Goal: Communication & Community: Answer question/provide support

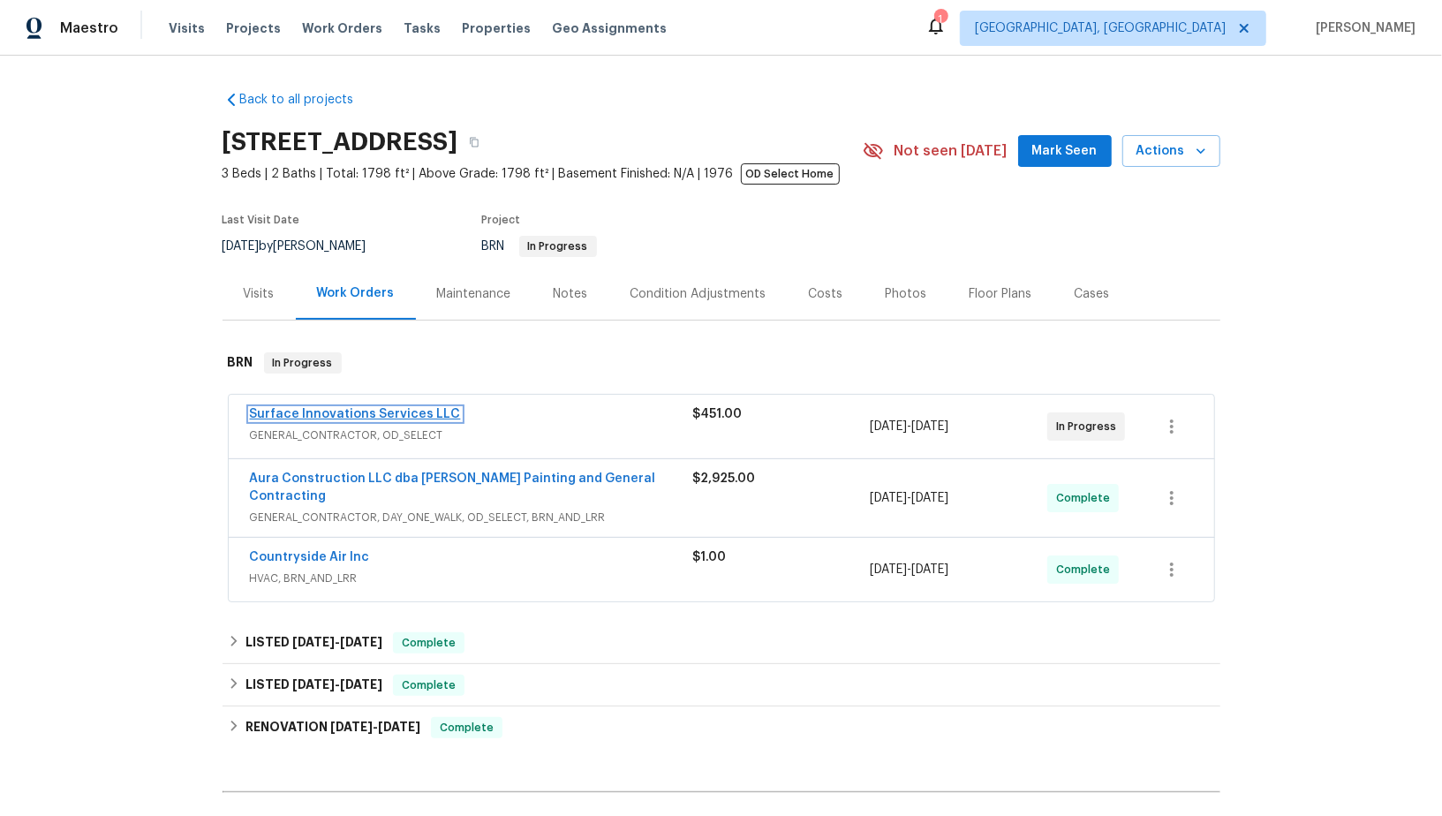
click at [364, 413] on link "Surface Innovations Services LLC" at bounding box center [355, 414] width 211 height 12
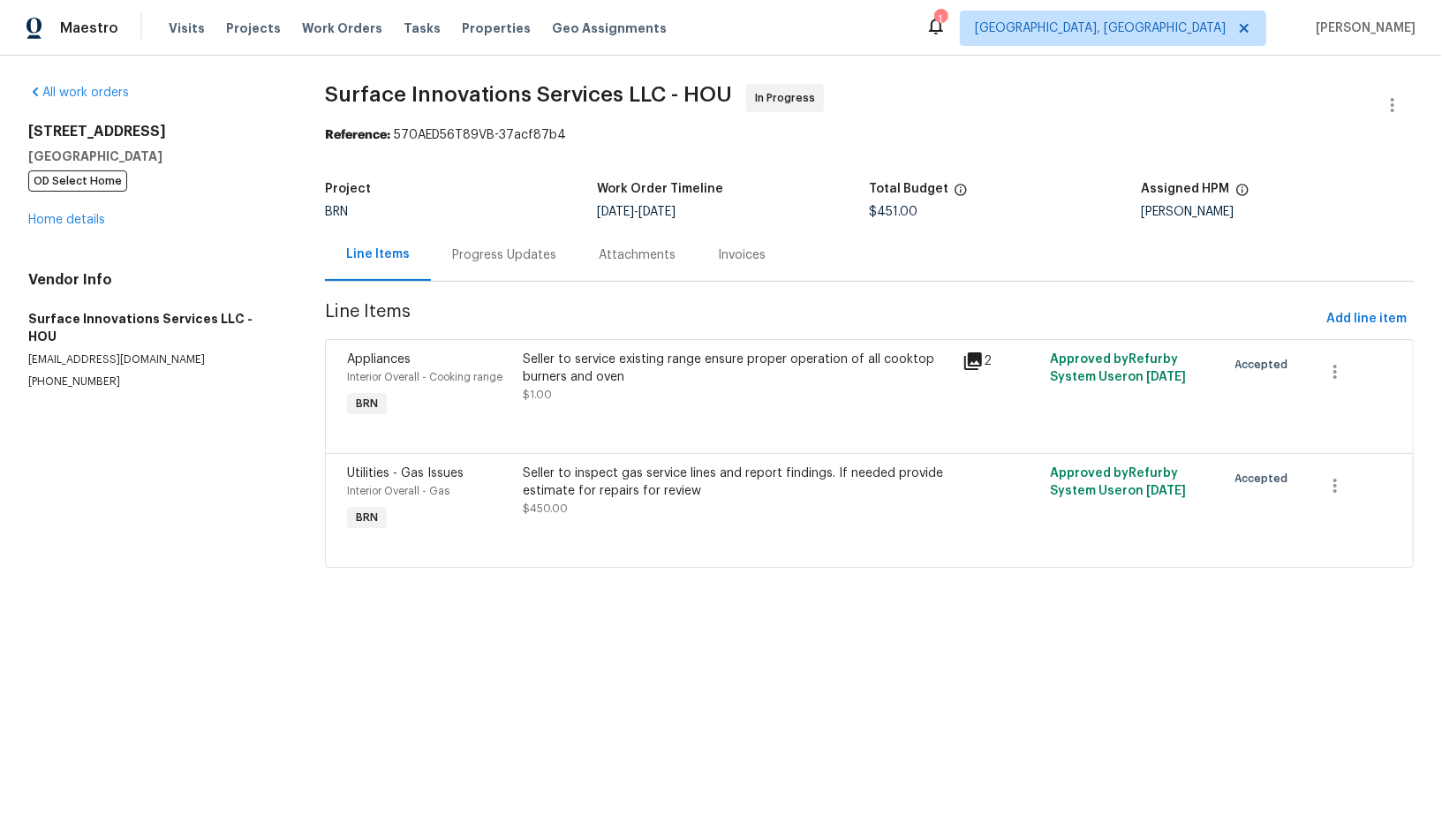
click at [499, 277] on div "Progress Updates" at bounding box center [504, 255] width 147 height 52
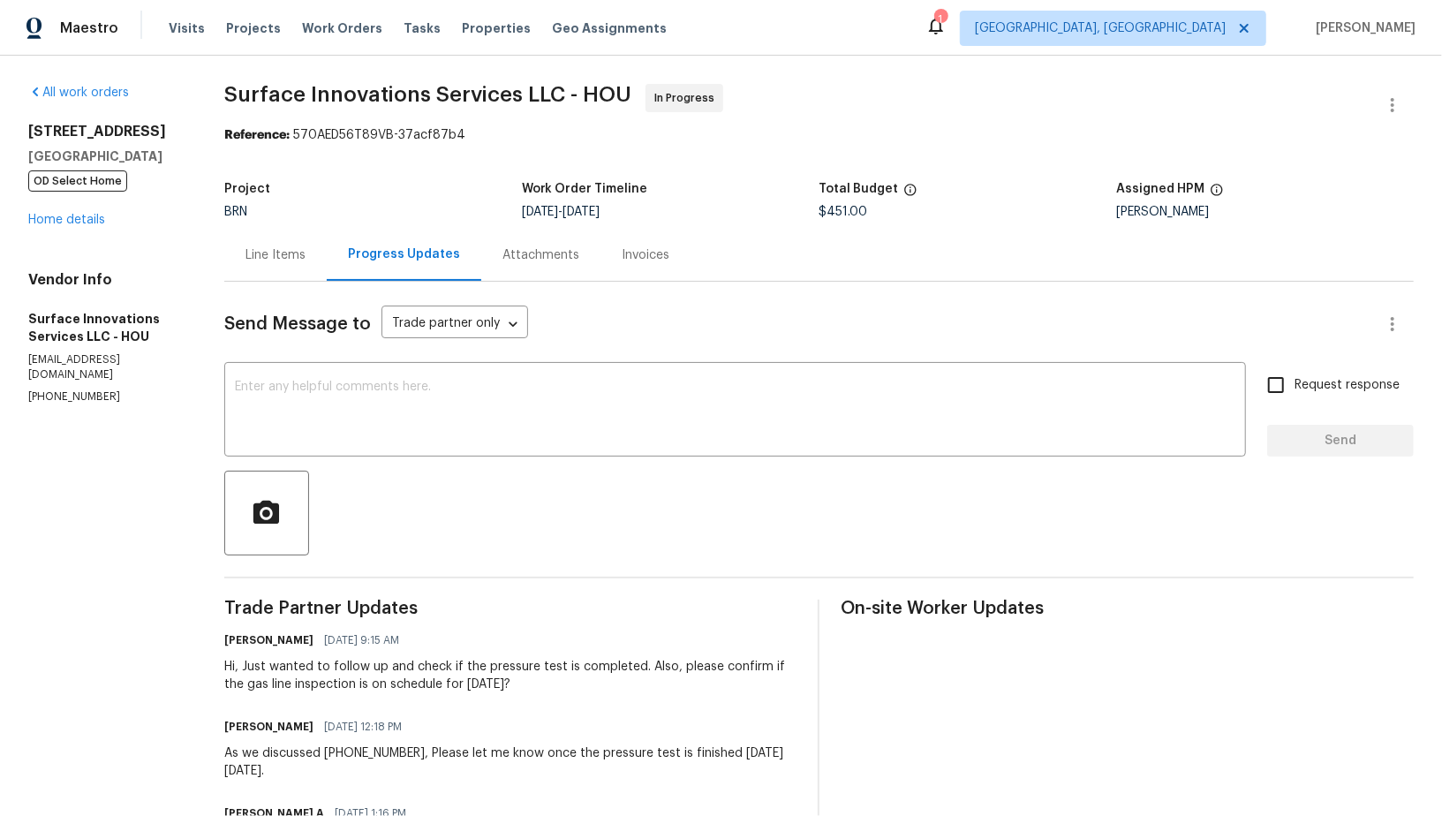
click at [327, 264] on div "Line Items" at bounding box center [275, 255] width 102 height 52
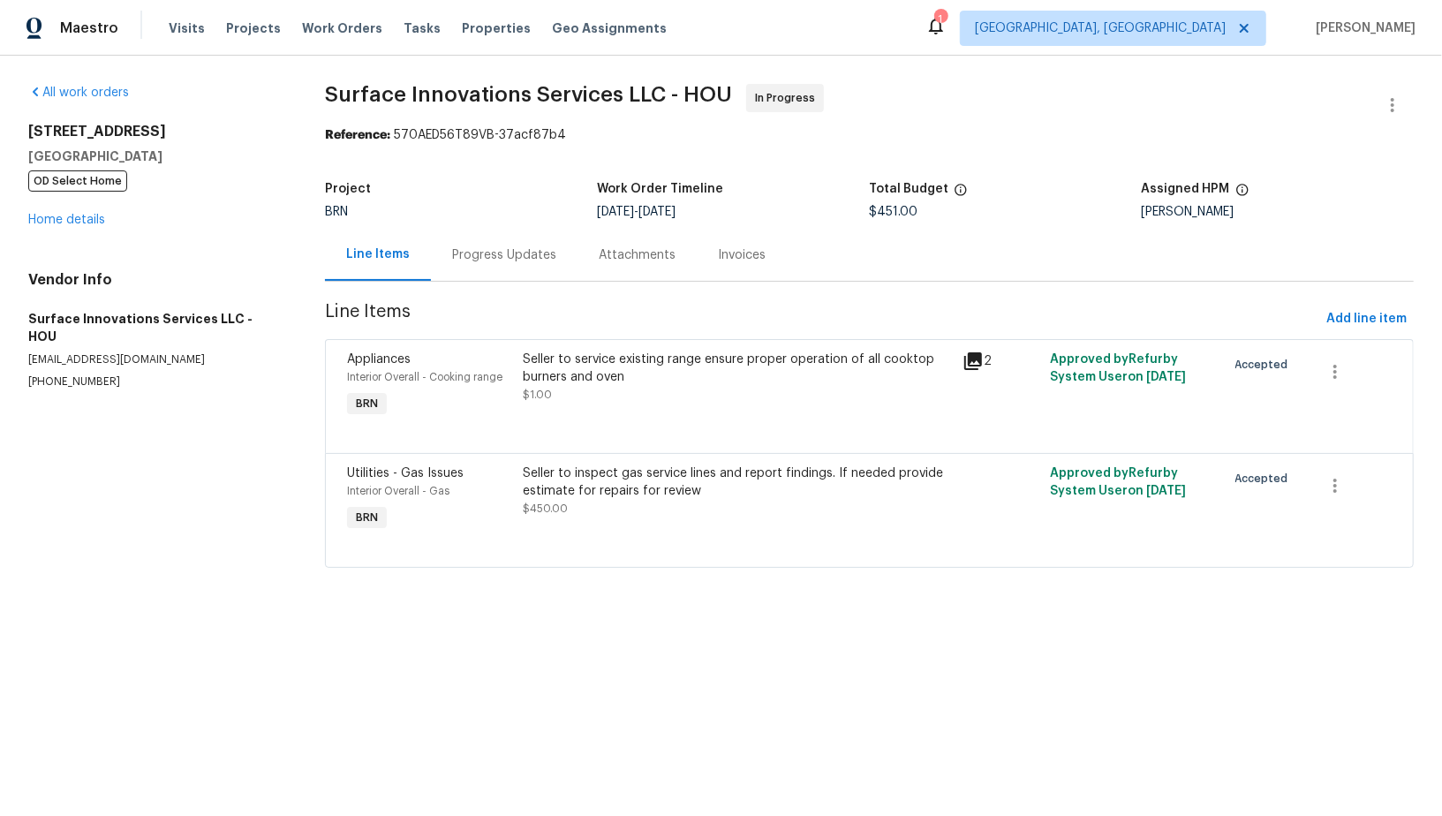
click at [463, 259] on div "Progress Updates" at bounding box center [504, 255] width 104 height 18
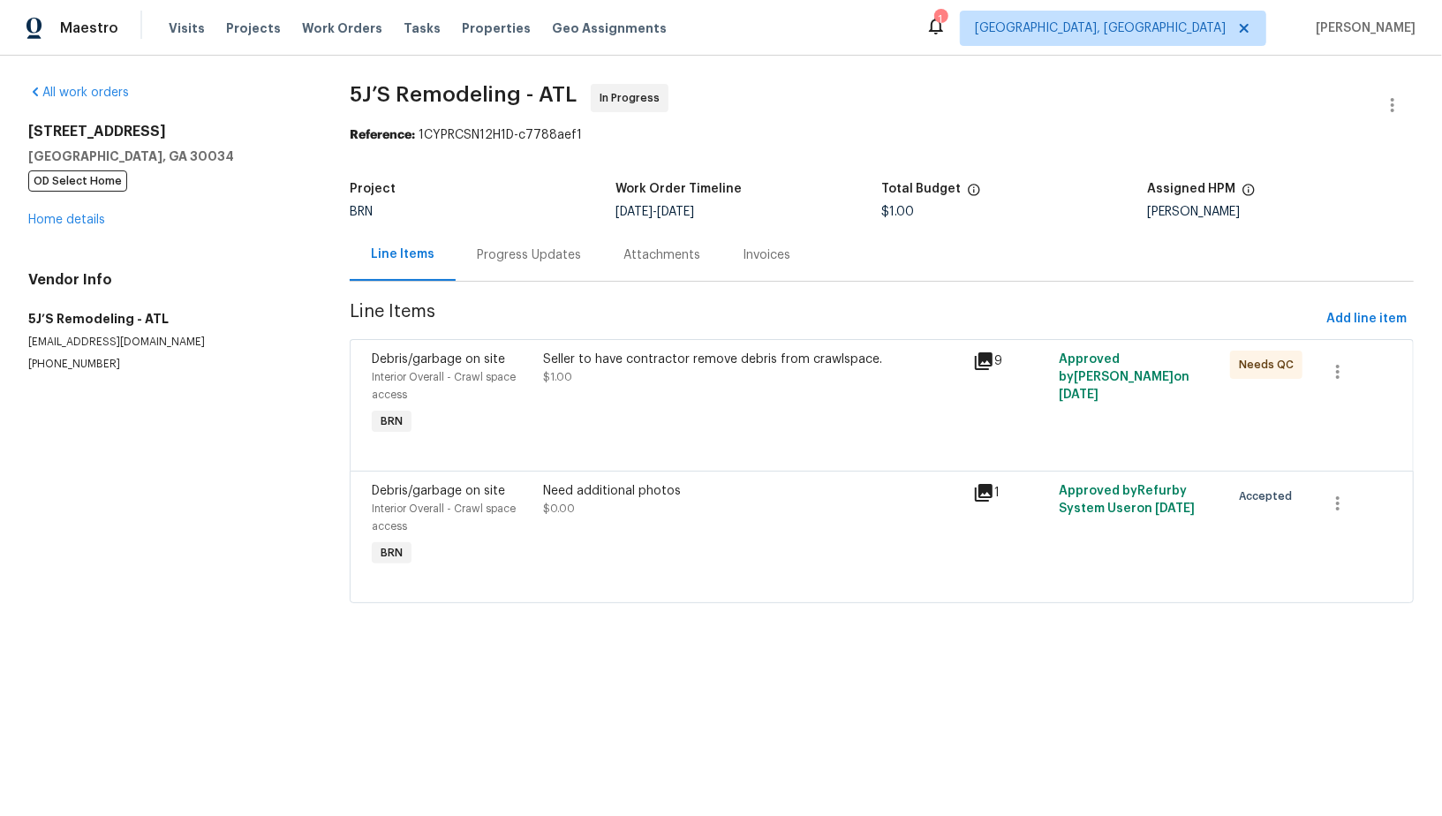
click at [515, 236] on div "Progress Updates" at bounding box center [529, 255] width 147 height 52
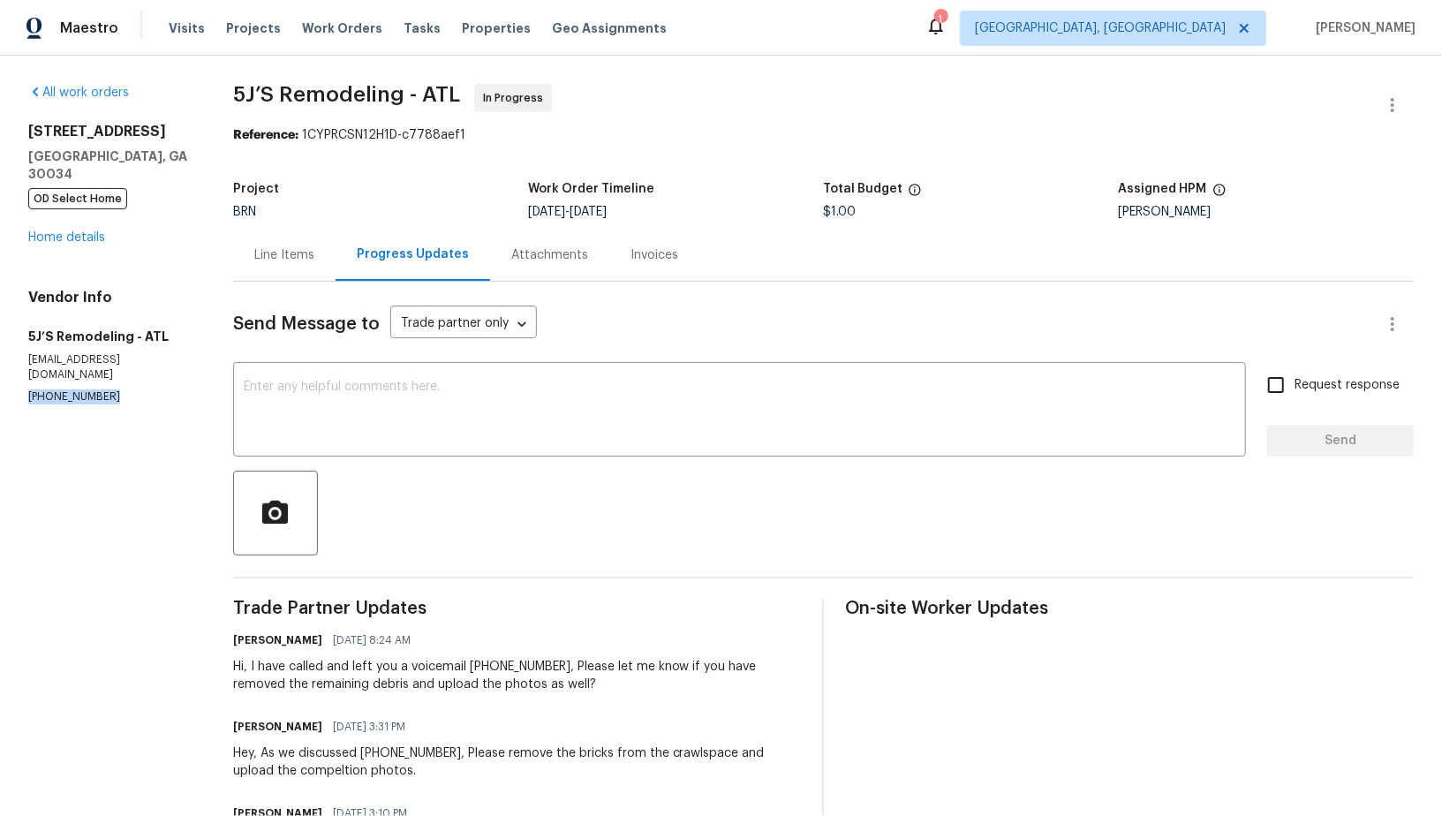
drag, startPoint x: 117, startPoint y: 368, endPoint x: 0, endPoint y: 367, distance: 116.6
copy p "(770) 369-6627"
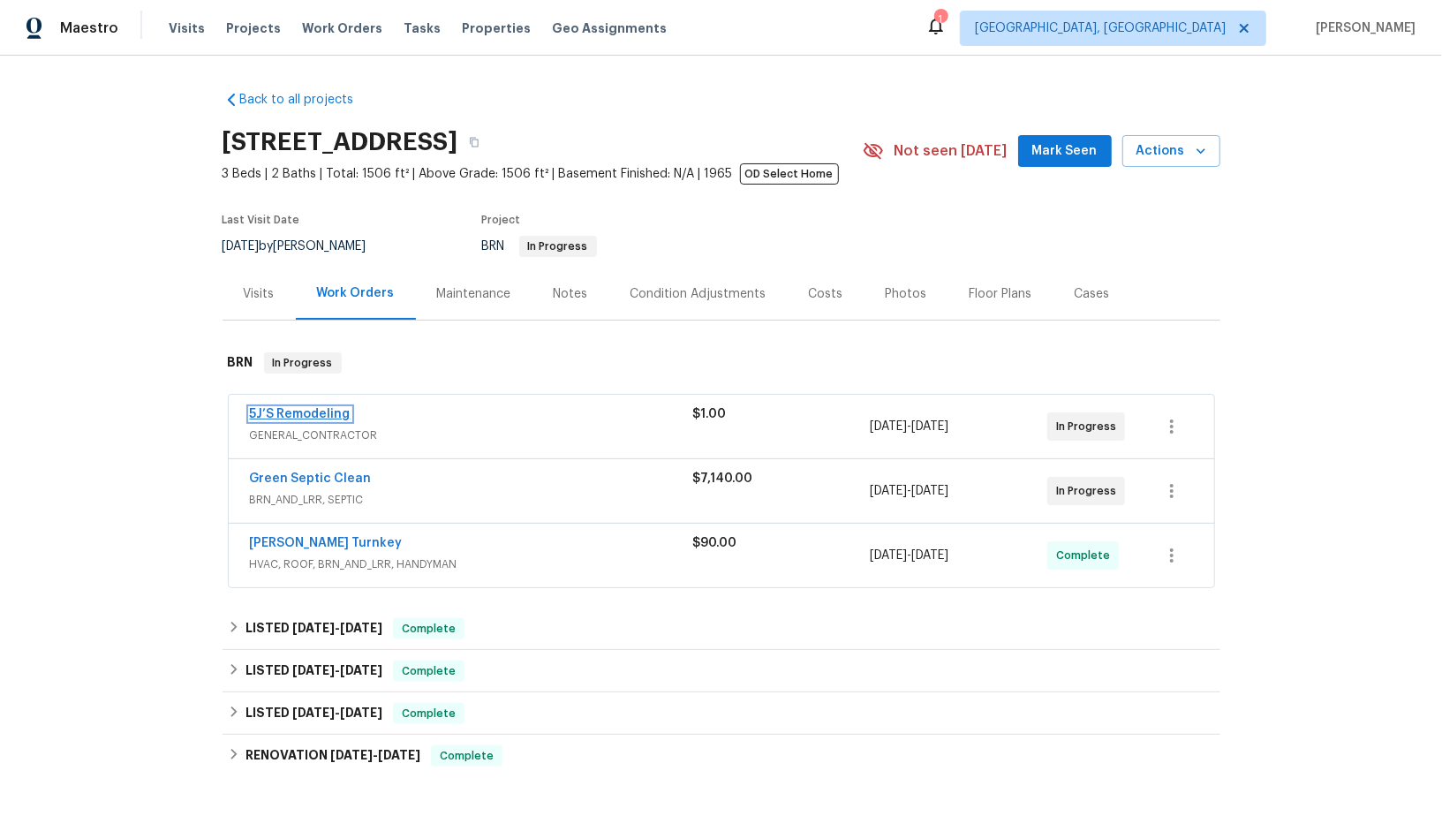
click at [293, 410] on link "5J’S Remodeling" at bounding box center [300, 414] width 101 height 12
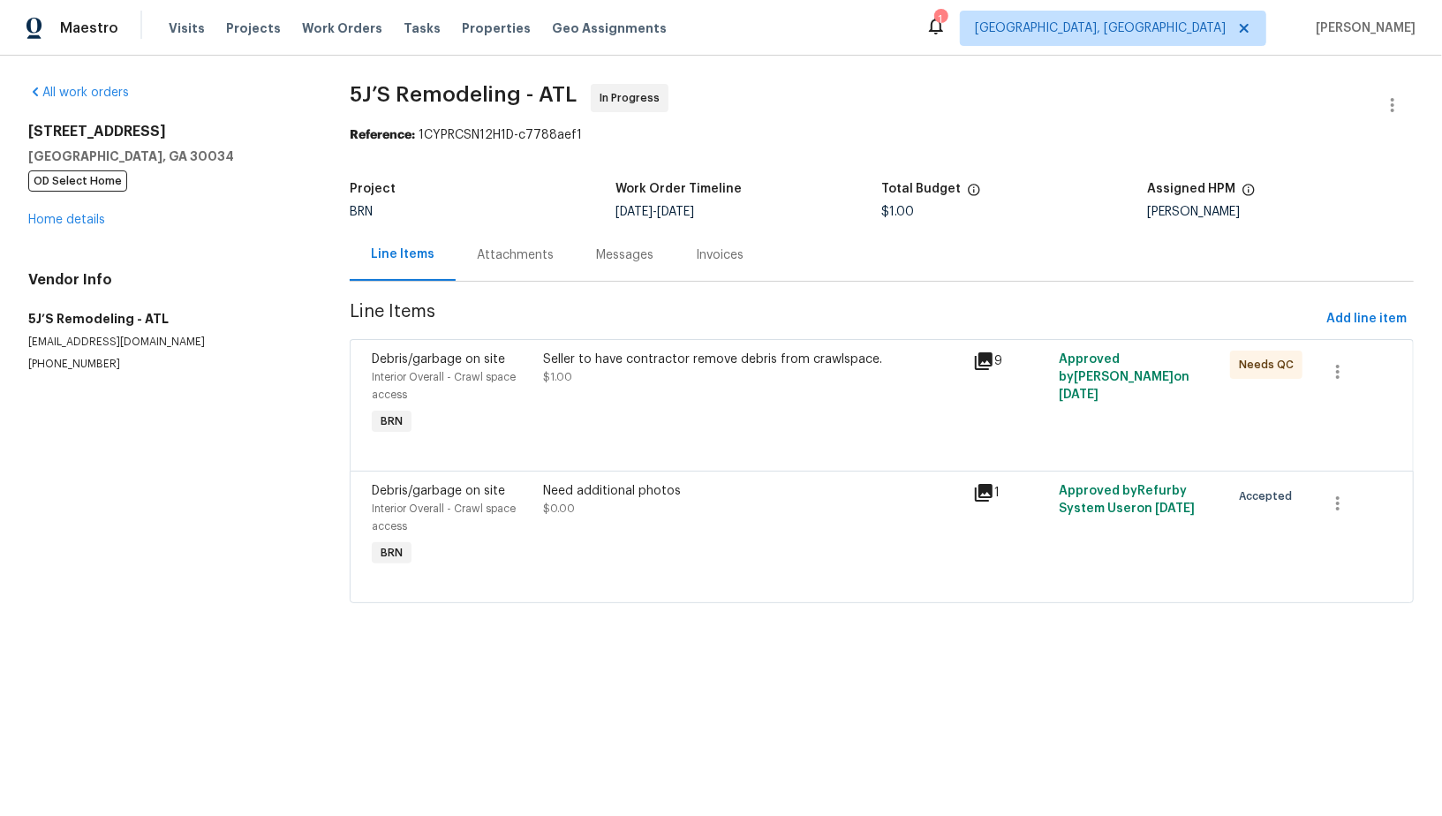
click at [575, 260] on div "Messages" at bounding box center [625, 255] width 100 height 52
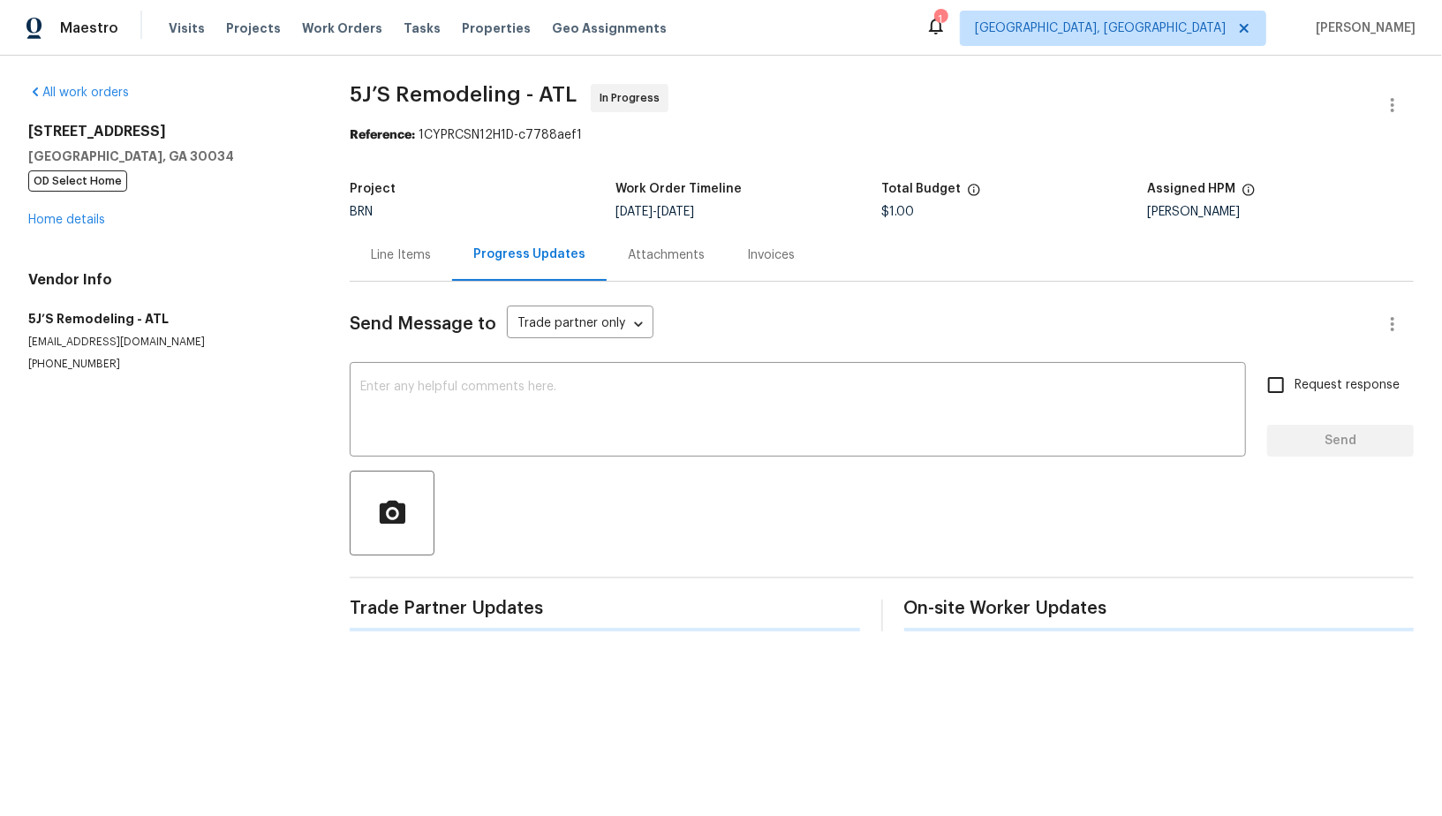
click at [579, 468] on div "Send Message to Trade partner only Trade partner only ​ x ​ Request response Se…" at bounding box center [882, 457] width 1064 height 350
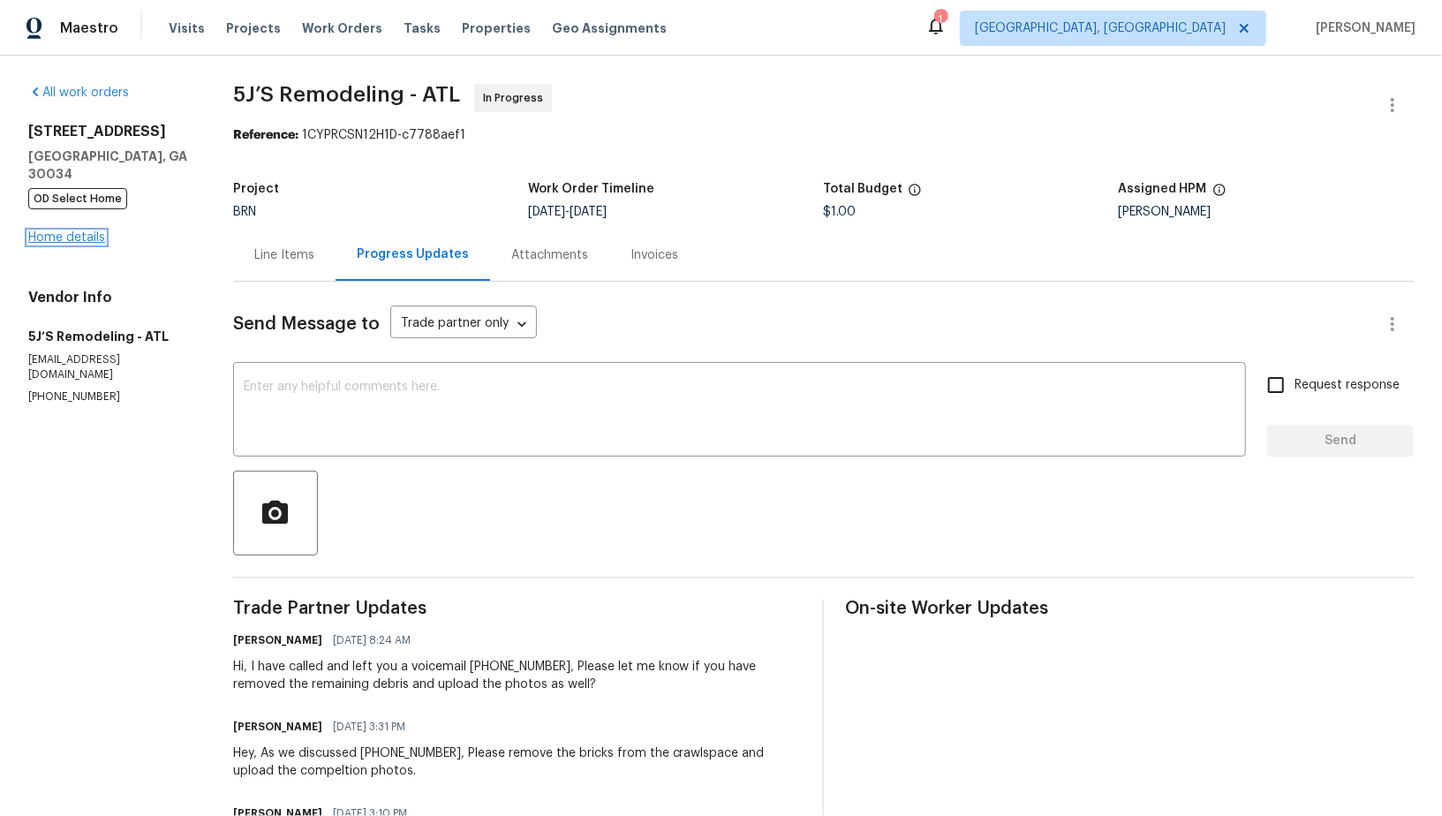
click at [63, 231] on link "Home details" at bounding box center [66, 237] width 77 height 12
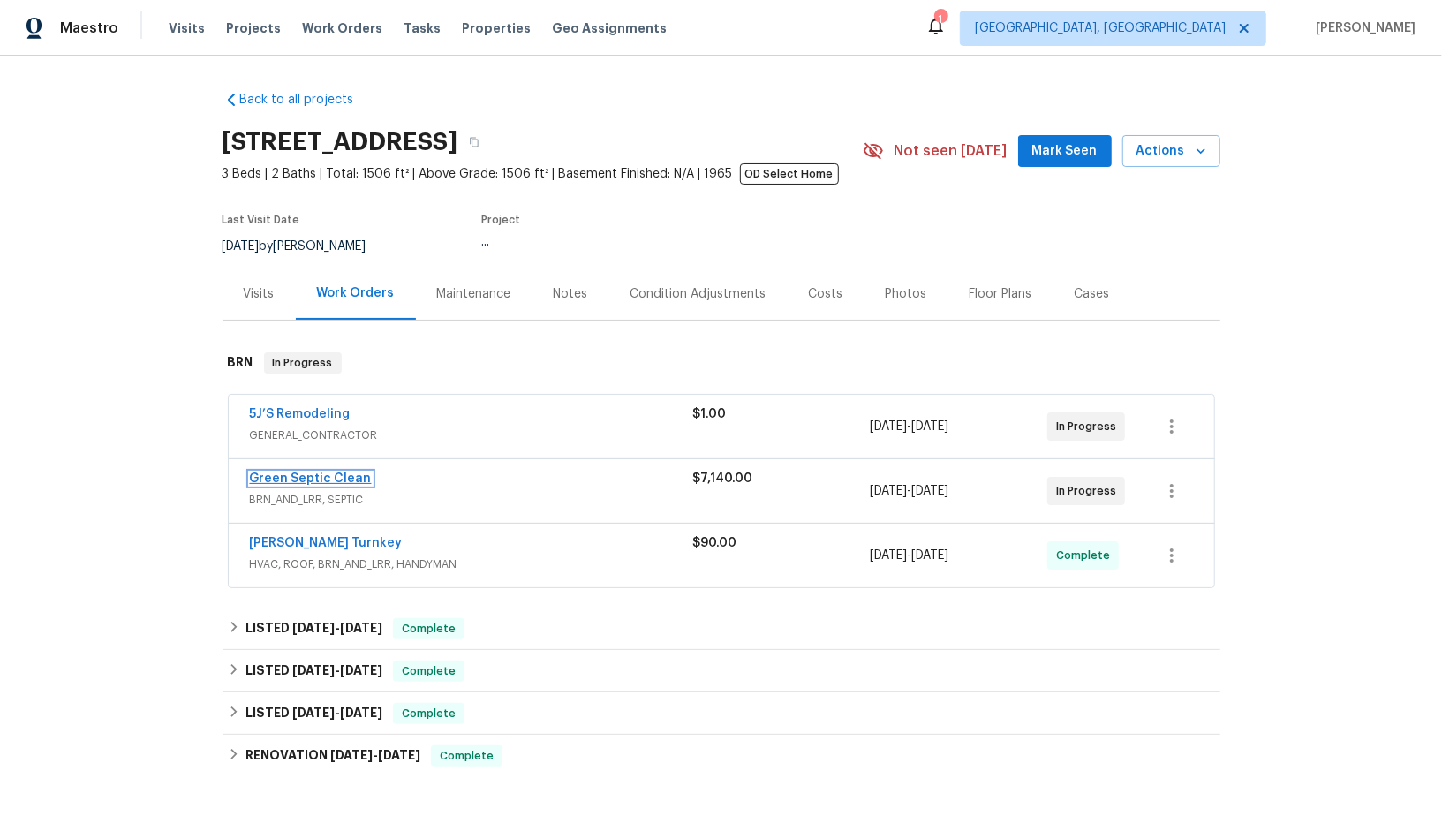
click at [329, 478] on link "Green Septic Clean" at bounding box center [311, 479] width 122 height 12
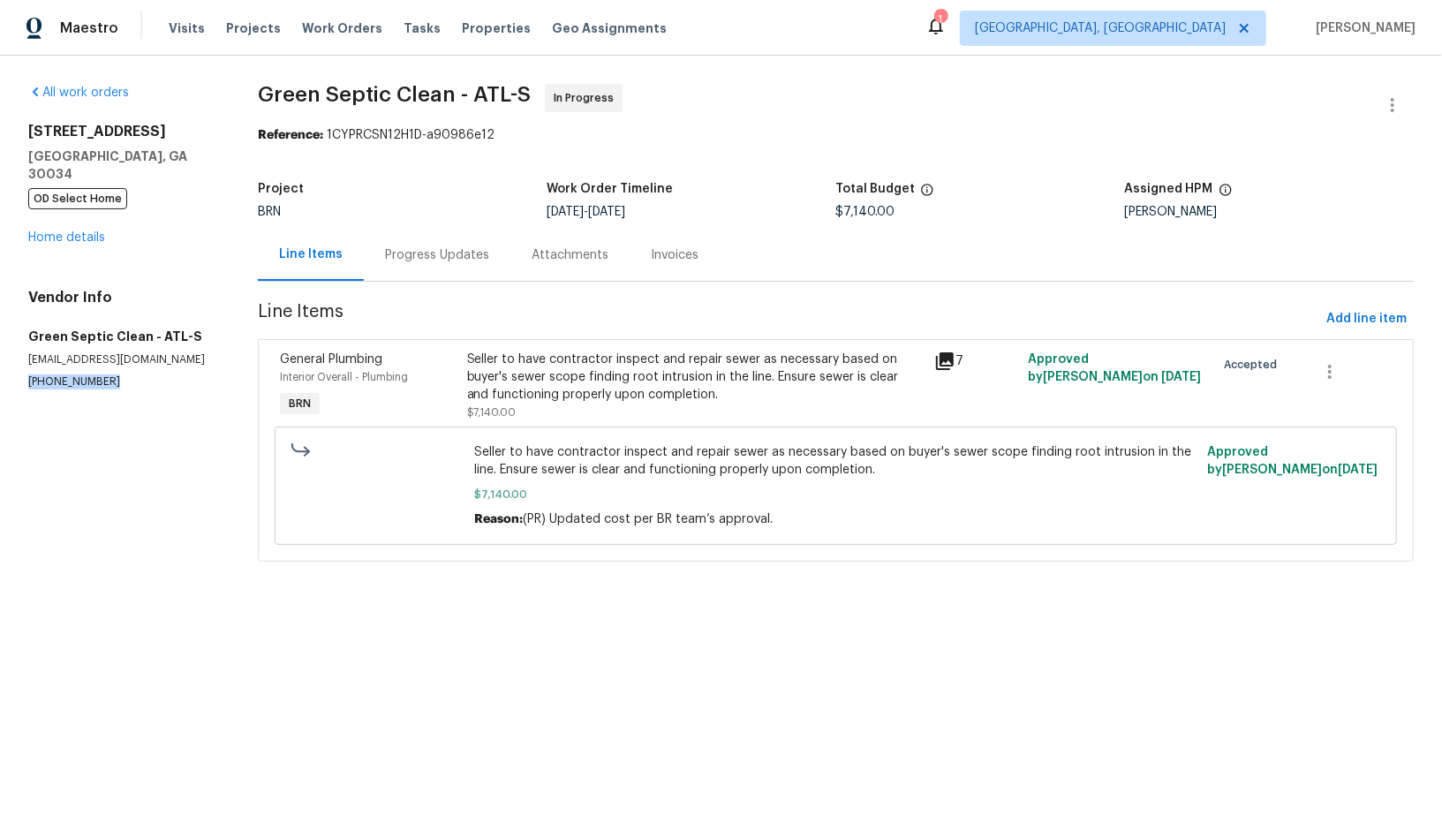
drag, startPoint x: 108, startPoint y: 369, endPoint x: 0, endPoint y: 369, distance: 107.8
click at [0, 369] on div "All work orders 2685 Rainbow Ridge Rd Decatur, GA 30034 OD Select Home Home det…" at bounding box center [721, 334] width 1442 height 556
copy p "(470) 292-8092"
click at [79, 231] on link "Home details" at bounding box center [66, 237] width 77 height 12
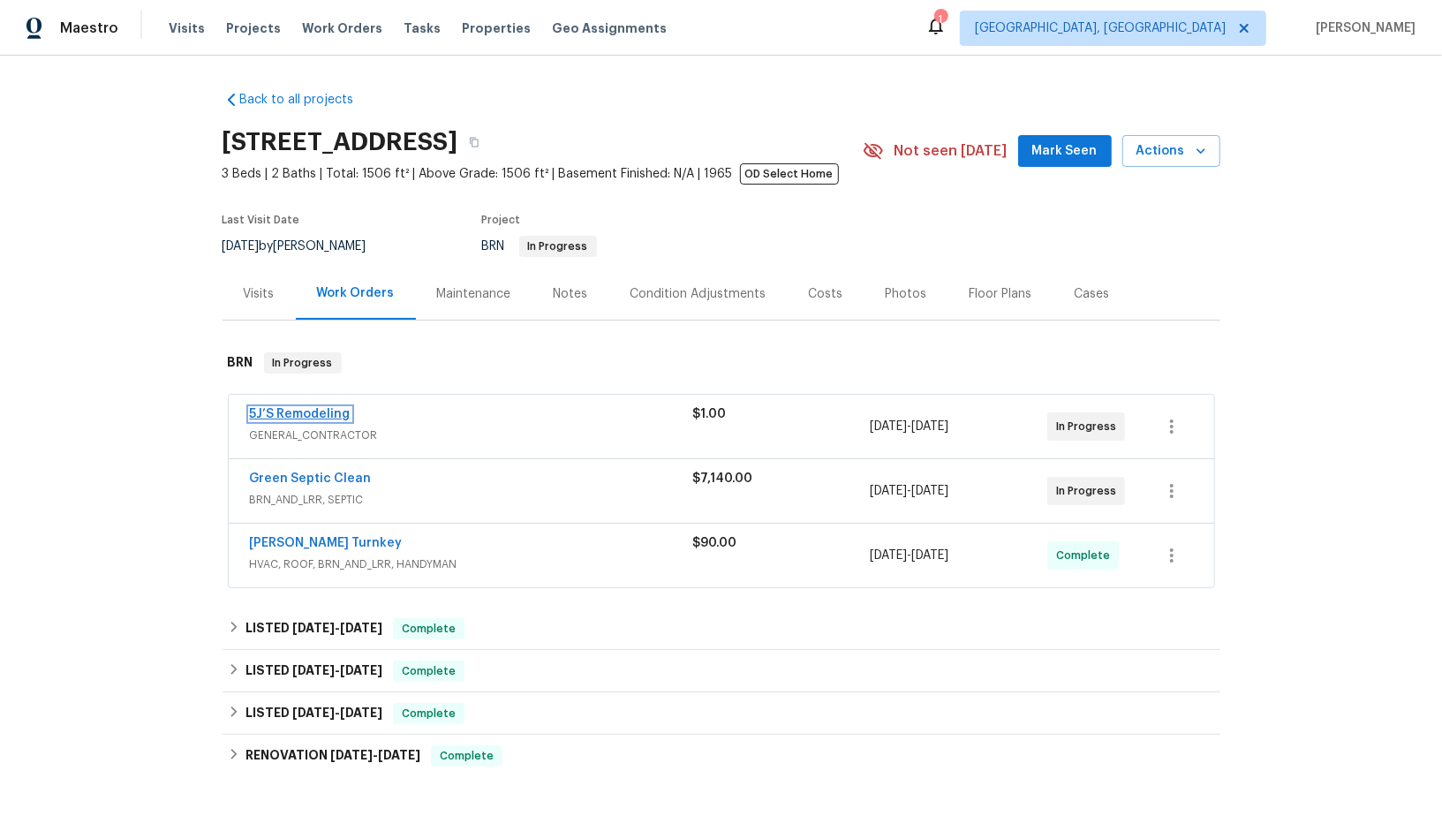
click at [311, 419] on link "5J’S Remodeling" at bounding box center [300, 414] width 101 height 12
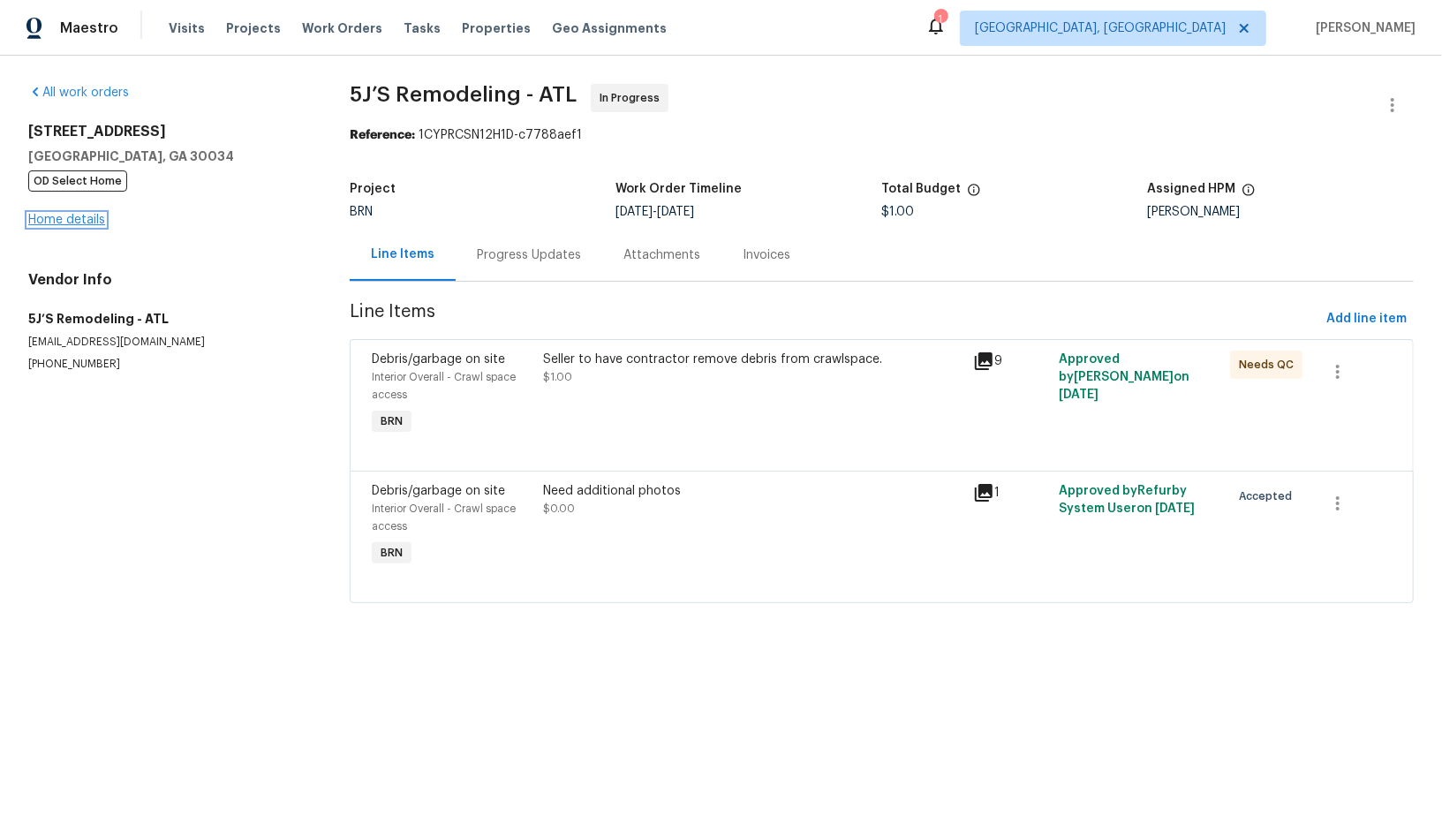
click at [87, 221] on link "Home details" at bounding box center [66, 220] width 77 height 12
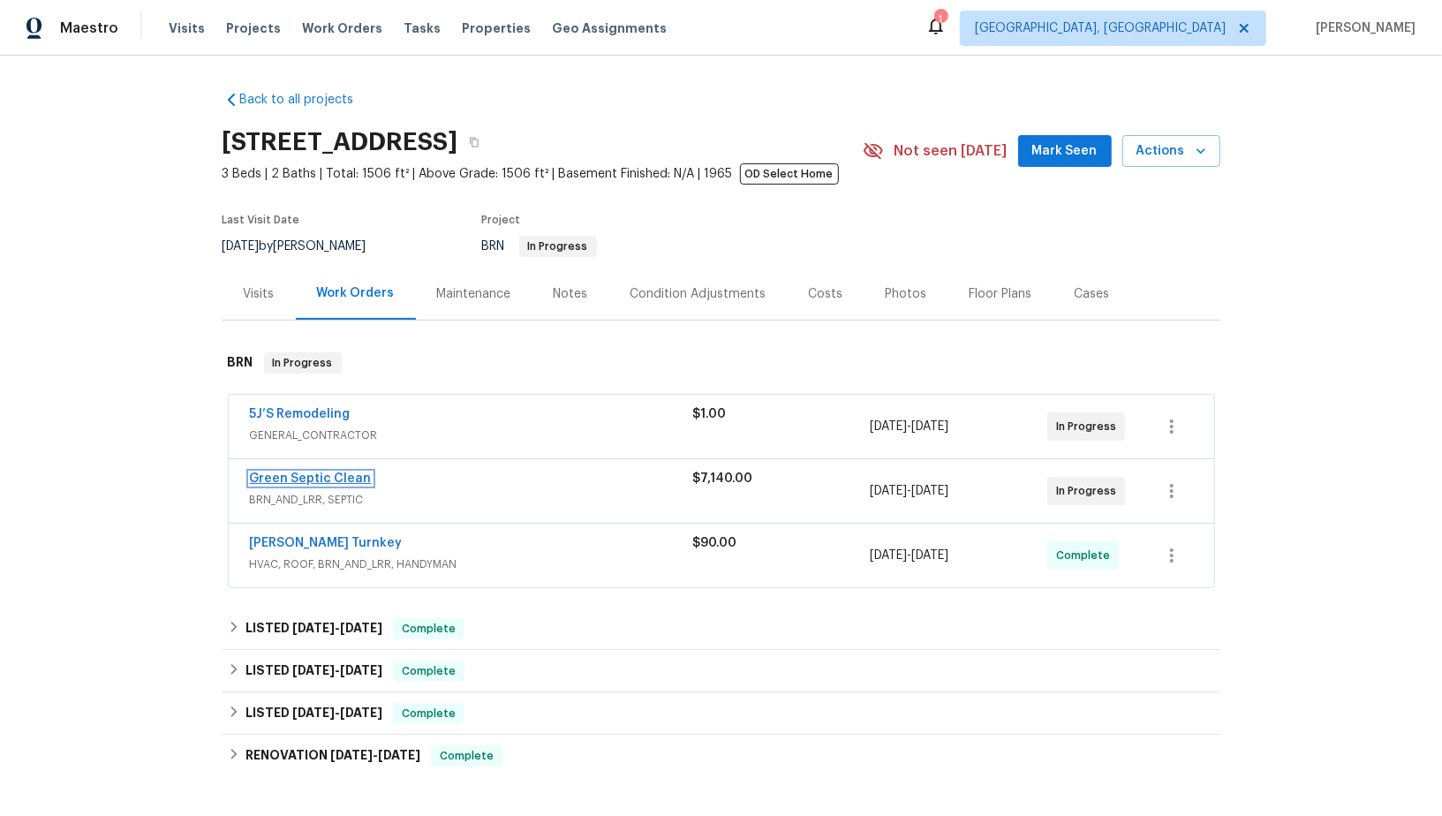
click at [294, 473] on link "Green Septic Clean" at bounding box center [311, 479] width 122 height 12
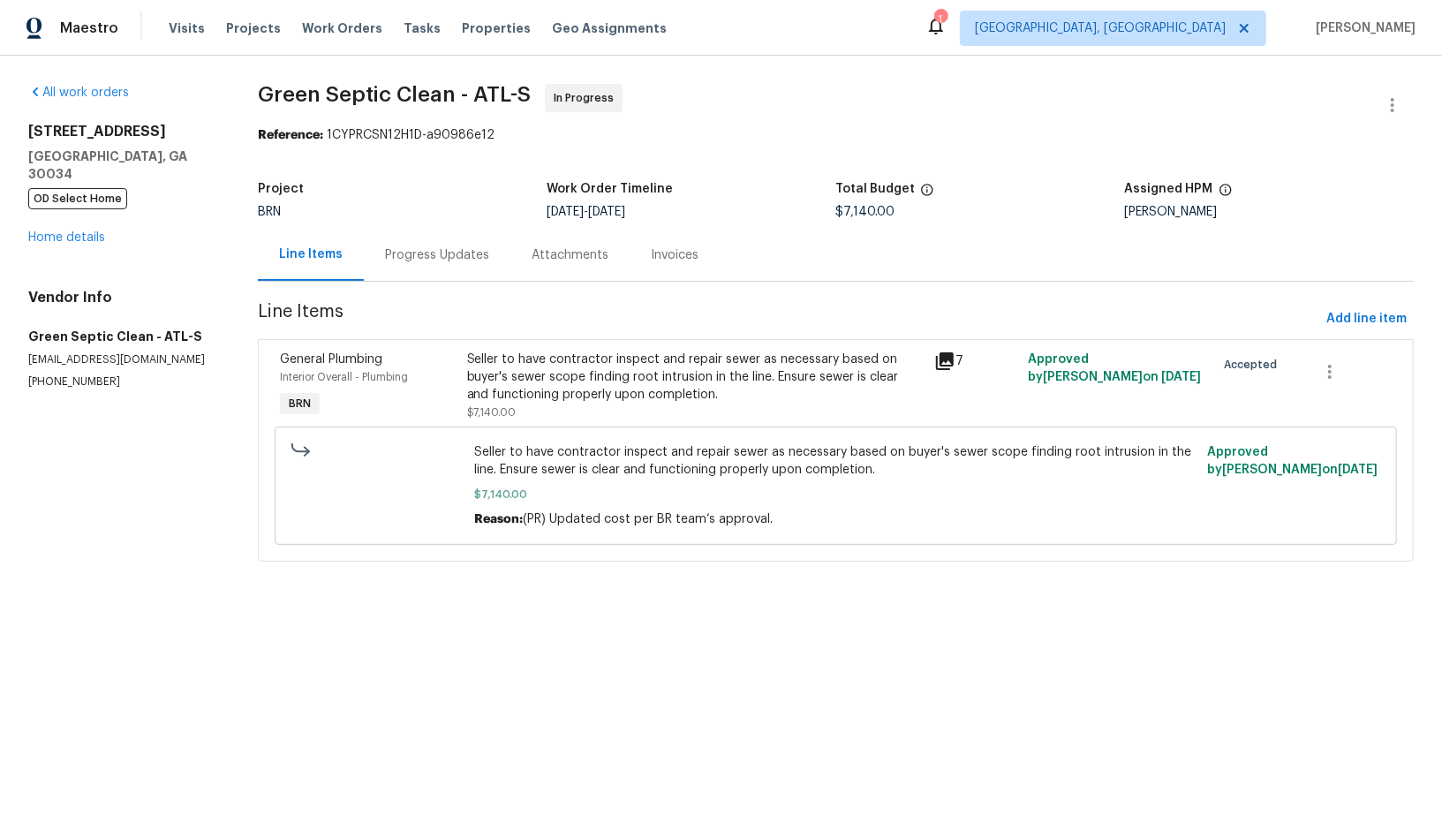
click at [479, 266] on div "Progress Updates" at bounding box center [437, 255] width 147 height 52
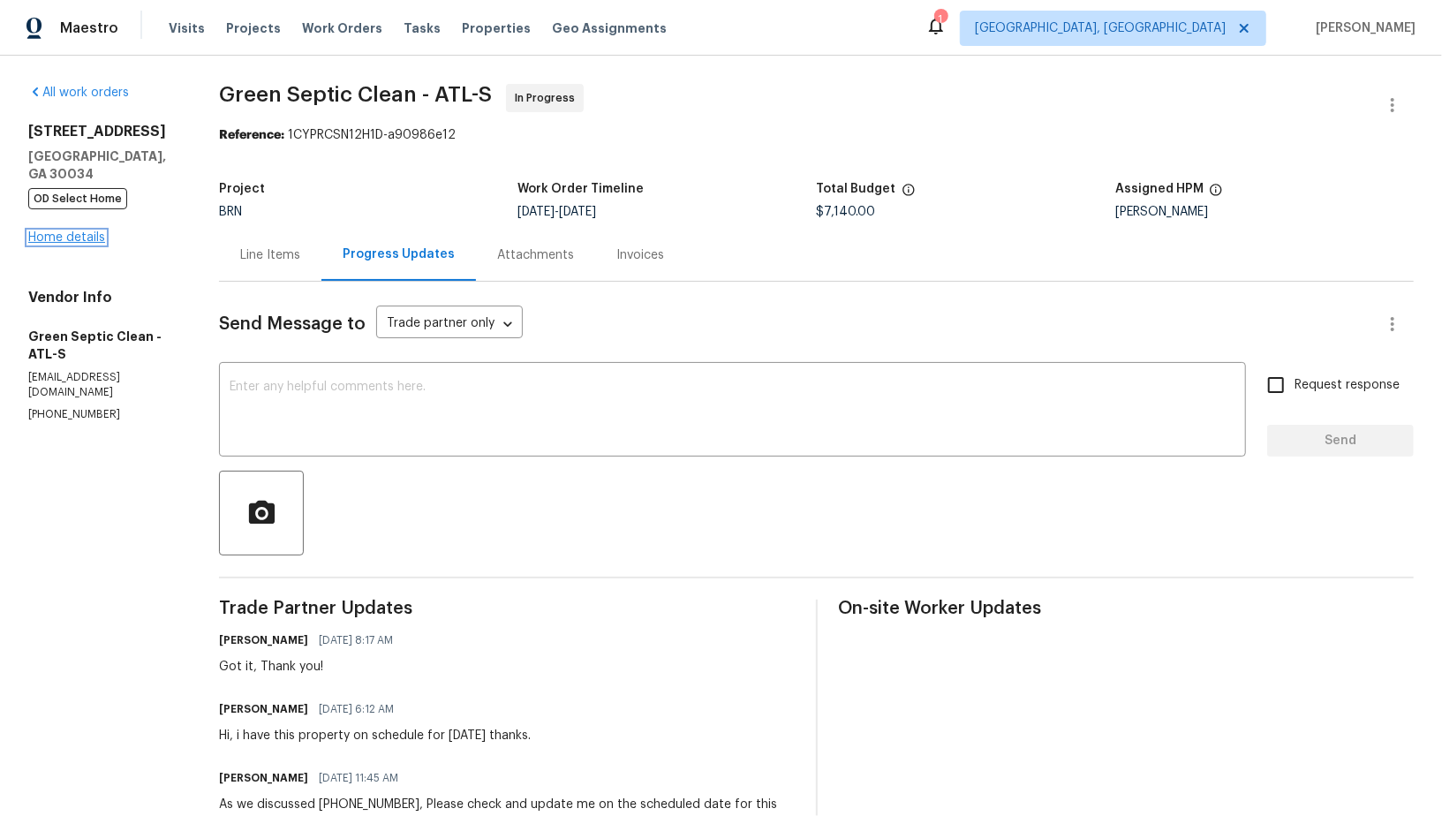
click at [64, 235] on link "Home details" at bounding box center [66, 237] width 77 height 12
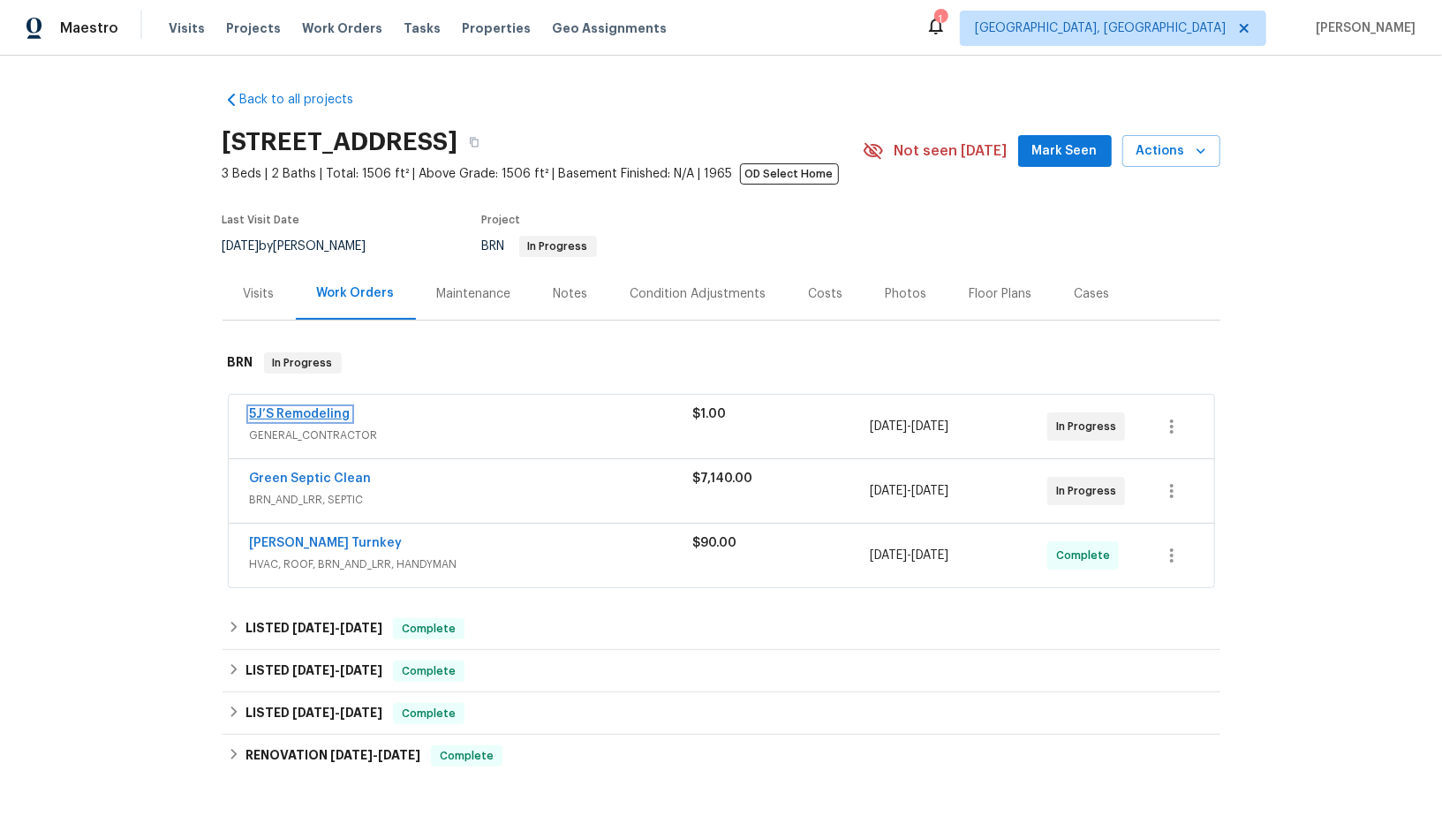
click at [306, 409] on link "5J’S Remodeling" at bounding box center [300, 414] width 101 height 12
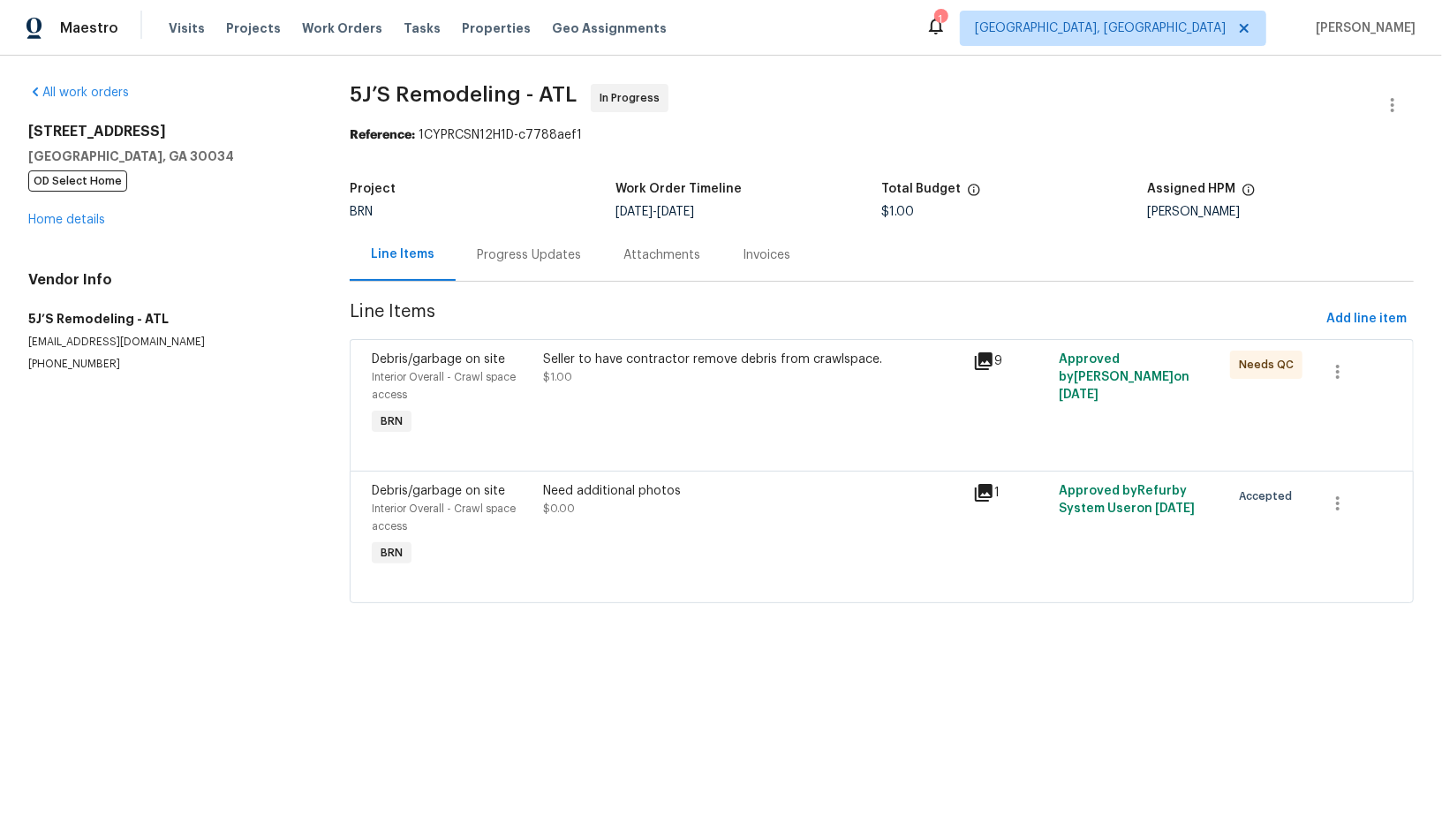
click at [479, 277] on div "Progress Updates" at bounding box center [529, 255] width 147 height 52
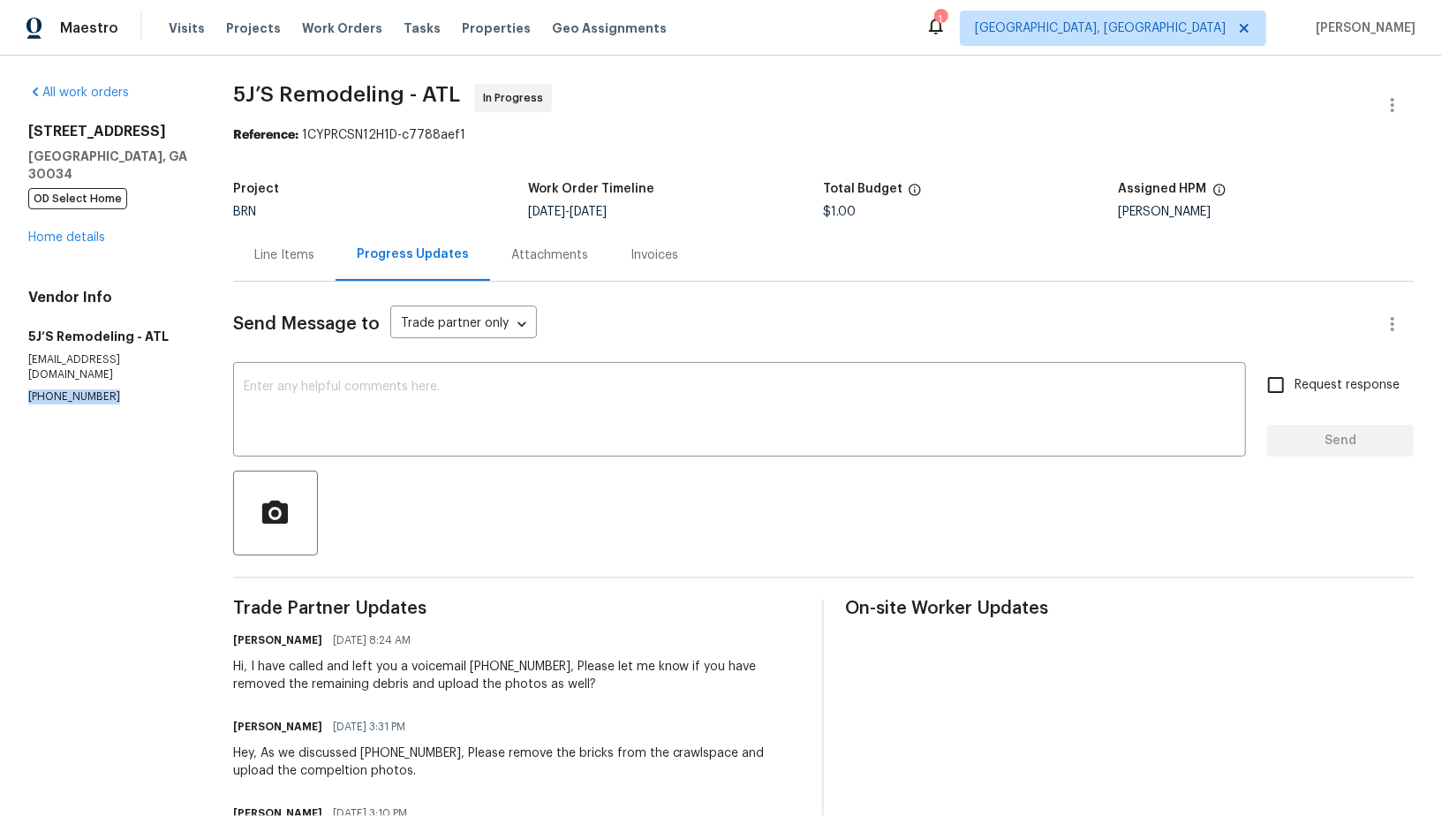
drag, startPoint x: 111, startPoint y: 363, endPoint x: 0, endPoint y: 363, distance: 111.3
copy p "(770) 369-6627"
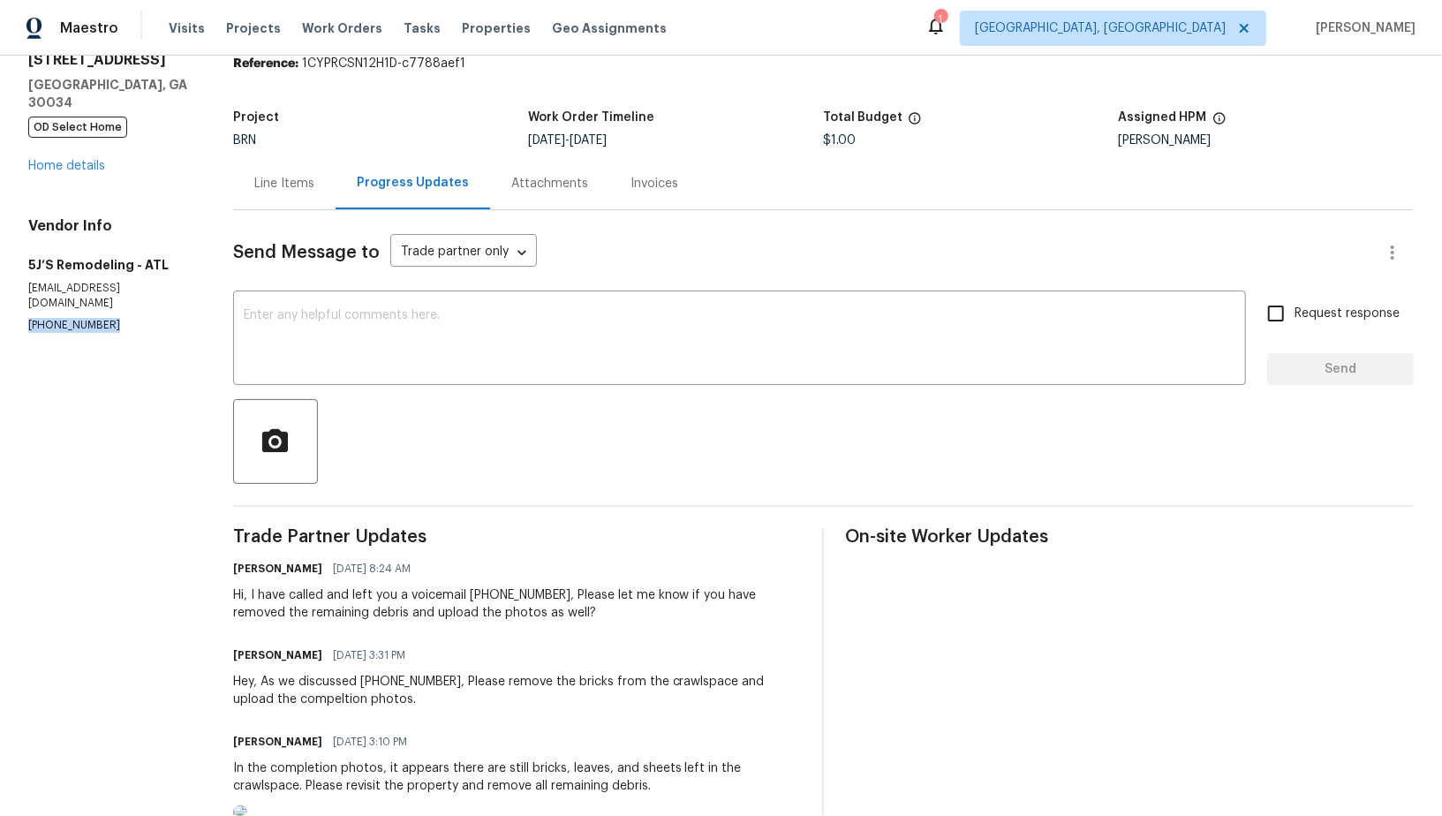
scroll to position [151, 0]
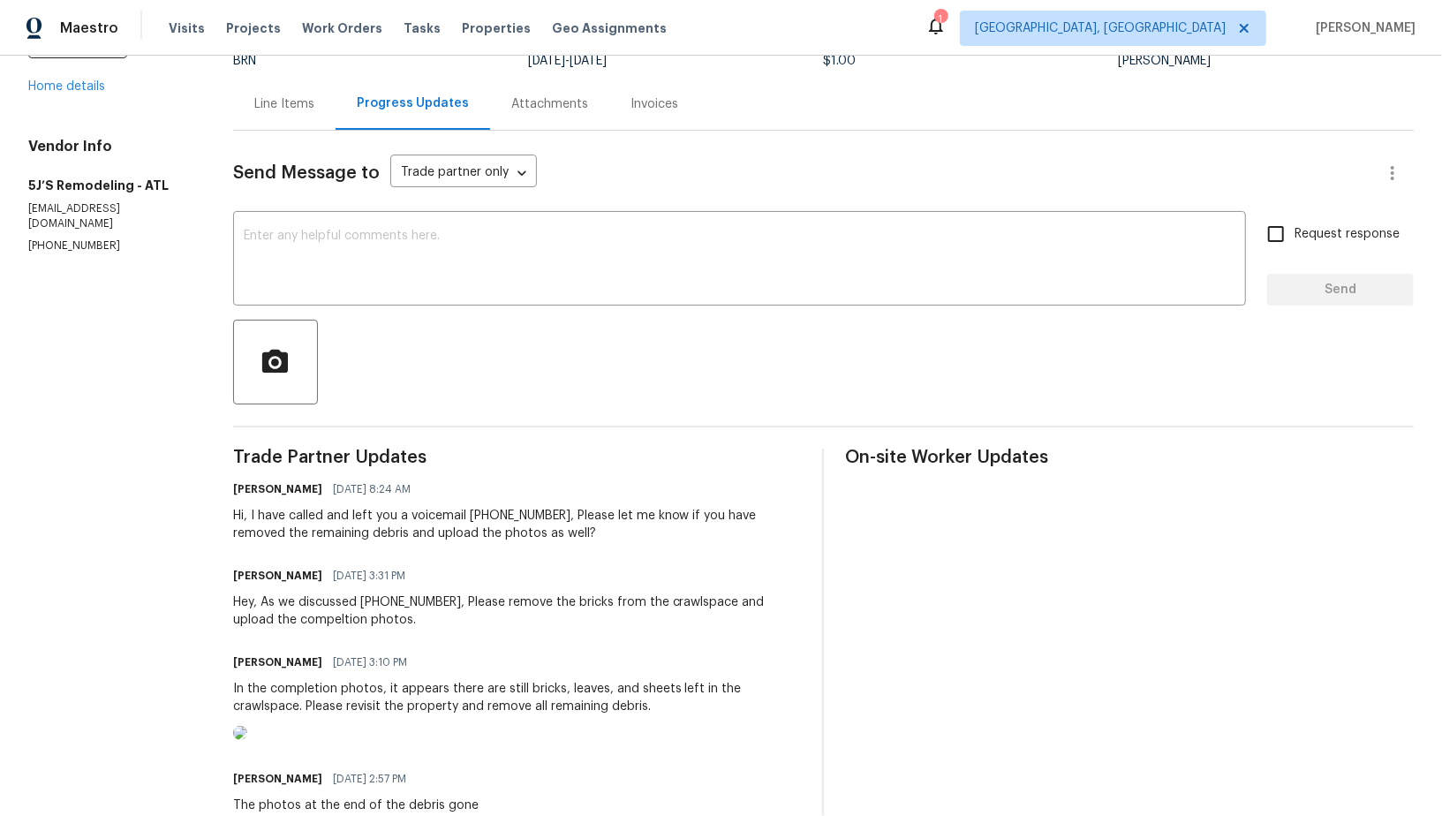
click at [565, 515] on div "Hi, I have called and left you a voicemail (770) 369-6627, Please let me know i…" at bounding box center [517, 524] width 569 height 35
drag, startPoint x: 564, startPoint y: 514, endPoint x: 632, endPoint y: 529, distance: 69.7
click at [632, 529] on div "Hi, I have called and left you a voicemail (770) 369-6627, Please let me know i…" at bounding box center [517, 524] width 569 height 35
copy div "Please let me know if you have removed the remaining debris and upload the phot…"
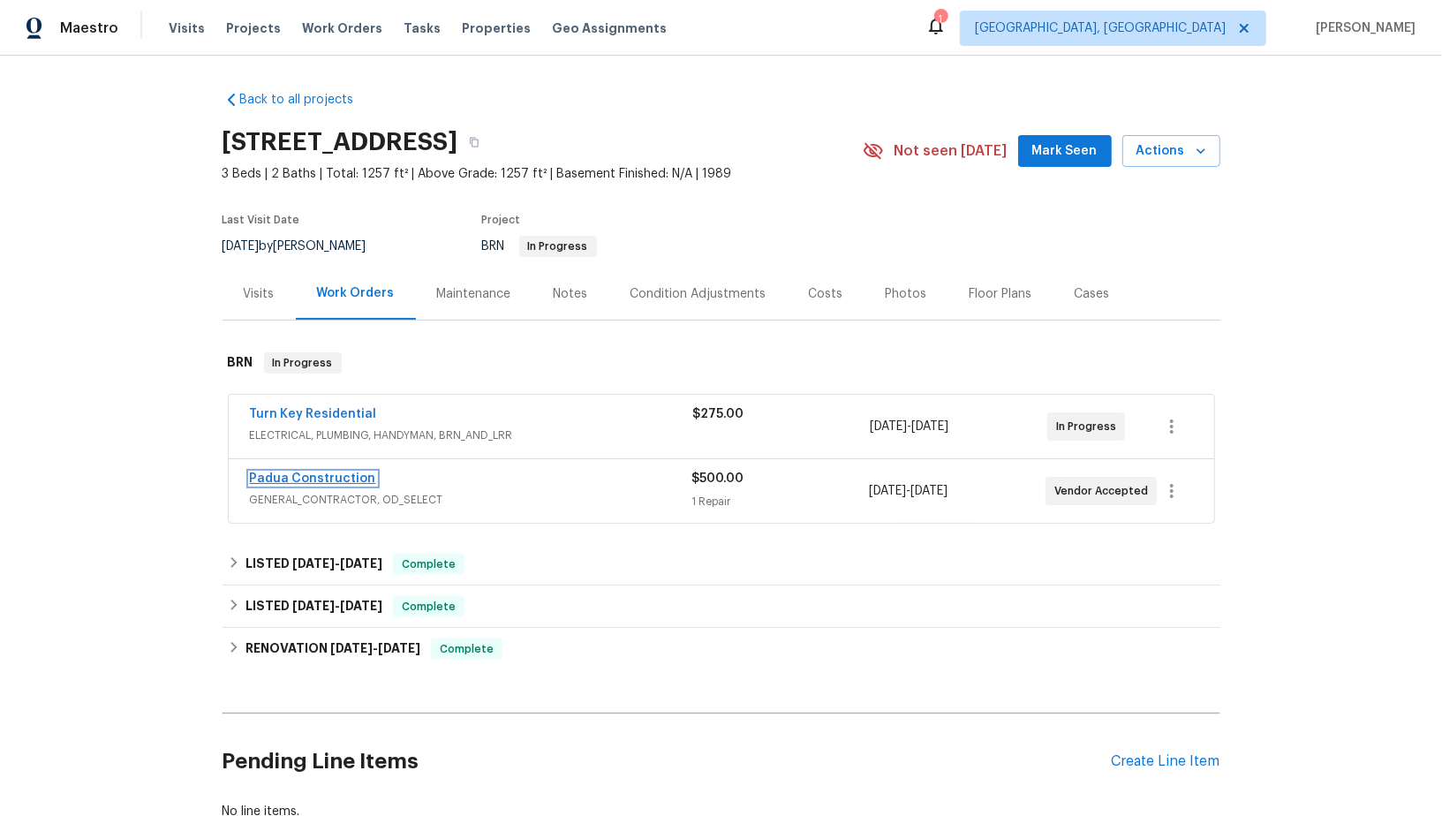
click at [307, 480] on link "Padua Construction" at bounding box center [313, 479] width 126 height 12
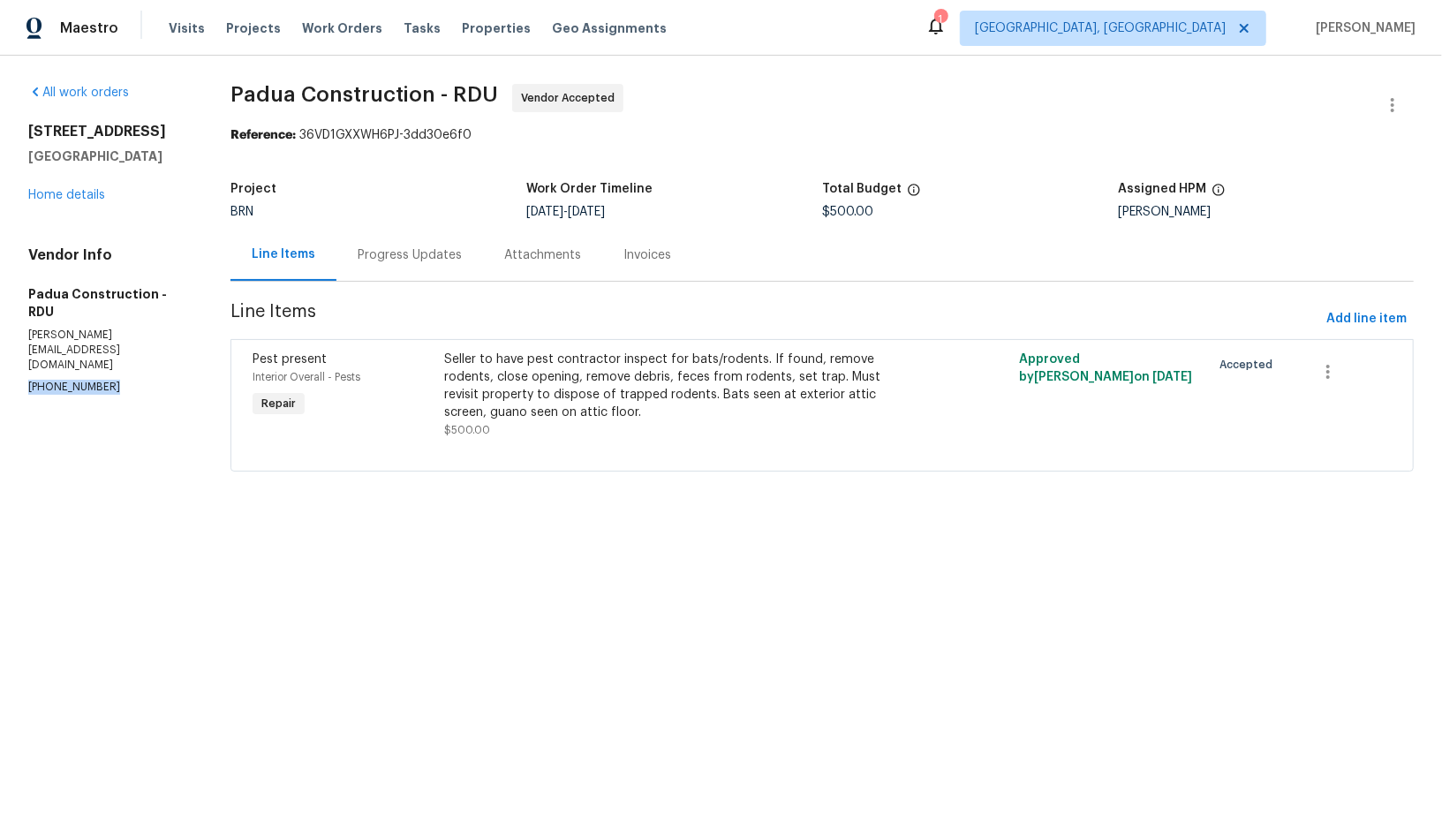
drag, startPoint x: 104, startPoint y: 345, endPoint x: 0, endPoint y: 346, distance: 104.2
click at [0, 345] on div "All work orders [STREET_ADDRESS] Home details Vendor Info Padua Construction - …" at bounding box center [721, 288] width 1442 height 465
copy p "[PHONE_NUMBER]"
click at [435, 261] on div "Progress Updates" at bounding box center [410, 255] width 104 height 18
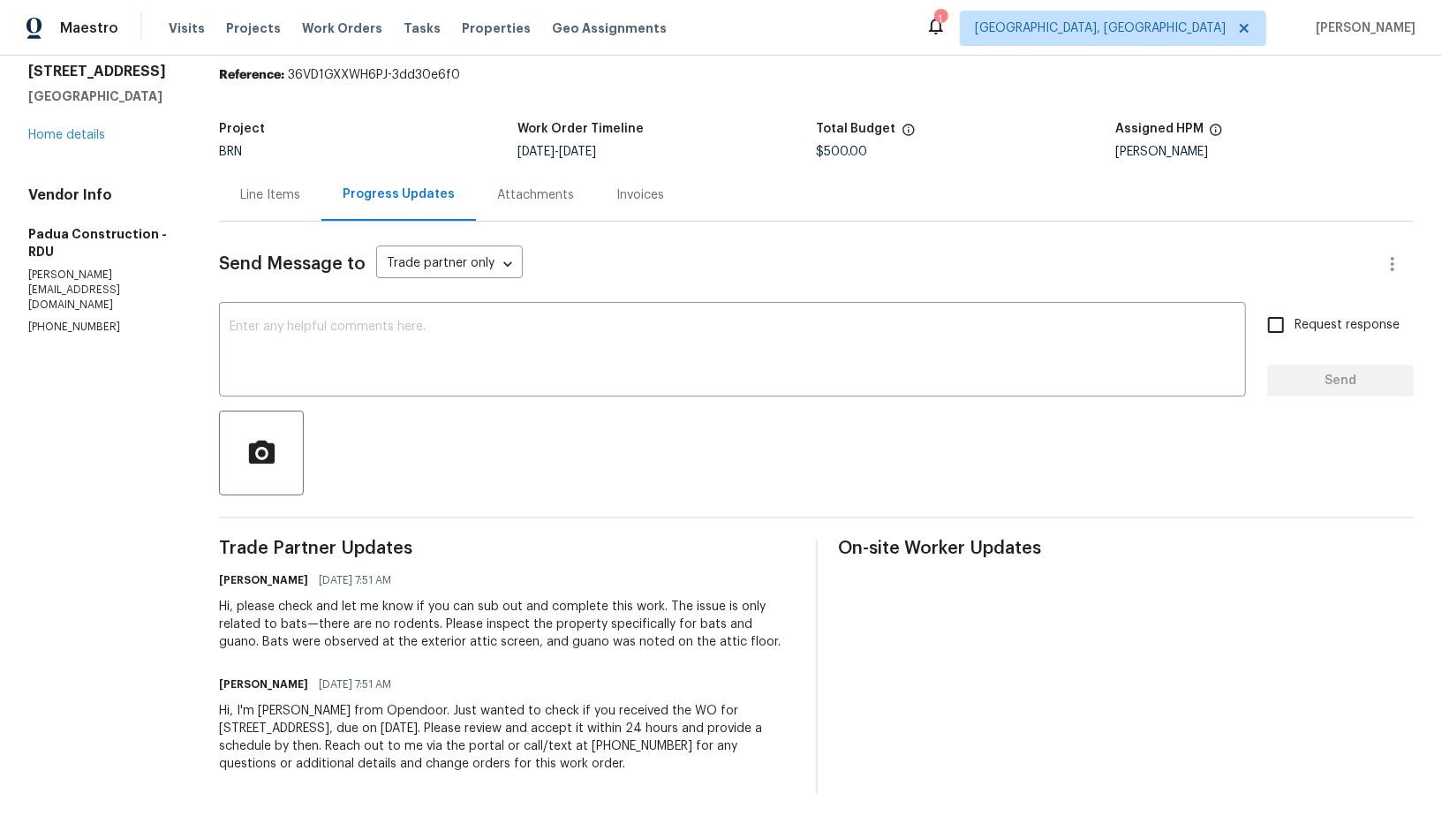
scroll to position [65, 0]
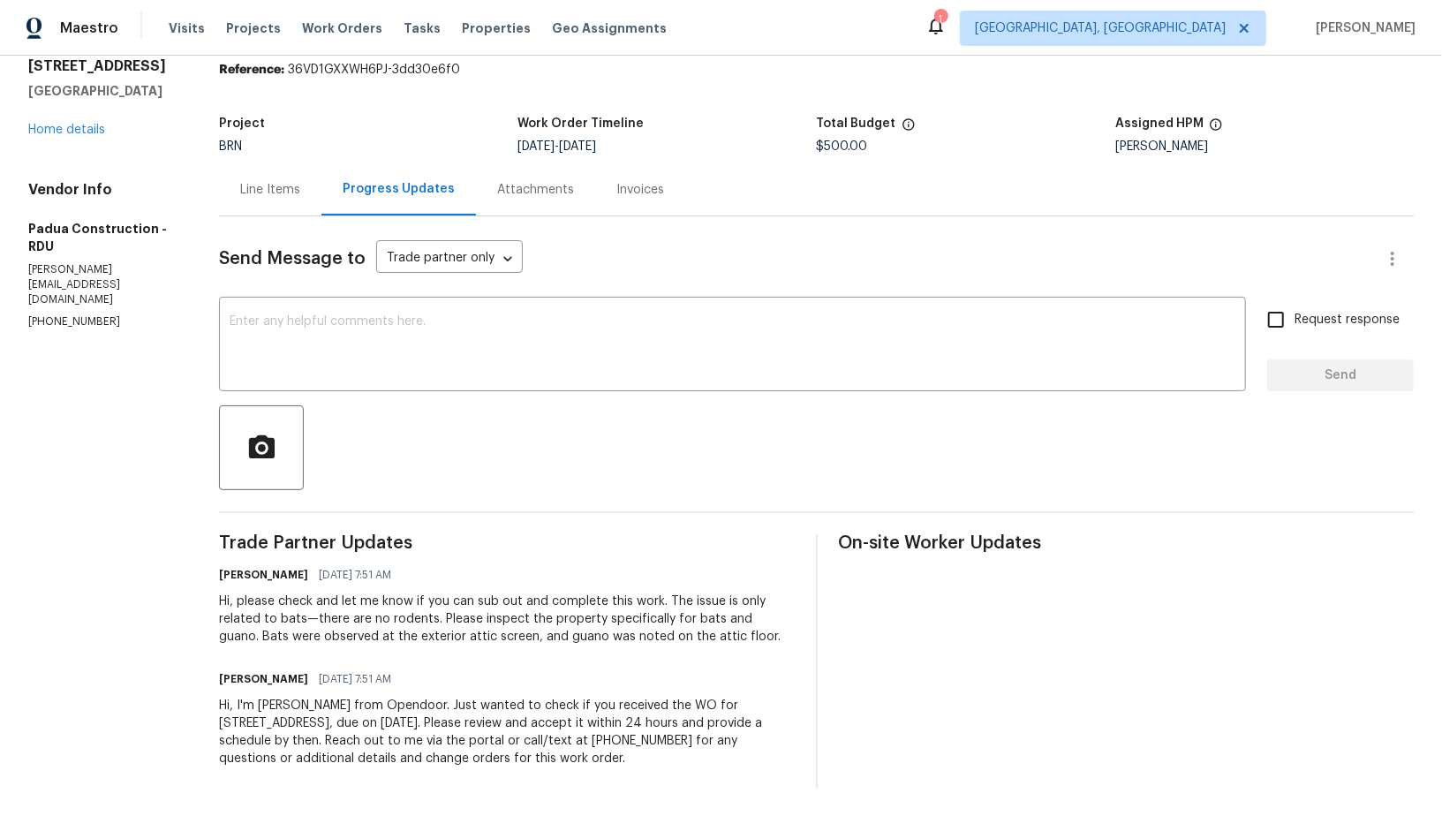
click at [544, 540] on span "Trade Partner Updates" at bounding box center [506, 543] width 575 height 18
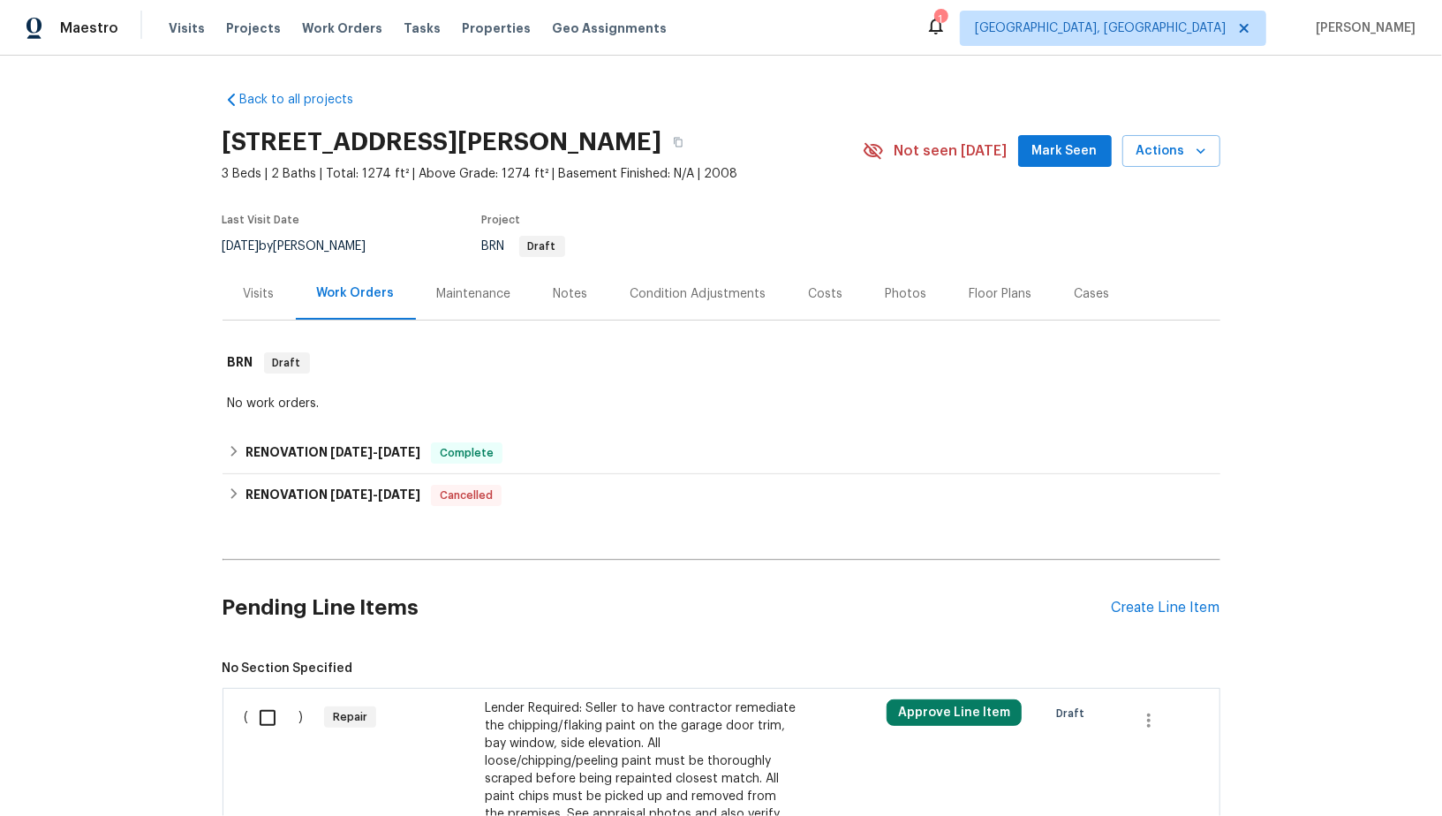
scroll to position [210, 0]
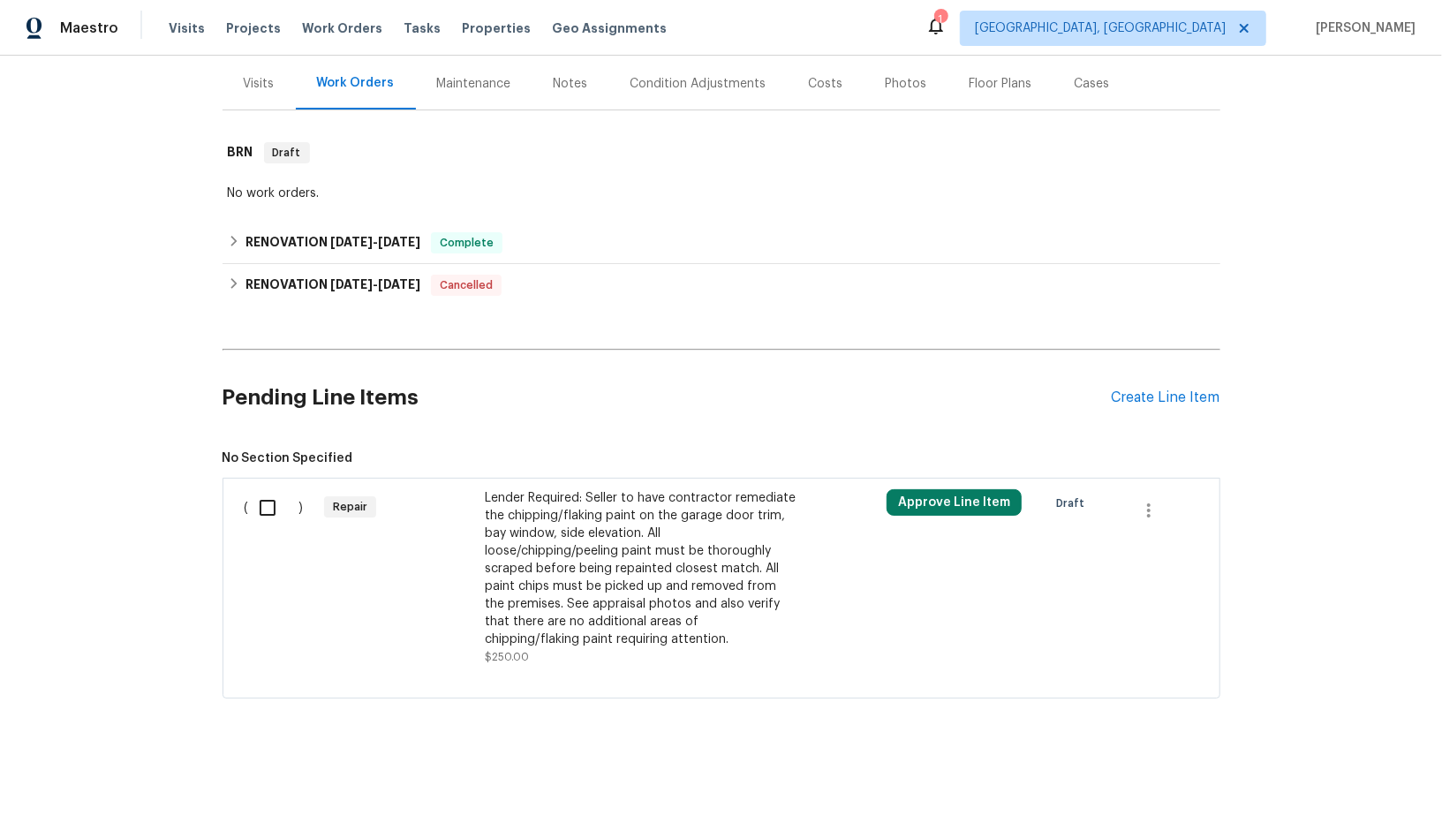
click at [600, 535] on div "Lender Required: Seller to have contractor remediate the chipping/flaking paint…" at bounding box center [640, 568] width 311 height 159
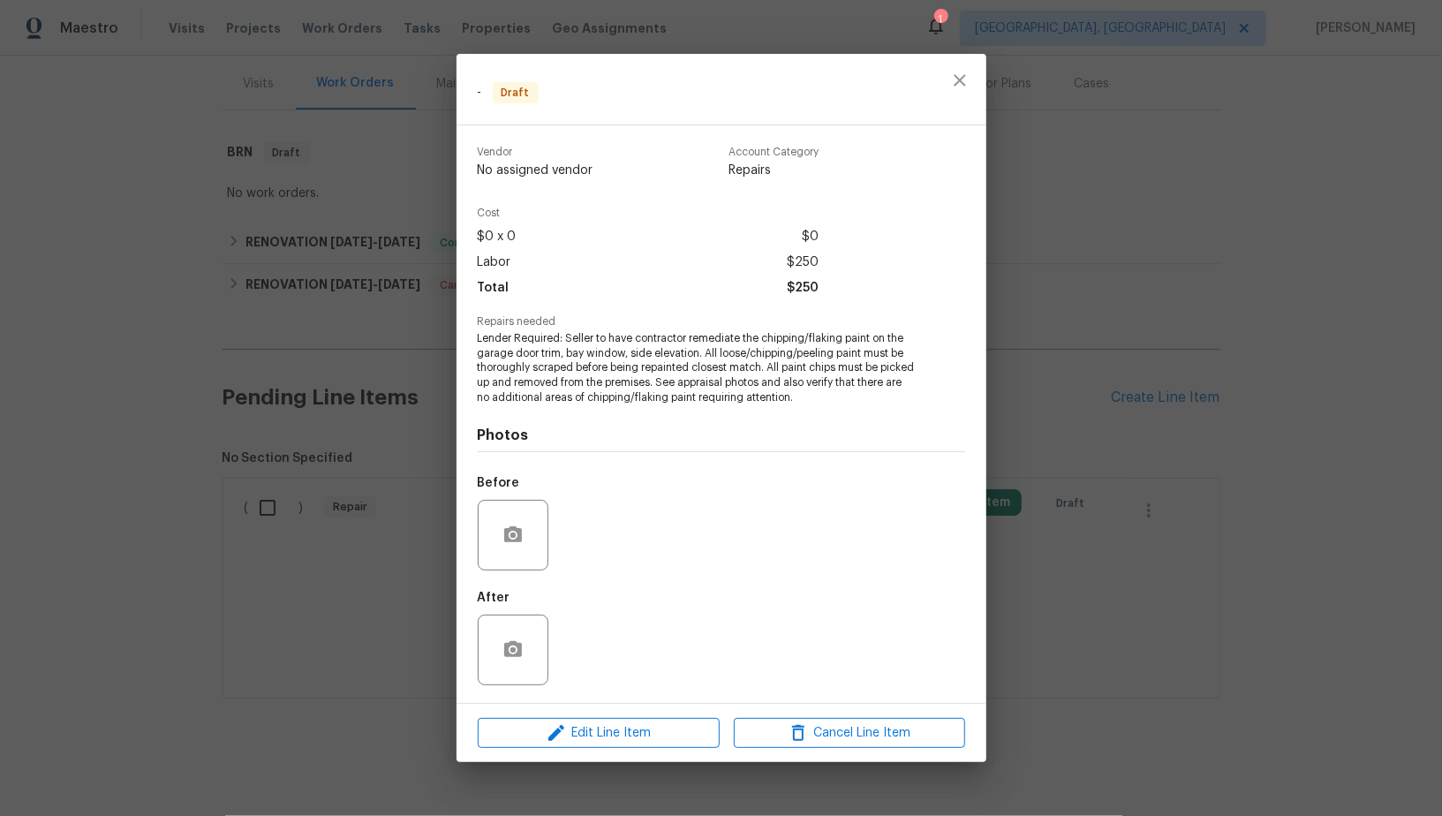
click at [591, 751] on div "Edit Line Item Cancel Line Item" at bounding box center [722, 733] width 530 height 59
click at [588, 726] on span "Edit Line Item" at bounding box center [598, 734] width 231 height 22
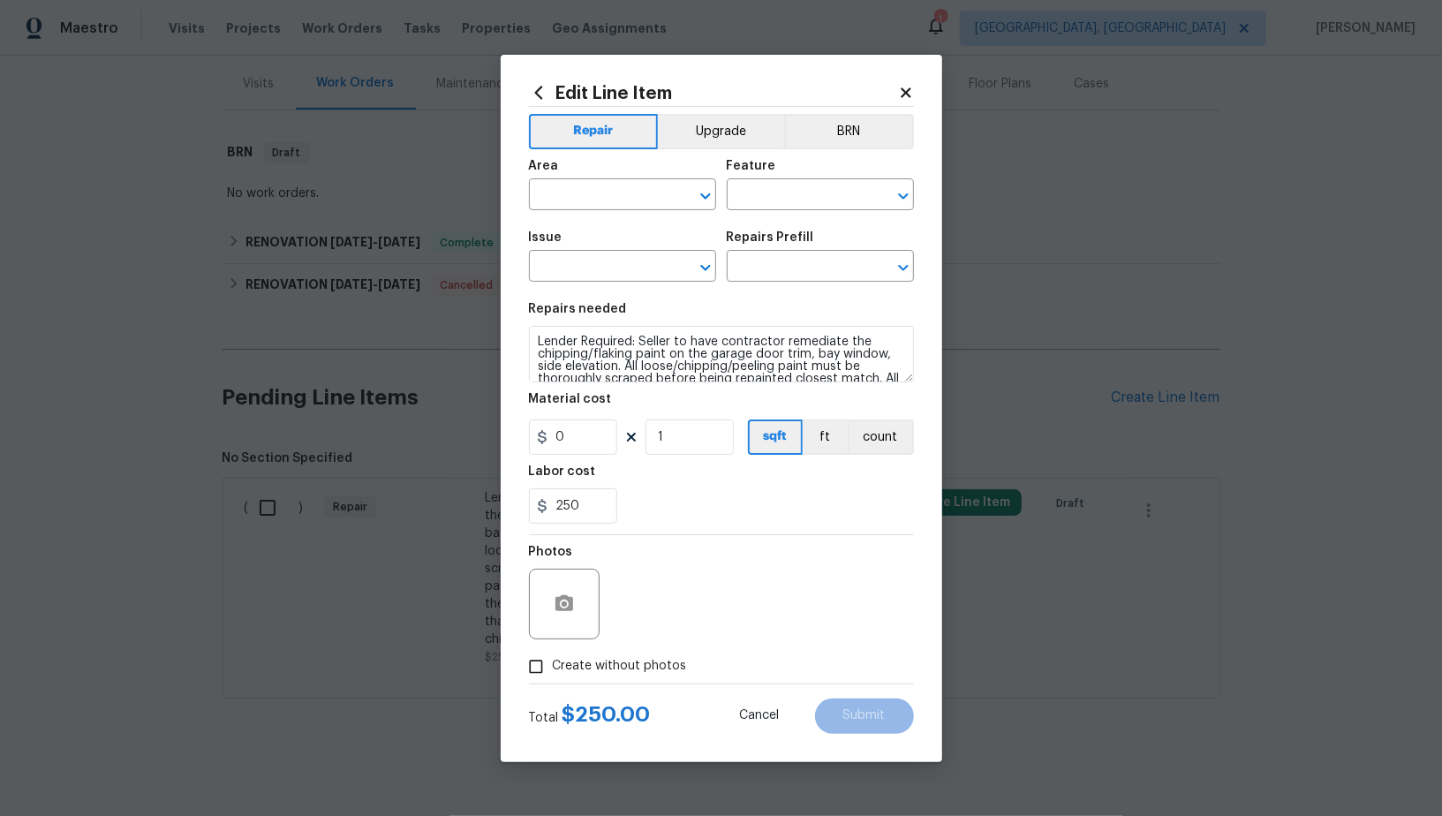
click at [882, 110] on div "Repair Upgrade BRN Area ​ Feature ​ Issue ​ Repairs Prefill ​ Repairs needed Le…" at bounding box center [721, 395] width 385 height 577
click at [837, 149] on div "Area ​ Feature ​" at bounding box center [721, 185] width 385 height 72
click at [832, 142] on button "BRN" at bounding box center [849, 131] width 130 height 35
click at [616, 193] on input "text" at bounding box center [598, 196] width 138 height 27
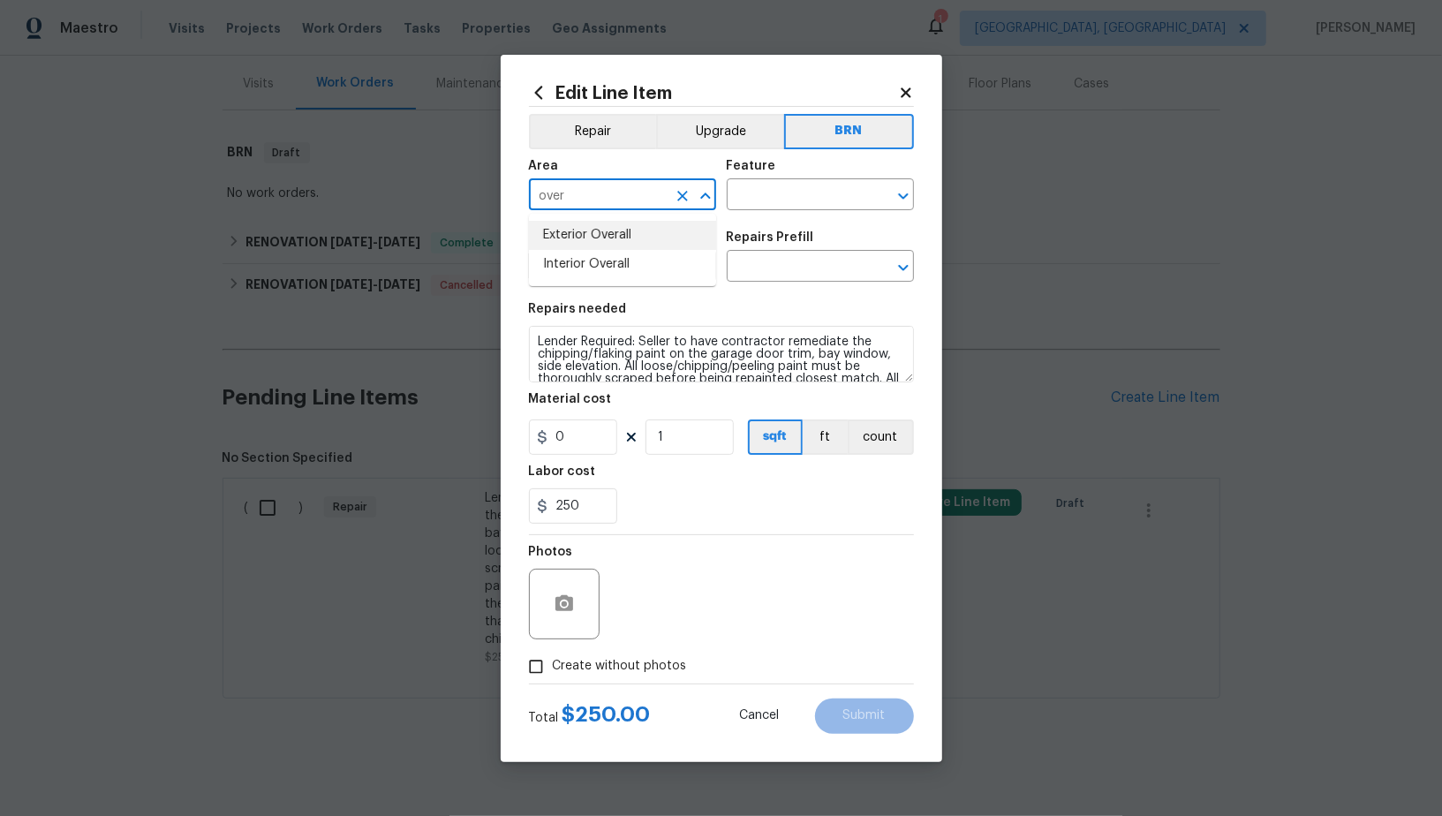
click at [599, 243] on li "Exterior Overall" at bounding box center [622, 235] width 187 height 29
type input "Exterior Overall"
click at [775, 208] on input "text" at bounding box center [796, 196] width 138 height 27
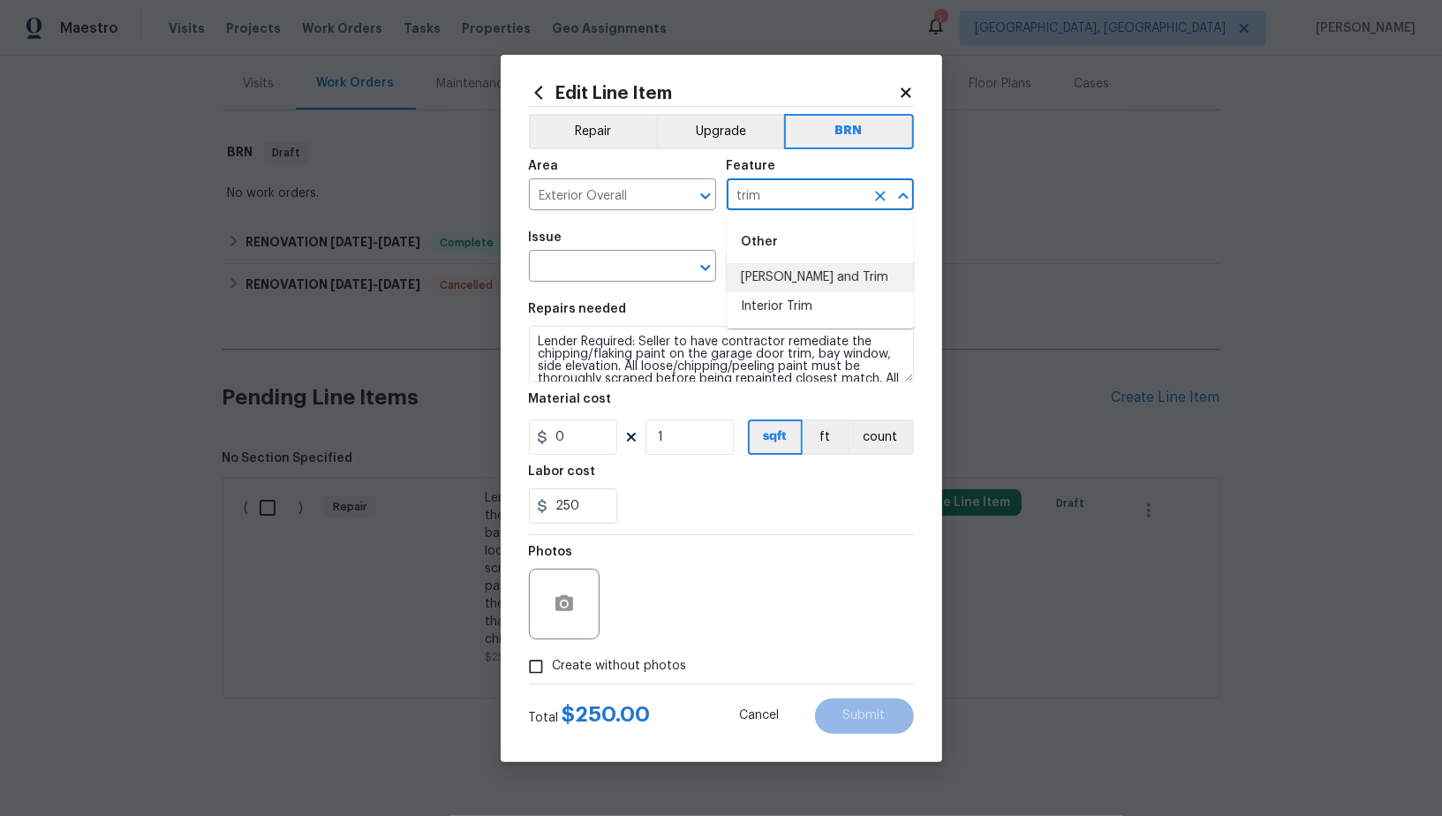
click at [769, 285] on li "Eaves and Trim" at bounding box center [820, 277] width 187 height 29
type input "Eaves and Trim"
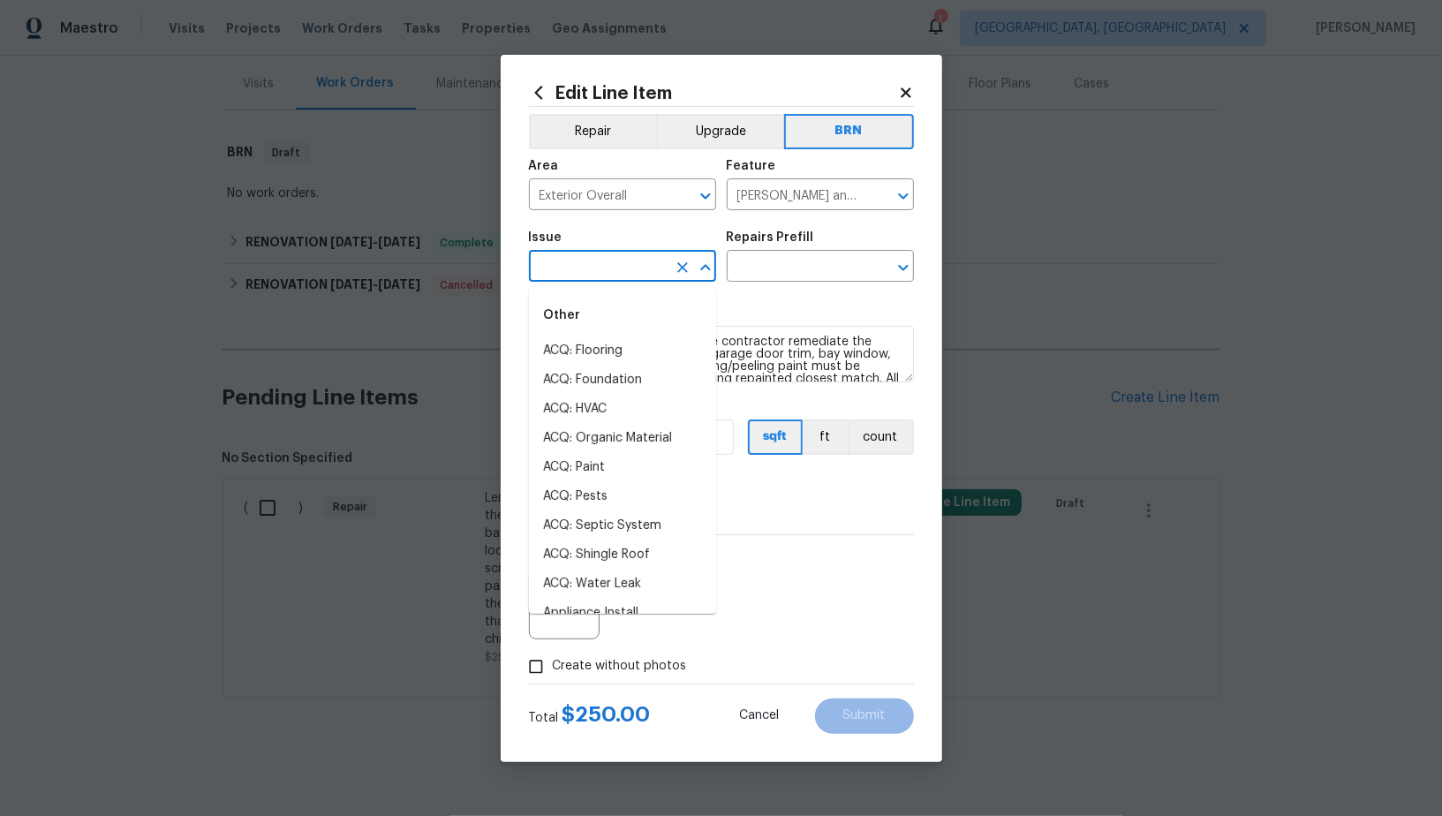
click at [607, 268] on input "text" at bounding box center [598, 267] width 138 height 27
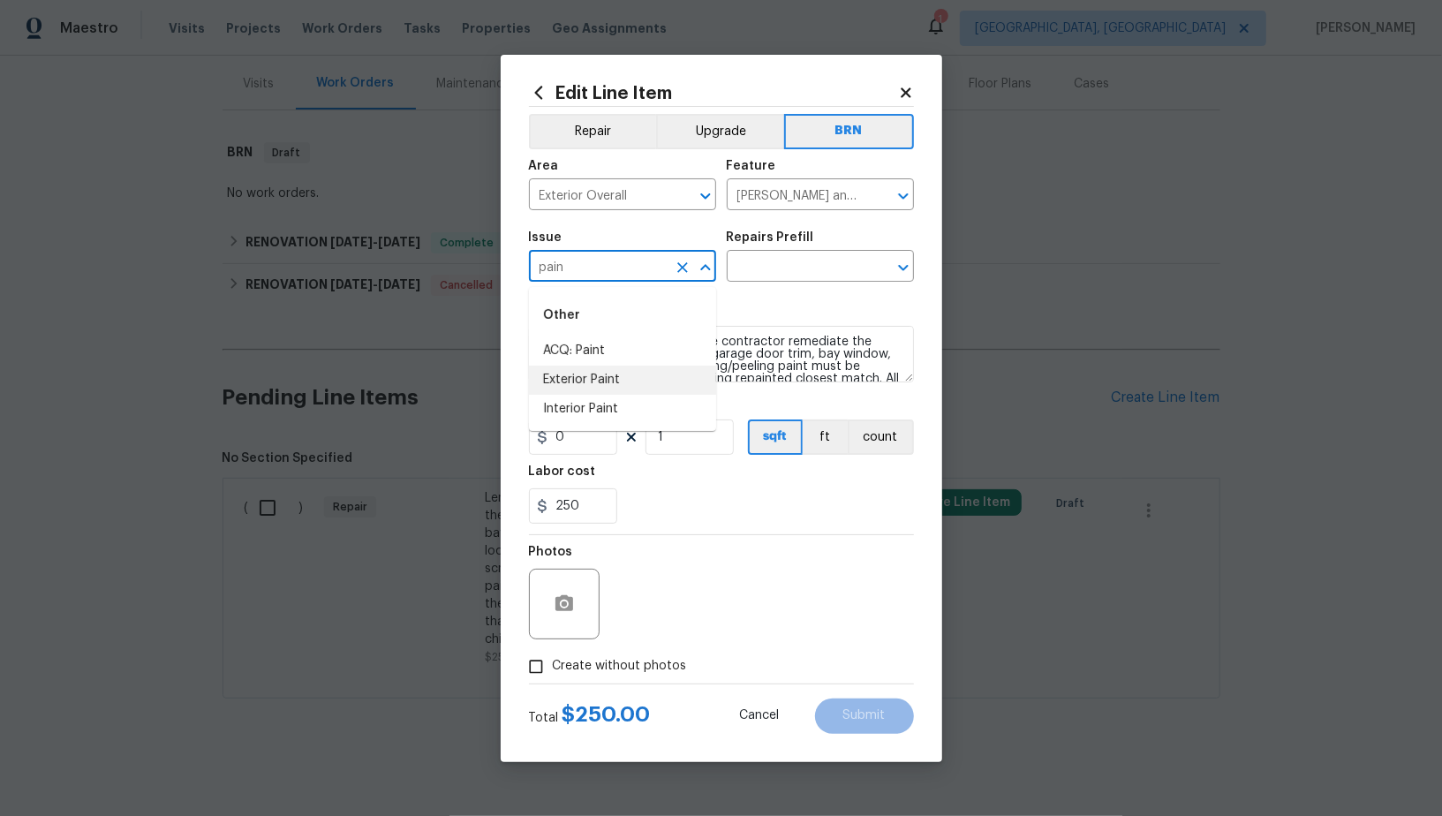
click at [604, 382] on li "Exterior Paint" at bounding box center [622, 380] width 187 height 29
type input "Exterior Paint"
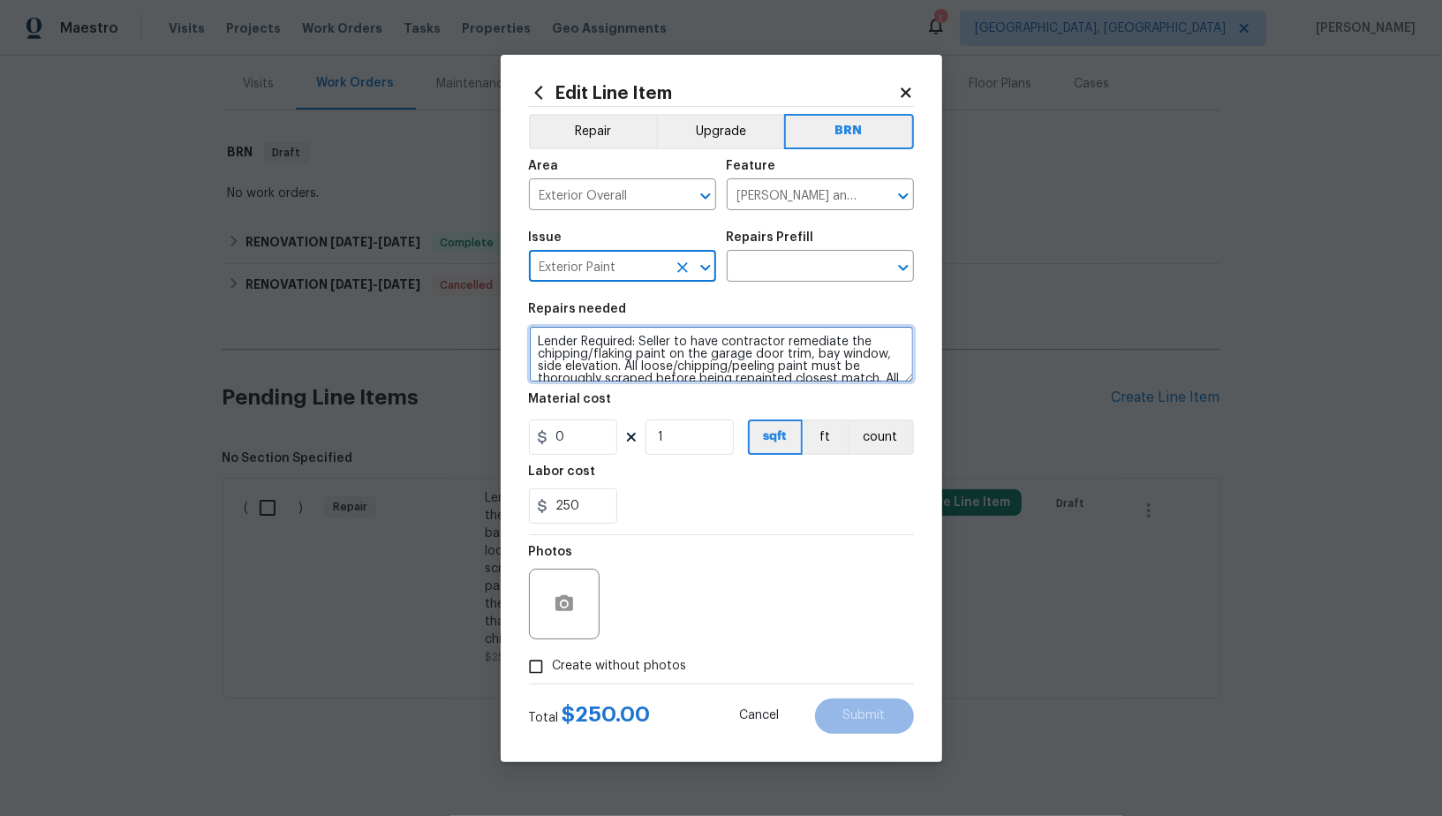
click at [716, 350] on textarea "Lender Required: Seller to have contractor remediate the chipping/flaking paint…" at bounding box center [721, 354] width 385 height 57
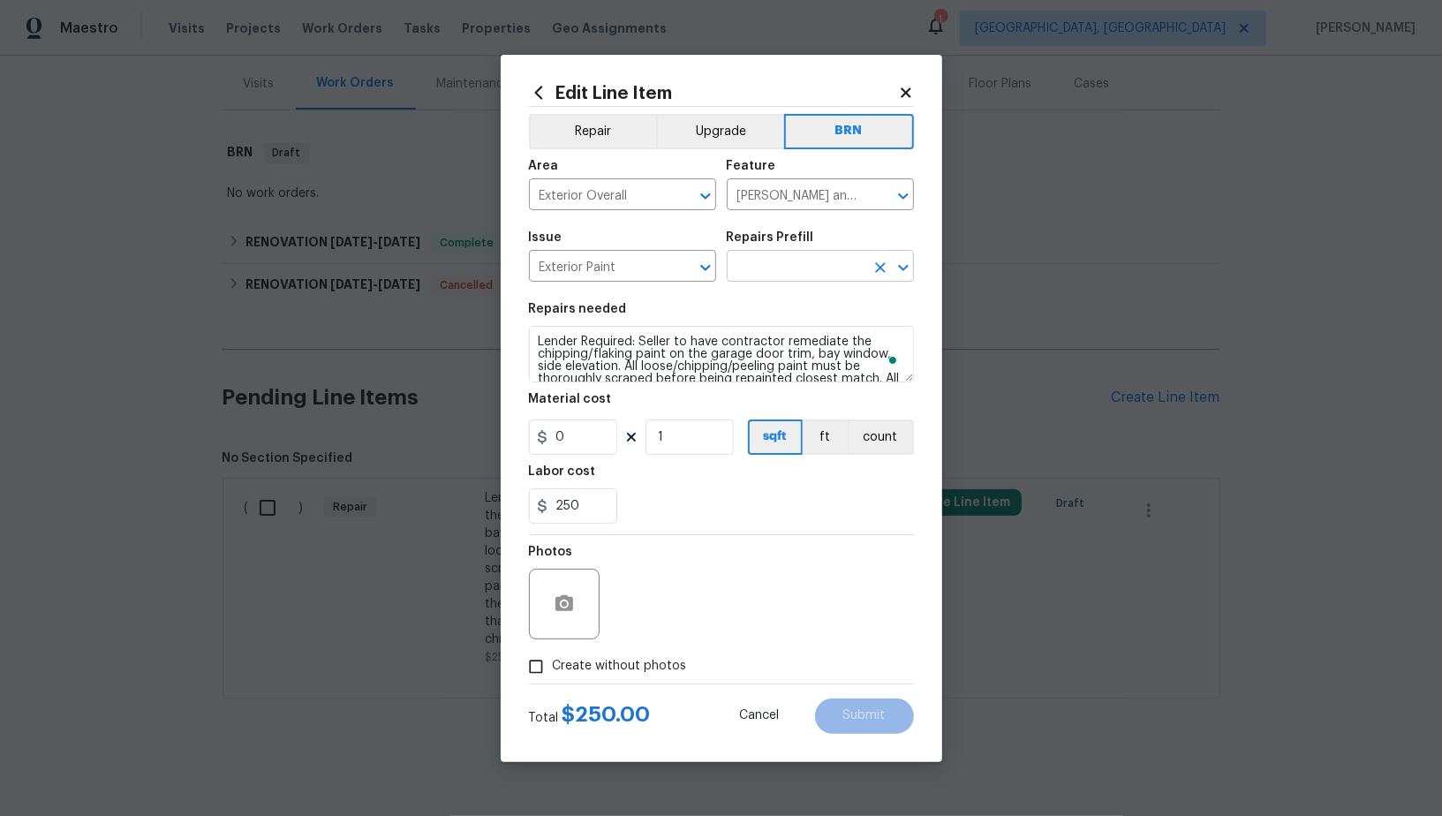
click at [797, 276] on input "text" at bounding box center [796, 267] width 138 height 27
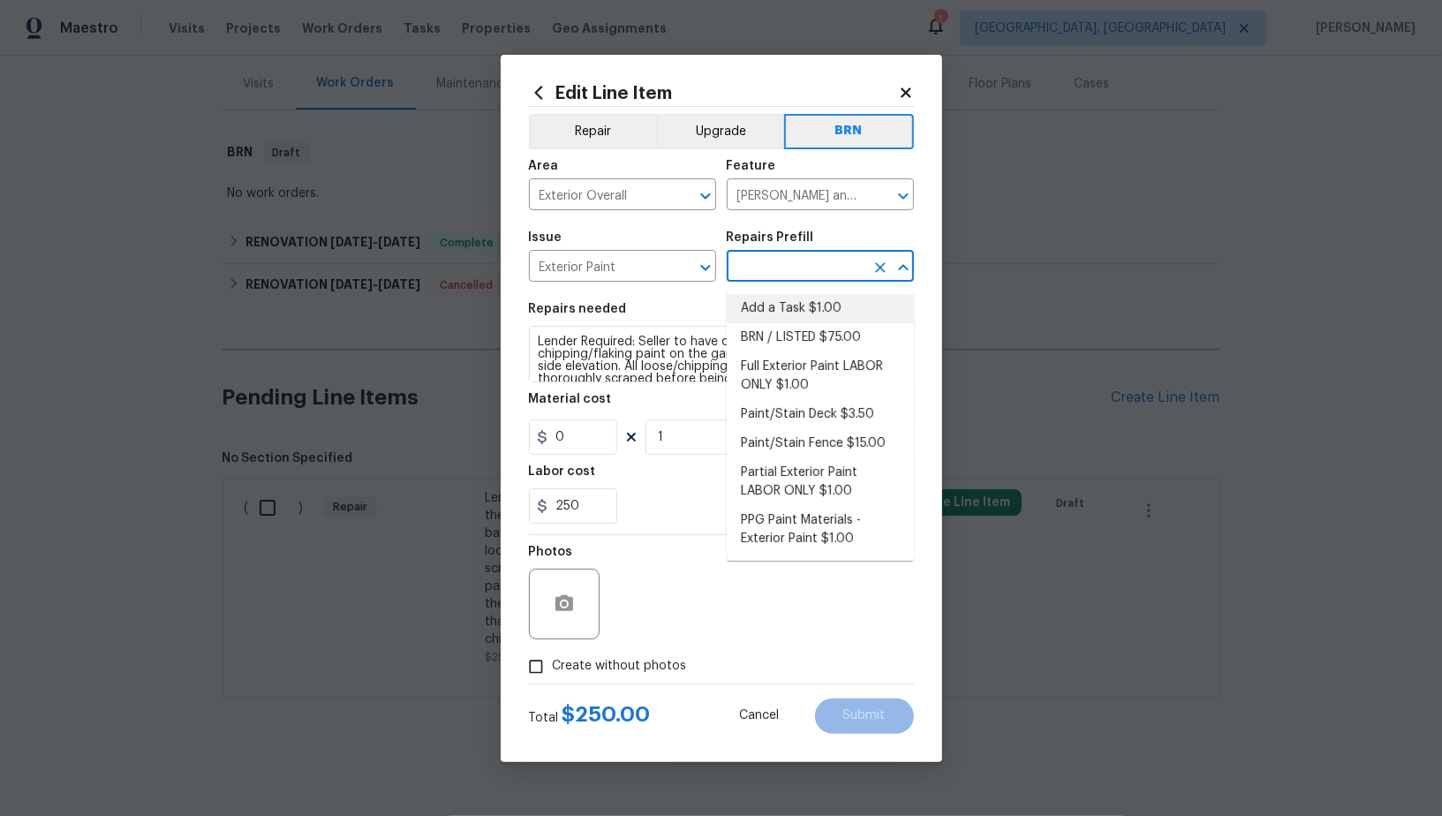
click at [797, 314] on li "Add a Task $1.00" at bounding box center [820, 308] width 187 height 29
type input "Overall Paint"
type input "Add a Task $1.00"
type textarea "HPM to detail"
type input "1"
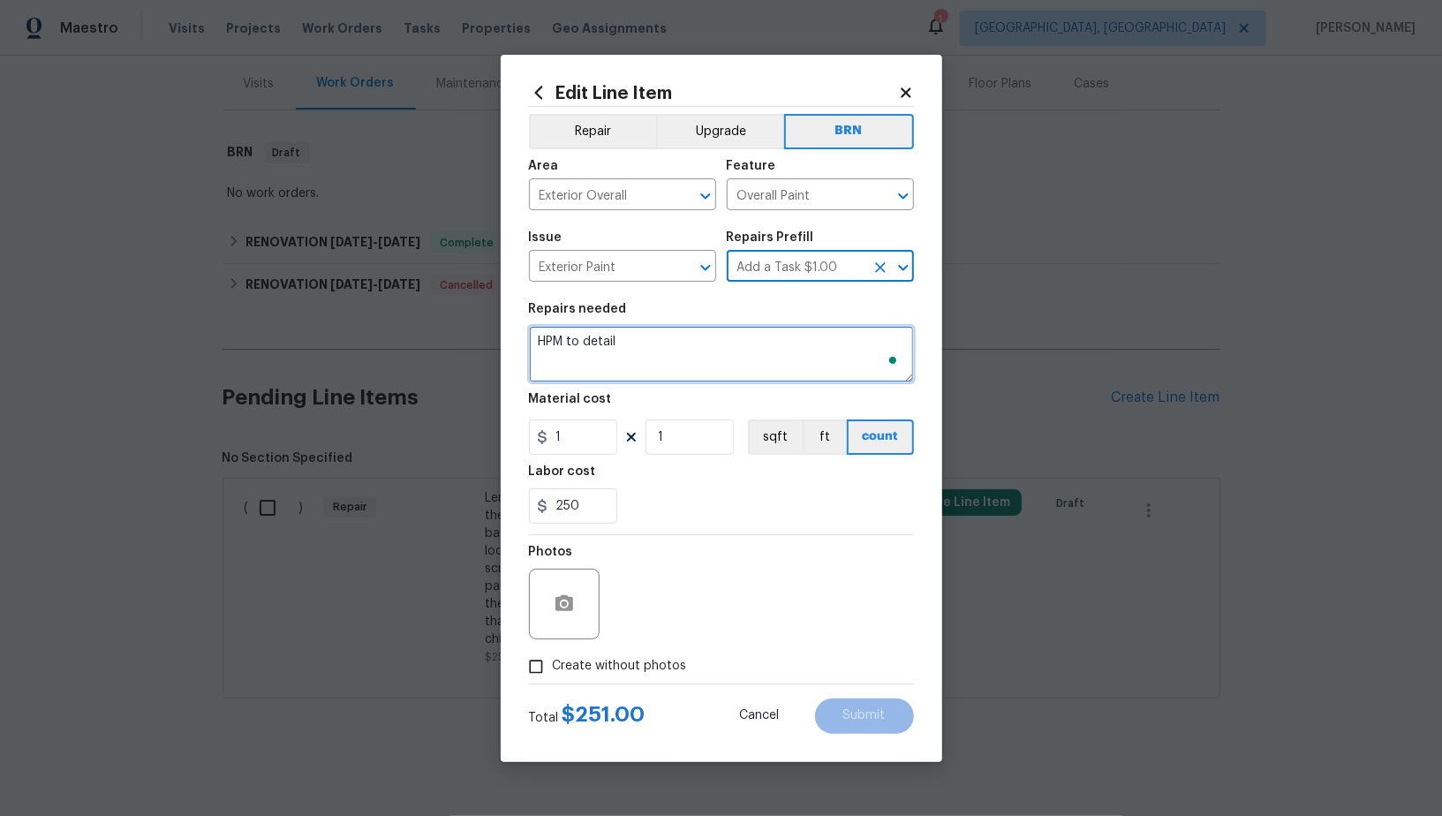
click at [745, 337] on textarea "HPM to detail" at bounding box center [721, 354] width 385 height 57
paste textarea "Lender Required: Seller to have contractor remediate the chipping/flaking paint…"
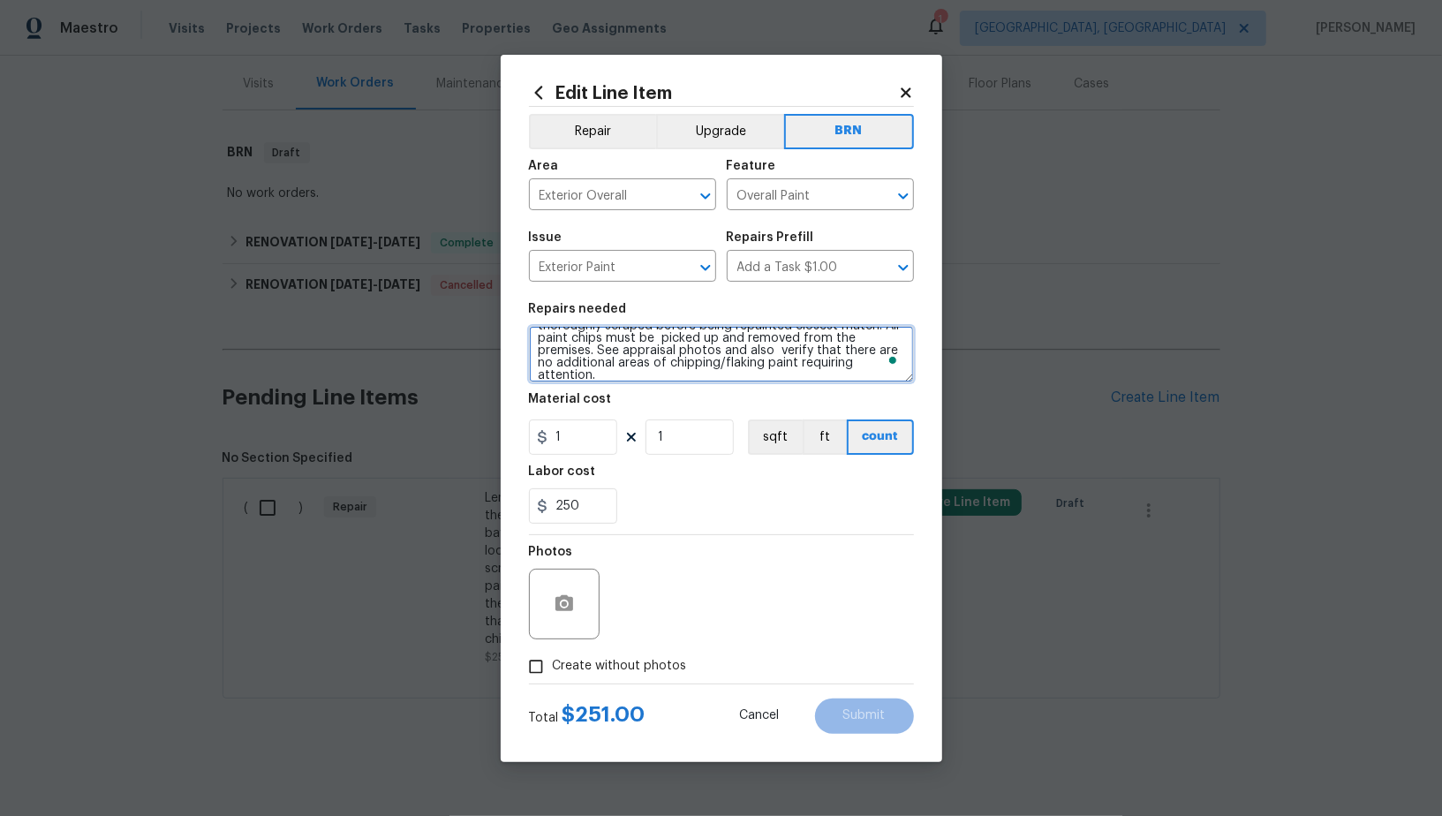
scroll to position [53, 0]
click at [878, 199] on icon "Clear" at bounding box center [880, 196] width 11 height 11
type textarea "Lender Required: Seller to have contractor remediate the chipping/flaking paint…"
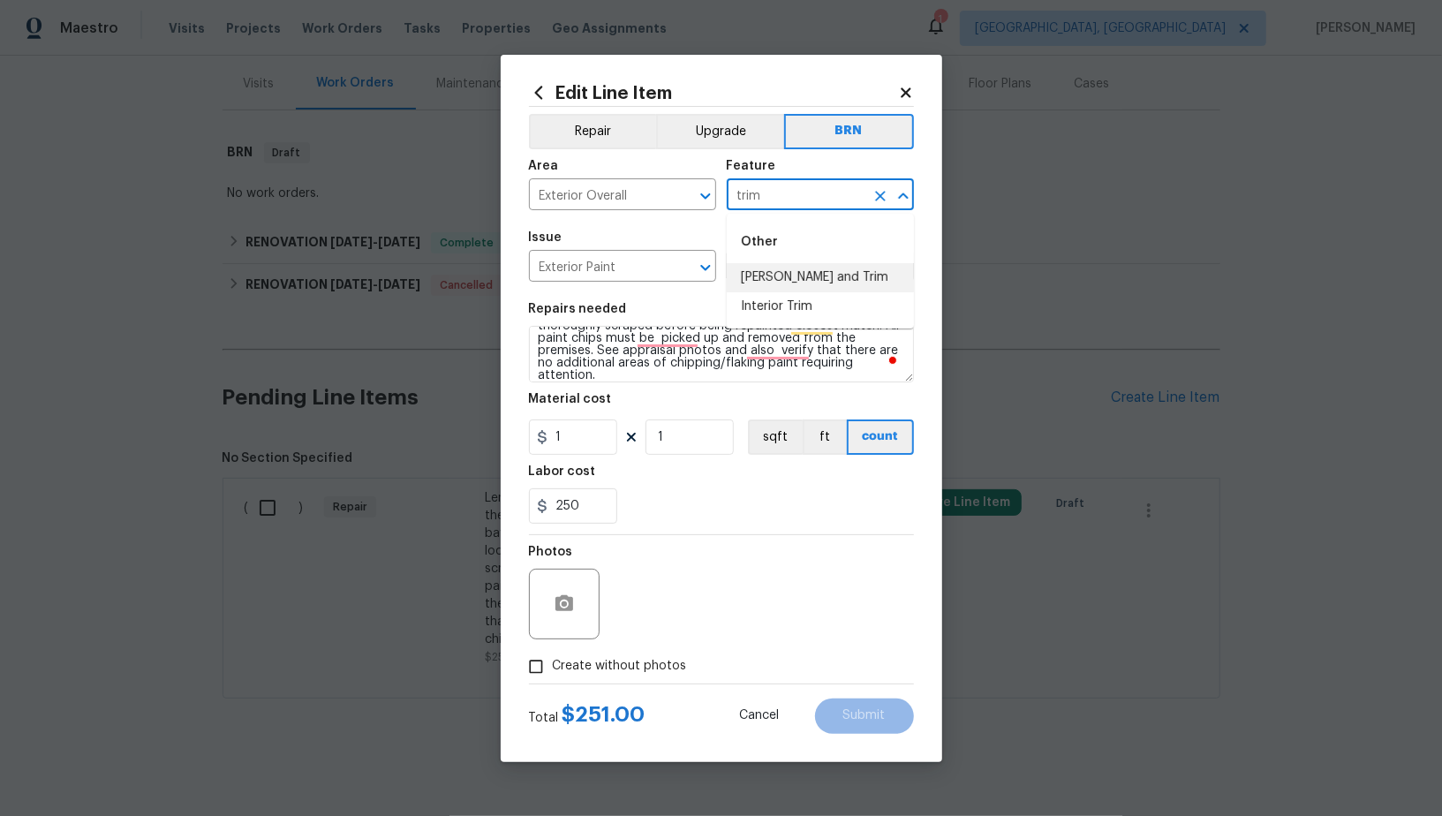
click at [777, 291] on li "Eaves and Trim" at bounding box center [820, 277] width 187 height 29
type input "Eaves and Trim"
click at [571, 443] on input "1" at bounding box center [573, 437] width 88 height 35
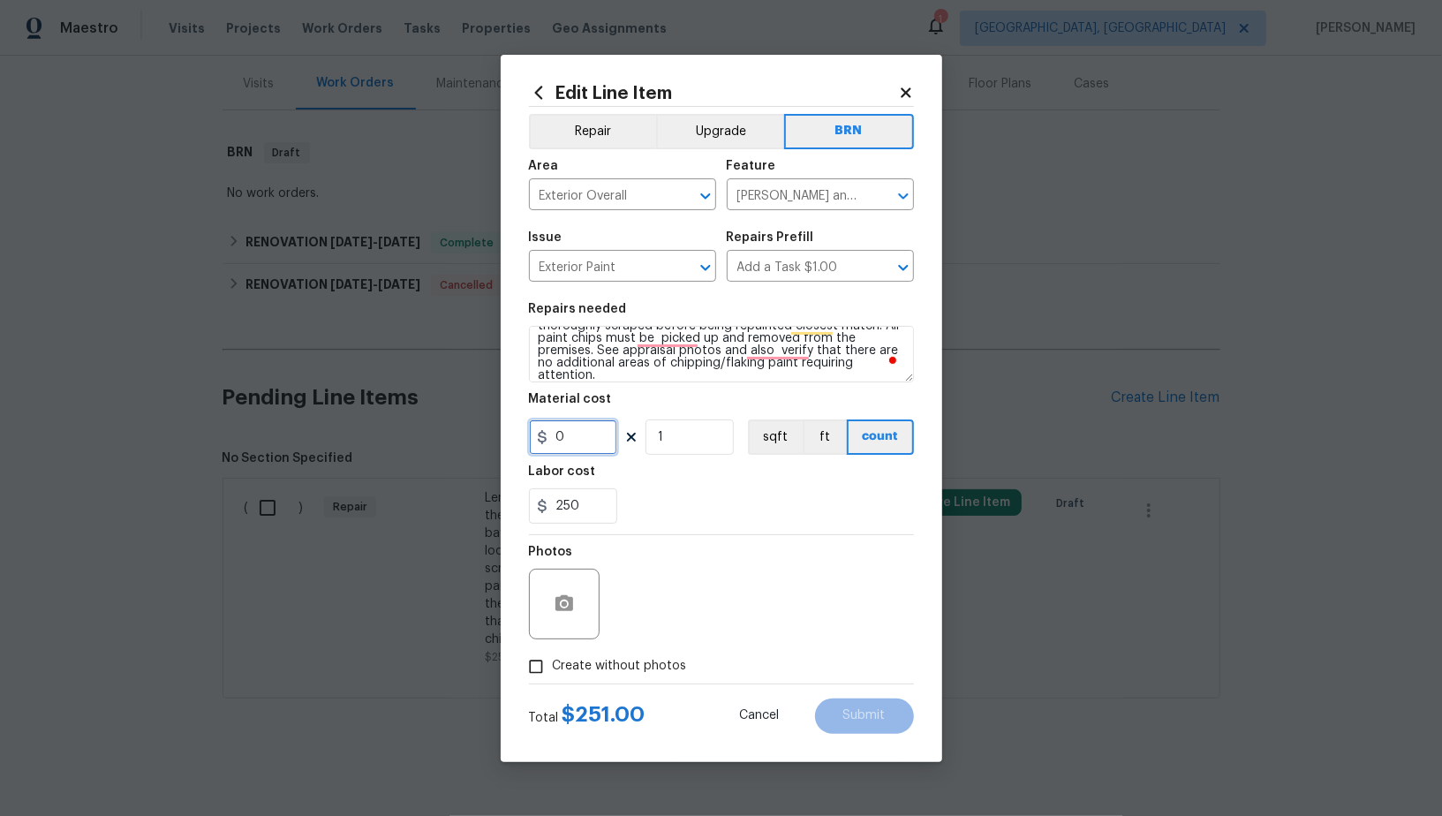
type input "0"
click at [566, 593] on button "button" at bounding box center [564, 604] width 42 height 42
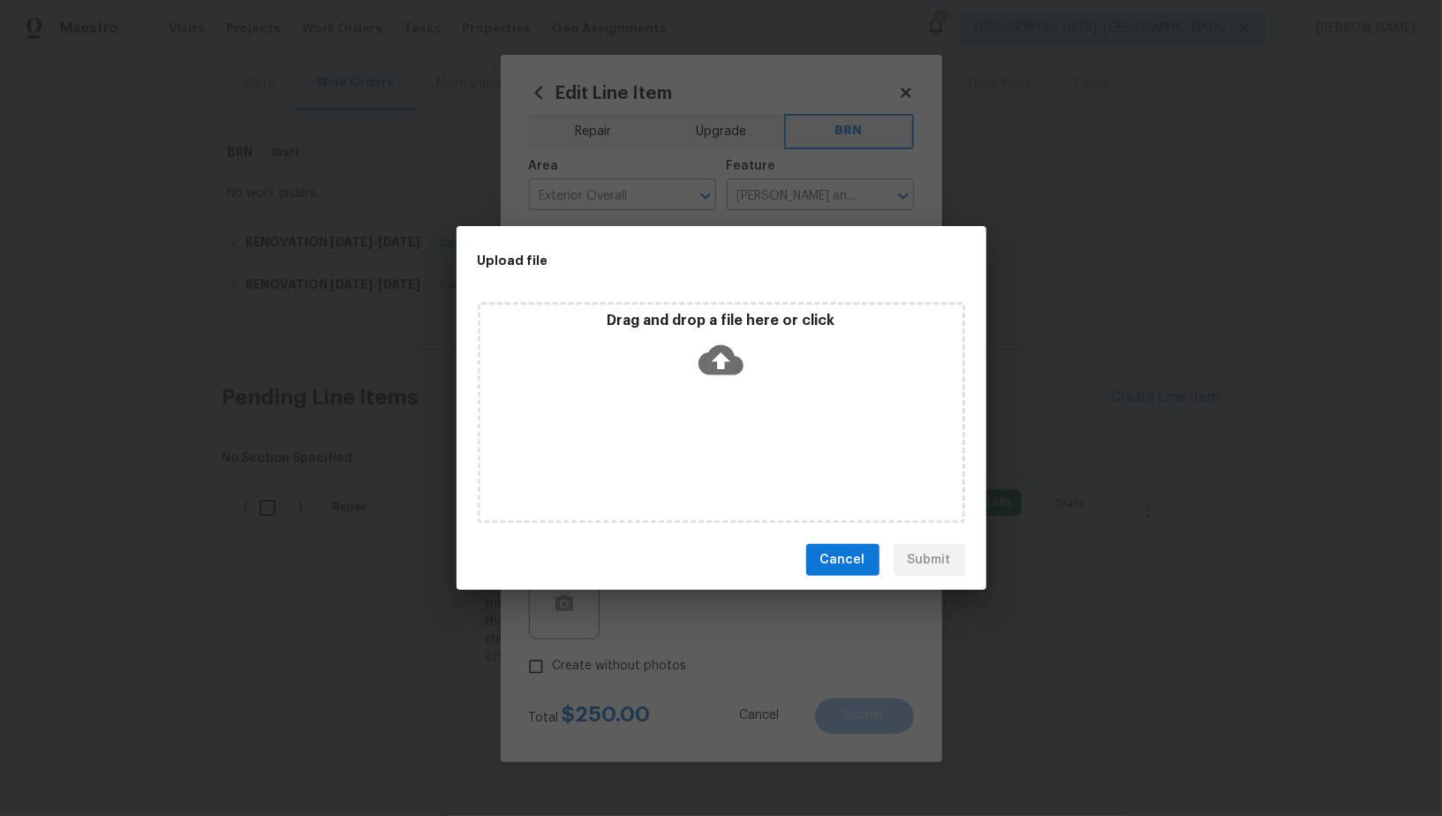
click at [730, 365] on icon at bounding box center [721, 360] width 45 height 30
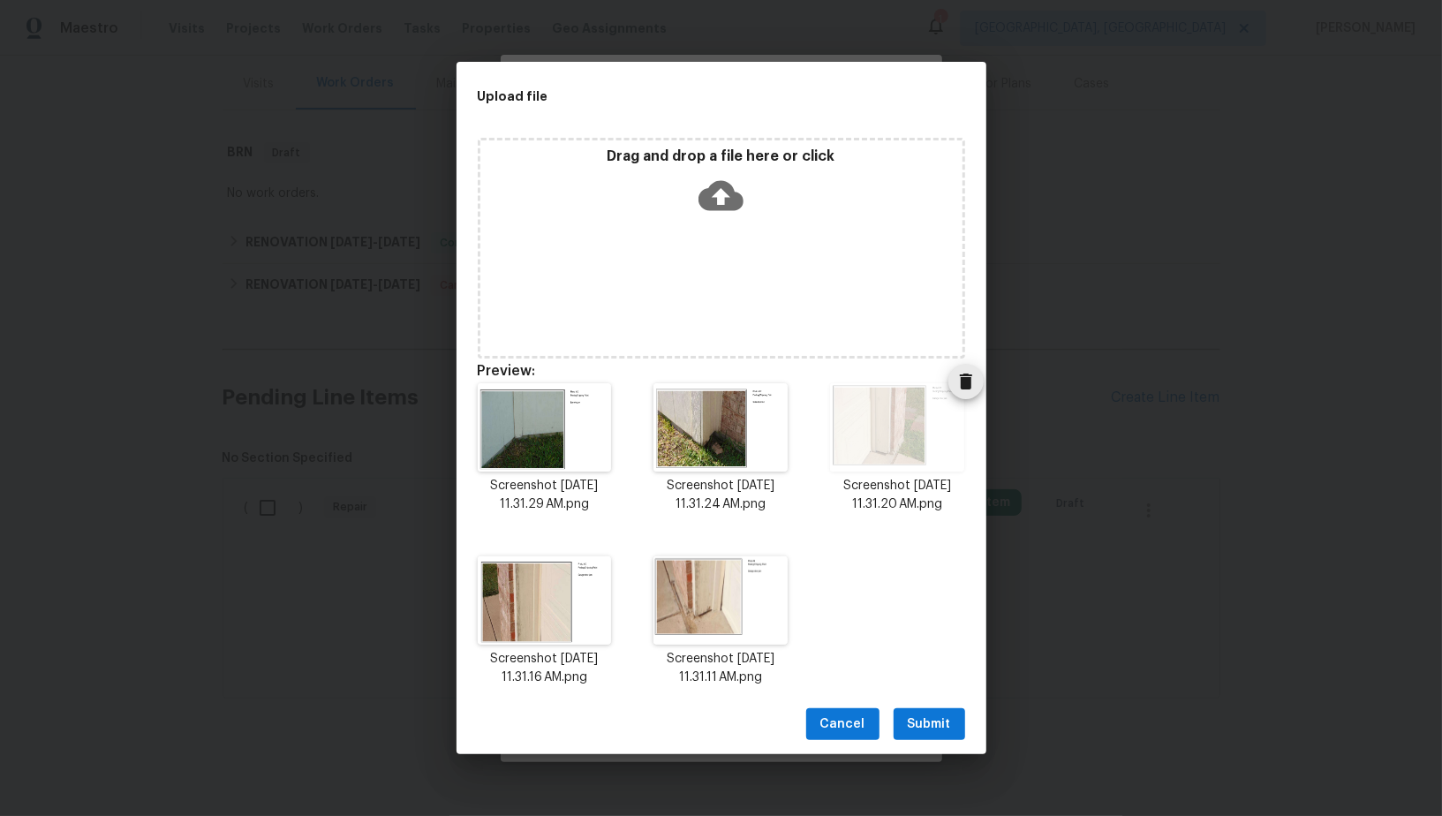
scroll to position [14, 0]
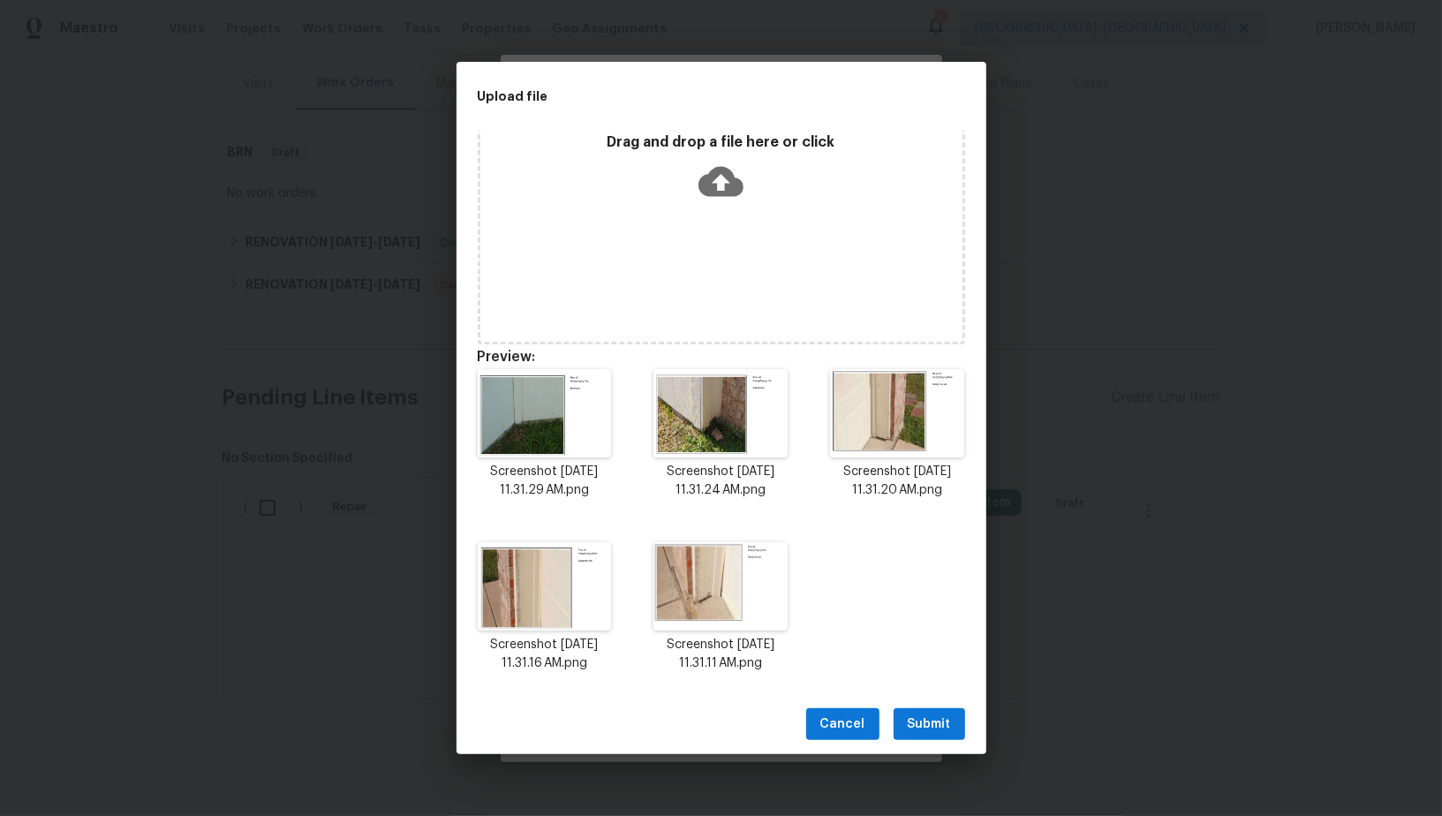
click at [934, 727] on span "Submit" at bounding box center [929, 725] width 43 height 22
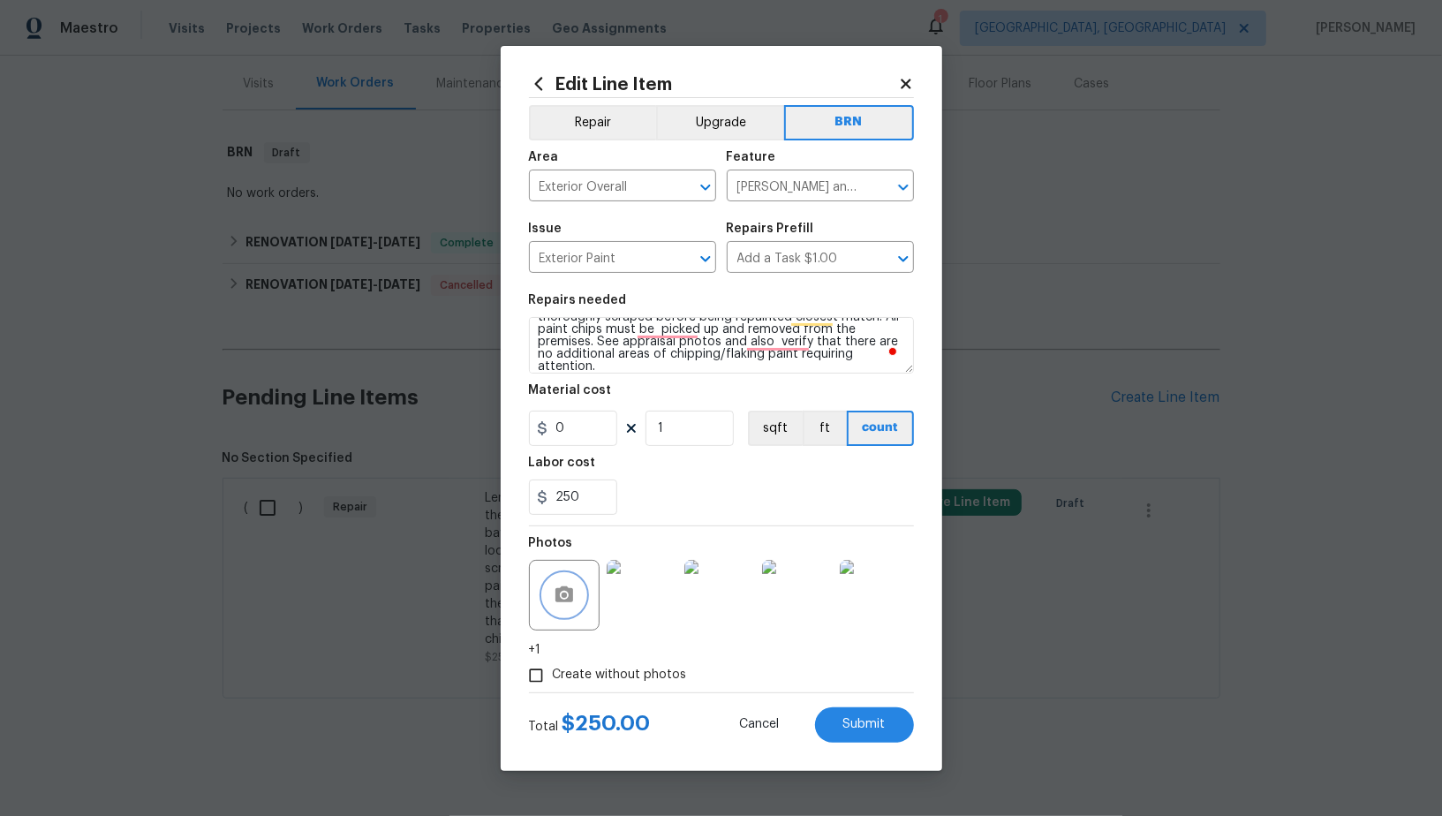
scroll to position [53, 0]
click at [884, 747] on div "Edit Line Item Repair Upgrade BRN Area Exterior Overall ​ Feature Eaves and Tri…" at bounding box center [722, 408] width 442 height 725
click at [874, 736] on button "Submit" at bounding box center [864, 725] width 99 height 35
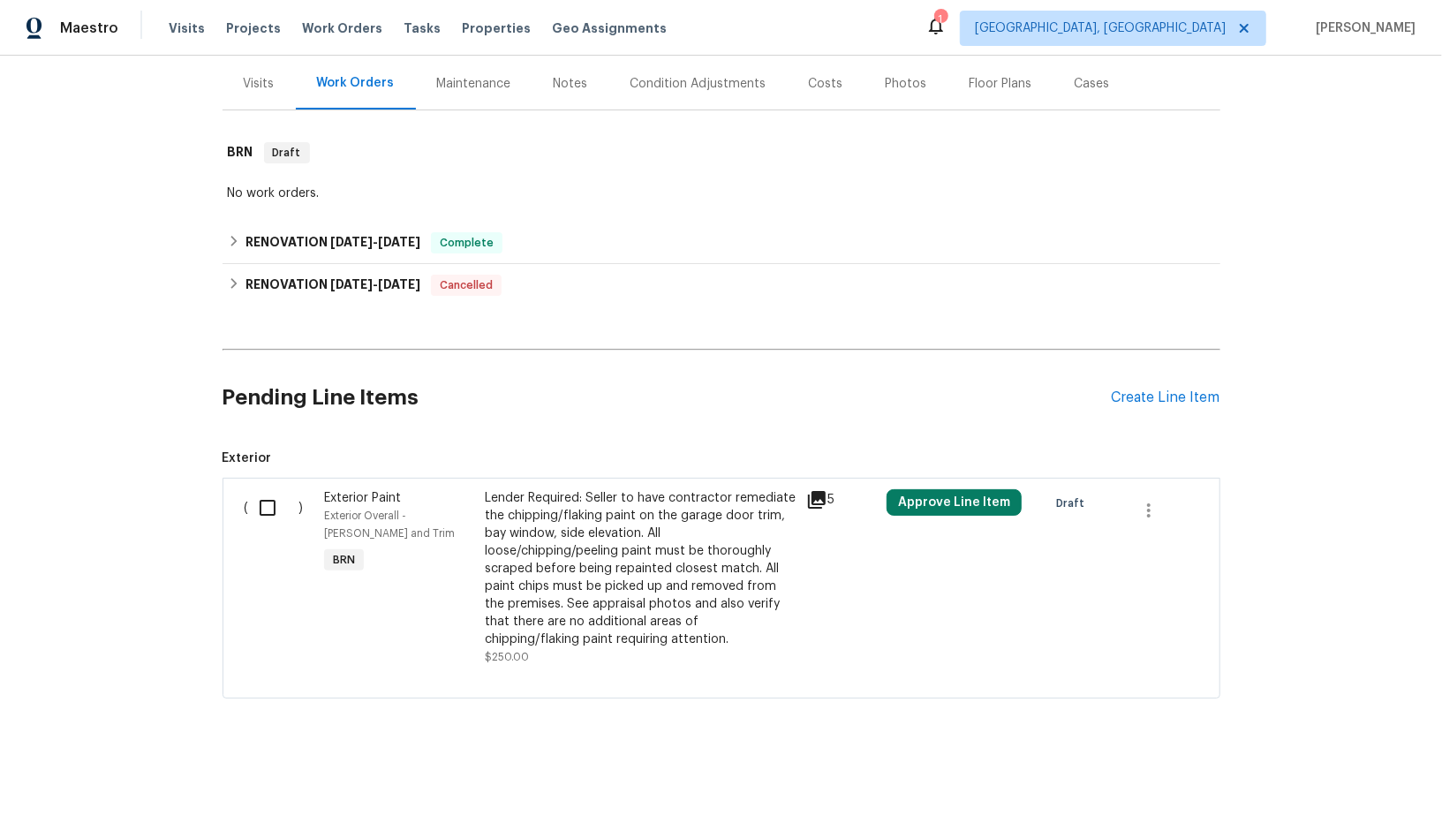
click at [263, 509] on input "checkbox" at bounding box center [274, 507] width 50 height 37
checkbox input "true"
click at [1351, 776] on span "Create Work Order" at bounding box center [1341, 772] width 117 height 22
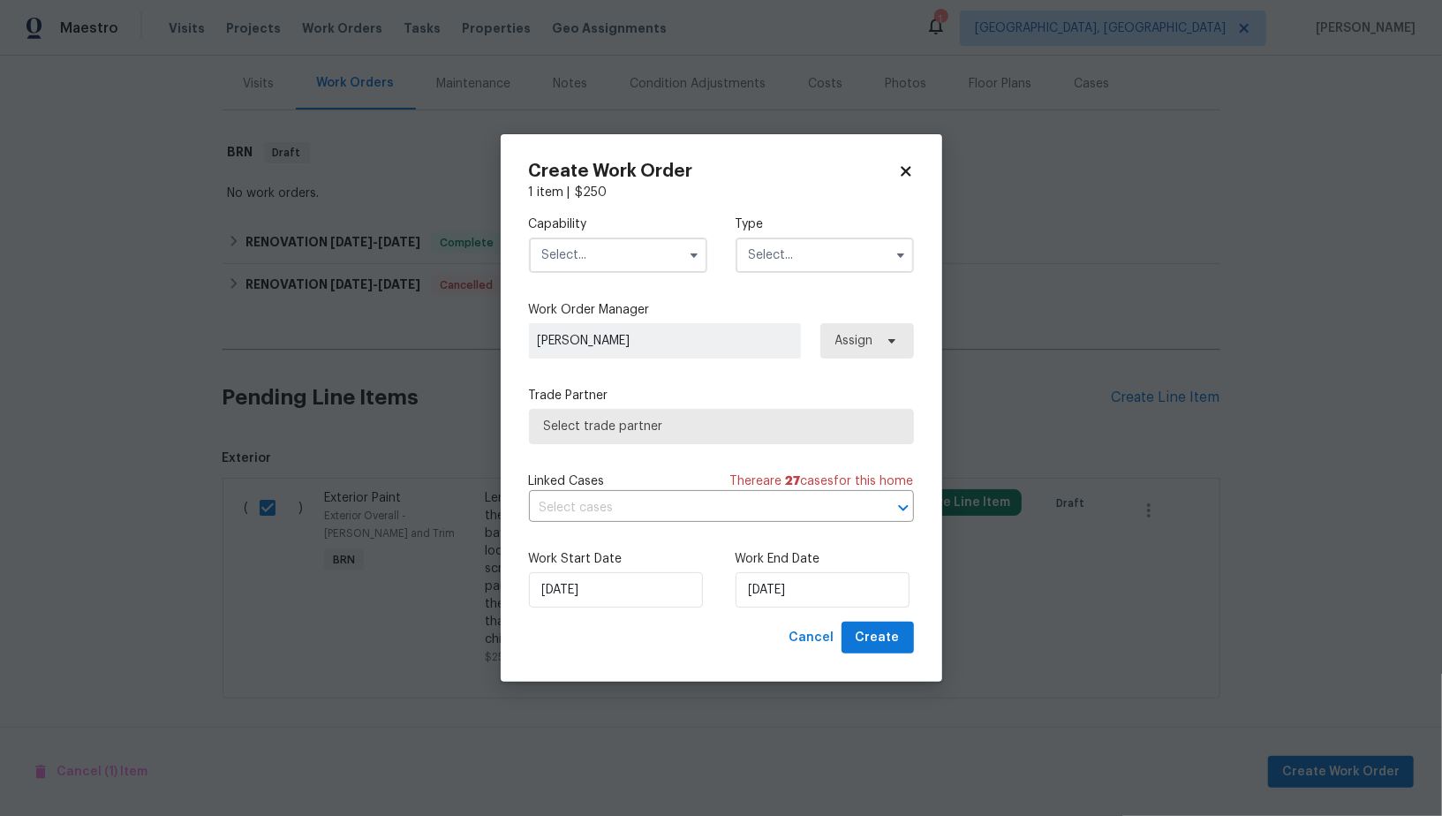
click at [621, 235] on div "Capability" at bounding box center [618, 244] width 178 height 57
click at [621, 238] on input "text" at bounding box center [618, 255] width 178 height 35
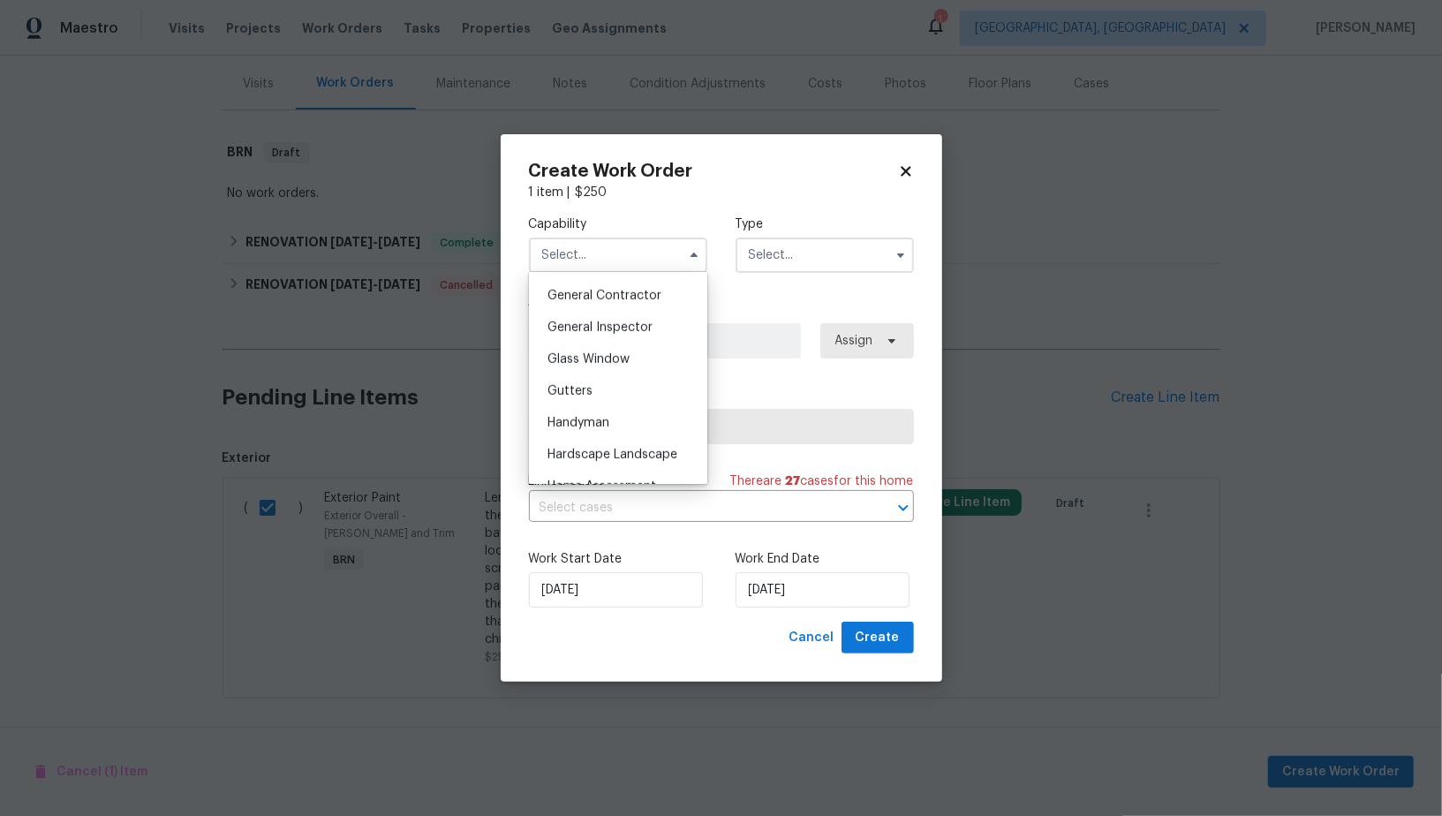
scroll to position [831, 0]
click at [605, 419] on div "Handyman" at bounding box center [619, 433] width 170 height 32
type input "Handyman"
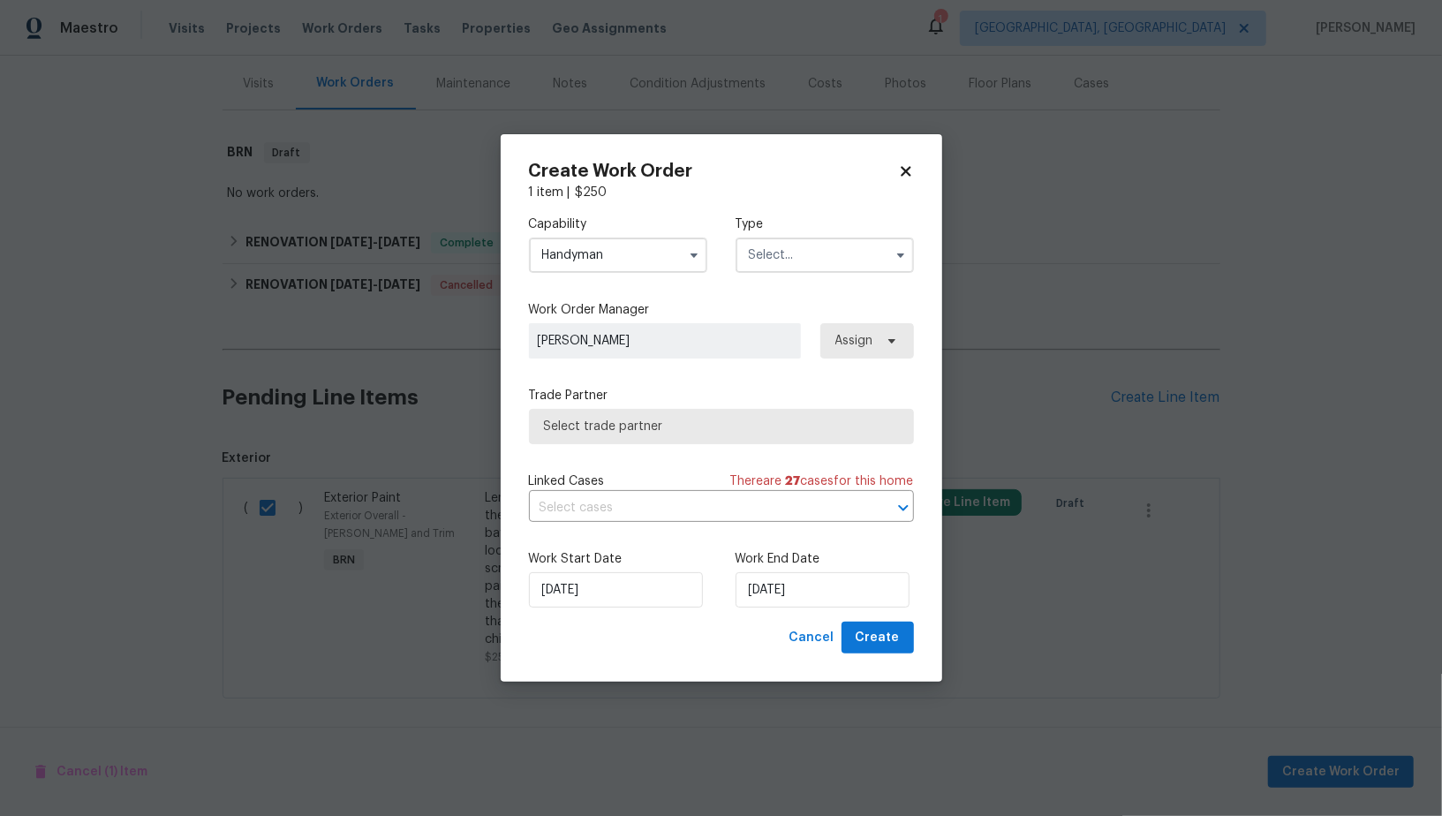
click at [827, 245] on input "text" at bounding box center [825, 255] width 178 height 35
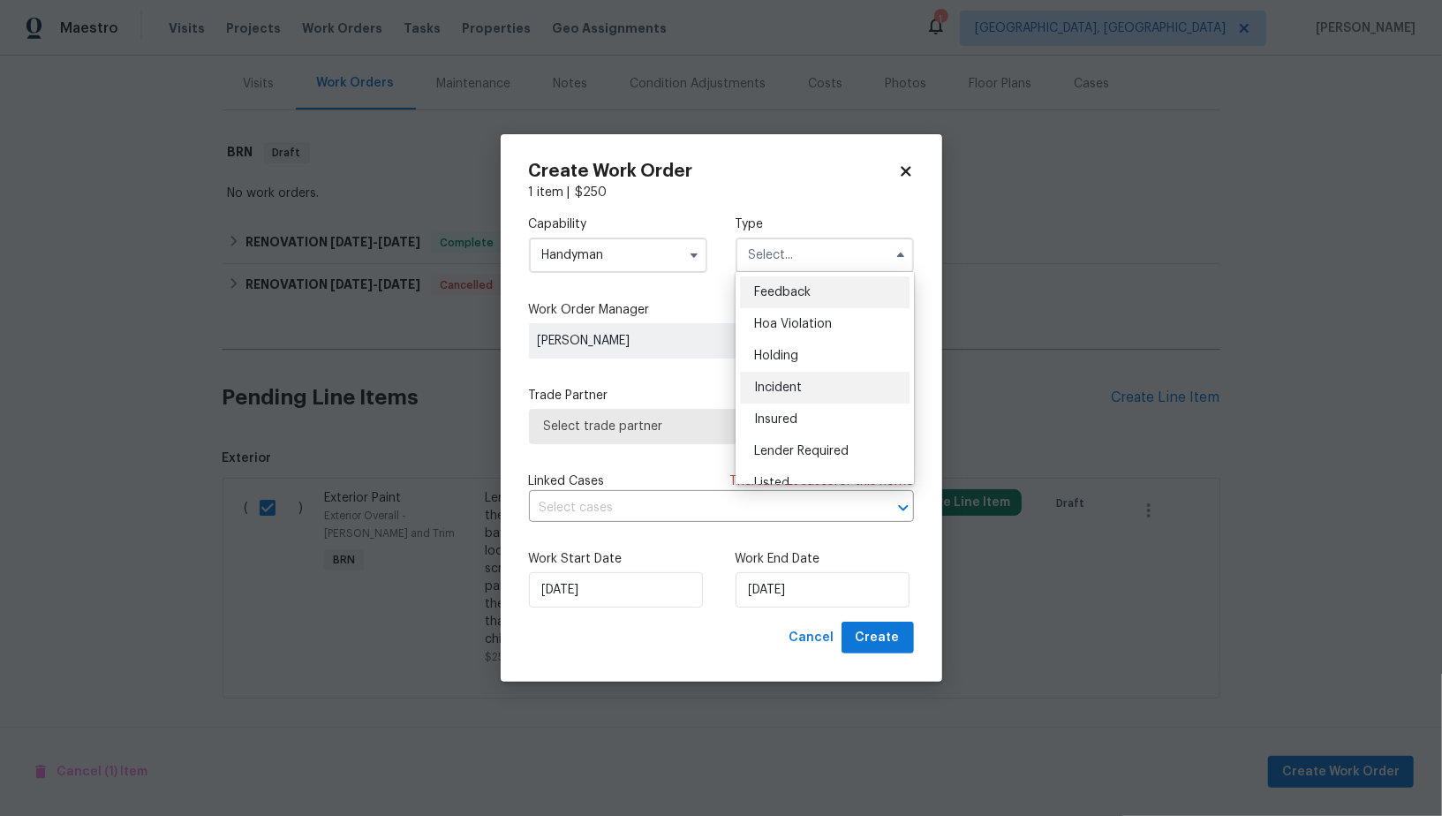
scroll to position [400, 0]
click at [800, 367] on div "Resale" at bounding box center [825, 369] width 170 height 32
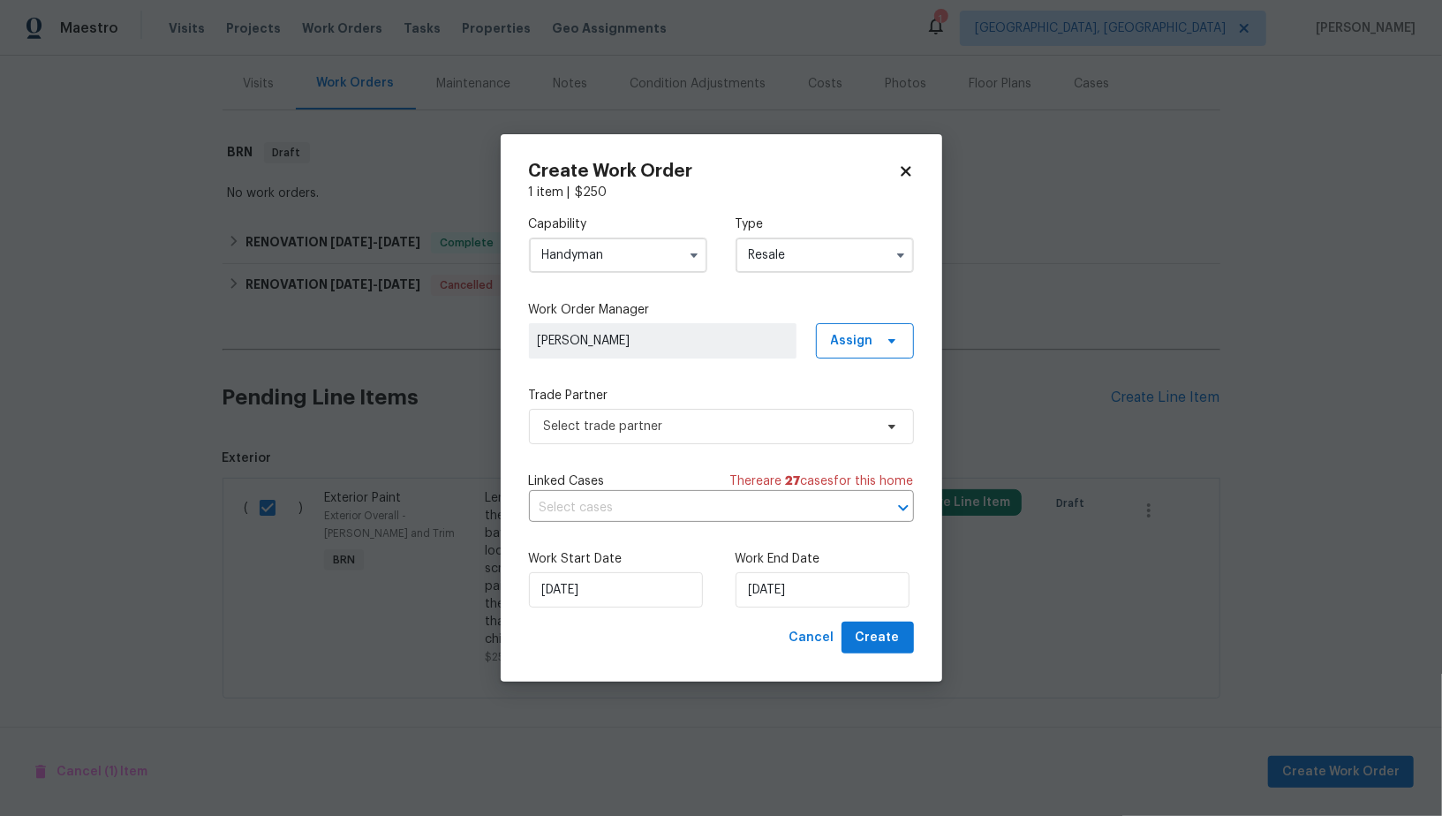
click at [778, 254] on input "Resale" at bounding box center [825, 255] width 178 height 35
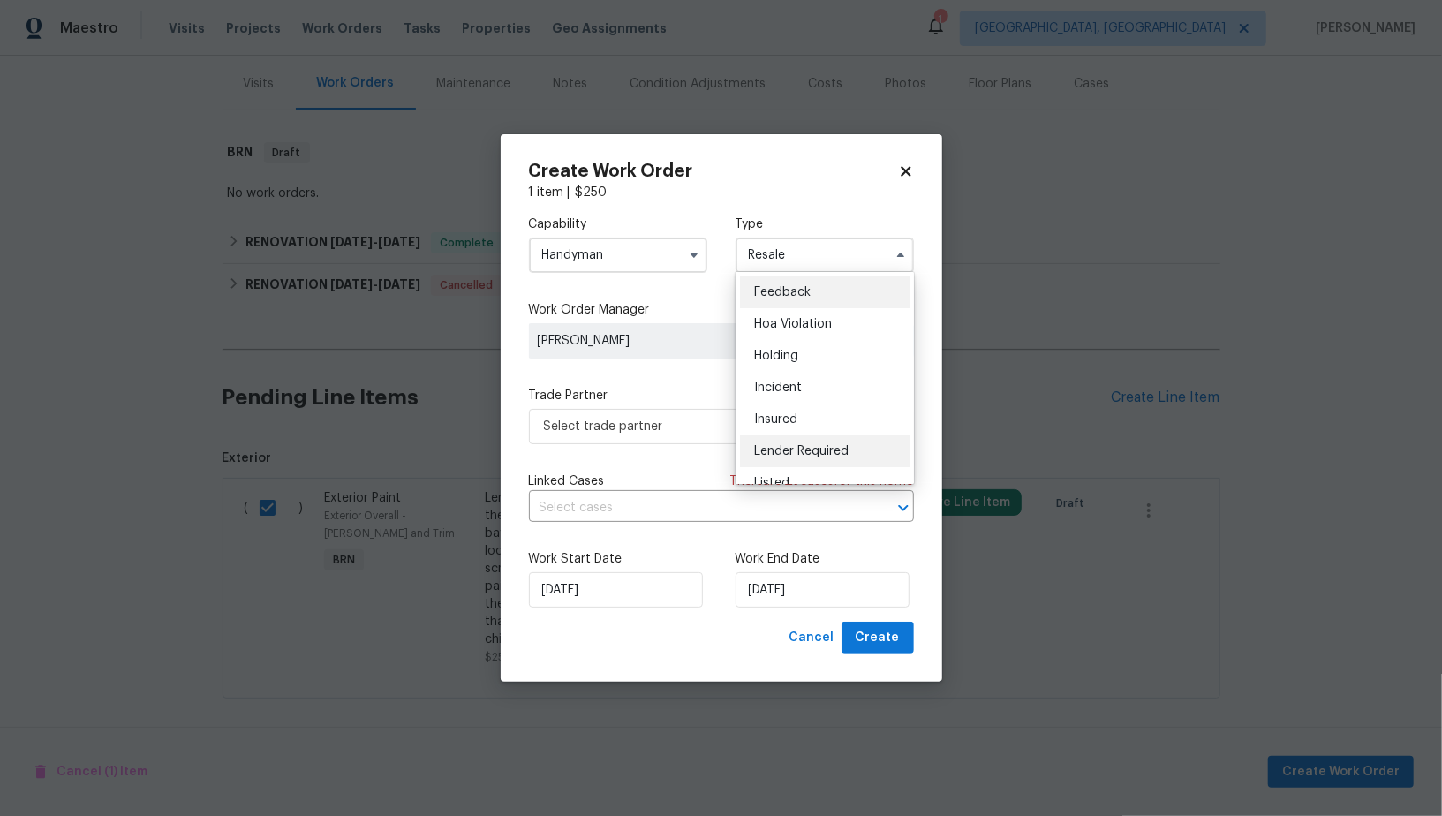
click at [818, 449] on span "Lender Required" at bounding box center [801, 451] width 95 height 12
type input "Lender Required"
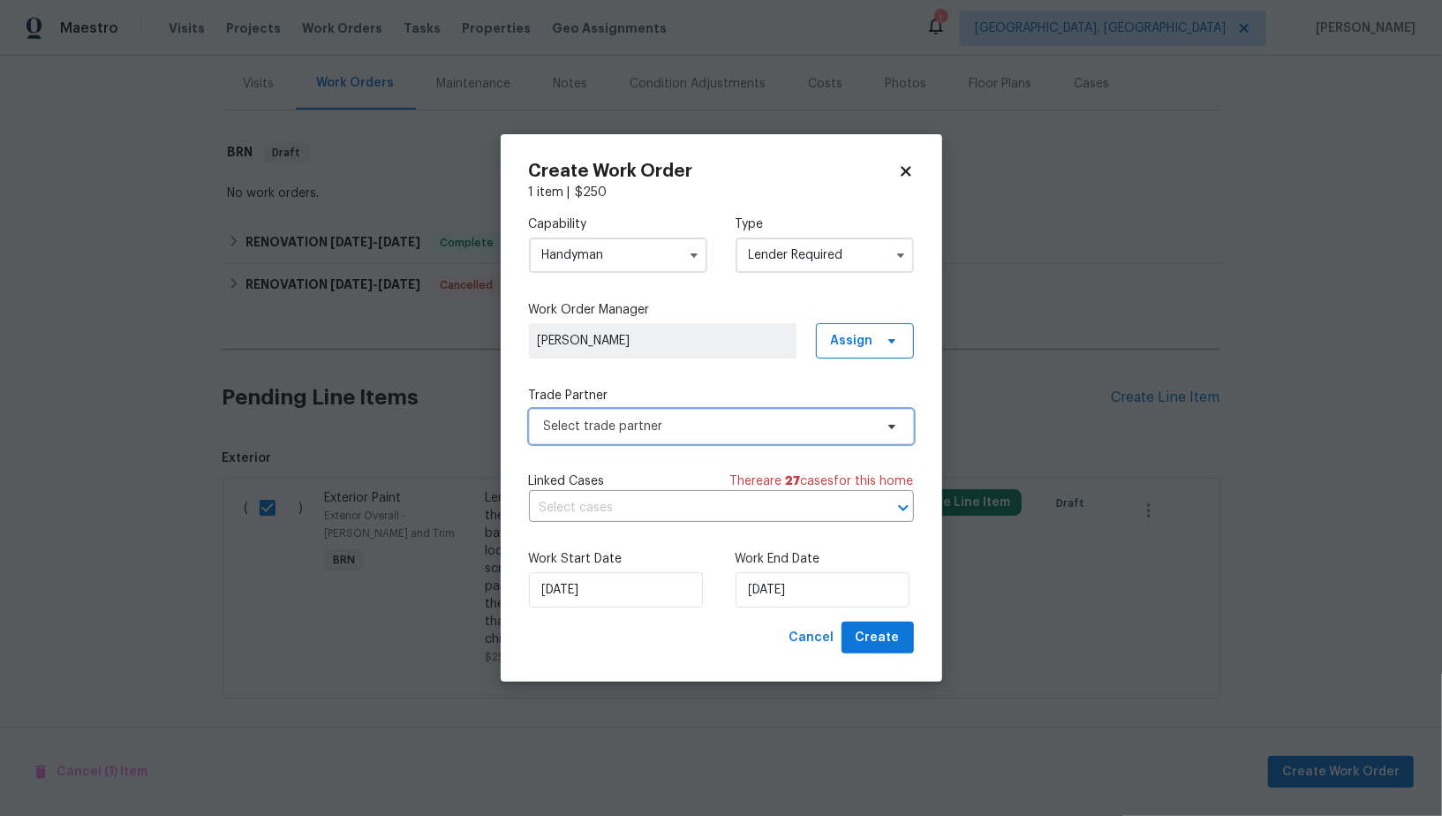
click at [715, 434] on span "Select trade partner" at bounding box center [708, 427] width 329 height 18
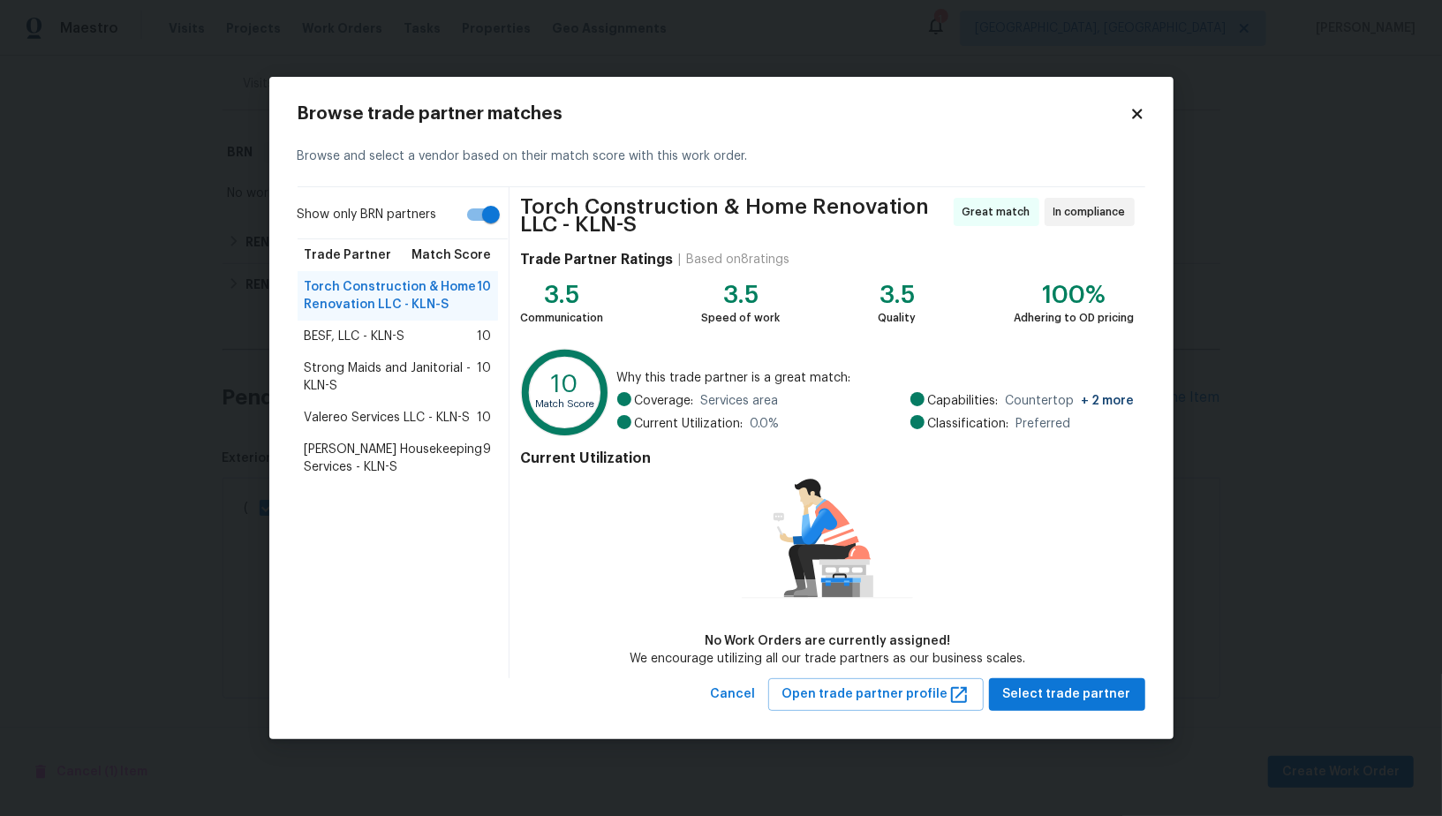
click at [400, 442] on span "Arelis Housekeeping Services - KLN-S" at bounding box center [394, 458] width 179 height 35
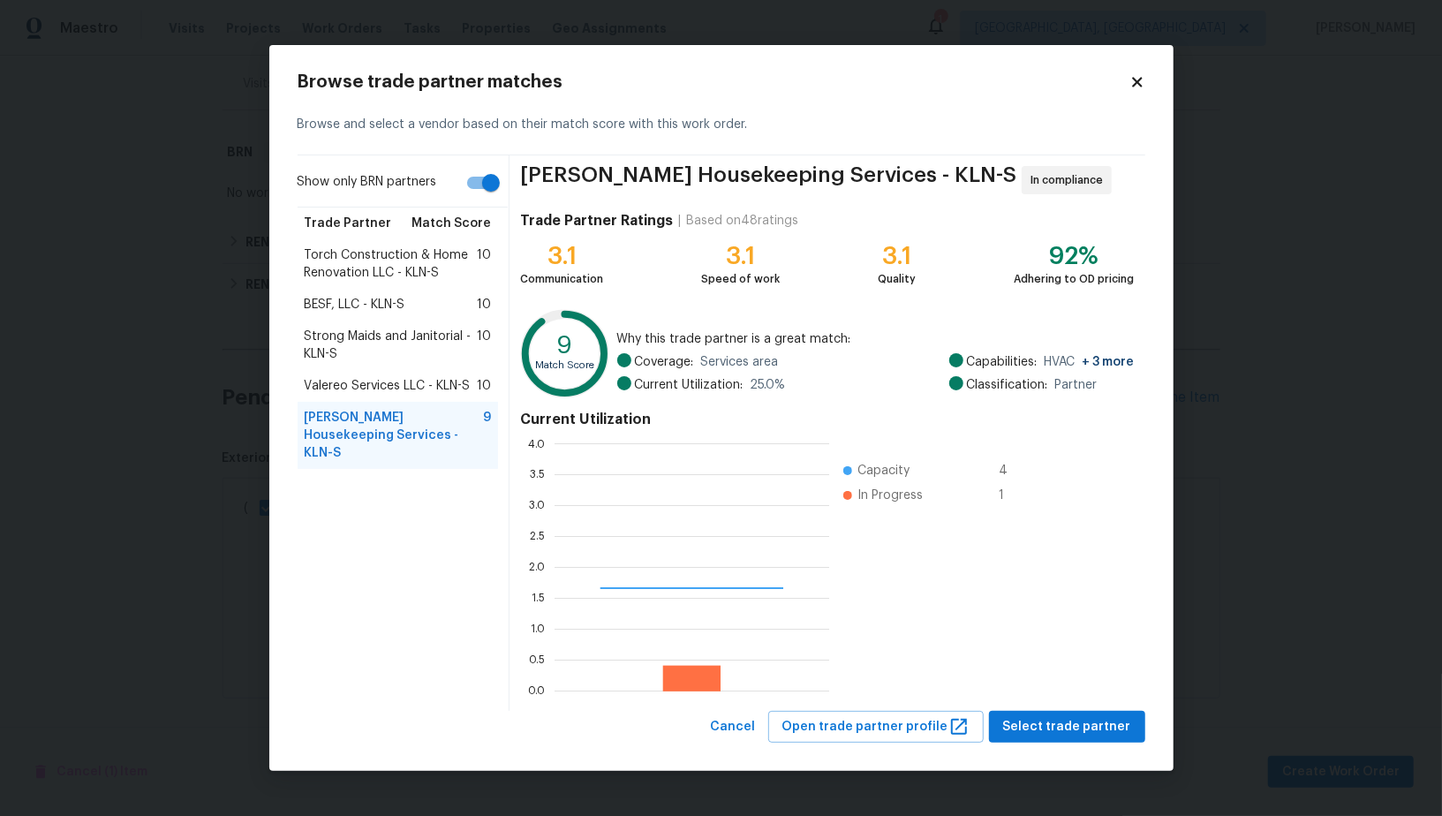
scroll to position [247, 275]
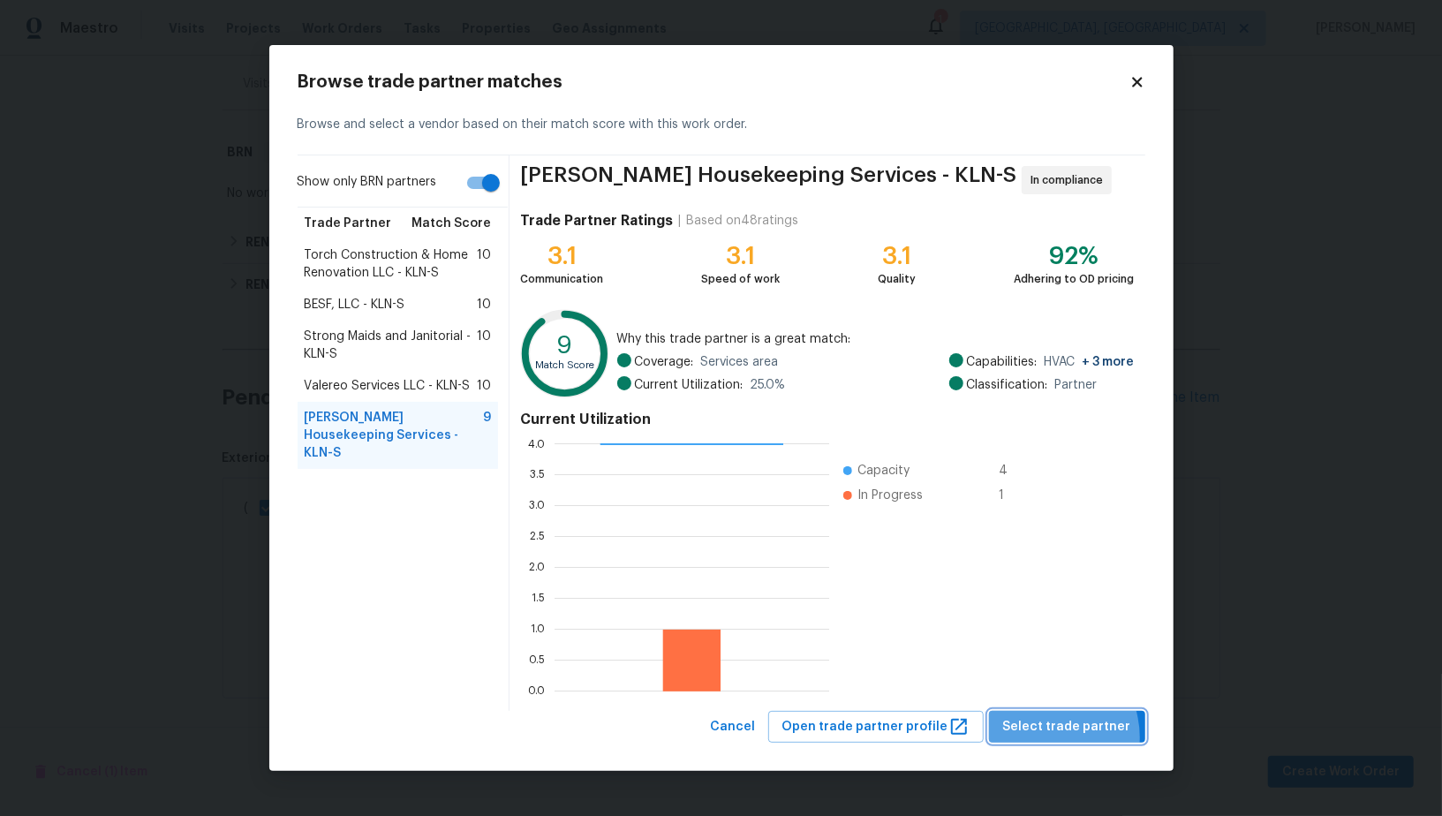
click at [1048, 738] on button "Select trade partner" at bounding box center [1067, 727] width 156 height 33
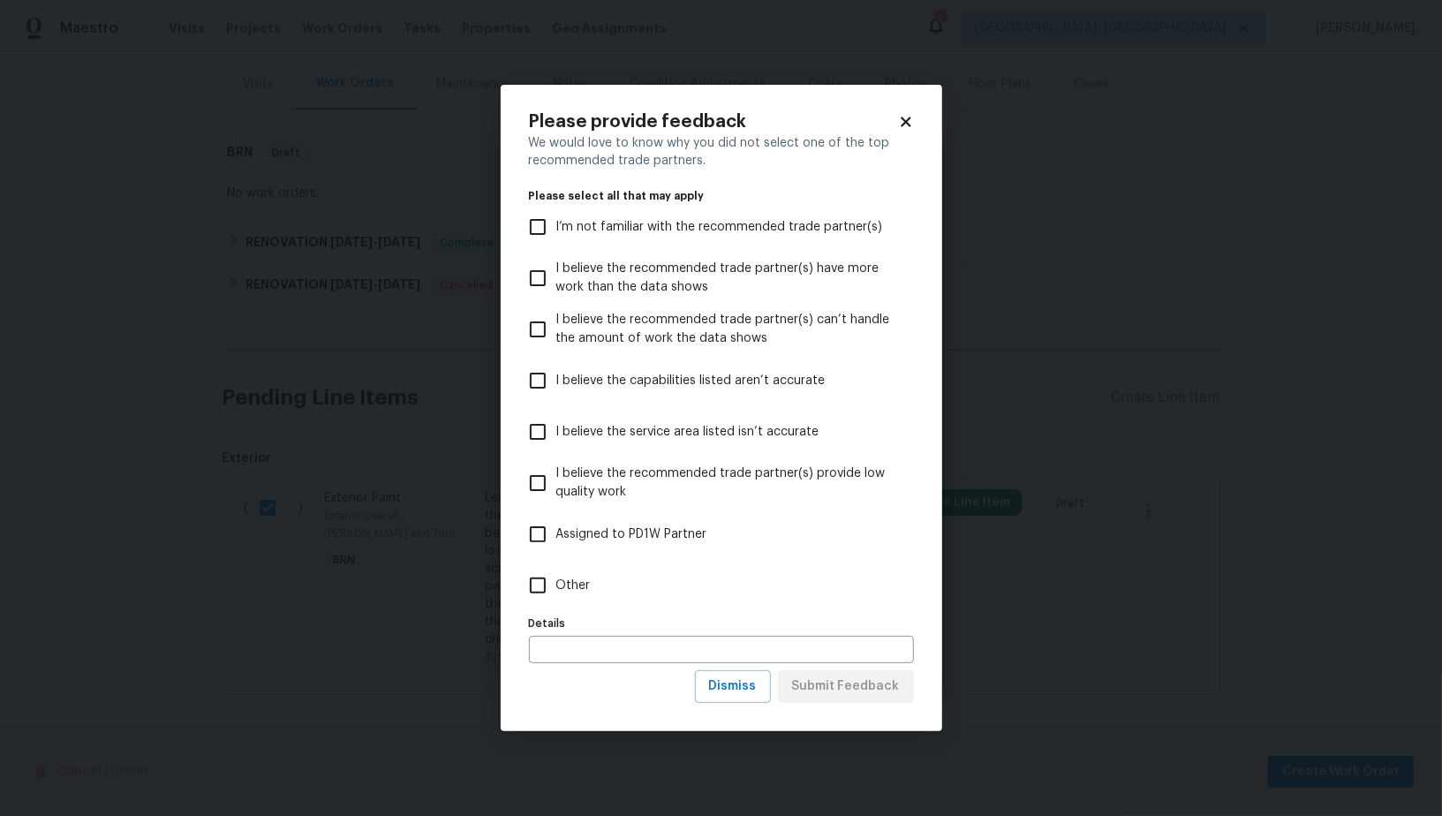
click at [553, 582] on input "Other" at bounding box center [537, 585] width 37 height 37
checkbox input "true"
click at [870, 692] on span "Submit Feedback" at bounding box center [846, 687] width 108 height 22
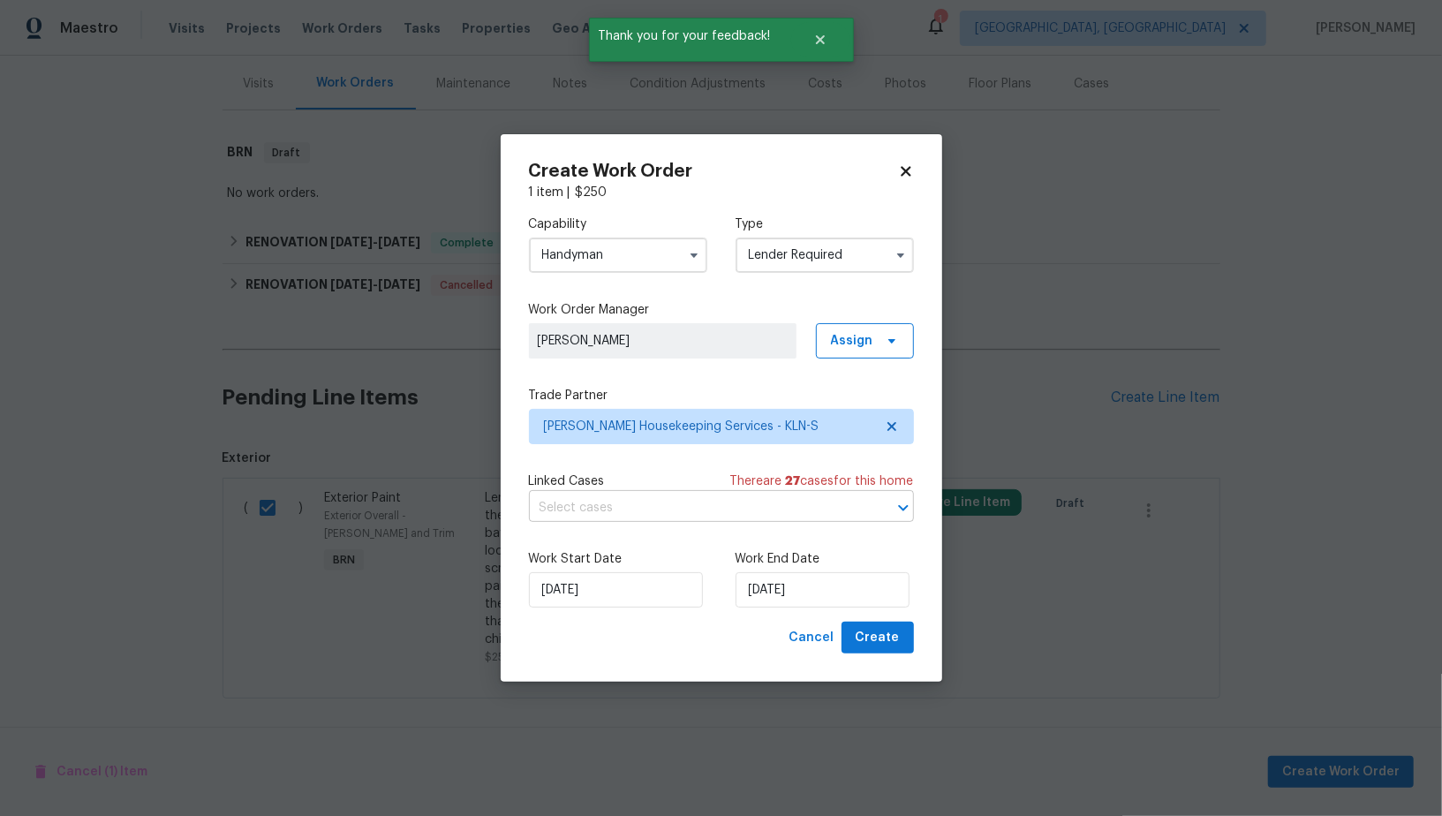
click at [682, 510] on input "text" at bounding box center [697, 508] width 336 height 27
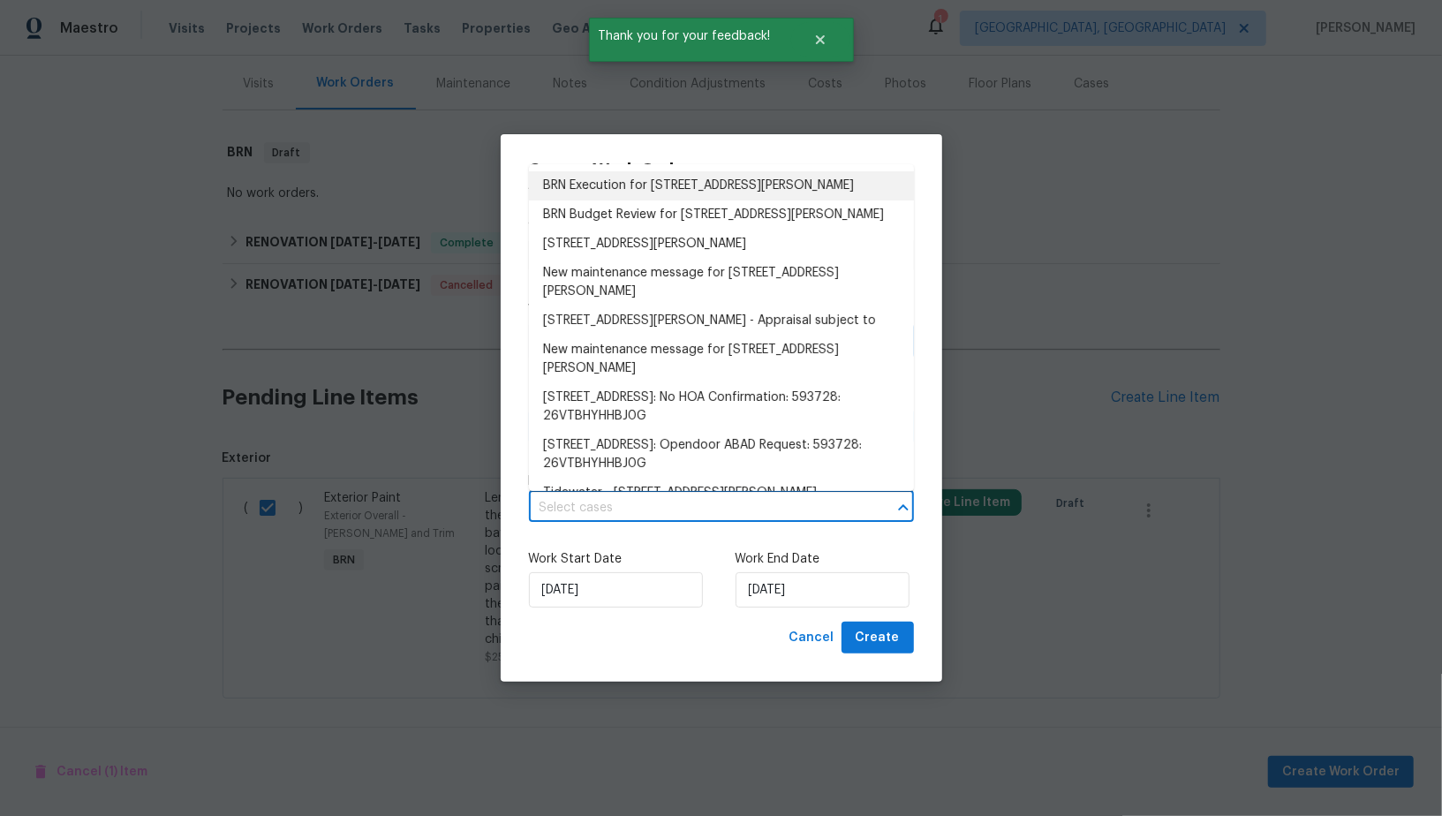
click at [672, 181] on li "BRN Execution for 1116 Marlee Cir, Copperas Cove, TX 76522" at bounding box center [721, 185] width 385 height 29
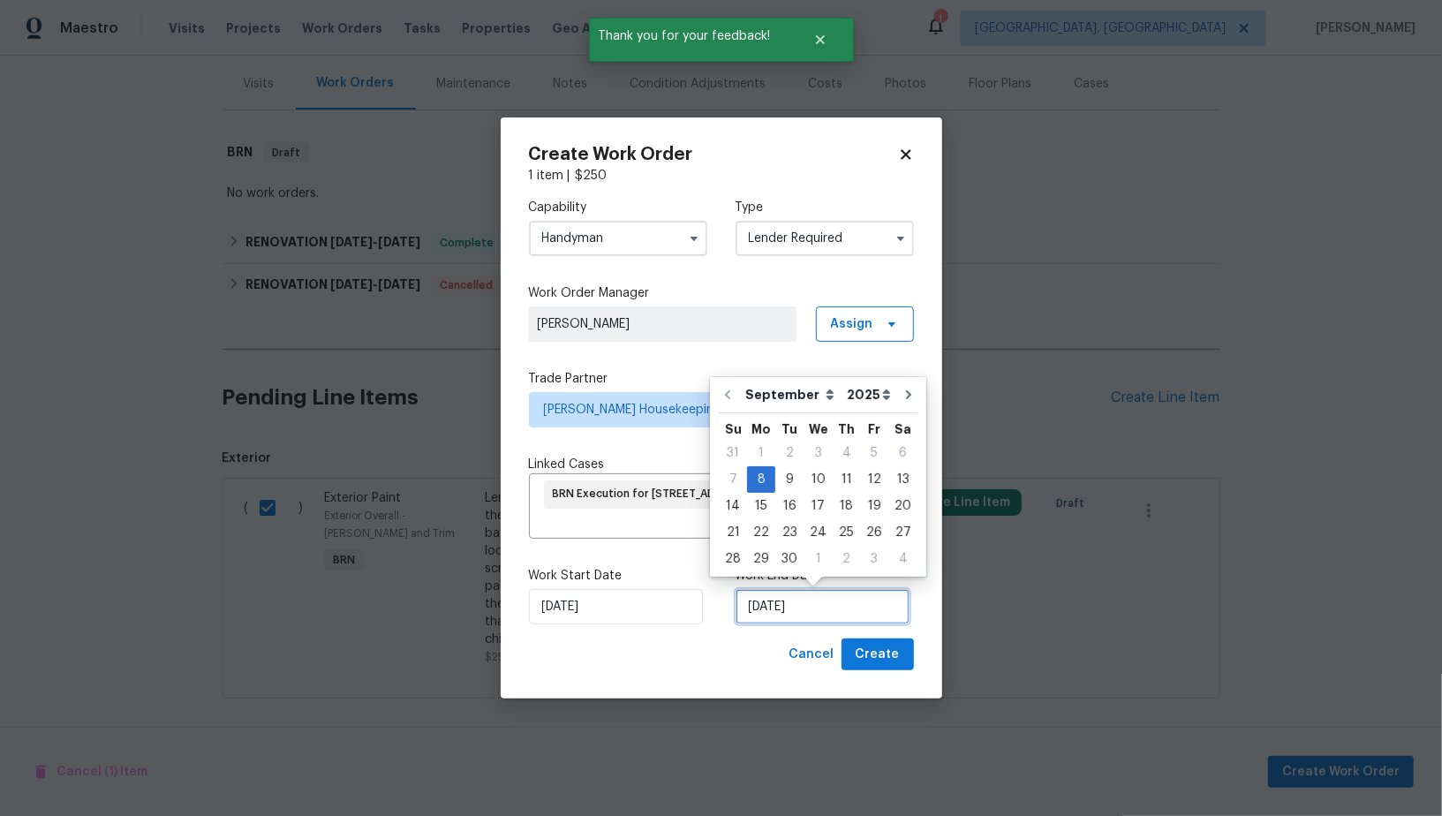
click at [780, 609] on input "08/09/2025" at bounding box center [823, 606] width 174 height 35
click at [786, 480] on div "9" at bounding box center [790, 479] width 28 height 25
type input "09/09/2025"
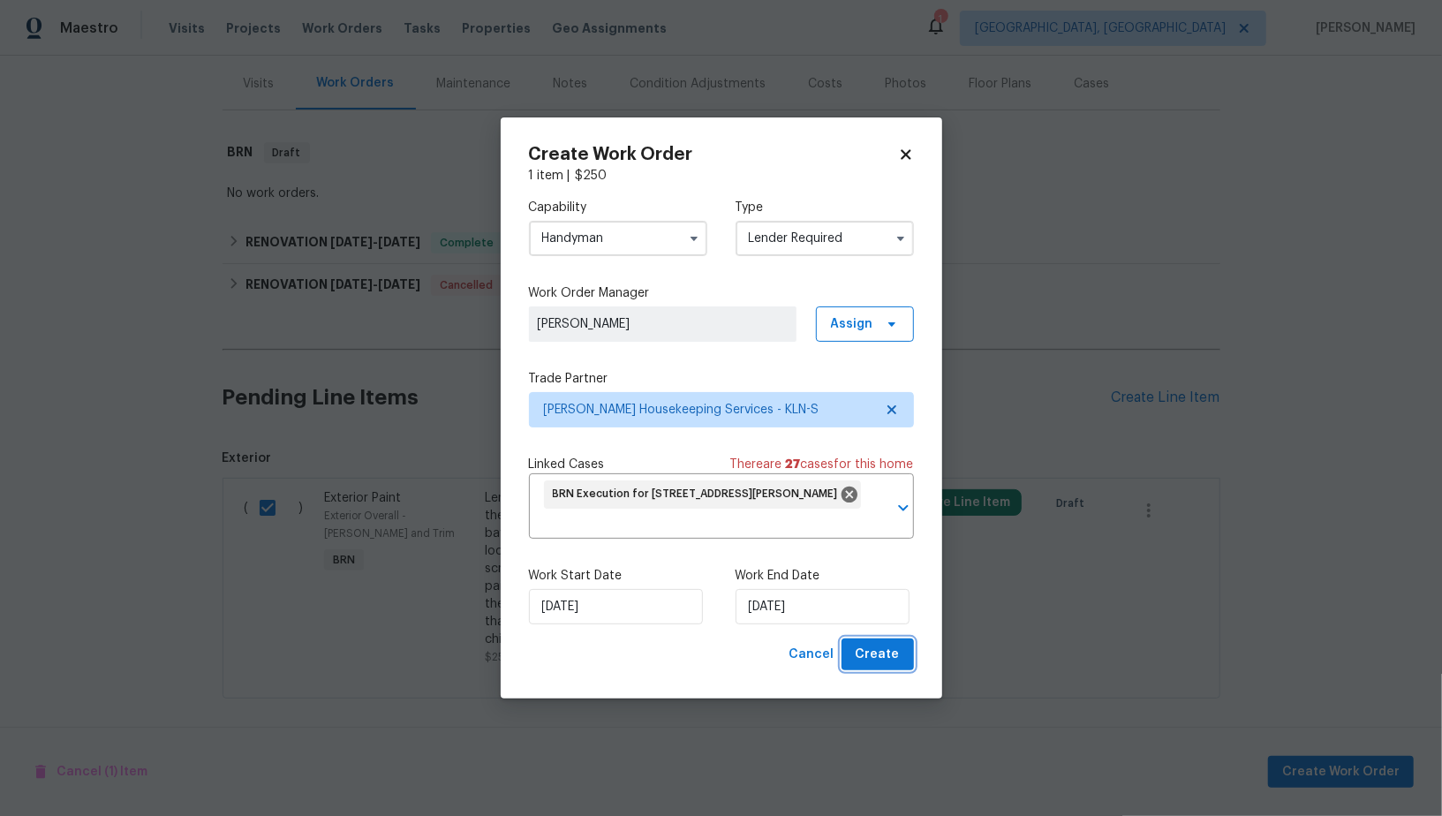
click at [883, 663] on span "Create" at bounding box center [878, 655] width 44 height 22
checkbox input "false"
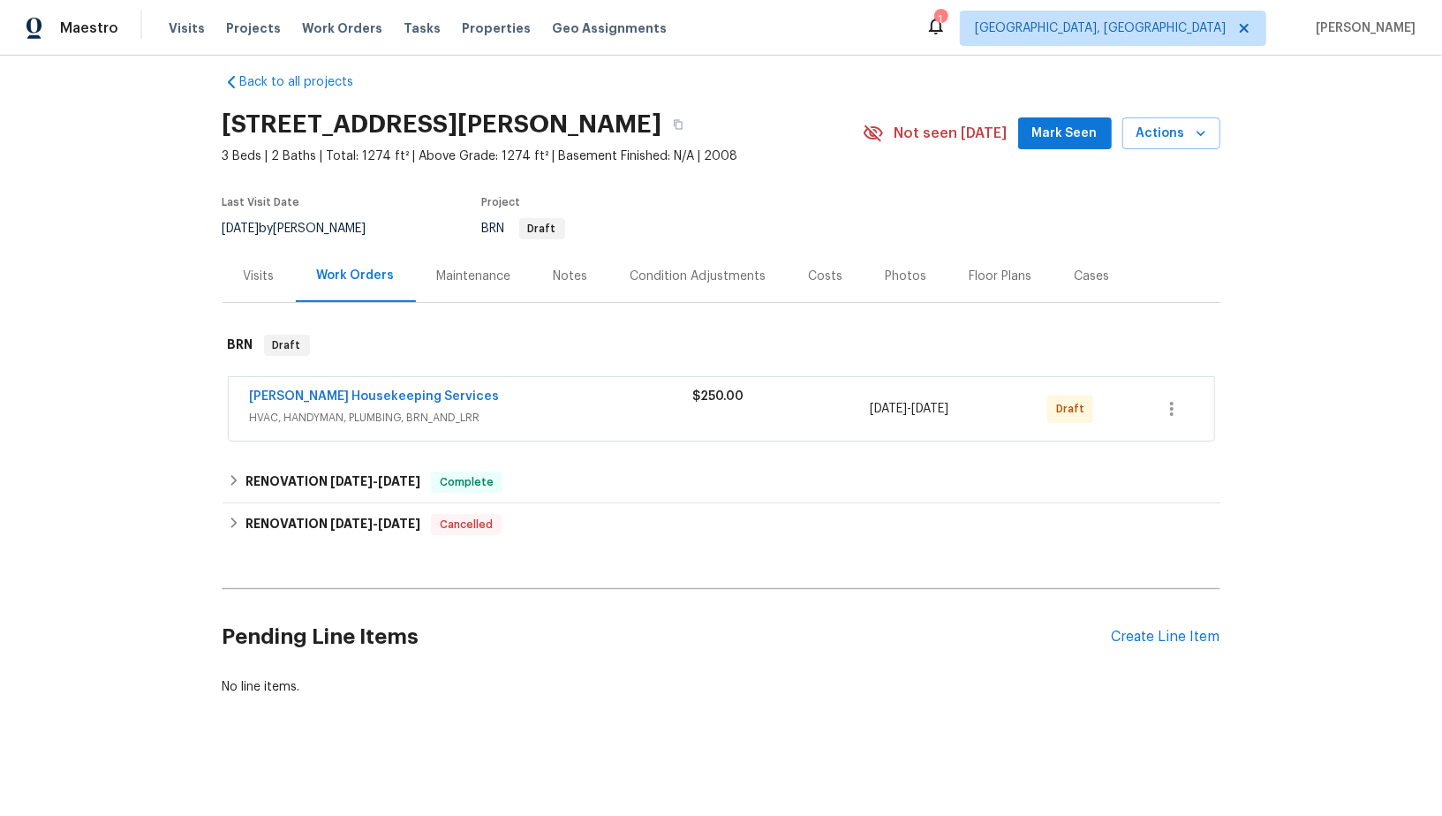
scroll to position [15, 0]
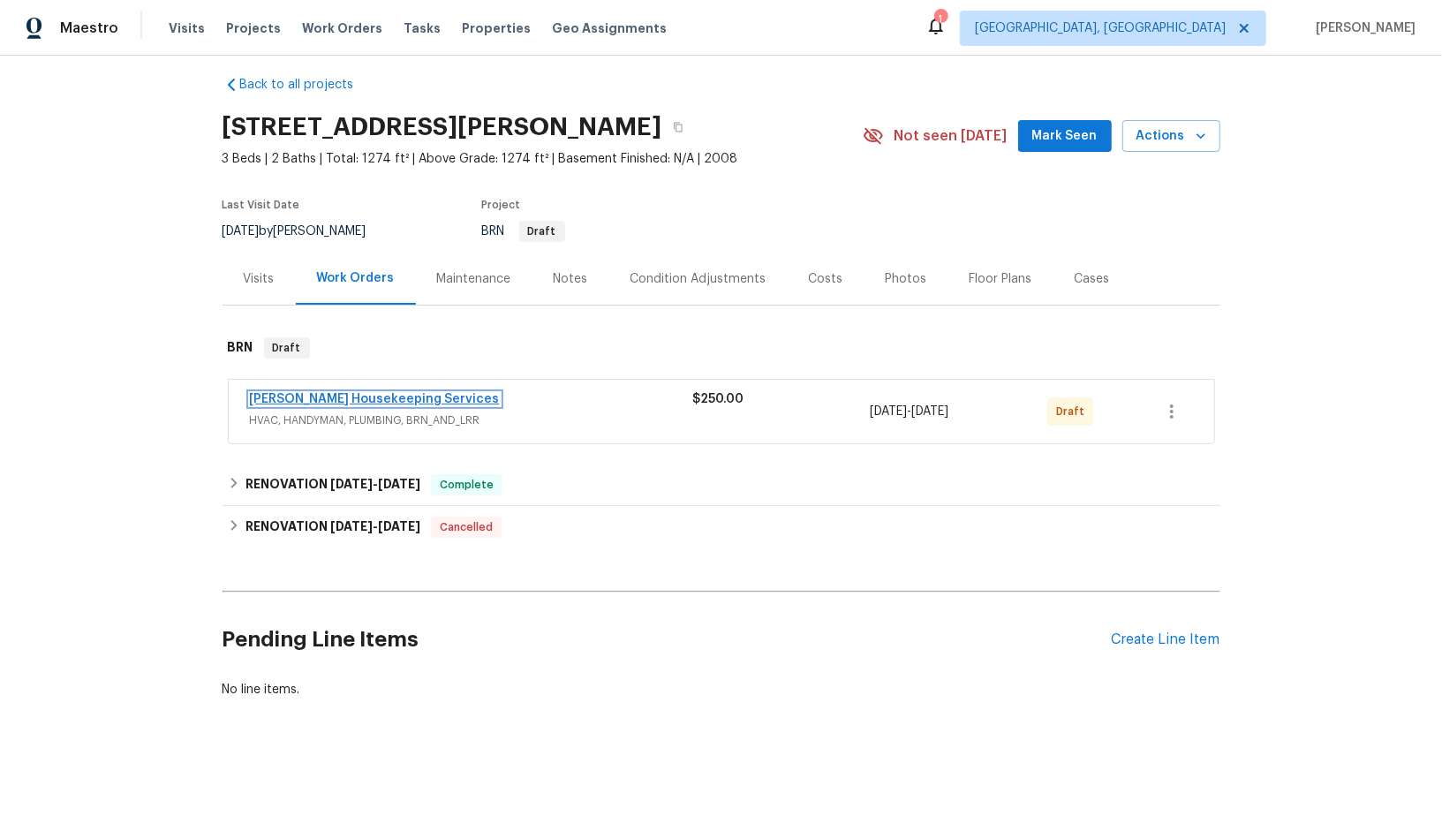
click at [383, 402] on link "Arelis Housekeeping Services" at bounding box center [375, 399] width 250 height 12
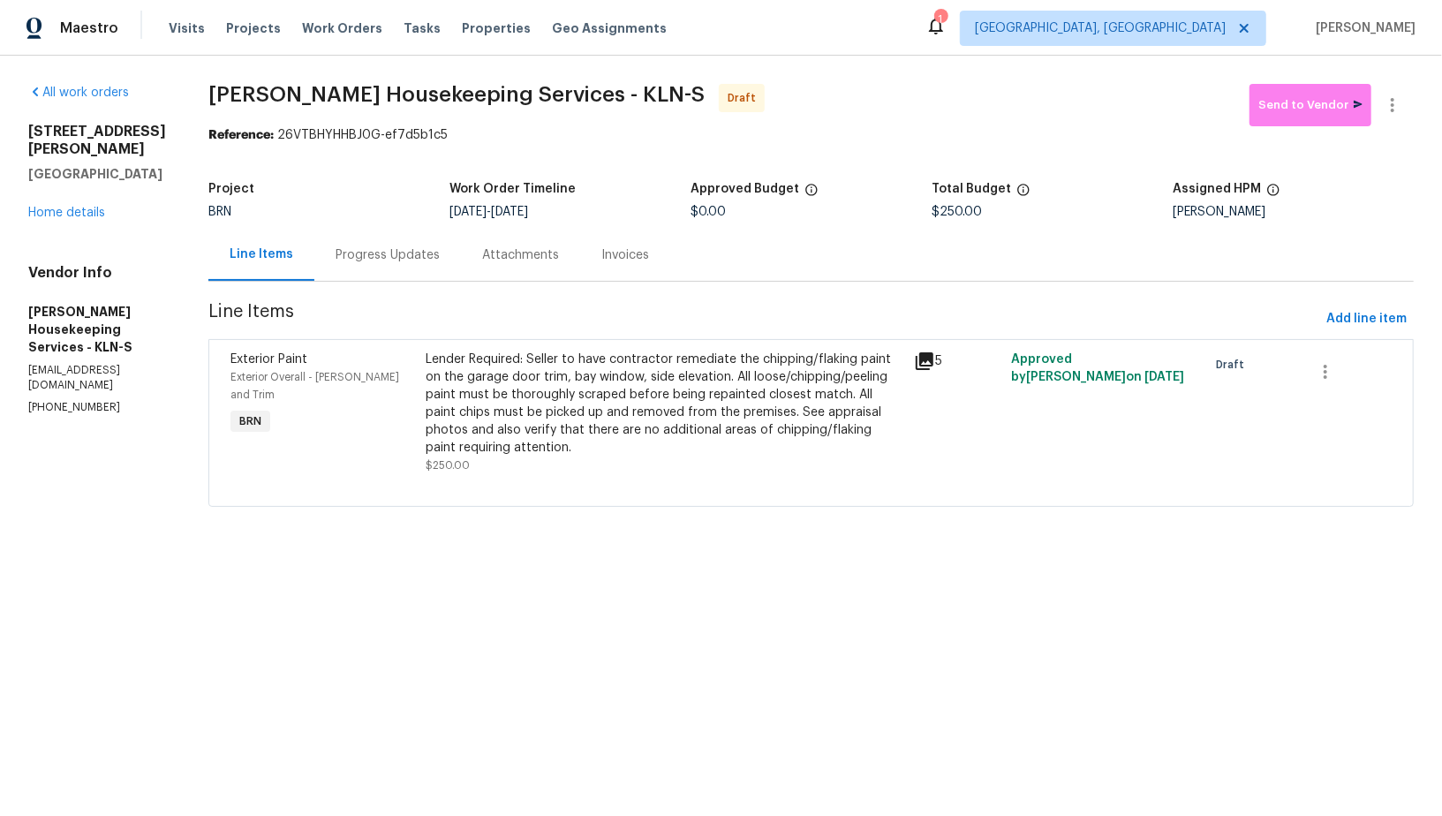
click at [403, 264] on div "Progress Updates" at bounding box center [387, 255] width 147 height 52
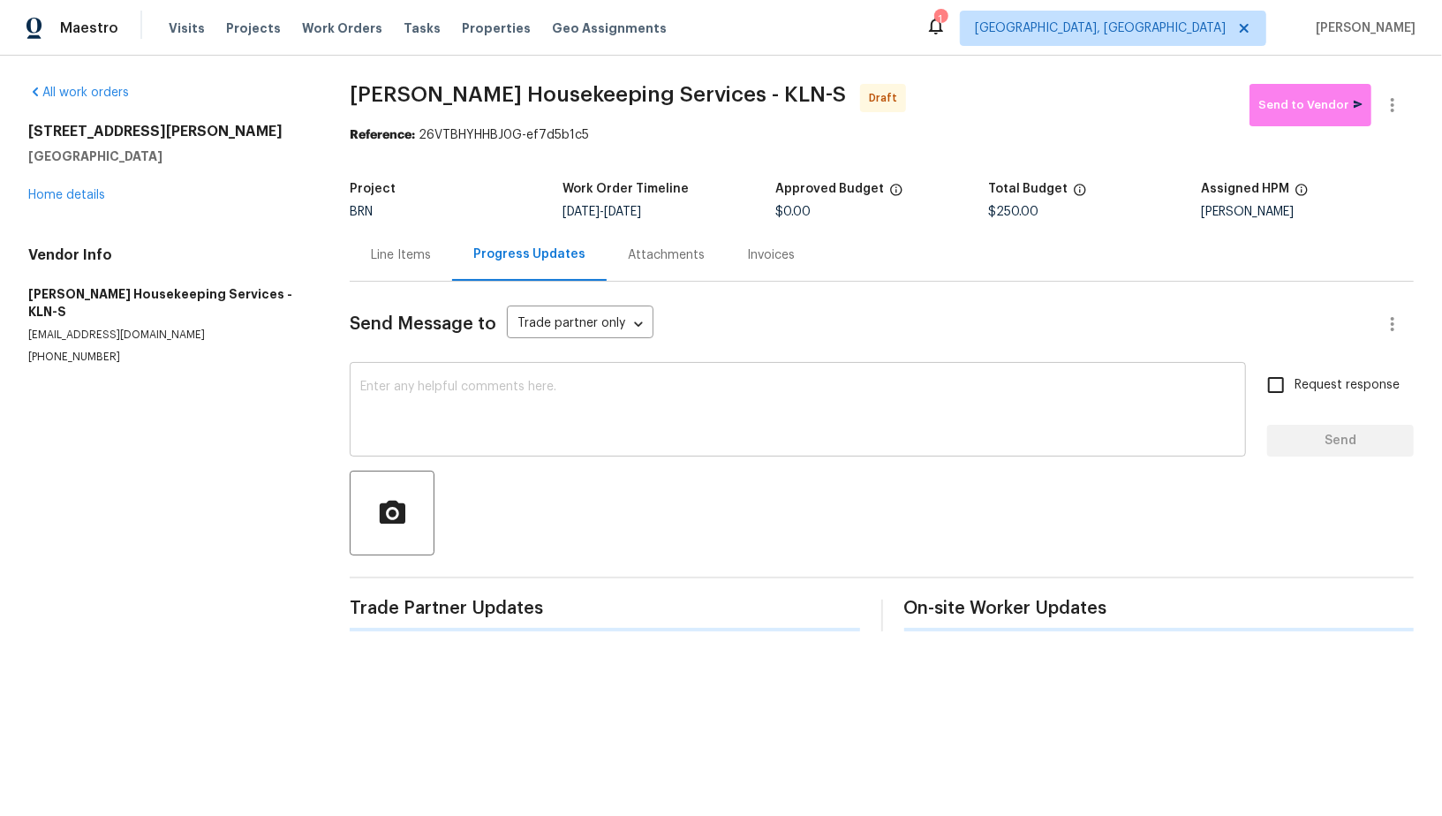
click at [489, 427] on textarea at bounding box center [797, 412] width 875 height 62
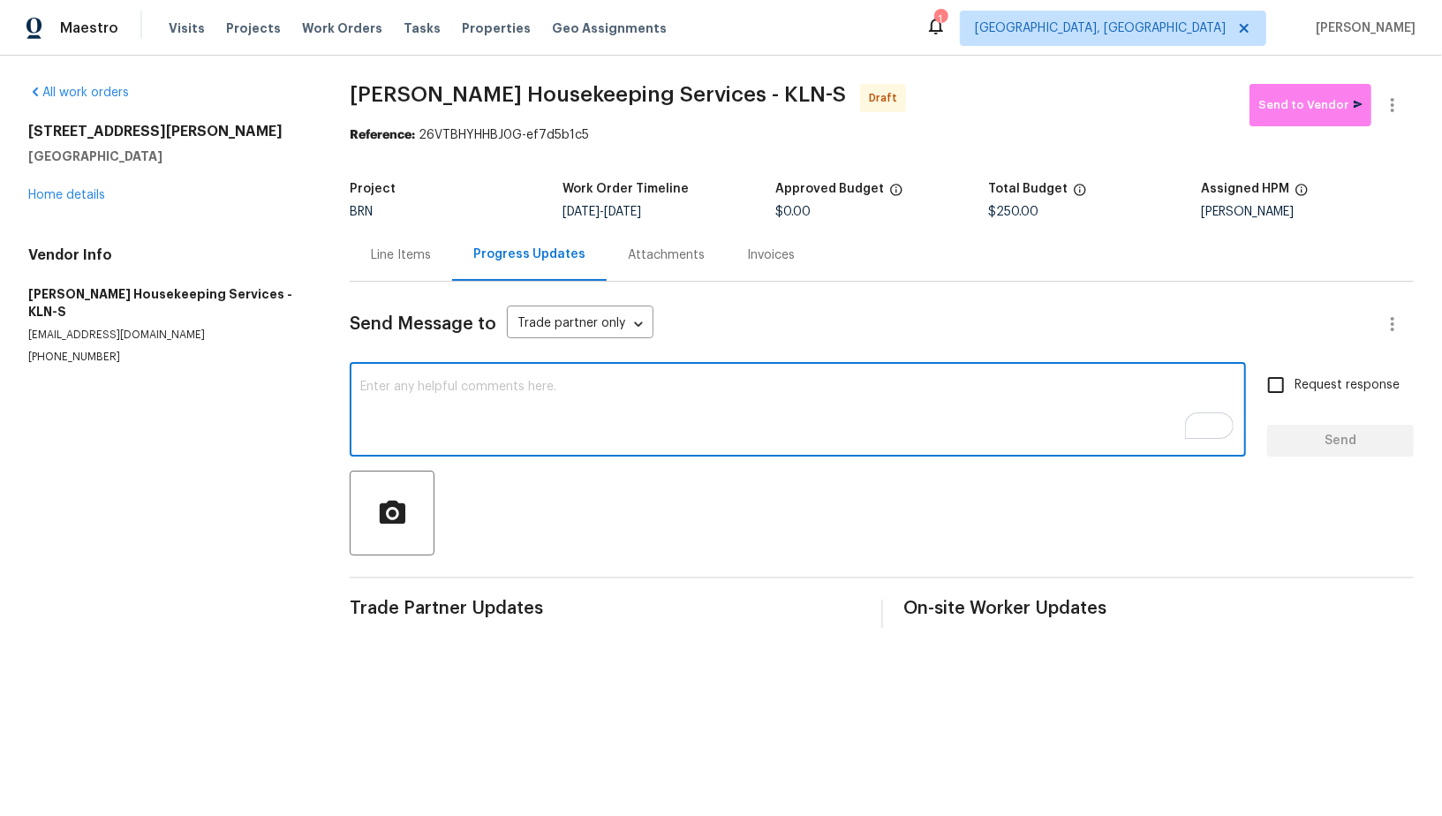
click at [437, 428] on textarea "To enrich screen reader interactions, please activate Accessibility in Grammarl…" at bounding box center [797, 412] width 875 height 62
paste textarea "Hi, I'm Padmapriya from Opendoor. Just wanted to check if you received the WO f…"
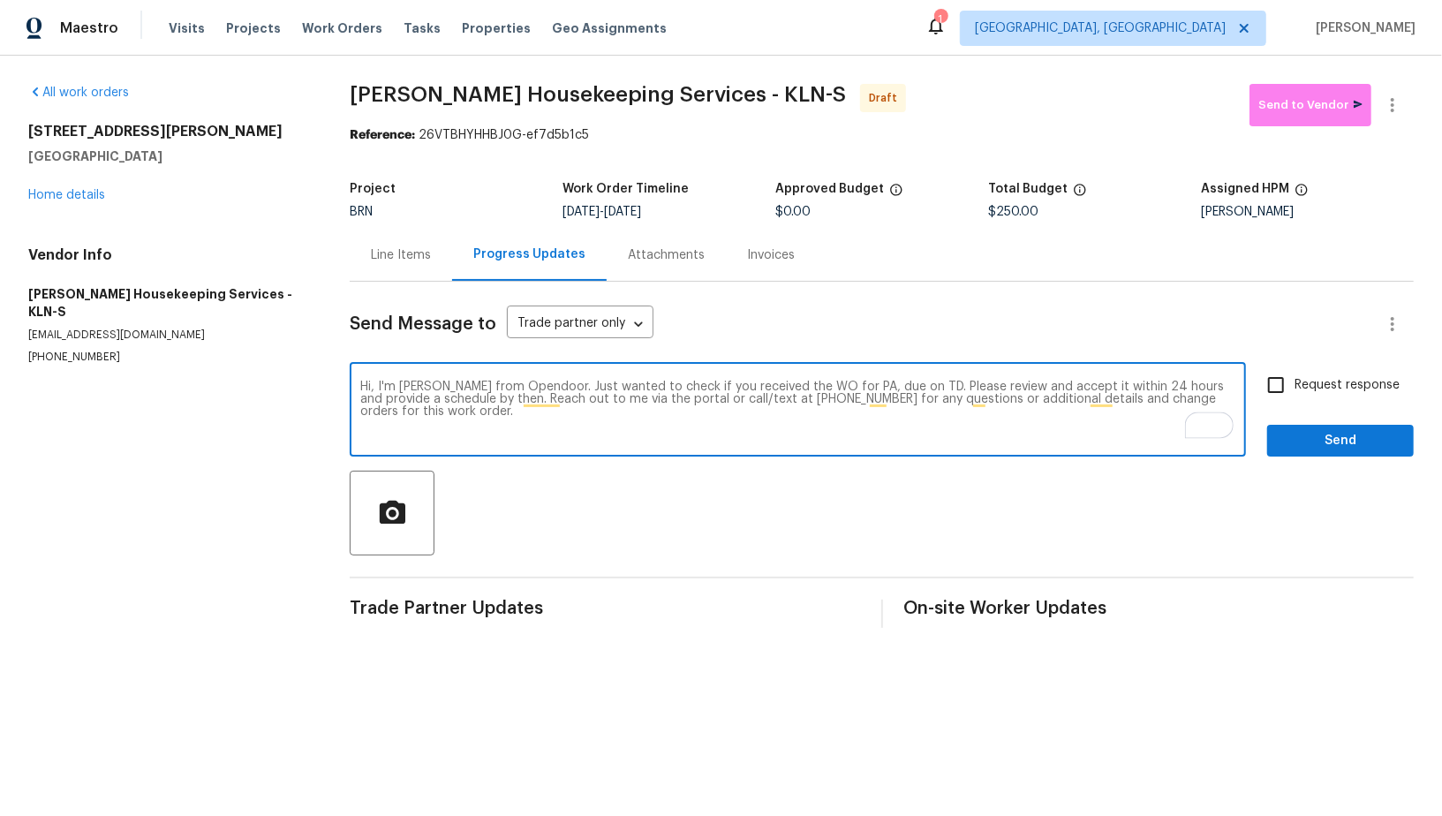
click at [859, 391] on textarea "Hi, I'm Padmapriya from Opendoor. Just wanted to check if you received the WO f…" at bounding box center [797, 412] width 875 height 62
paste textarea "1116 Marlee Cir, Copperas Cove, TX 76522"
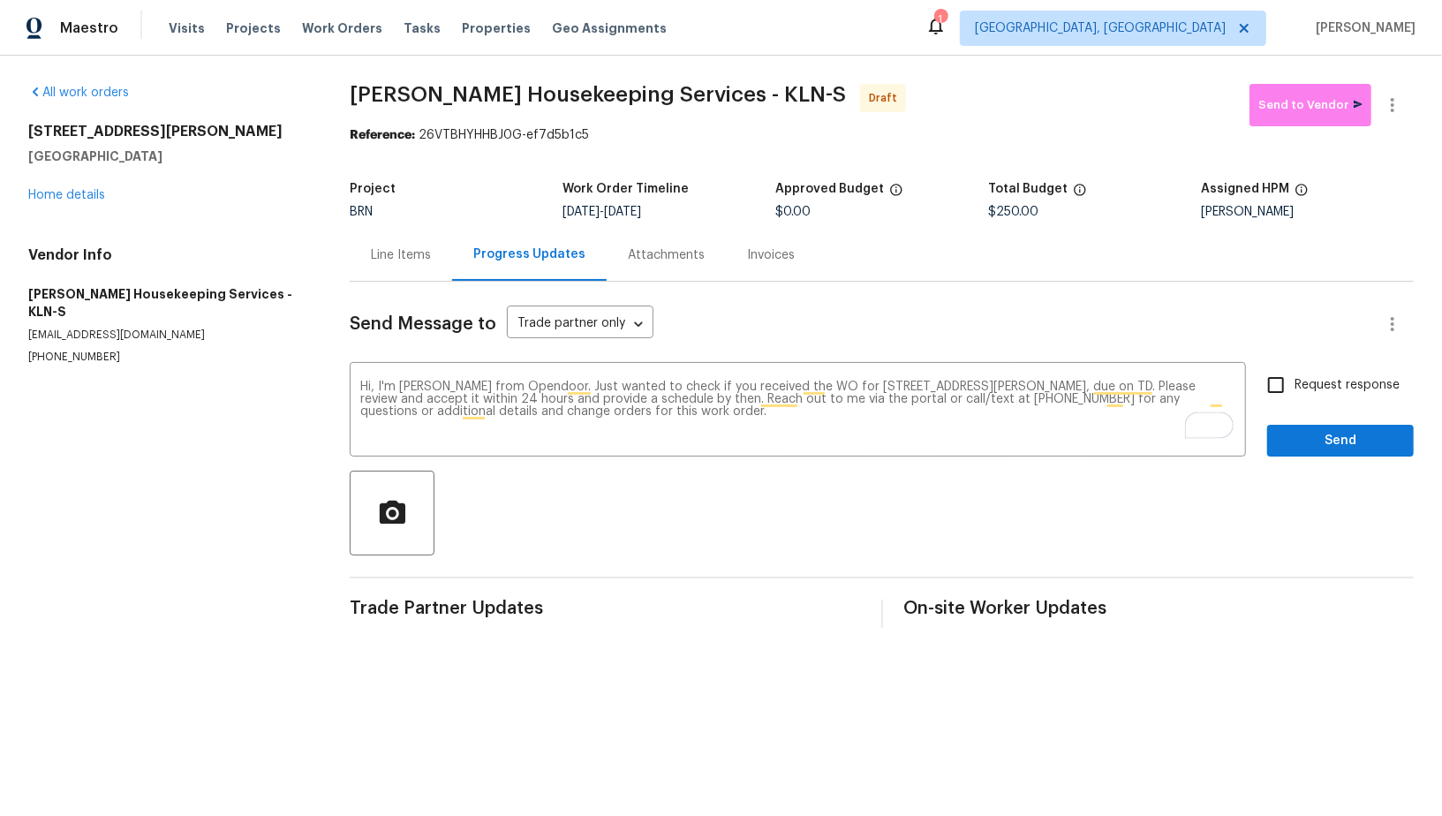
drag, startPoint x: 628, startPoint y: 214, endPoint x: 709, endPoint y: 214, distance: 81.3
click at [709, 214] on div "9/8/2025 - 9/9/2025" at bounding box center [669, 212] width 213 height 12
copy span "9/9/2025"
click at [1155, 384] on textarea "Hi, I'm Padmapriya from Opendoor. Just wanted to check if you received the WO f…" at bounding box center [797, 412] width 875 height 62
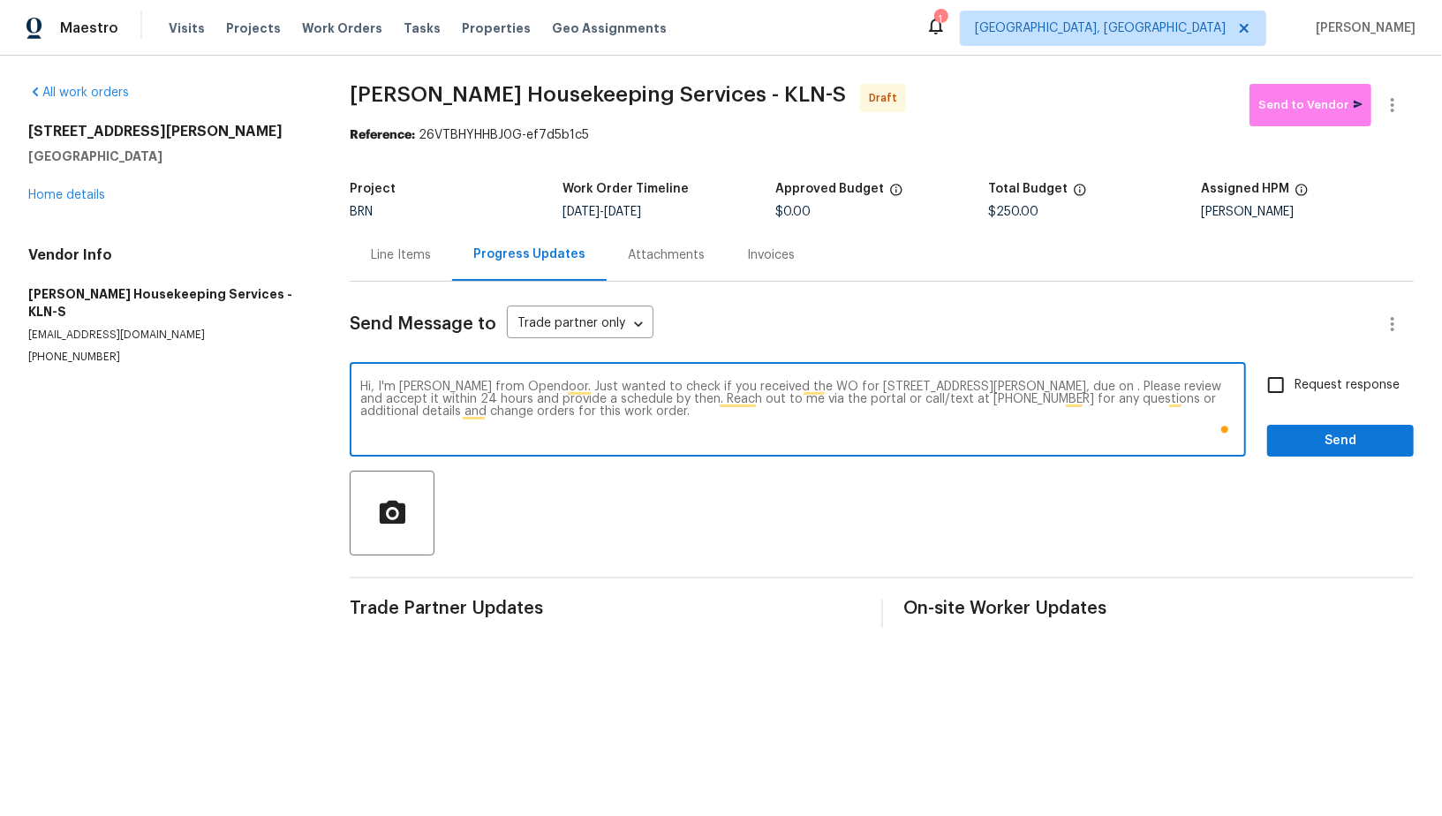
paste textarea "[DATE]"
type textarea "Hi, I'm [PERSON_NAME] from Opendoor. Just wanted to check if you received the W…"
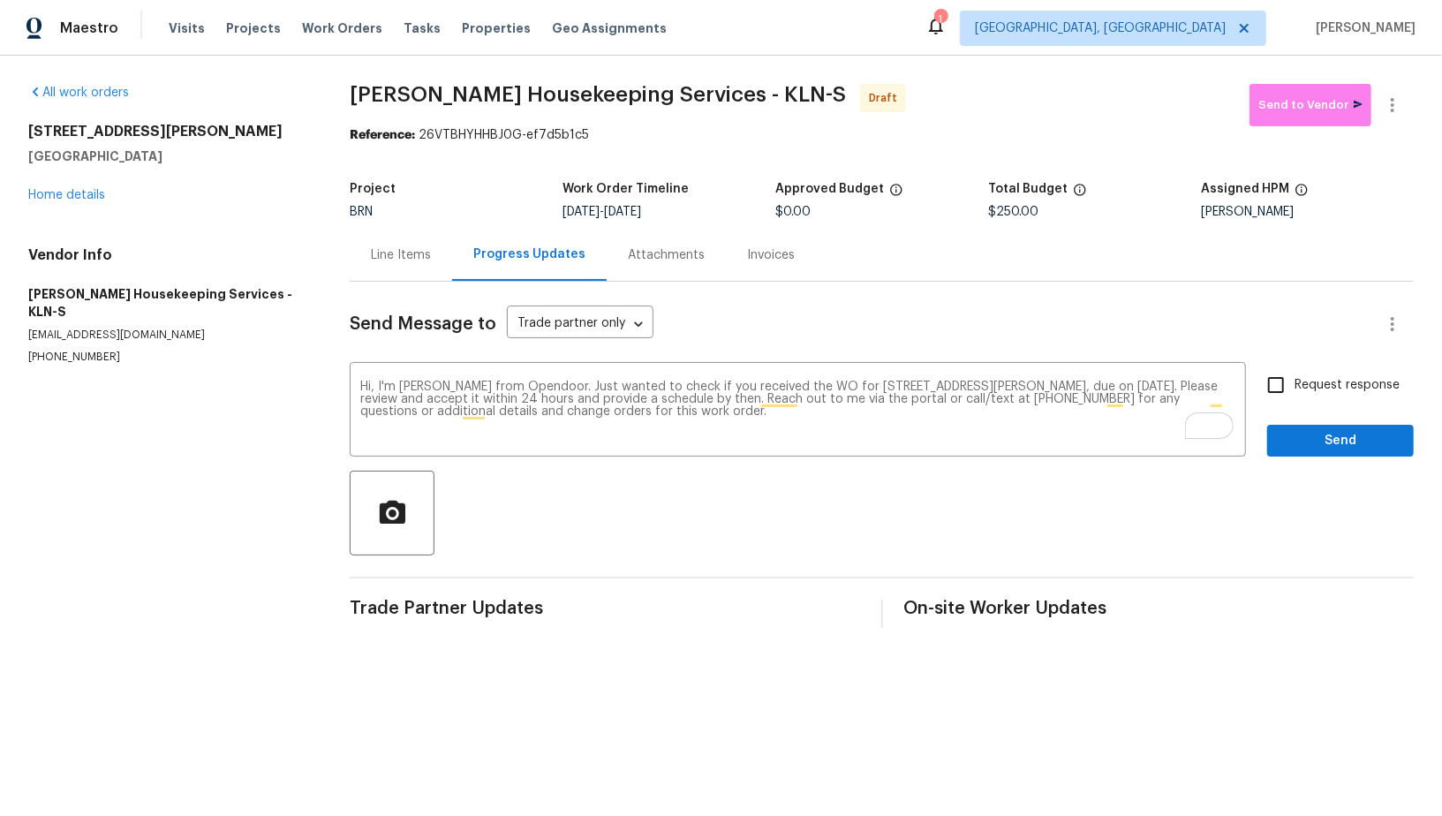
click at [1253, 383] on div "Hi, I'm Padmapriya from Opendoor. Just wanted to check if you received the WO f…" at bounding box center [882, 412] width 1064 height 90
click at [1263, 384] on input "Request response" at bounding box center [1276, 385] width 37 height 37
checkbox input "true"
click at [1297, 443] on span "Send" at bounding box center [1341, 441] width 118 height 22
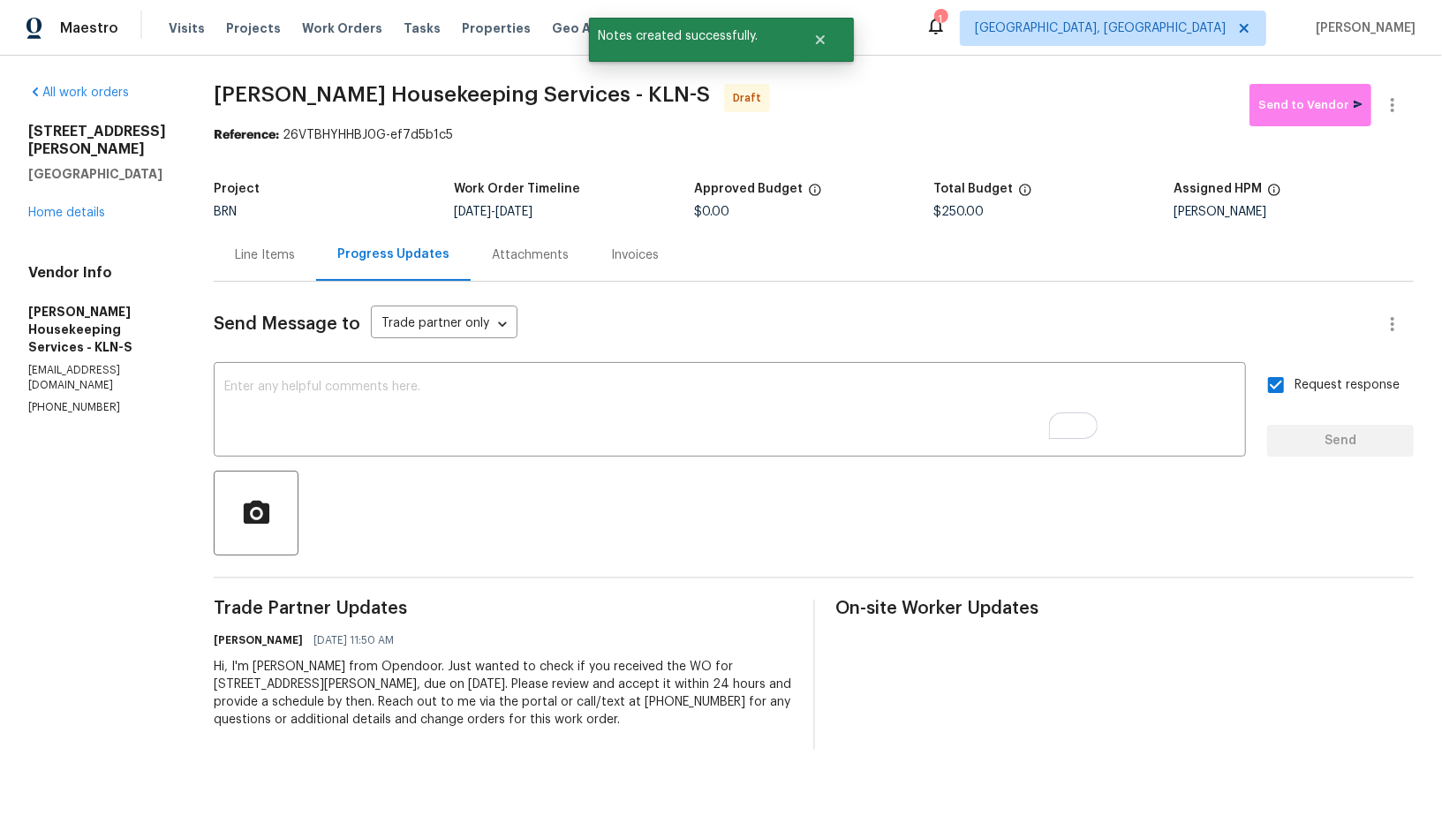
click at [295, 257] on div "Line Items" at bounding box center [265, 255] width 60 height 18
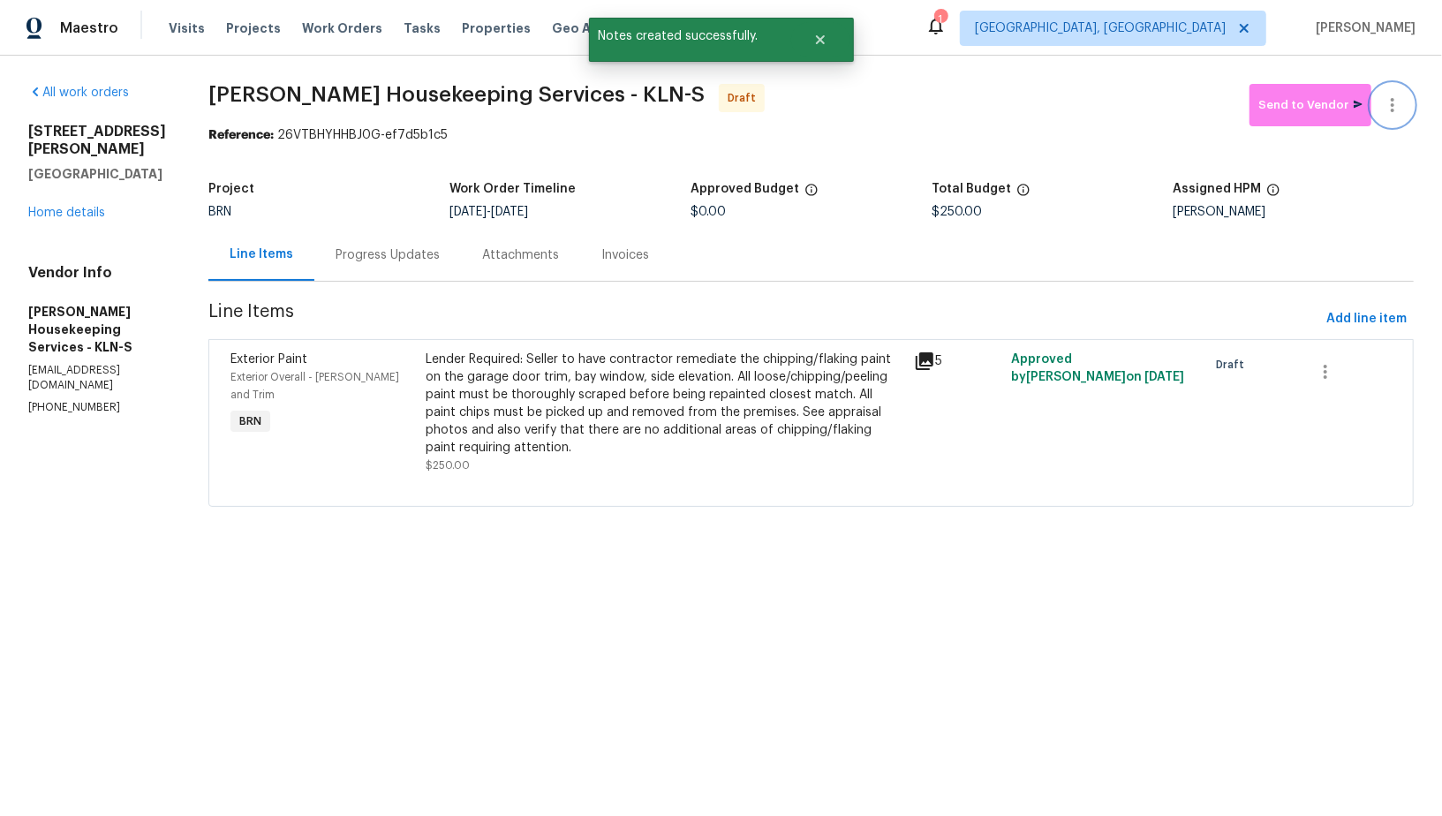
click at [1393, 108] on icon "button" at bounding box center [1392, 105] width 21 height 21
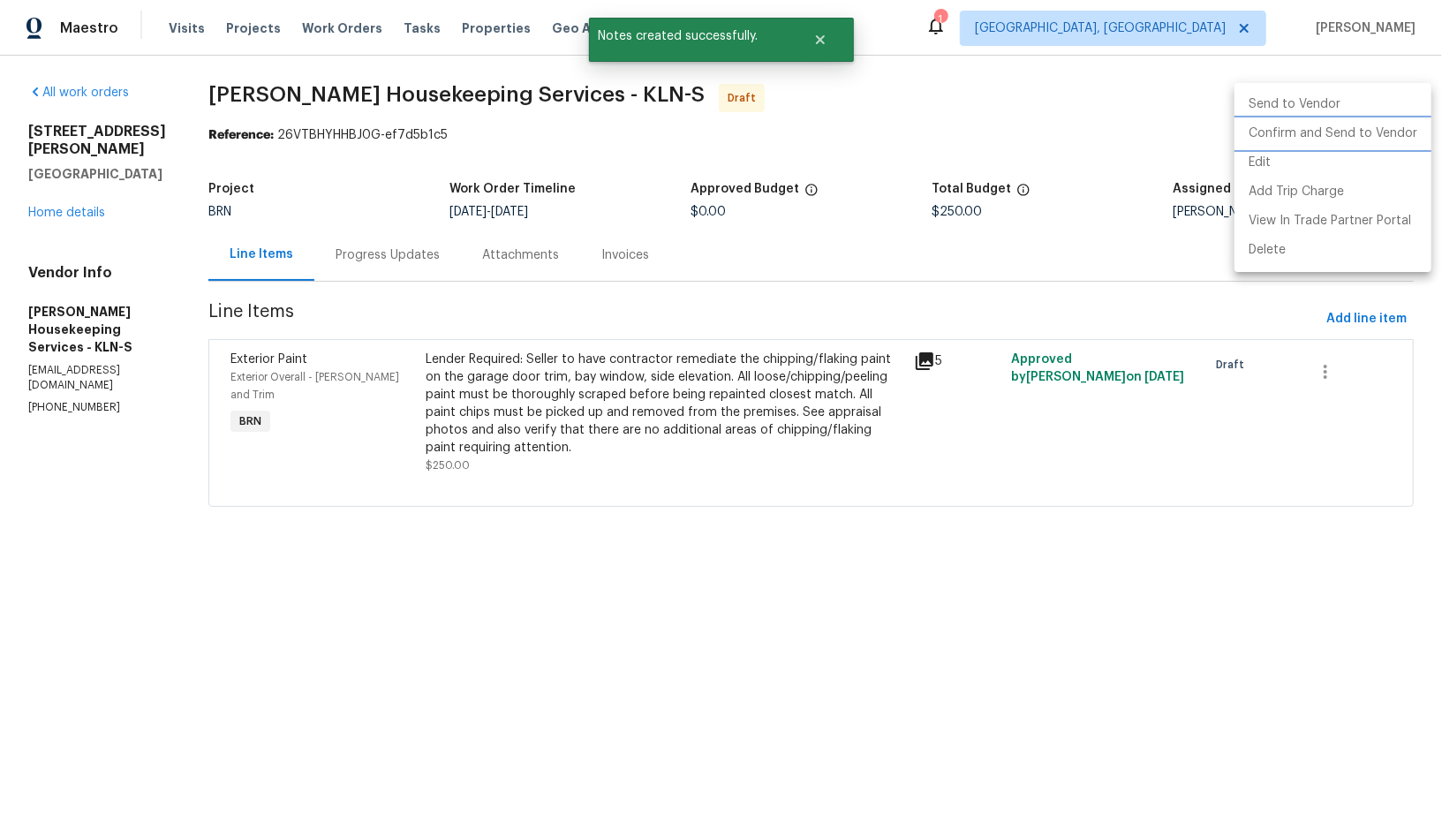
click at [1340, 133] on li "Confirm and Send to Vendor" at bounding box center [1333, 133] width 197 height 29
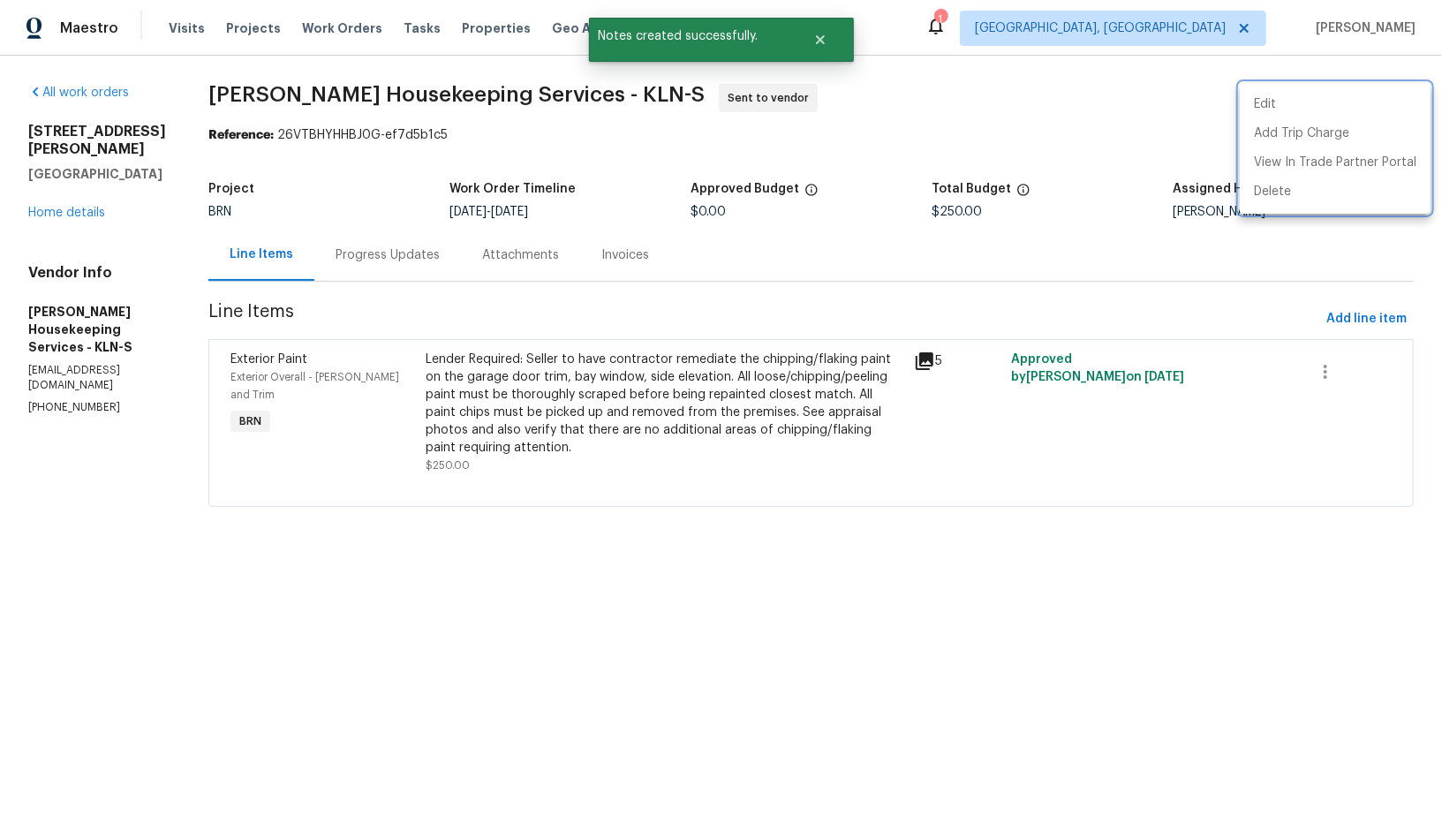
click at [385, 246] on div at bounding box center [721, 408] width 1442 height 816
click at [385, 246] on div "Progress Updates" at bounding box center [388, 255] width 104 height 18
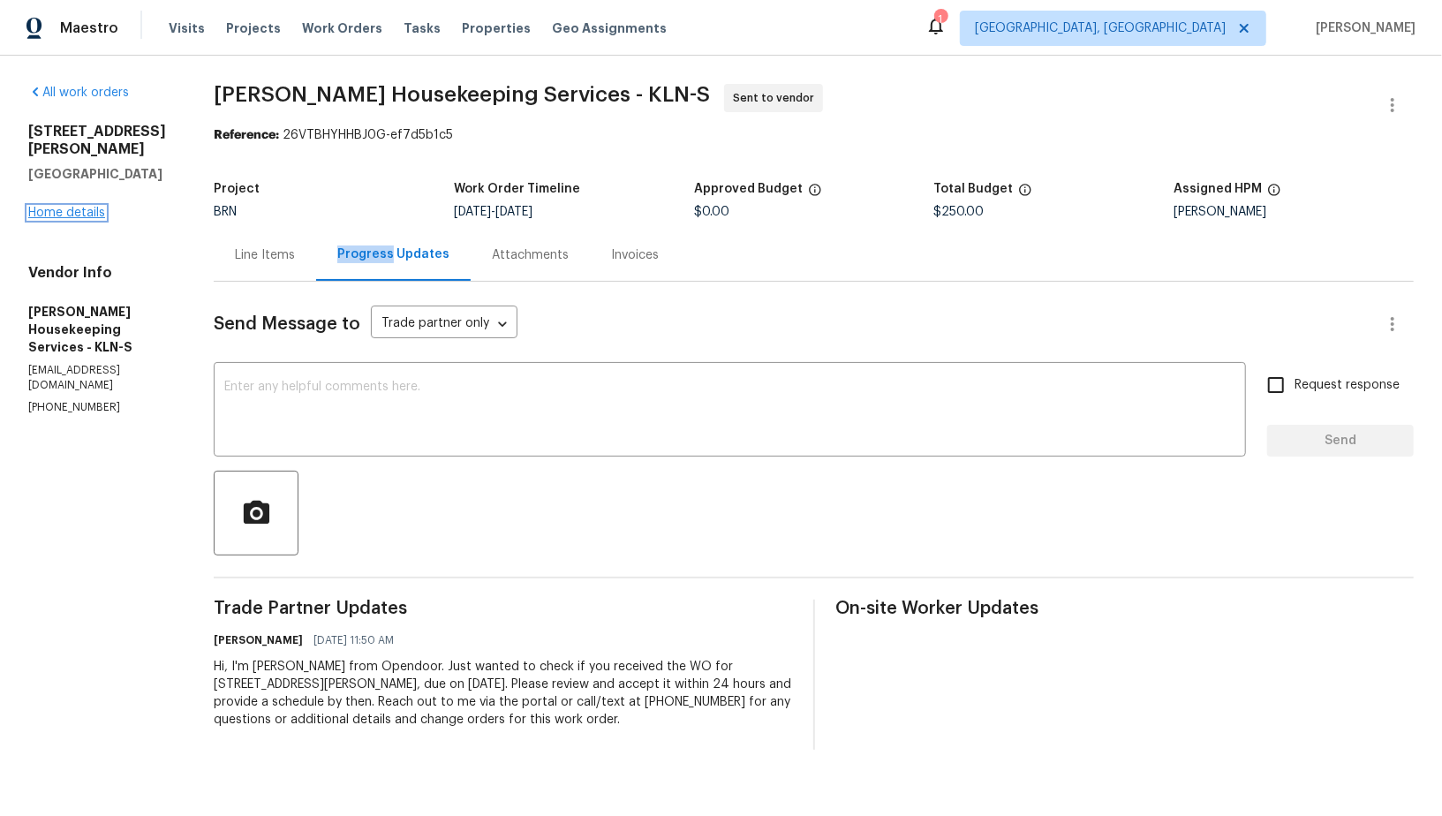
click at [52, 207] on link "Home details" at bounding box center [66, 213] width 77 height 12
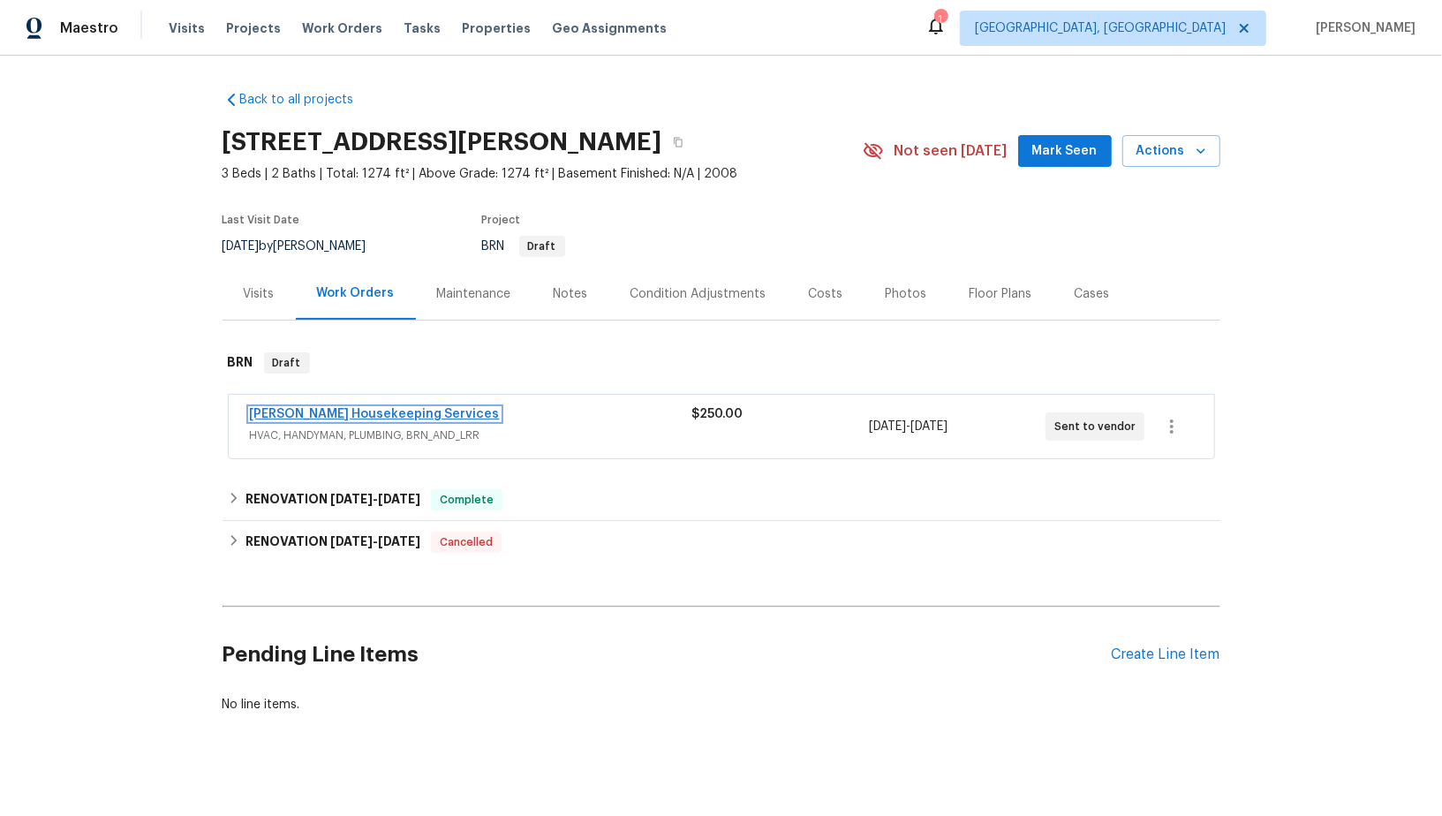
click at [346, 409] on link "[PERSON_NAME] Housekeeping Services" at bounding box center [375, 414] width 250 height 12
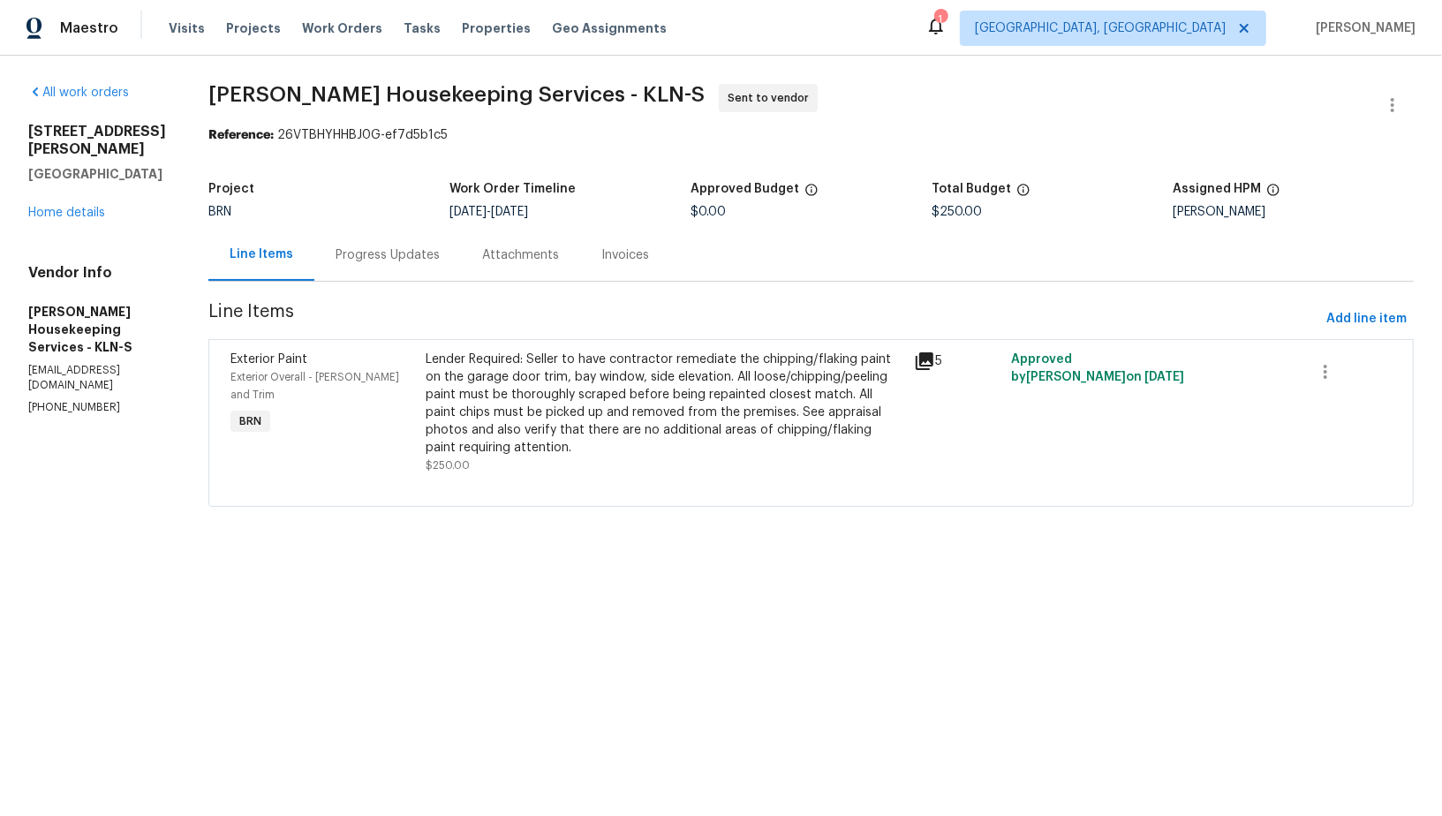
drag, startPoint x: 527, startPoint y: 208, endPoint x: 615, endPoint y: 208, distance: 87.4
click at [610, 208] on div "9/8/2025 - 9/9/2025" at bounding box center [570, 212] width 241 height 12
copy span "[DATE]"
drag, startPoint x: 0, startPoint y: 289, endPoint x: 185, endPoint y: 289, distance: 184.6
click at [185, 289] on div "All work orders [STREET_ADDRESS][PERSON_NAME] Home details Vendor Info [PERSON_…" at bounding box center [721, 306] width 1442 height 501
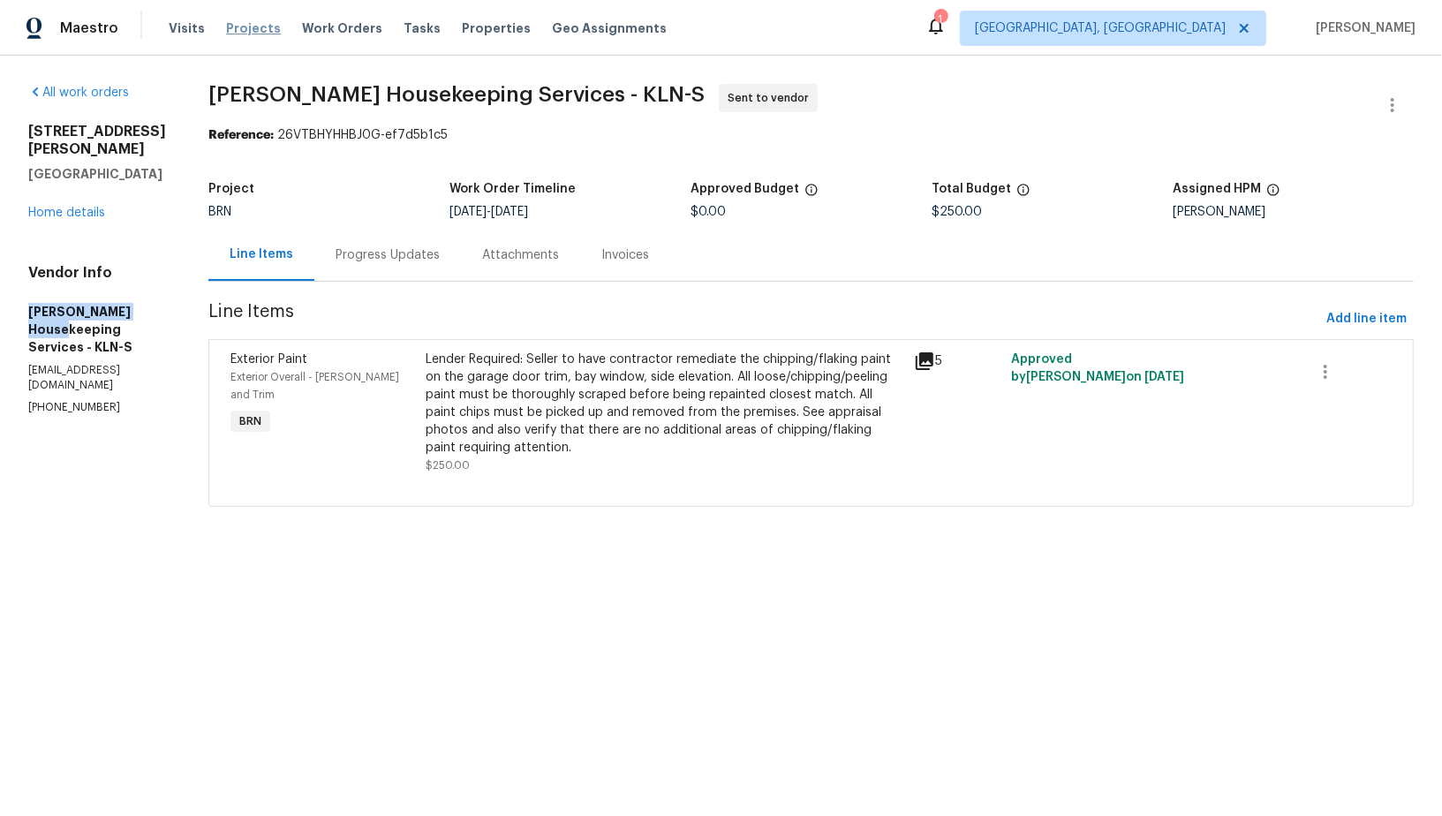
copy h5 "[PERSON_NAME] Housekeeping"
click at [80, 207] on link "Home details" at bounding box center [66, 213] width 77 height 12
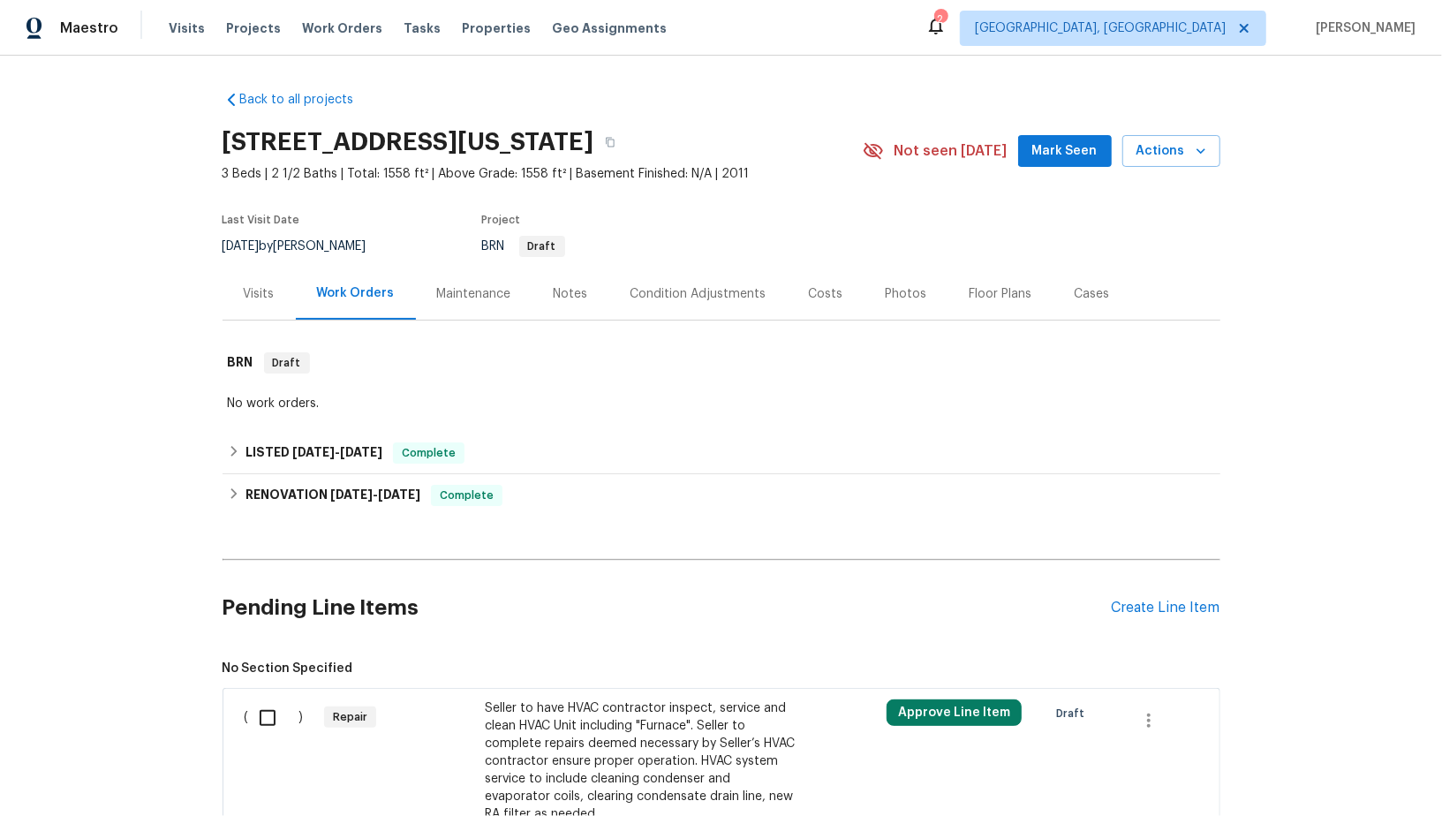
scroll to position [377, 0]
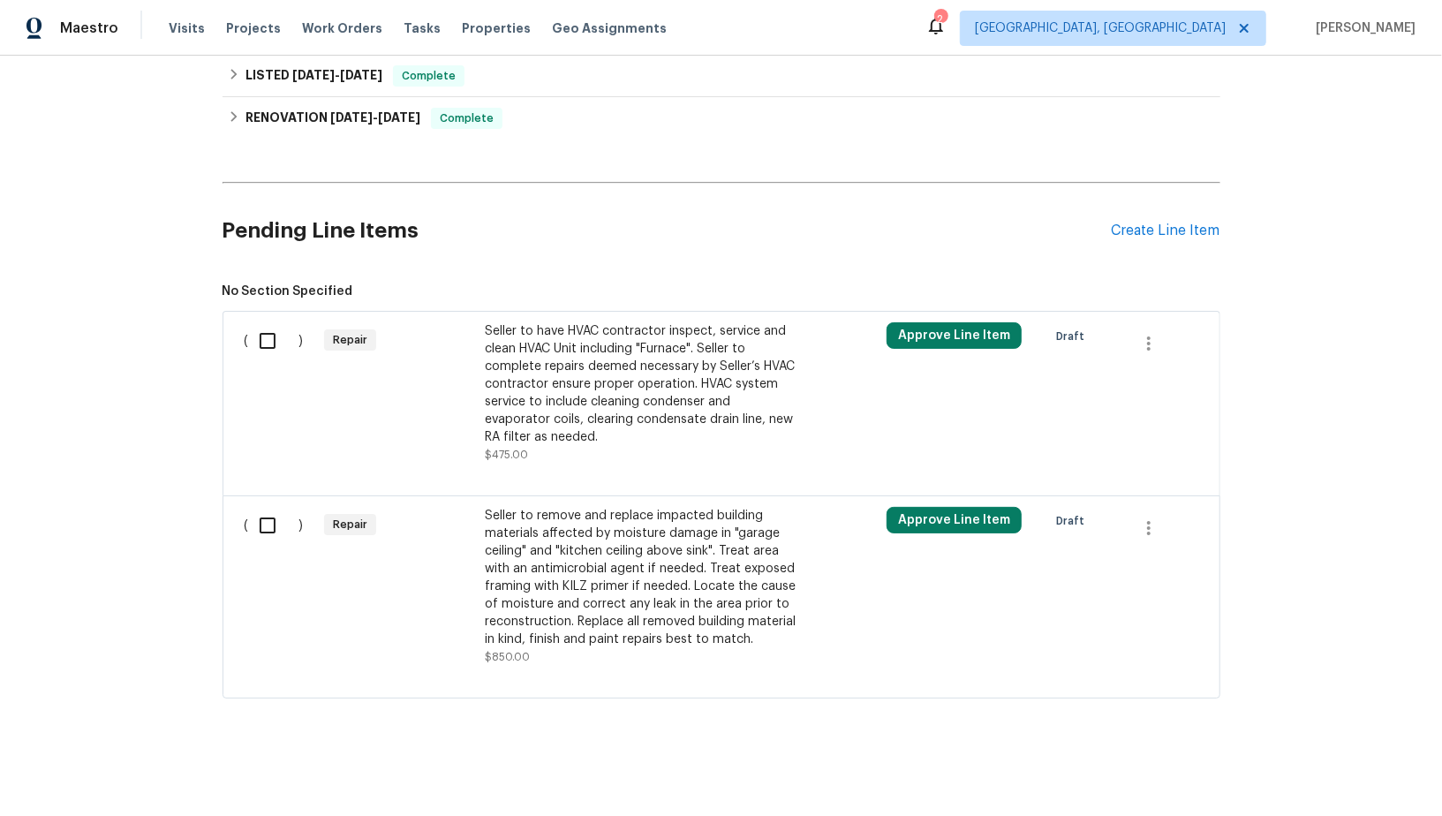
click at [536, 422] on div "Seller to have HVAC contractor inspect, service and clean HVAC Unit including "…" at bounding box center [640, 384] width 311 height 124
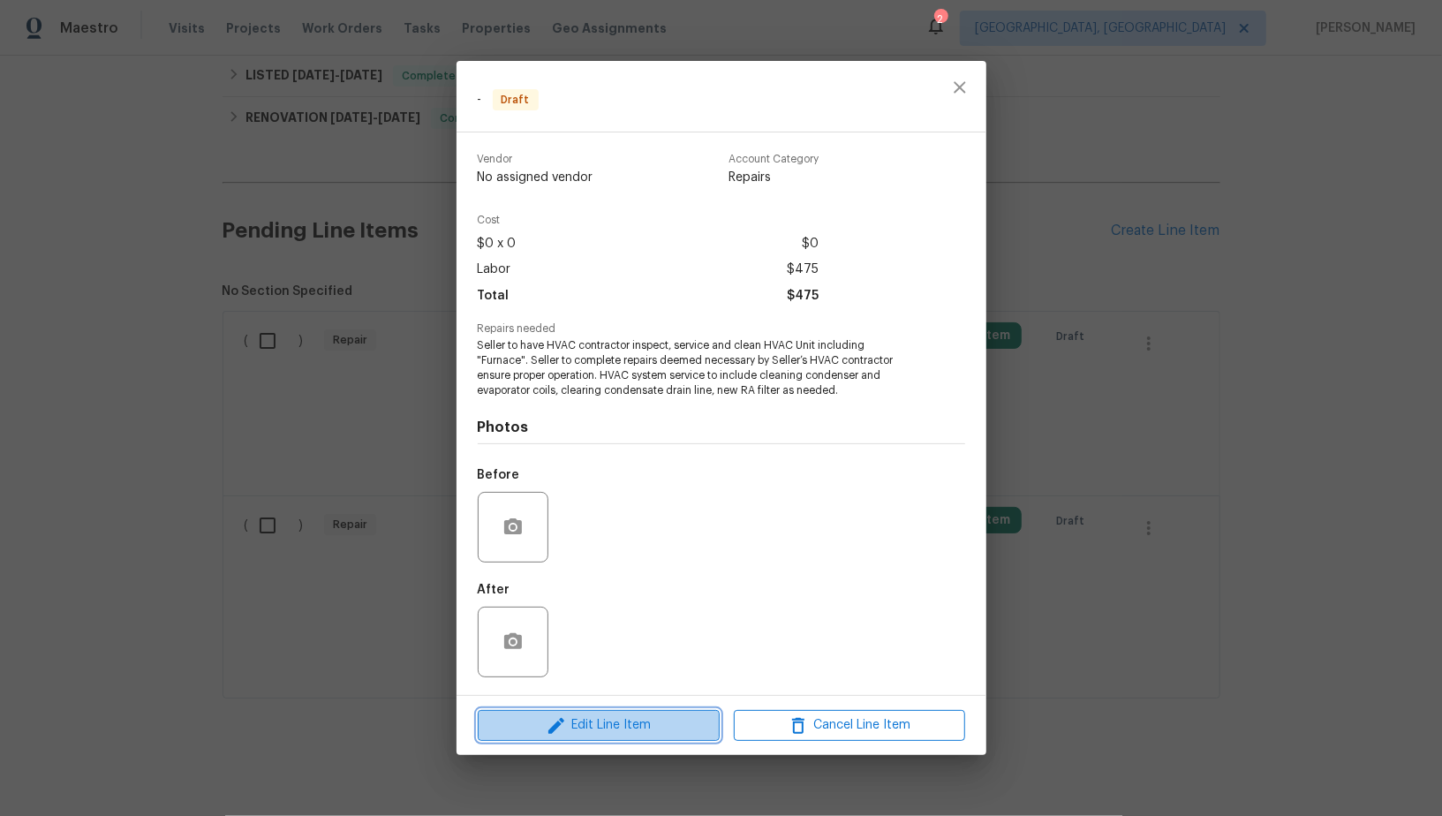
click at [624, 726] on span "Edit Line Item" at bounding box center [598, 726] width 231 height 22
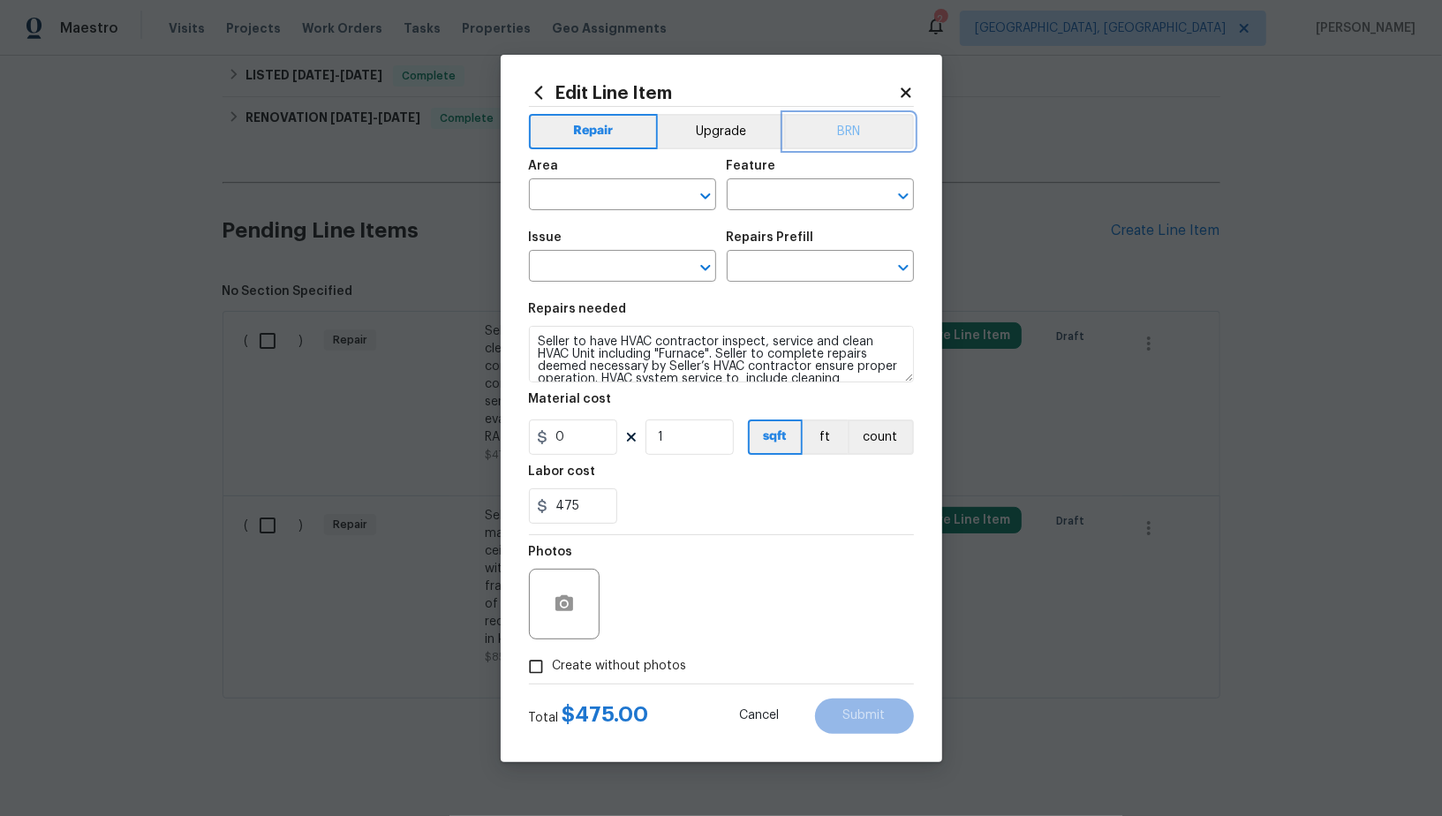
click at [813, 129] on button "BRN" at bounding box center [849, 131] width 130 height 35
click at [584, 197] on input "text" at bounding box center [598, 196] width 138 height 27
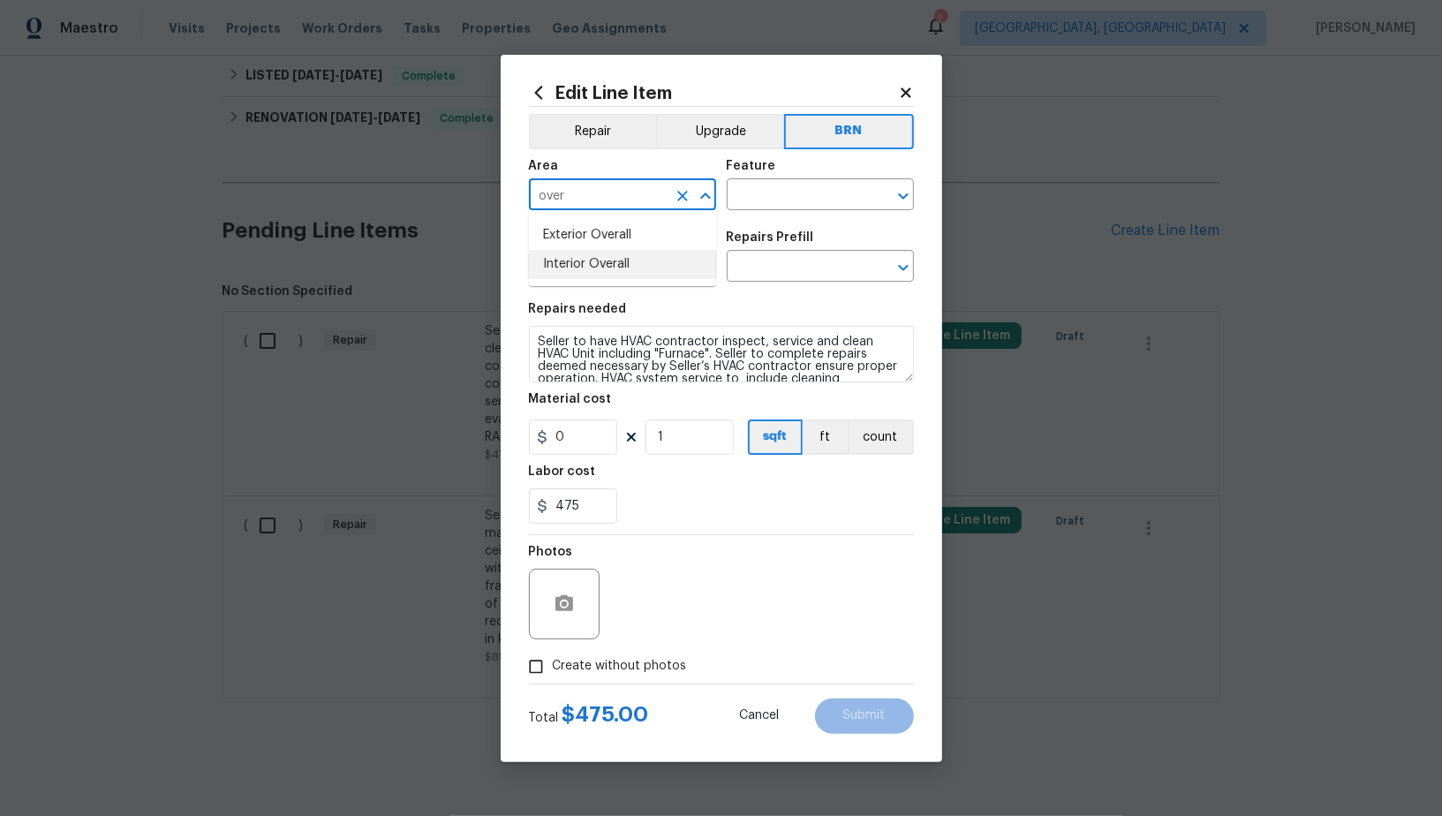
click at [621, 263] on li "Interior Overall" at bounding box center [622, 264] width 187 height 29
type input "Interior Overall"
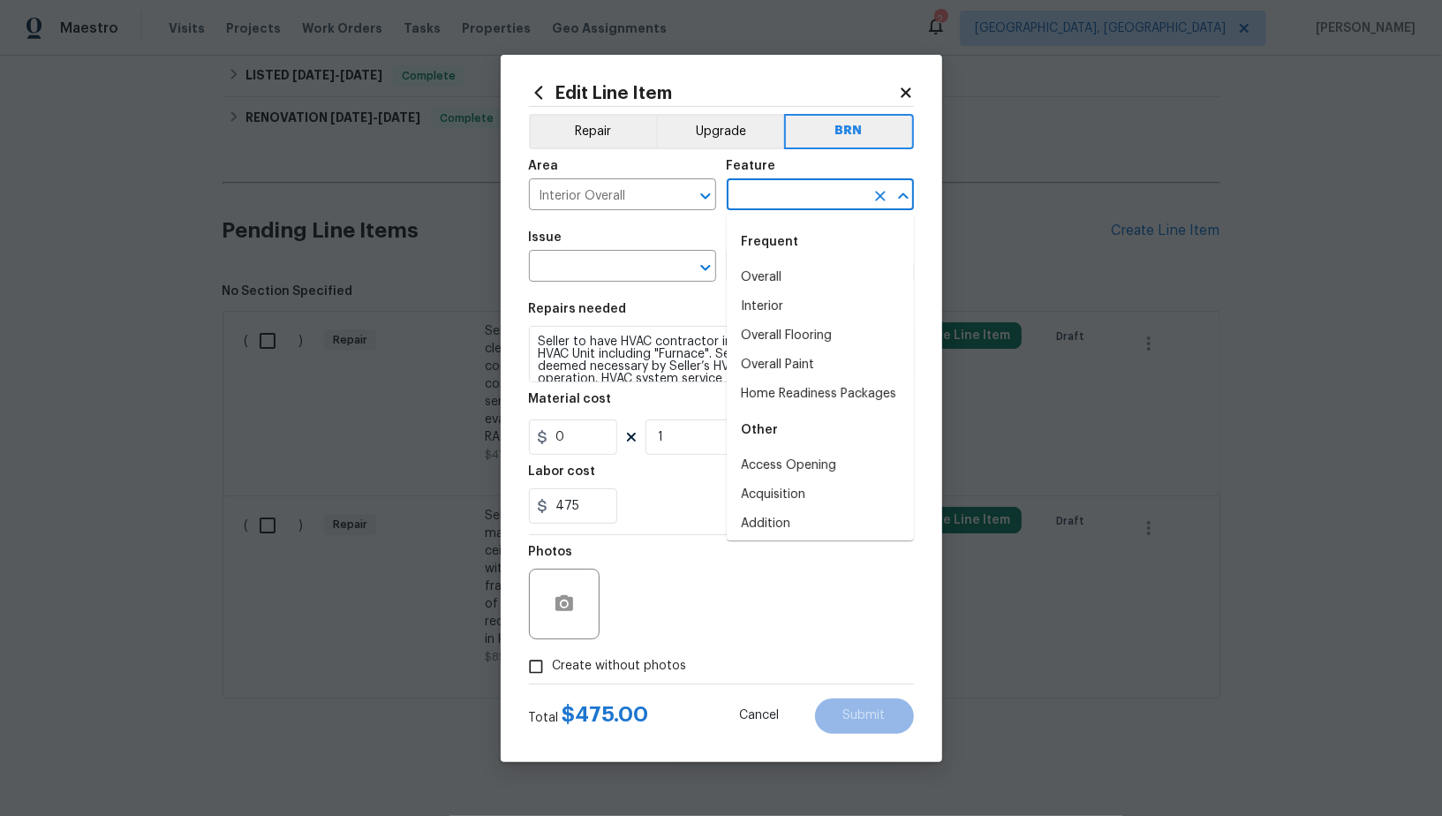
click at [783, 205] on input "text" at bounding box center [796, 196] width 138 height 27
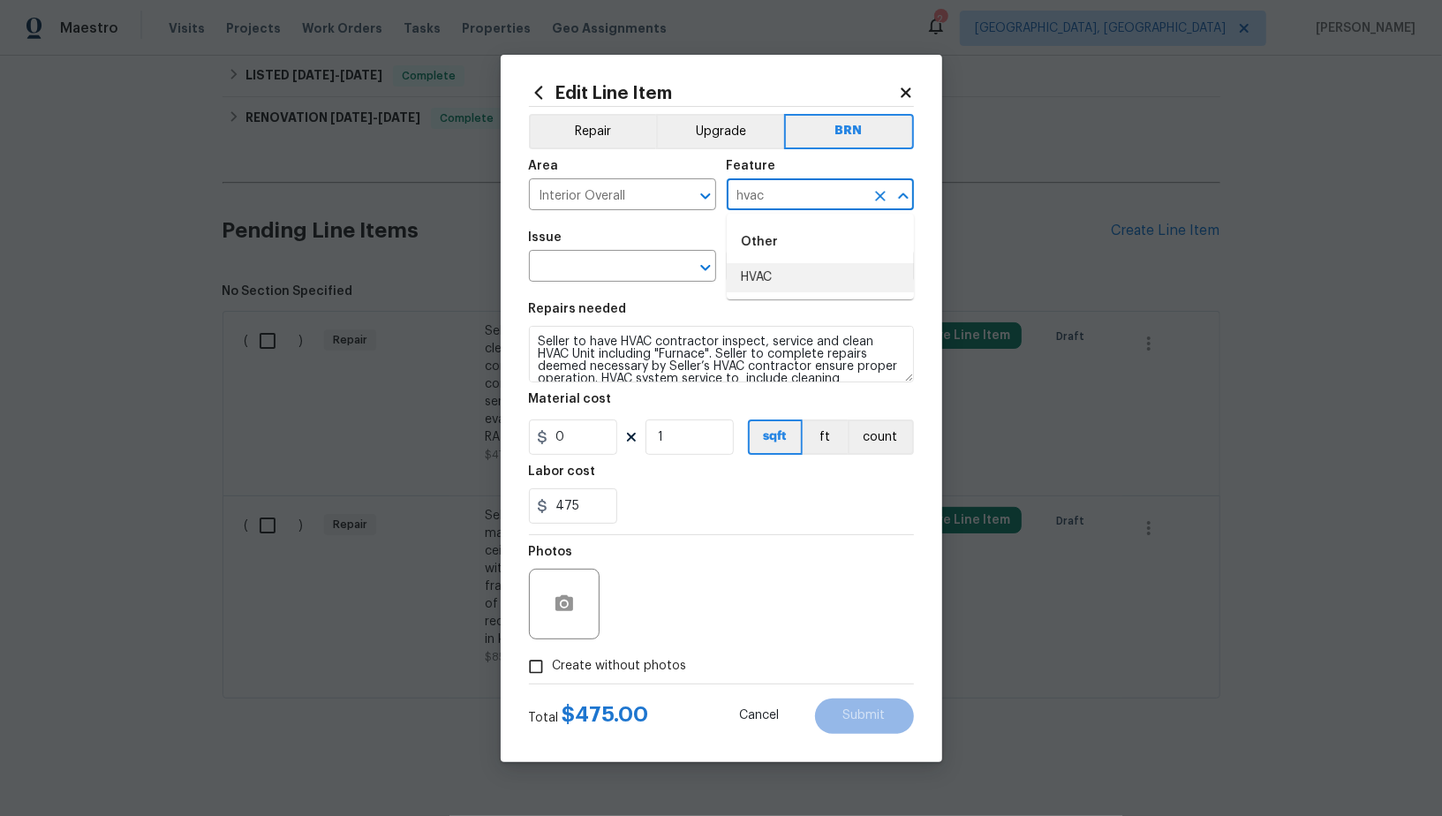
click at [773, 273] on li "HVAC" at bounding box center [820, 277] width 187 height 29
type input "HVAC"
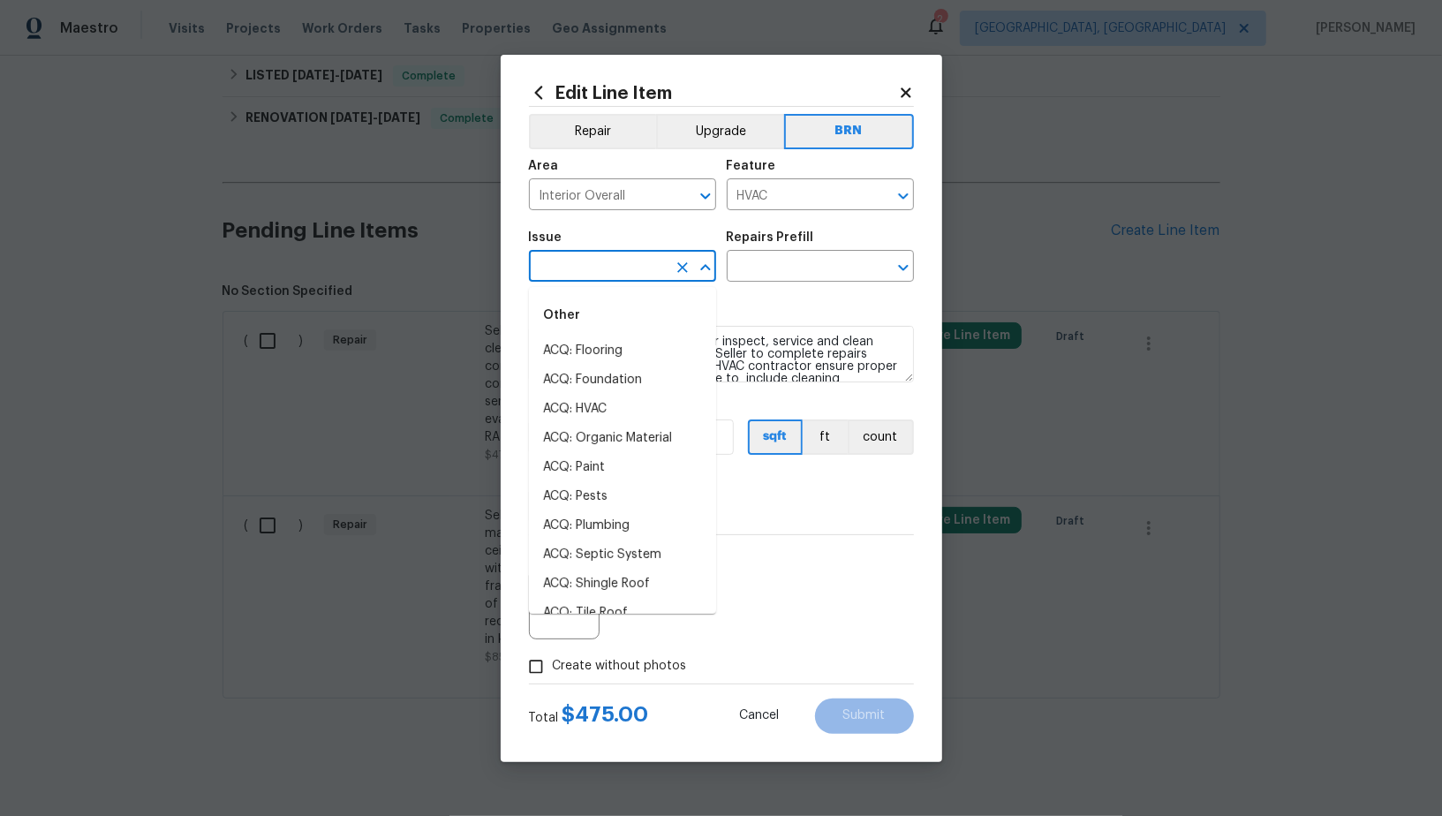
click at [587, 255] on input "text" at bounding box center [598, 267] width 138 height 27
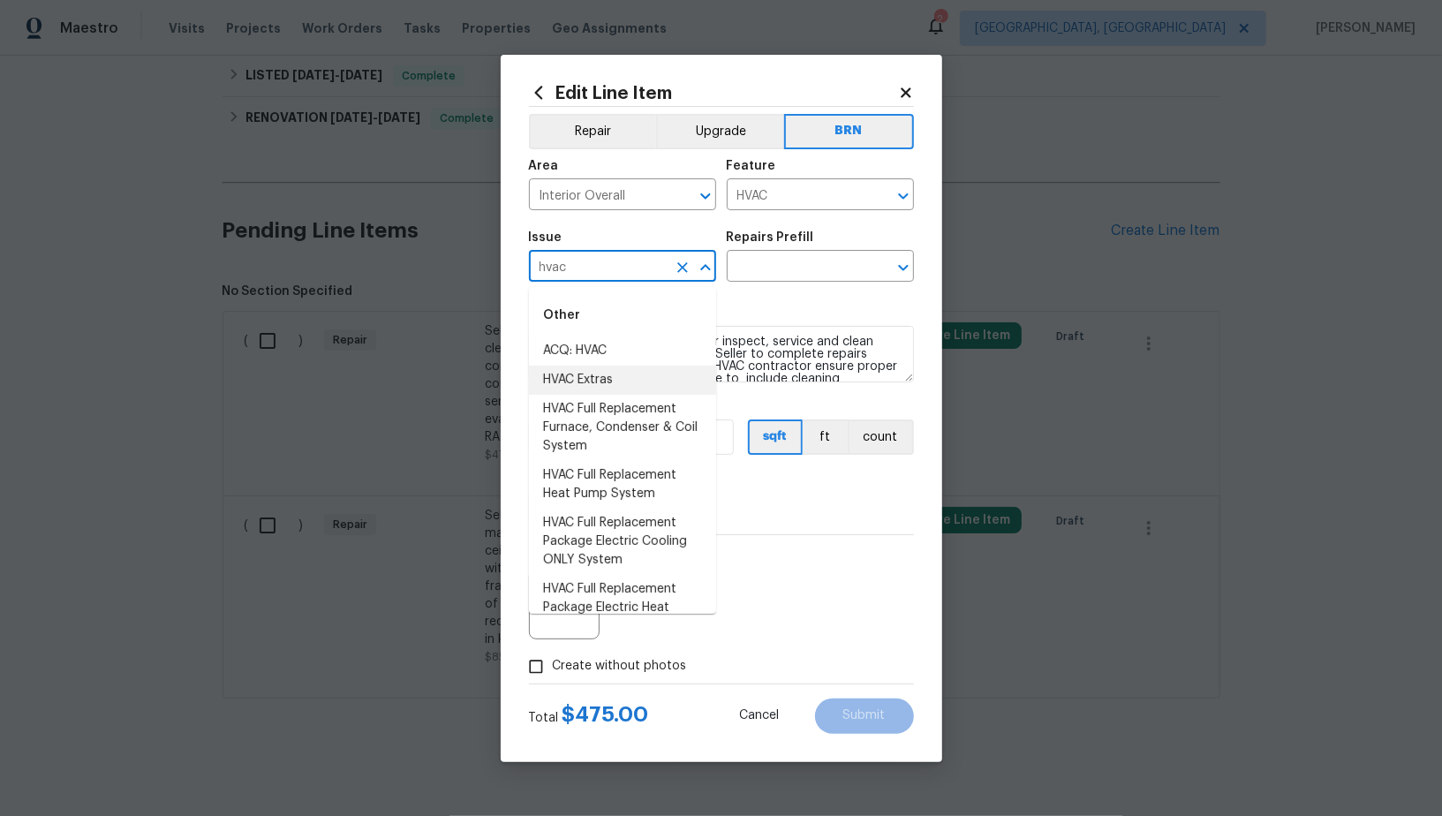
click at [581, 378] on li "HVAC Extras" at bounding box center [622, 380] width 187 height 29
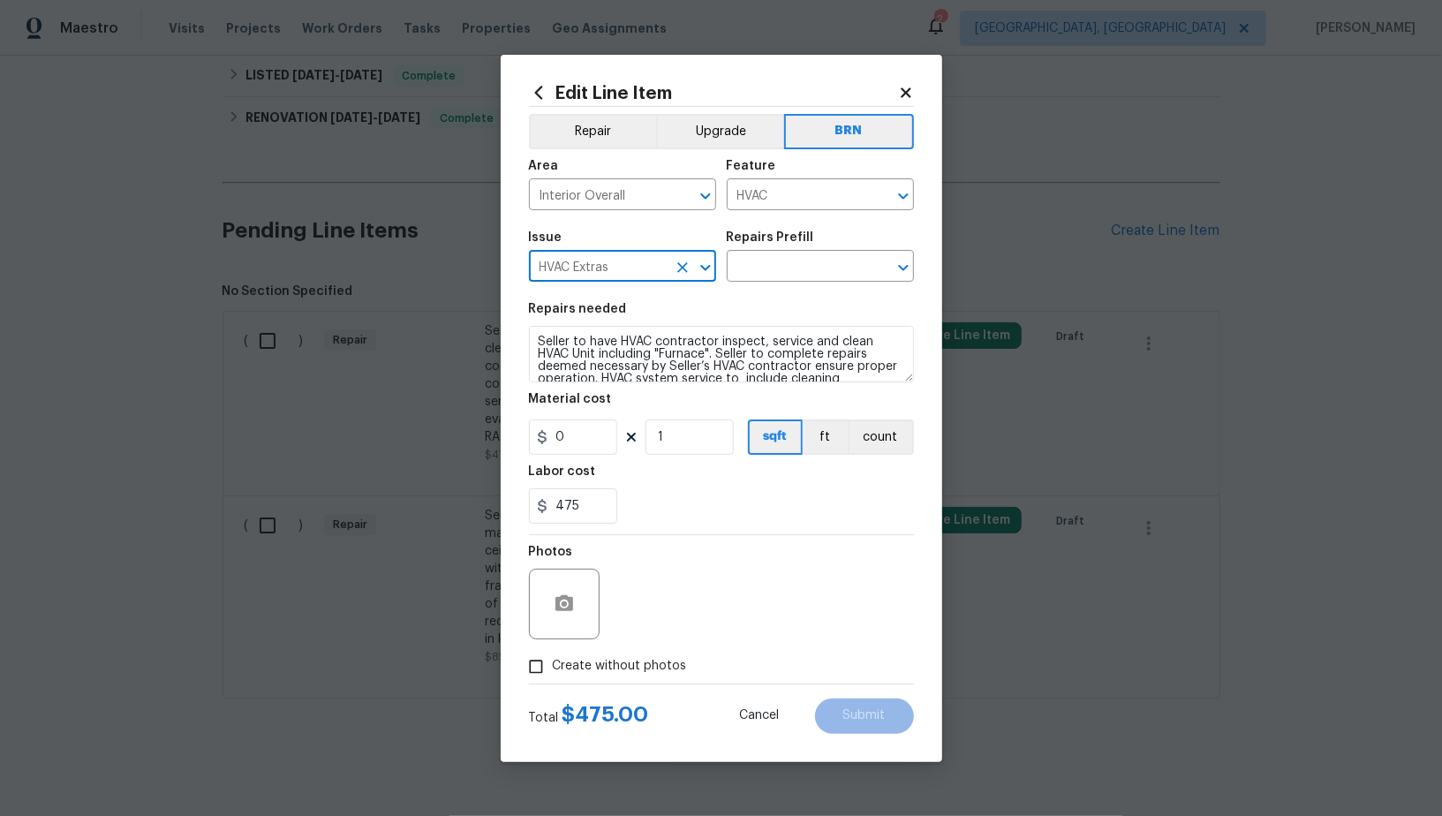
type input "HVAC Extras"
click at [698, 369] on textarea "Seller to have HVAC contractor inspect, service and clean HVAC Unit including "…" at bounding box center [721, 354] width 385 height 57
click at [751, 285] on div "Issue HVAC Extras ​ Repairs Prefill ​" at bounding box center [721, 257] width 385 height 72
click at [752, 275] on input "text" at bounding box center [796, 267] width 138 height 27
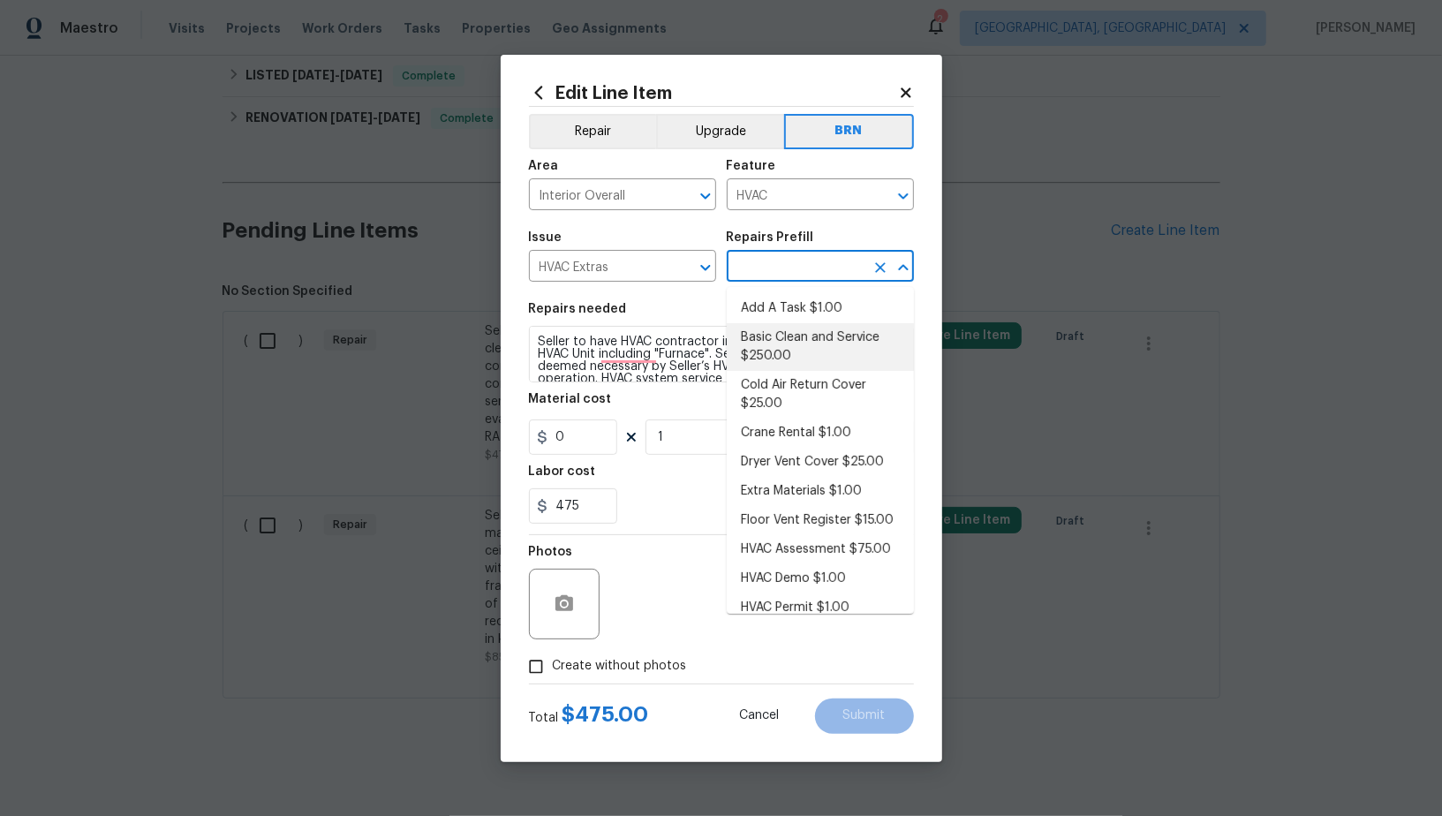
click at [773, 337] on li "Basic Clean and Service $250.00" at bounding box center [820, 347] width 187 height 48
type input "Basic Clean and Service $250.00"
type textarea "General Service HVAC system including: cleaning condenser and evaporator coils,…"
type input "250"
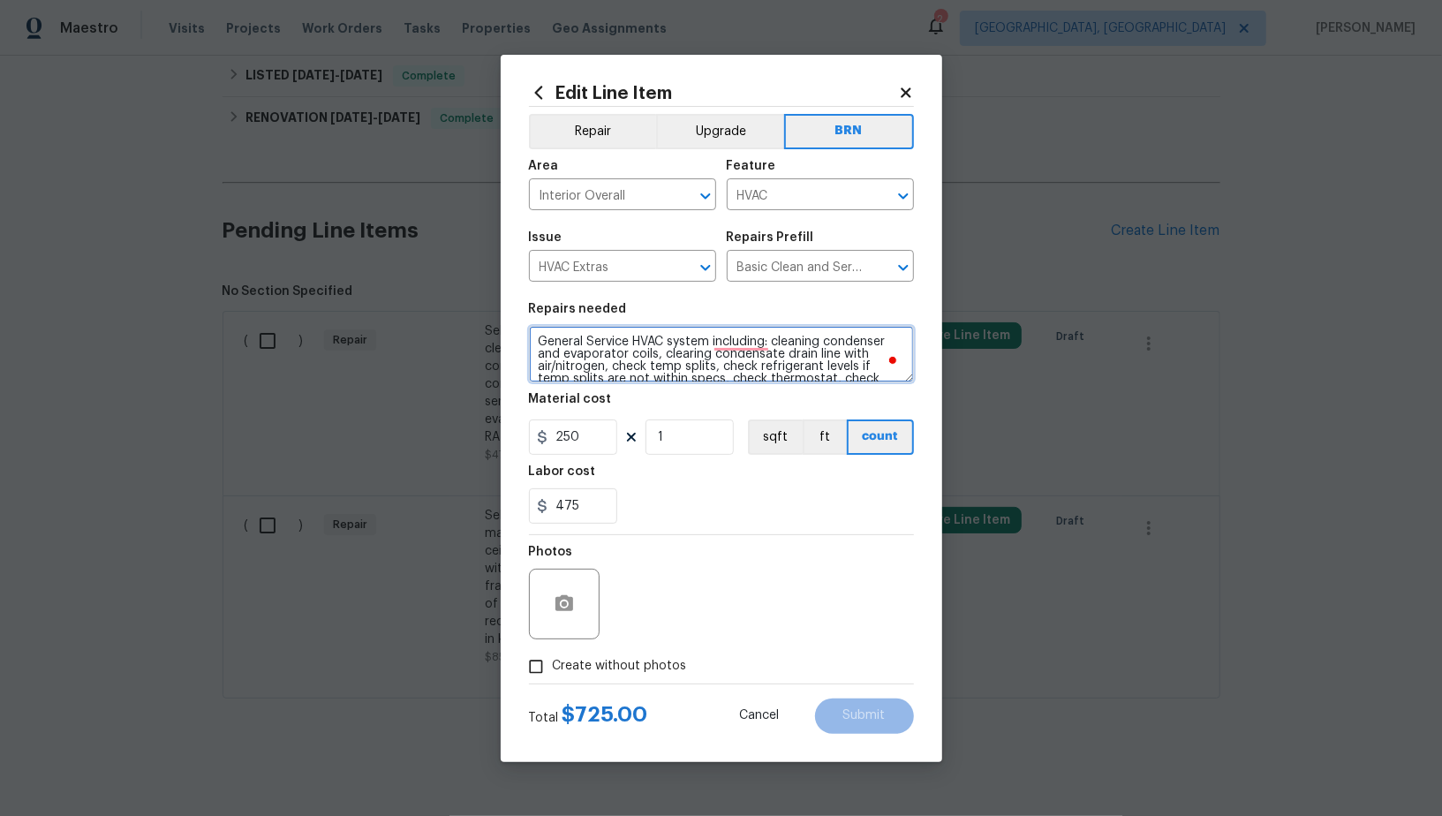
click at [705, 352] on textarea "General Service HVAC system including: cleaning condenser and evaporator coils,…" at bounding box center [721, 354] width 385 height 57
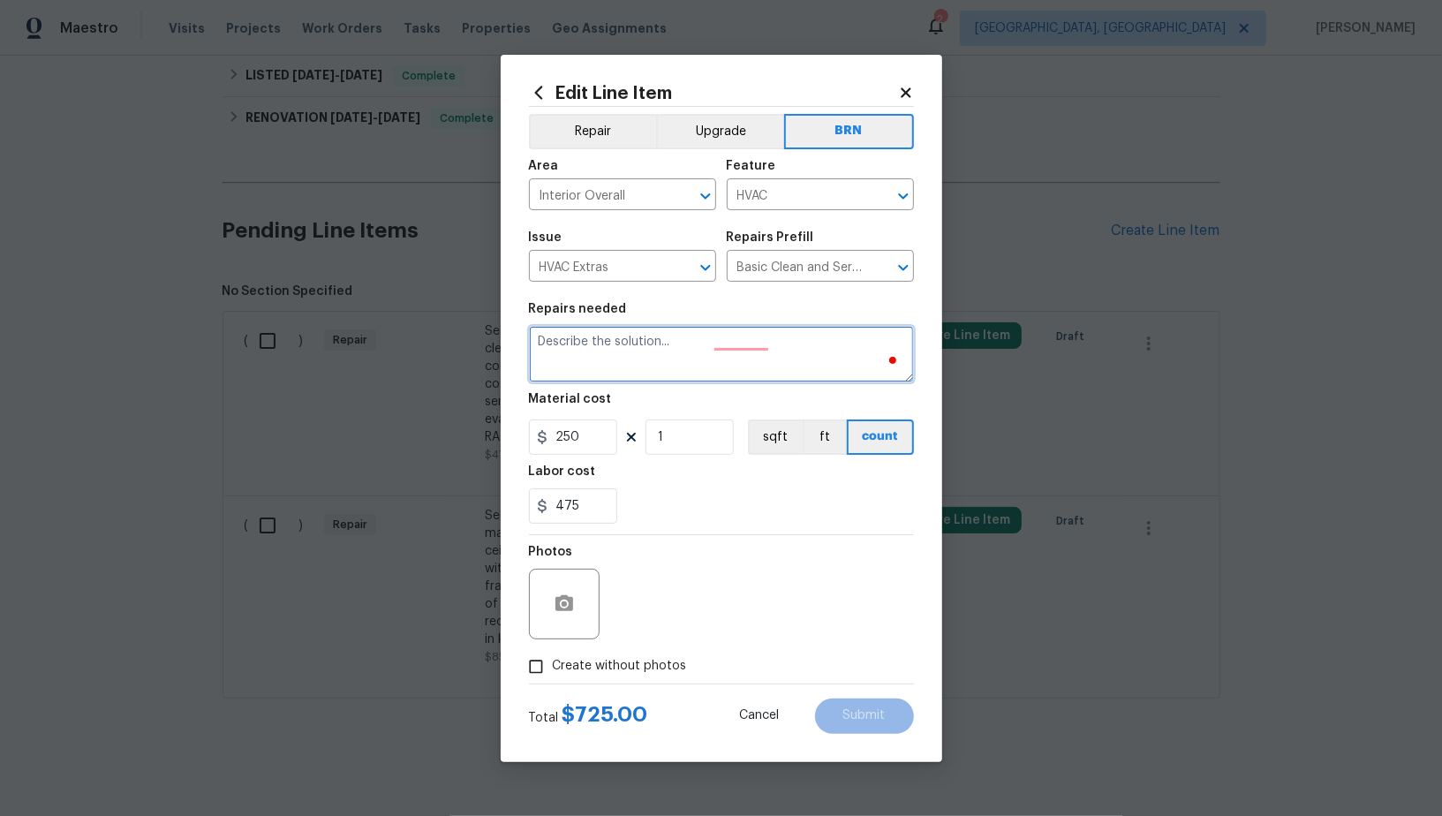
paste textarea "Seller to have HVAC contractor inspect, service and clean HVAC Unit including "…"
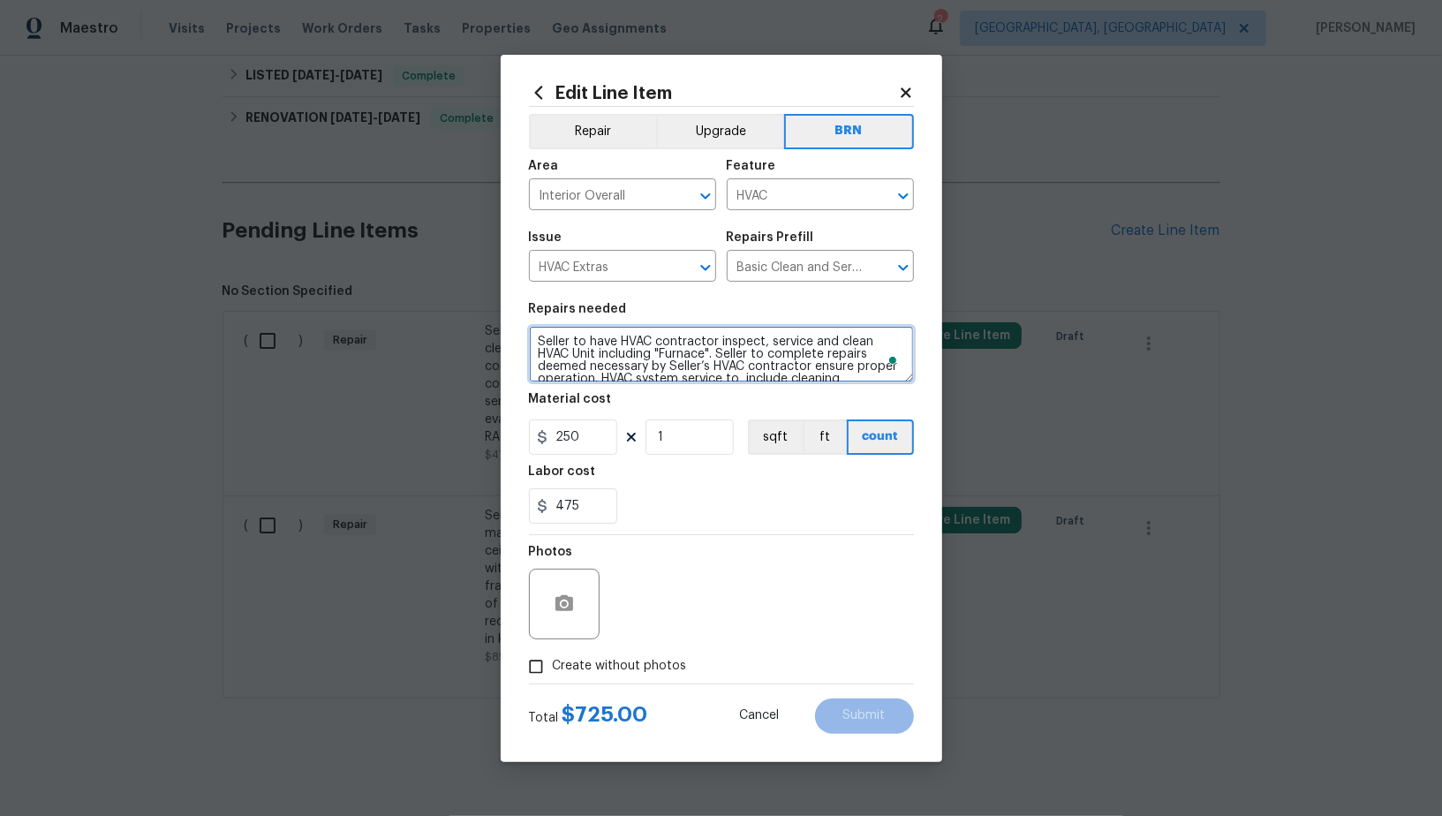
scroll to position [28, 0]
type textarea "Seller to have HVAC contractor inspect, service and clean HVAC Unit including "…"
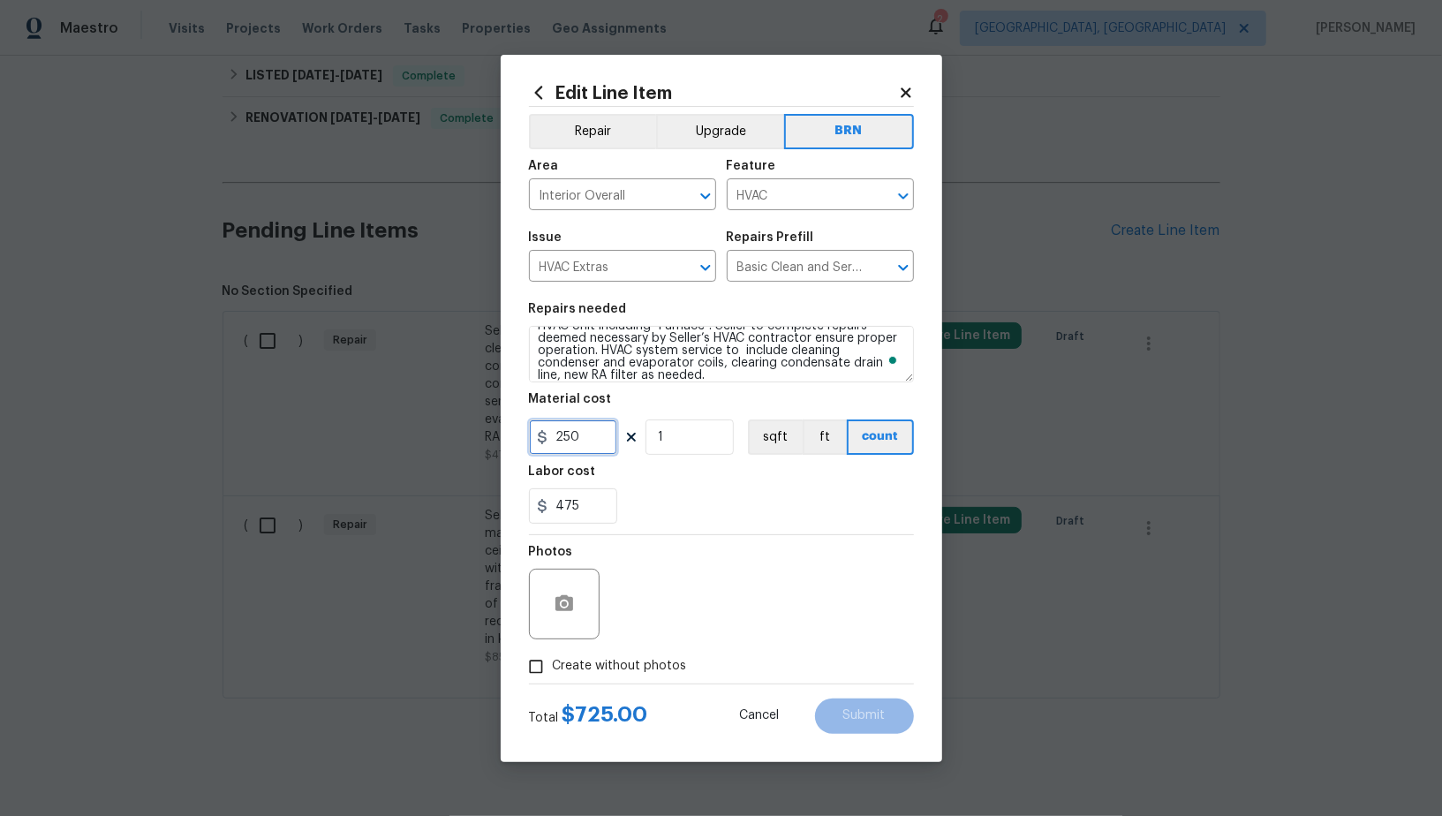
click at [578, 449] on input "250" at bounding box center [573, 437] width 88 height 35
type input "0"
click at [583, 596] on button "button" at bounding box center [564, 604] width 42 height 42
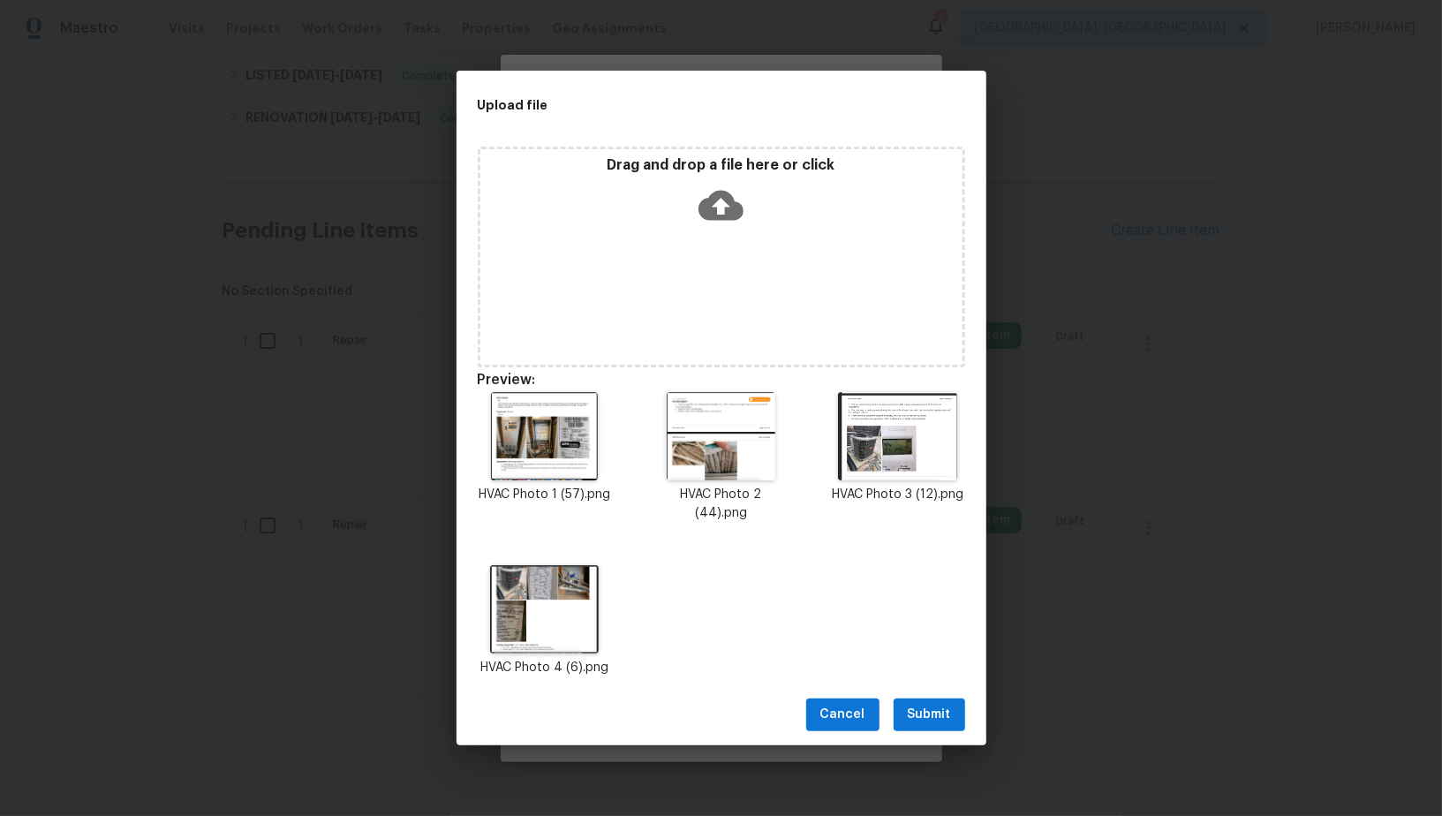
click at [934, 704] on span "Submit" at bounding box center [929, 715] width 43 height 22
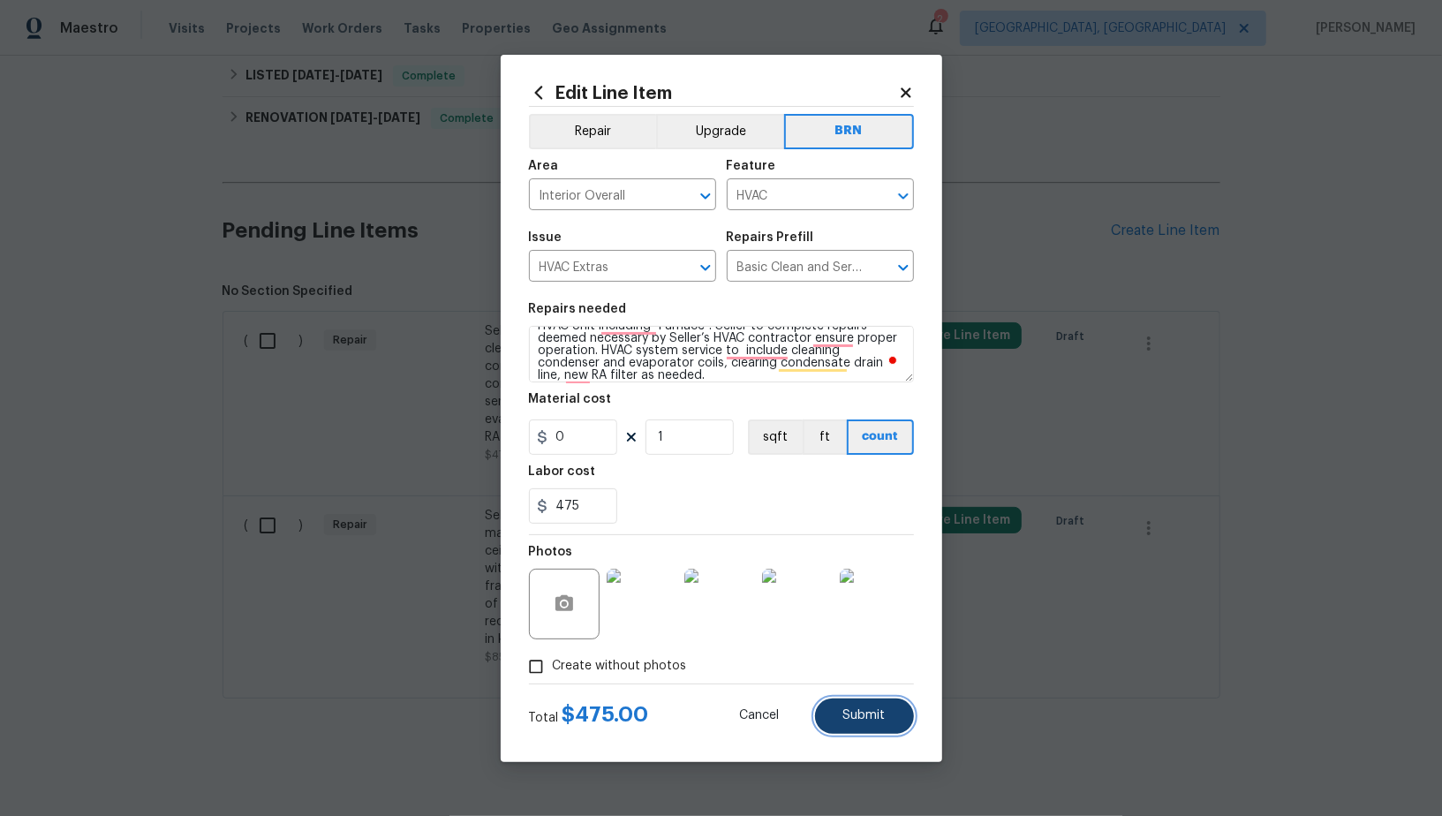
click at [863, 724] on button "Submit" at bounding box center [864, 716] width 99 height 35
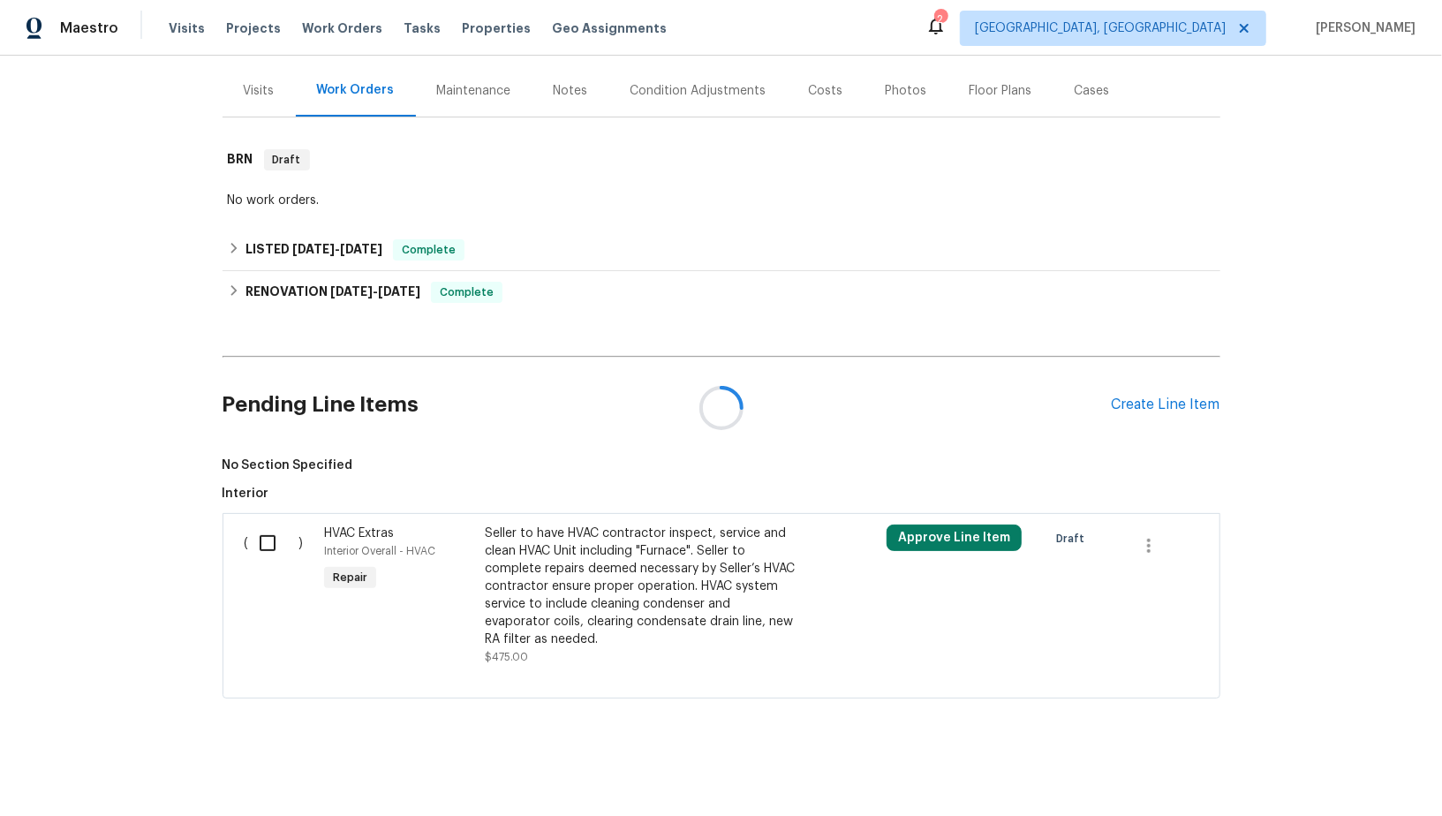
scroll to position [377, 0]
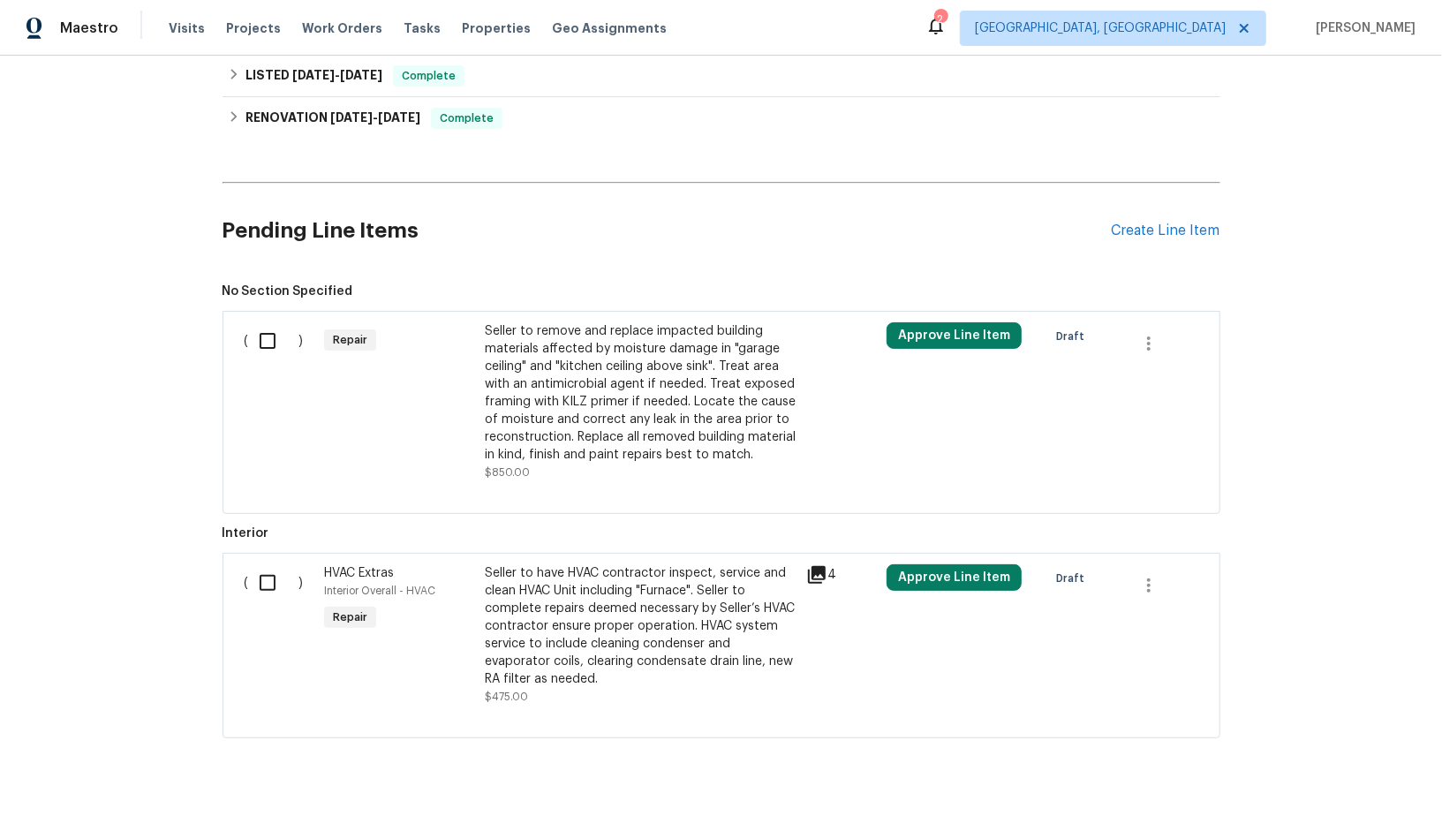
click at [594, 398] on div "Seller to remove and replace impacted building materials affected by moisture d…" at bounding box center [640, 392] width 311 height 141
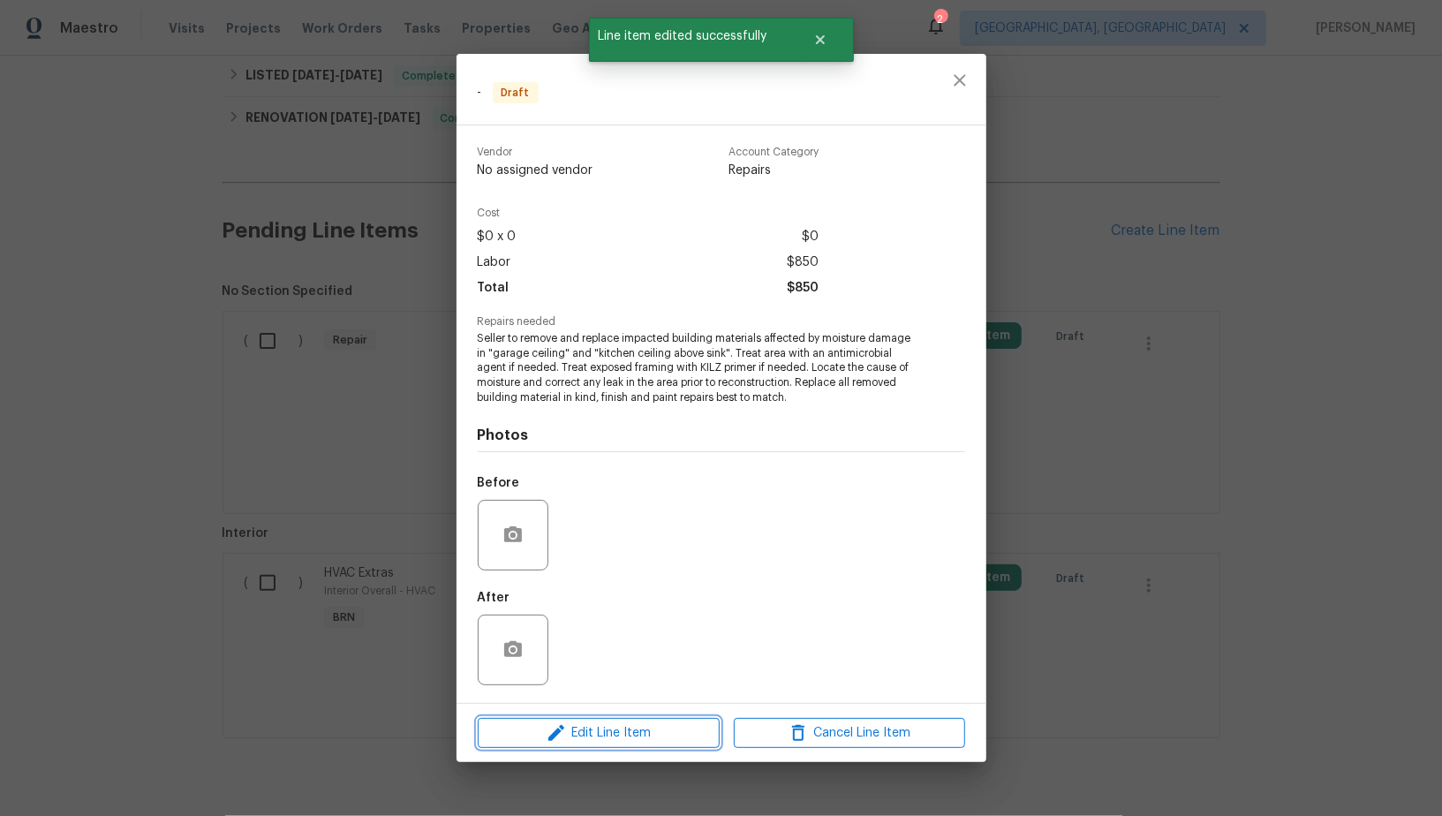
click at [606, 735] on span "Edit Line Item" at bounding box center [598, 734] width 231 height 22
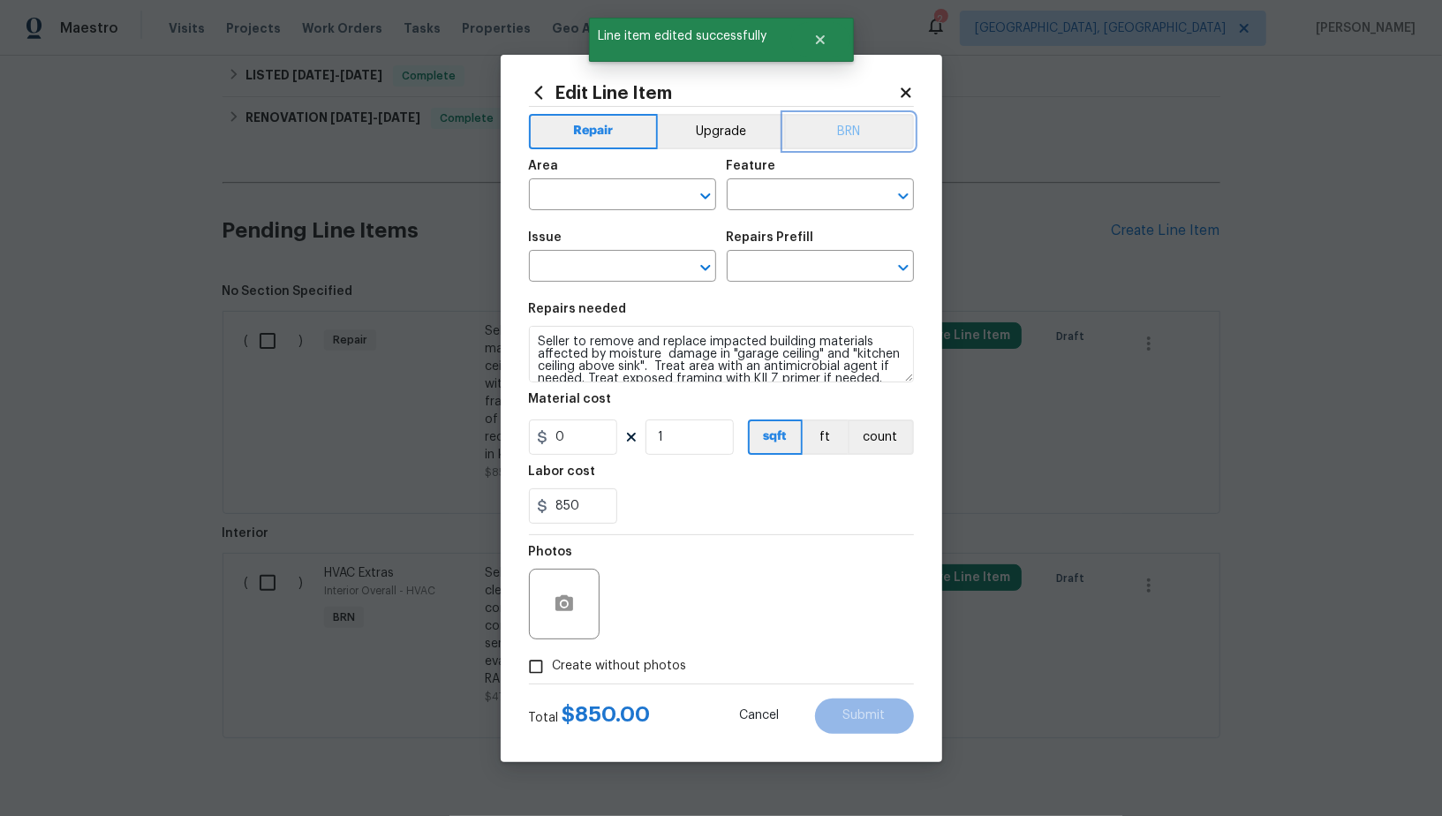
click at [842, 127] on button "BRN" at bounding box center [849, 131] width 130 height 35
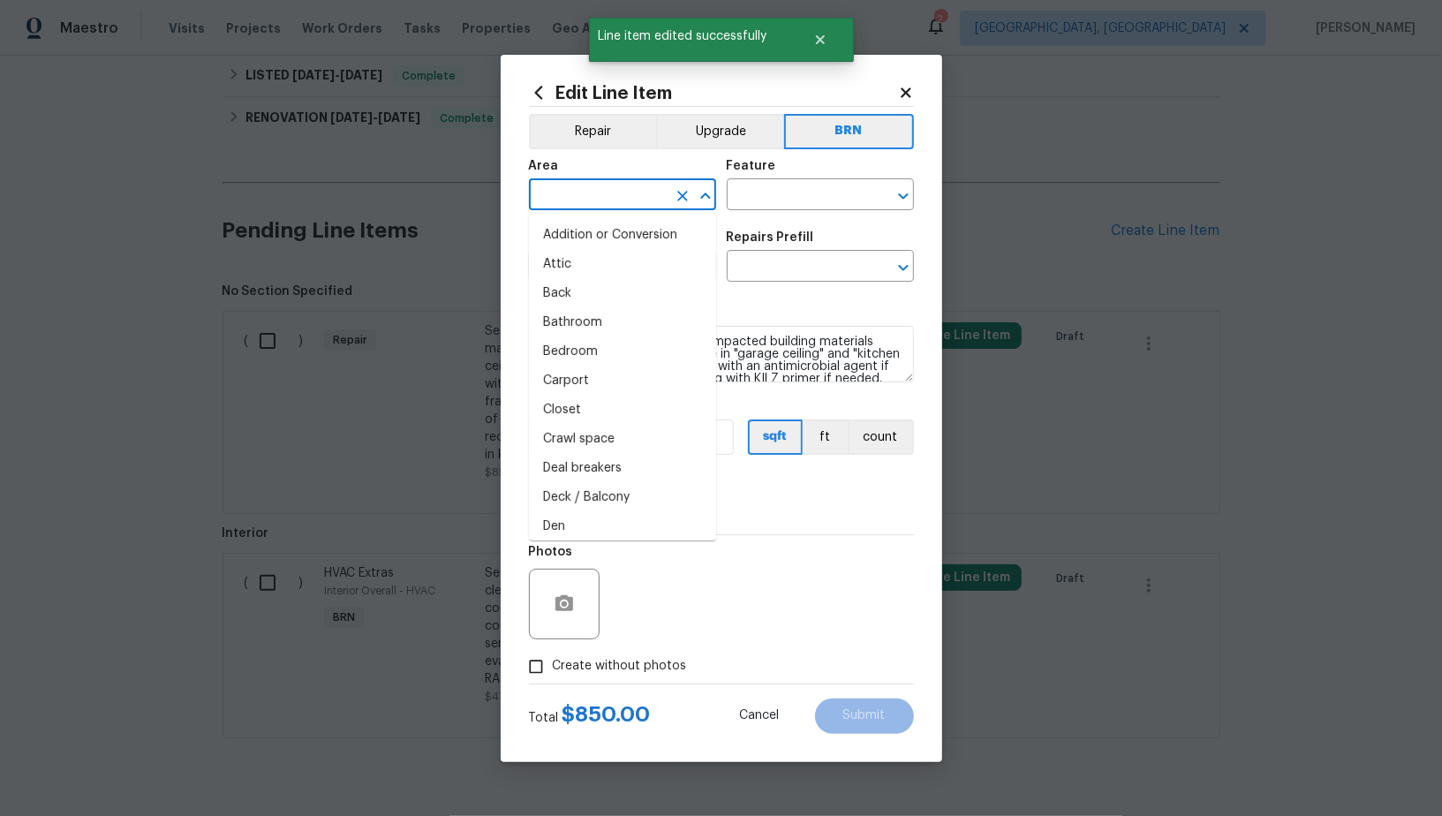
click at [609, 199] on input "text" at bounding box center [598, 196] width 138 height 27
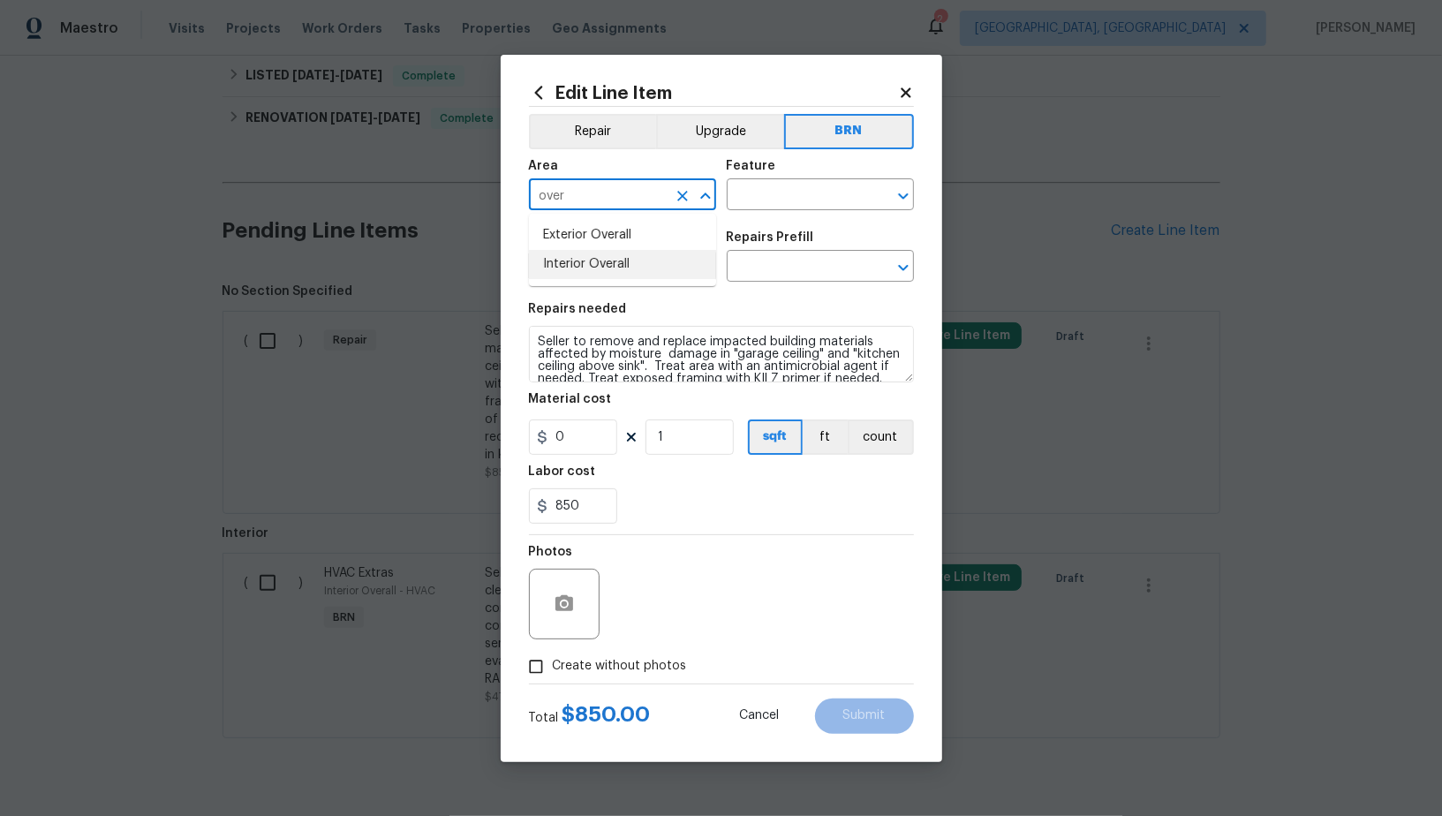
click at [611, 265] on li "Interior Overall" at bounding box center [622, 264] width 187 height 29
type input "Interior Overall"
click at [753, 202] on input "text" at bounding box center [796, 196] width 138 height 27
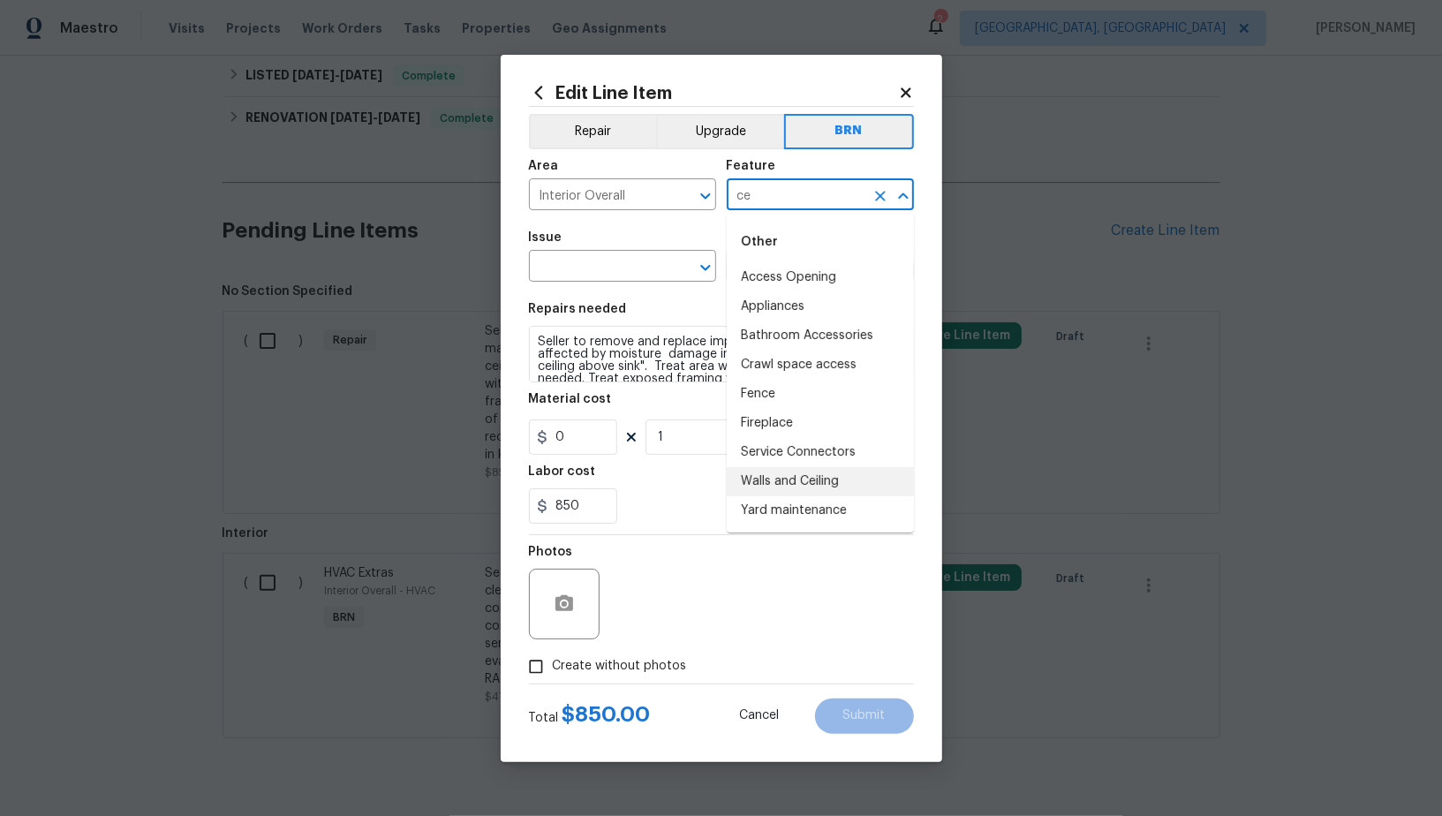
click at [806, 477] on li "Walls and Ceiling" at bounding box center [820, 481] width 187 height 29
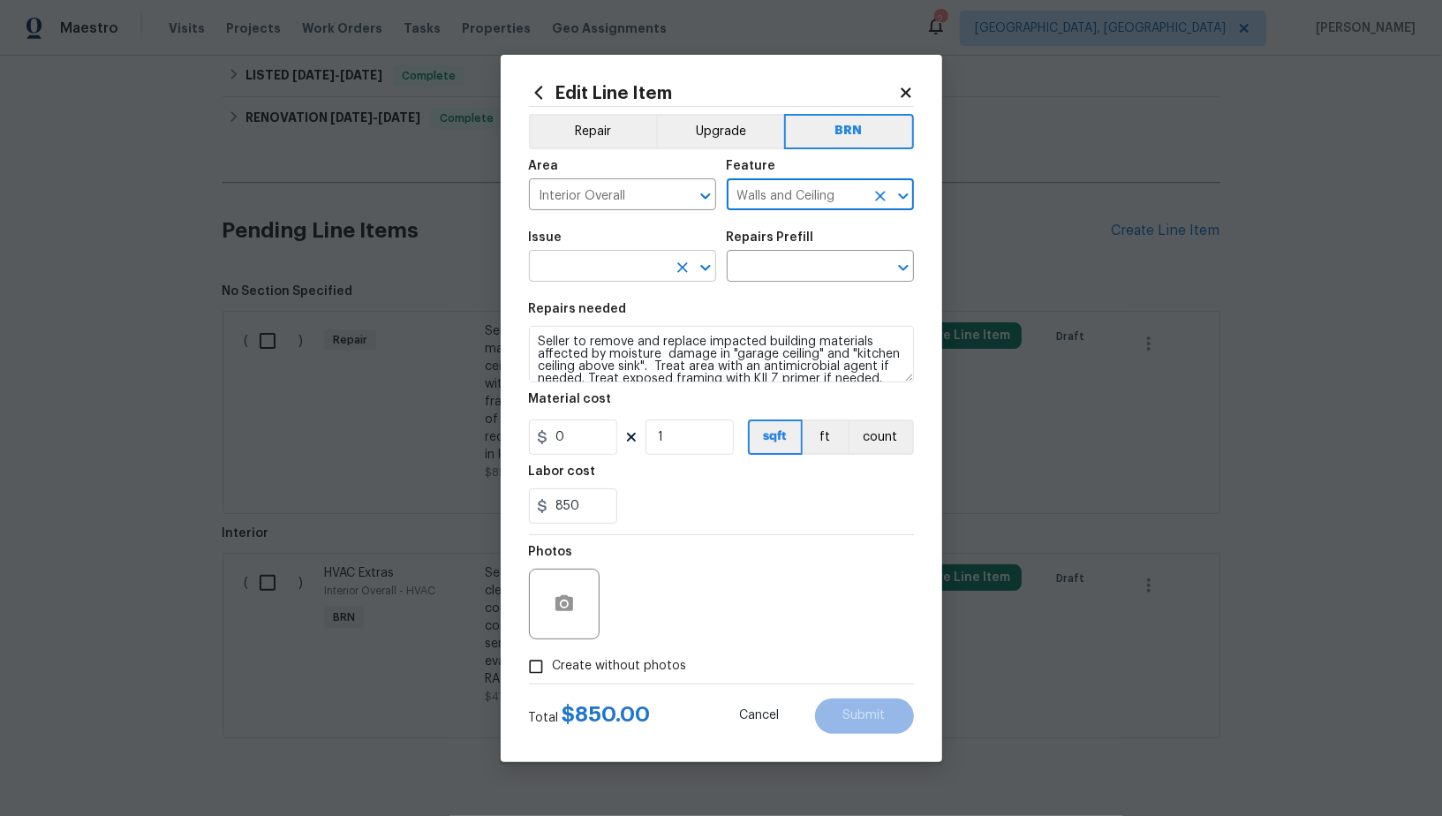
type input "Walls and Ceiling"
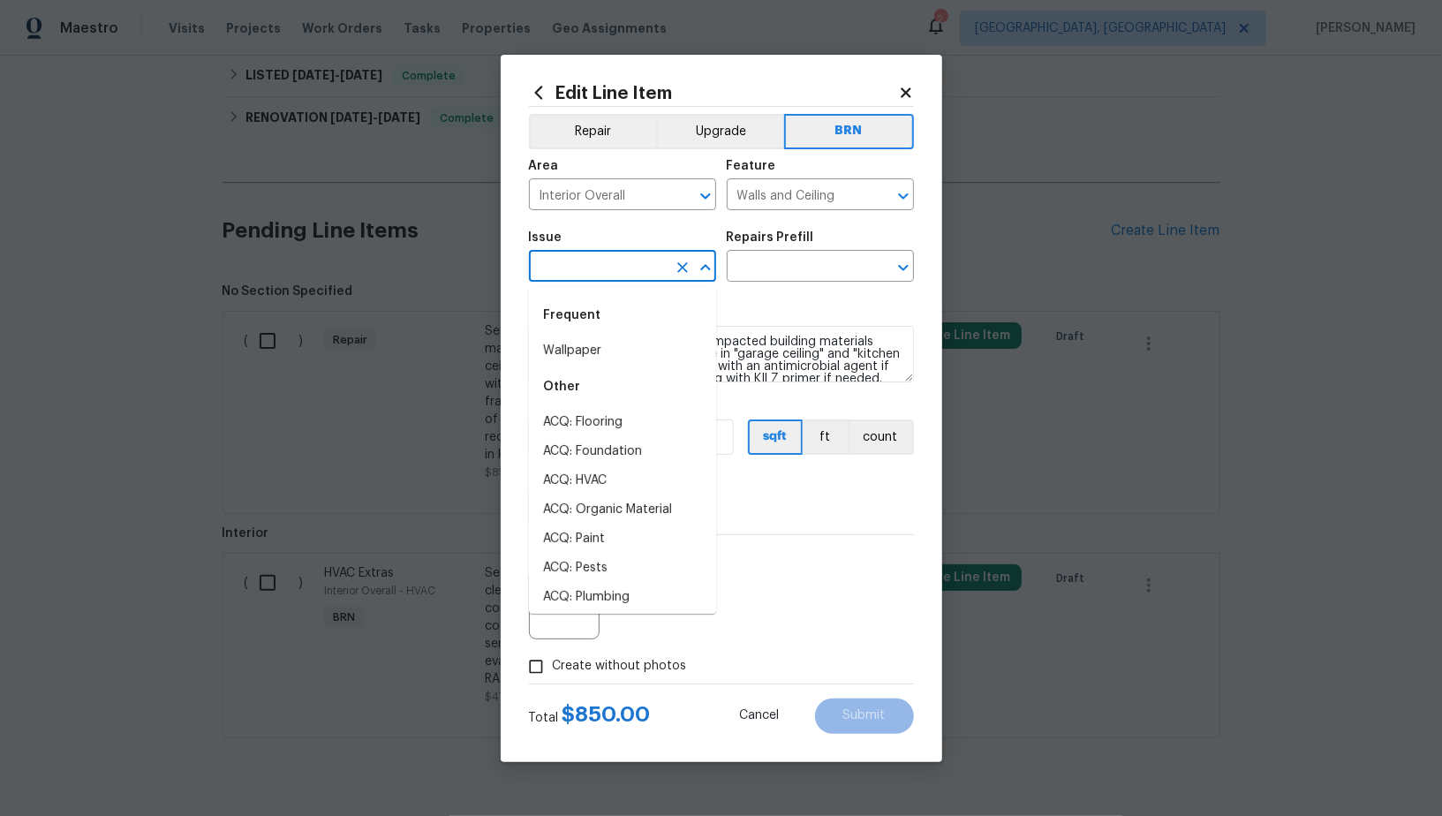
click at [611, 269] on input "text" at bounding box center [598, 267] width 138 height 27
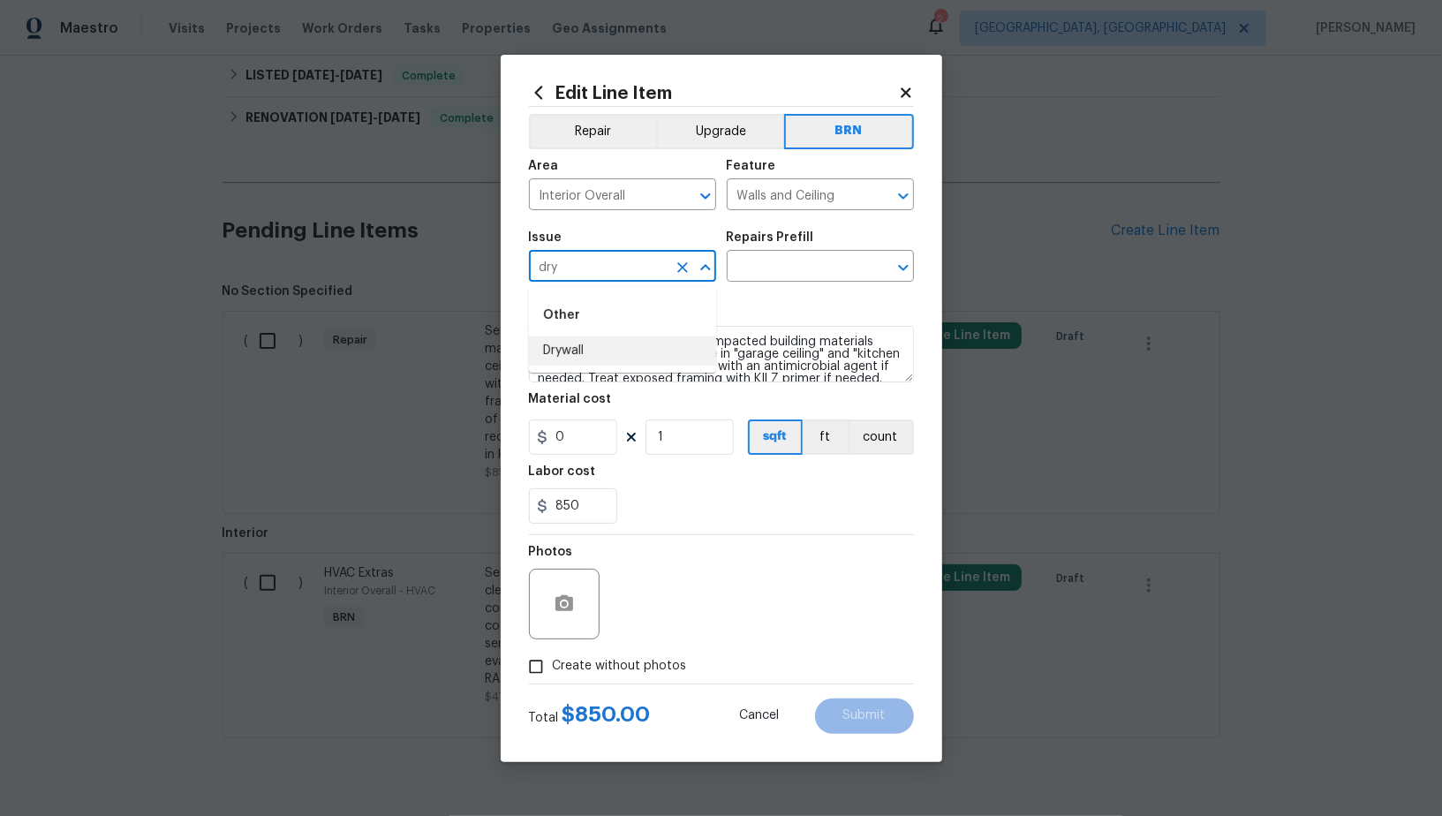
click at [602, 345] on li "Drywall" at bounding box center [622, 351] width 187 height 29
type input "Drywall"
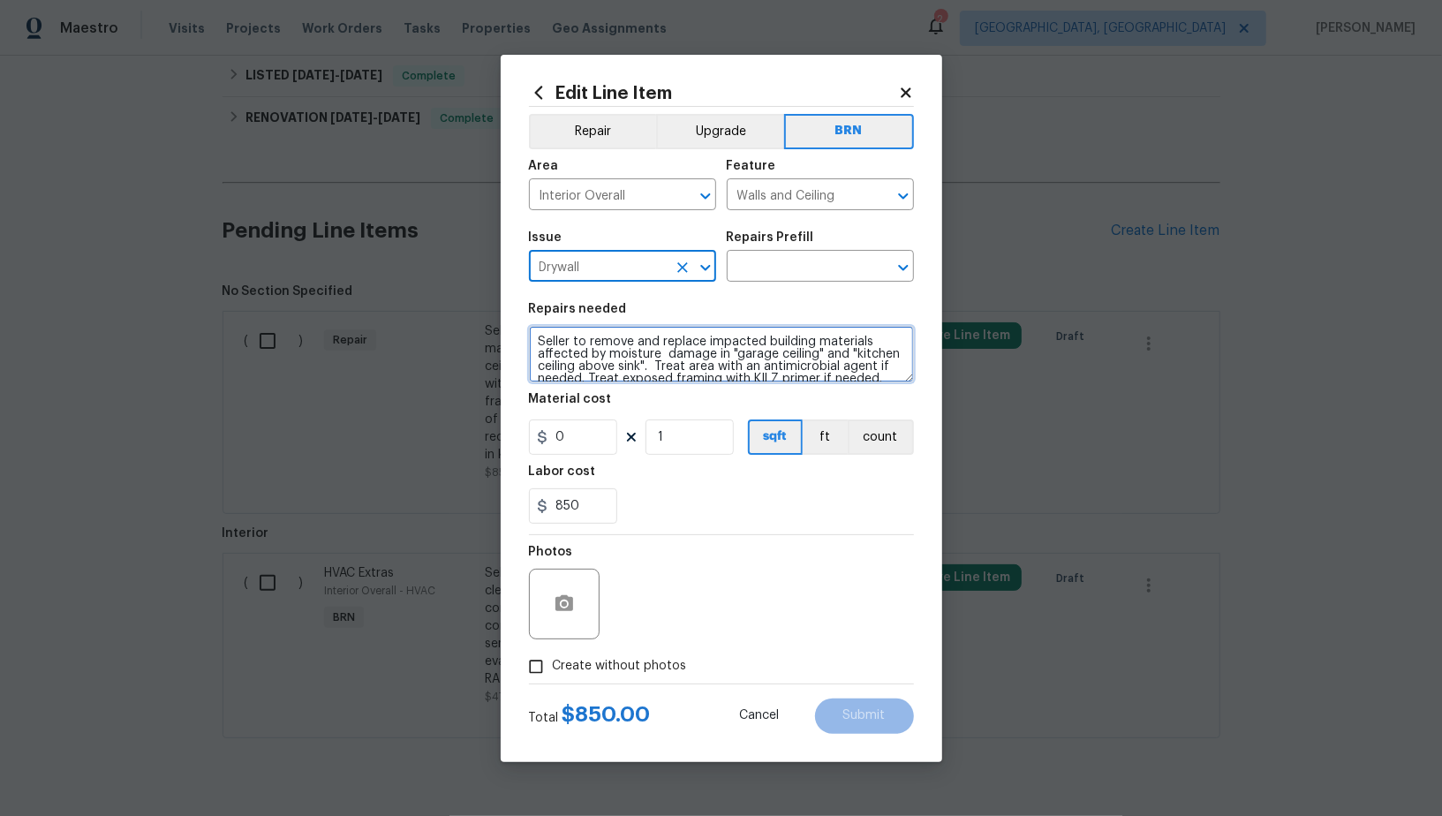
click at [699, 380] on textarea "Seller to remove and replace impacted building materials affected by moisture d…" at bounding box center [721, 354] width 385 height 57
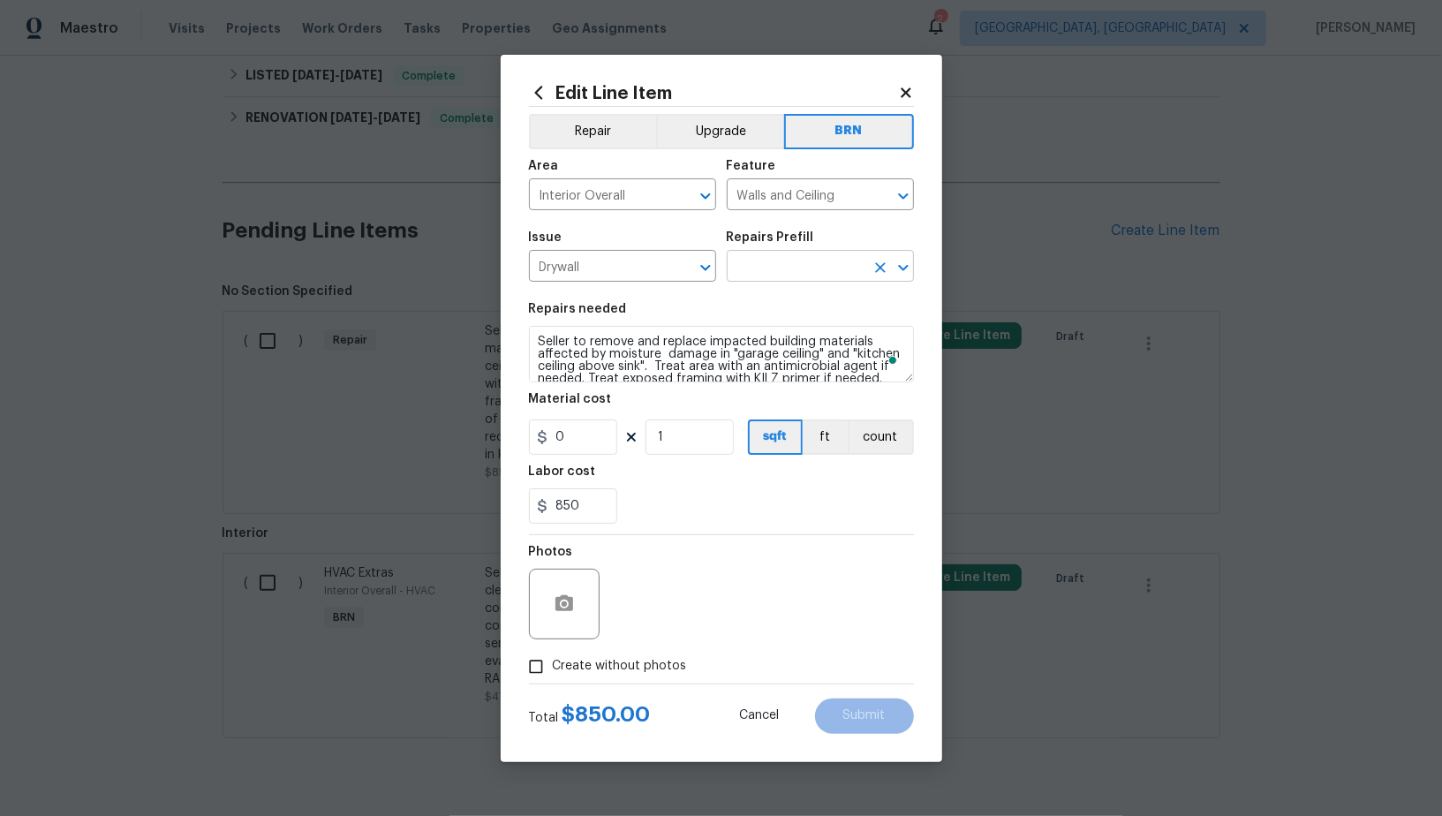
click at [776, 267] on input "text" at bounding box center [796, 267] width 138 height 27
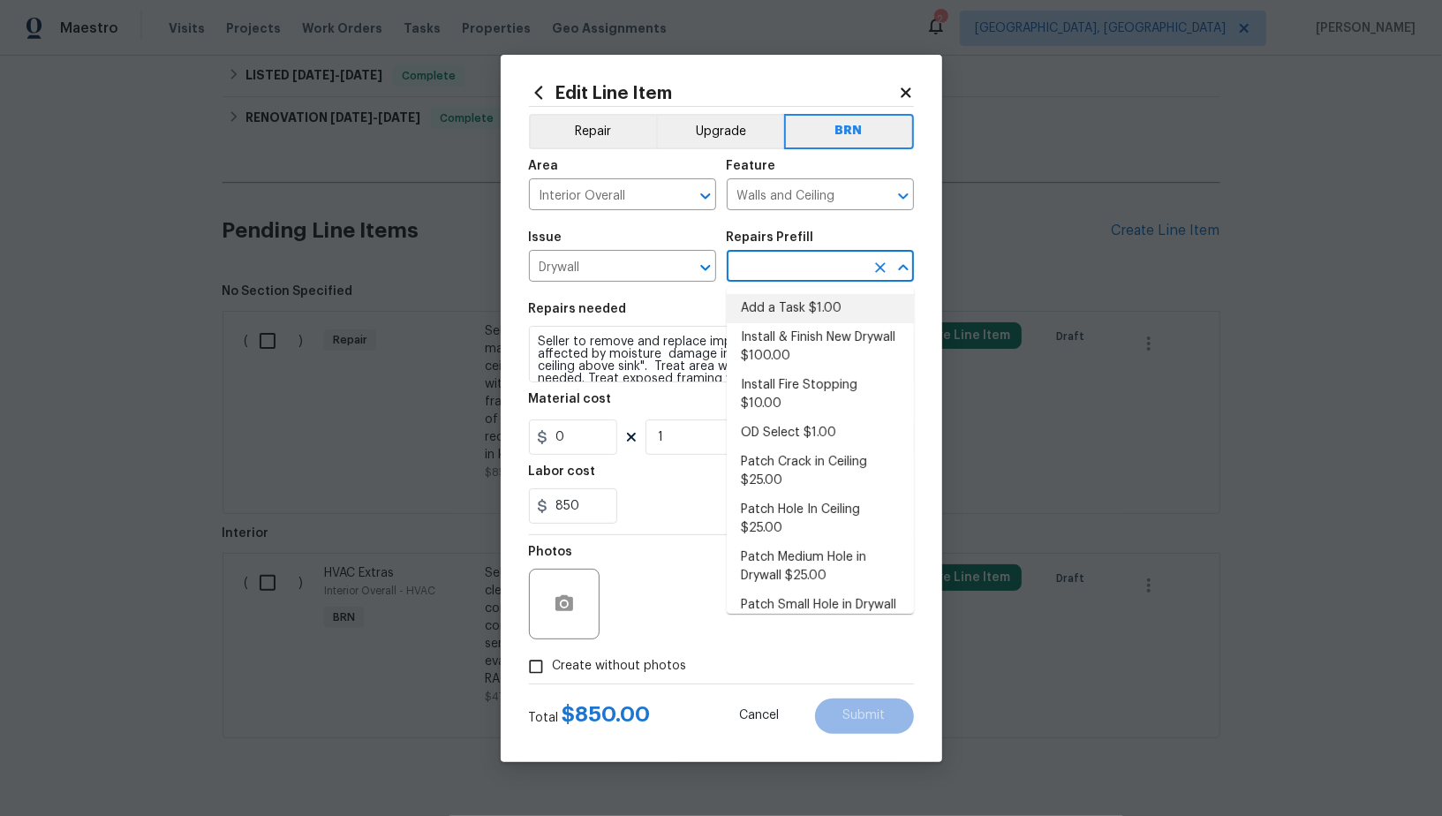
click at [805, 316] on li "Add a Task $1.00" at bounding box center [820, 308] width 187 height 29
type input "Add a Task $1.00"
type textarea "HPM to detail"
type input "1"
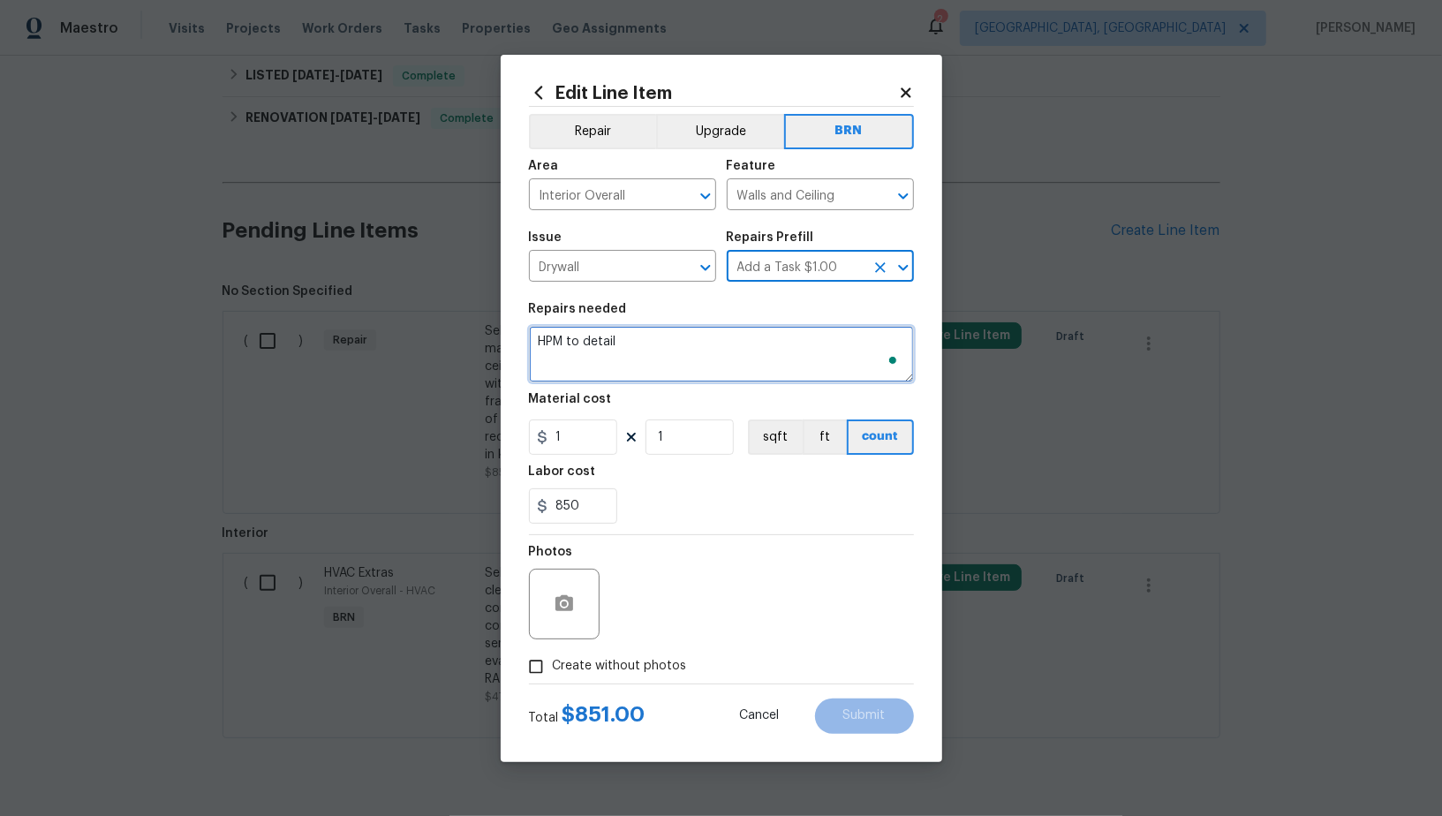
click at [750, 358] on textarea "HPM to detail" at bounding box center [721, 354] width 385 height 57
paste textarea "Seller to remove and replace impacted building materials affected by moisture d…"
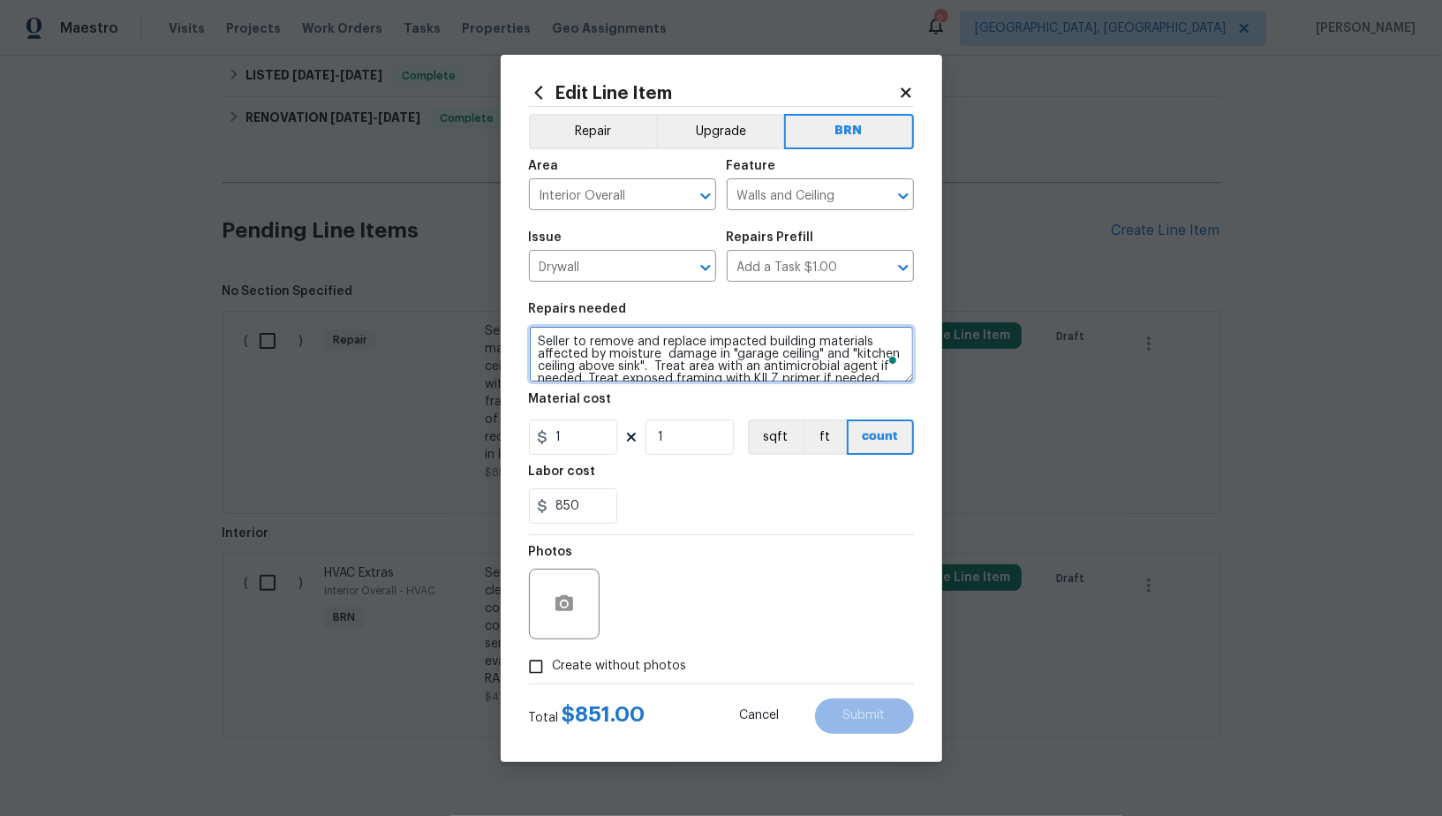
scroll to position [41, 0]
type textarea "Seller to remove and replace impacted building materials affected by moisture d…"
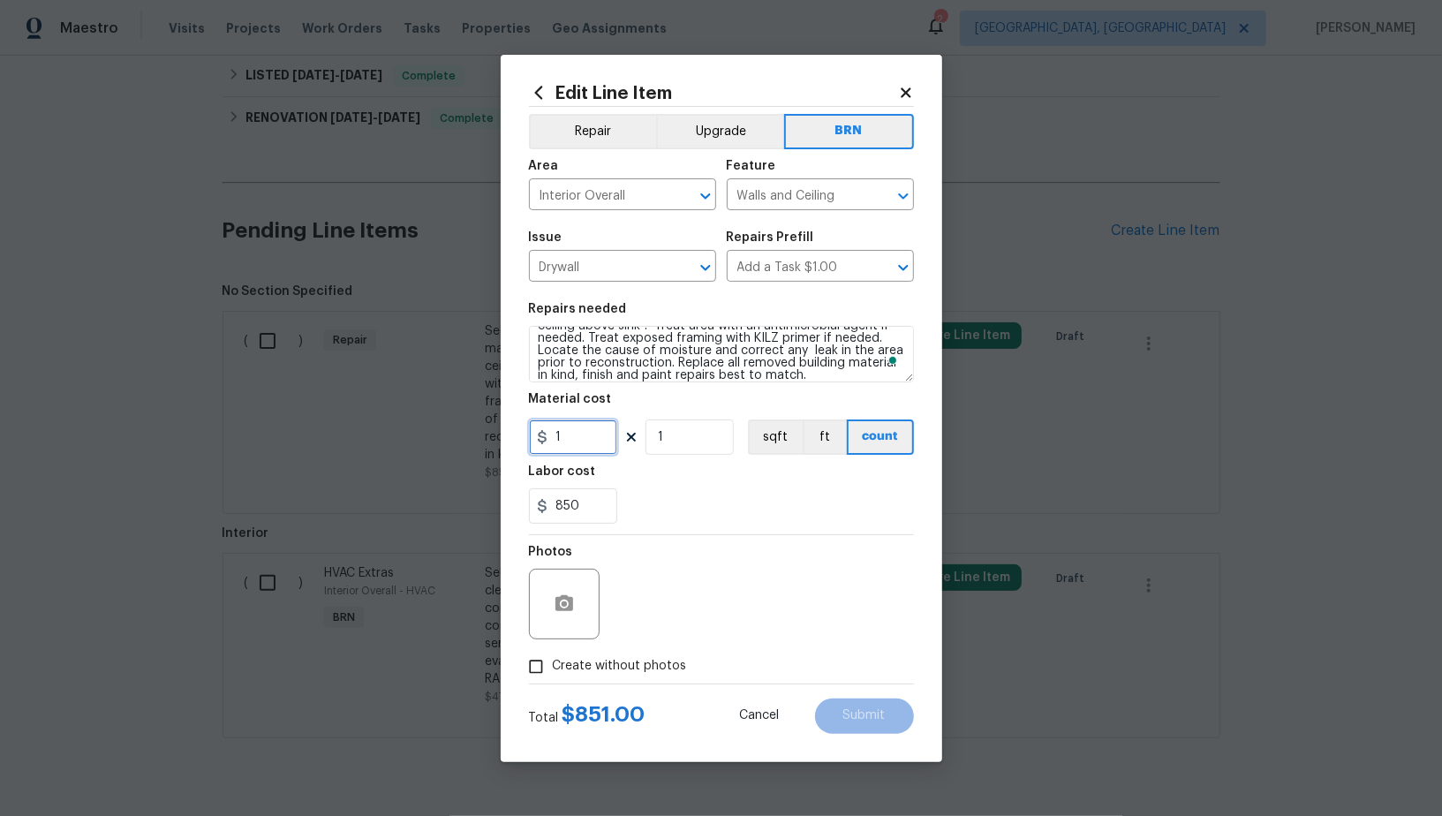
click at [564, 450] on input "1" at bounding box center [573, 437] width 88 height 35
type input "0"
click at [559, 606] on icon "button" at bounding box center [565, 603] width 18 height 16
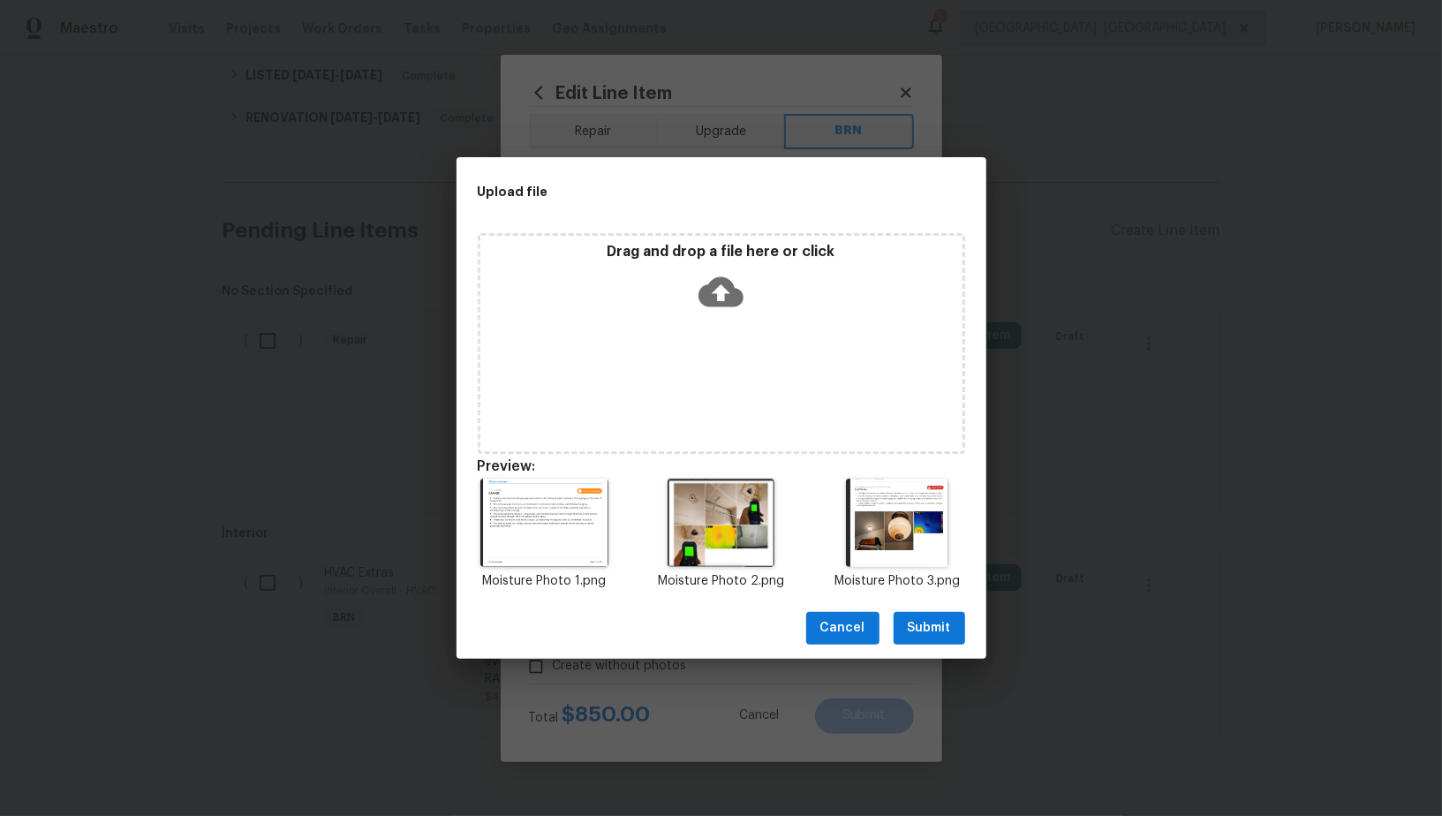
click at [937, 628] on span "Submit" at bounding box center [929, 628] width 43 height 22
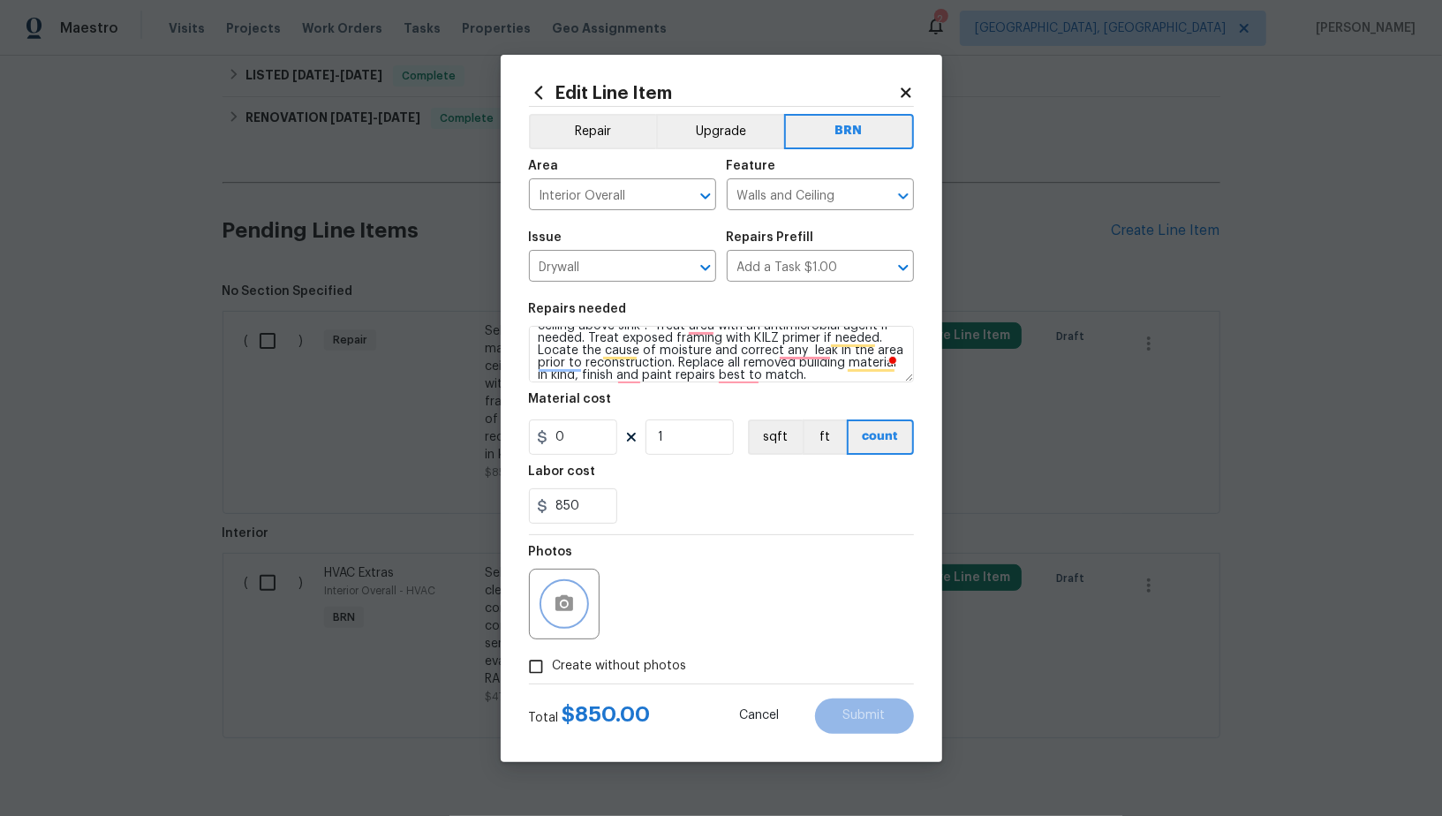
scroll to position [49, 0]
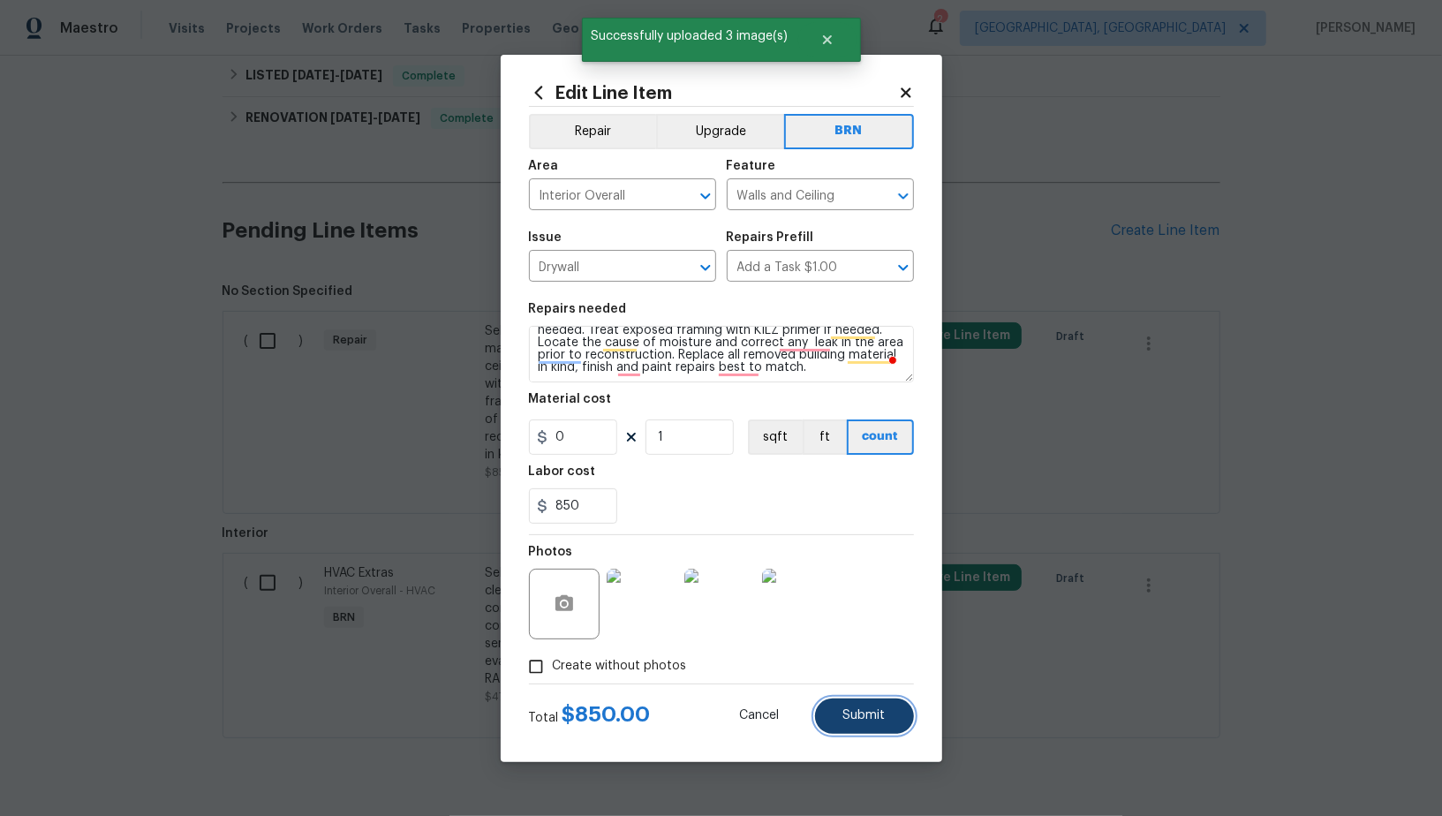
click at [856, 728] on button "Submit" at bounding box center [864, 716] width 99 height 35
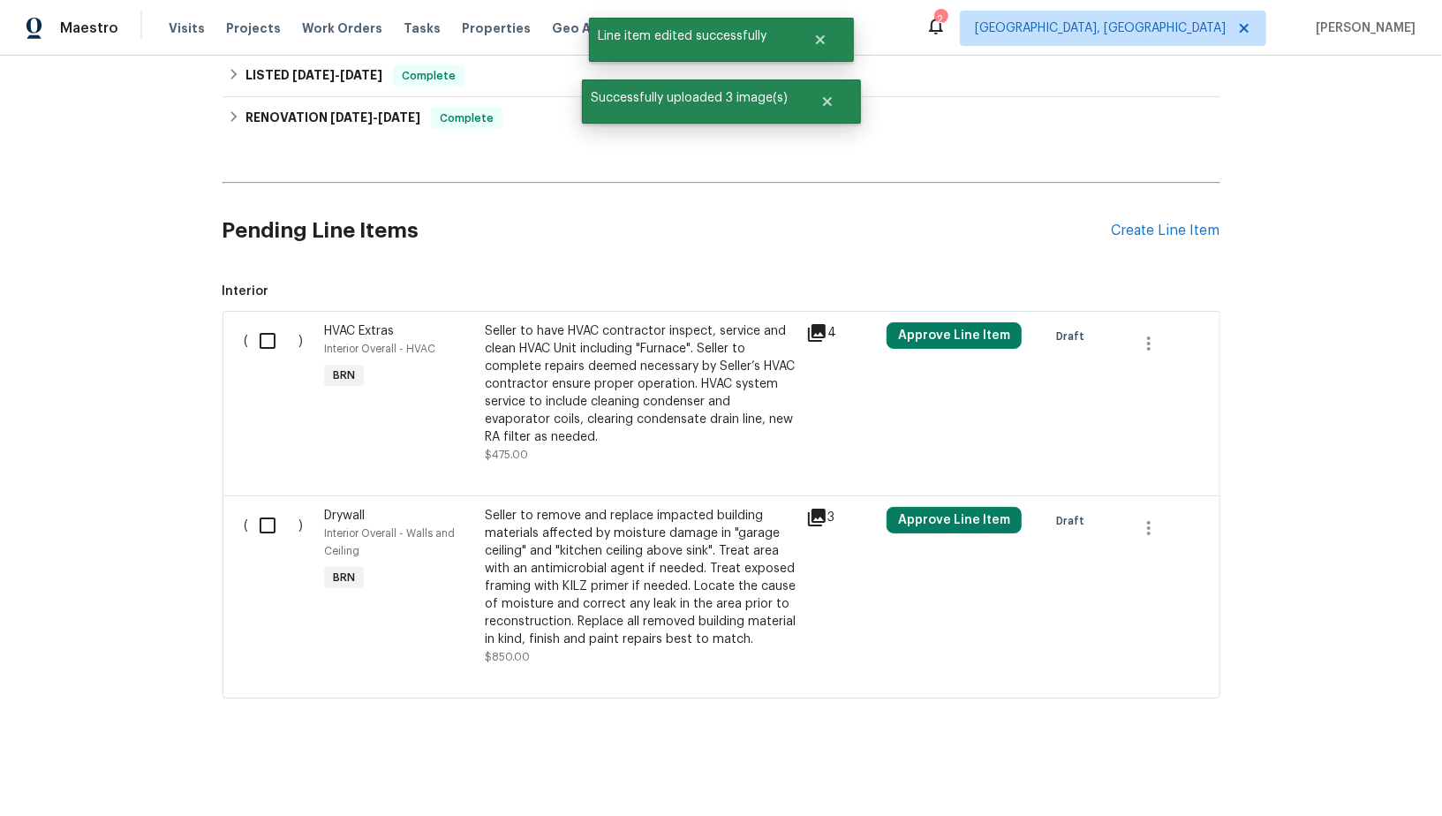
click at [288, 311] on div "( ) HVAC Extras Interior Overall - HVAC BRN Seller to have HVAC contractor insp…" at bounding box center [722, 403] width 998 height 185
click at [272, 340] on input "checkbox" at bounding box center [274, 340] width 50 height 37
checkbox input "true"
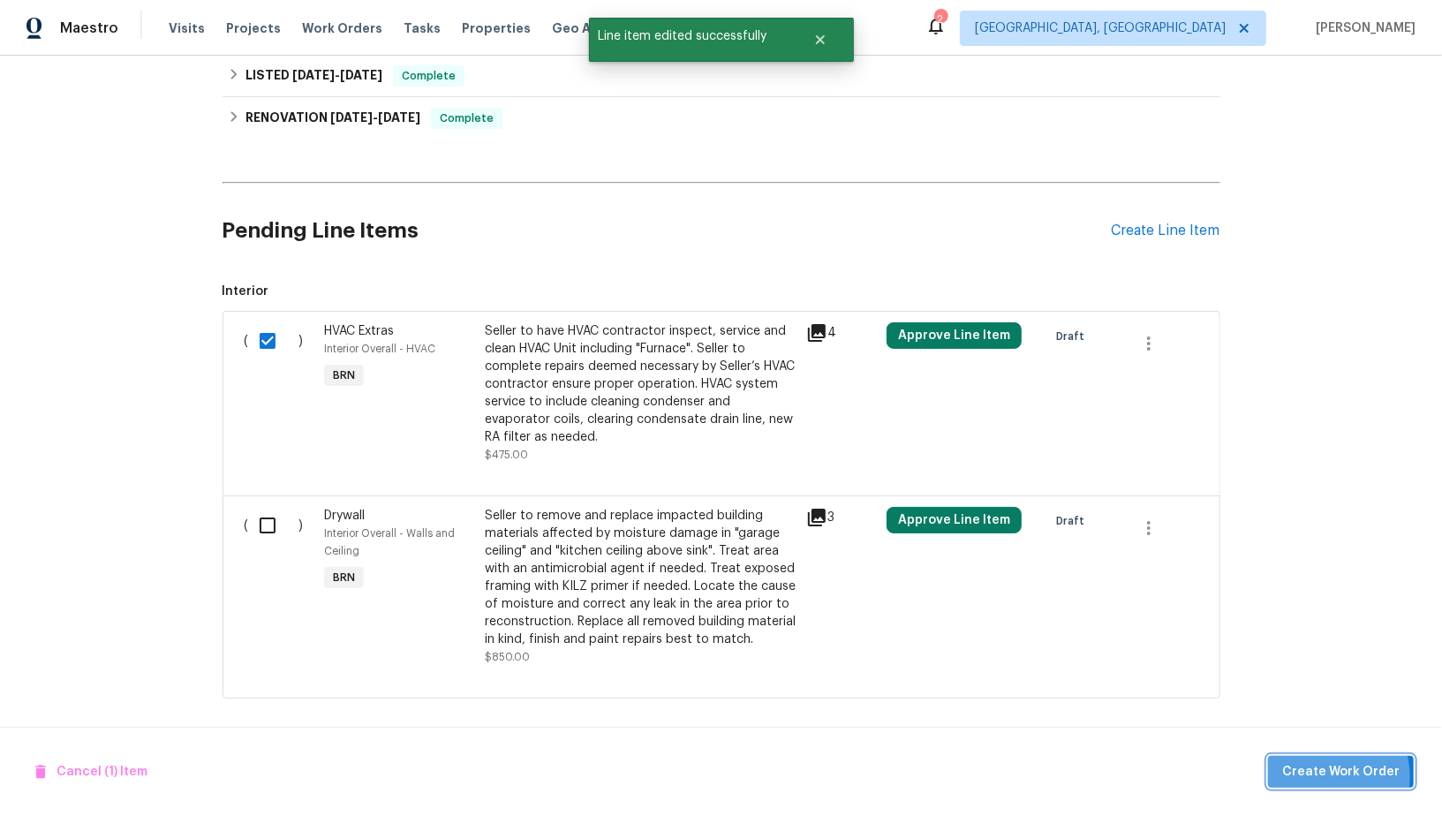
click at [1332, 777] on span "Create Work Order" at bounding box center [1341, 772] width 117 height 22
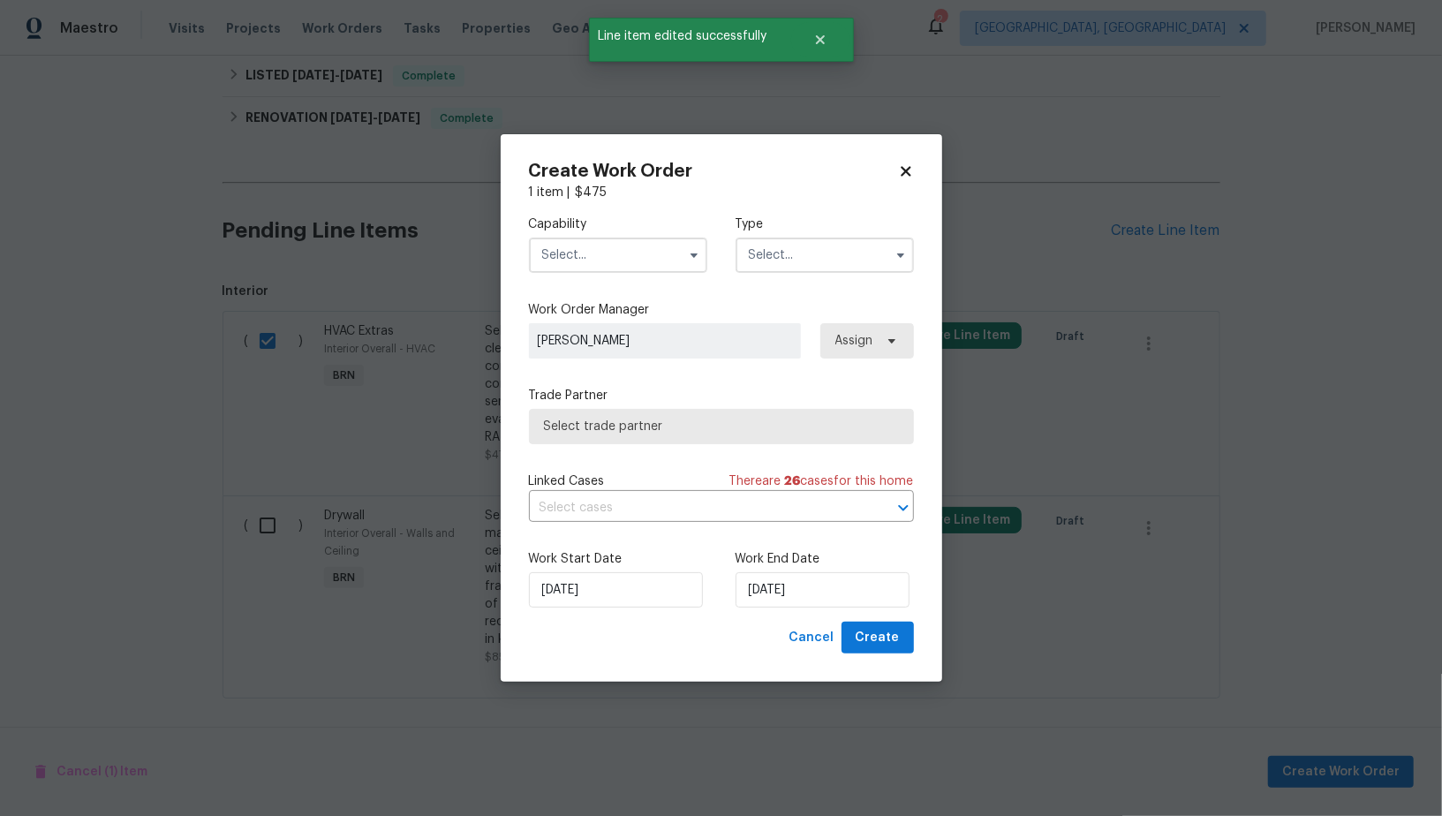
click at [602, 269] on input "text" at bounding box center [618, 255] width 178 height 35
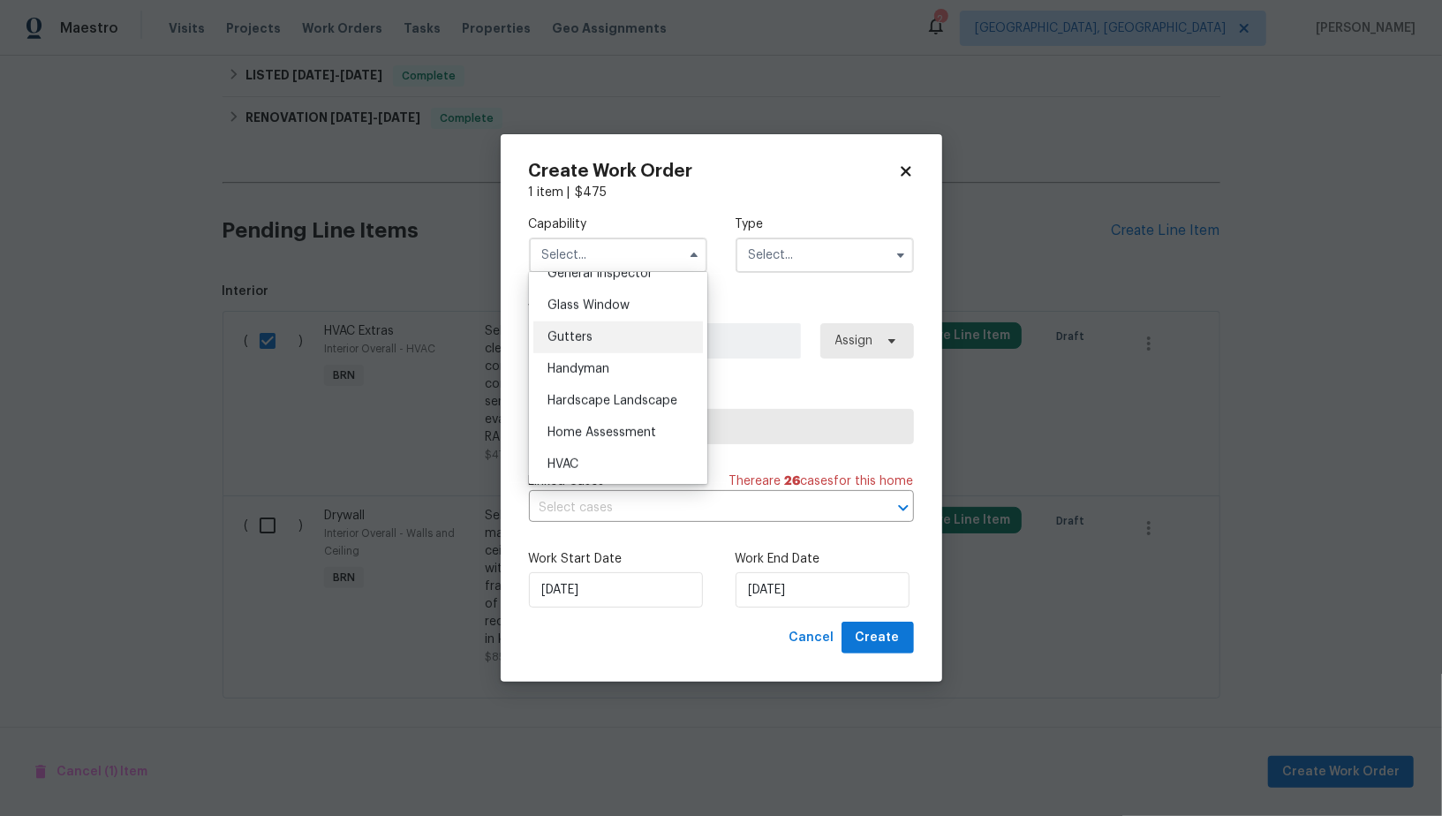
scroll to position [942, 0]
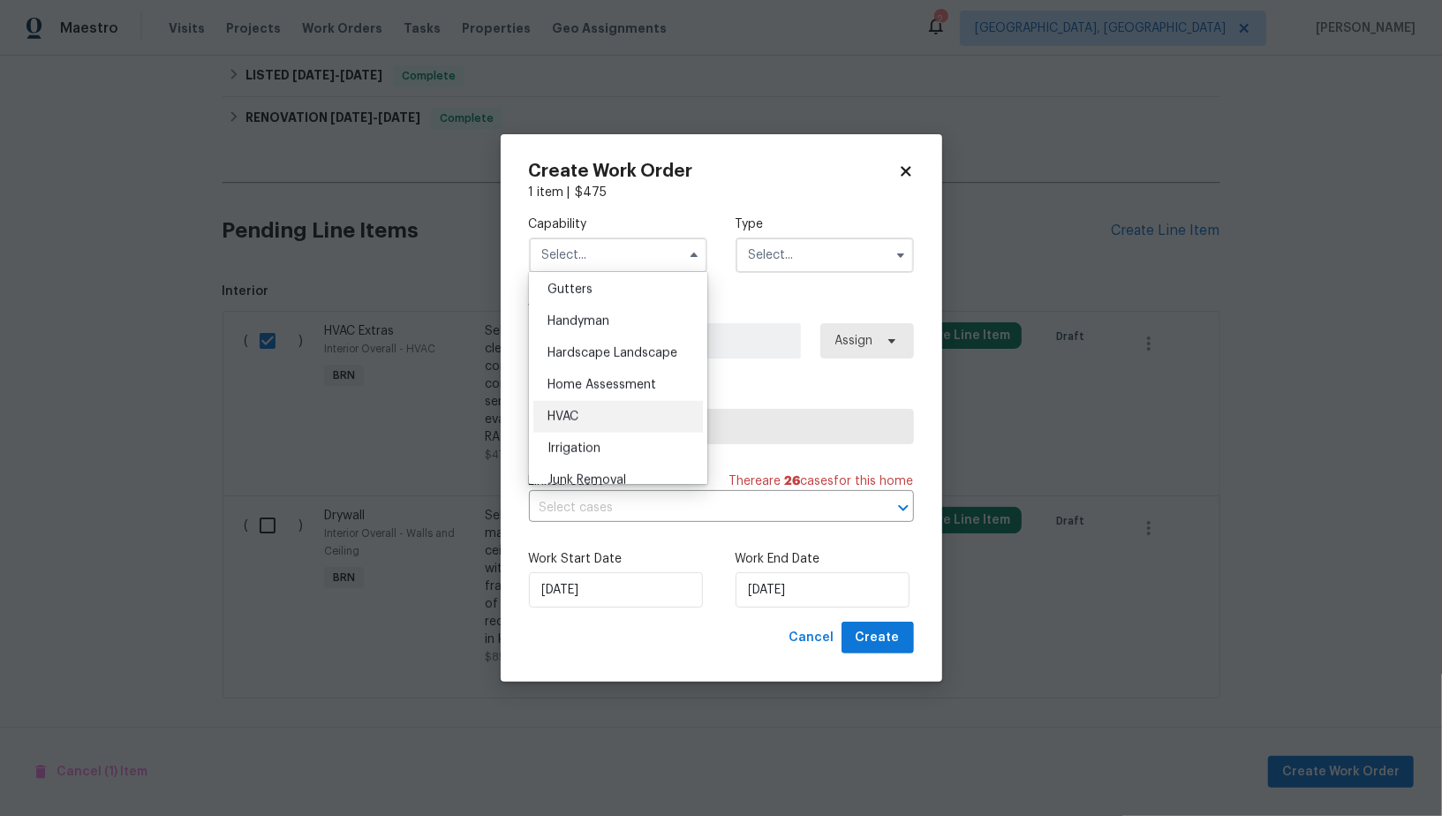
click at [583, 410] on div "HVAC" at bounding box center [619, 417] width 170 height 32
type input "HVAC"
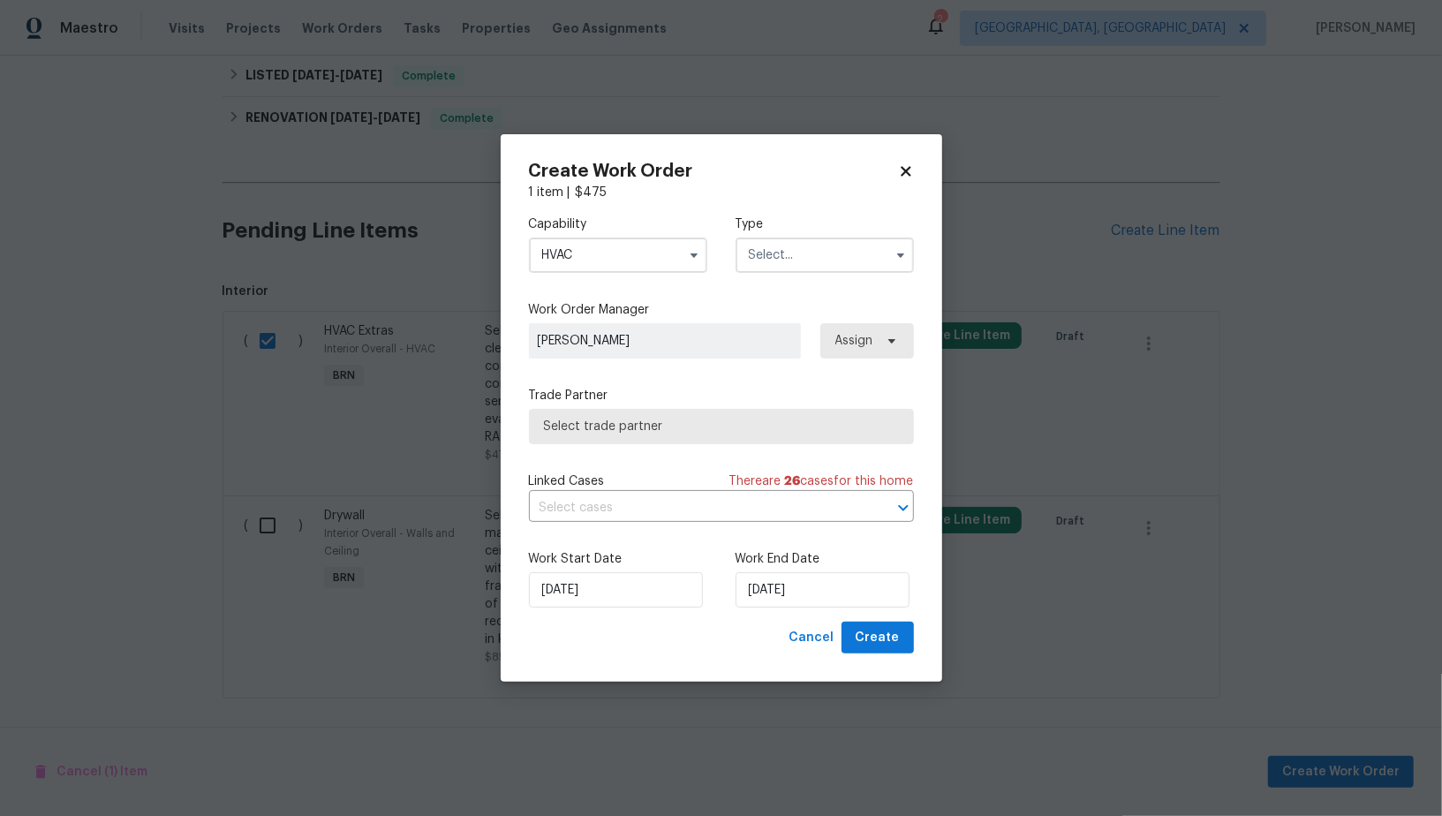
click at [787, 255] on input "text" at bounding box center [825, 255] width 178 height 35
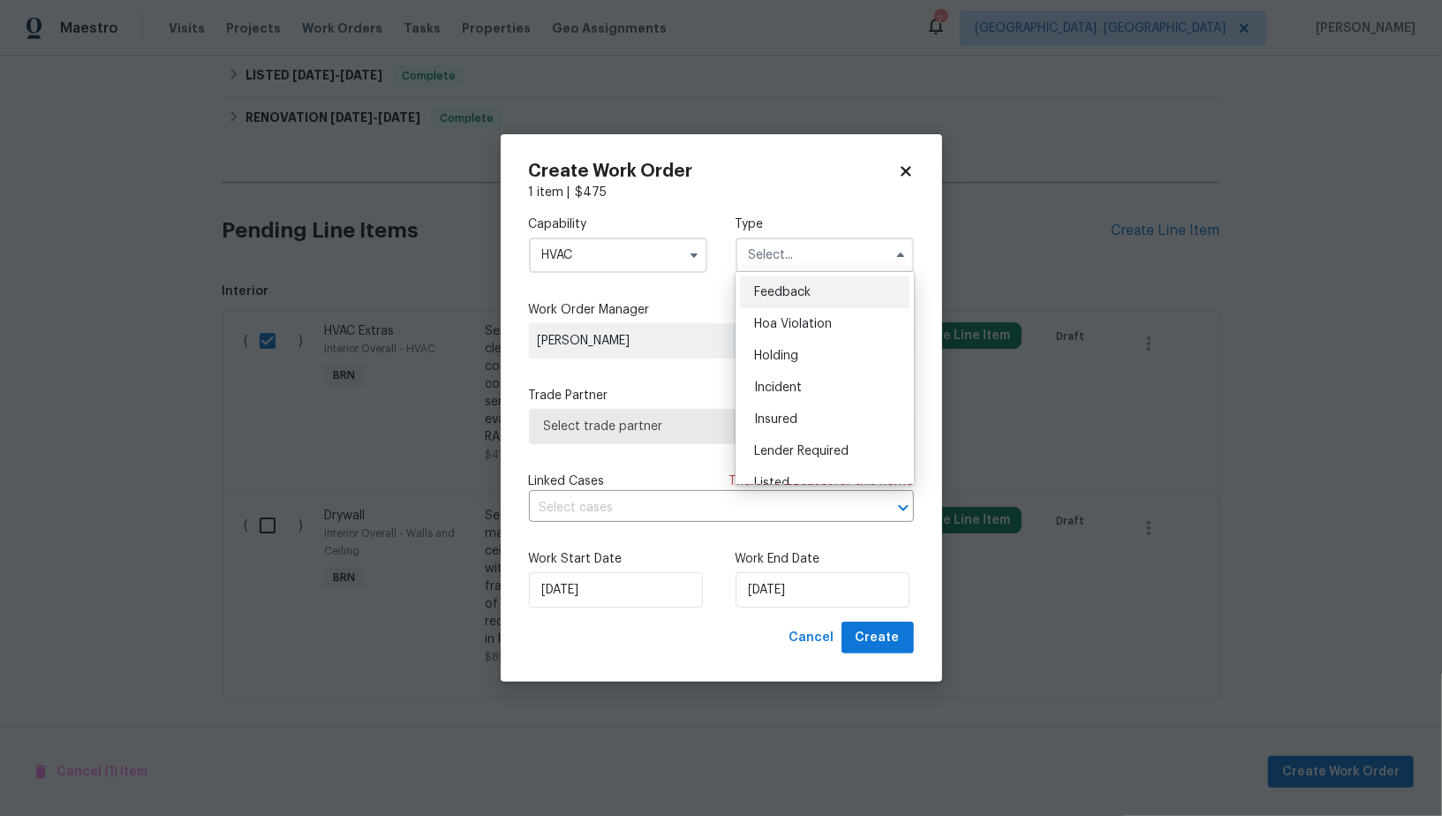
scroll to position [400, 0]
click at [784, 365] on span "Resale" at bounding box center [772, 369] width 37 height 12
type input "Resale"
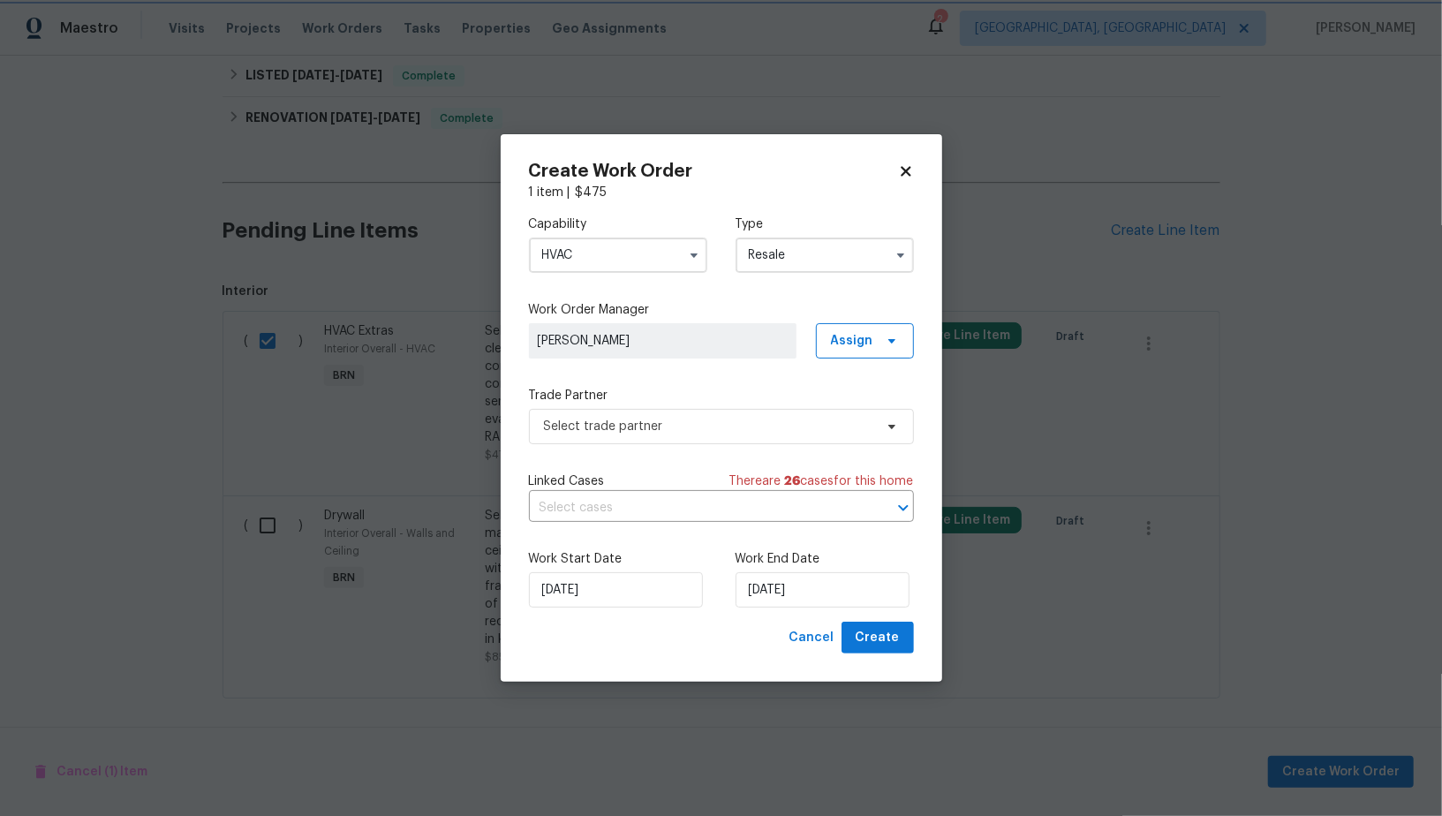
scroll to position [0, 0]
click at [715, 432] on span "Select trade partner" at bounding box center [708, 427] width 329 height 18
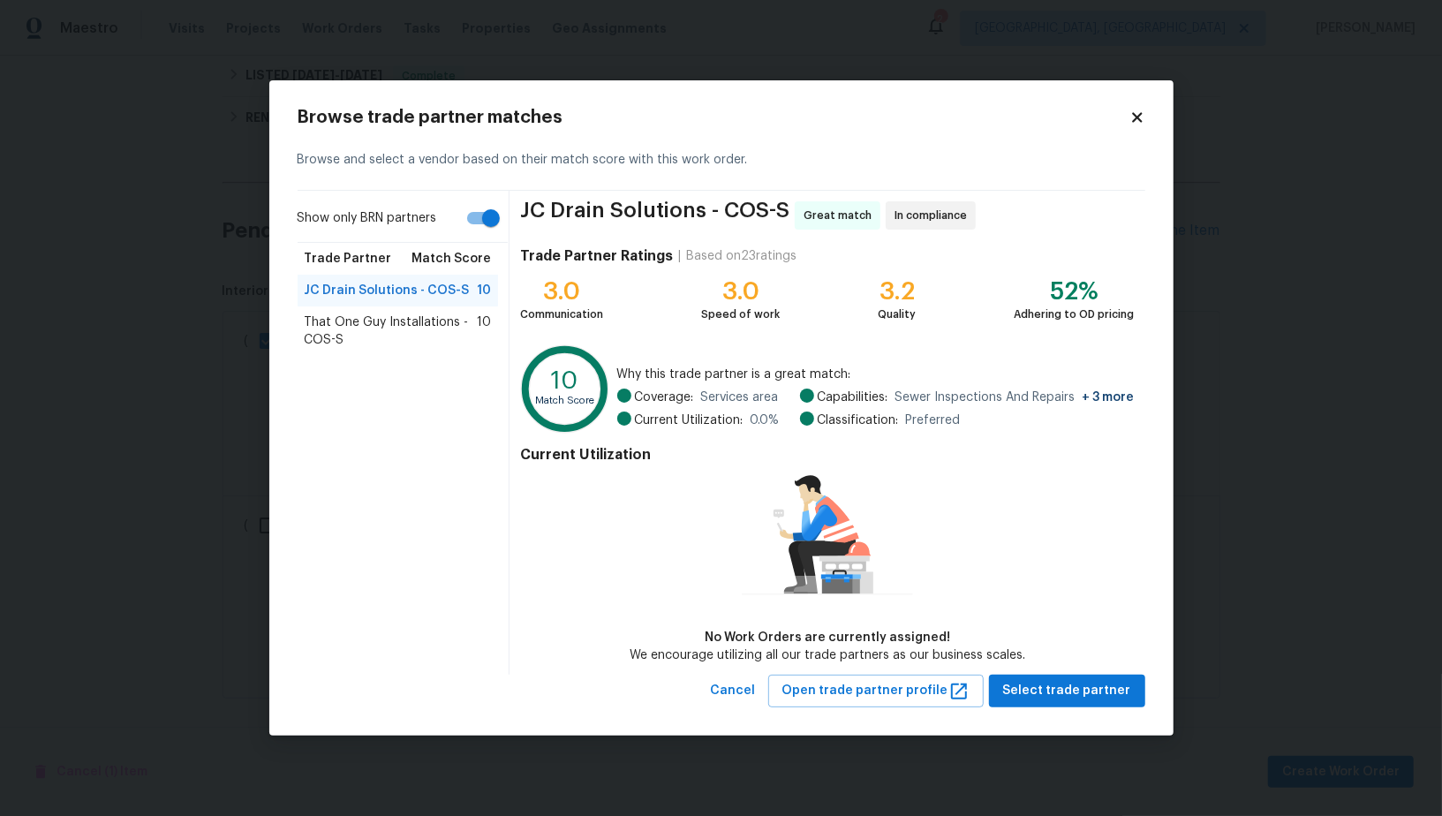
click at [480, 216] on input "Show only BRN partners" at bounding box center [491, 218] width 101 height 34
checkbox input "false"
click at [405, 320] on span "That One Guy Installations - COS-S" at bounding box center [391, 331] width 173 height 35
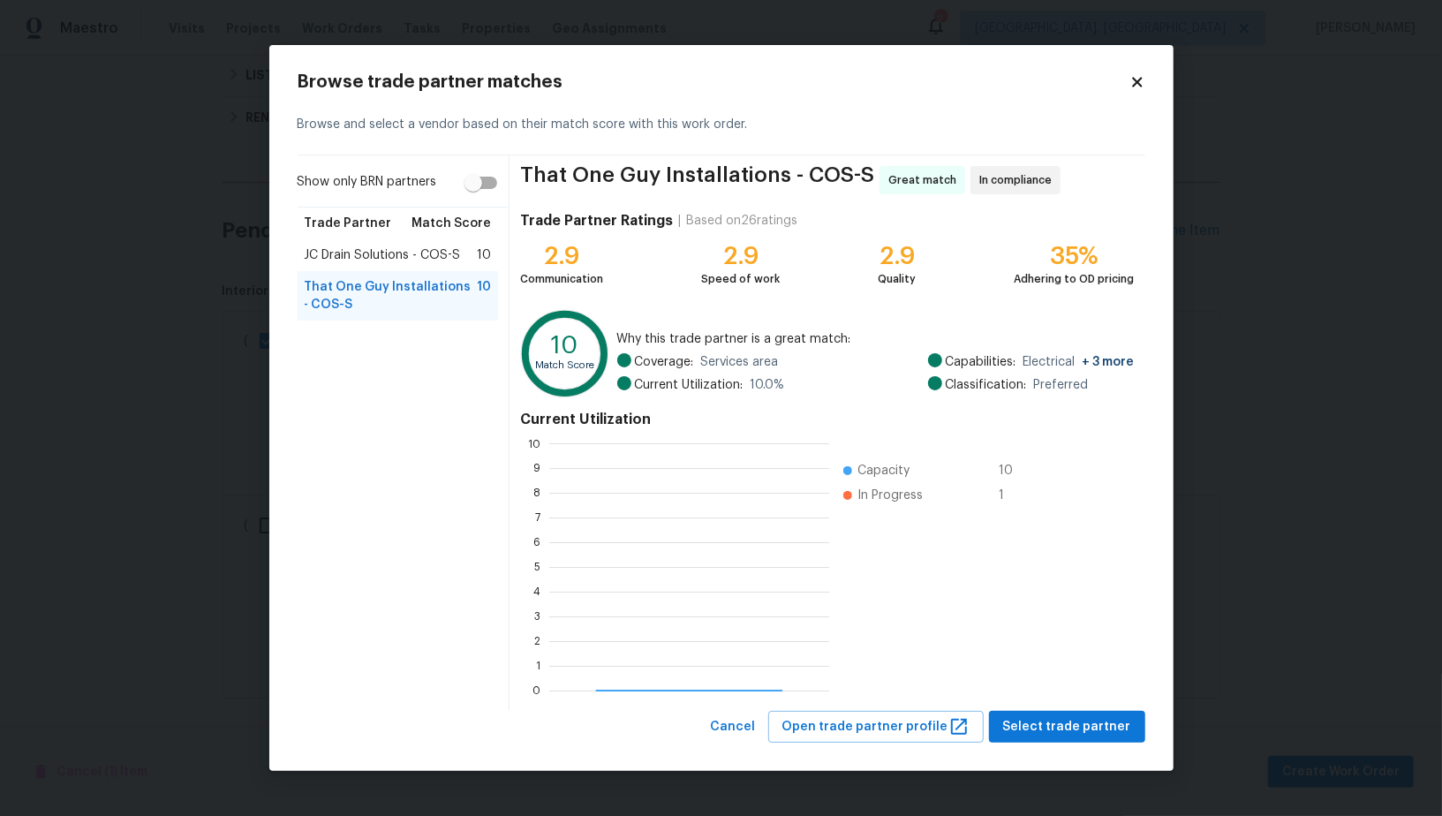
scroll to position [247, 279]
click at [1076, 717] on span "Select trade partner" at bounding box center [1067, 727] width 128 height 22
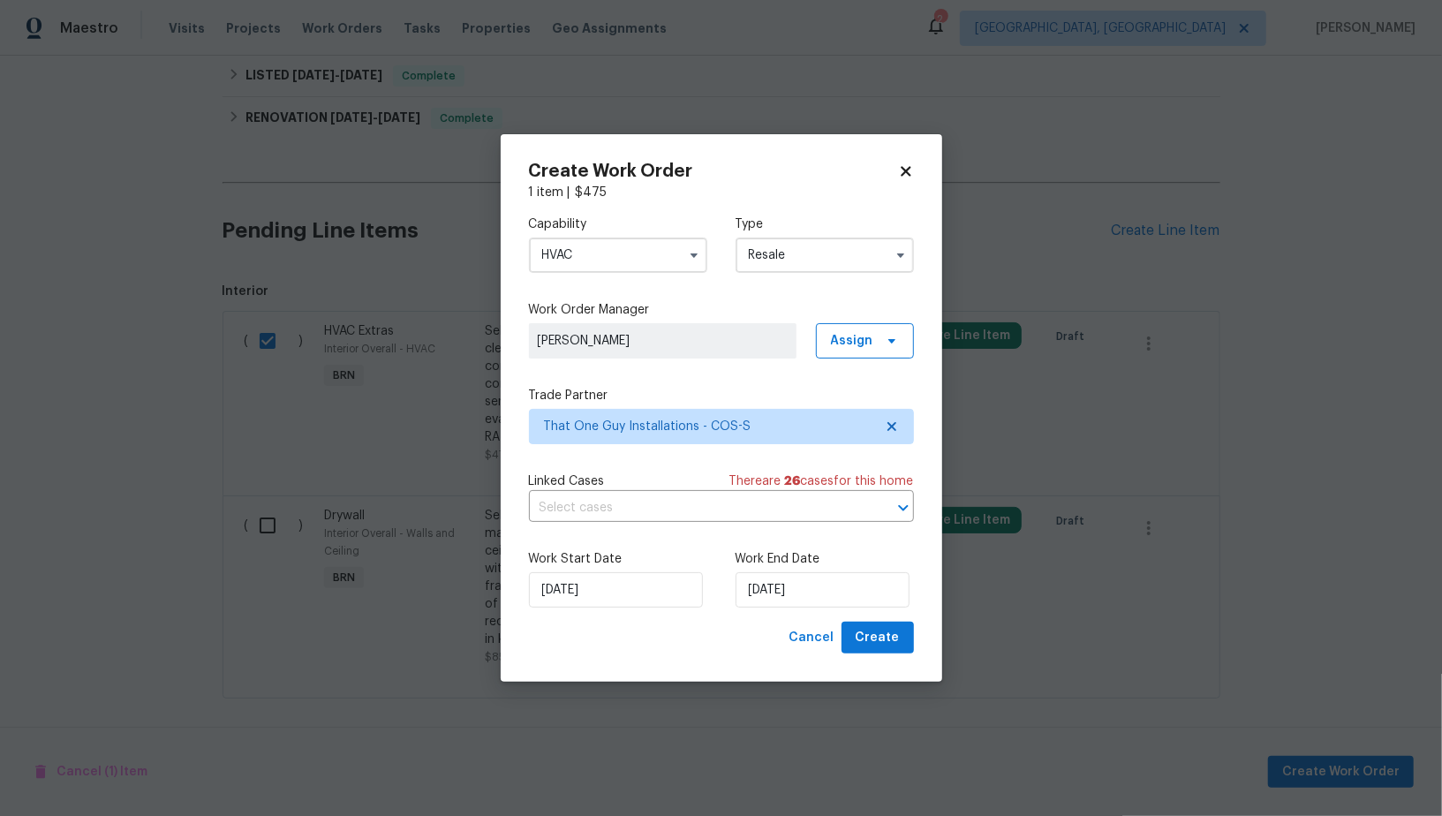
click at [770, 493] on div "Linked Cases There are 26 case s for this home ​" at bounding box center [721, 497] width 385 height 49
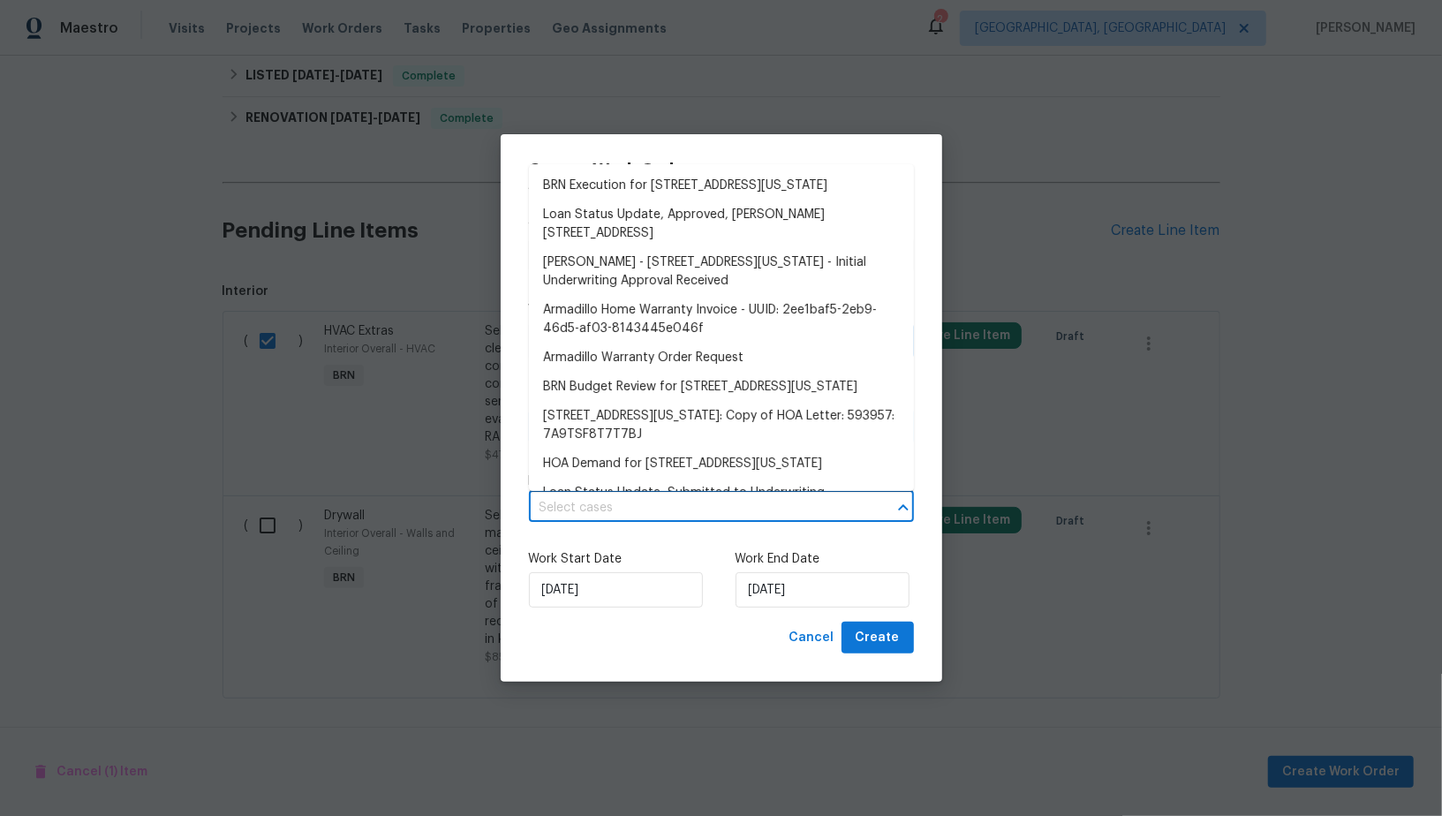
click at [747, 495] on input "text" at bounding box center [697, 508] width 336 height 27
click at [746, 201] on li "BRN Execution for 3059 Shikra Vw, Colorado Springs, CO 80916" at bounding box center [721, 185] width 385 height 29
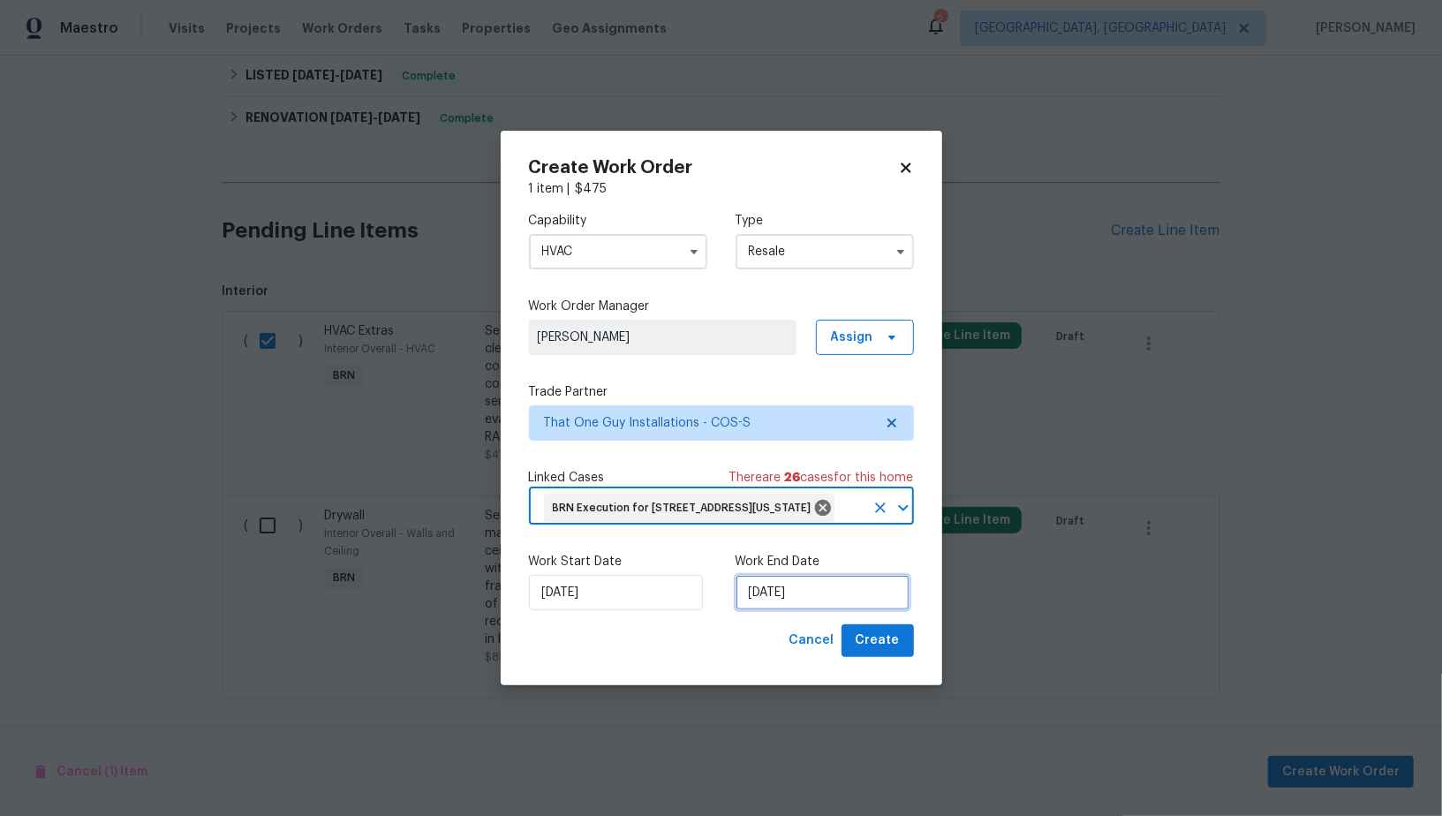
click at [792, 610] on input "08/09/2025" at bounding box center [823, 592] width 174 height 35
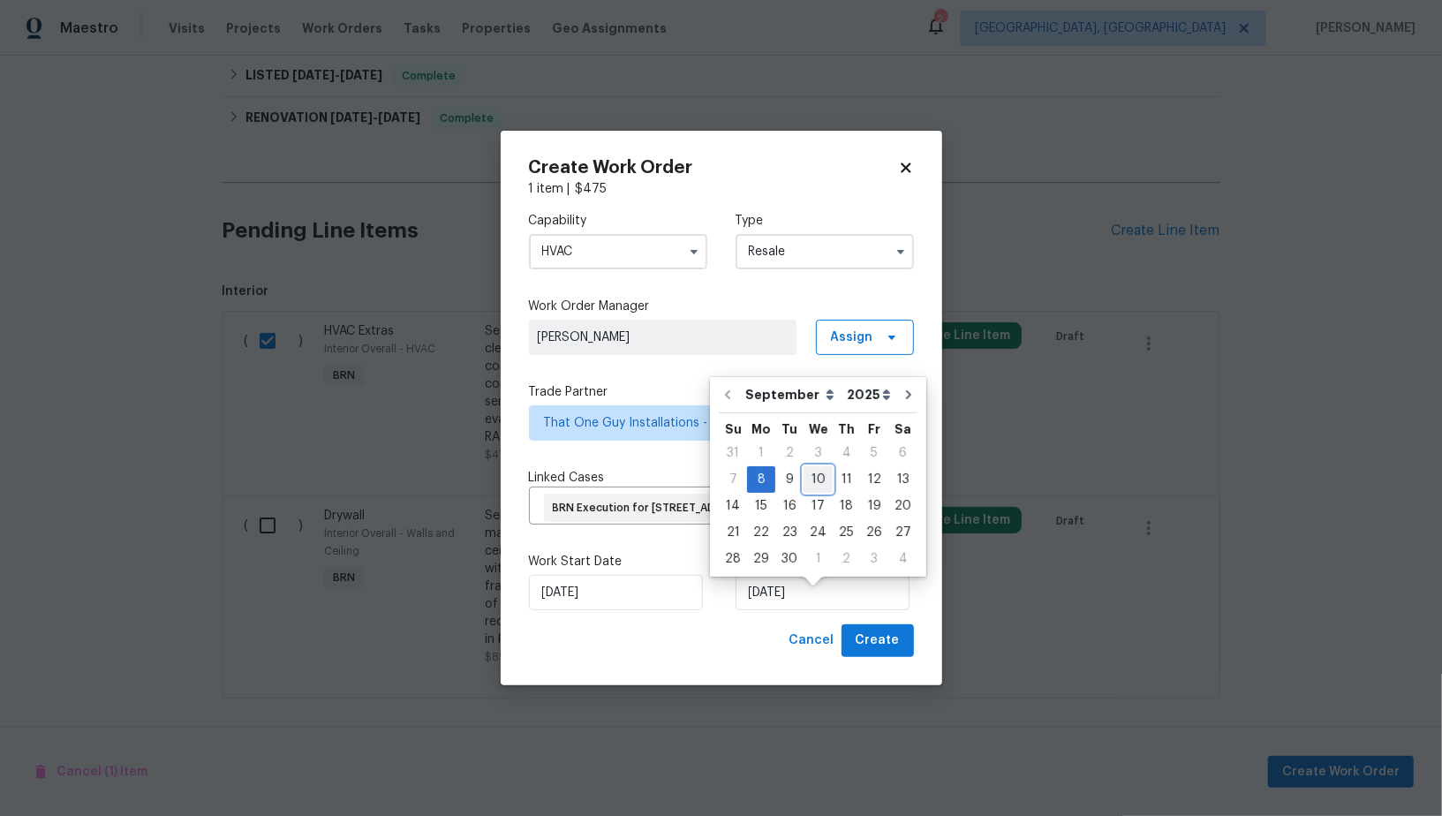
click at [810, 480] on div "10" at bounding box center [818, 479] width 29 height 25
type input "10/09/2025"
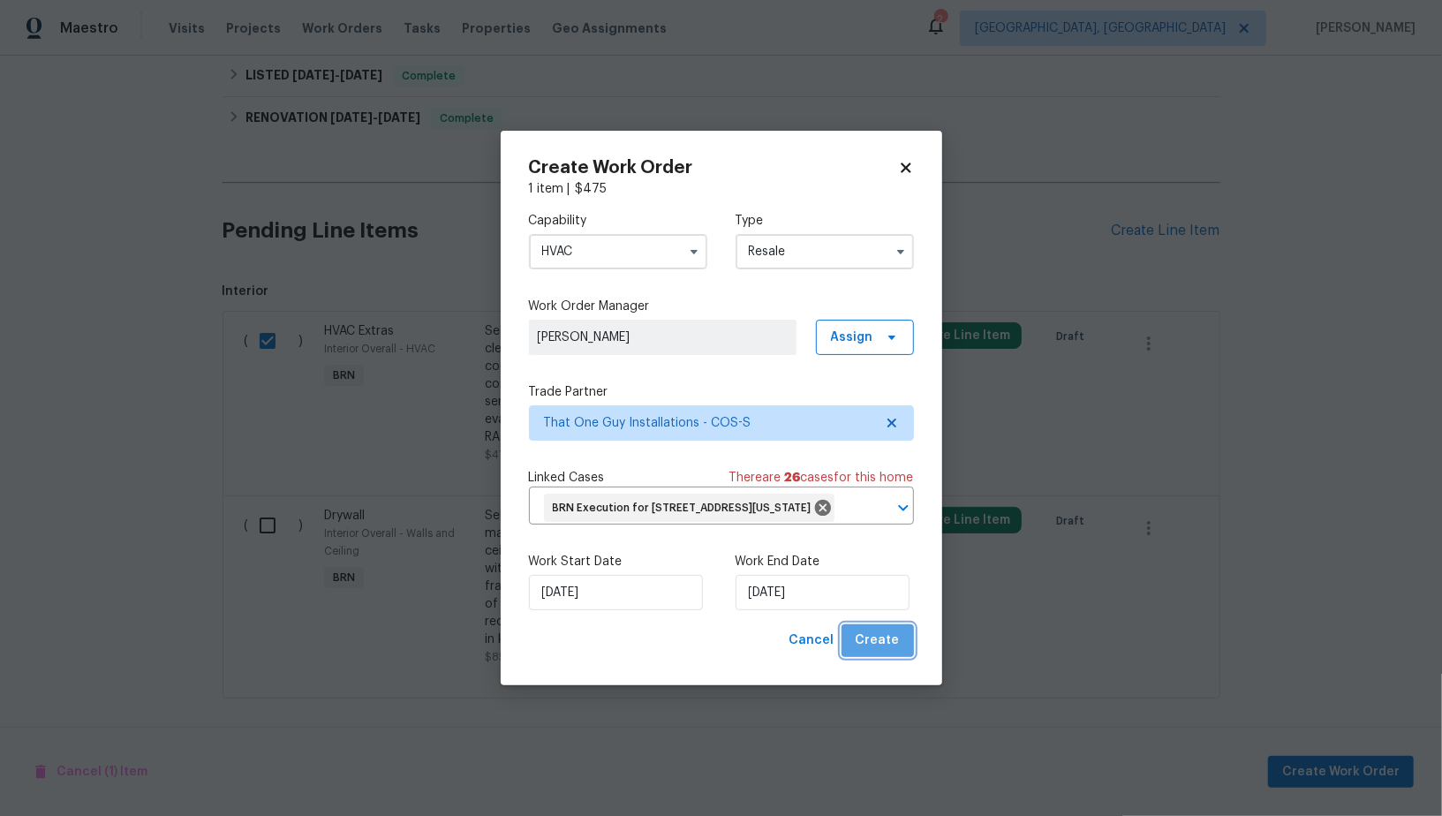
click at [886, 652] on span "Create" at bounding box center [878, 641] width 44 height 22
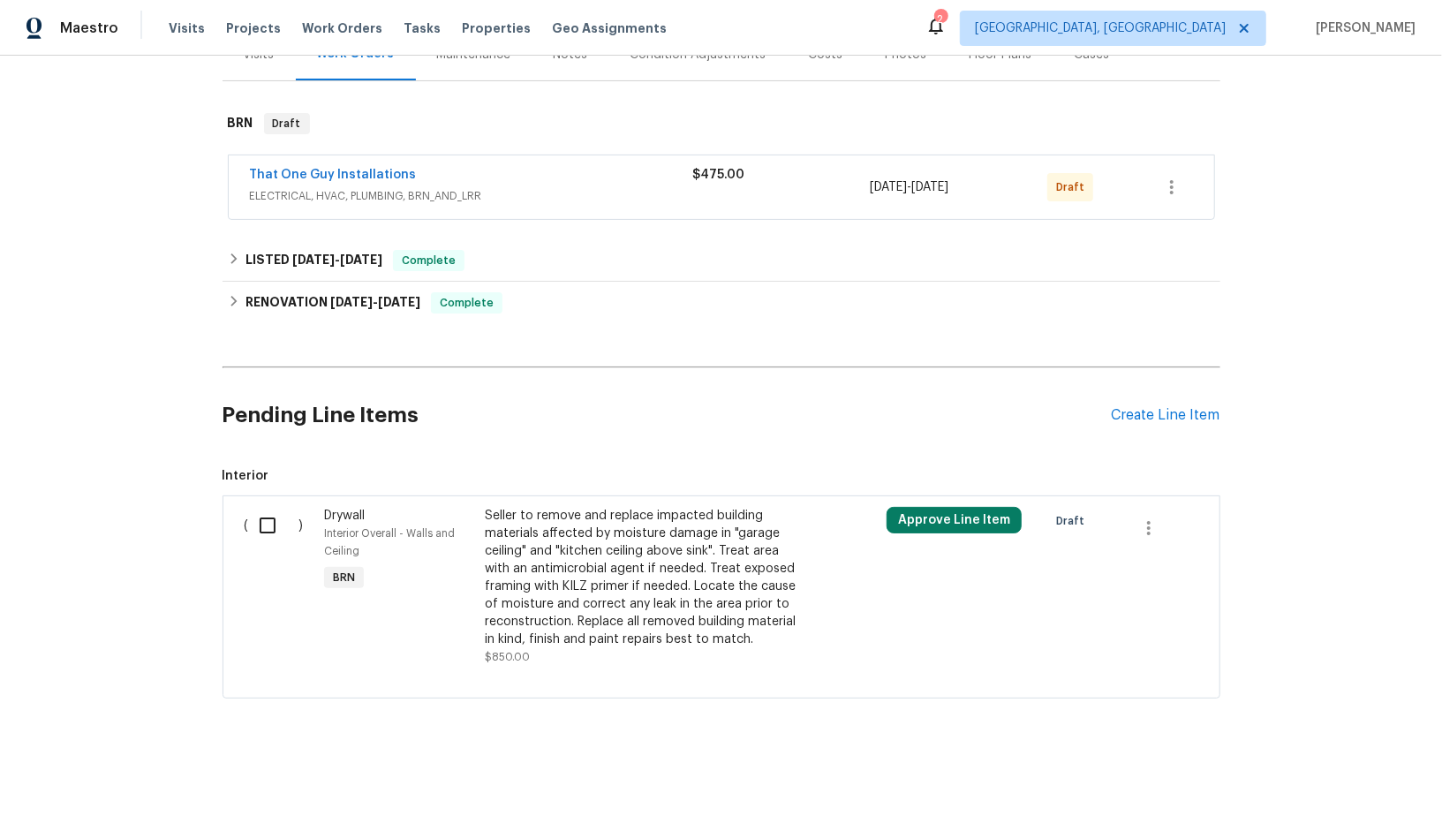
scroll to position [238, 0]
click at [243, 530] on div "( )" at bounding box center [279, 588] width 80 height 170
click at [249, 530] on input "checkbox" at bounding box center [274, 526] width 50 height 37
checkbox input "true"
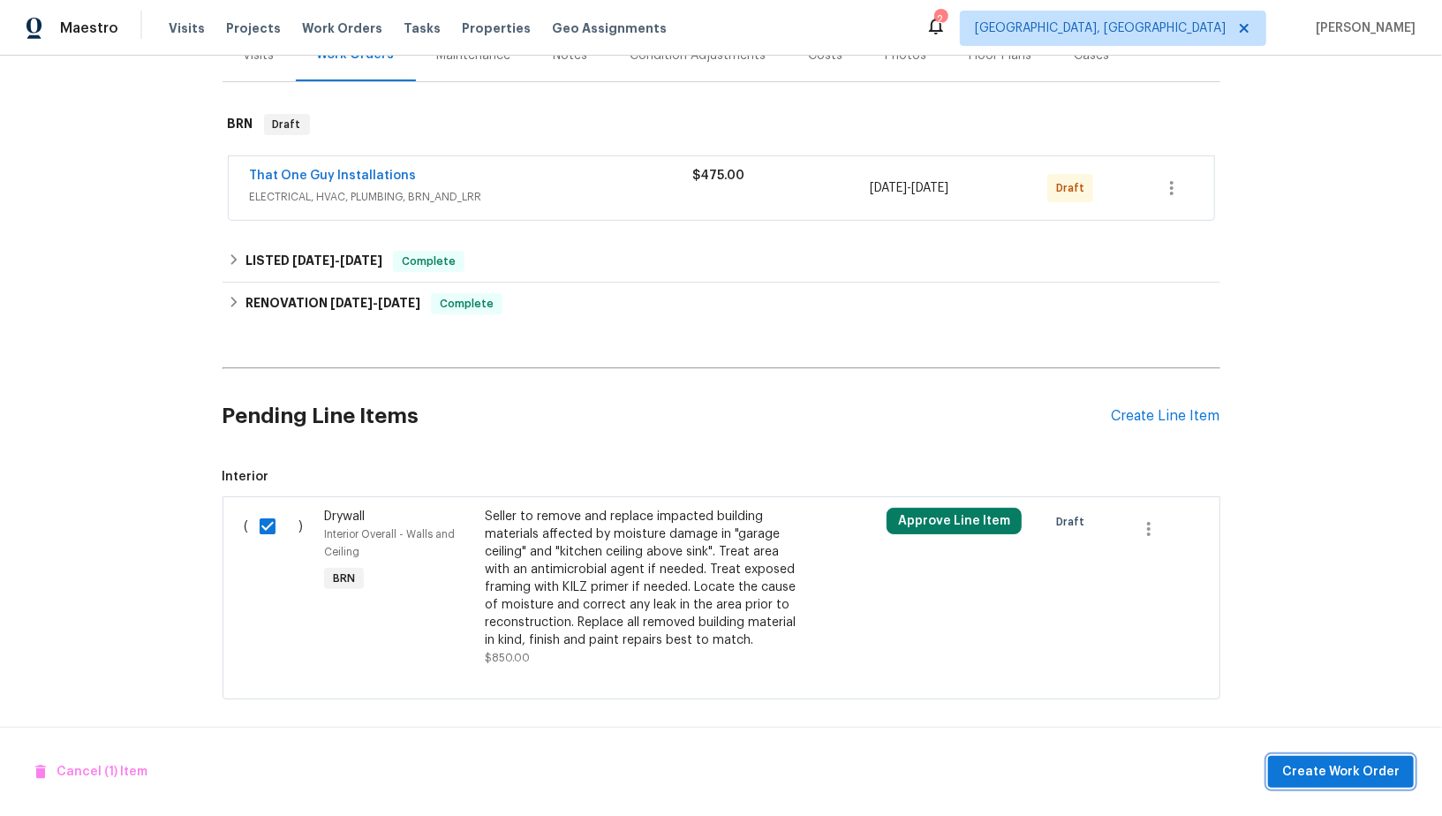
click at [1281, 764] on button "Create Work Order" at bounding box center [1341, 772] width 146 height 33
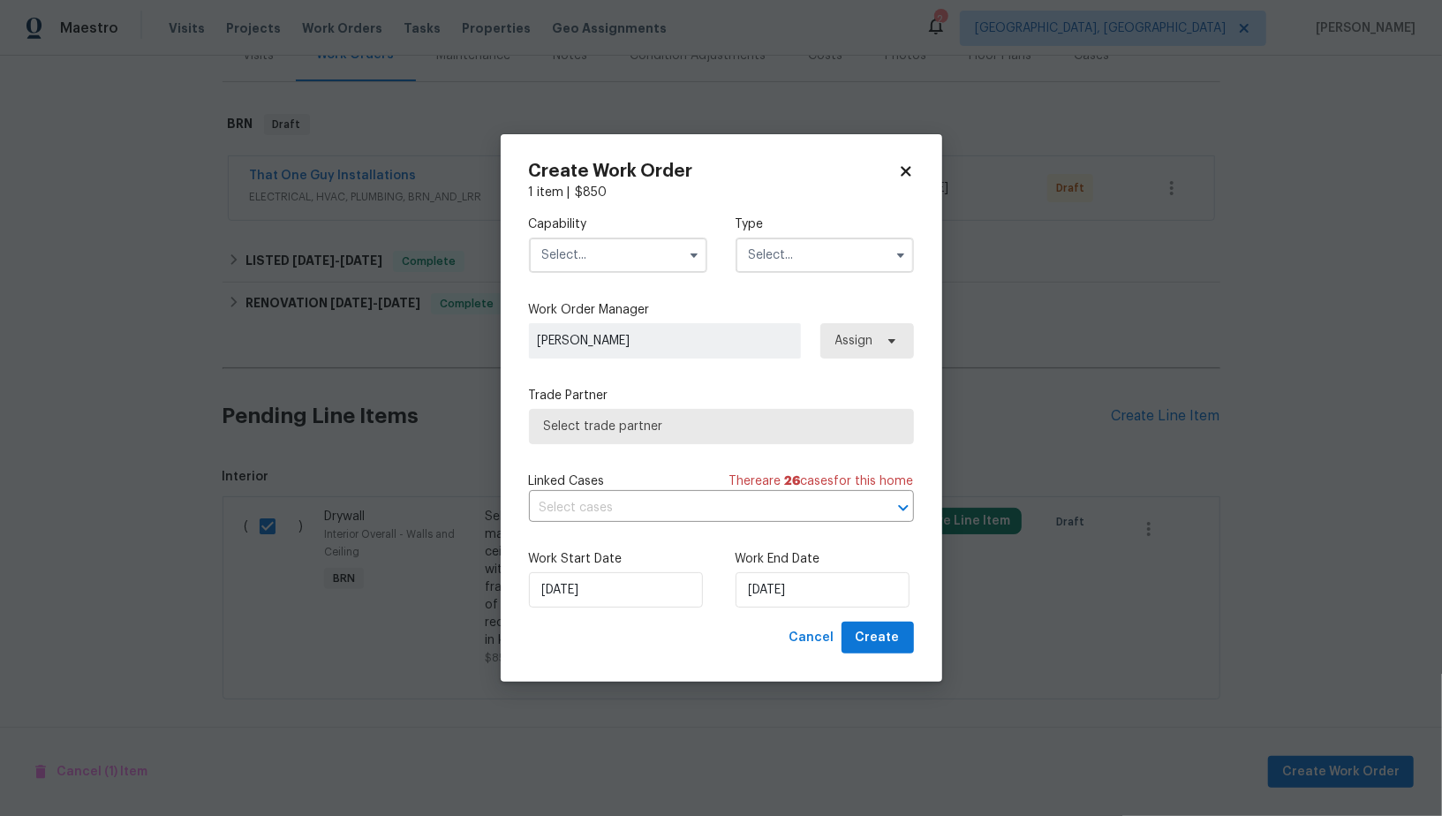
click at [580, 238] on input "text" at bounding box center [618, 255] width 178 height 35
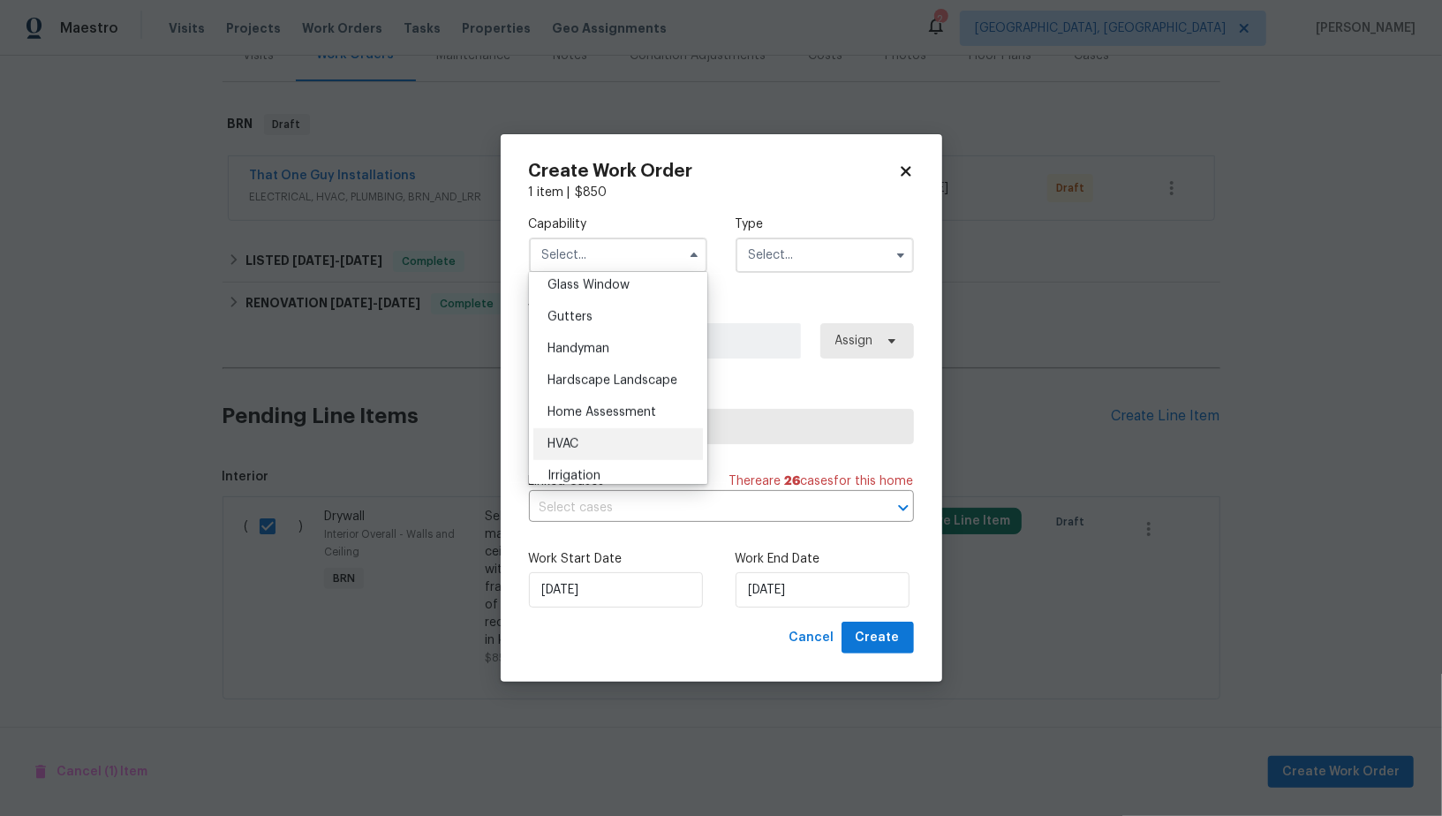
scroll to position [899, 0]
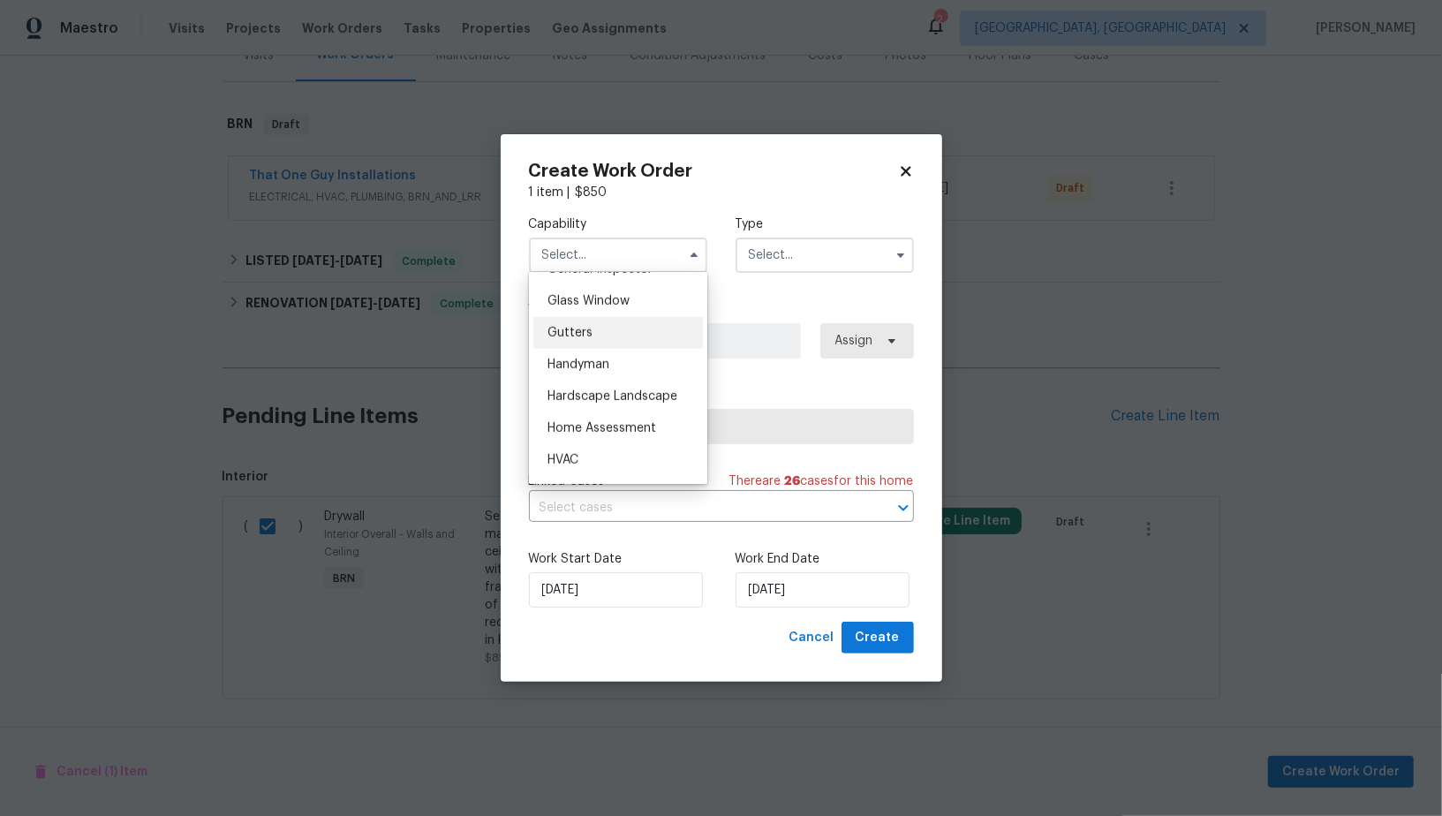
click at [597, 340] on div "Gutters" at bounding box center [619, 333] width 170 height 32
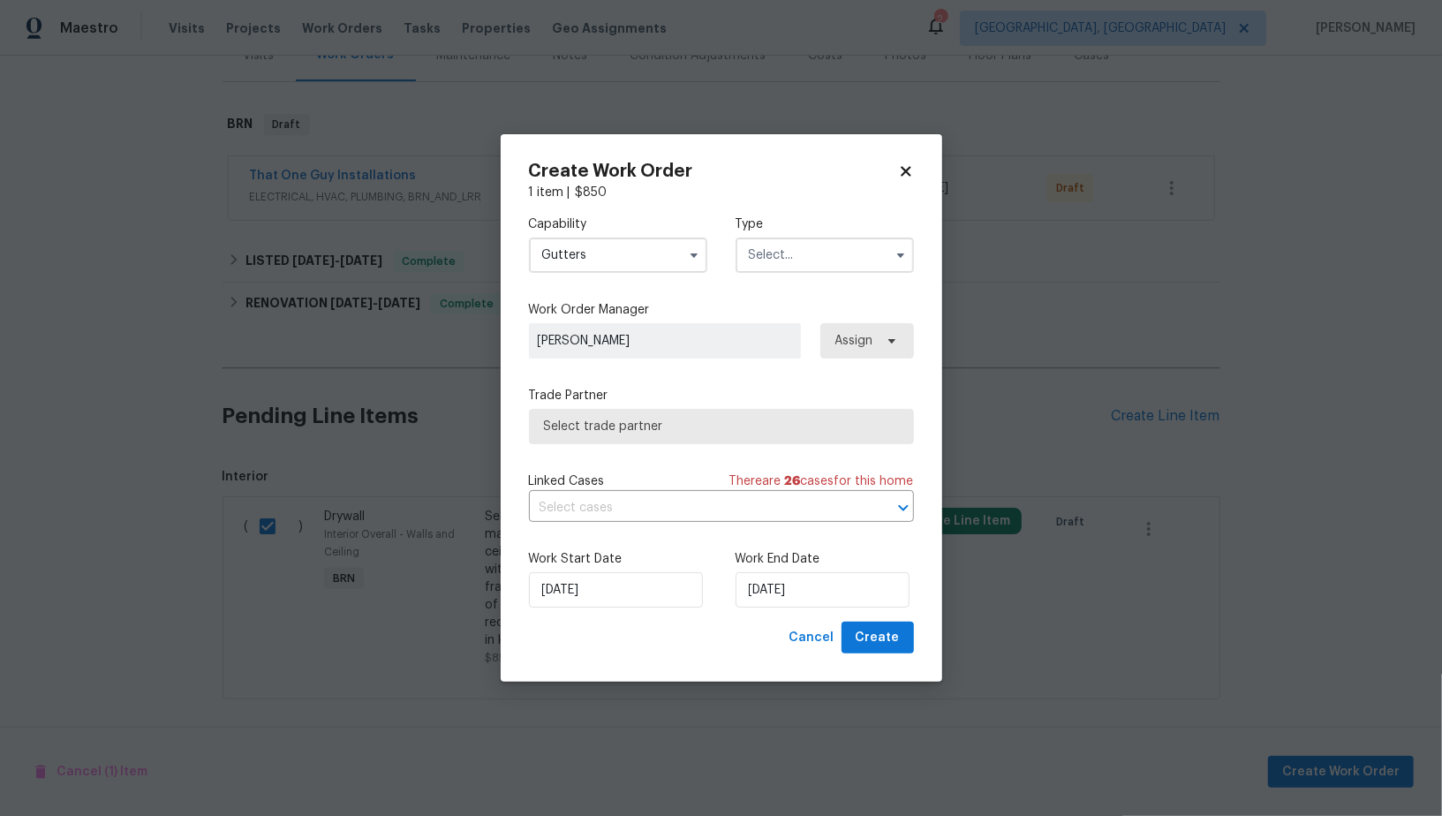
click at [647, 267] on input "Gutters" at bounding box center [618, 255] width 178 height 35
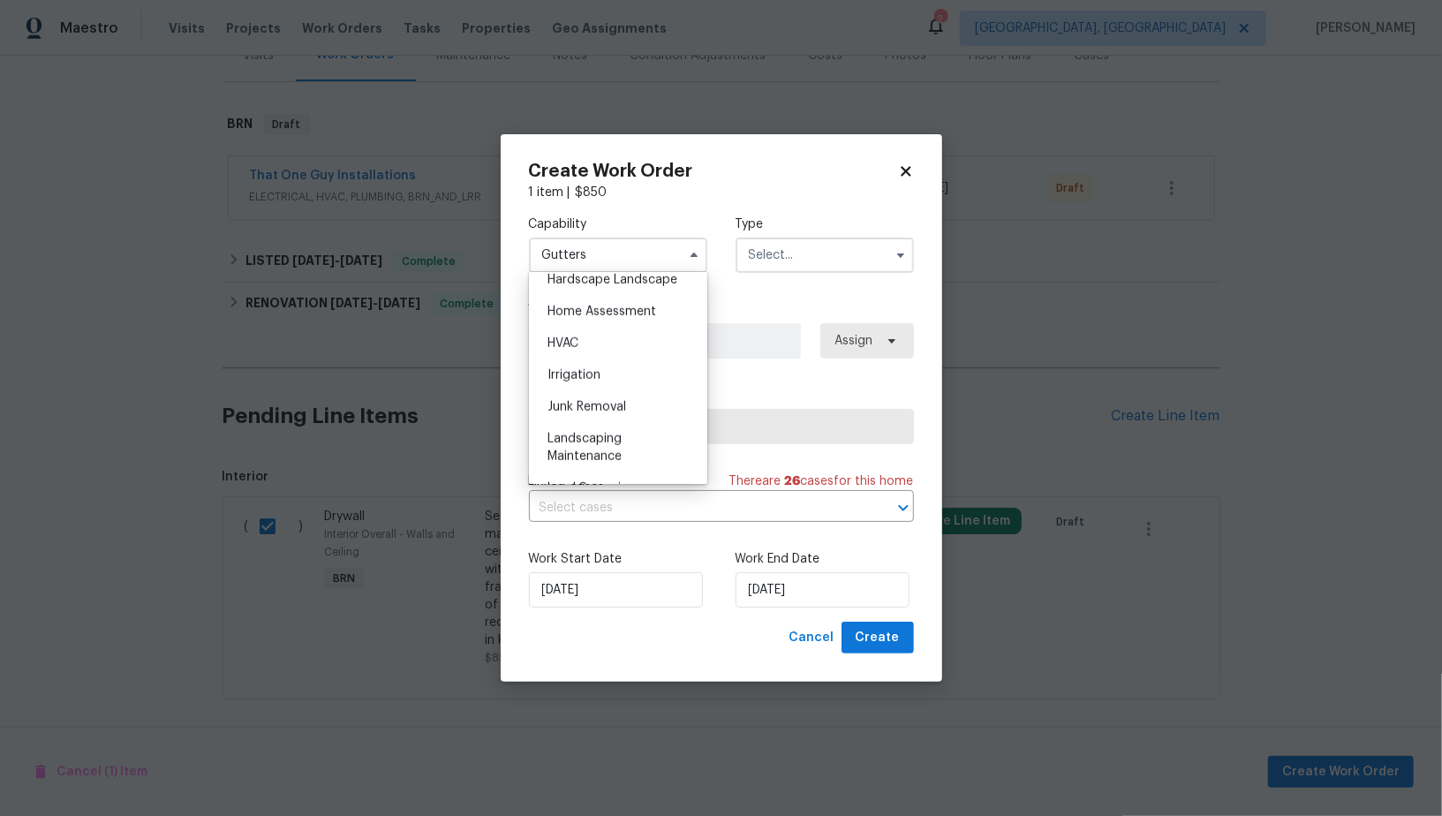
scroll to position [958, 0]
click at [603, 307] on span "Handyman" at bounding box center [579, 305] width 62 height 12
type input "Handyman"
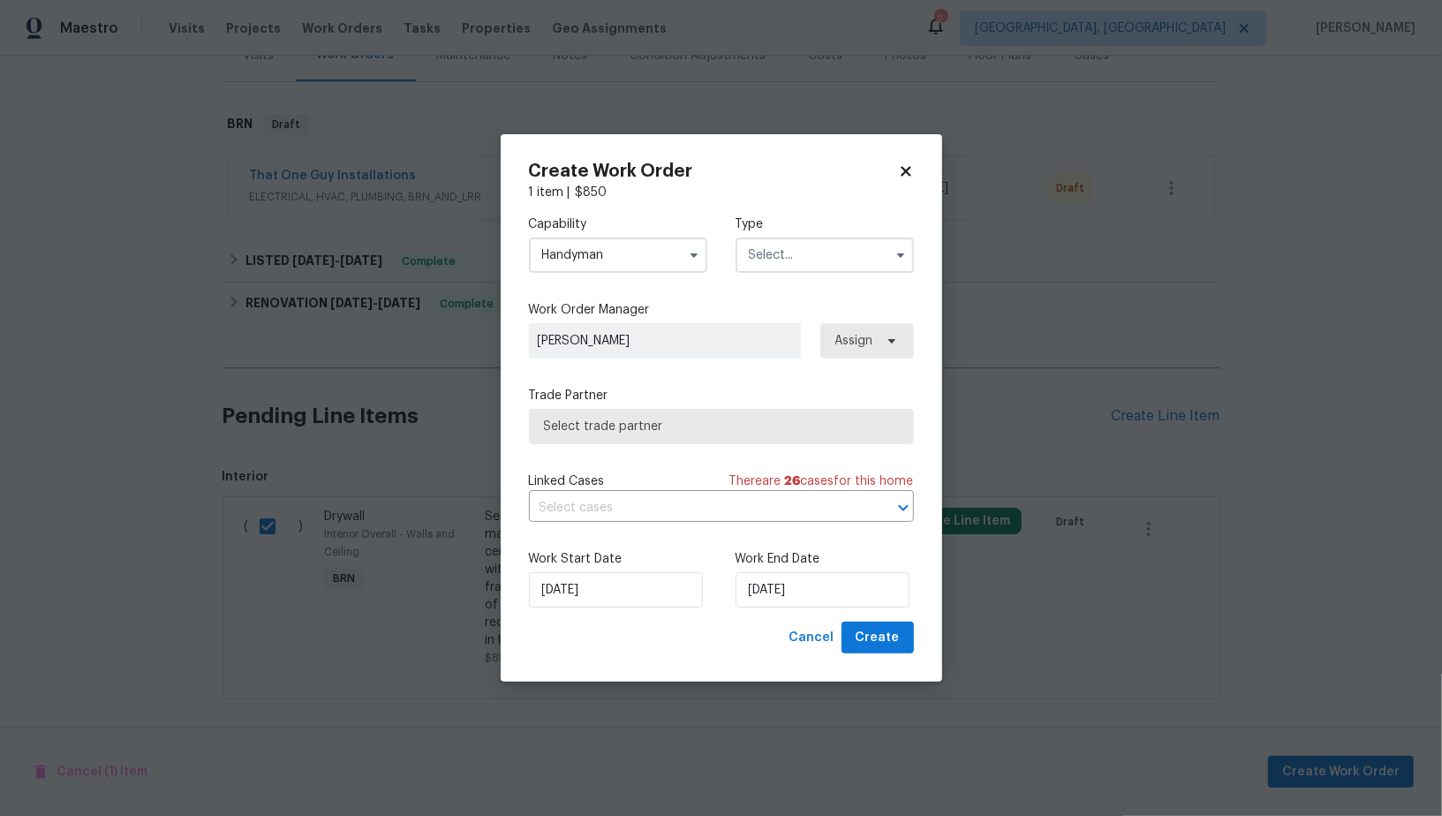
click at [779, 253] on input "text" at bounding box center [825, 255] width 178 height 35
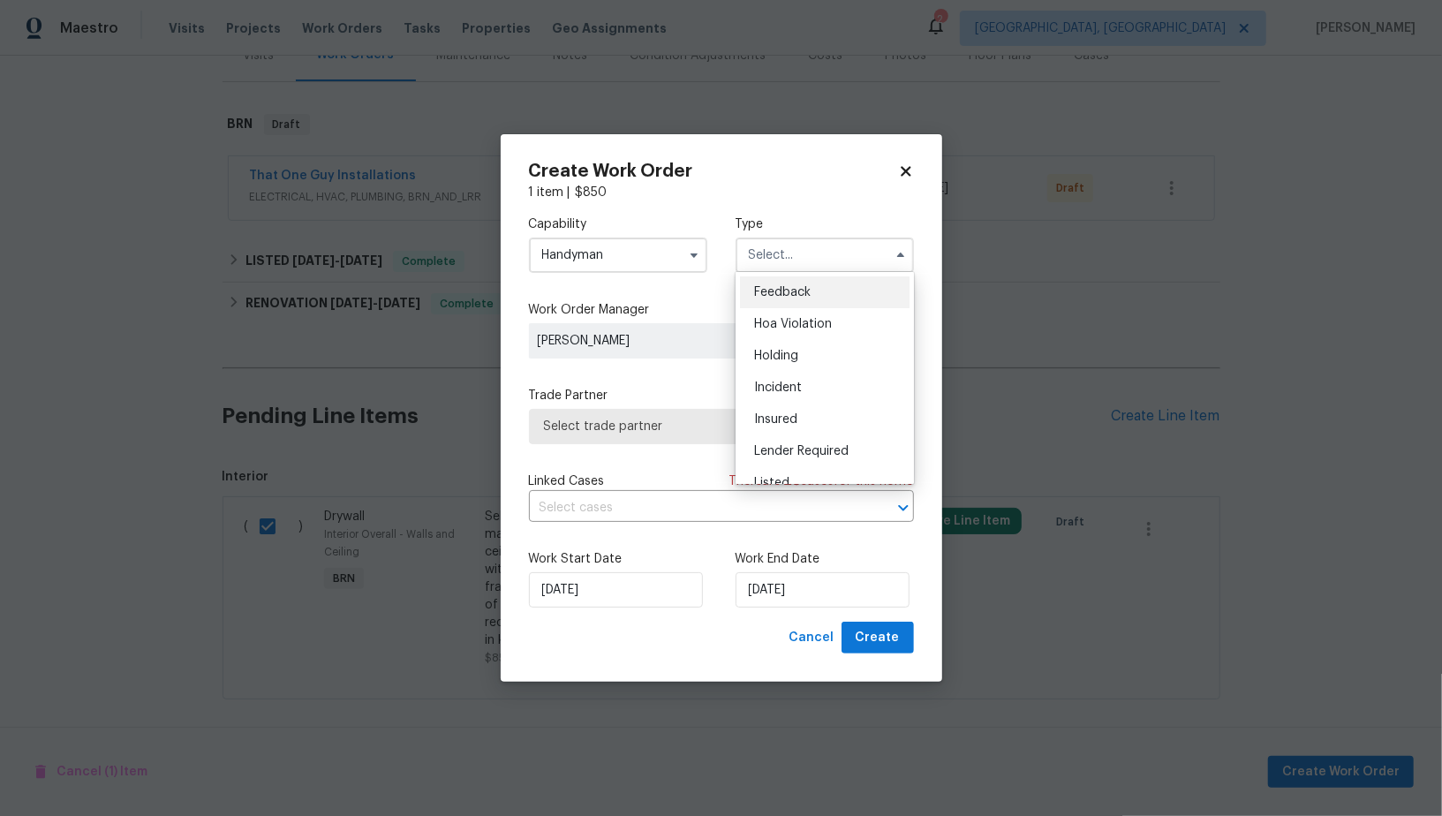
scroll to position [400, 0]
click at [766, 356] on div "Resale" at bounding box center [825, 369] width 170 height 32
type input "Resale"
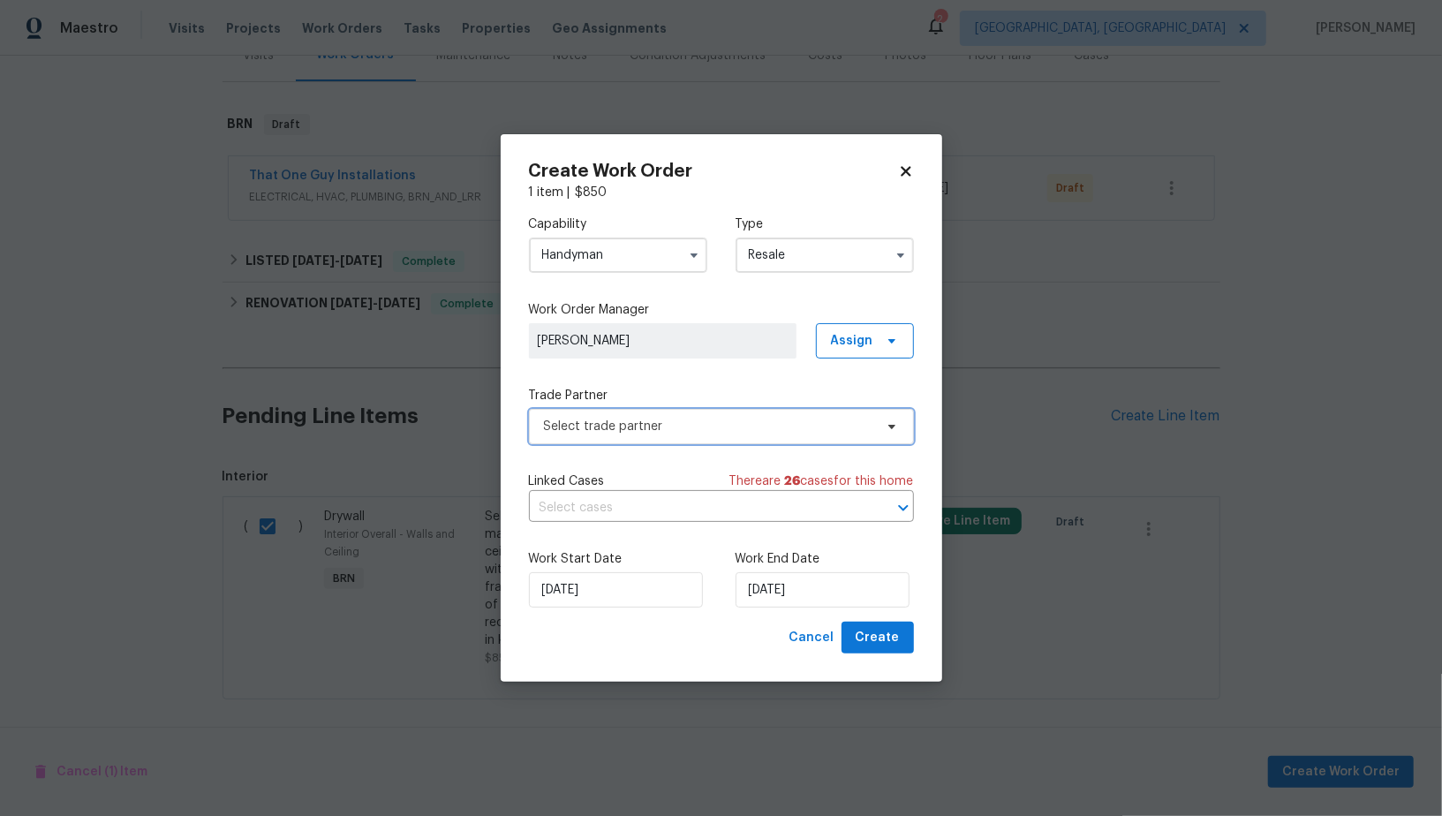
click at [683, 429] on span "Select trade partner" at bounding box center [708, 427] width 329 height 18
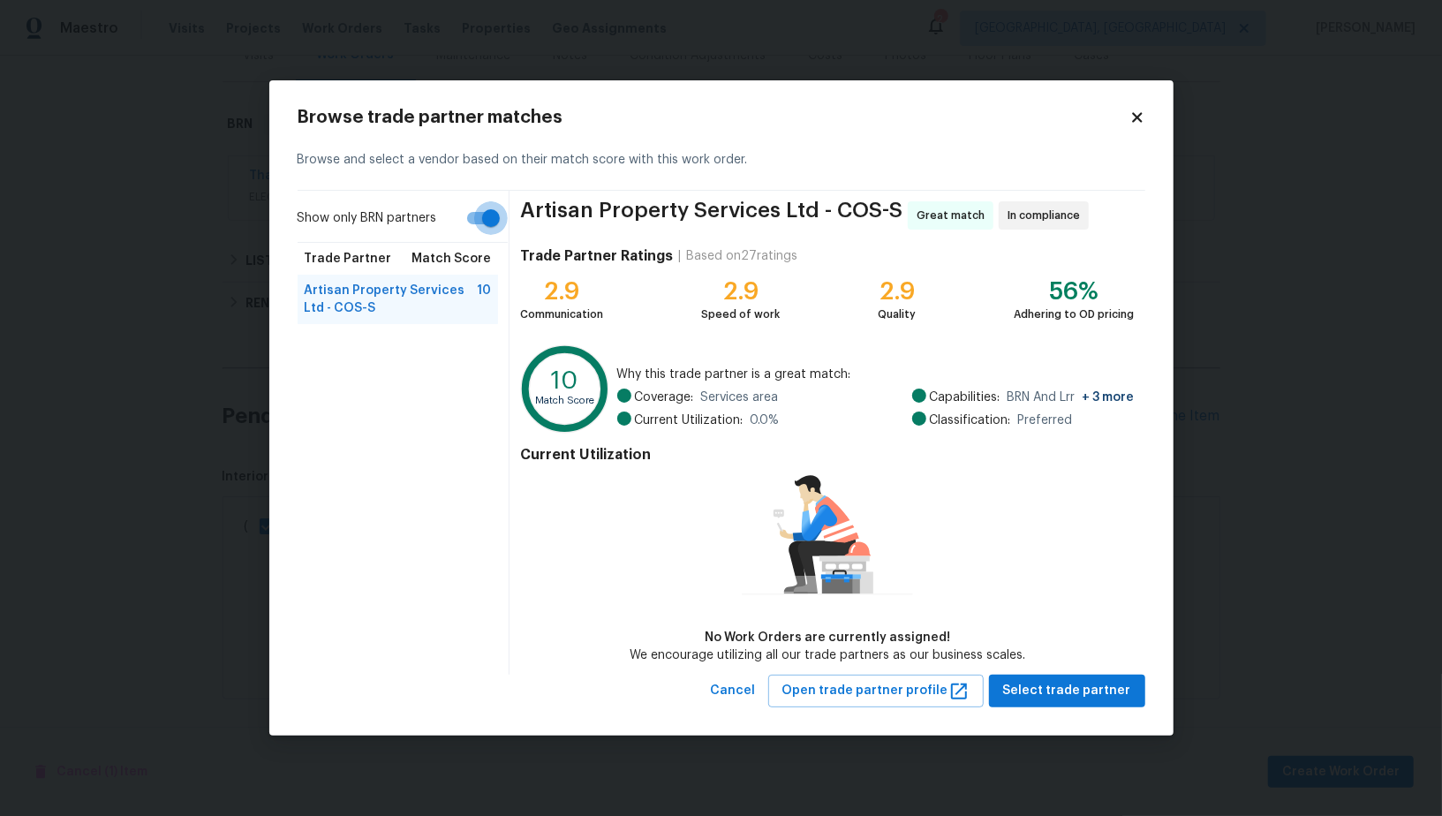
click at [485, 219] on input "Show only BRN partners" at bounding box center [491, 218] width 101 height 34
checkbox input "false"
click at [763, 701] on button "Cancel" at bounding box center [733, 691] width 59 height 33
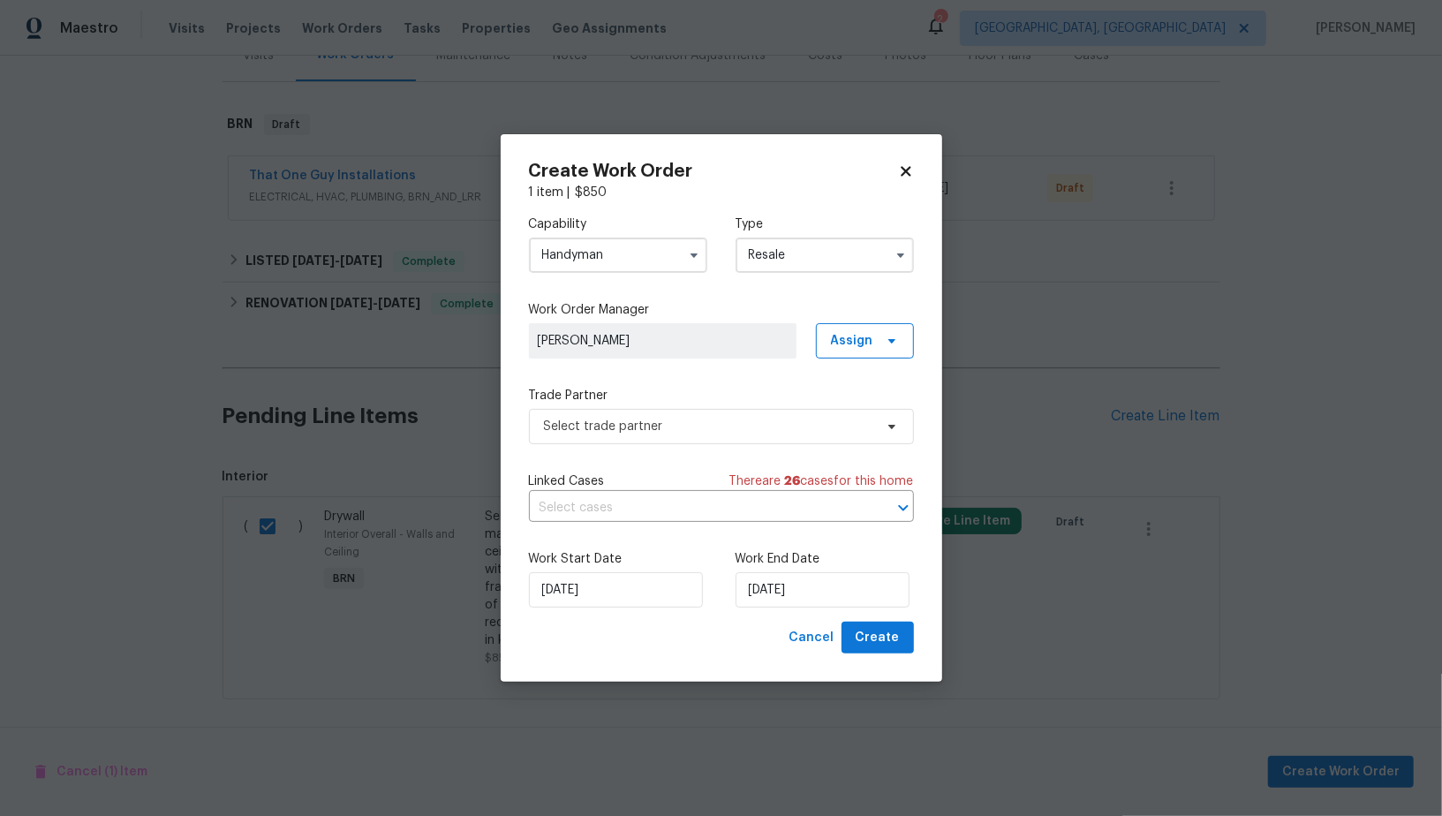
click at [609, 246] on input "Handyman" at bounding box center [618, 255] width 178 height 35
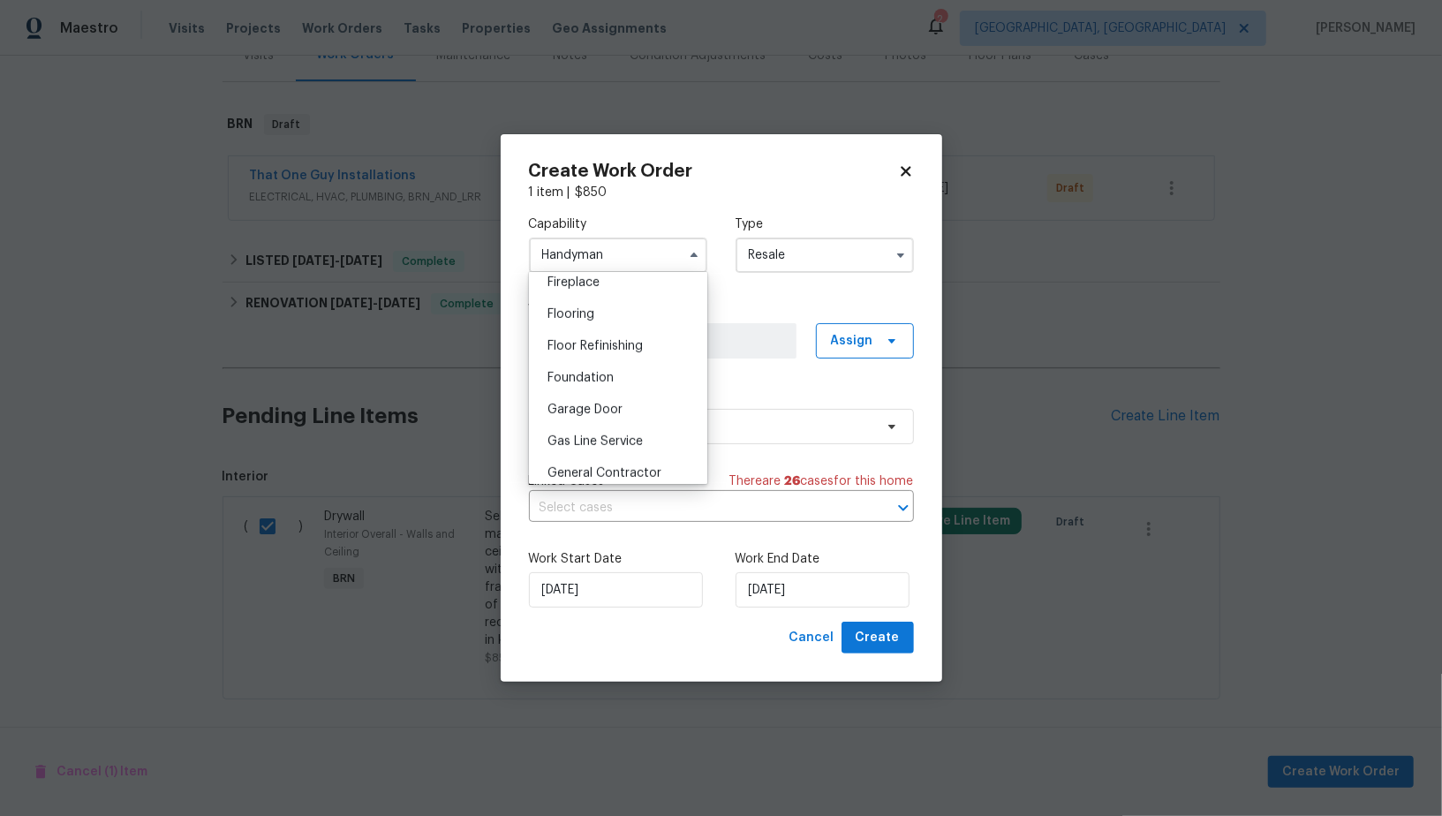
scroll to position [683, 0]
click at [605, 448] on span "General Contractor" at bounding box center [605, 454] width 114 height 12
type input "General Contractor"
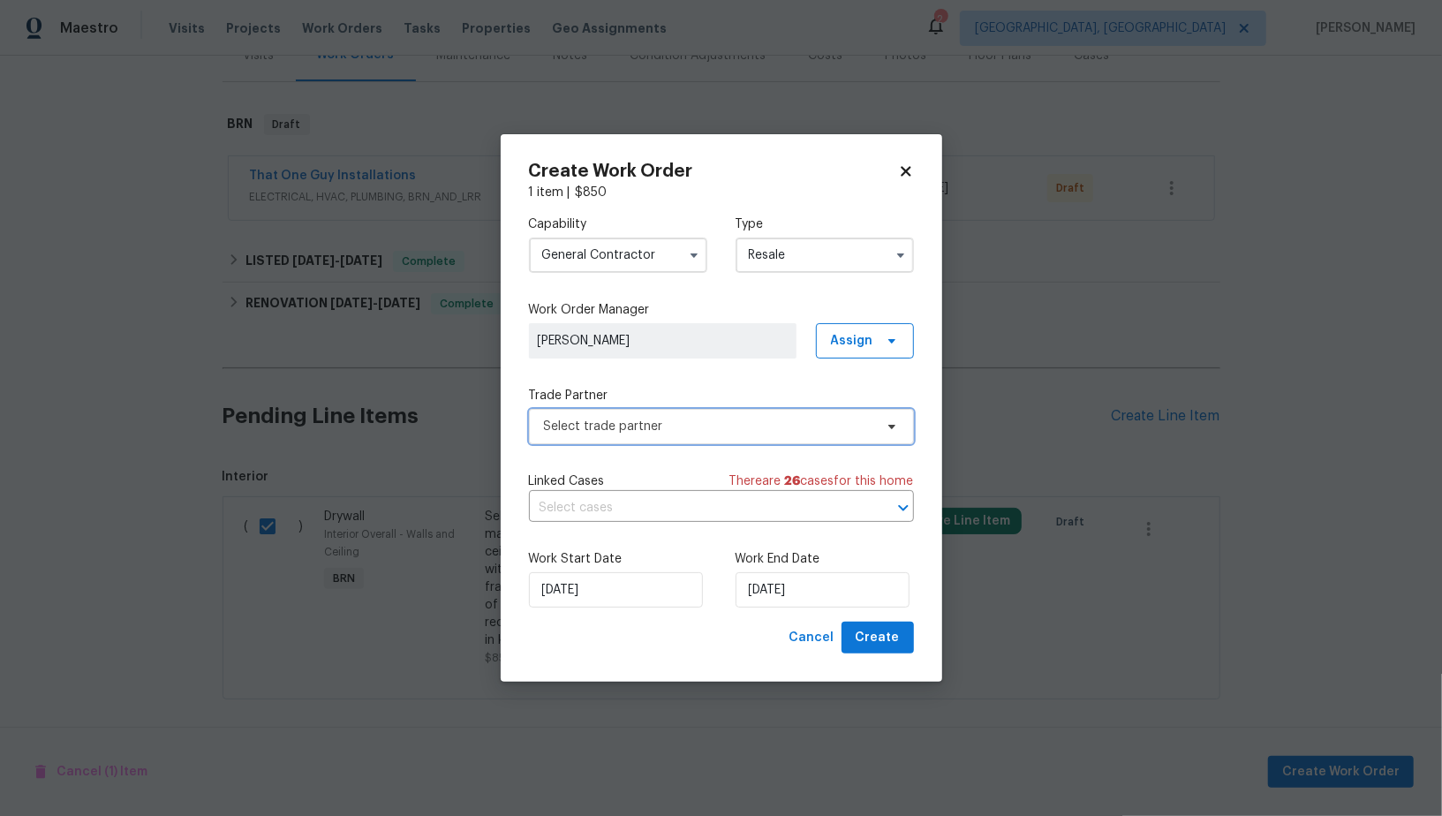
click at [621, 428] on span "Select trade partner" at bounding box center [708, 427] width 329 height 18
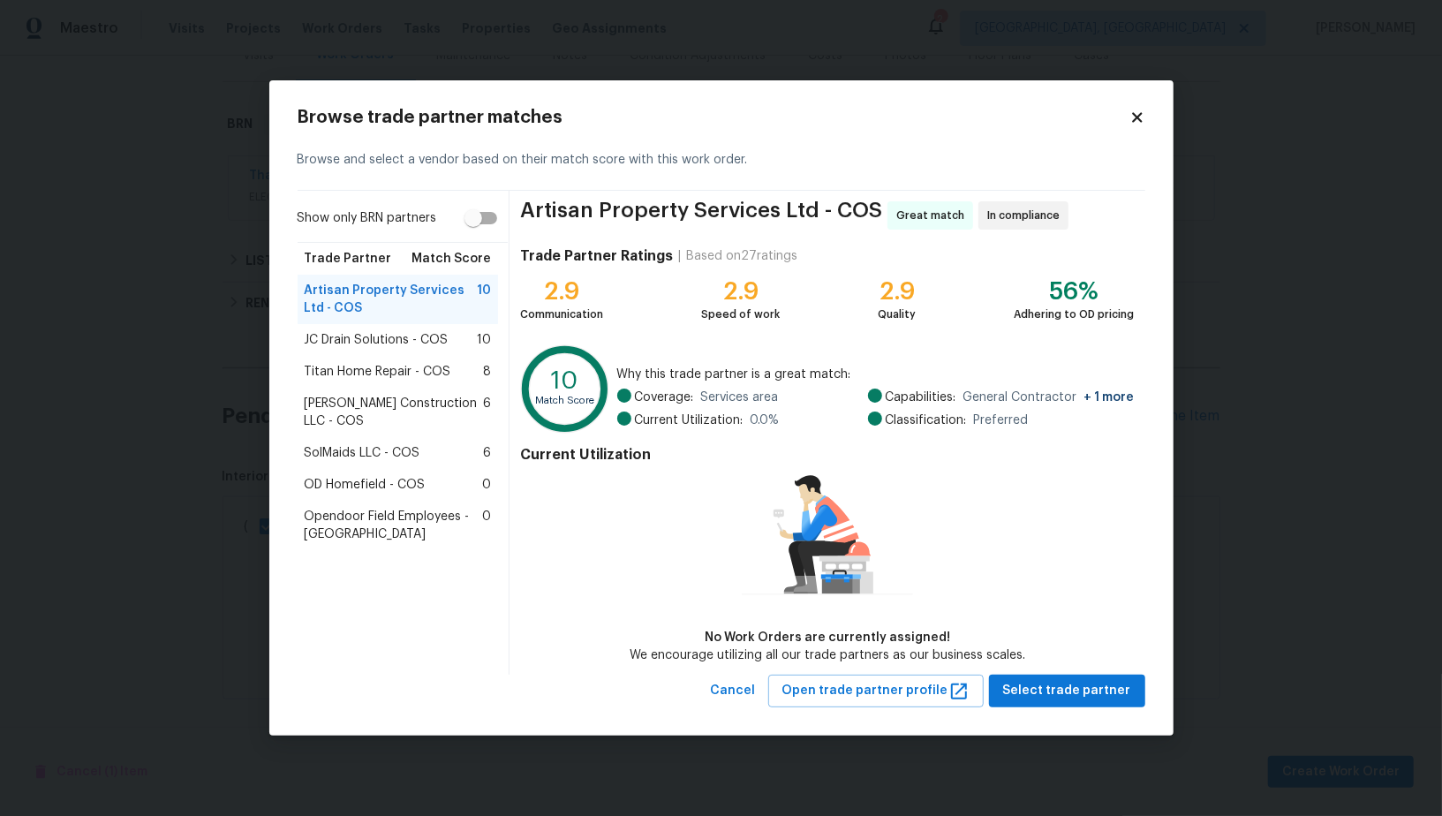
click at [388, 348] on span "JC Drain Solutions - COS" at bounding box center [377, 340] width 144 height 18
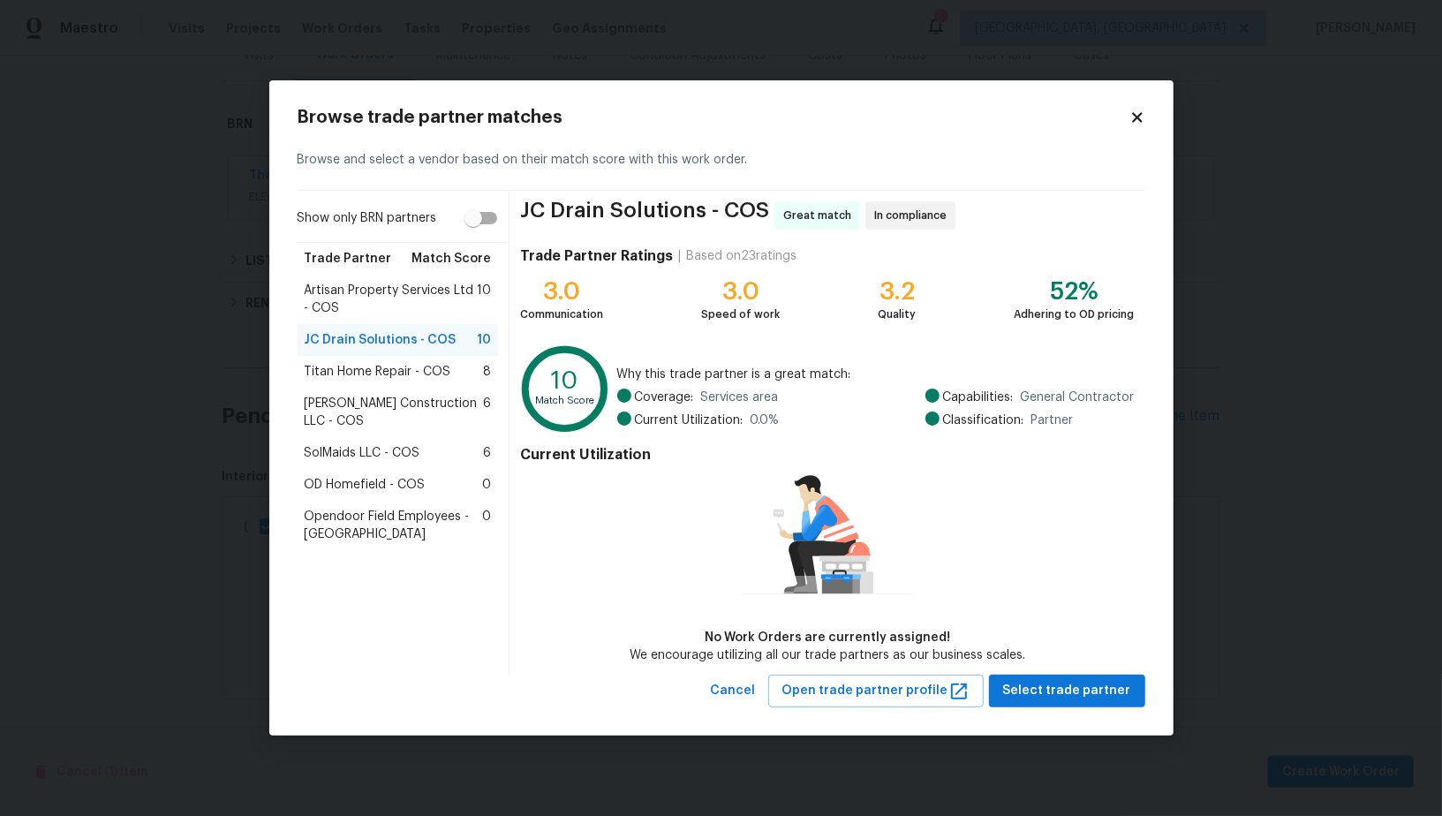
click at [348, 374] on span "Titan Home Repair - COS" at bounding box center [378, 372] width 147 height 18
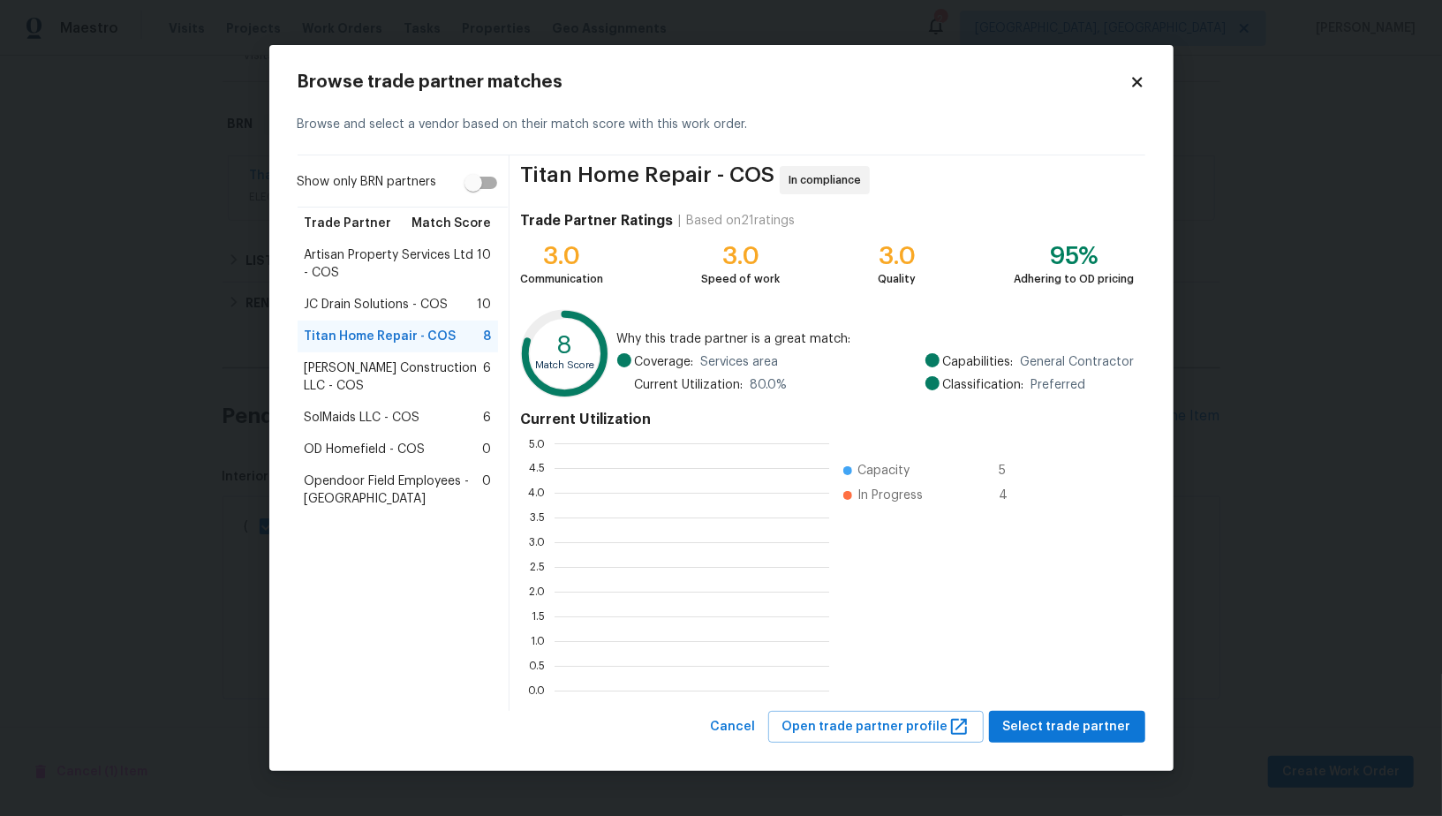
scroll to position [247, 275]
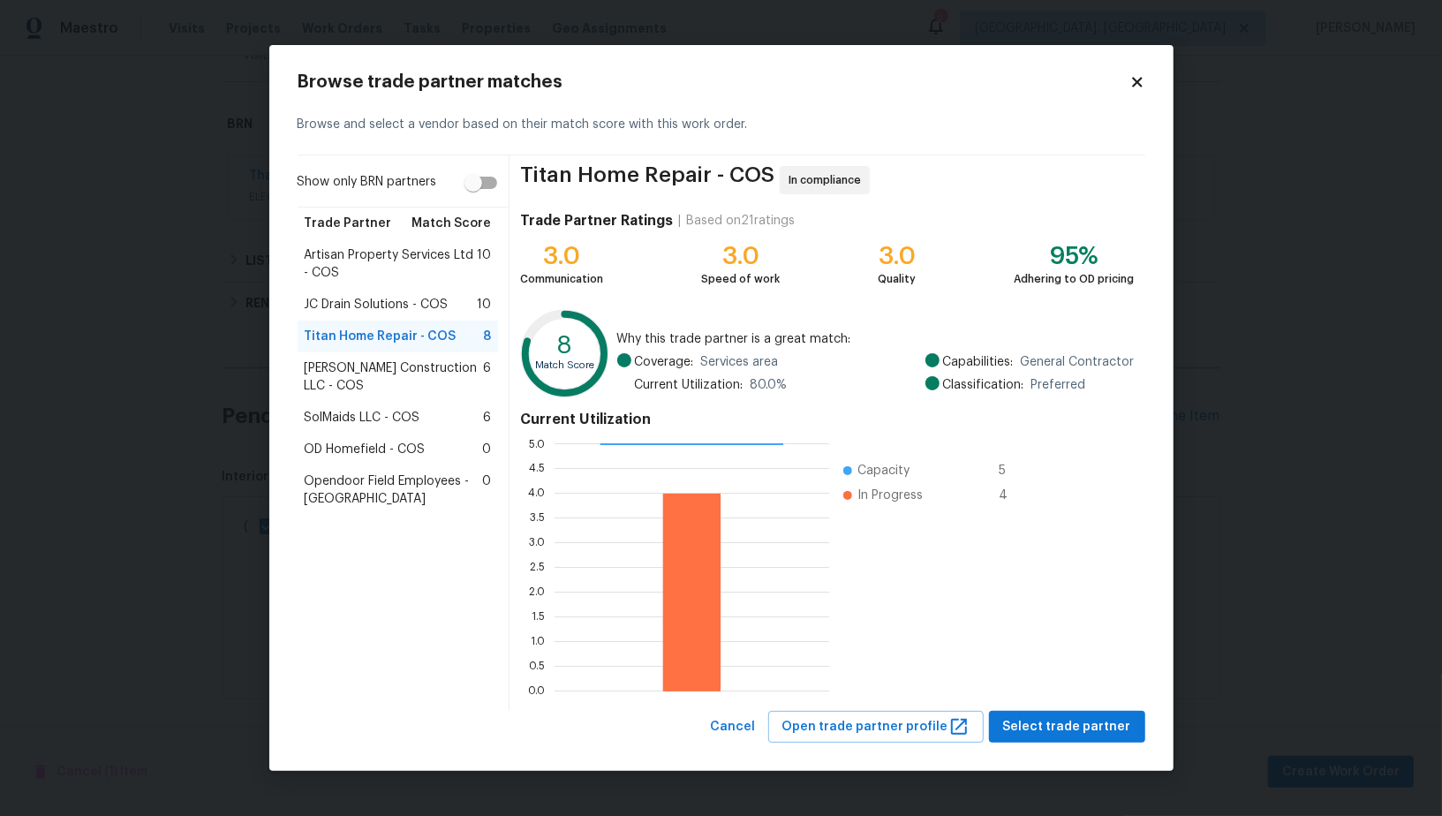
click at [357, 371] on span "Bettini Construction LLC - COS" at bounding box center [394, 377] width 179 height 35
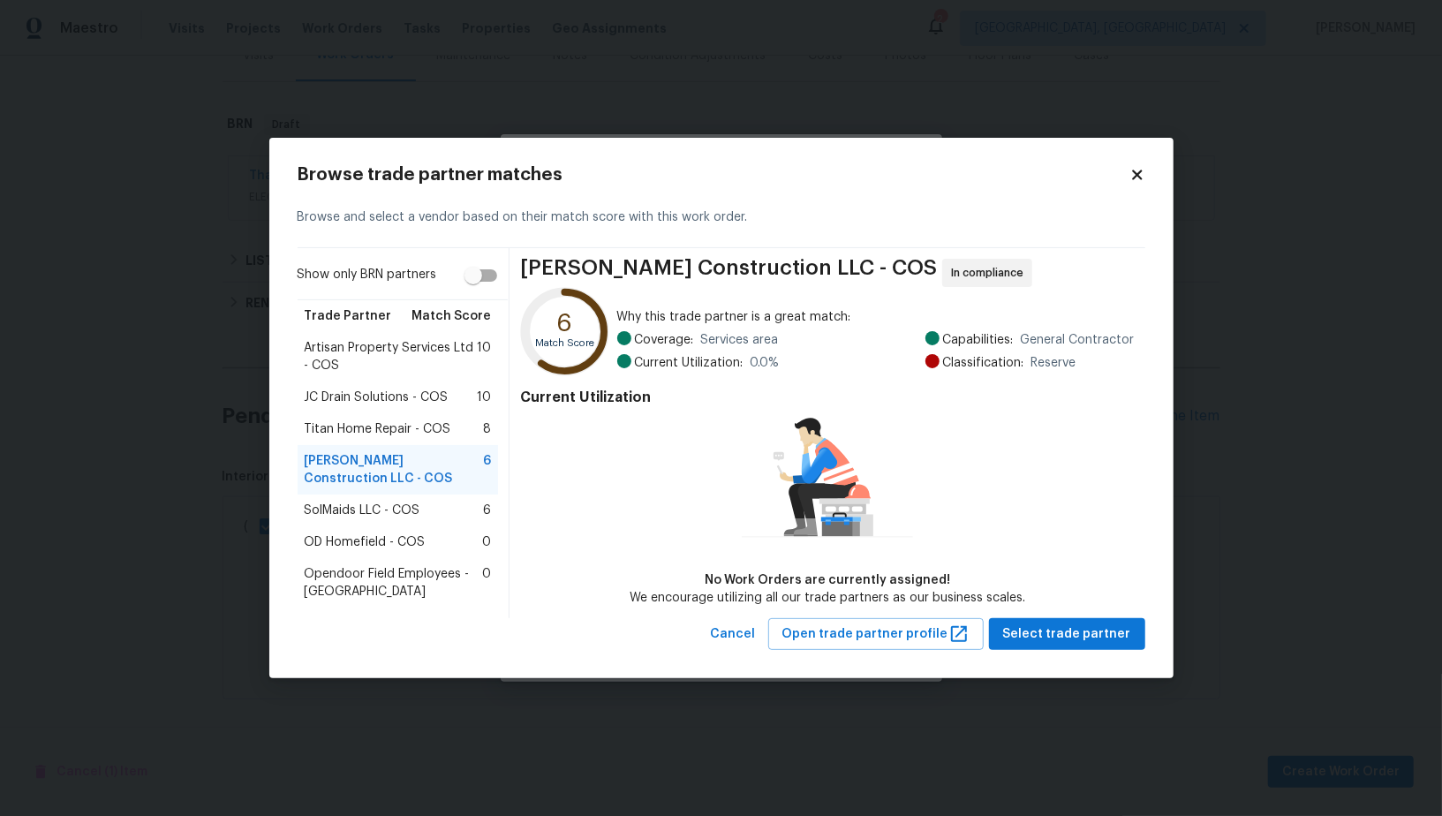
click at [350, 505] on span "SolMaids LLC - COS" at bounding box center [363, 511] width 116 height 18
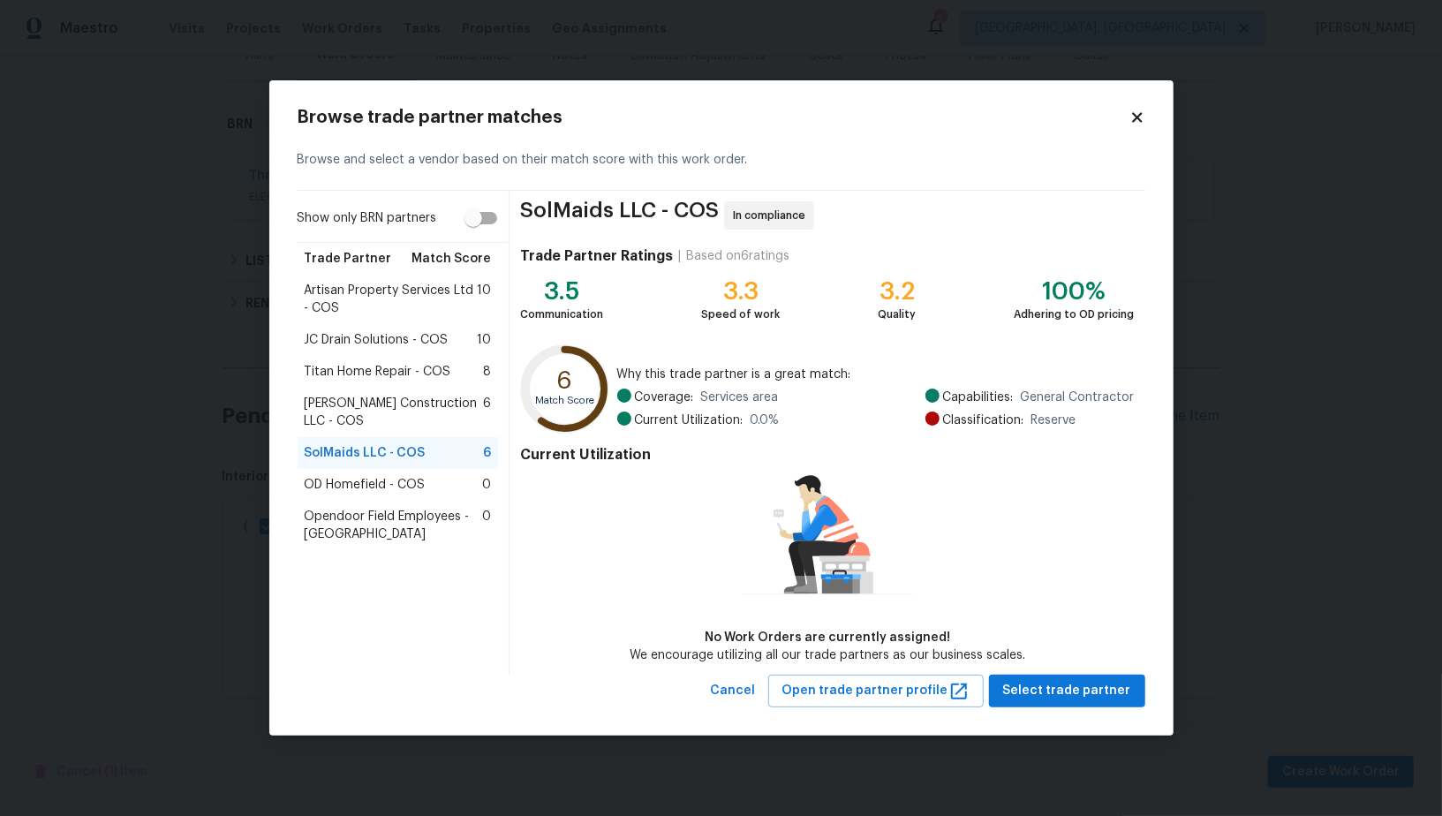
click at [379, 372] on span "Titan Home Repair - COS" at bounding box center [378, 372] width 147 height 18
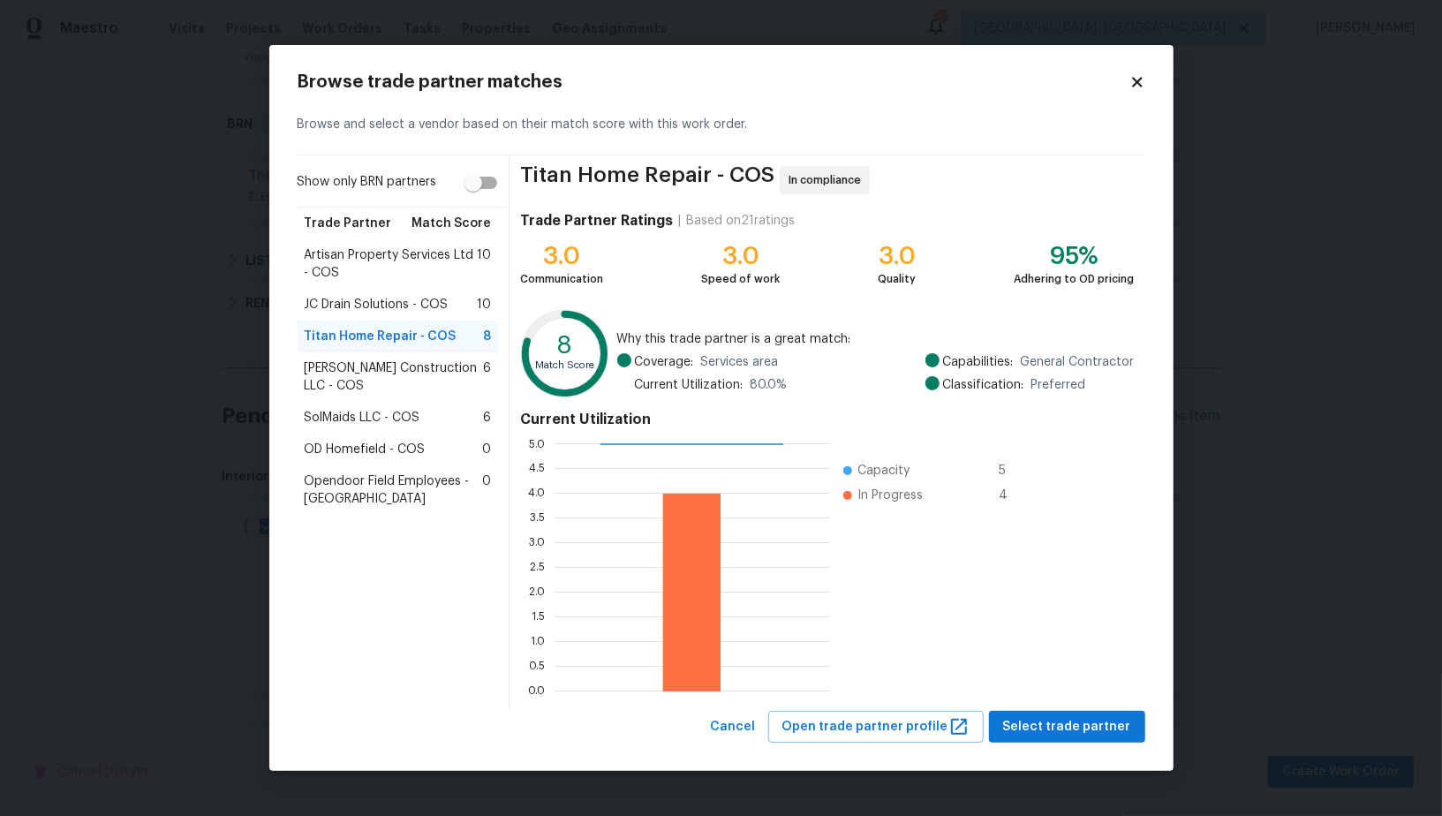
click at [370, 409] on span "SolMaids LLC - COS" at bounding box center [363, 418] width 116 height 18
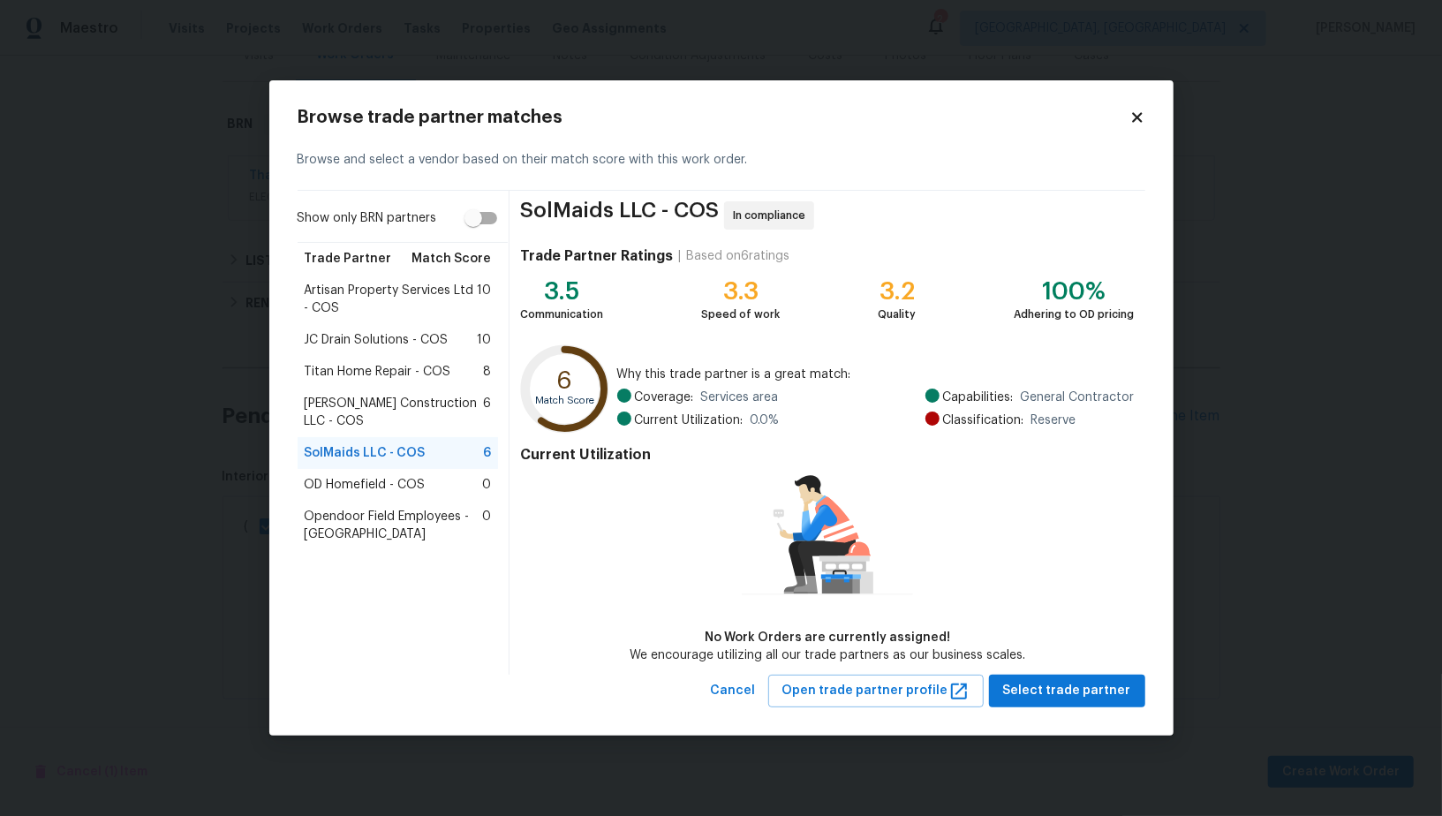
click at [377, 501] on div "Opendoor Field Employees - Denver 0" at bounding box center [398, 525] width 201 height 49
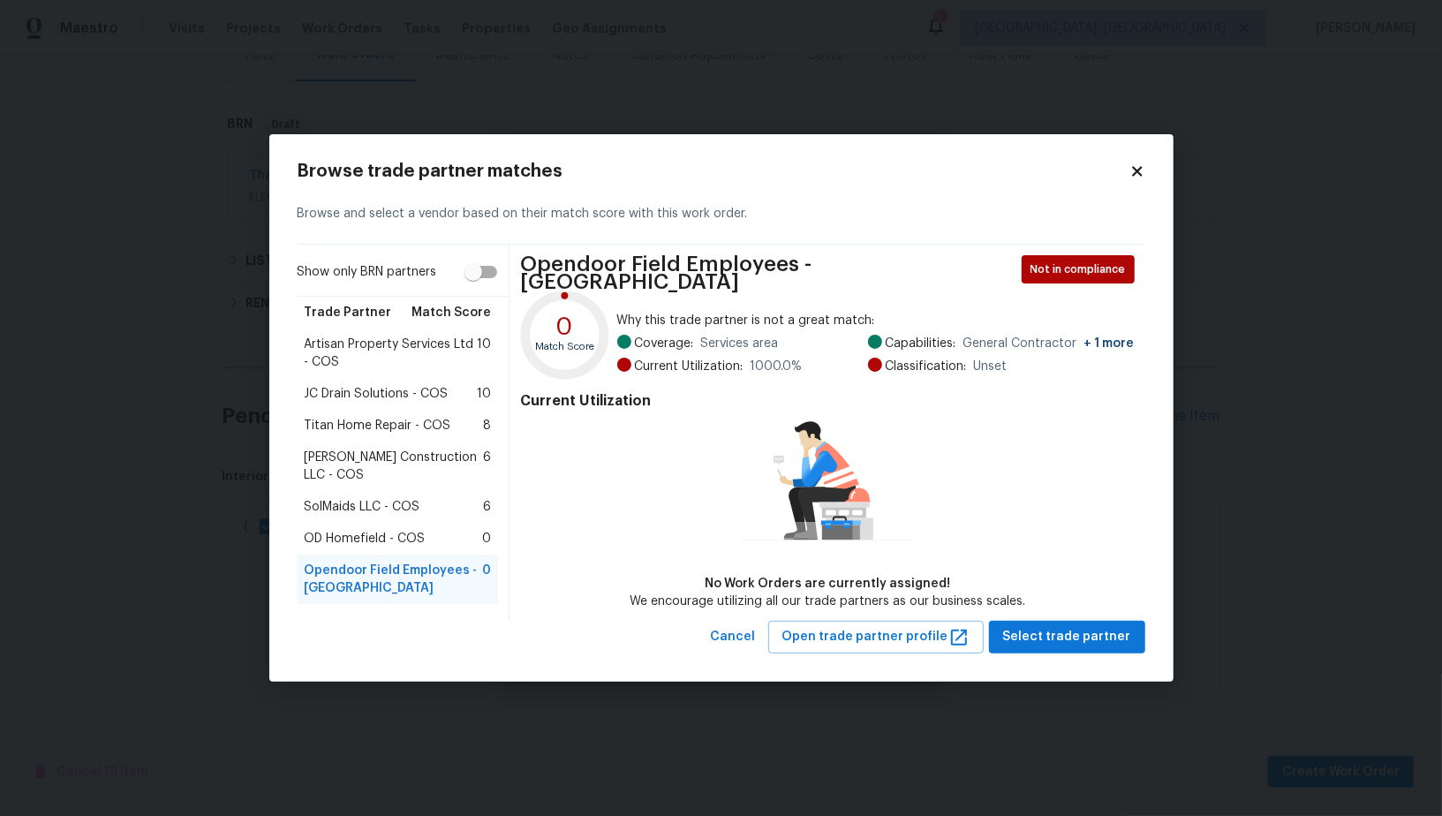
click at [359, 523] on div "OD Homefield - COS 0" at bounding box center [398, 539] width 201 height 32
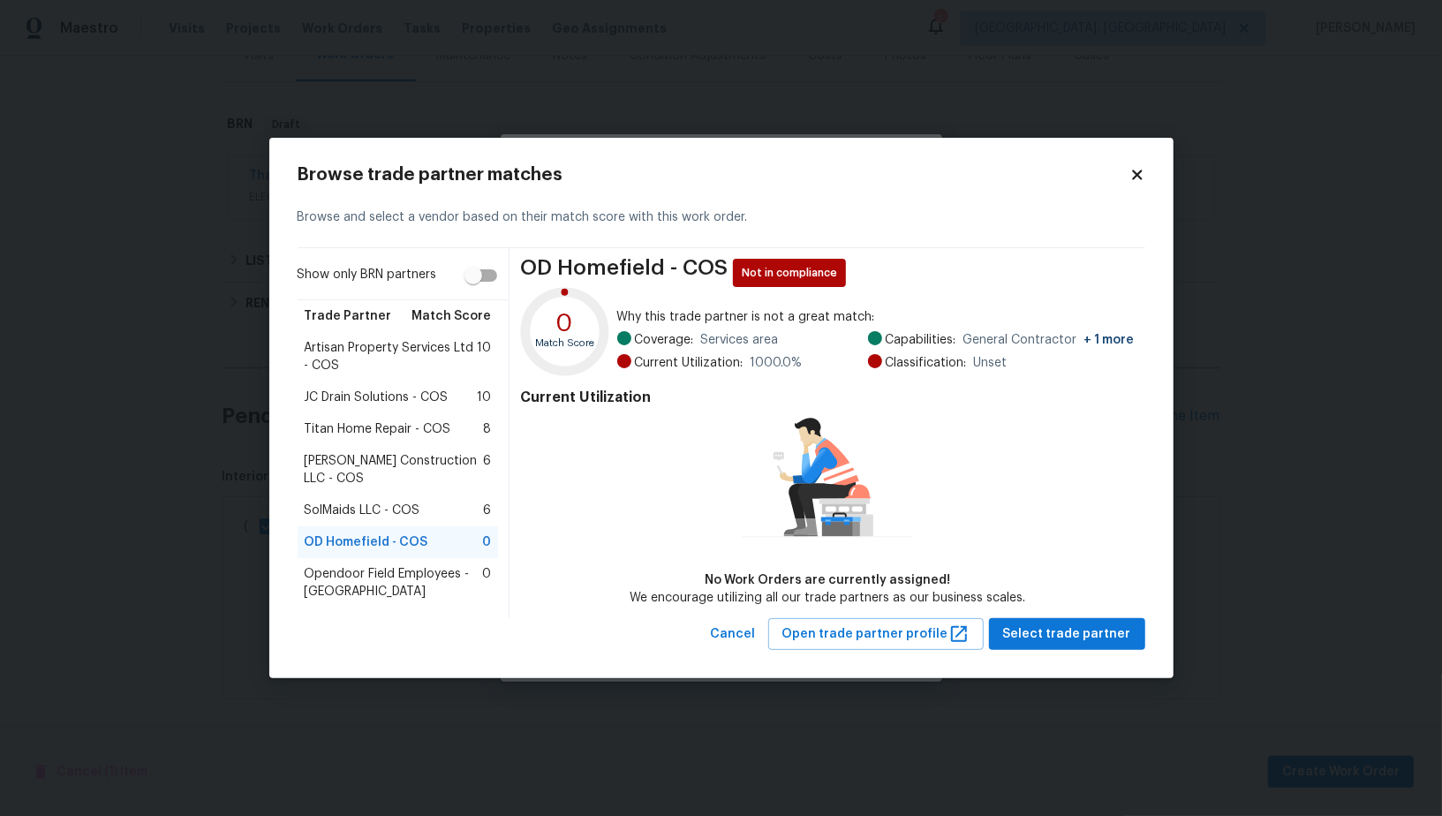
click at [383, 440] on div "Titan Home Repair - COS 8" at bounding box center [398, 429] width 201 height 32
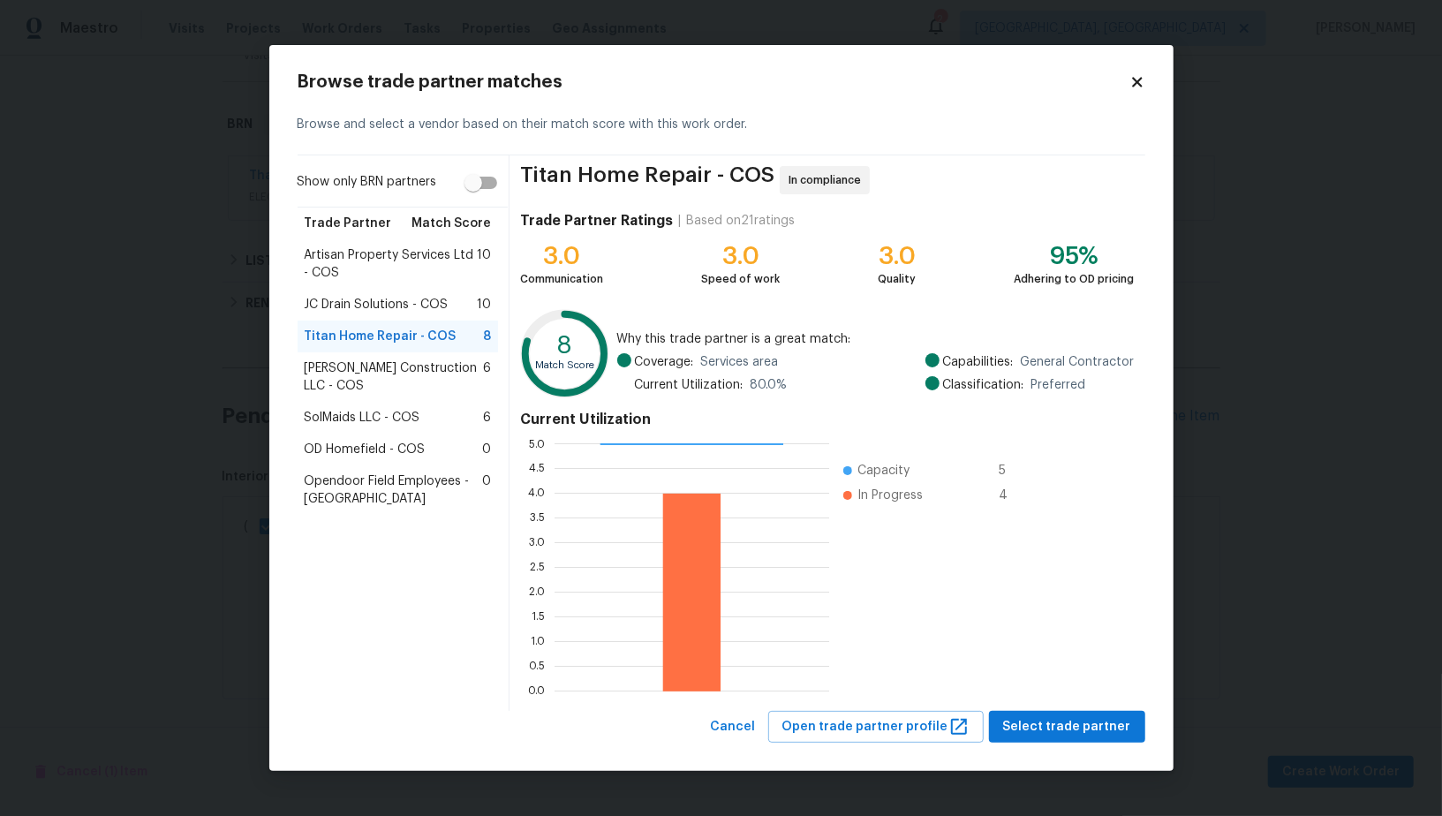
click at [400, 363] on span "Bettini Construction LLC - COS" at bounding box center [394, 377] width 179 height 35
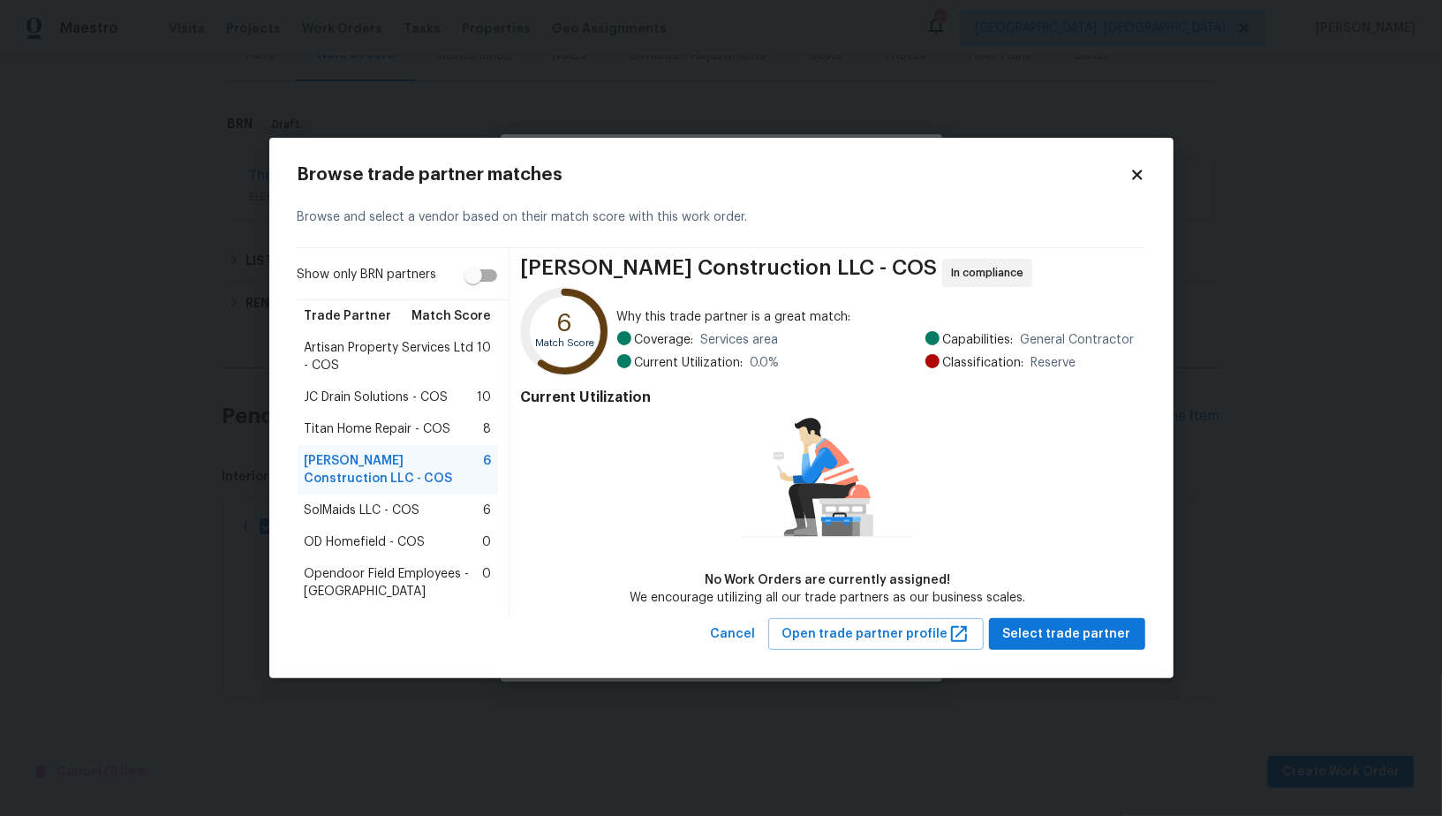
click at [380, 511] on span "SolMaids LLC - COS" at bounding box center [363, 511] width 116 height 18
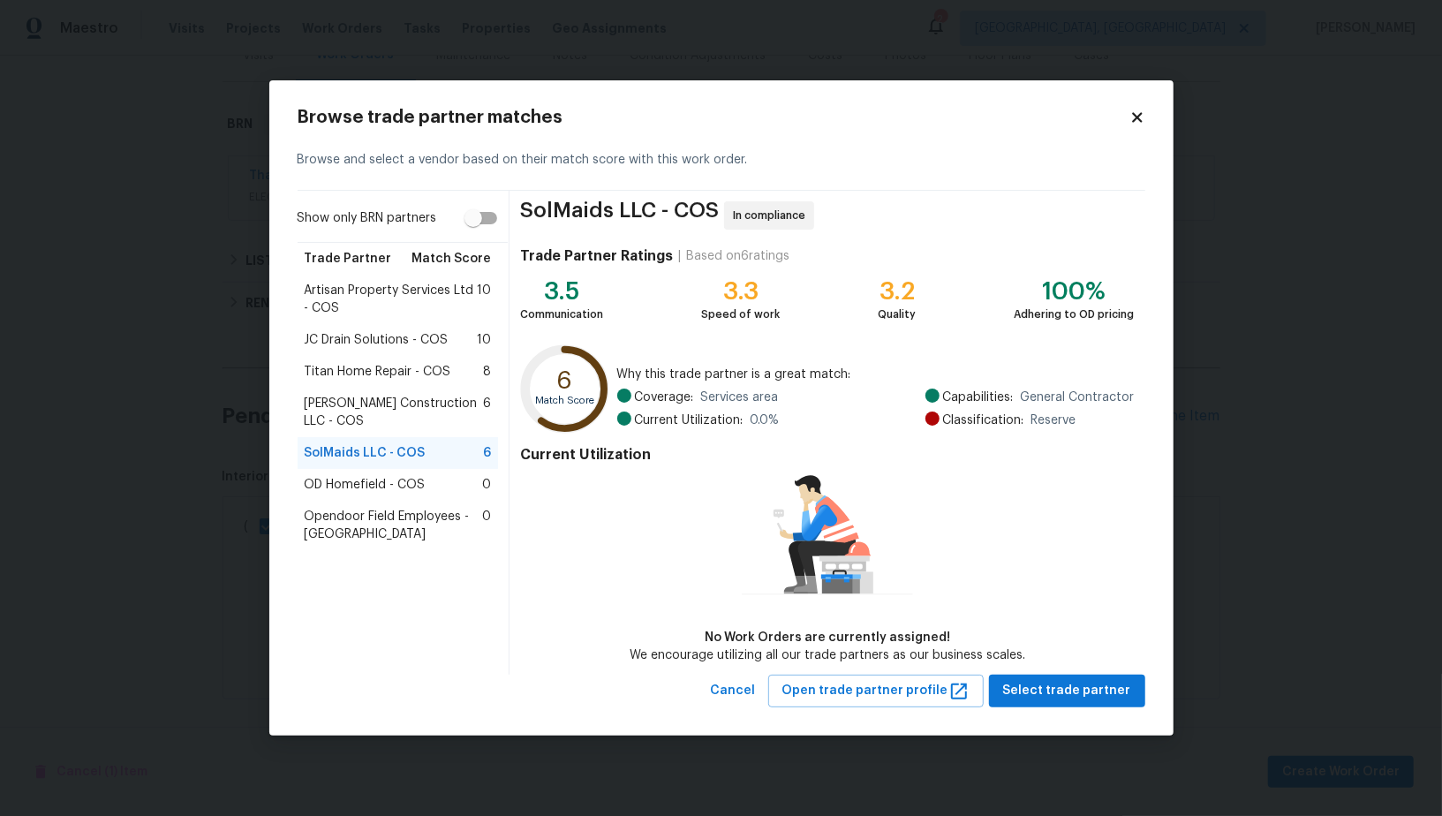
click at [435, 375] on span "Titan Home Repair - COS" at bounding box center [378, 372] width 147 height 18
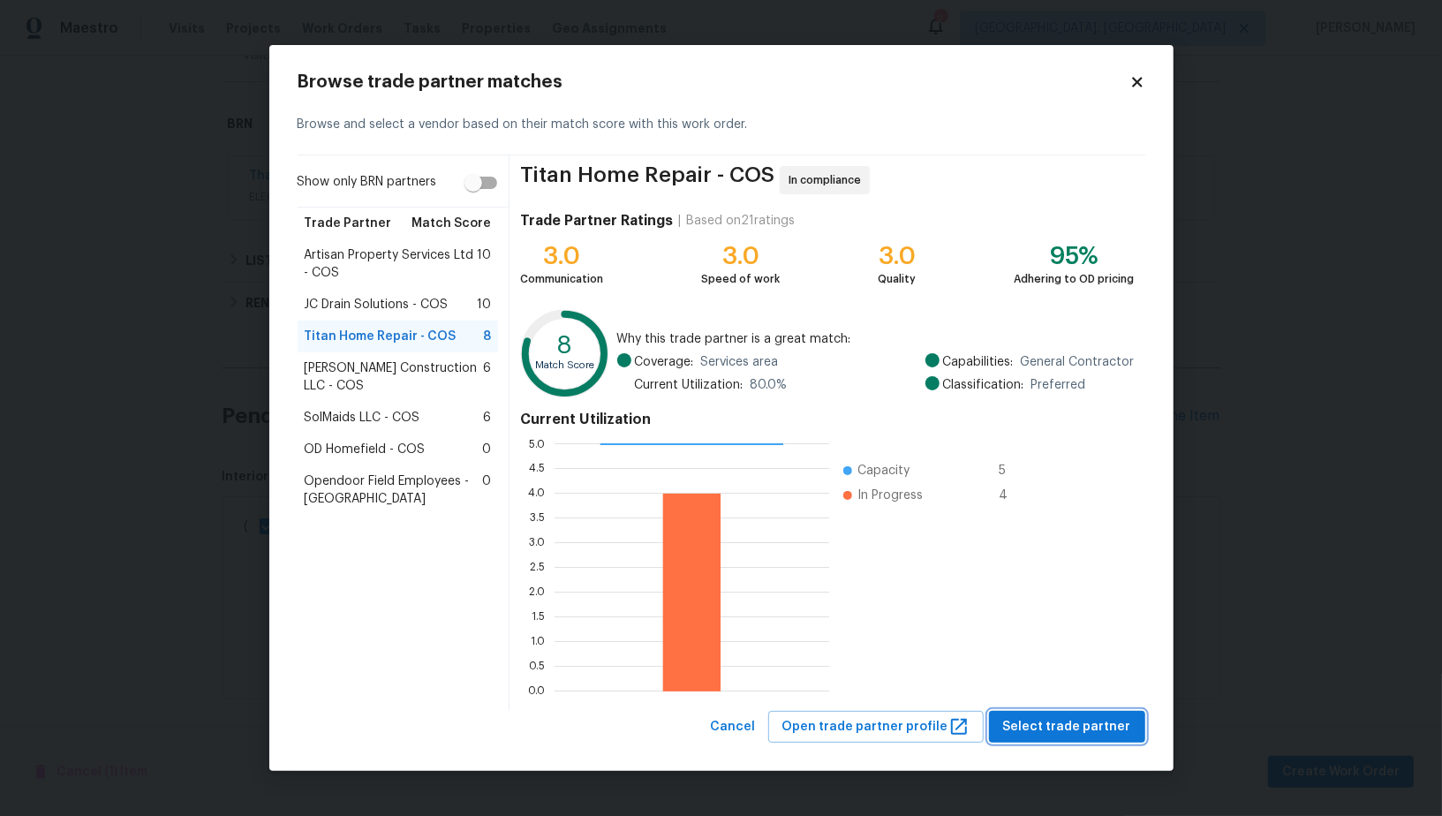
click at [1036, 719] on span "Select trade partner" at bounding box center [1067, 727] width 128 height 22
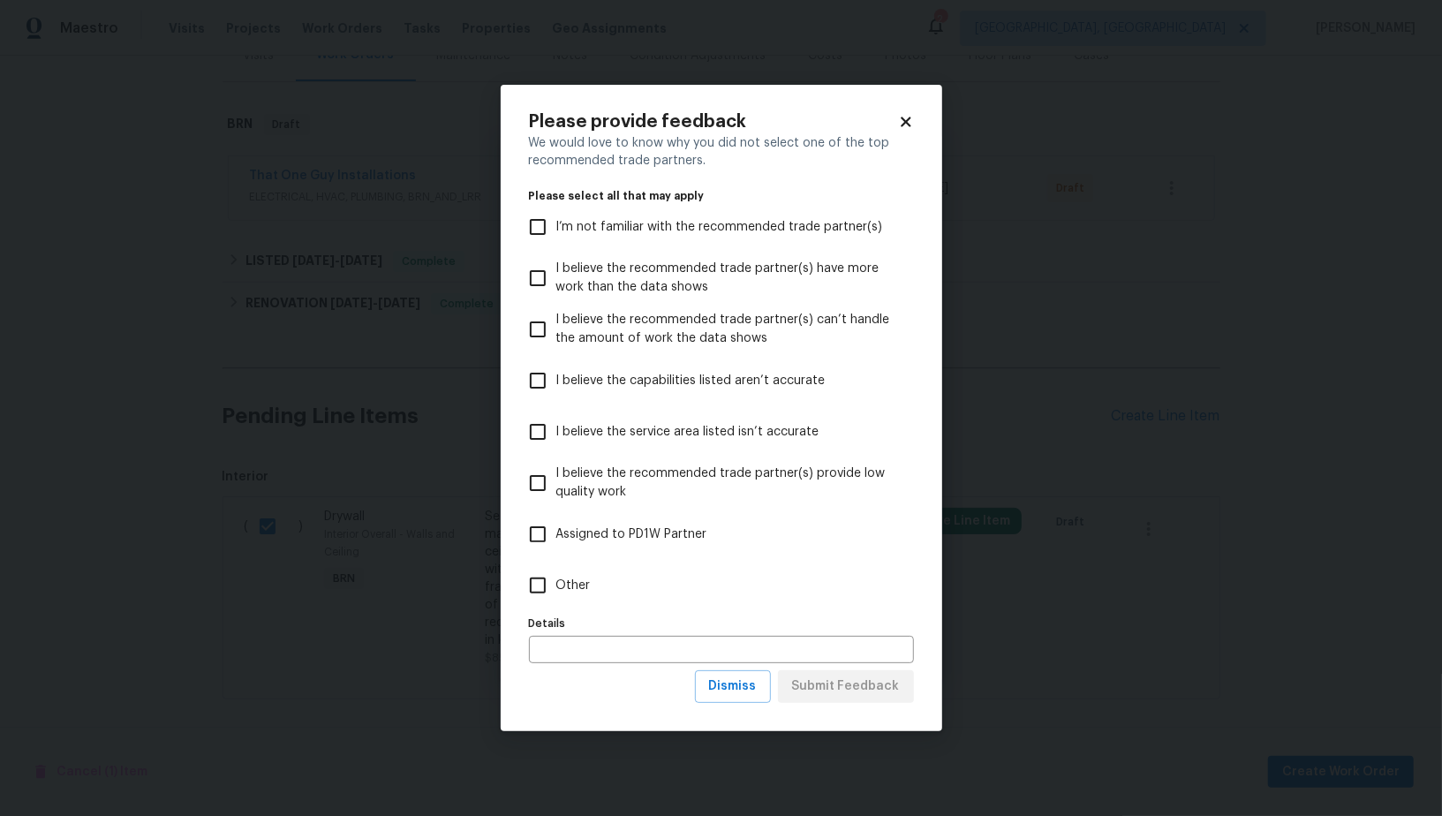
click at [556, 578] on span "Other" at bounding box center [573, 586] width 34 height 19
click at [556, 578] on input "Other" at bounding box center [537, 585] width 37 height 37
checkbox input "true"
click at [814, 684] on span "Submit Feedback" at bounding box center [846, 687] width 108 height 22
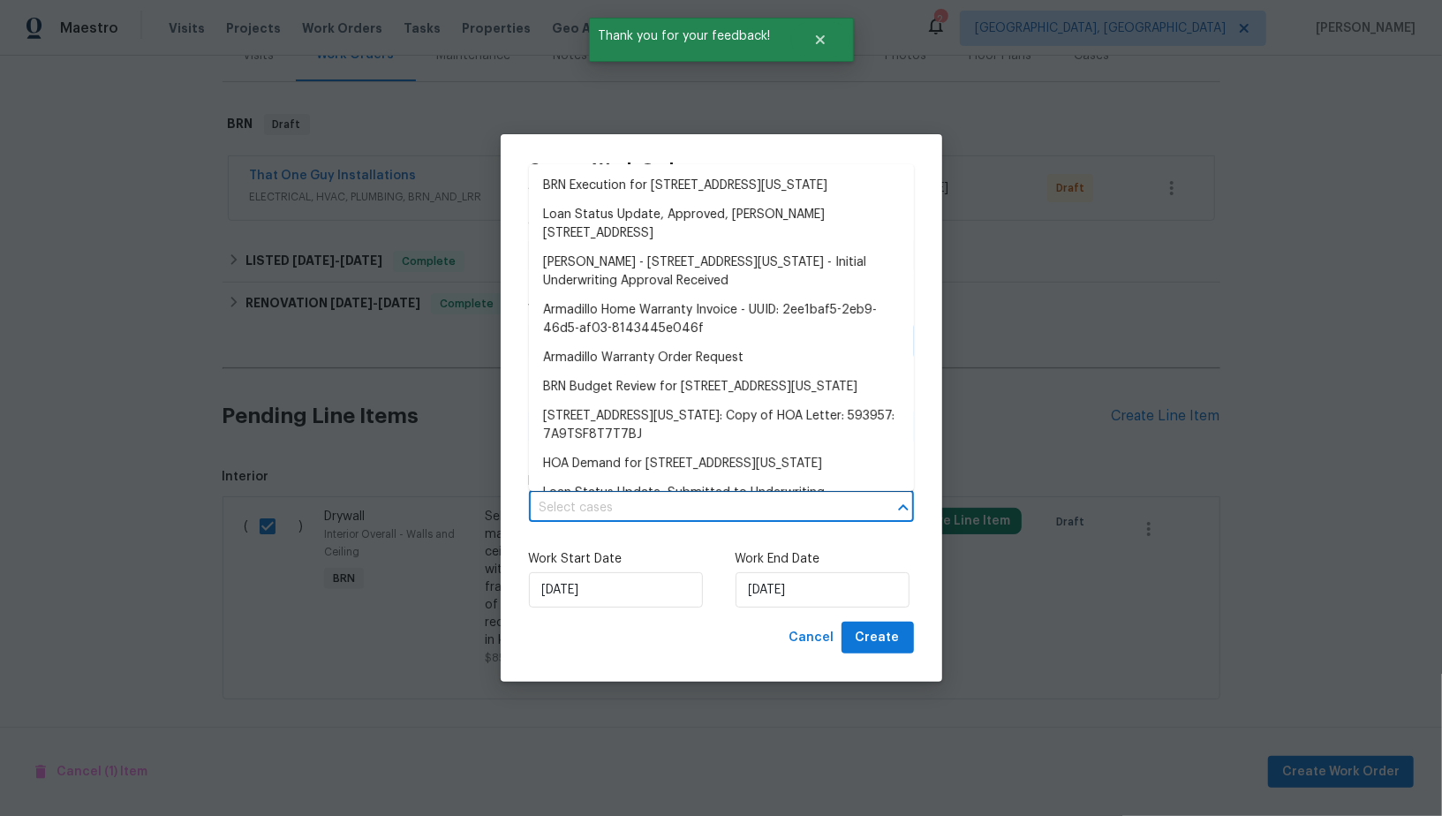
click at [722, 511] on input "text" at bounding box center [697, 508] width 336 height 27
click at [712, 201] on li "BRN Execution for 3059 Shikra Vw, Colorado Springs, CO 80916" at bounding box center [721, 185] width 385 height 29
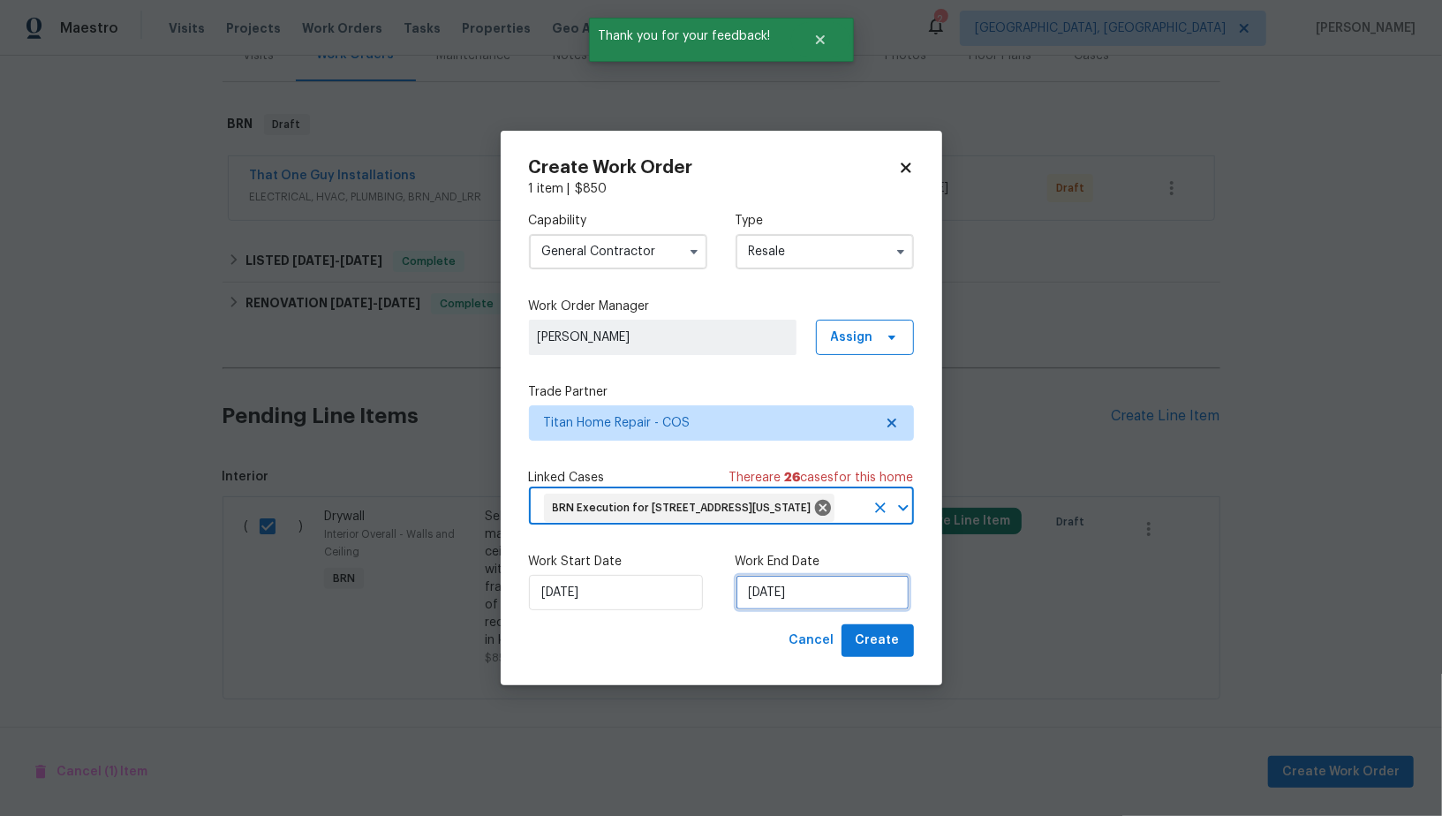
click at [773, 610] on input "08/09/2025" at bounding box center [823, 592] width 174 height 35
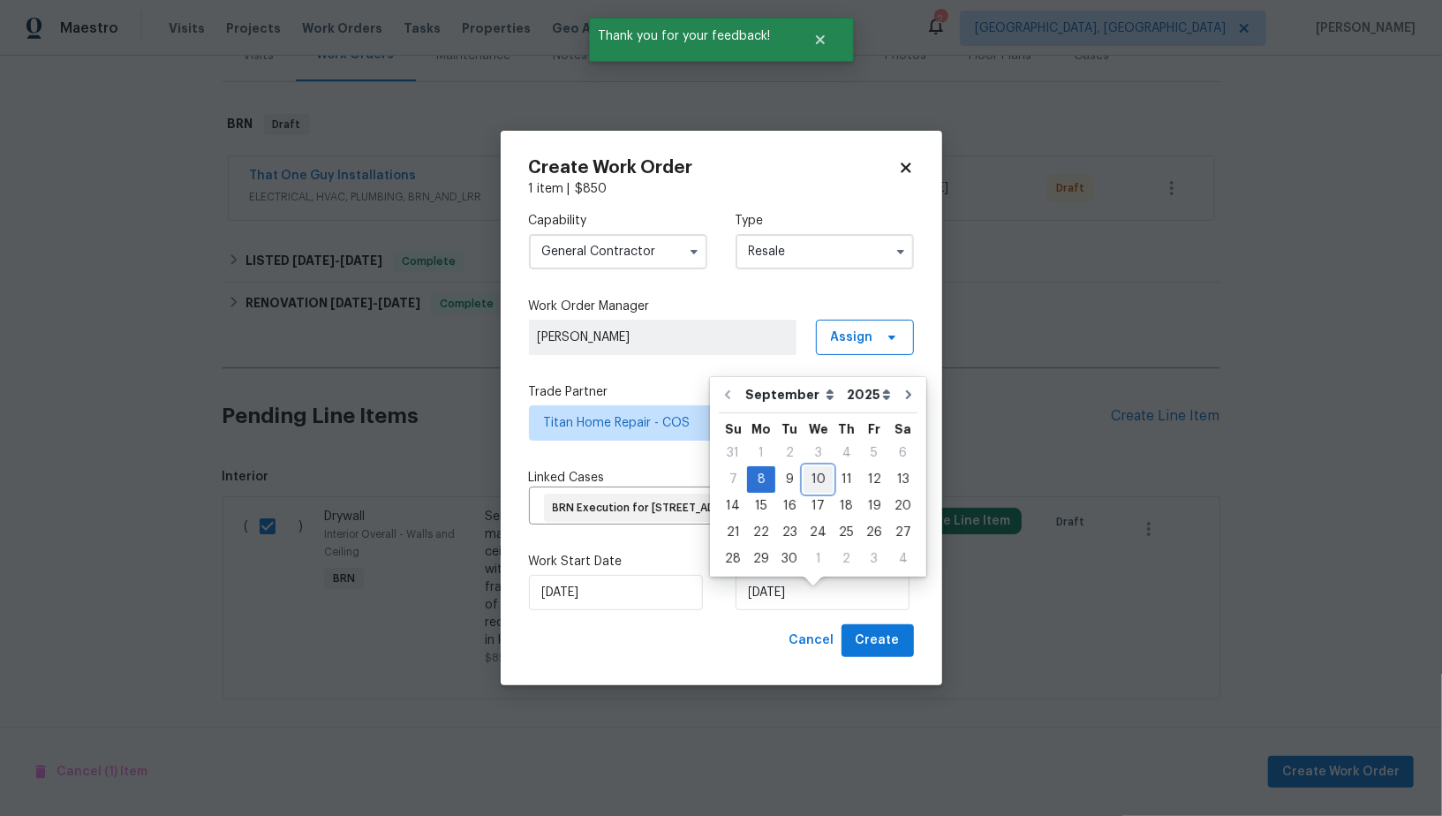
click at [817, 487] on div "10" at bounding box center [818, 479] width 29 height 25
type input "10/09/2025"
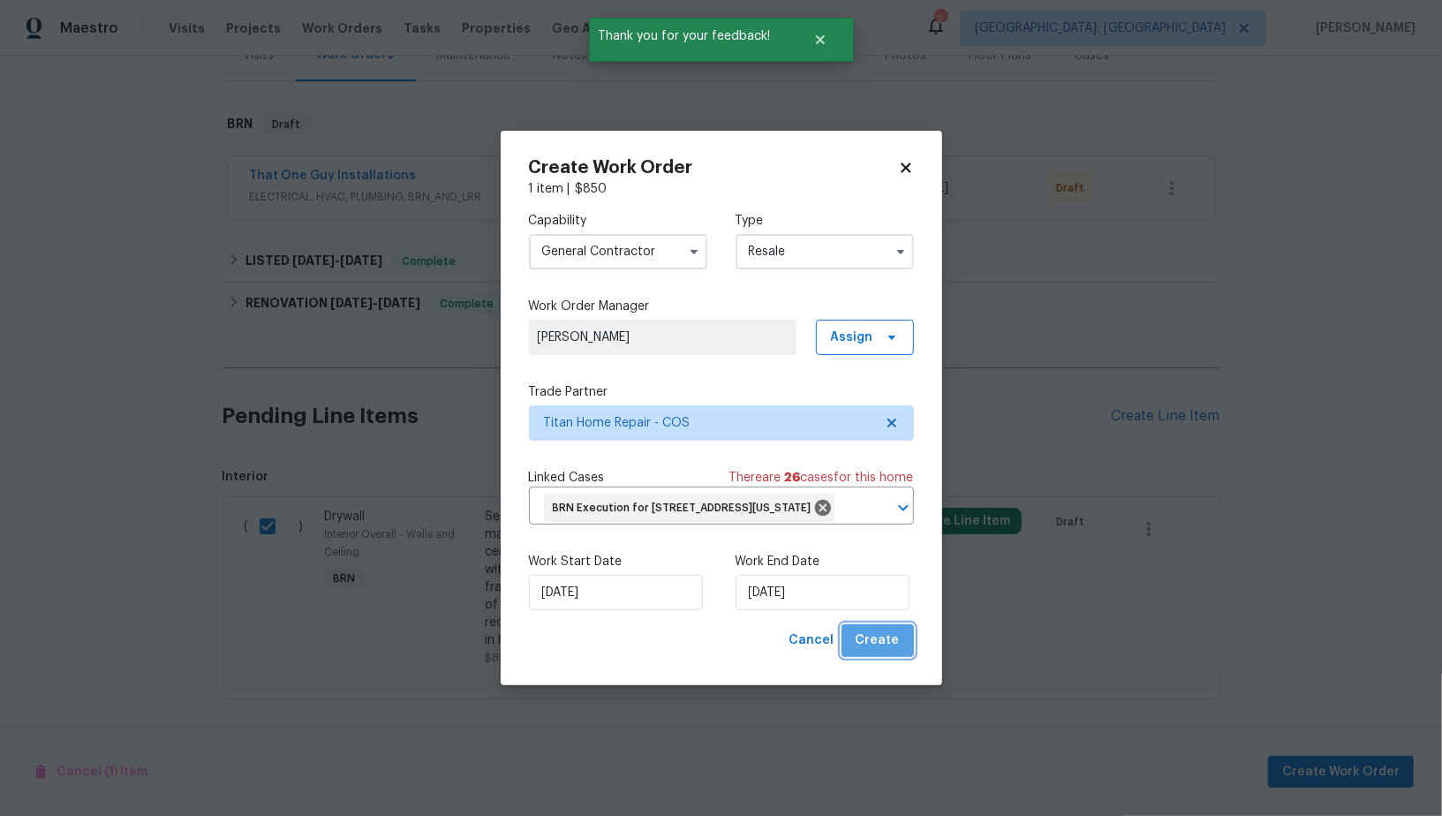
click at [890, 652] on span "Create" at bounding box center [878, 641] width 44 height 22
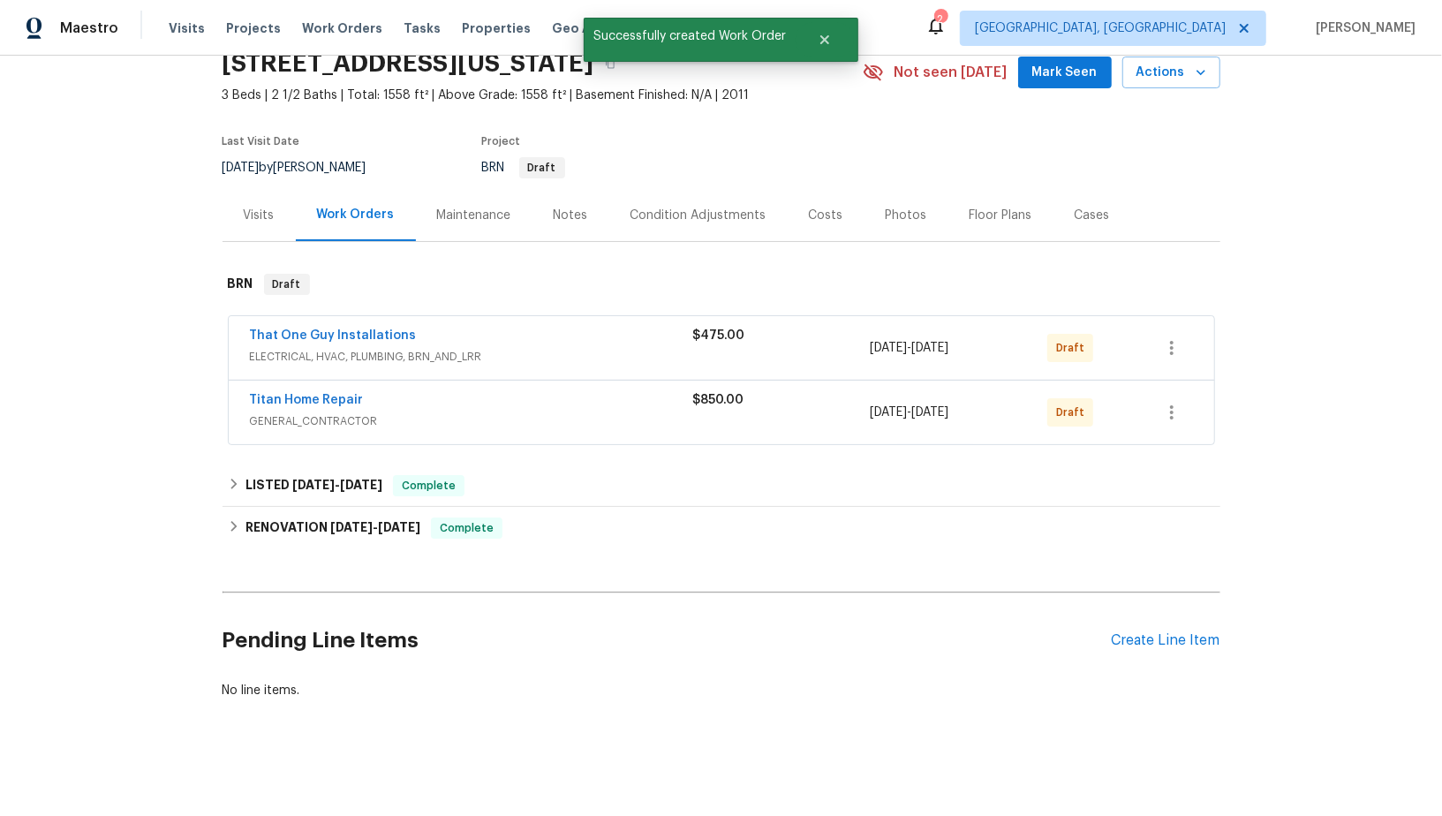
scroll to position [78, 0]
click at [345, 331] on link "That One Guy Installations" at bounding box center [333, 336] width 167 height 12
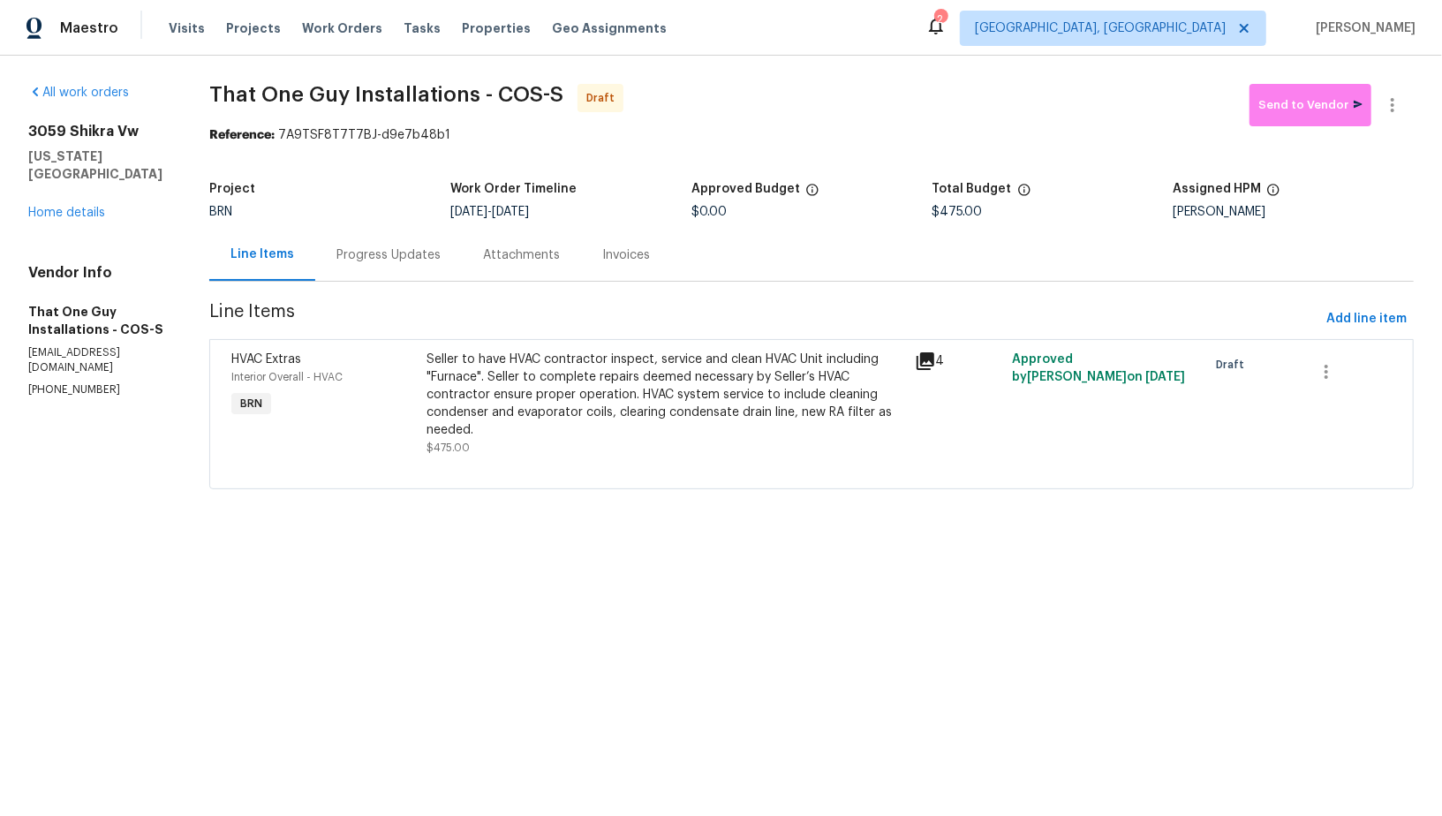
click at [429, 259] on div "Progress Updates" at bounding box center [389, 255] width 104 height 18
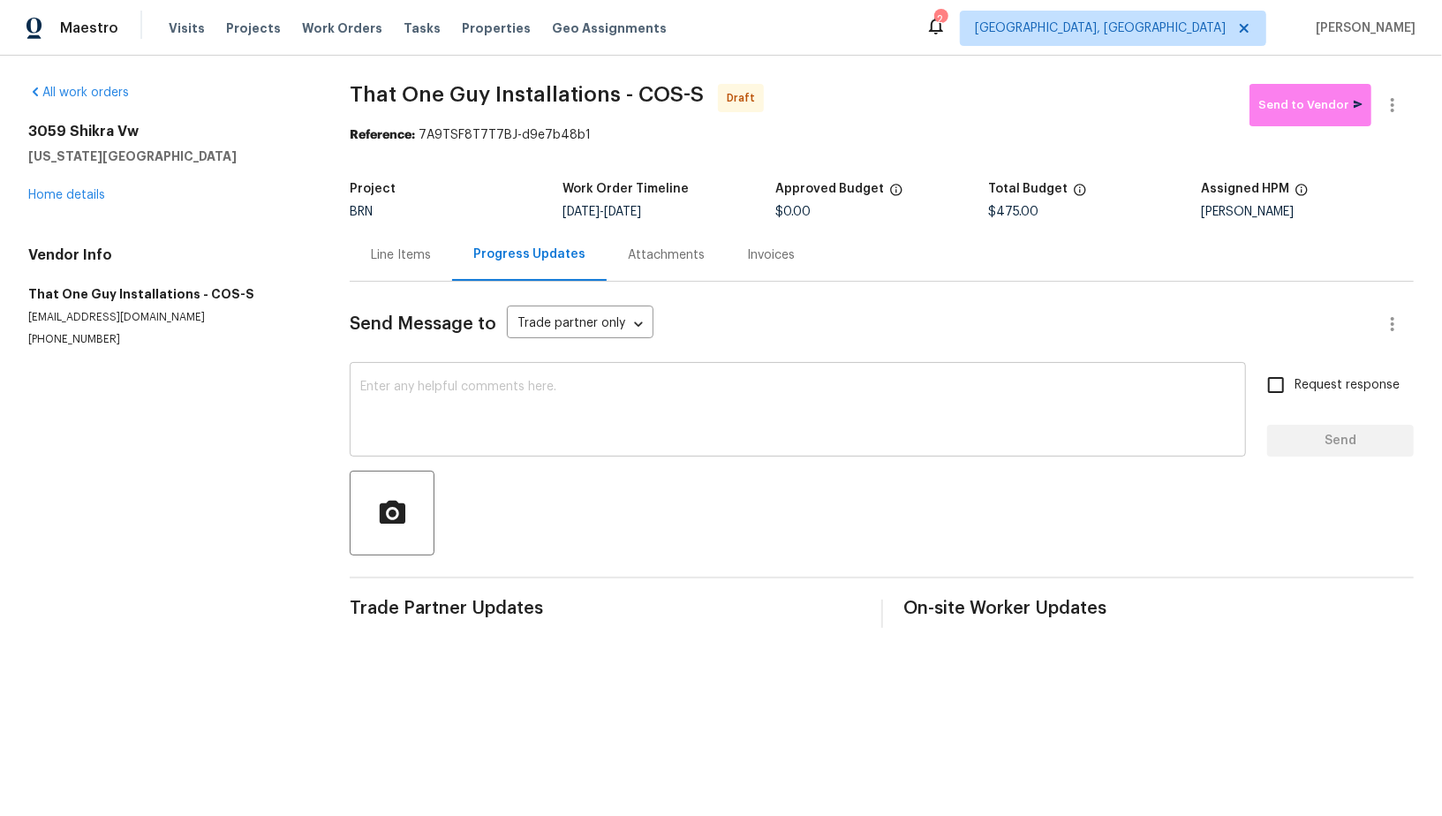
click at [467, 410] on textarea at bounding box center [797, 412] width 875 height 62
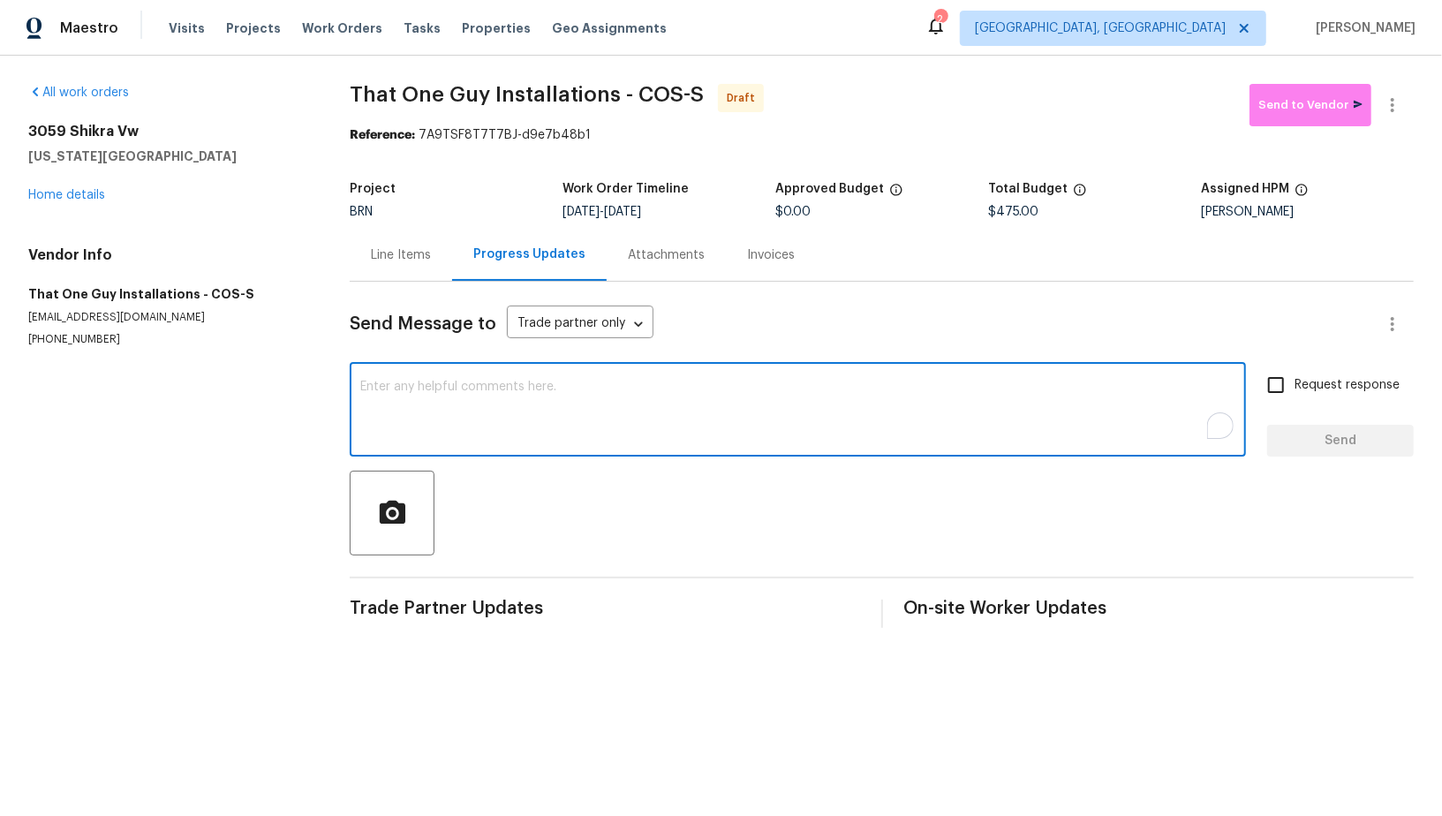
paste textarea "Hi, I'm Padmapriya from Opendoor. Just wanted to check if you received the WO f…"
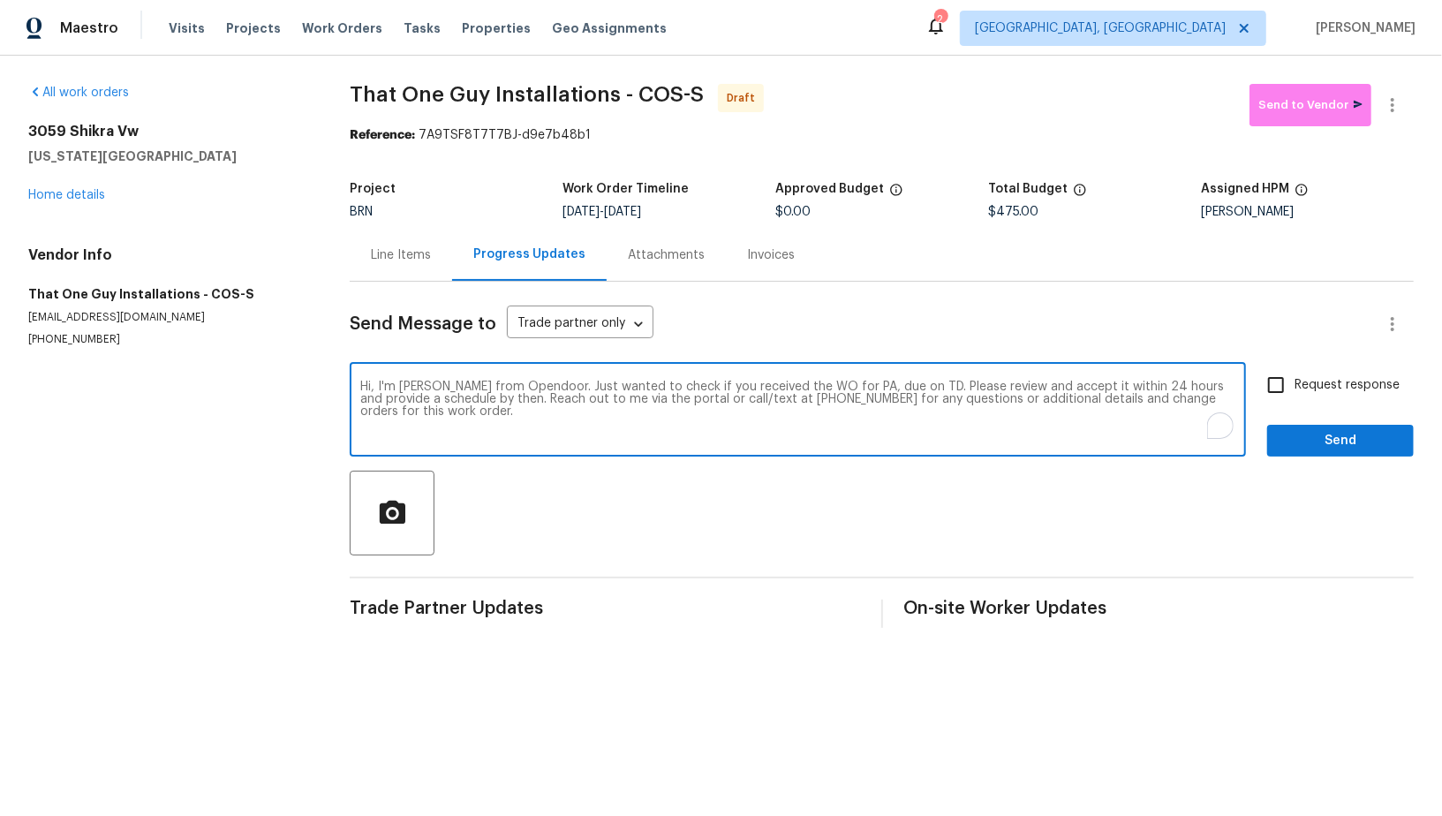
click at [861, 383] on textarea "Hi, I'm Padmapriya from Opendoor. Just wanted to check if you received the WO f…" at bounding box center [797, 412] width 875 height 62
paste textarea "3059 Shikra Vw, Colorado Springs, CO 80916"
type textarea "Hi, I'm Padmapriya from Opendoor. Just wanted to check if you received the WO f…"
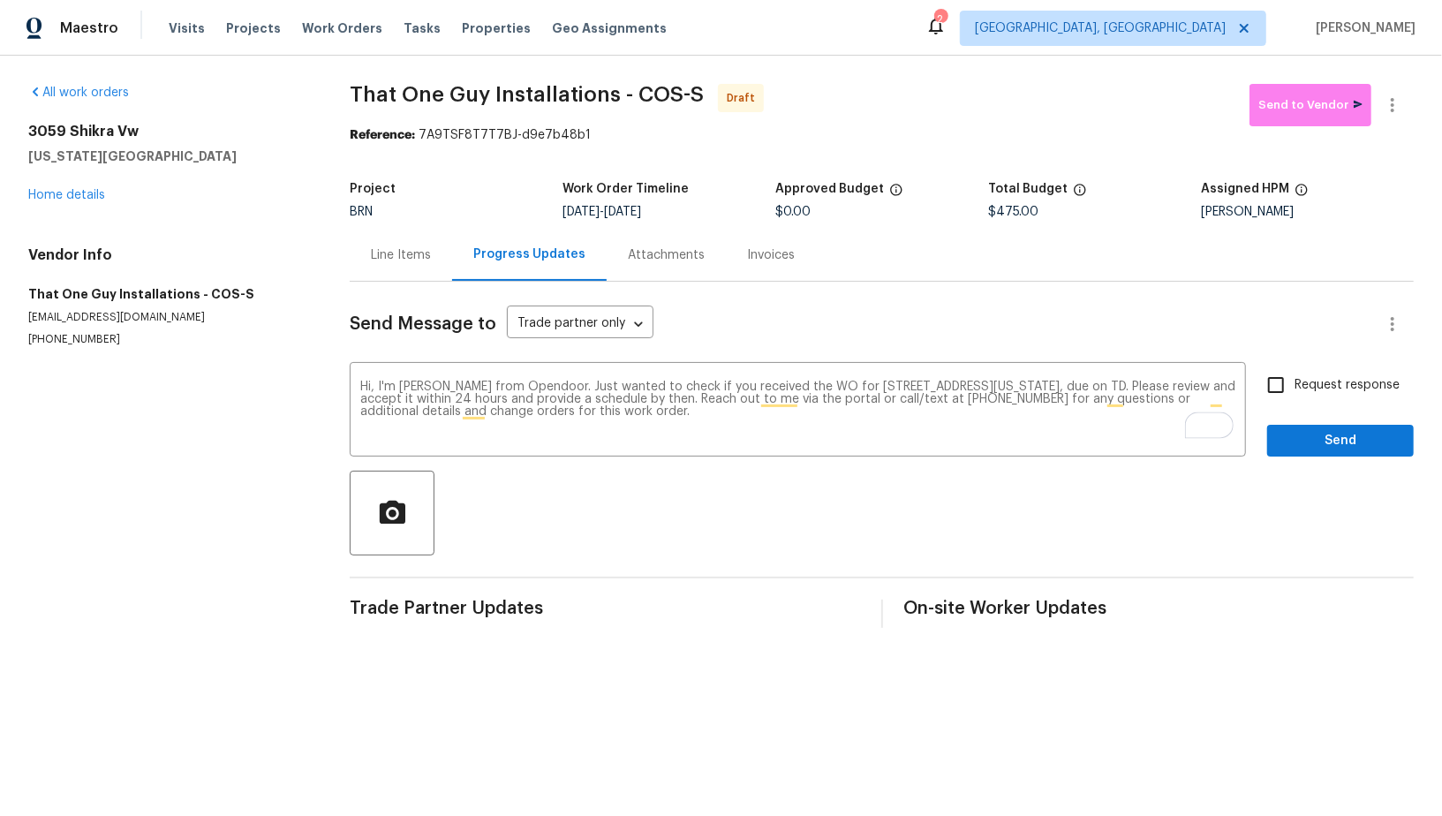
drag, startPoint x: 623, startPoint y: 207, endPoint x: 690, endPoint y: 207, distance: 67.1
click at [690, 207] on div "9/8/2025 - 9/10/2025" at bounding box center [669, 212] width 213 height 12
click at [628, 206] on span "9/10/2025" at bounding box center [622, 212] width 37 height 12
click at [1177, 389] on textarea "Hi, I'm Padmapriya from Opendoor. Just wanted to check if you received the WO f…" at bounding box center [797, 412] width 875 height 62
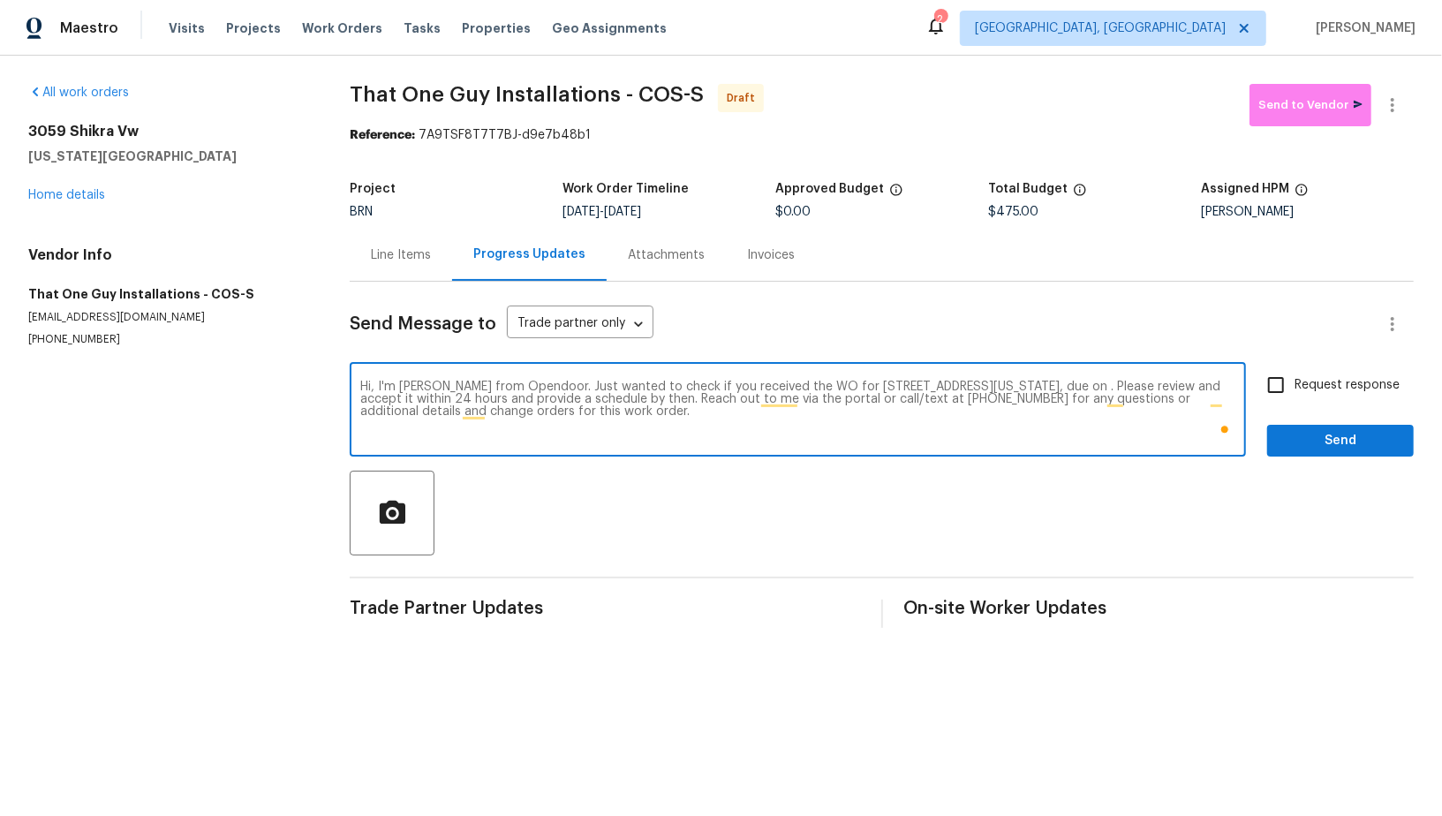
paste textarea "9/10/2025"
click at [1035, 399] on textarea "Hi, I'm Padmapriya from Opendoor. Just wanted to check if you received the WO f…" at bounding box center [797, 412] width 875 height 62
type textarea "Hi, I'm Padmapriya from Opendoor. Just wanted to check if you received the WO f…"
click at [1282, 390] on input "Request response" at bounding box center [1276, 385] width 37 height 37
checkbox input "true"
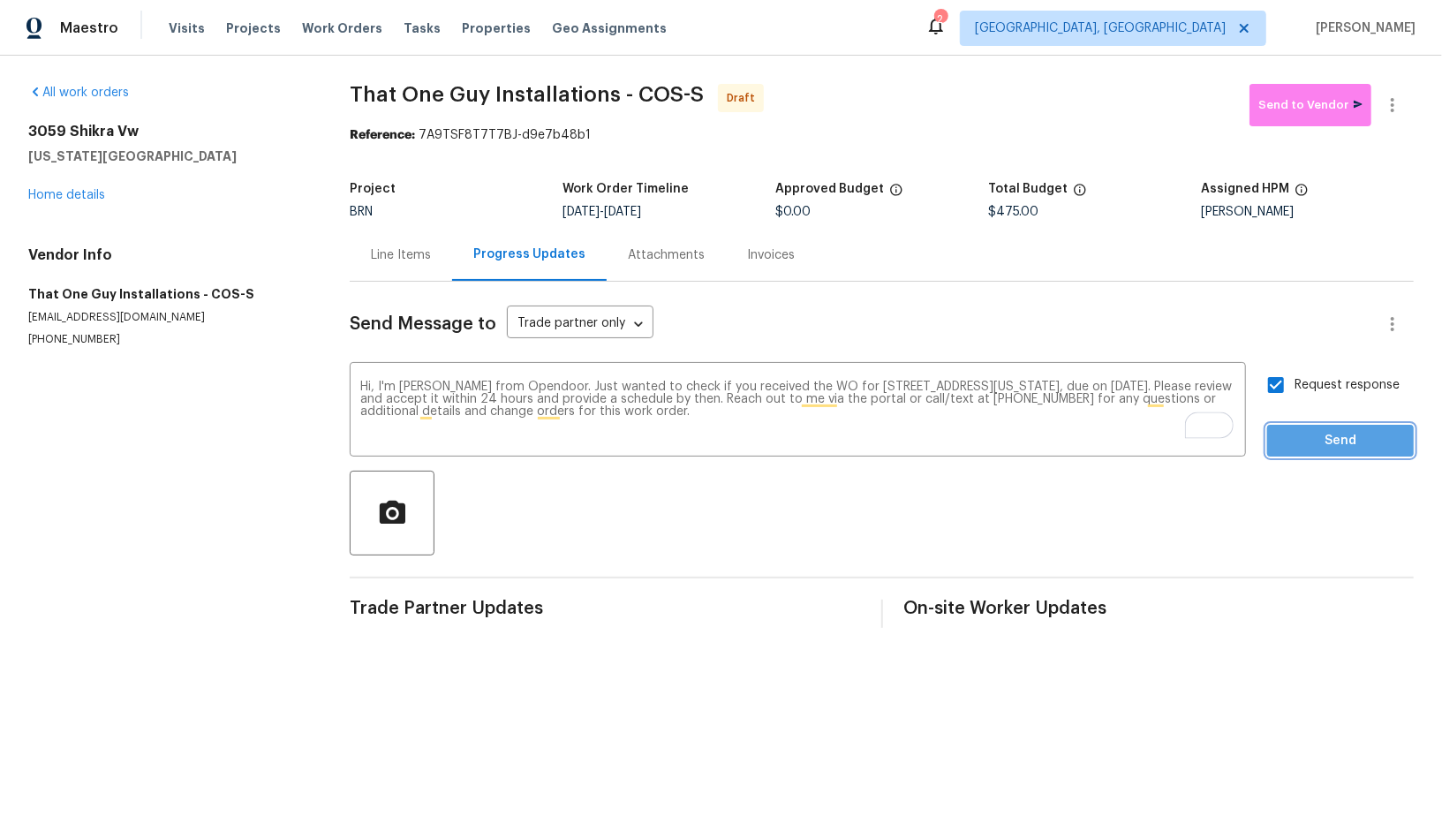
click at [1301, 426] on button "Send" at bounding box center [1341, 441] width 147 height 33
click at [1389, 115] on button "button" at bounding box center [1393, 105] width 42 height 42
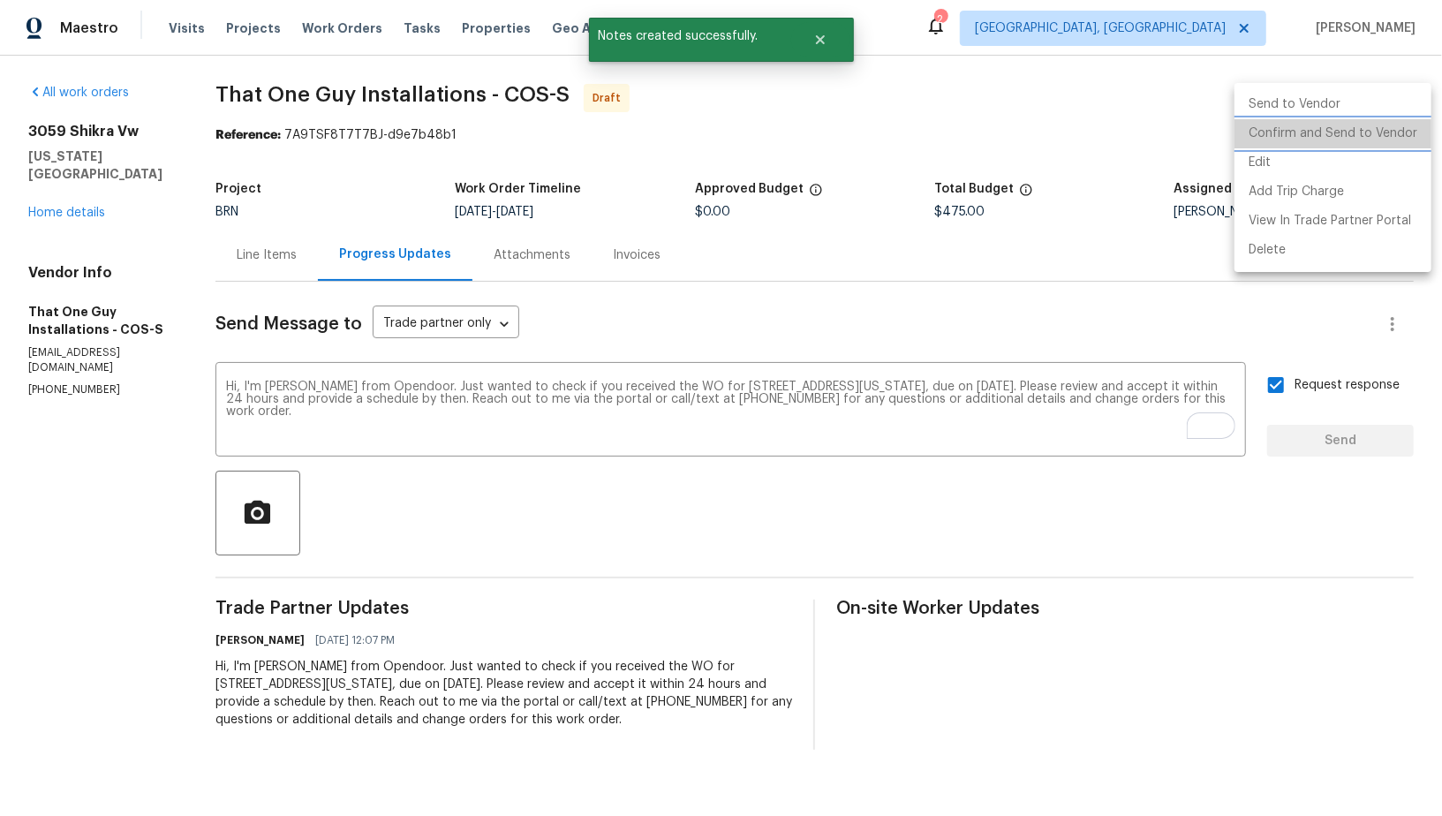
click at [1360, 132] on li "Confirm and Send to Vendor" at bounding box center [1333, 133] width 197 height 29
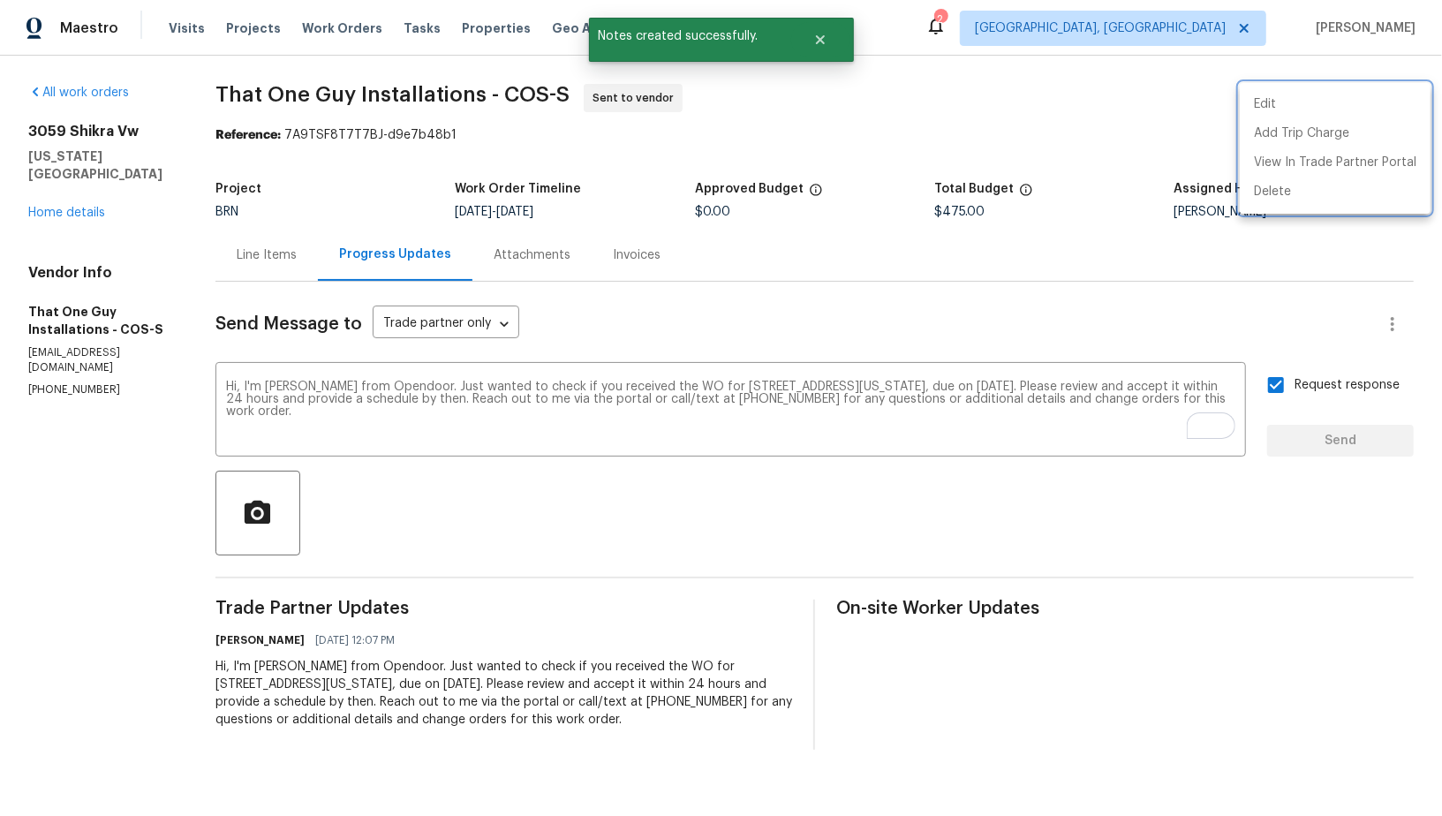
click at [255, 273] on div at bounding box center [721, 408] width 1442 height 816
click at [269, 253] on div "Line Items" at bounding box center [267, 255] width 60 height 18
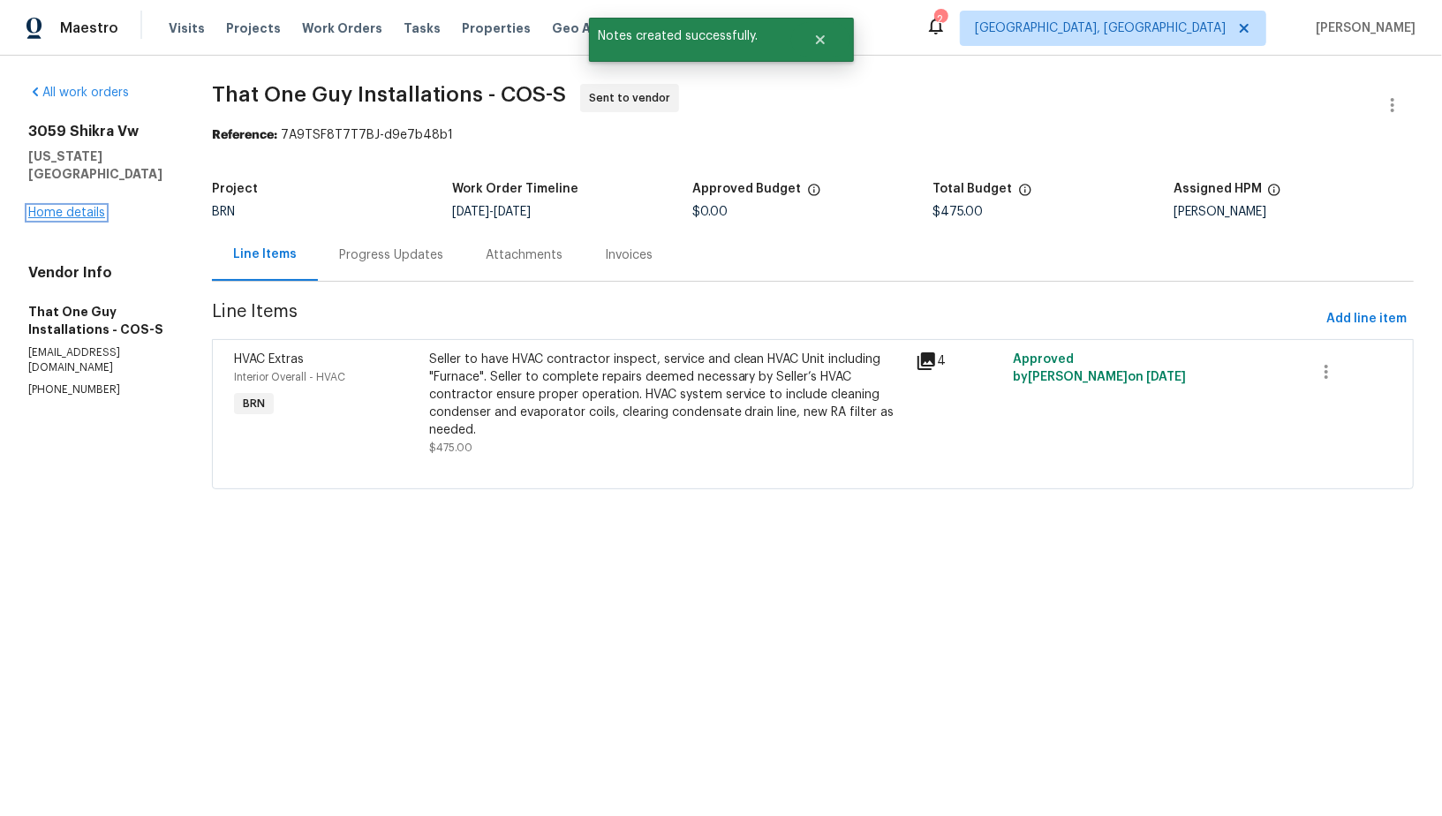
click at [82, 211] on link "Home details" at bounding box center [66, 213] width 77 height 12
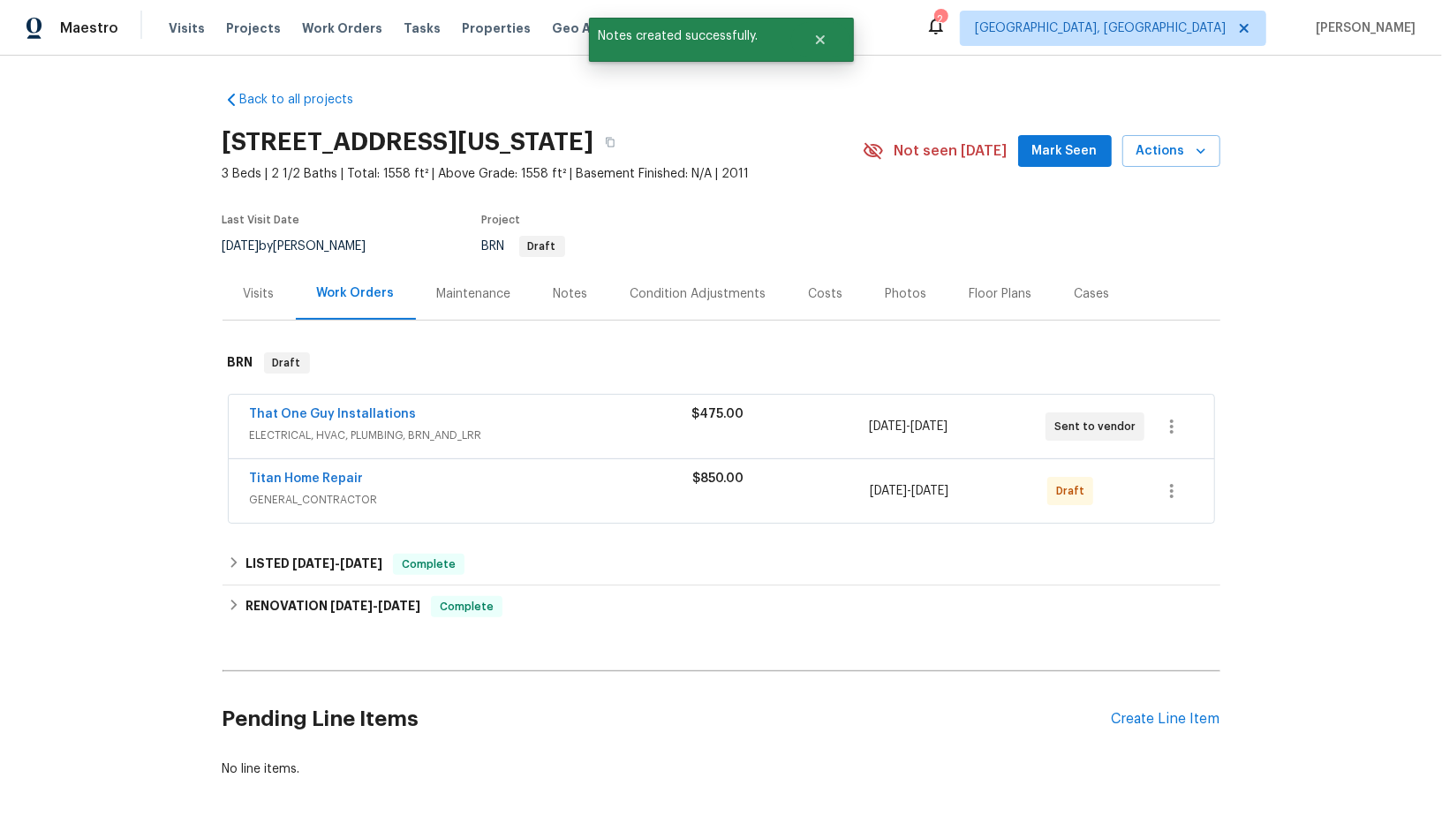
click at [336, 483] on span "Titan Home Repair" at bounding box center [307, 479] width 114 height 18
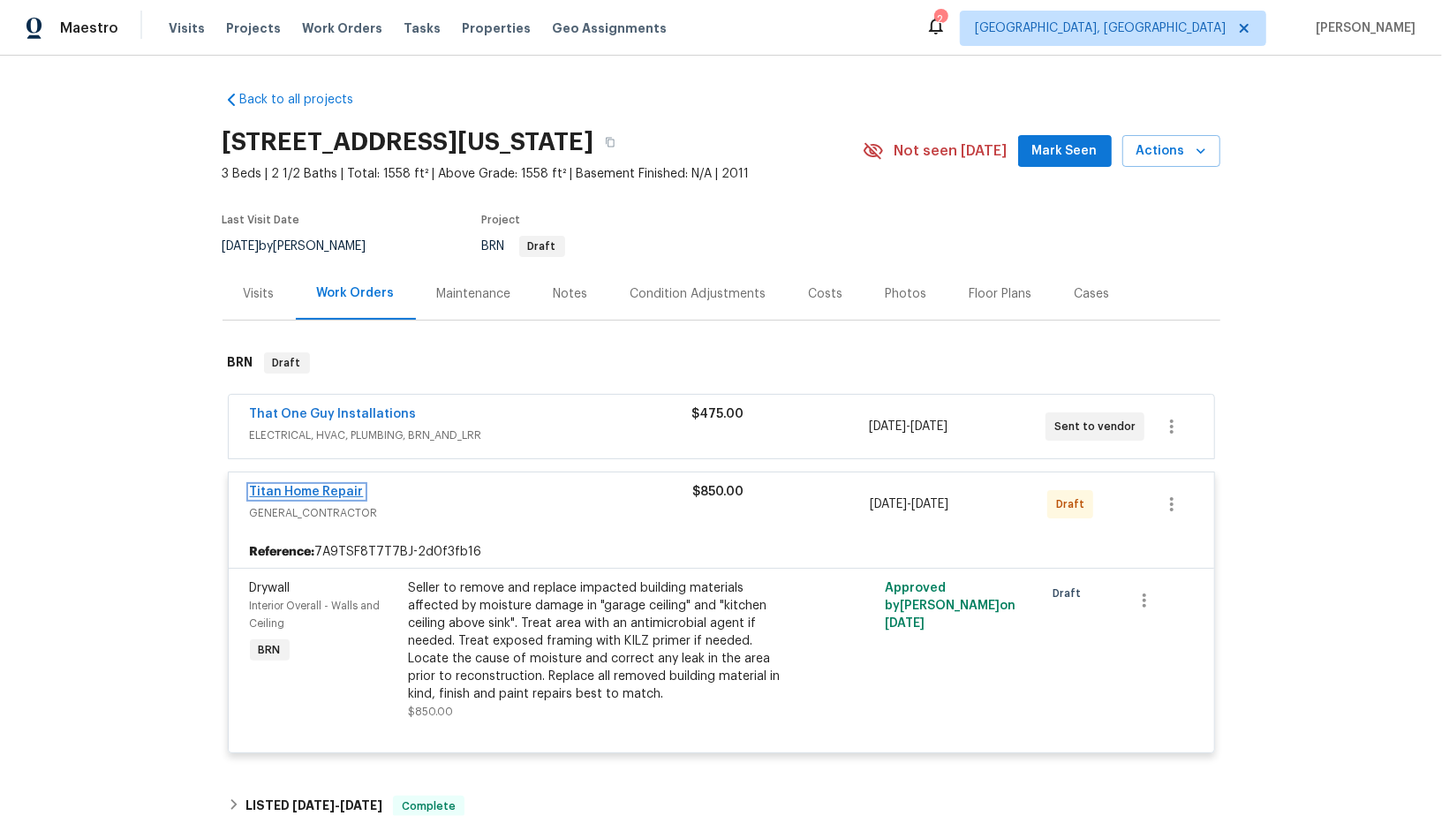
click at [332, 492] on link "Titan Home Repair" at bounding box center [307, 492] width 114 height 12
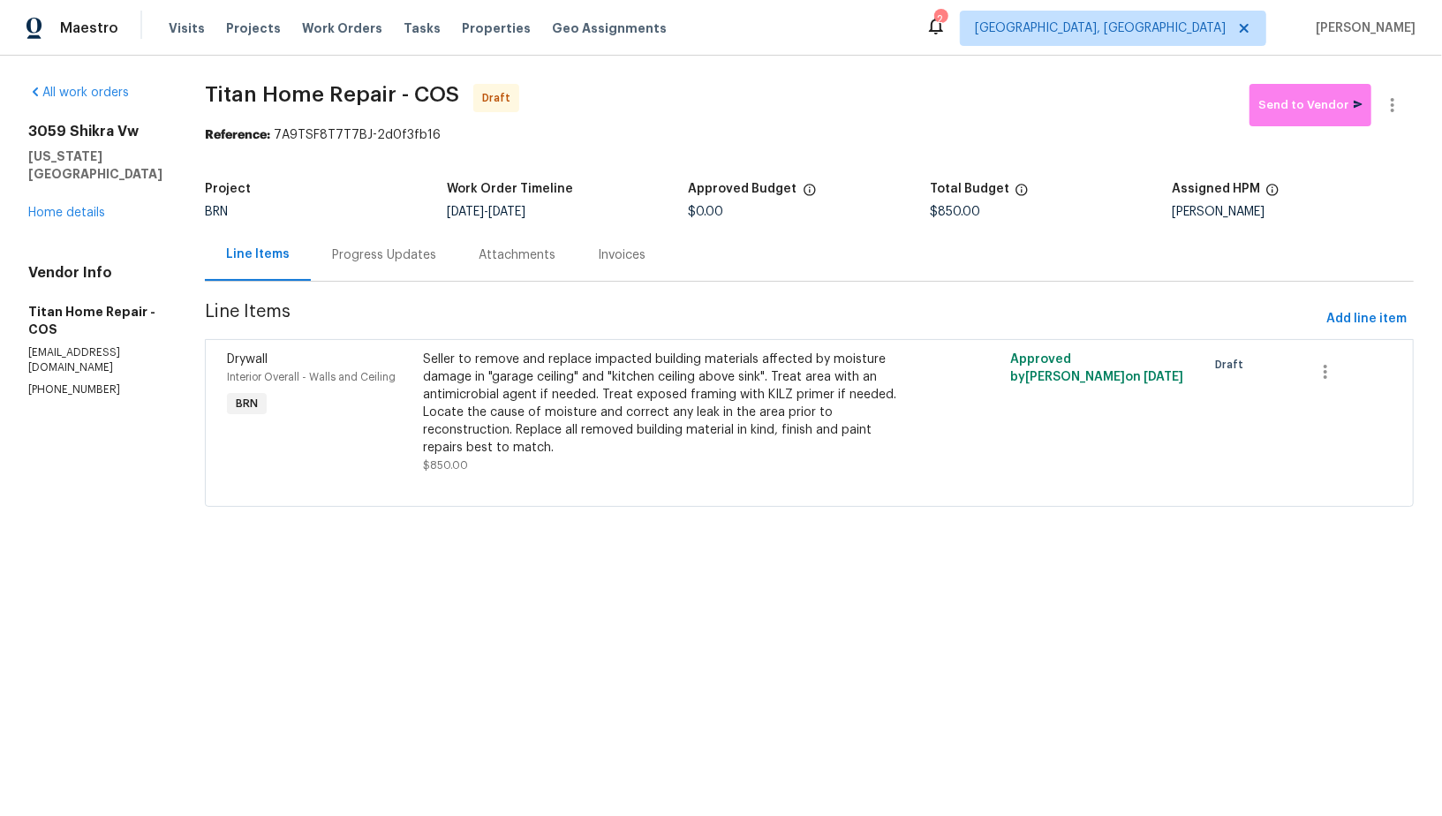
click at [375, 256] on div "Progress Updates" at bounding box center [384, 255] width 104 height 18
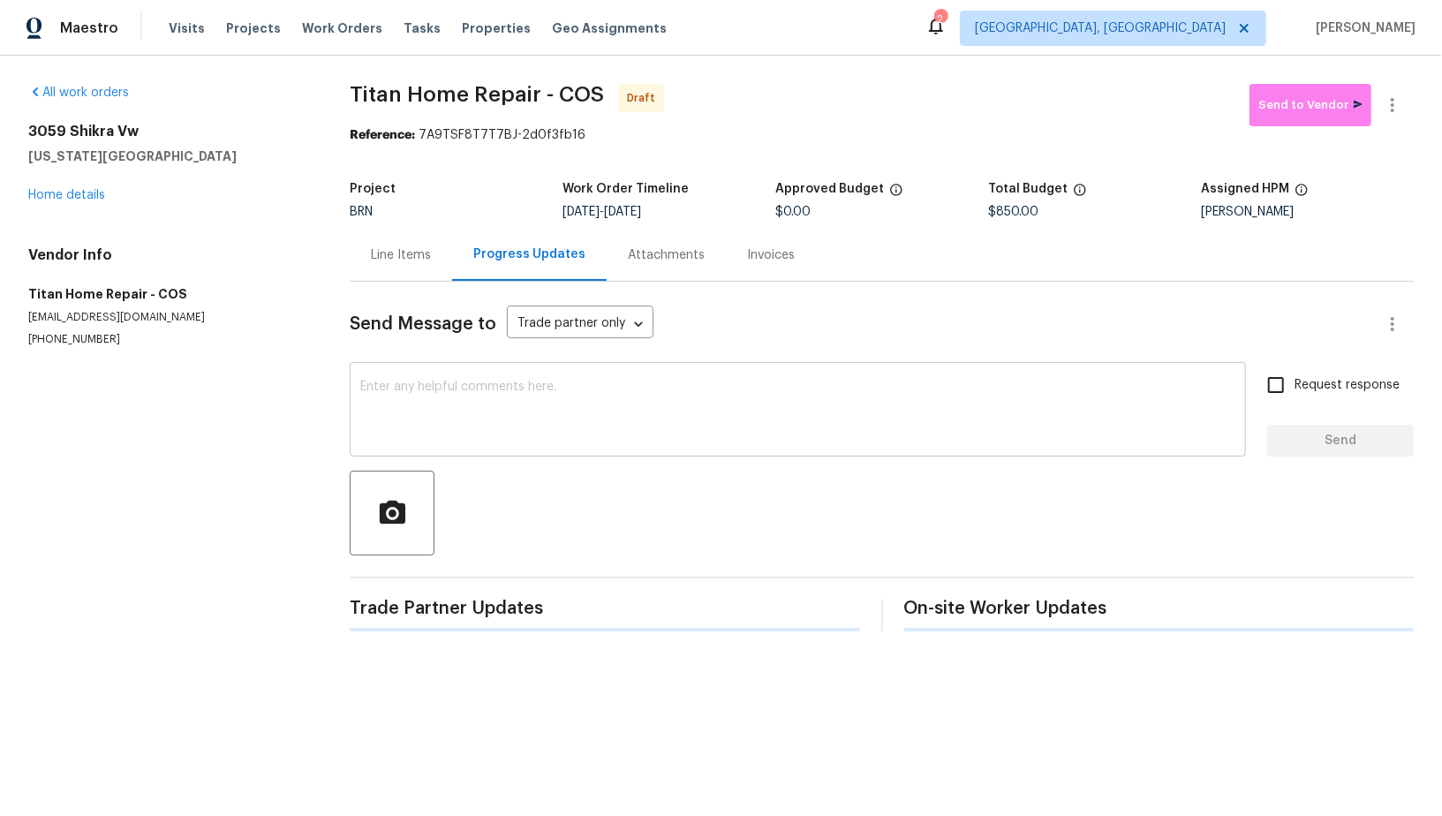
click at [511, 396] on textarea at bounding box center [797, 412] width 875 height 62
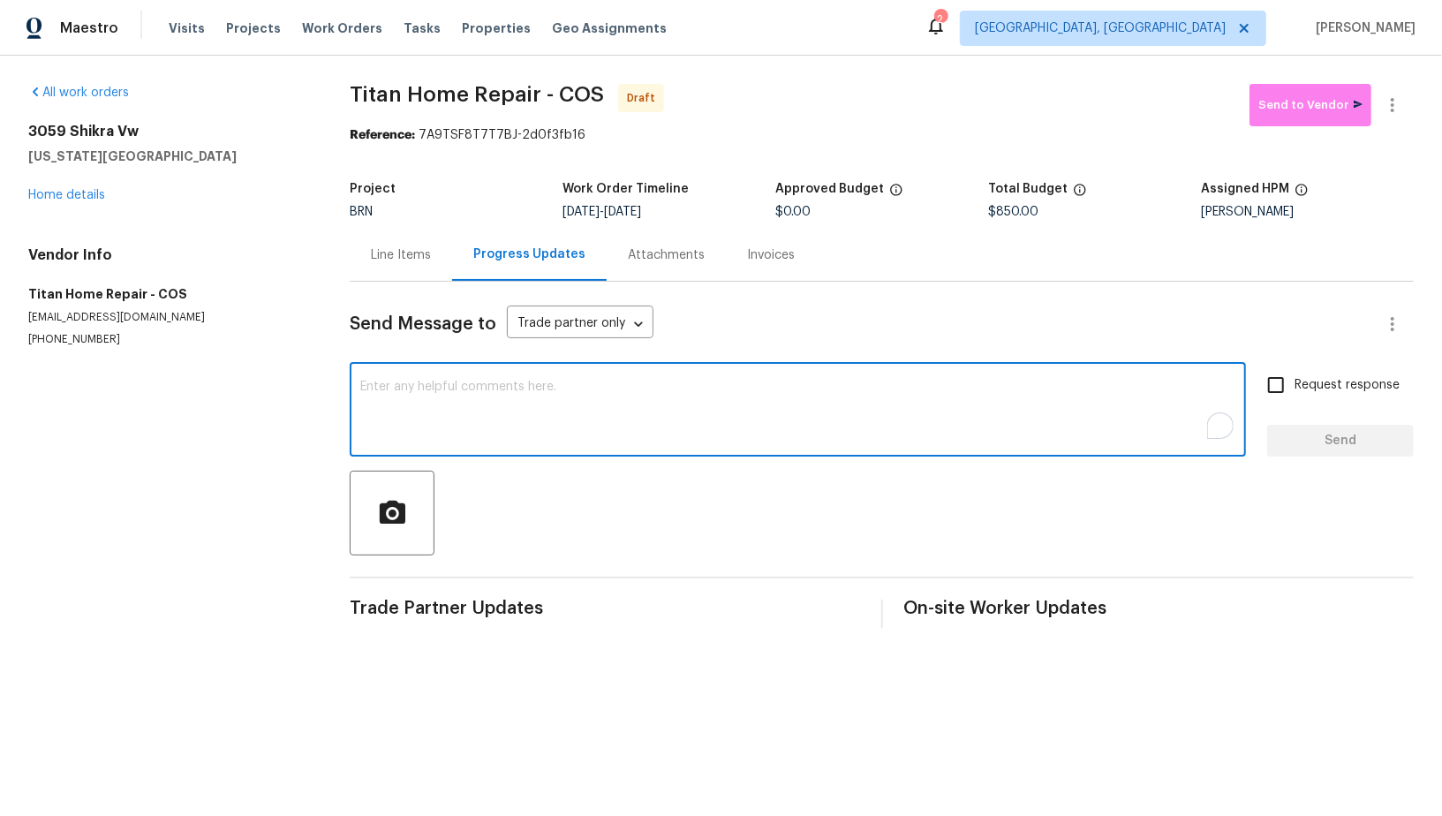
paste textarea "Hi, I'm Padmapriya from Opendoor. Just wanted to check if you received the WO f…"
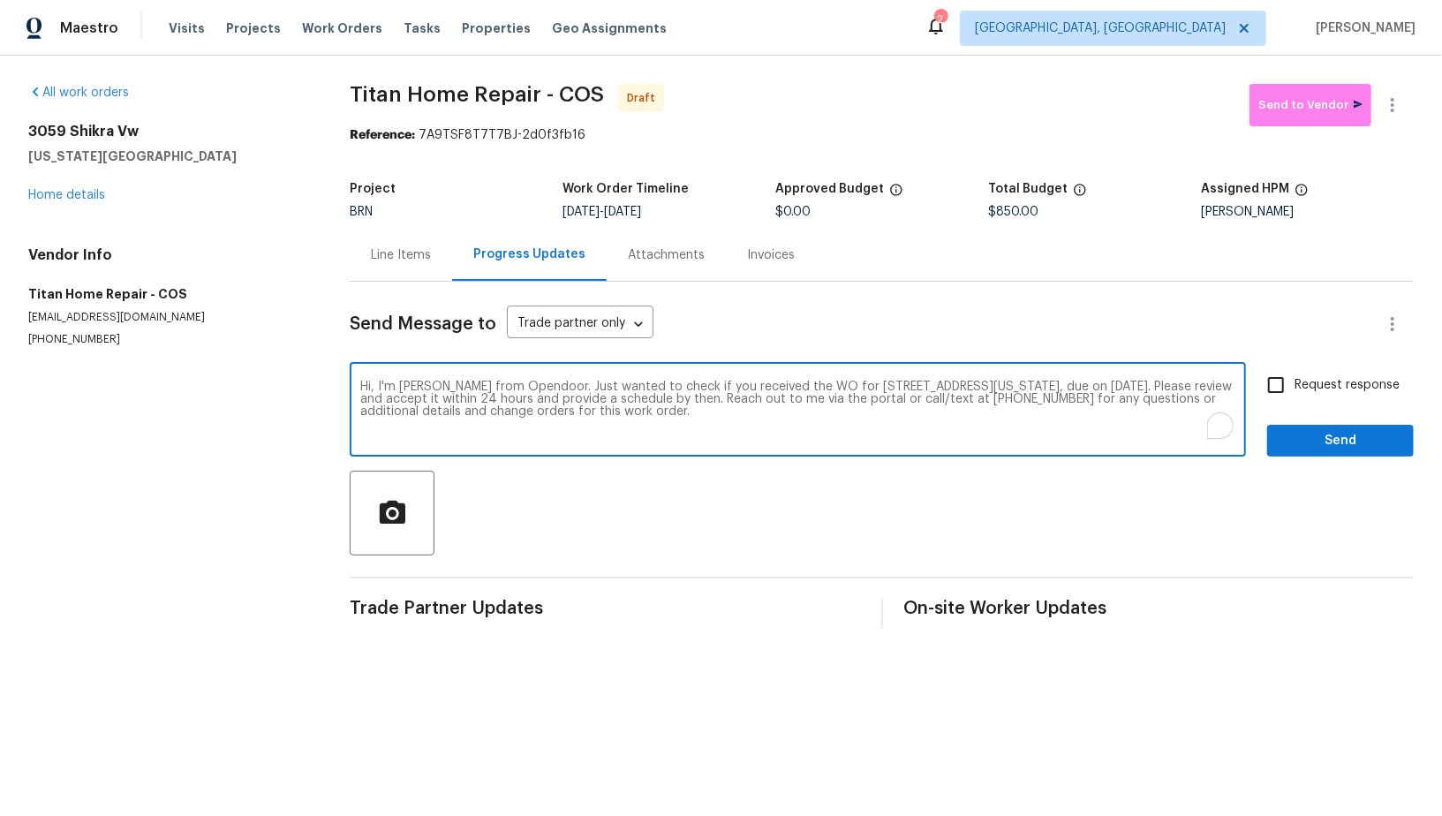
type textarea "Hi, I'm Padmapriya from Opendoor. Just wanted to check if you received the WO f…"
click at [1260, 389] on input "Request response" at bounding box center [1276, 385] width 37 height 37
checkbox input "true"
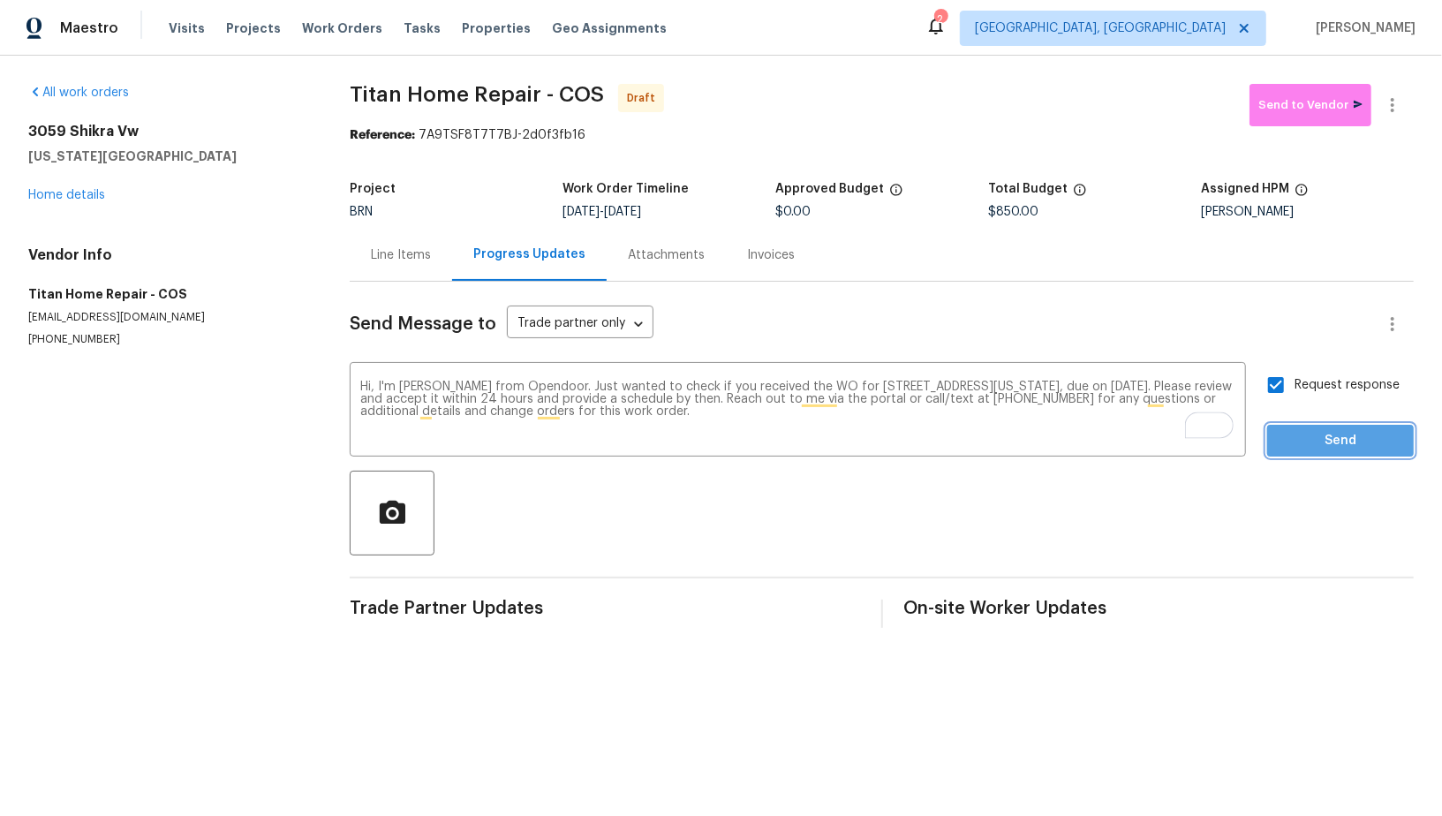
click at [1336, 438] on span "Send" at bounding box center [1341, 441] width 118 height 22
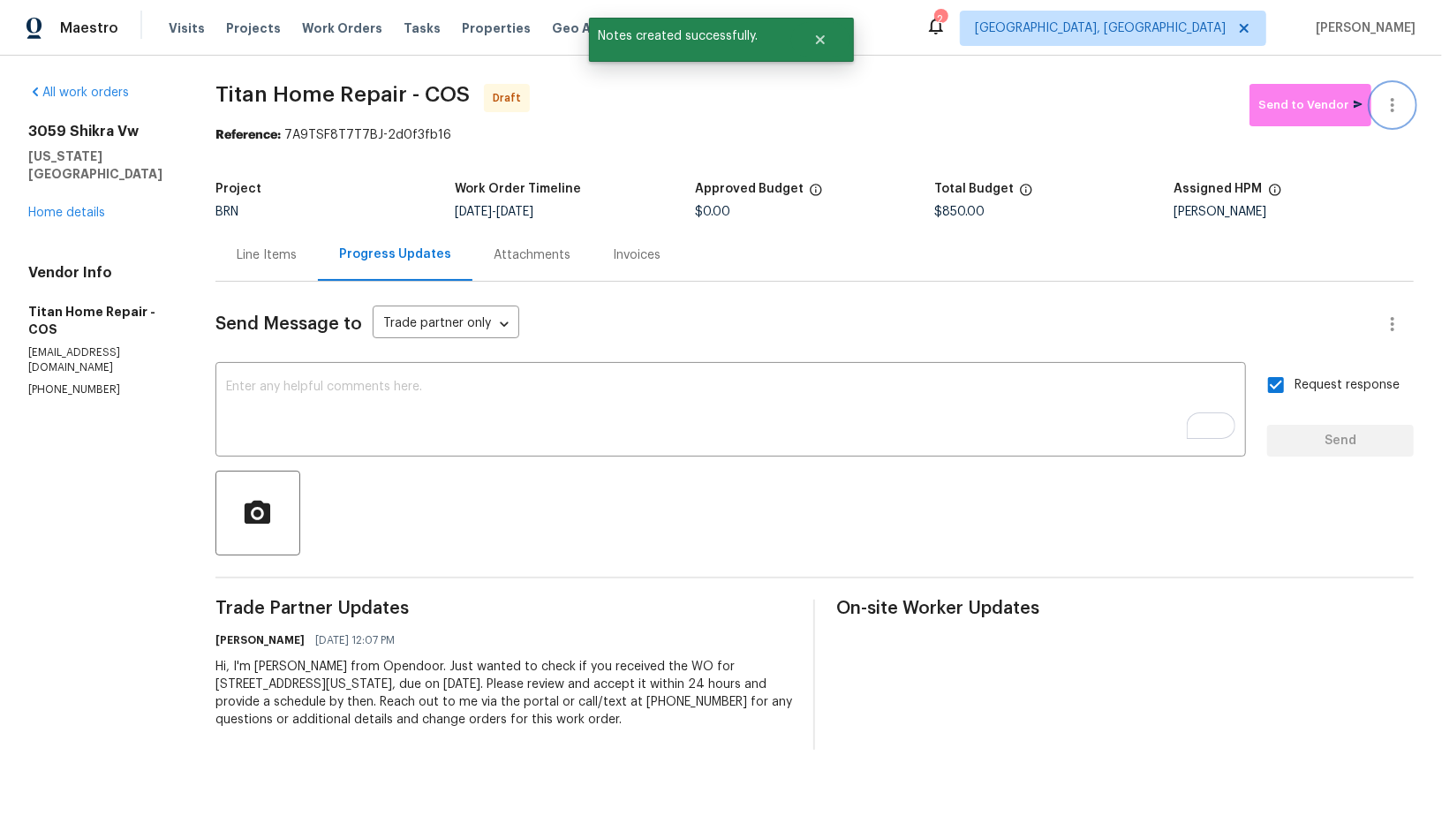
click at [1396, 113] on icon "button" at bounding box center [1392, 105] width 21 height 21
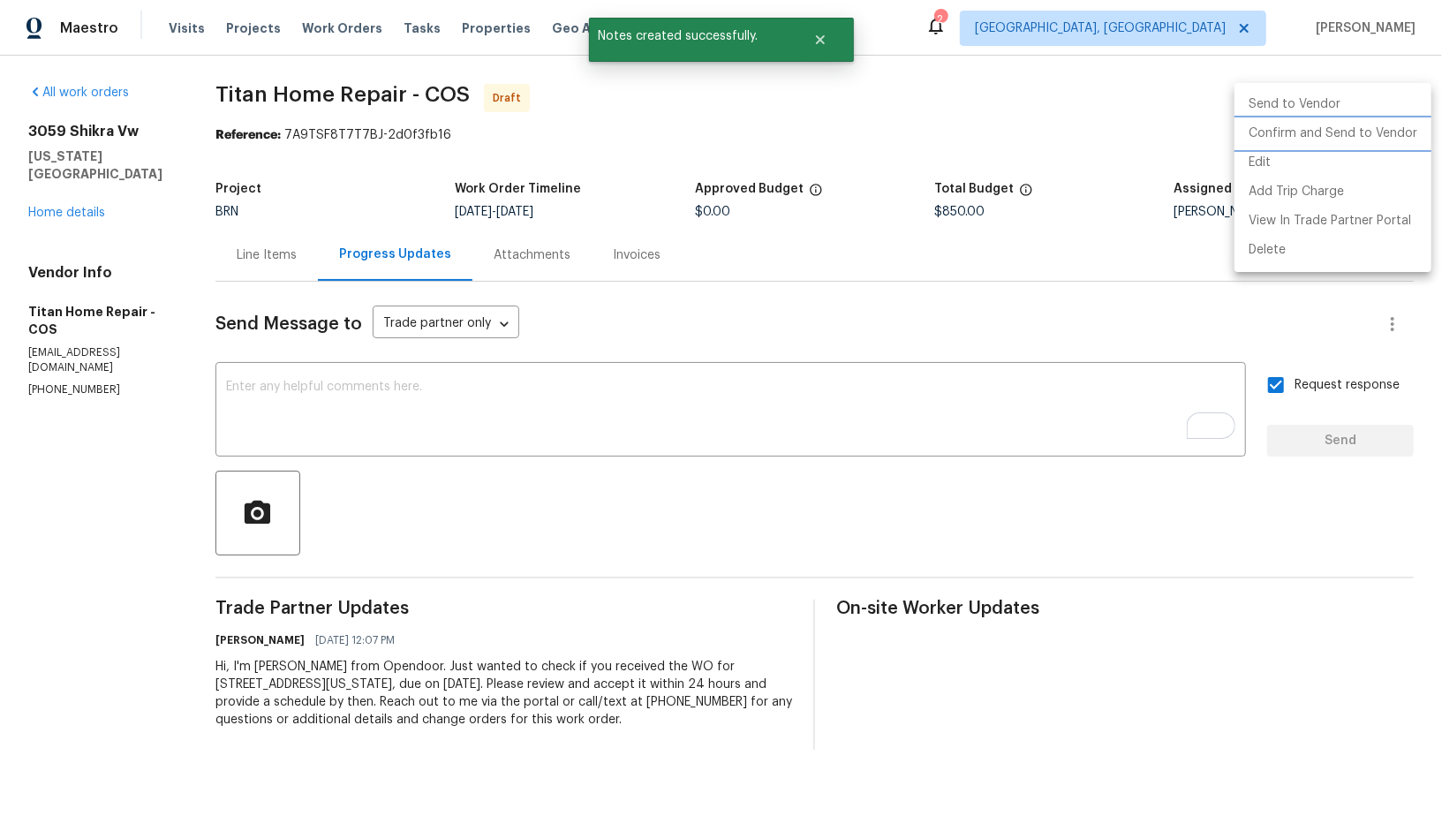
click at [1336, 136] on li "Confirm and Send to Vendor" at bounding box center [1333, 133] width 197 height 29
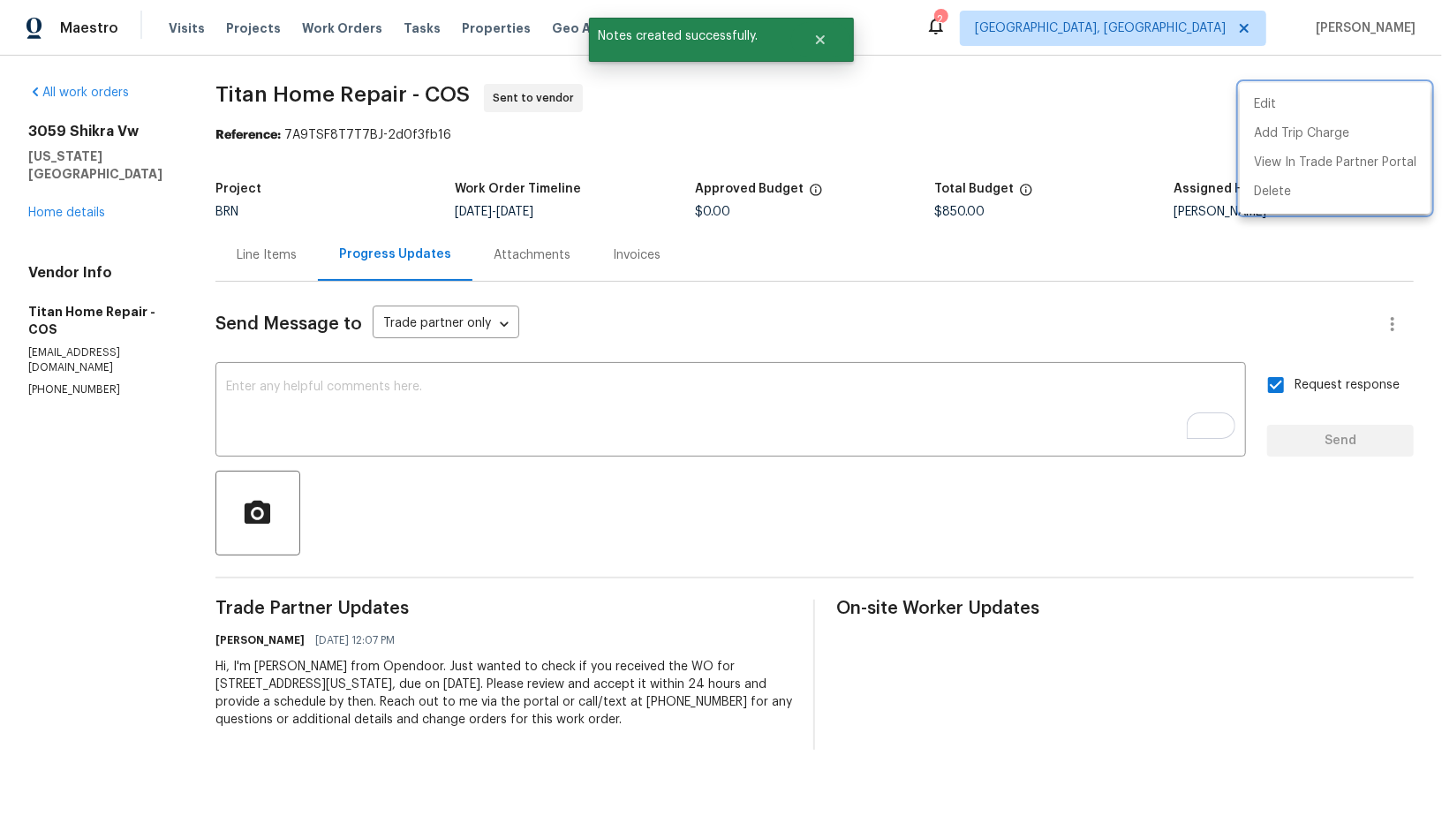
click at [252, 244] on div at bounding box center [721, 408] width 1442 height 816
click at [277, 268] on div "Line Items" at bounding box center [267, 255] width 102 height 52
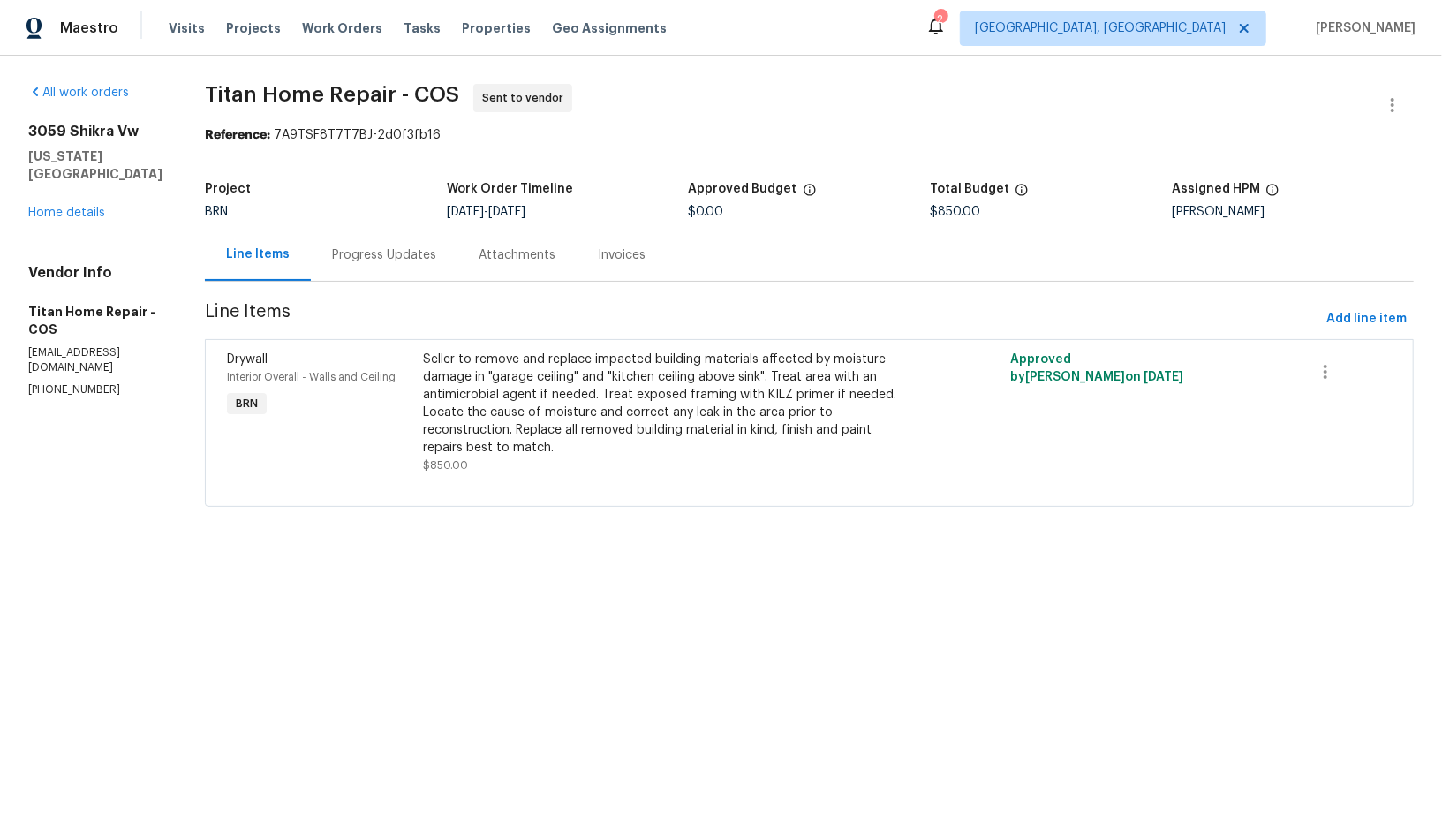
drag, startPoint x: 498, startPoint y: 213, endPoint x: 591, endPoint y: 213, distance: 92.7
click at [591, 213] on div "9/8/2025 - 9/10/2025" at bounding box center [568, 212] width 242 height 12
copy span "9/10/2025"
drag, startPoint x: 16, startPoint y: 301, endPoint x: 137, endPoint y: 306, distance: 121.1
click at [137, 307] on div "All work orders 3059 Shikra Vw Colorado Springs, CO 80916 Home details Vendor I…" at bounding box center [721, 306] width 1442 height 501
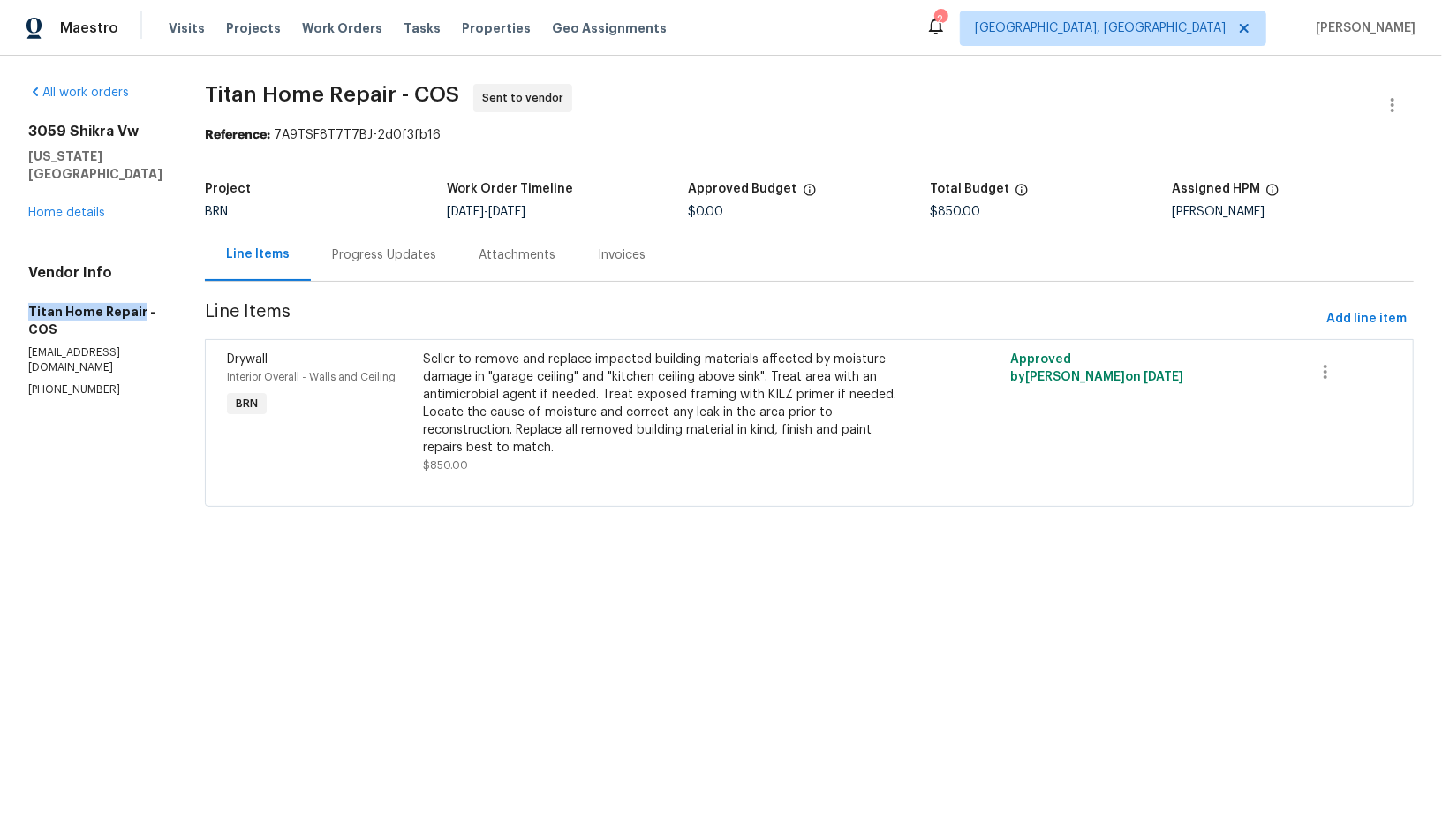
copy h5 "Titan Home Repair"
click at [64, 211] on link "Home details" at bounding box center [66, 213] width 77 height 12
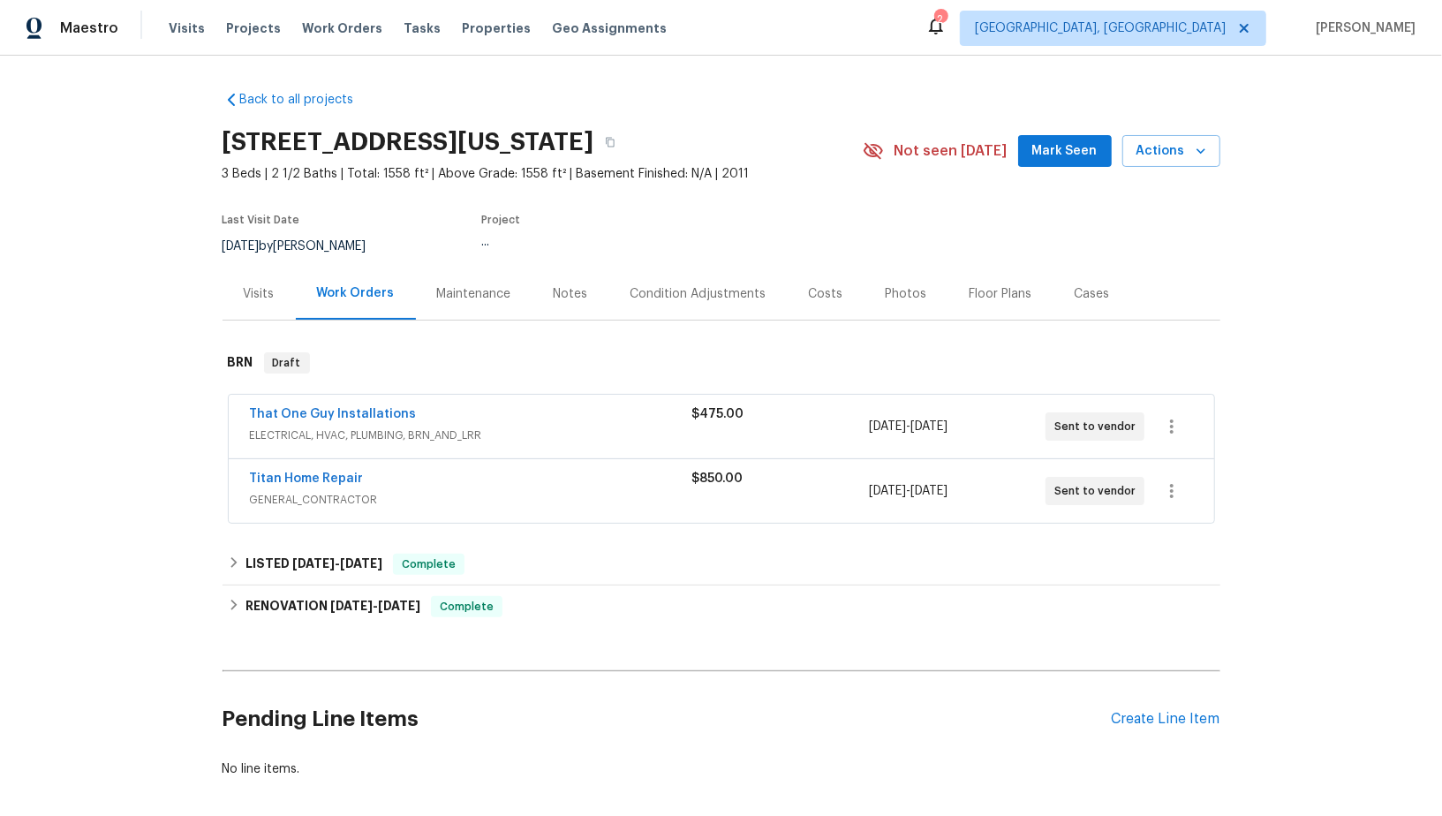
click at [311, 405] on span "That One Guy Installations" at bounding box center [333, 414] width 167 height 18
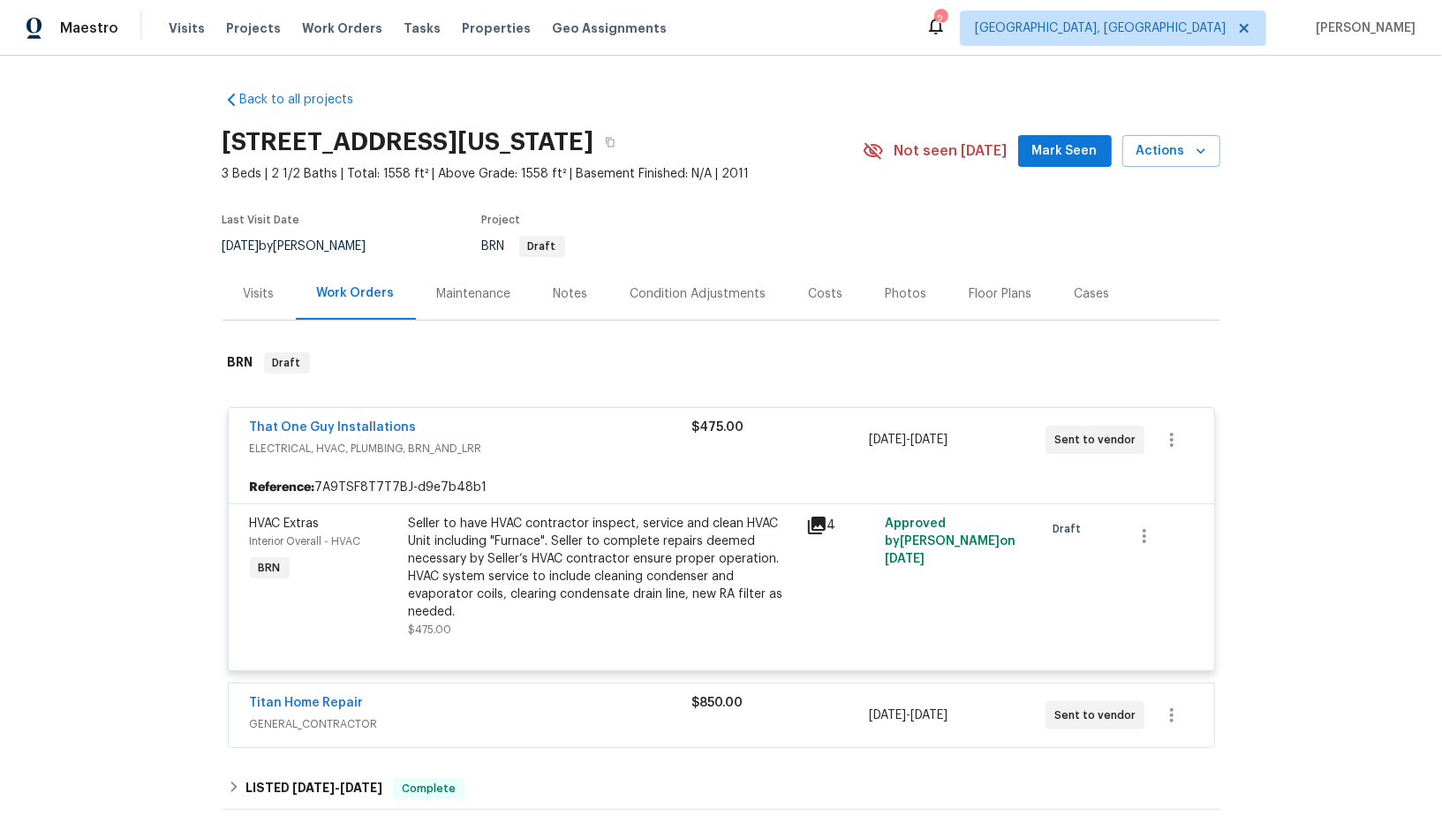
click at [313, 433] on span "That One Guy Installations" at bounding box center [333, 428] width 167 height 18
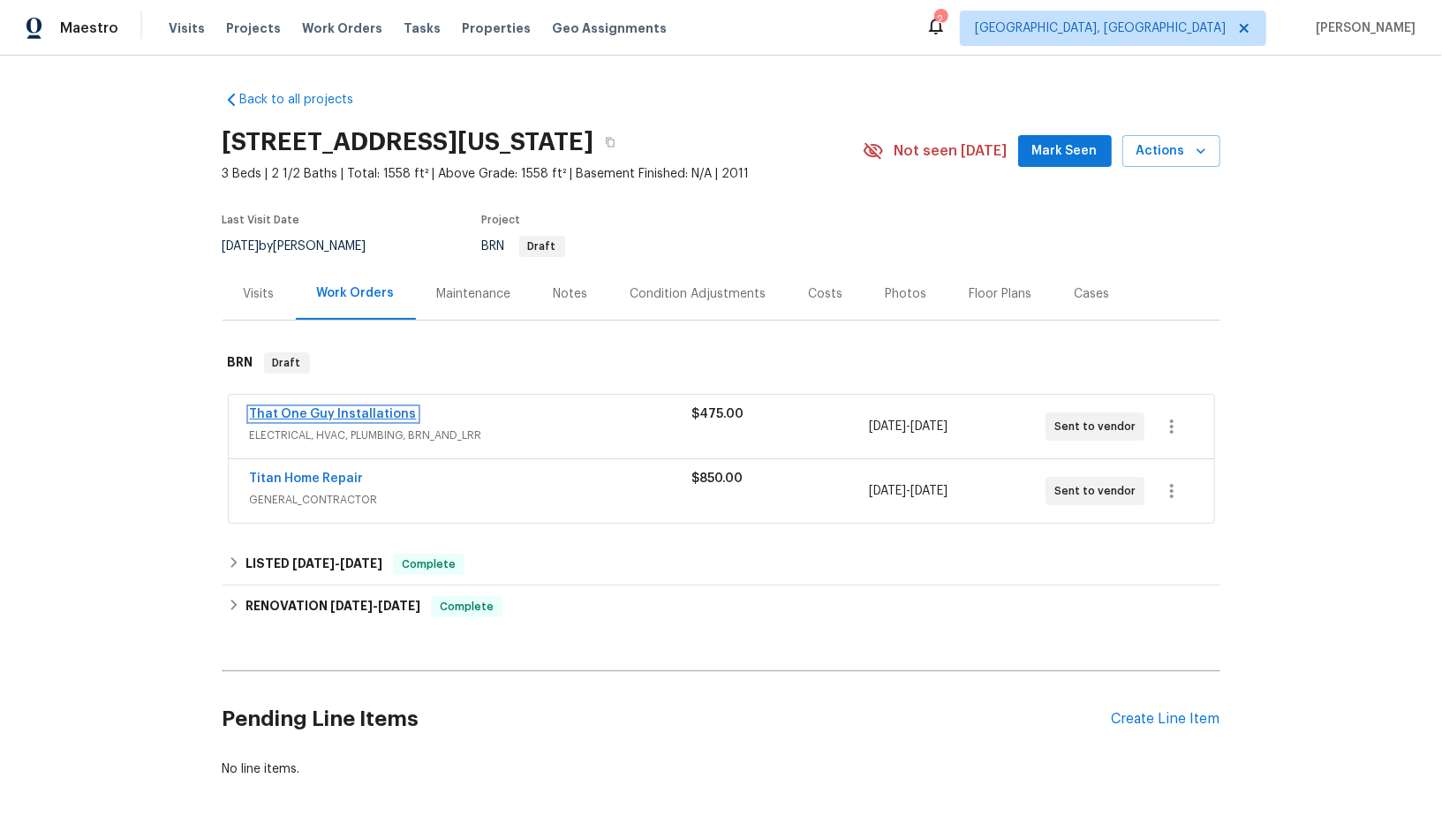
click at [298, 415] on link "That One Guy Installations" at bounding box center [333, 414] width 167 height 12
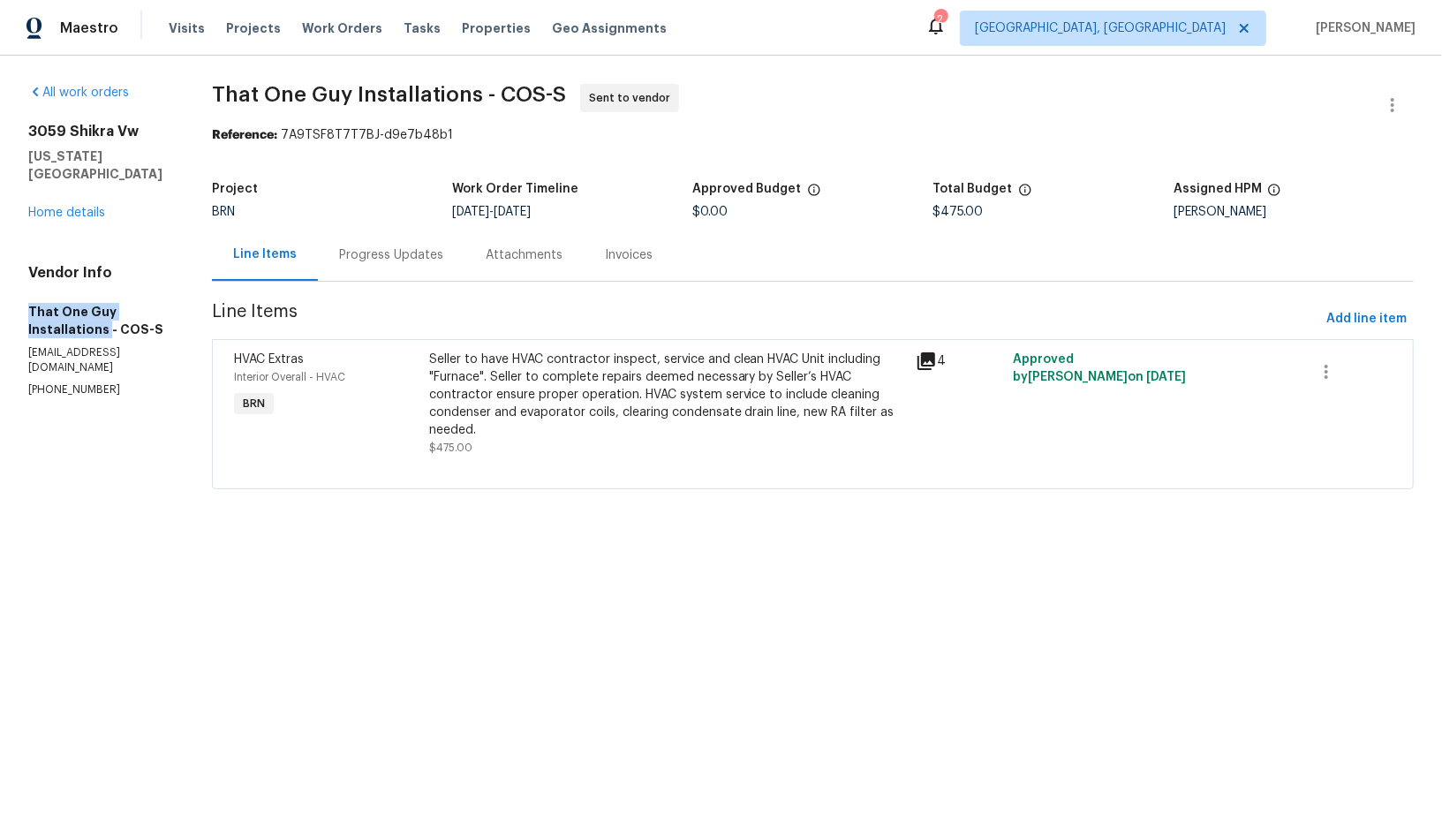
drag, startPoint x: 4, startPoint y: 308, endPoint x: 102, endPoint y: 329, distance: 101.2
click at [102, 329] on div "All work orders 3059 Shikra Vw Colorado Springs, CO 80916 Home details Vendor I…" at bounding box center [721, 297] width 1442 height 483
copy h5 "That One Guy Installations"
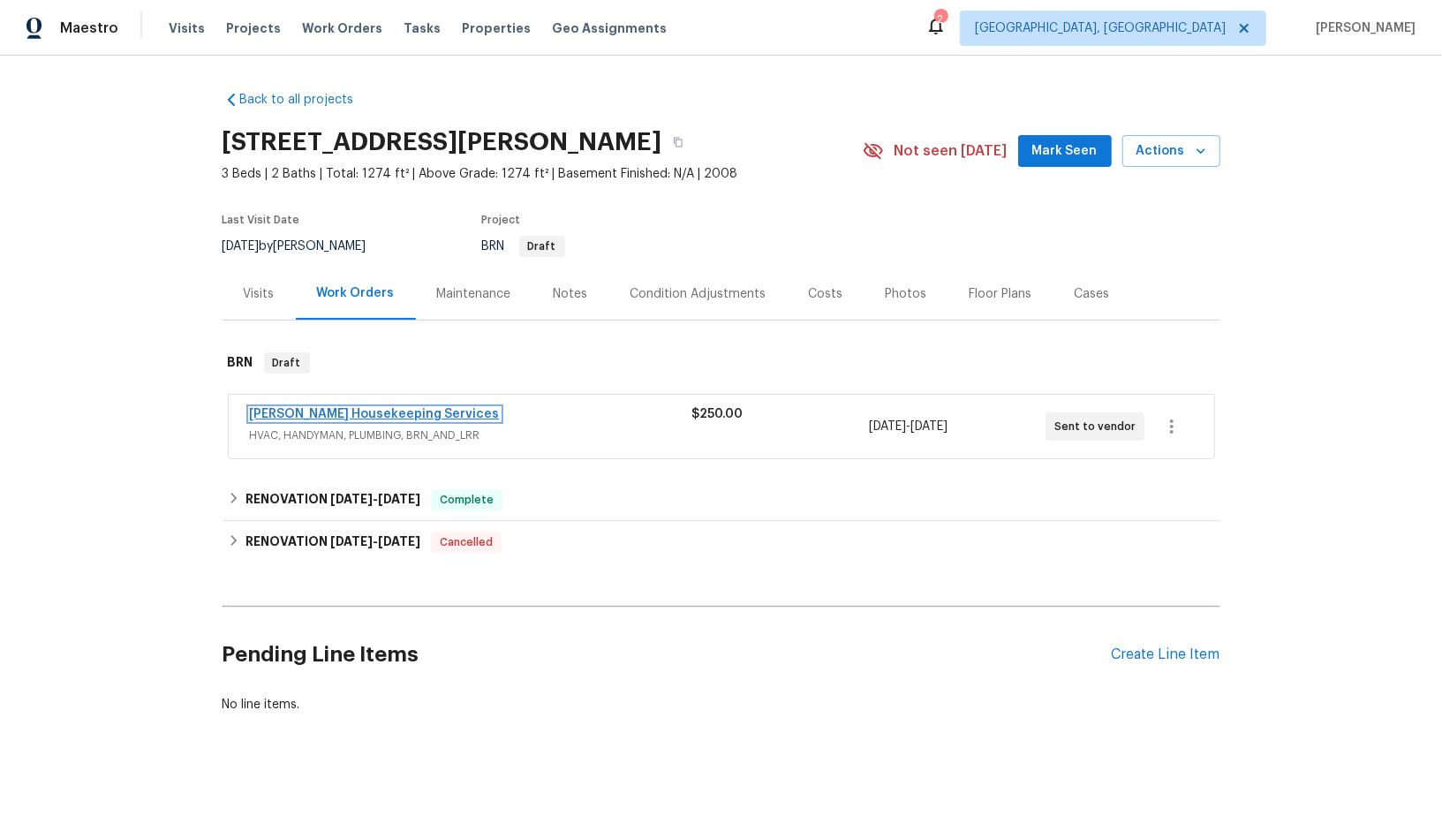
click at [354, 411] on link "[PERSON_NAME] Housekeeping Services" at bounding box center [375, 414] width 250 height 12
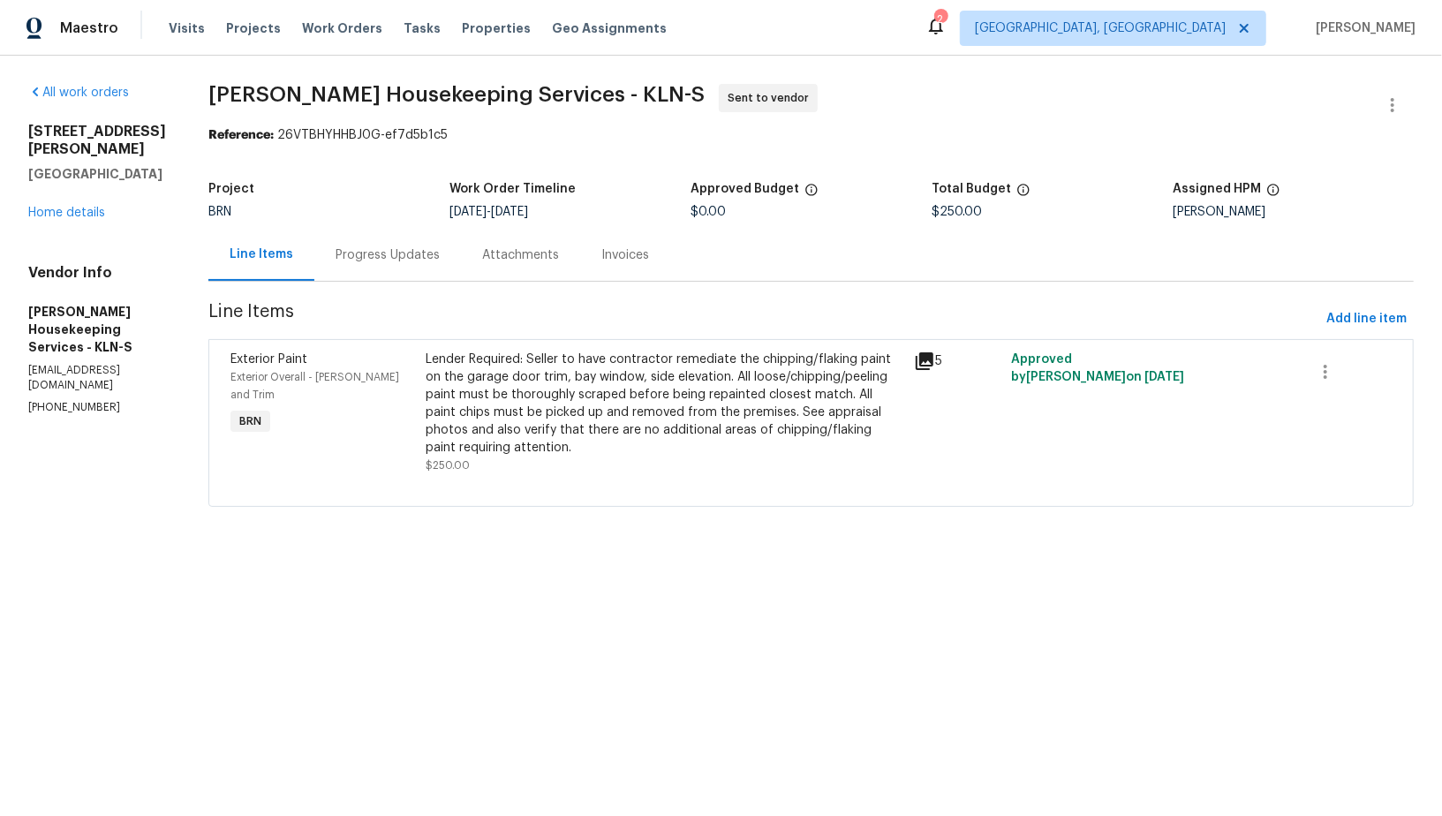
click at [408, 233] on div "Progress Updates" at bounding box center [387, 255] width 147 height 52
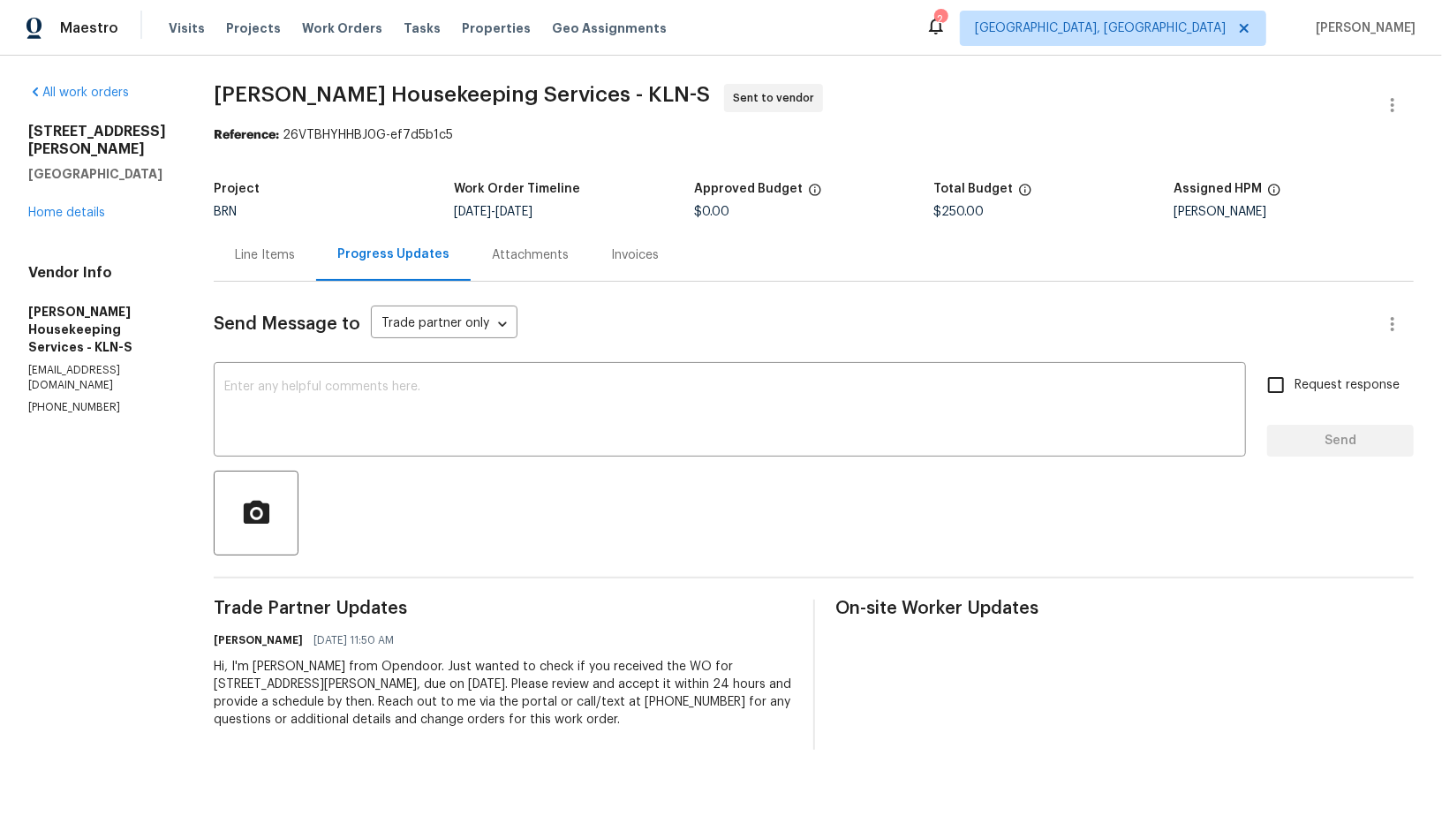
click at [272, 259] on div "Line Items" at bounding box center [265, 255] width 60 height 18
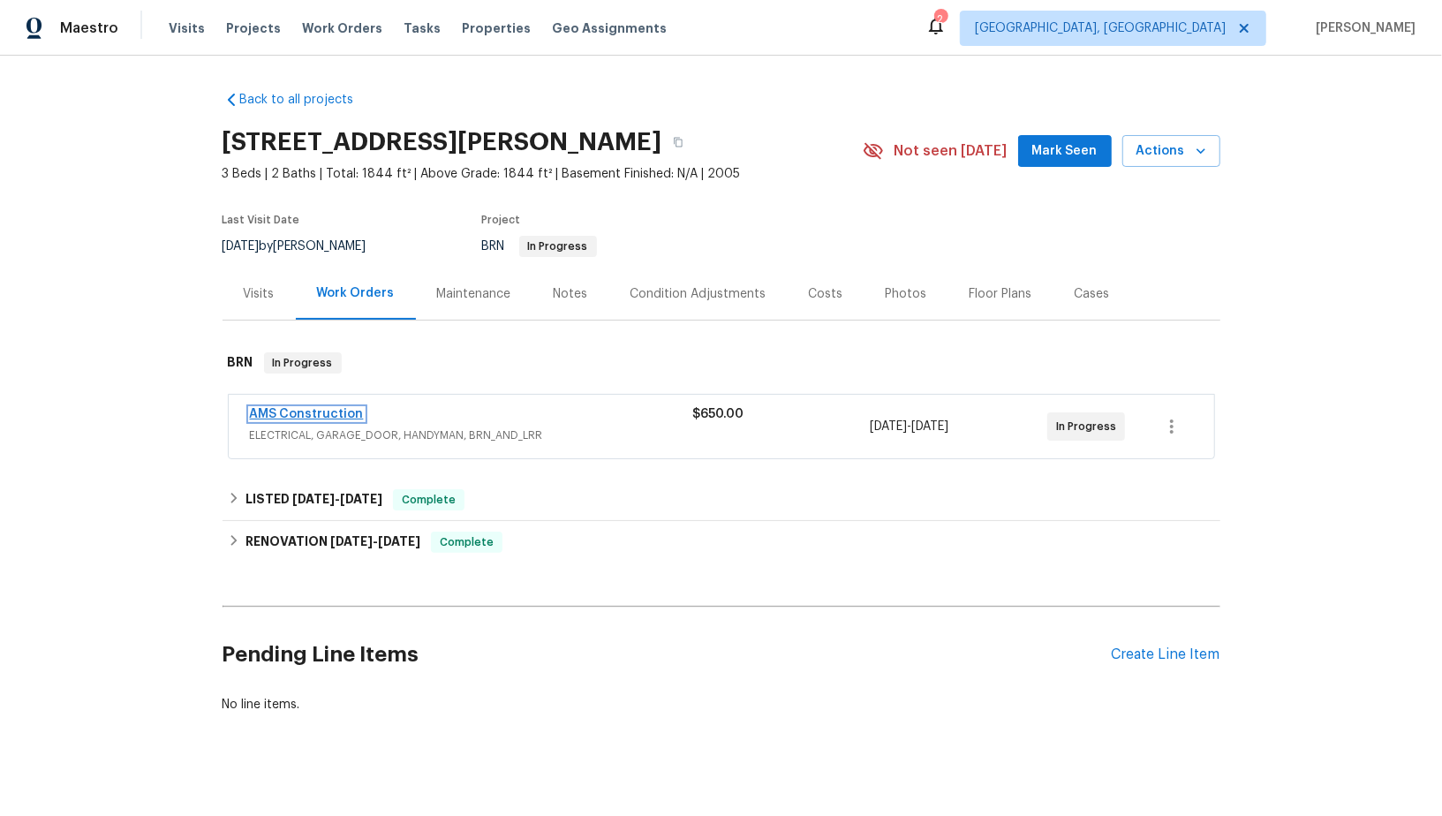
click at [307, 419] on link "AMS Construction" at bounding box center [307, 414] width 114 height 12
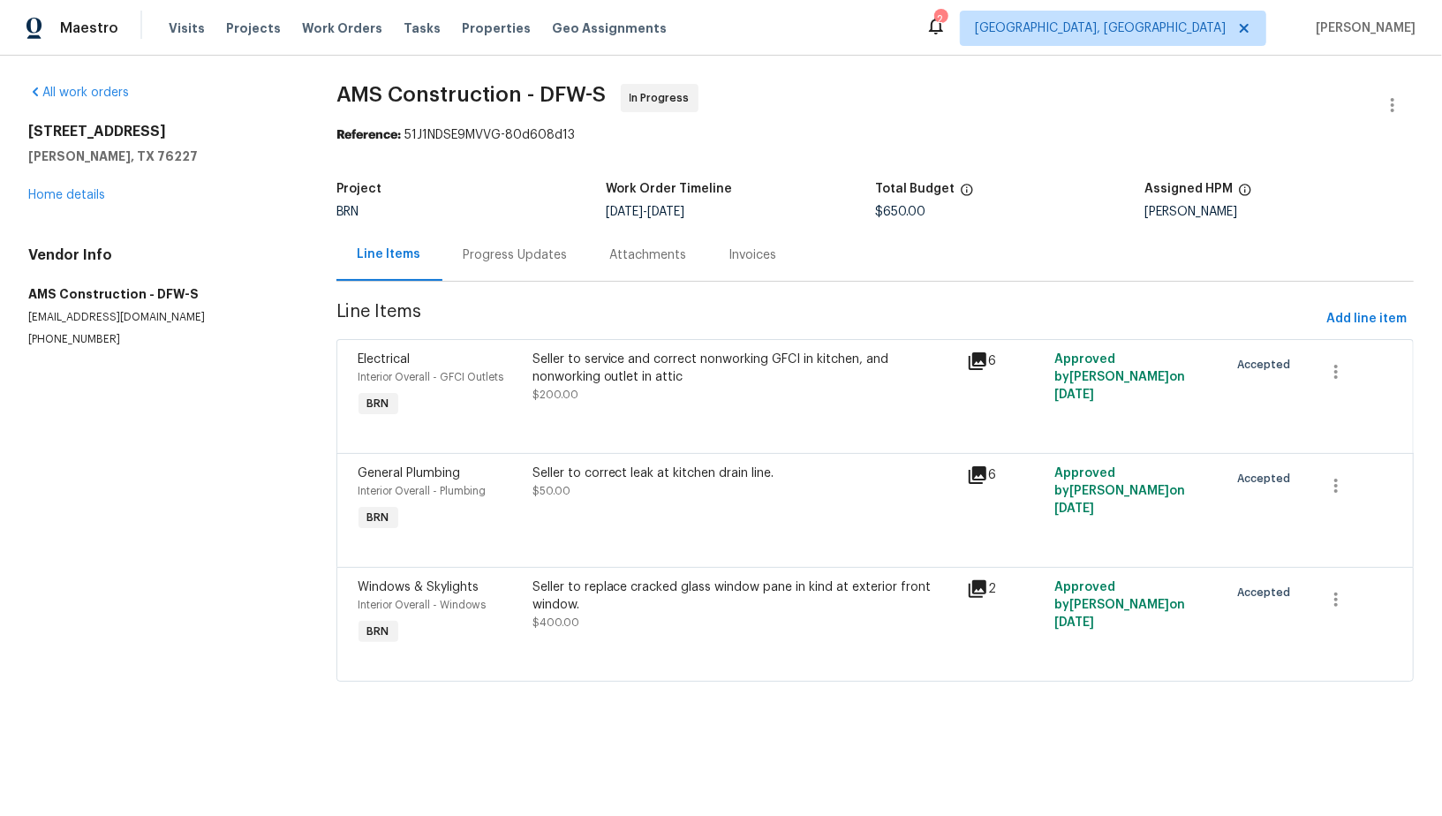
click at [614, 488] on div "Seller to correct leak at kitchen drain line. $50.00" at bounding box center [745, 482] width 425 height 35
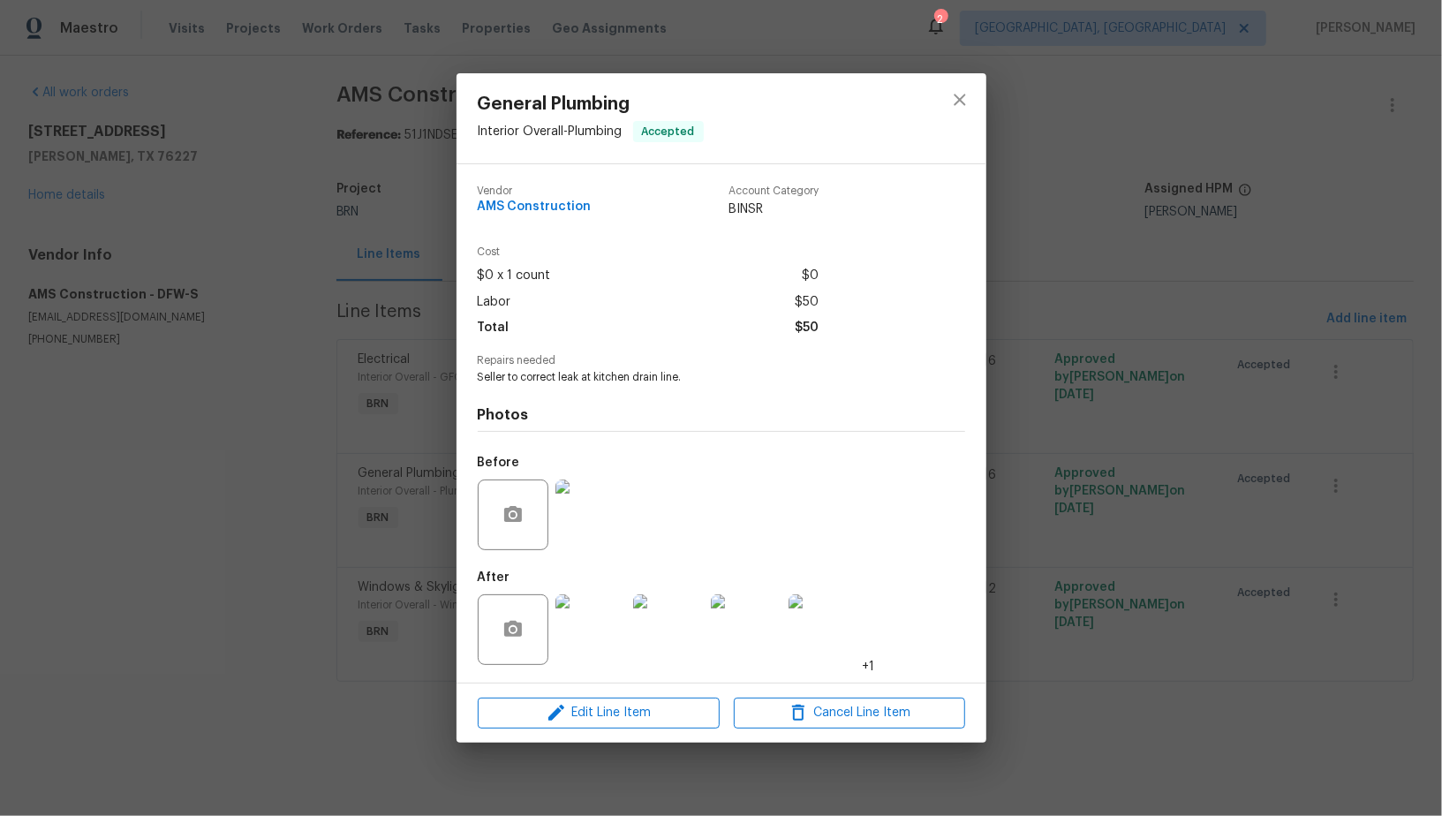
click at [431, 525] on div "General Plumbing Interior Overall - Plumbing Accepted Vendor AMS Construction A…" at bounding box center [721, 408] width 1442 height 816
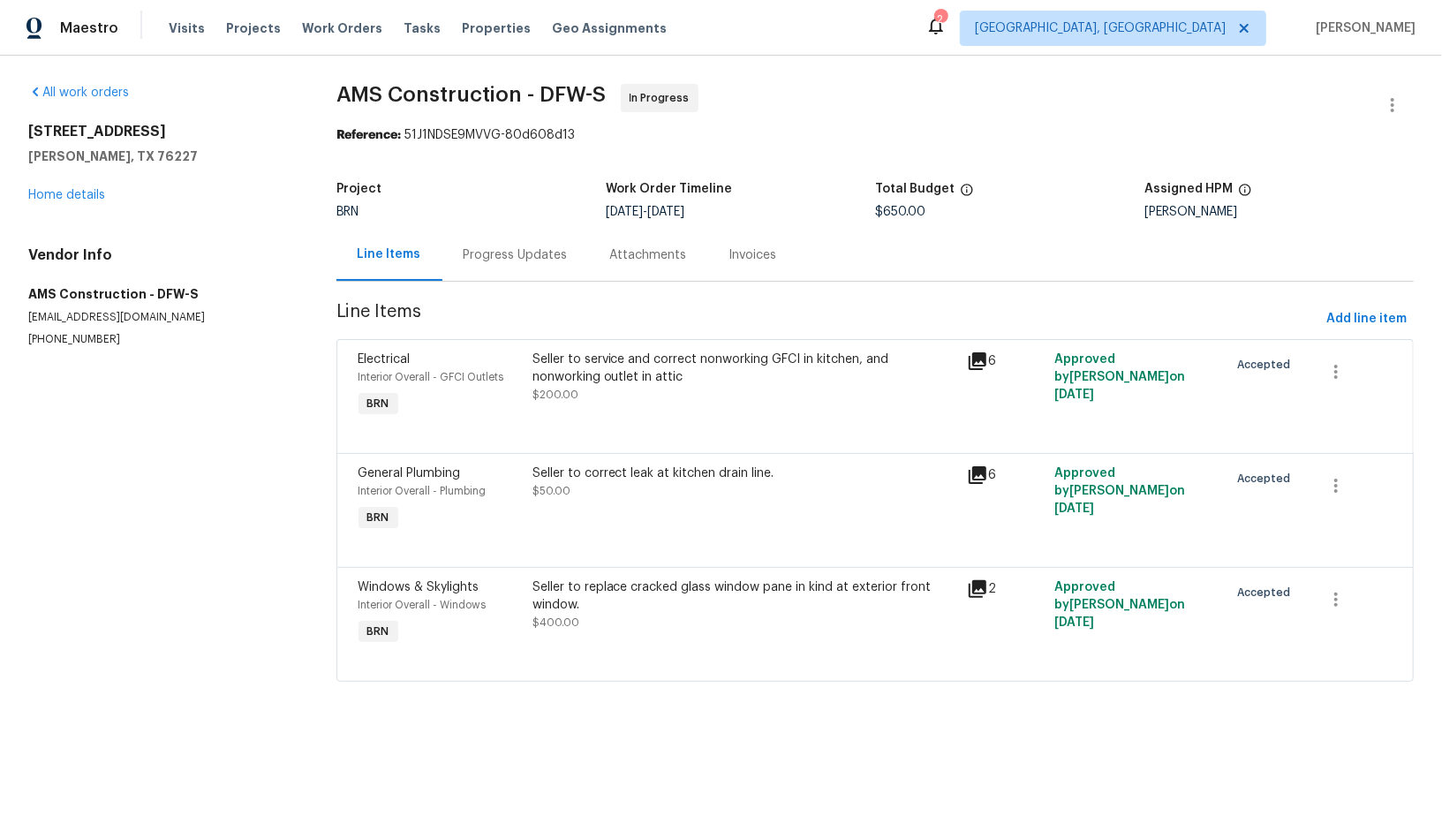
click at [488, 260] on div "Progress Updates" at bounding box center [516, 255] width 104 height 18
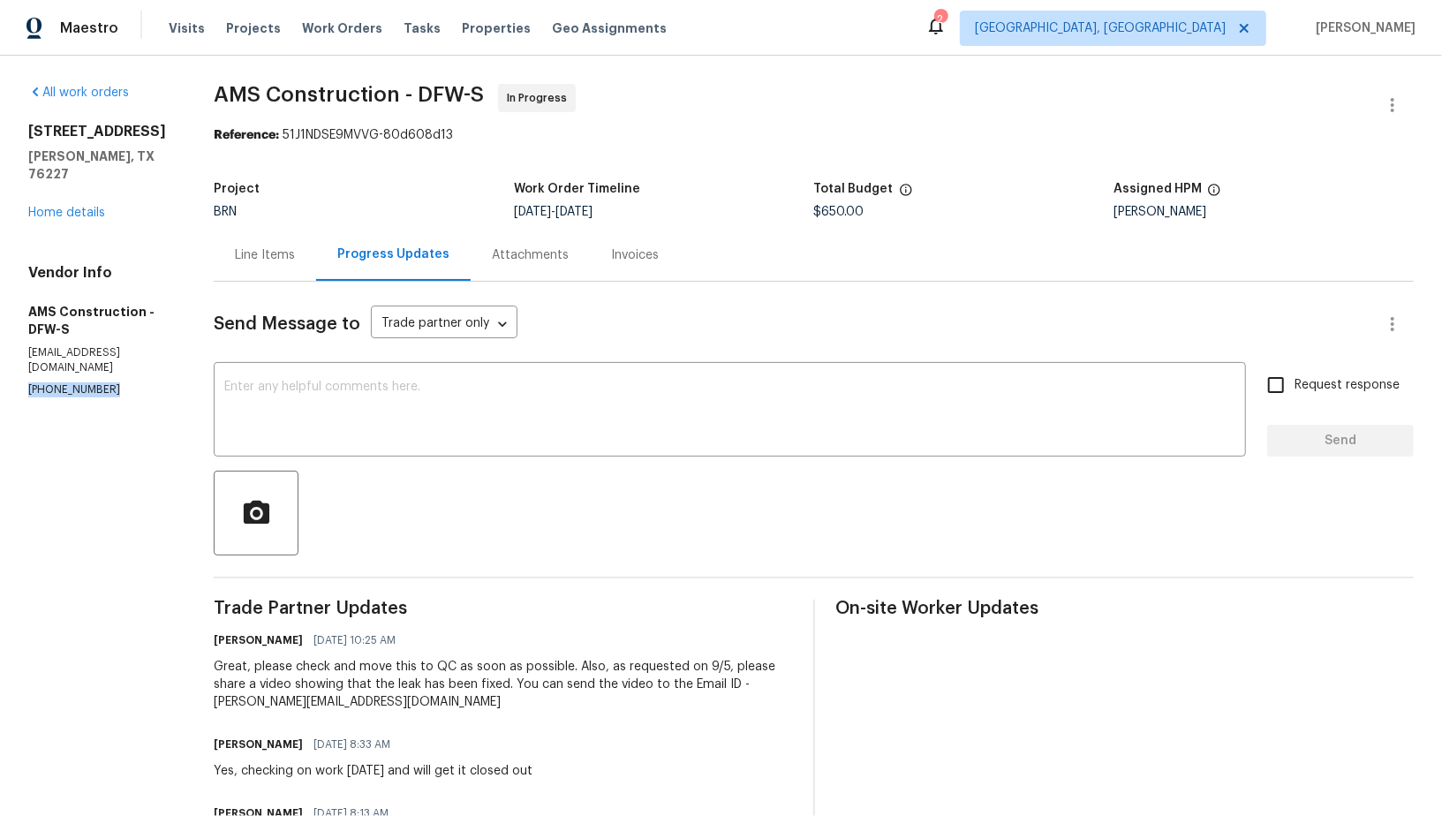
drag, startPoint x: 99, startPoint y: 359, endPoint x: 0, endPoint y: 357, distance: 98.9
copy p "(469) 363-1173"
click at [95, 382] on p "(469) 363-1173" at bounding box center [99, 389] width 143 height 15
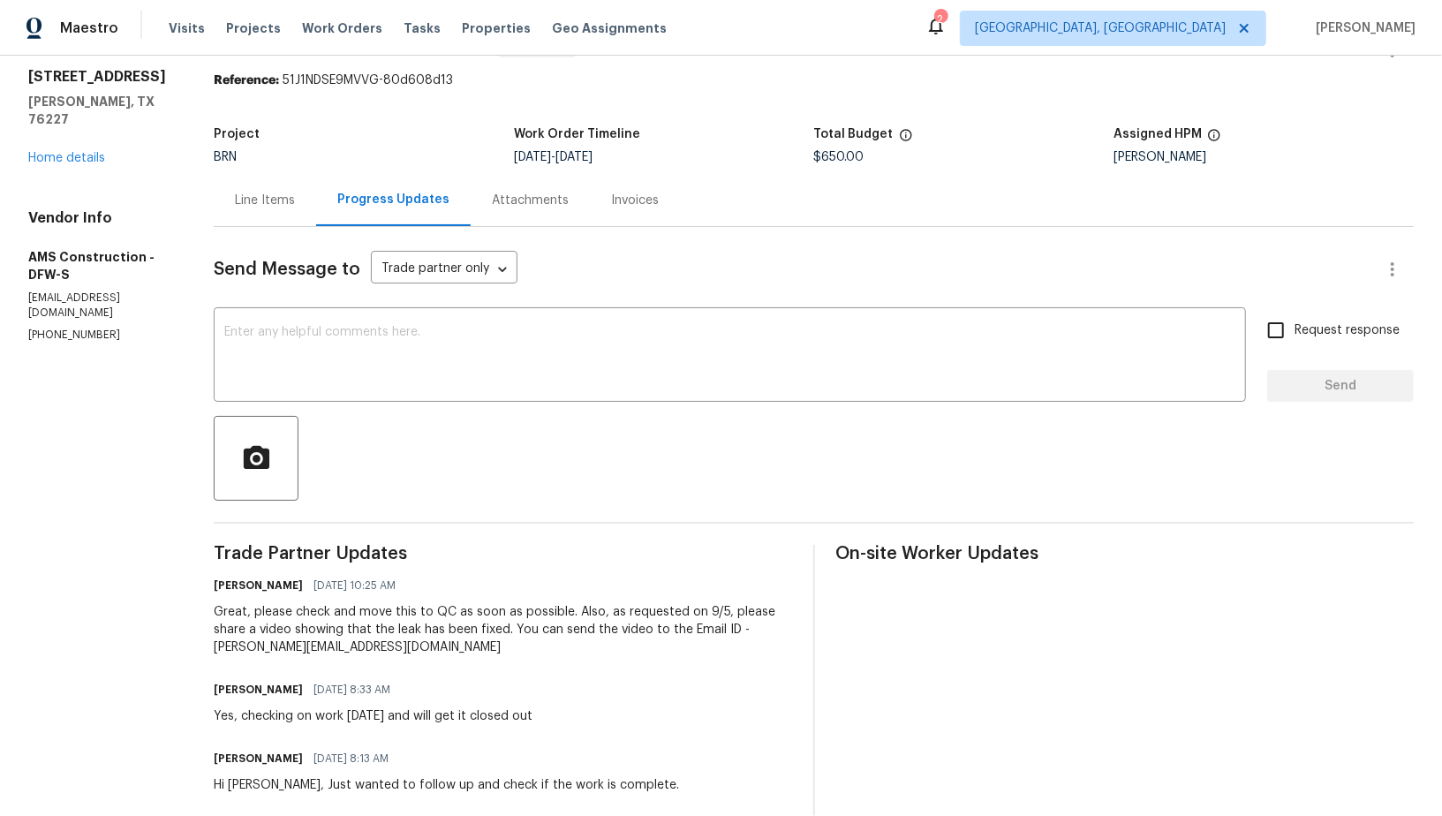
scroll to position [143, 0]
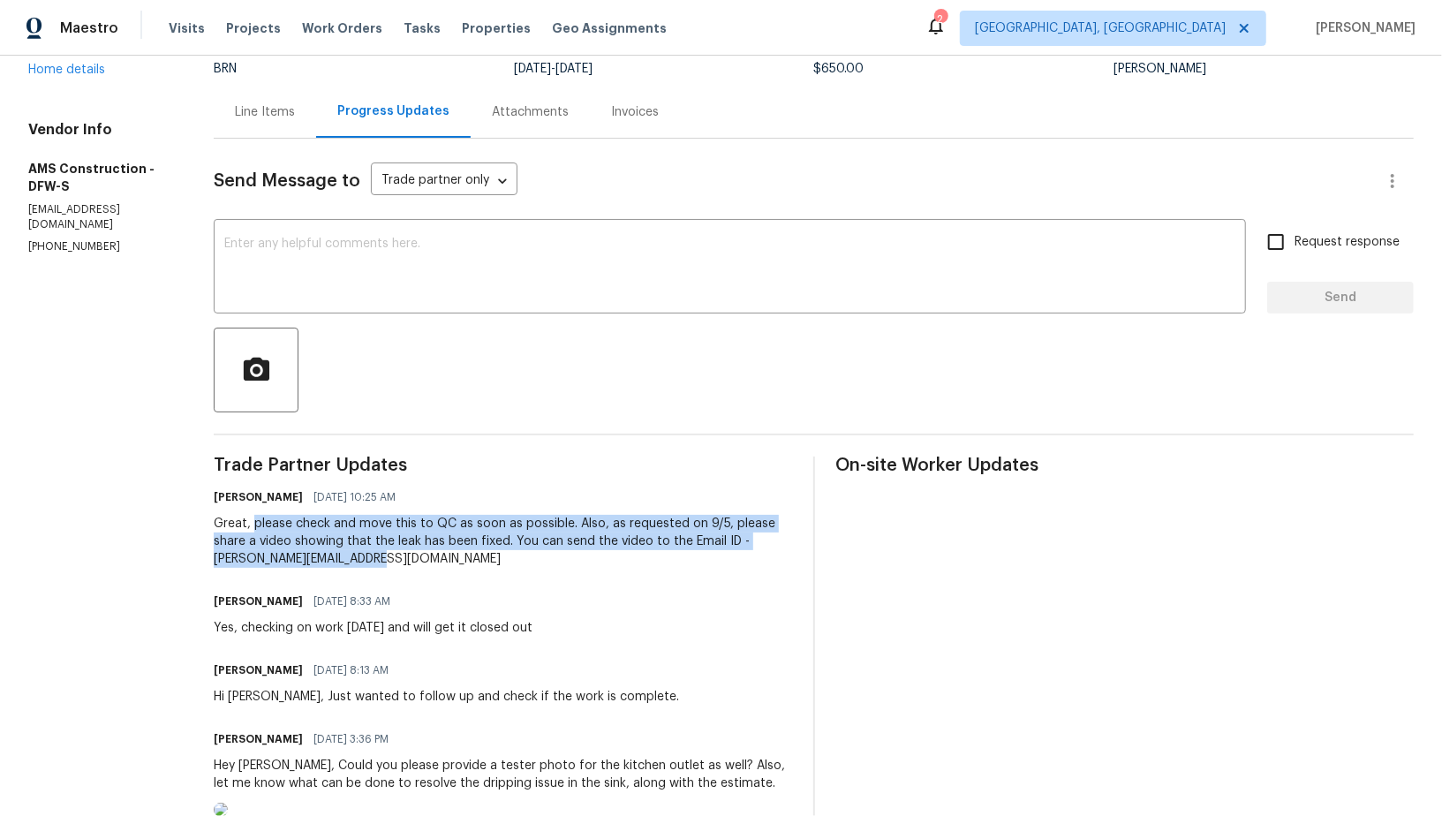
drag, startPoint x: 255, startPoint y: 524, endPoint x: 435, endPoint y: 565, distance: 184.1
click at [435, 565] on div "Great, please check and move this to QC as soon as possible. Also, as requested…" at bounding box center [503, 541] width 578 height 53
copy div "please check and move this to QC as soon as possible. Also, as requested on 9/5…"
click at [328, 526] on div "Great, please check and move this to QC as soon as possible. Also, as requested…" at bounding box center [503, 541] width 578 height 53
drag, startPoint x: 254, startPoint y: 524, endPoint x: 489, endPoint y: 557, distance: 237.3
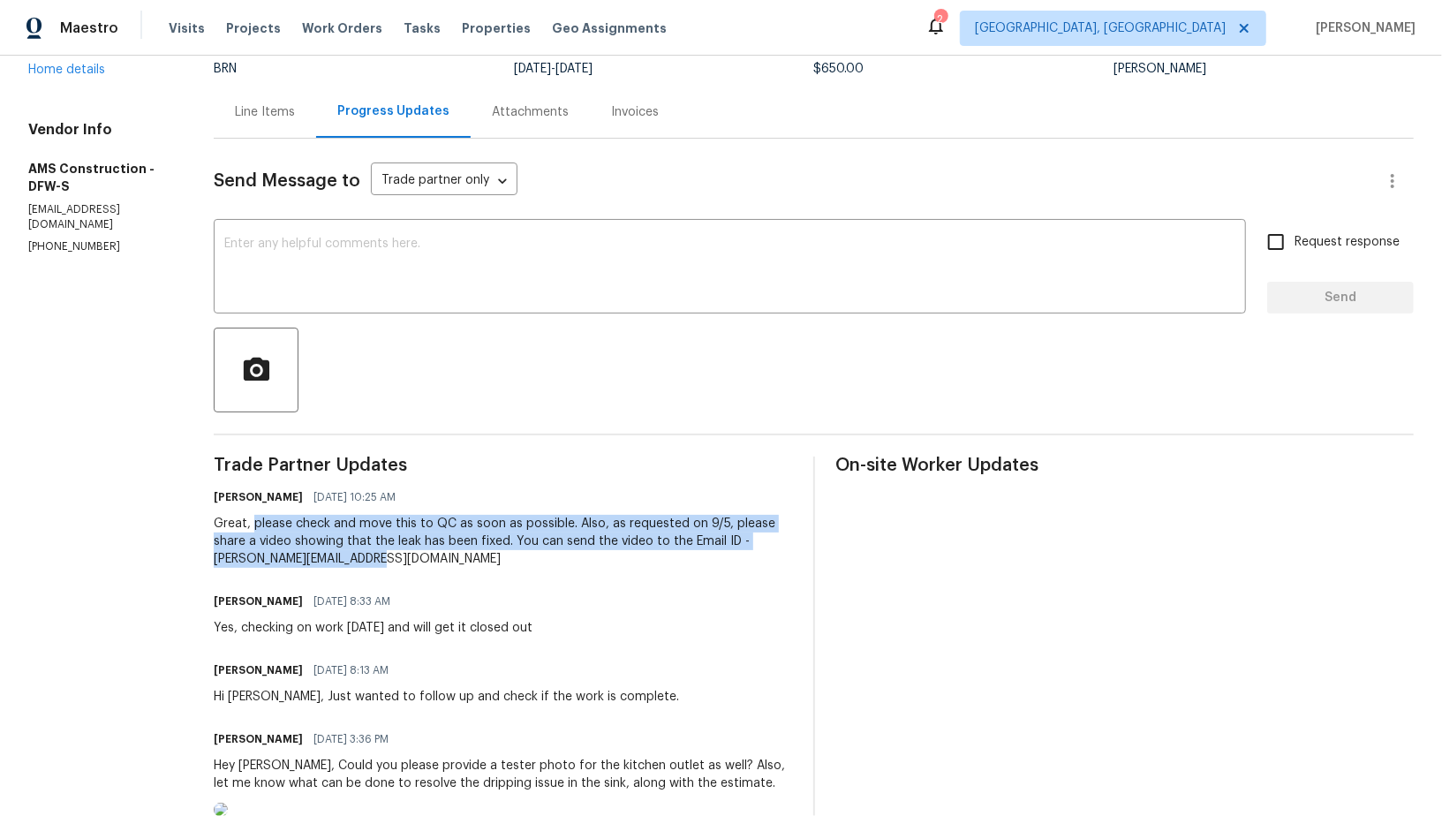
click at [489, 557] on div "Great, please check and move this to QC as soon as possible. Also, as requested…" at bounding box center [503, 541] width 578 height 53
copy div "please check and move this to QC as soon as possible. Also, as requested on 9/5…"
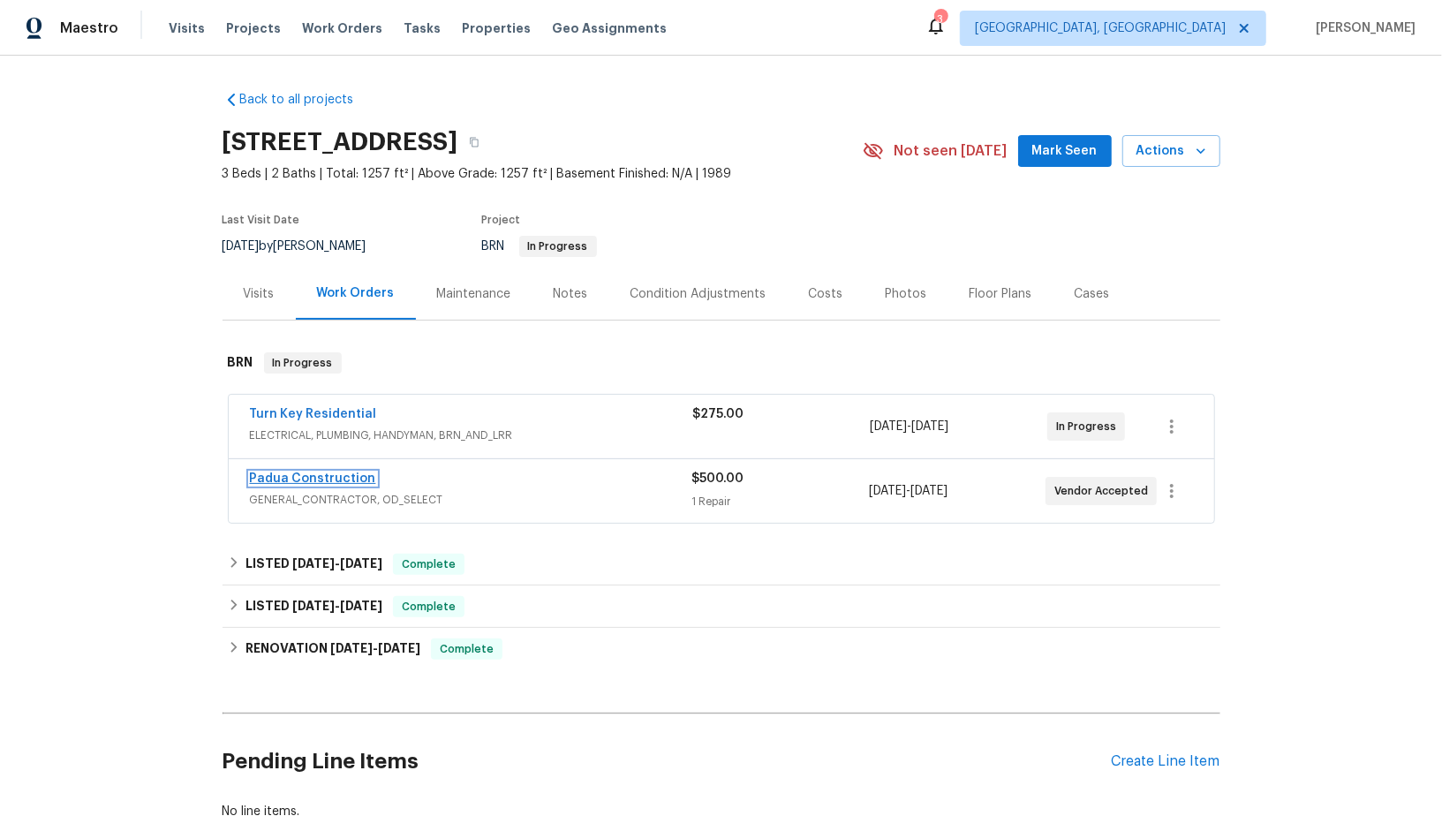
click at [330, 473] on link "Padua Construction" at bounding box center [313, 479] width 126 height 12
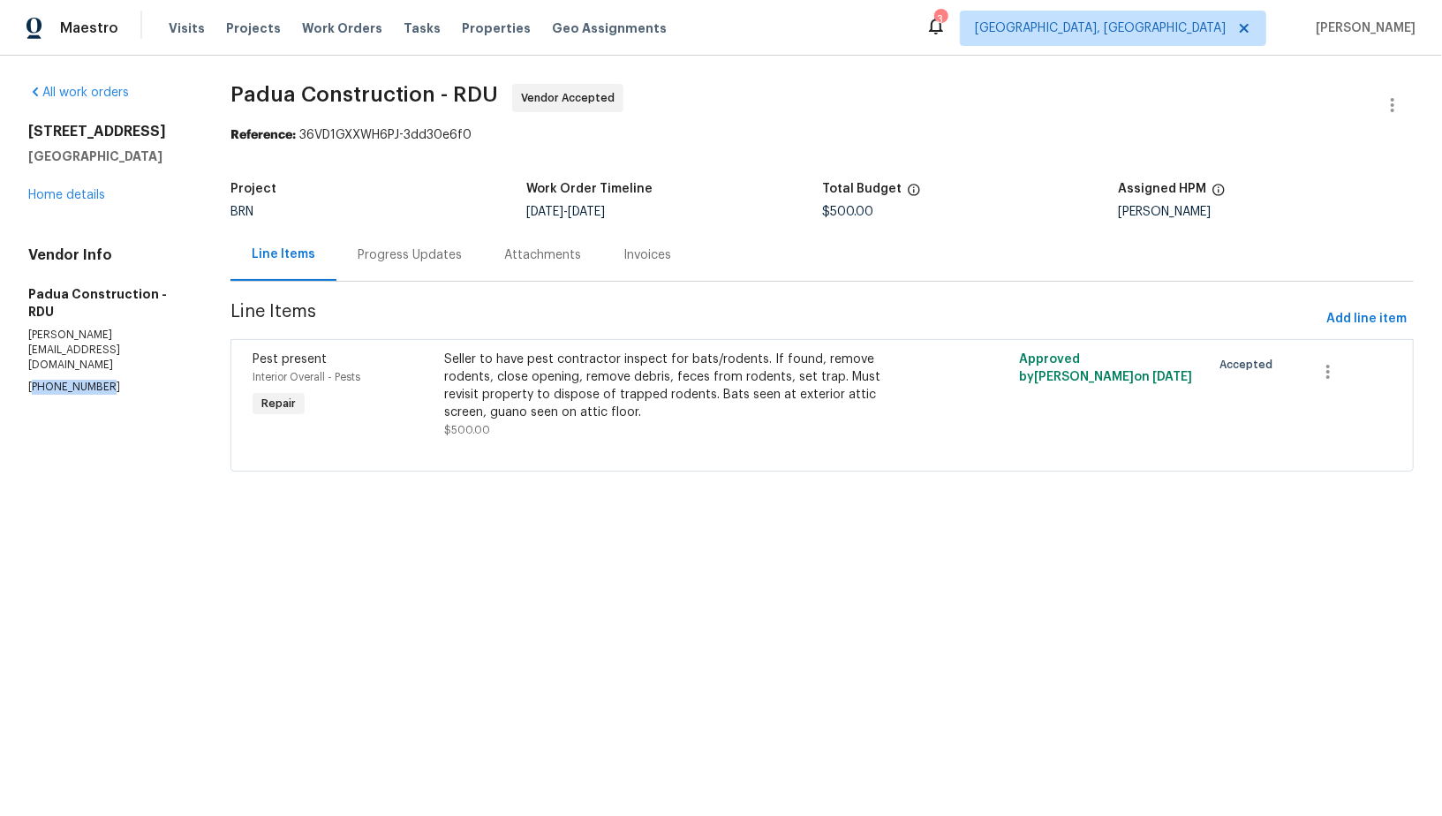
drag, startPoint x: 95, startPoint y: 345, endPoint x: 27, endPoint y: 341, distance: 67.3
click at [28, 380] on p "[PHONE_NUMBER]" at bounding box center [108, 387] width 160 height 15
drag, startPoint x: 119, startPoint y: 340, endPoint x: 1, endPoint y: 339, distance: 118.4
click at [0, 339] on div "All work orders [STREET_ADDRESS] Home details Vendor Info Padua Construction - …" at bounding box center [721, 288] width 1442 height 465
copy p "[PHONE_NUMBER]"
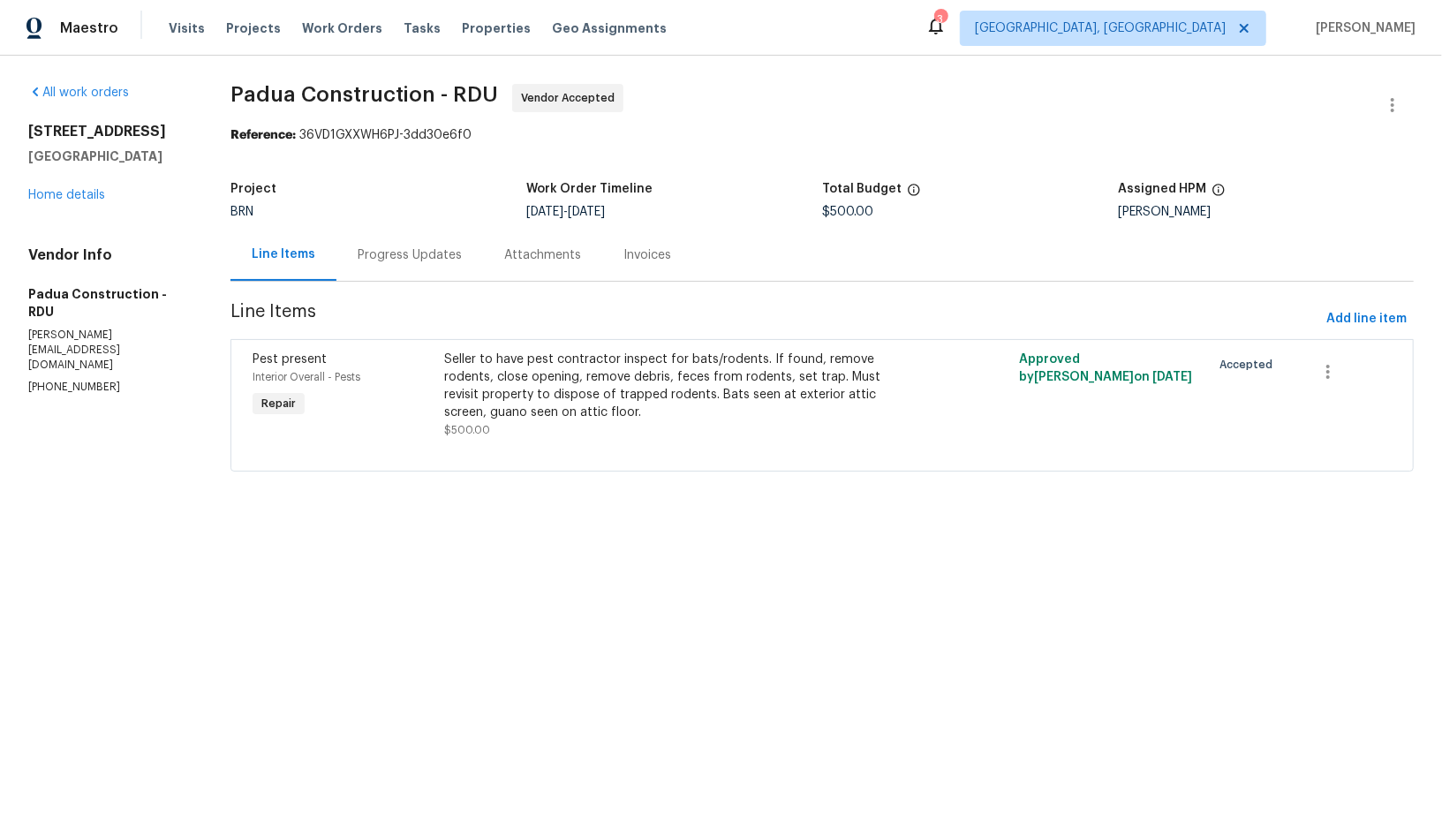
click at [434, 270] on div "Progress Updates" at bounding box center [410, 255] width 147 height 52
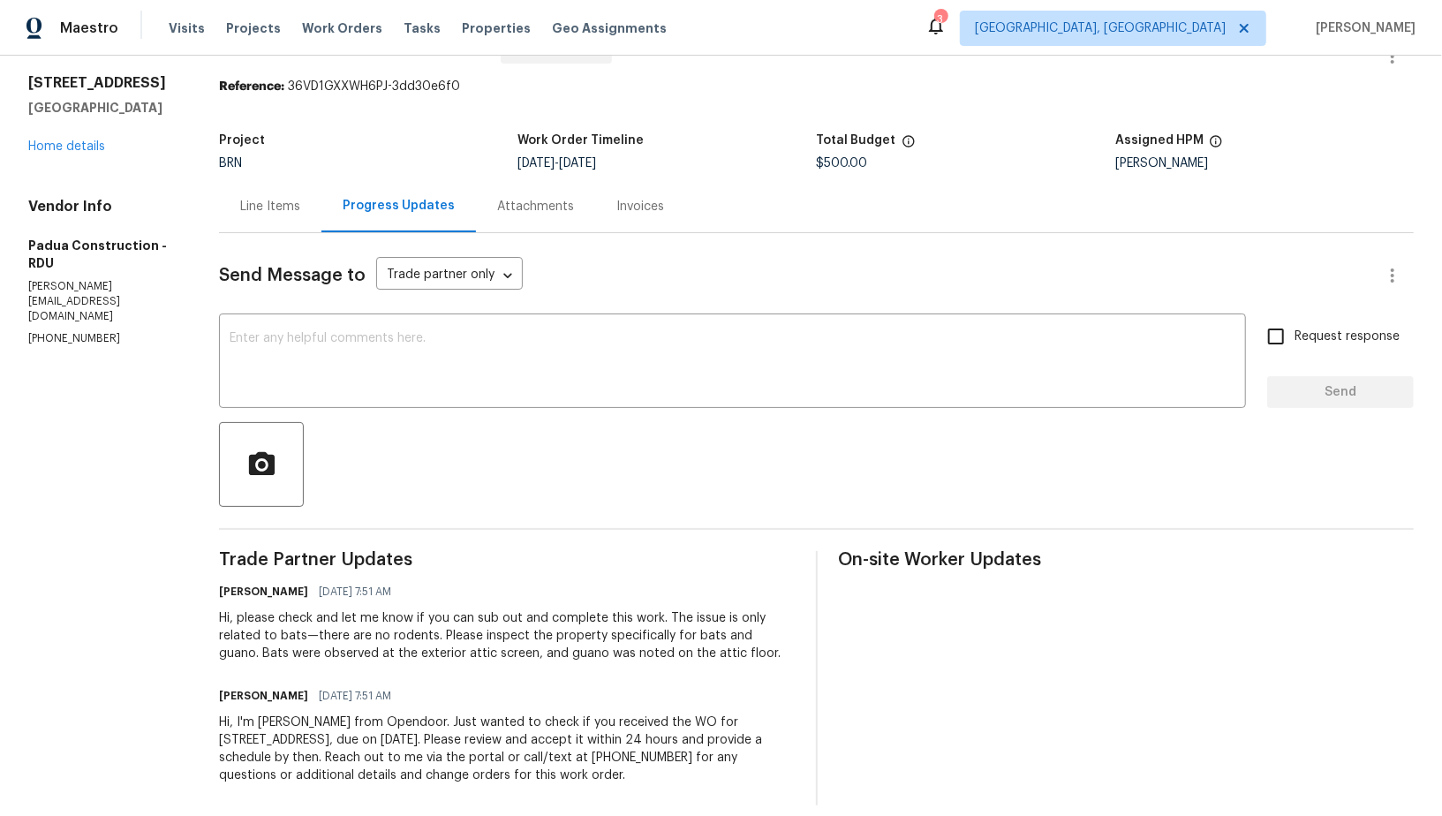
scroll to position [65, 0]
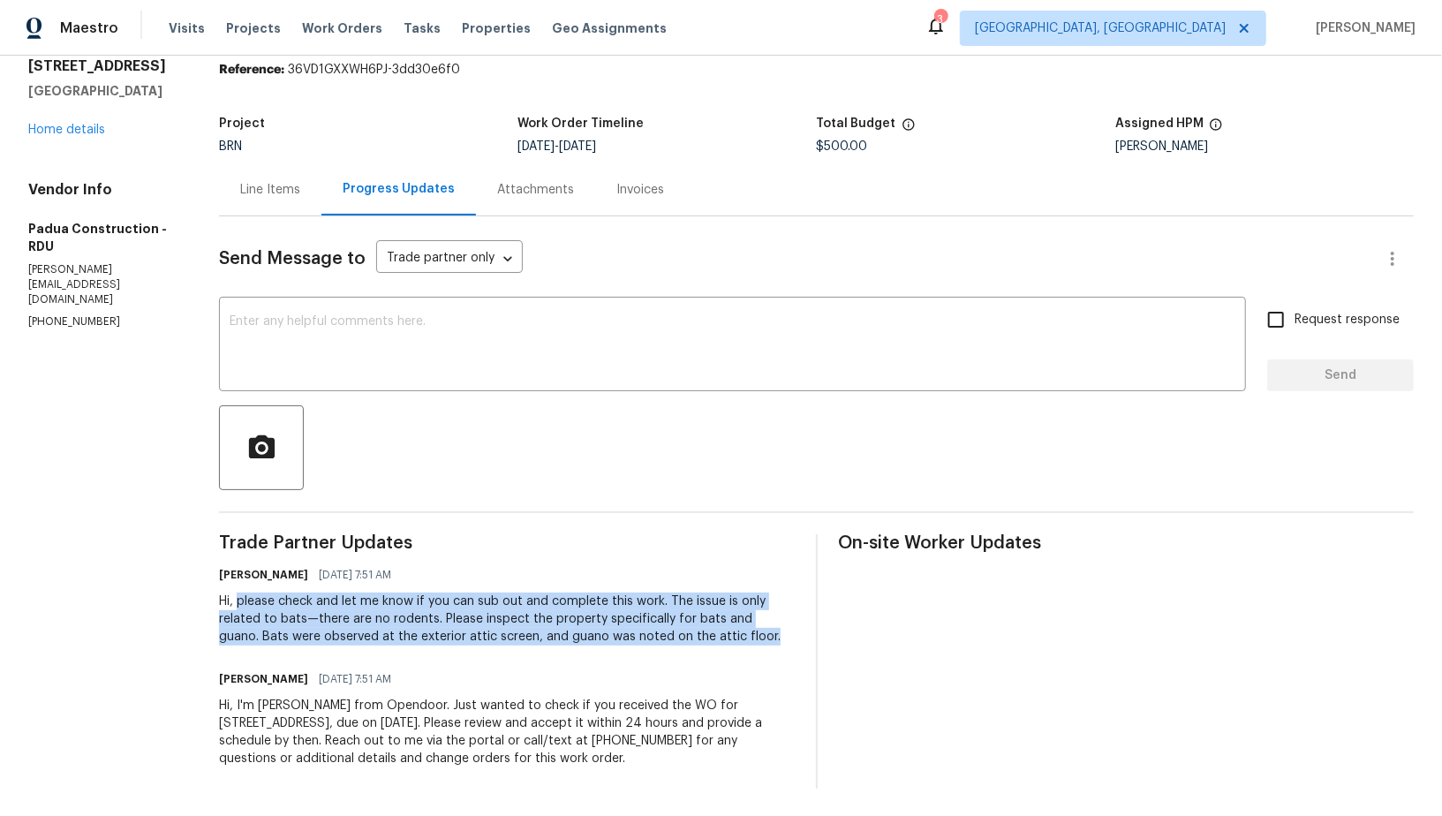
drag, startPoint x: 236, startPoint y: 600, endPoint x: 772, endPoint y: 635, distance: 537.3
click at [772, 635] on div "Hi, please check and let me know if you can sub out and complete this work. The…" at bounding box center [506, 619] width 575 height 53
copy div "please check and let me know if you can sub out and complete this work. The iss…"
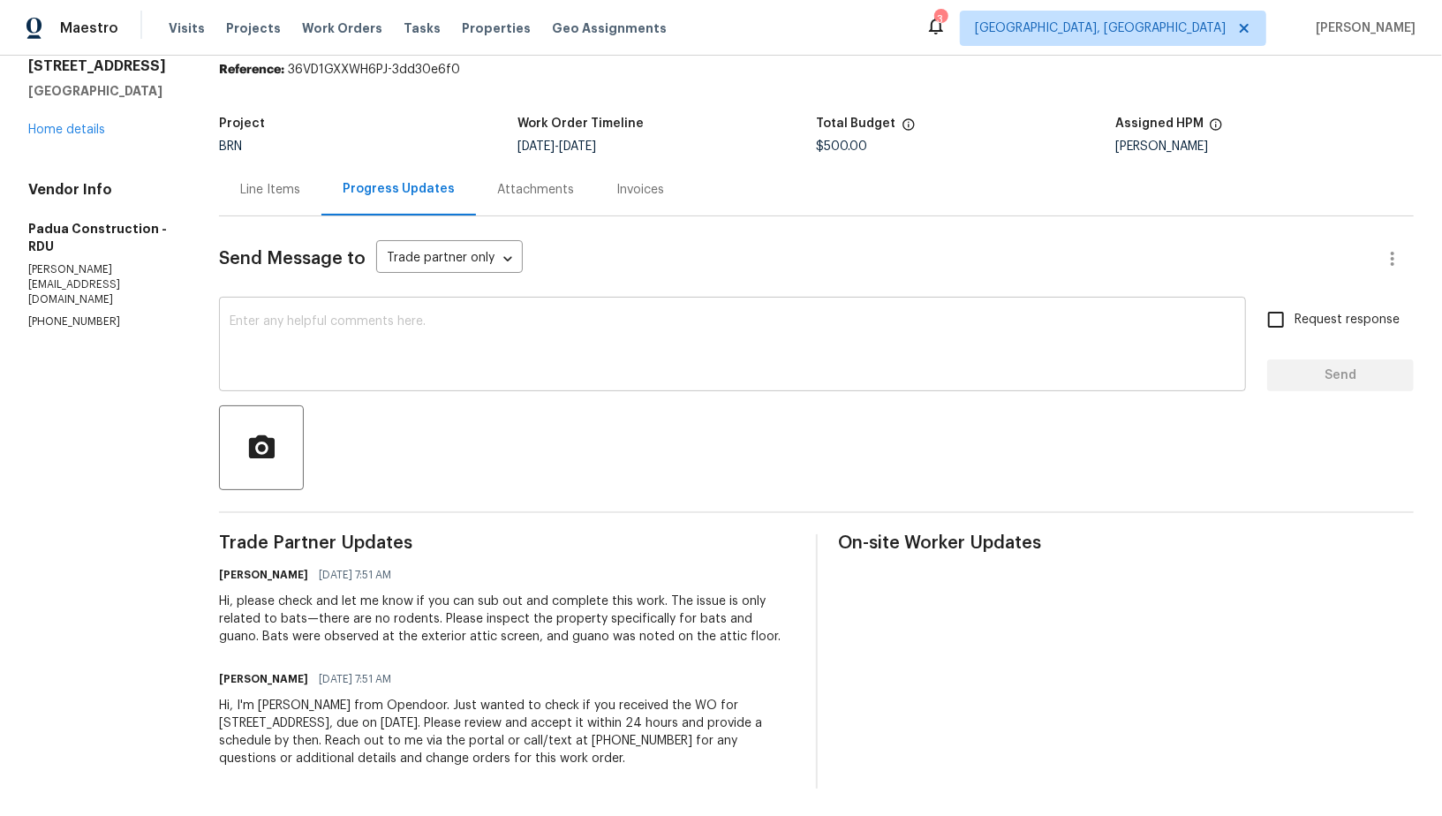
click at [355, 387] on div "x ​" at bounding box center [732, 346] width 1027 height 90
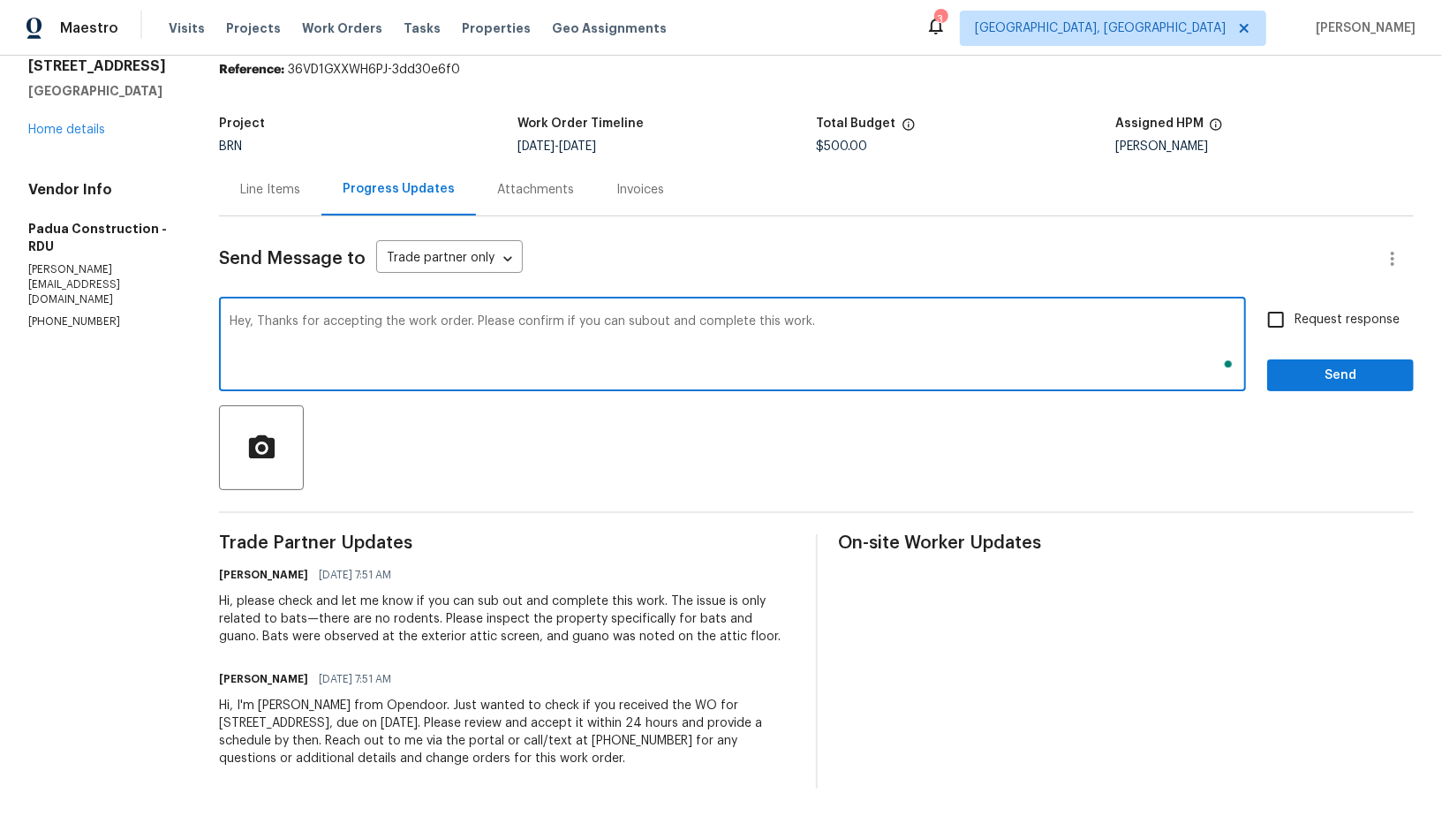
type textarea "Hey, Thanks for accepting the work order. Please confirm if you can subout and …"
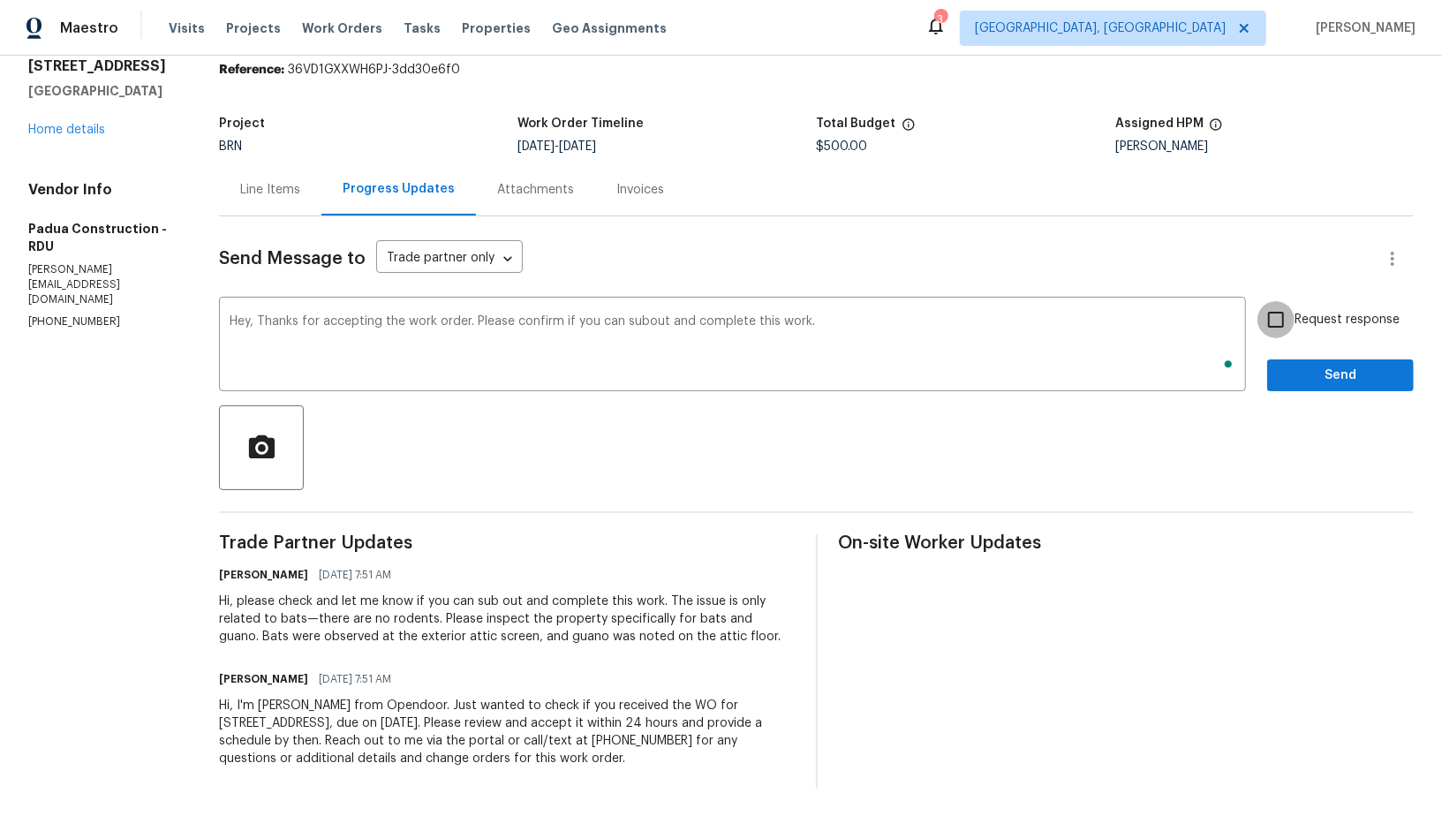
click at [1287, 307] on input "Request response" at bounding box center [1276, 319] width 37 height 37
checkbox input "true"
click at [1301, 363] on button "Send" at bounding box center [1341, 376] width 147 height 33
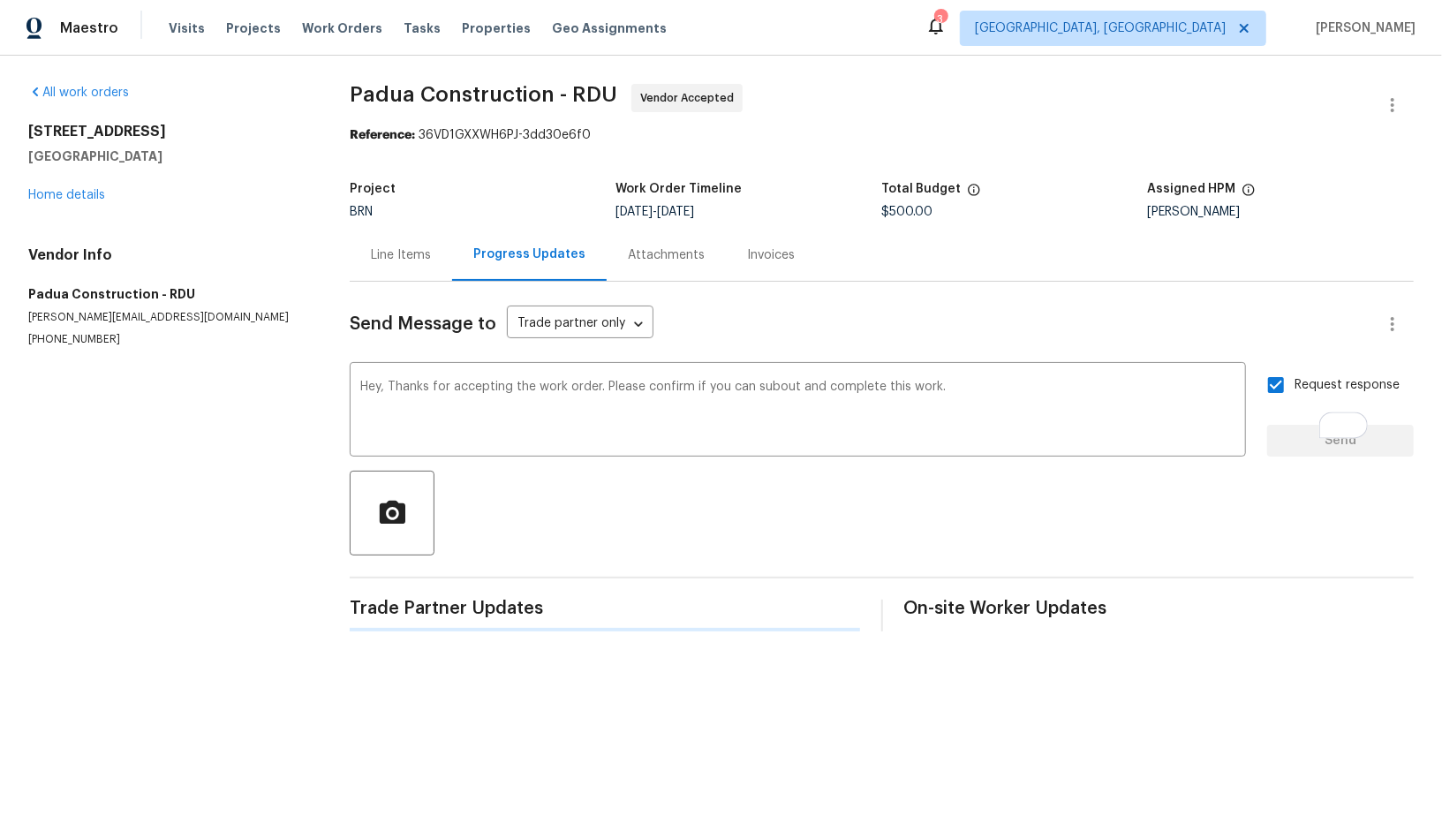
scroll to position [0, 0]
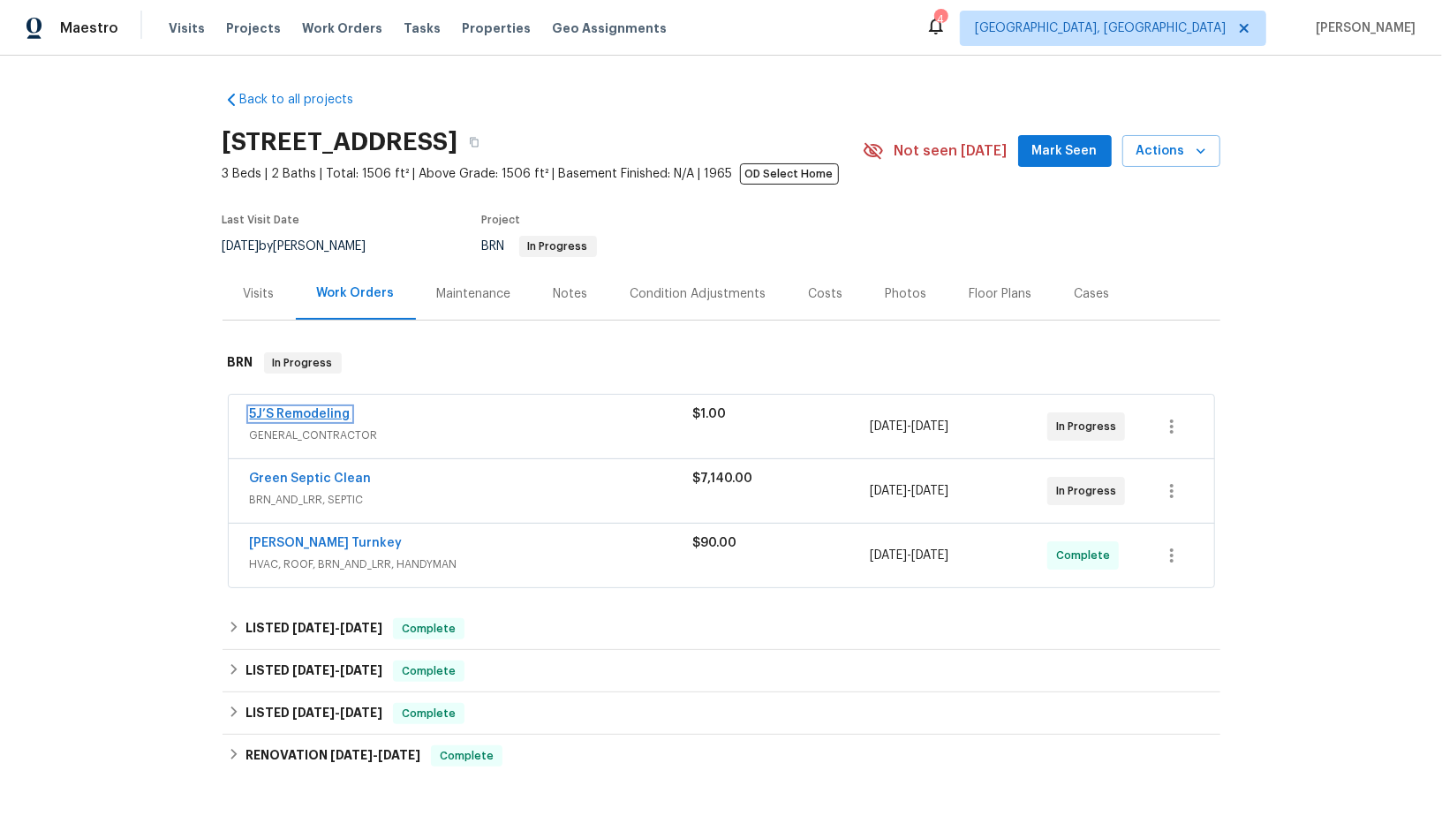
click at [301, 419] on link "5J’S Remodeling" at bounding box center [300, 414] width 101 height 12
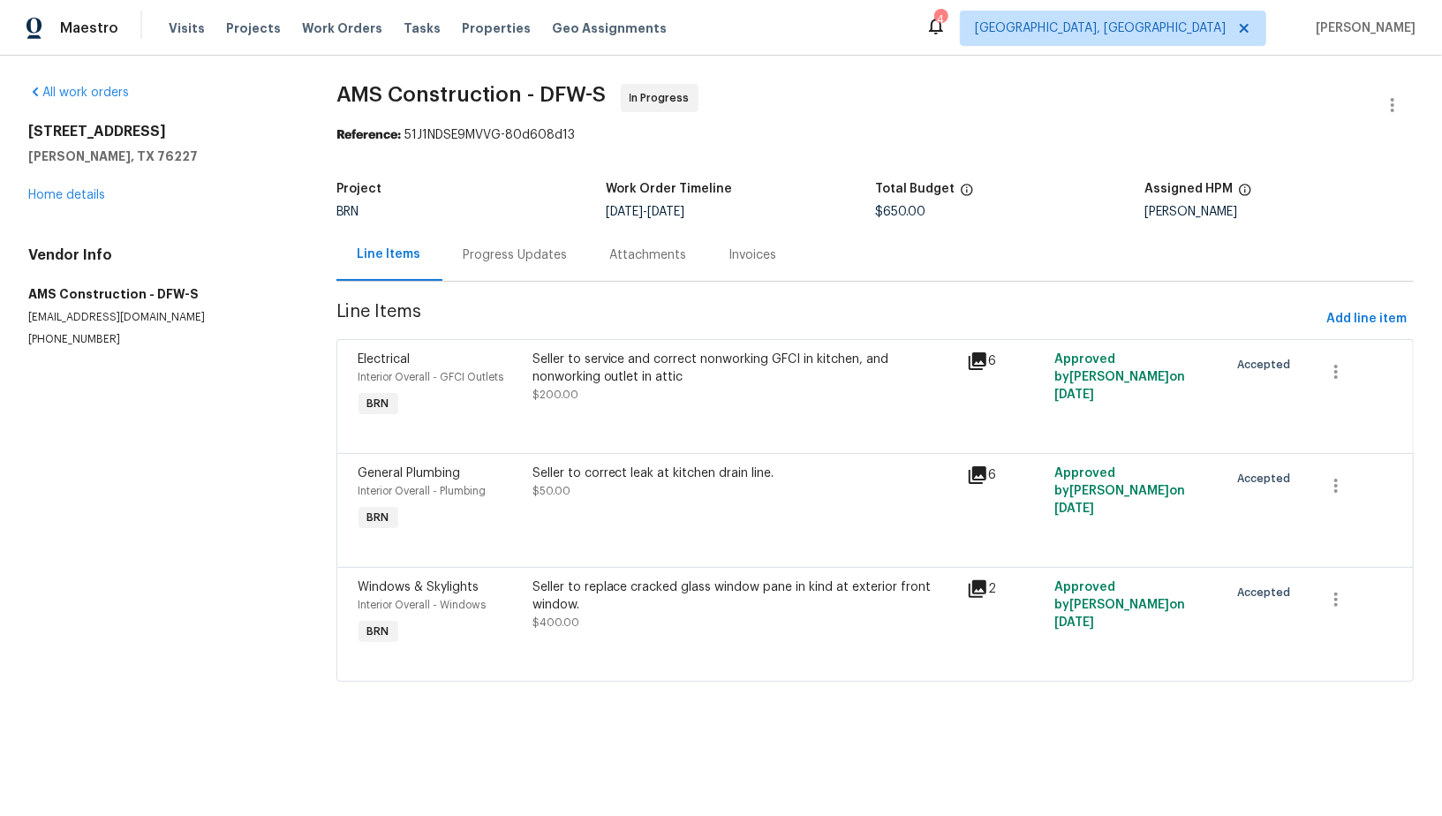
click at [710, 502] on div "Seller to correct leak at kitchen drain line. $50.00" at bounding box center [744, 499] width 435 height 81
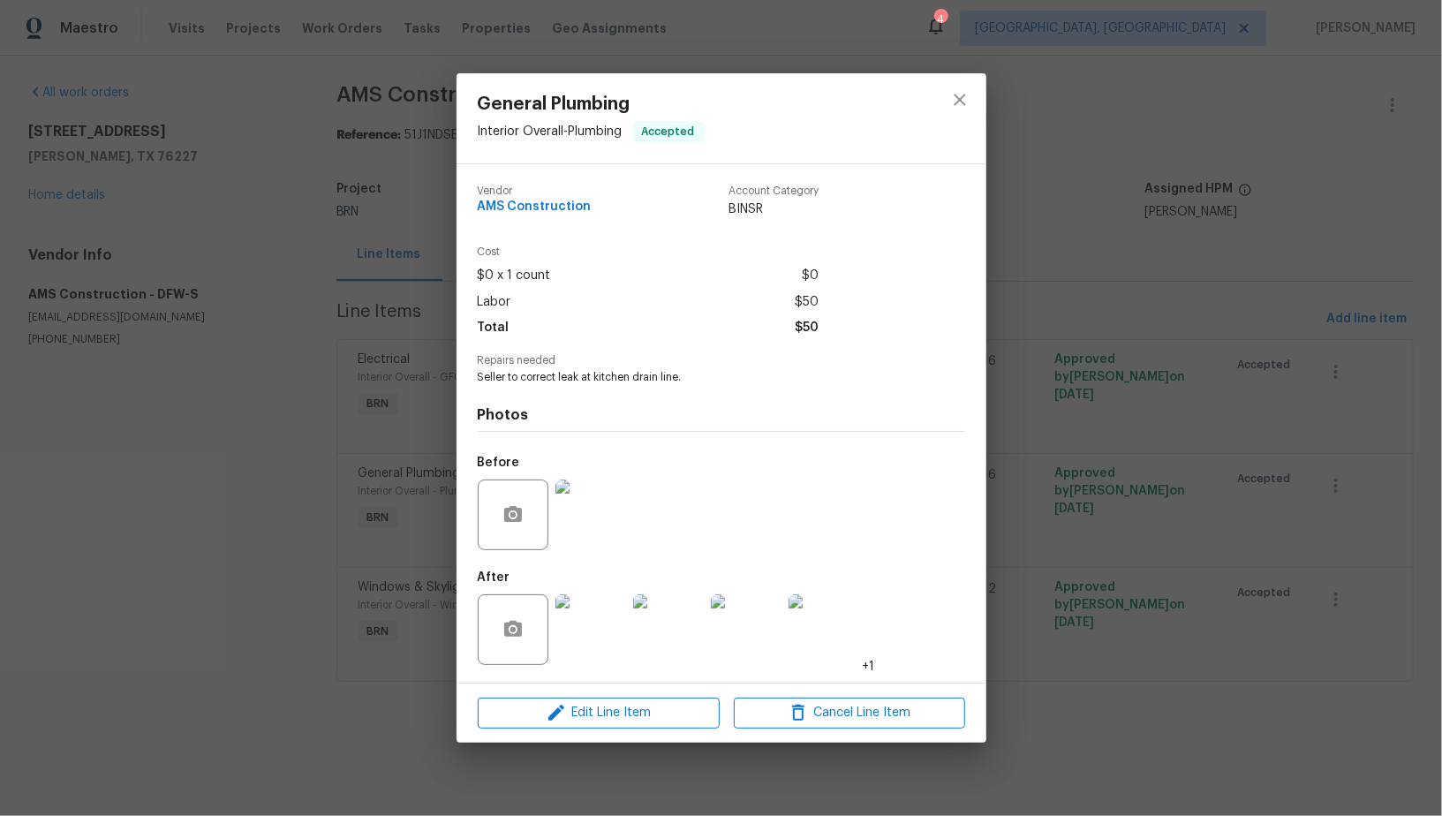
click at [602, 520] on img at bounding box center [591, 515] width 71 height 71
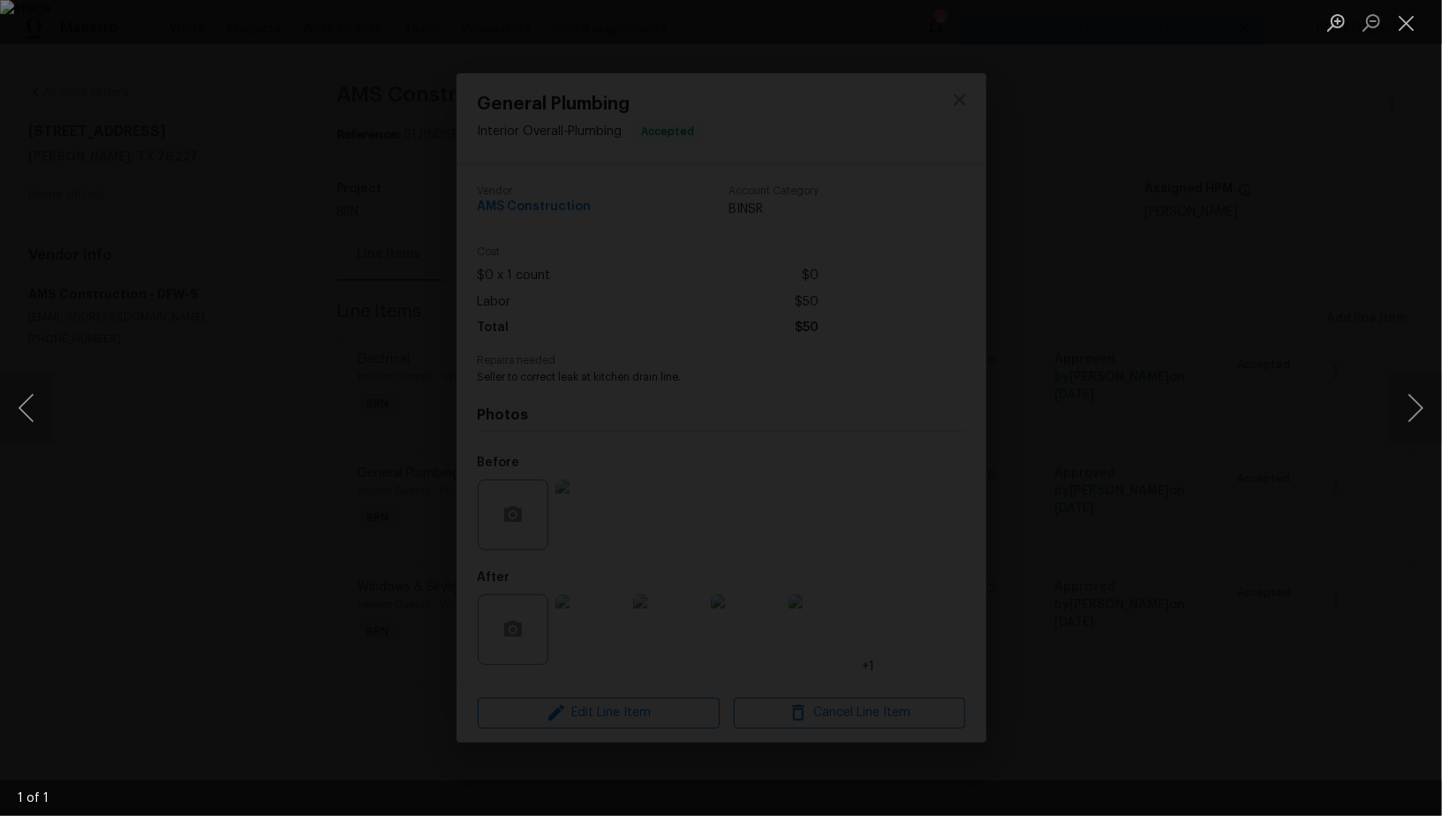
click at [1317, 566] on div "Lightbox" at bounding box center [721, 408] width 1442 height 816
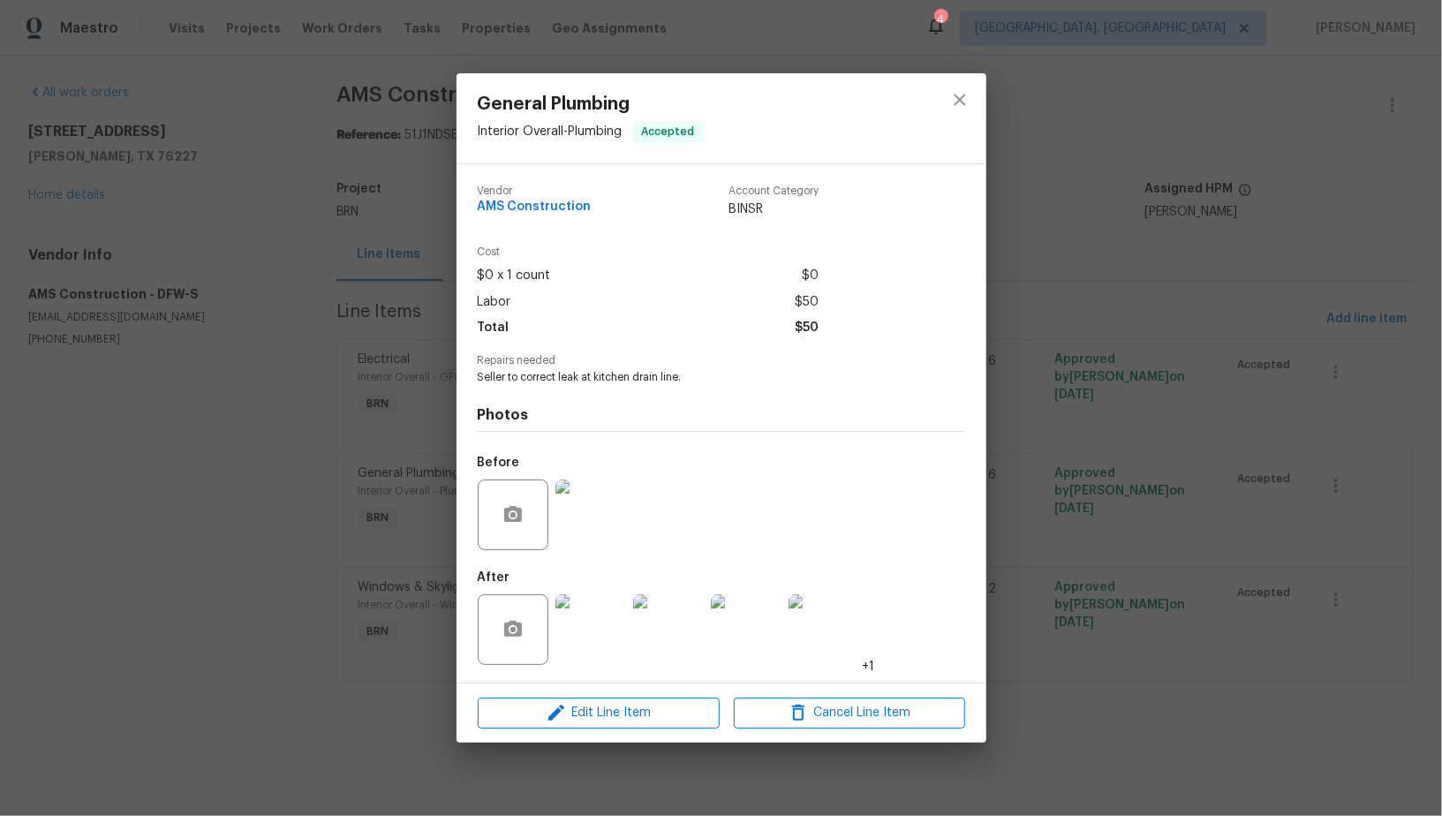
click at [539, 628] on div at bounding box center [513, 629] width 71 height 71
click at [601, 632] on img at bounding box center [591, 629] width 71 height 71
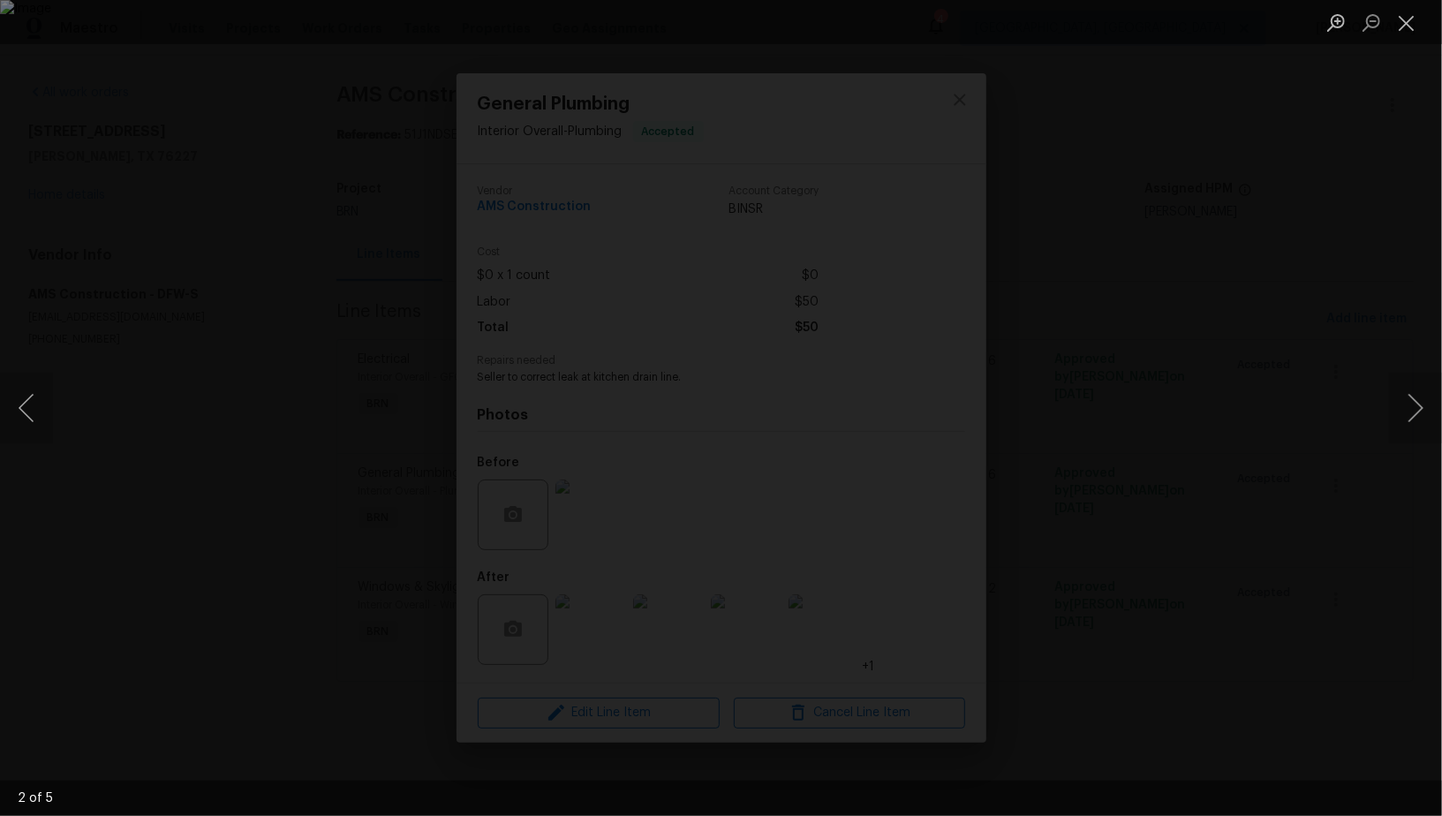
click at [1216, 516] on div "Lightbox" at bounding box center [721, 408] width 1442 height 816
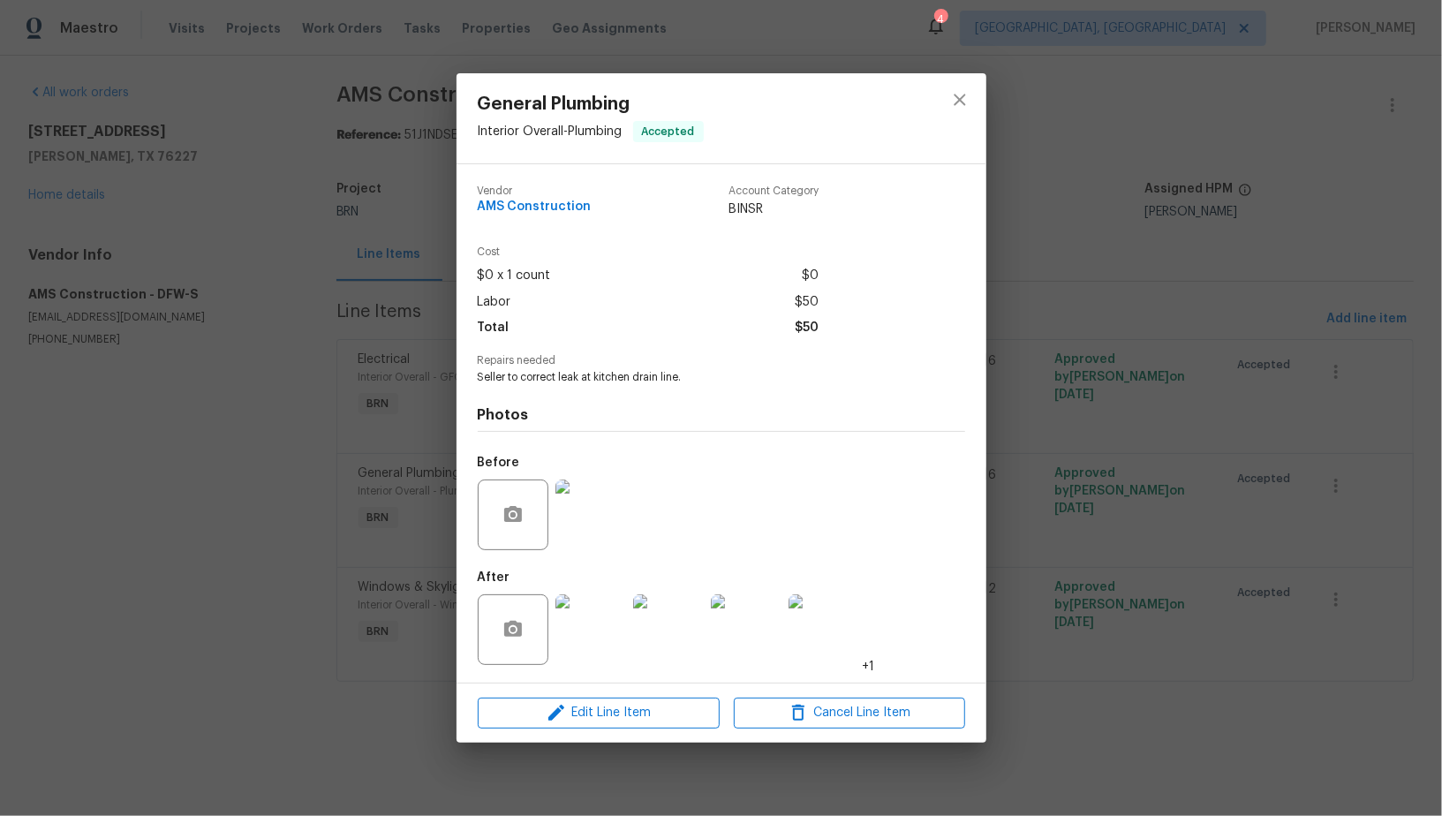
click at [1216, 516] on div "General Plumbing Interior Overall - Plumbing Accepted Vendor AMS Construction A…" at bounding box center [721, 408] width 1442 height 816
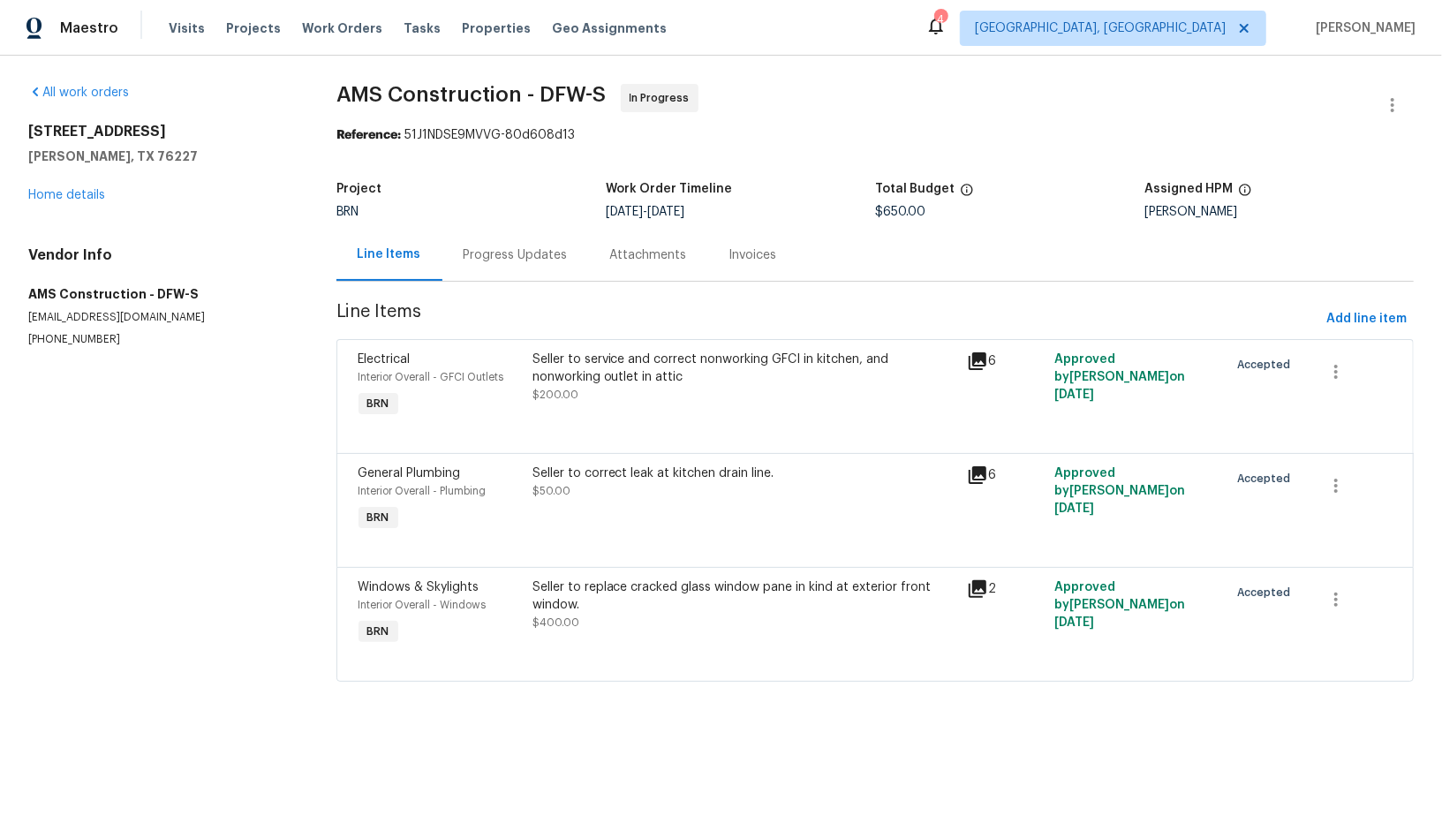
click at [507, 264] on div "Progress Updates" at bounding box center [516, 255] width 147 height 52
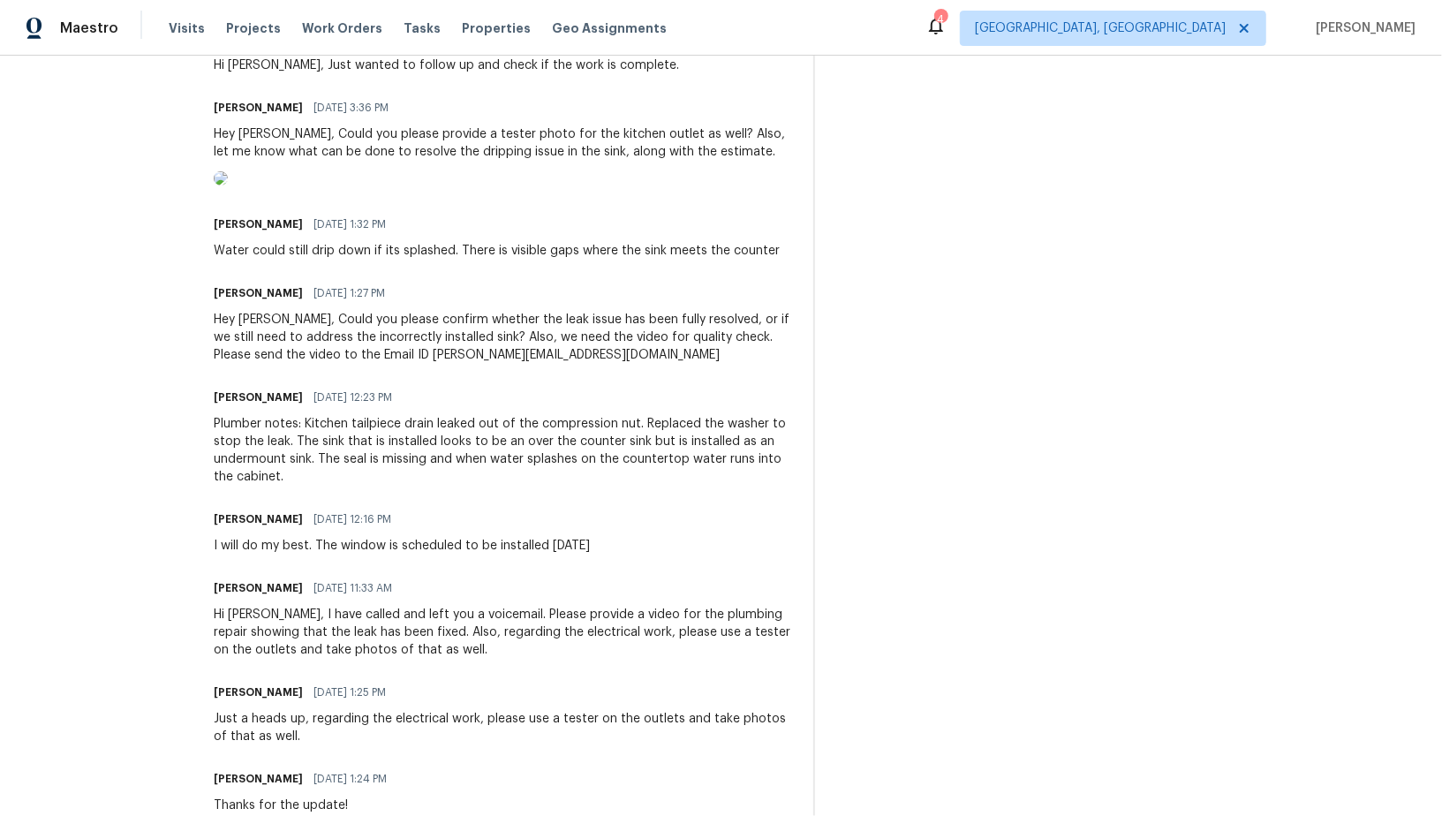
scroll to position [805, 0]
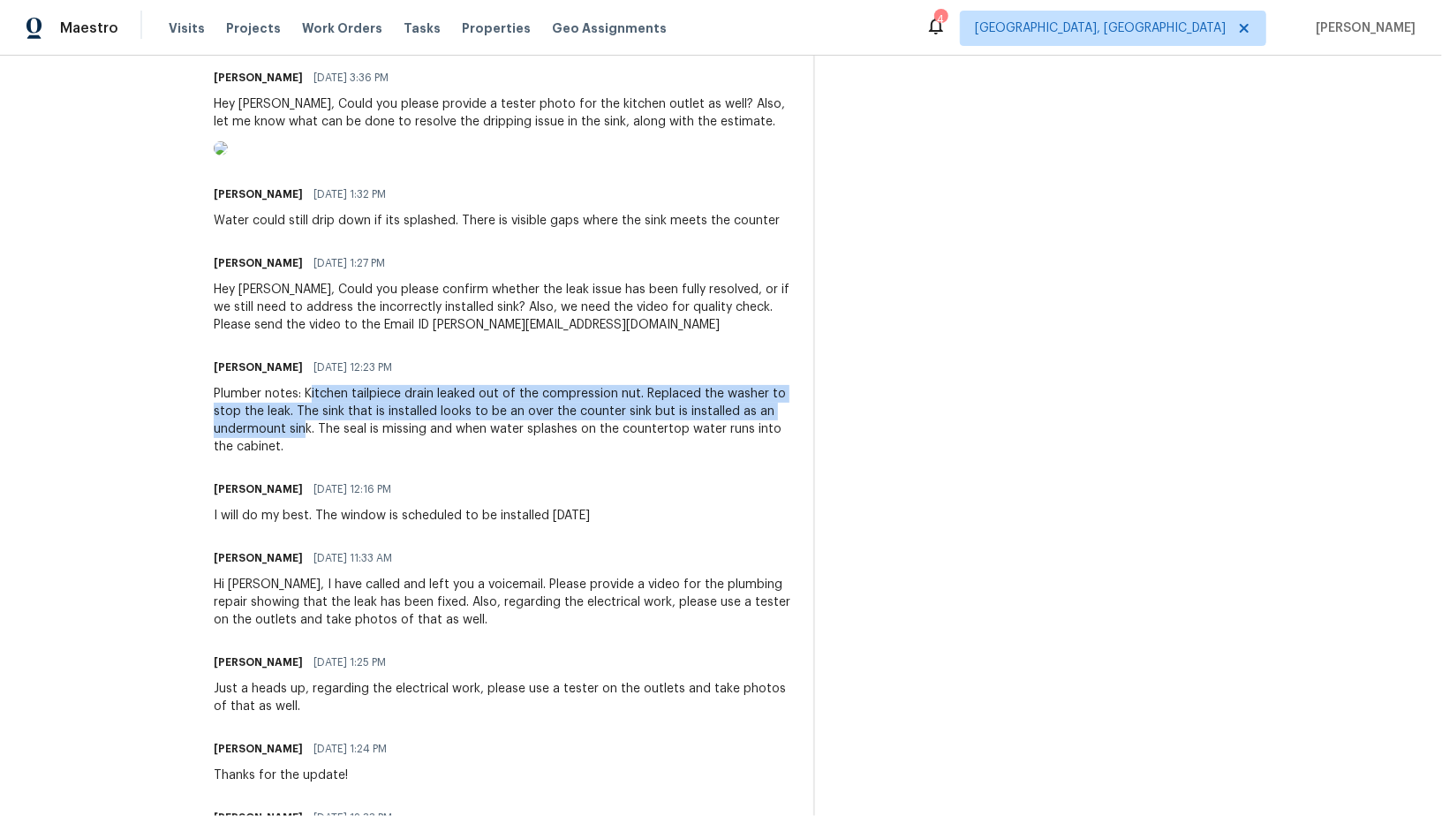
drag, startPoint x: 314, startPoint y: 465, endPoint x: 306, endPoint y: 495, distance: 30.2
click at [307, 456] on div "Plumber notes: Kitchen tailpiece drain leaked out of the compression nut. Repla…" at bounding box center [503, 420] width 578 height 71
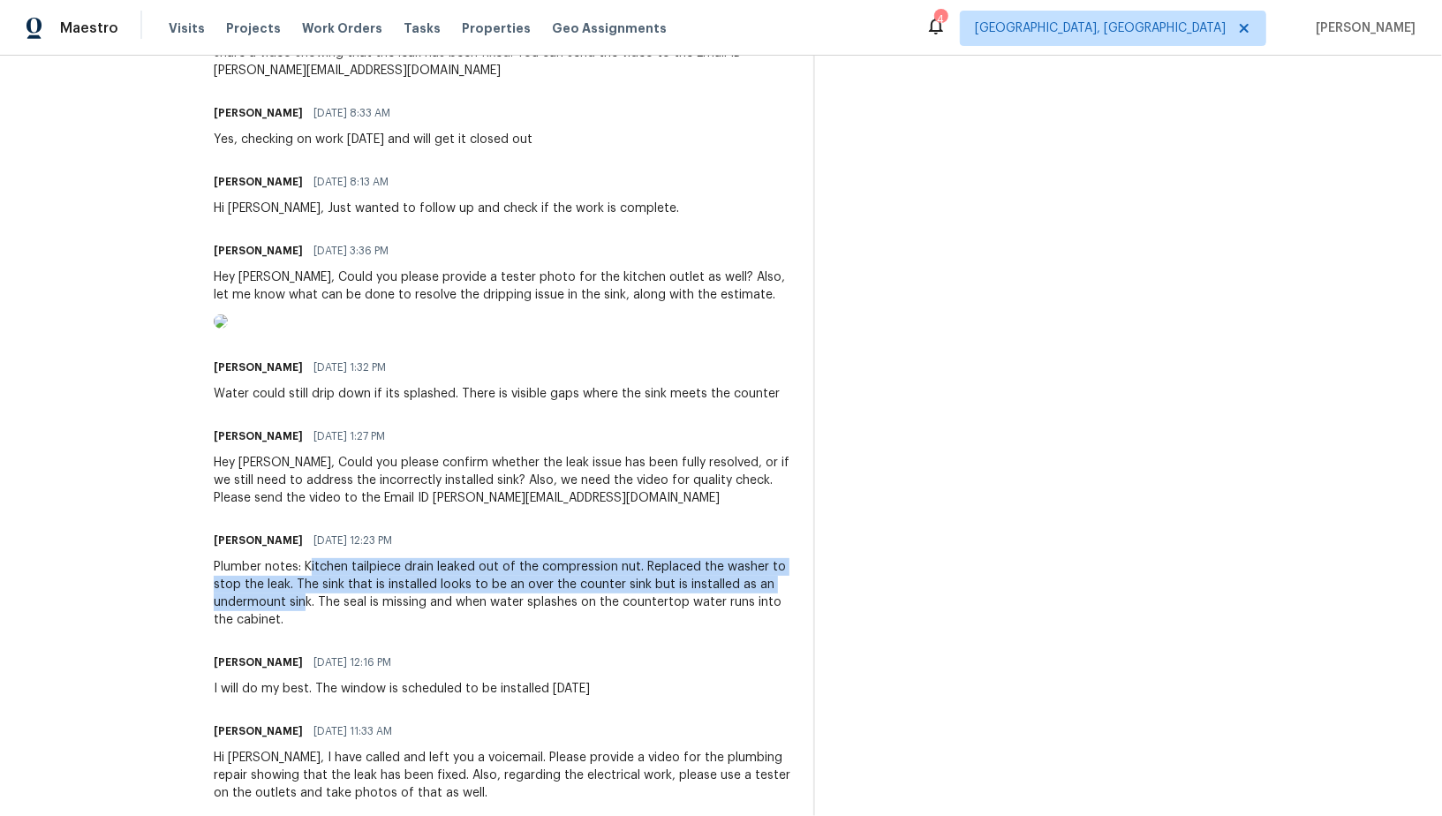
click at [390, 403] on div "Water could still drip down if its splashed. There is visible gaps where the si…" at bounding box center [497, 394] width 566 height 18
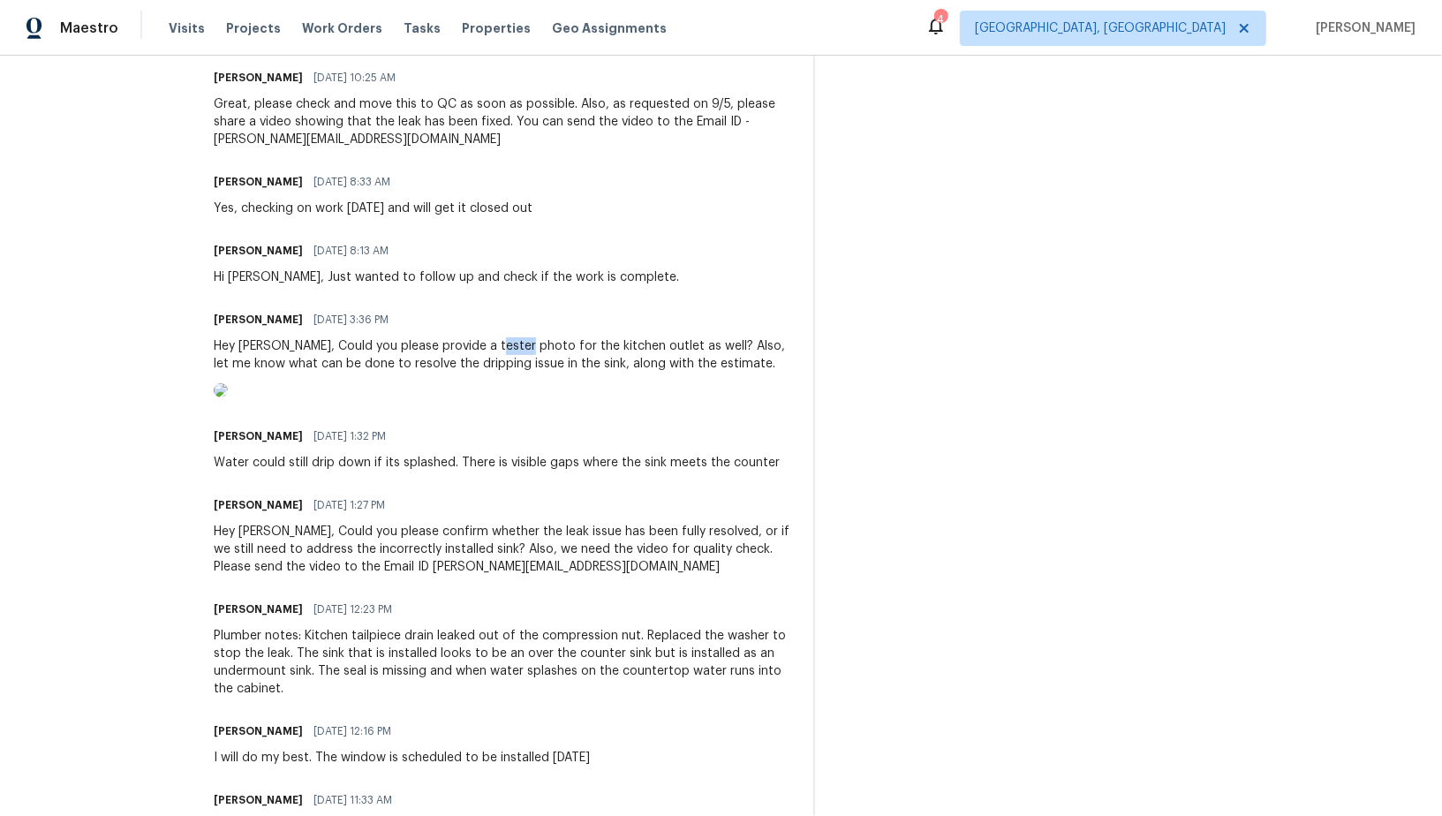
scroll to position [564, 0]
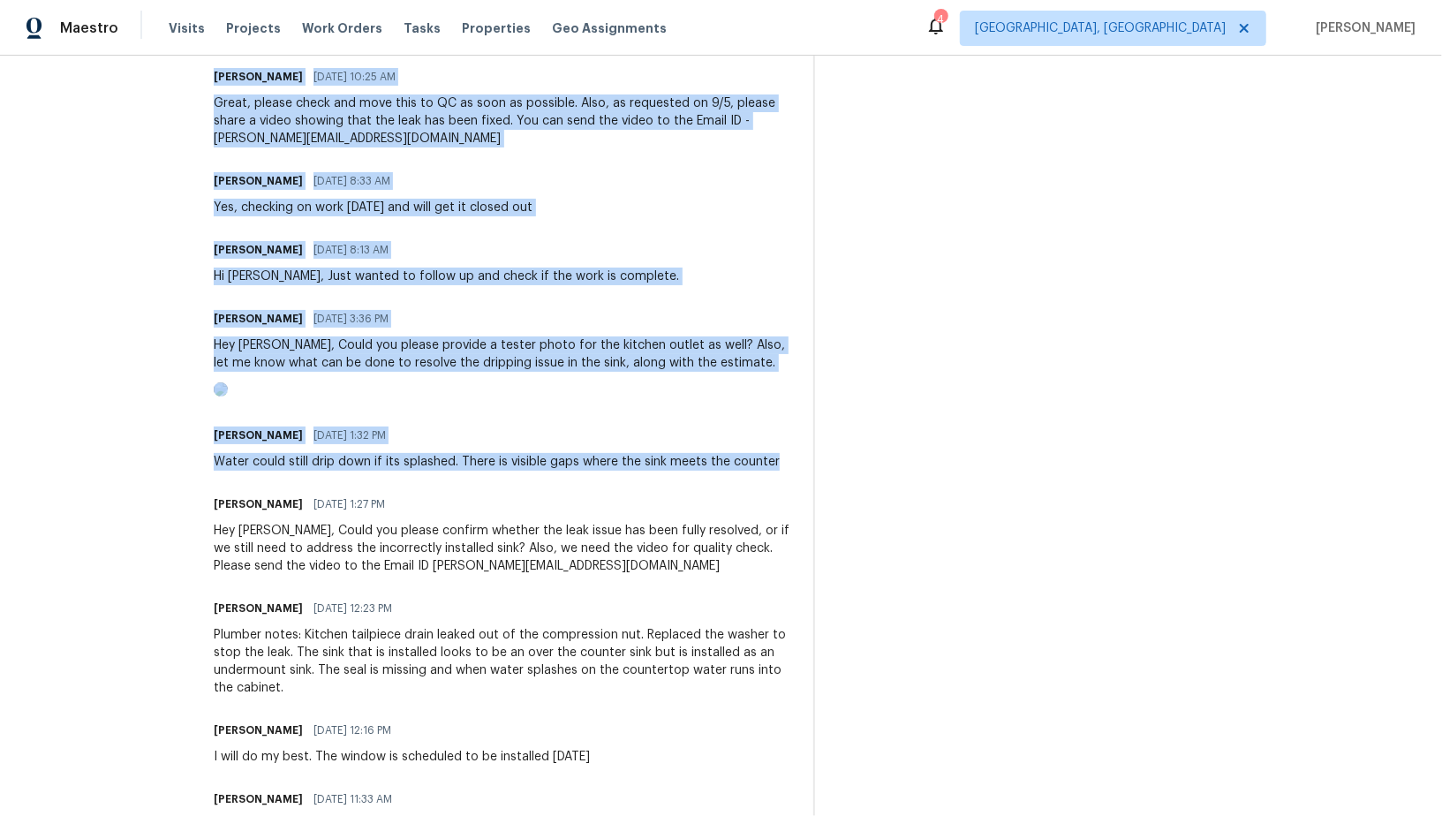
drag, startPoint x: 193, startPoint y: 544, endPoint x: 788, endPoint y: 541, distance: 594.5
click at [788, 541] on div "All work orders [STREET_ADDRESS][PERSON_NAME] Home details Vendor Info AMS Cons…" at bounding box center [721, 525] width 1442 height 2067
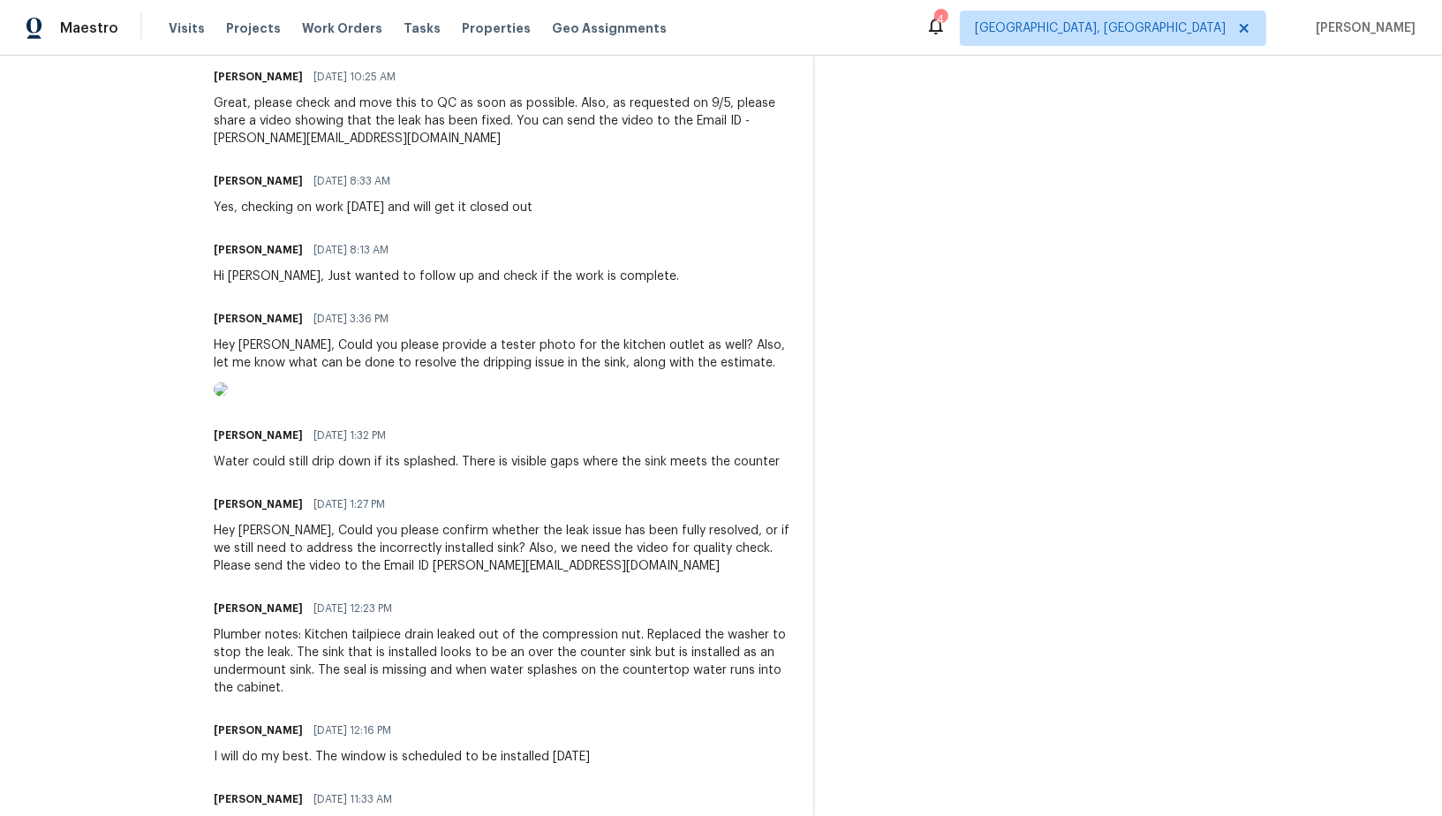
click at [770, 471] on div "Water could still drip down if its splashed. There is visible gaps where the si…" at bounding box center [497, 462] width 566 height 18
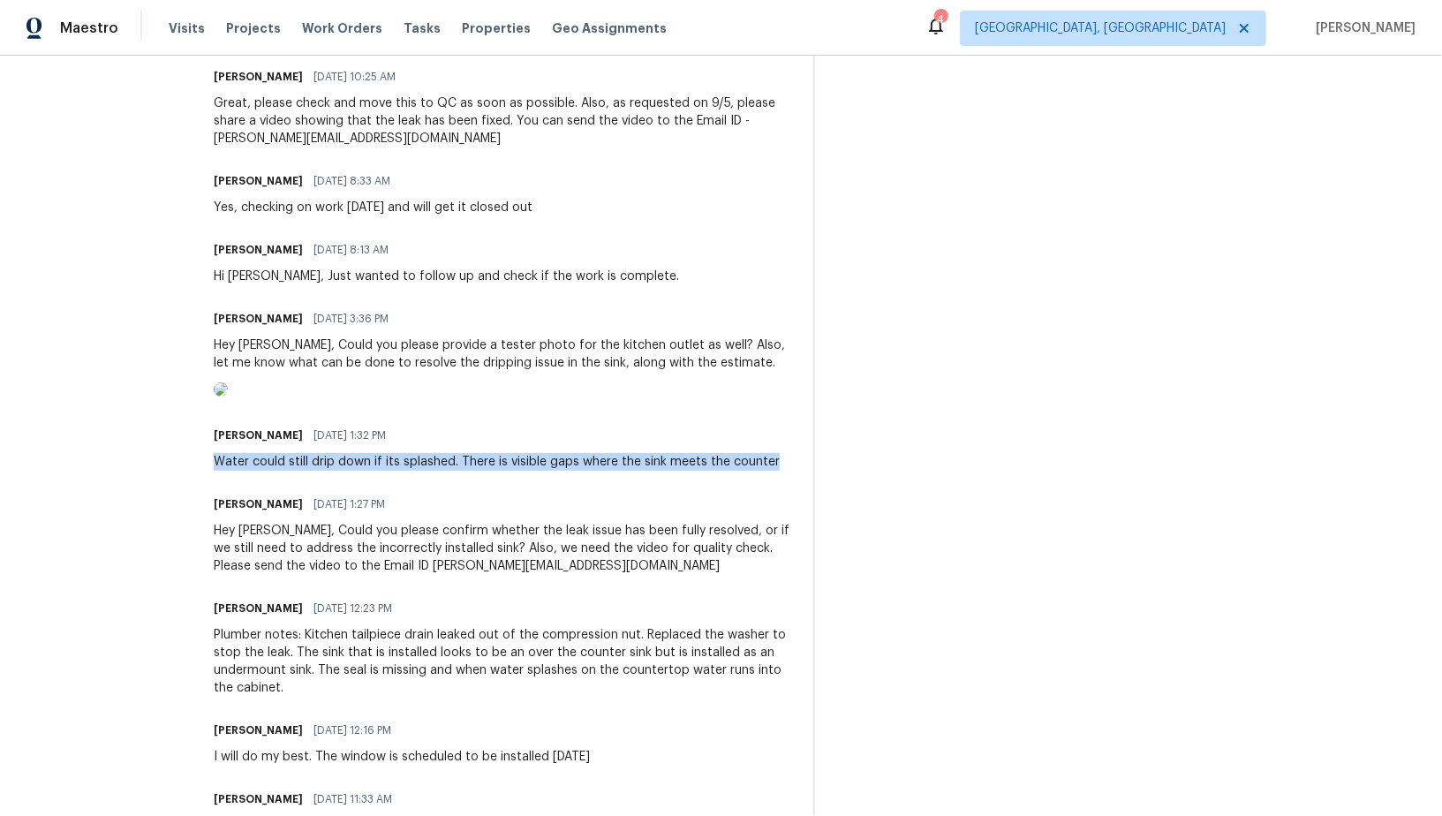
drag, startPoint x: 787, startPoint y: 534, endPoint x: 210, endPoint y: 527, distance: 576.8
click at [210, 527] on div "All work orders [STREET_ADDRESS][PERSON_NAME] Home details Vendor Info AMS Cons…" at bounding box center [721, 525] width 1442 height 2067
copy div "Water could still drip down if its splashed. There is visible gaps where the si…"
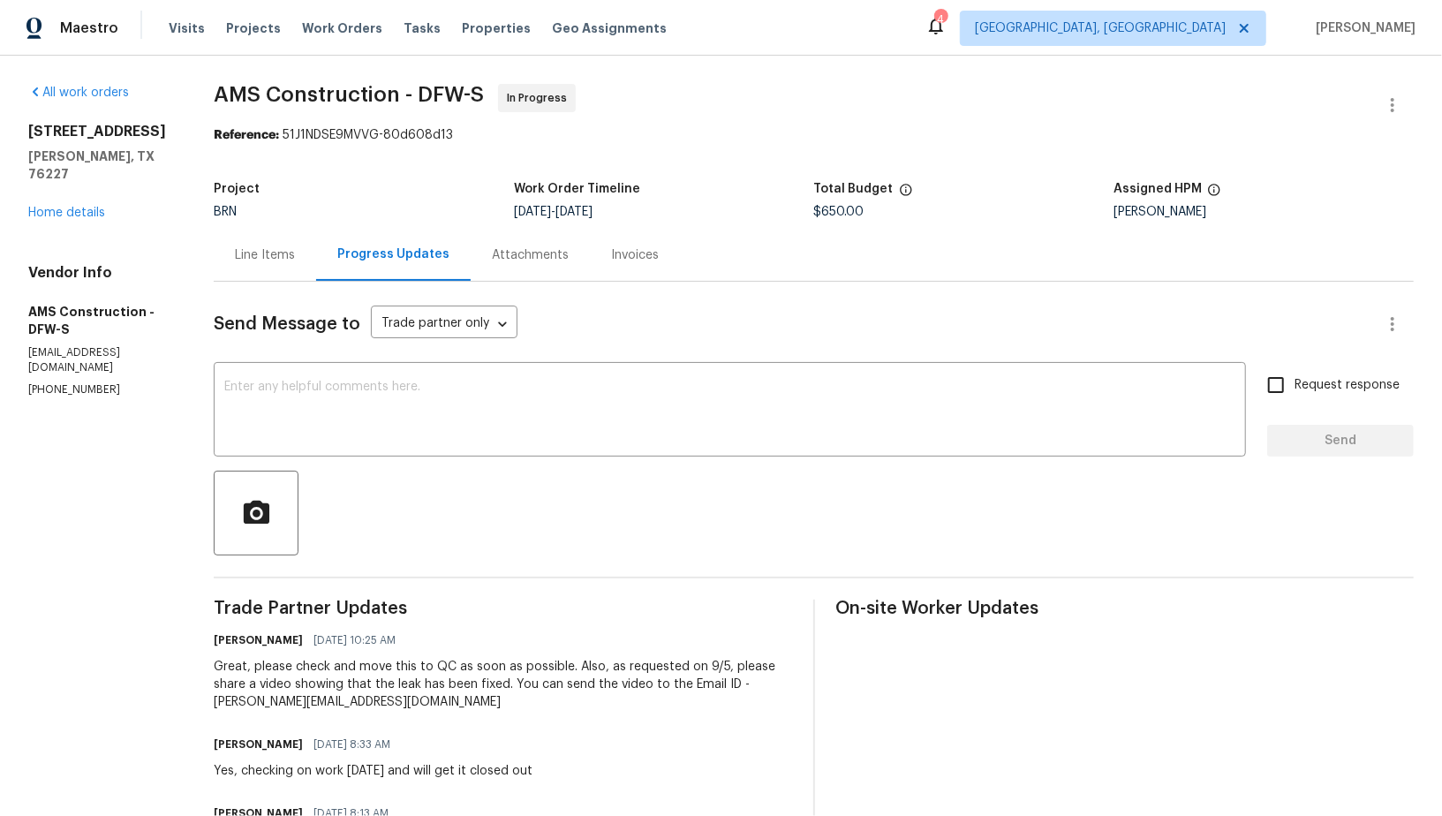
click at [264, 244] on div "Line Items" at bounding box center [265, 255] width 102 height 52
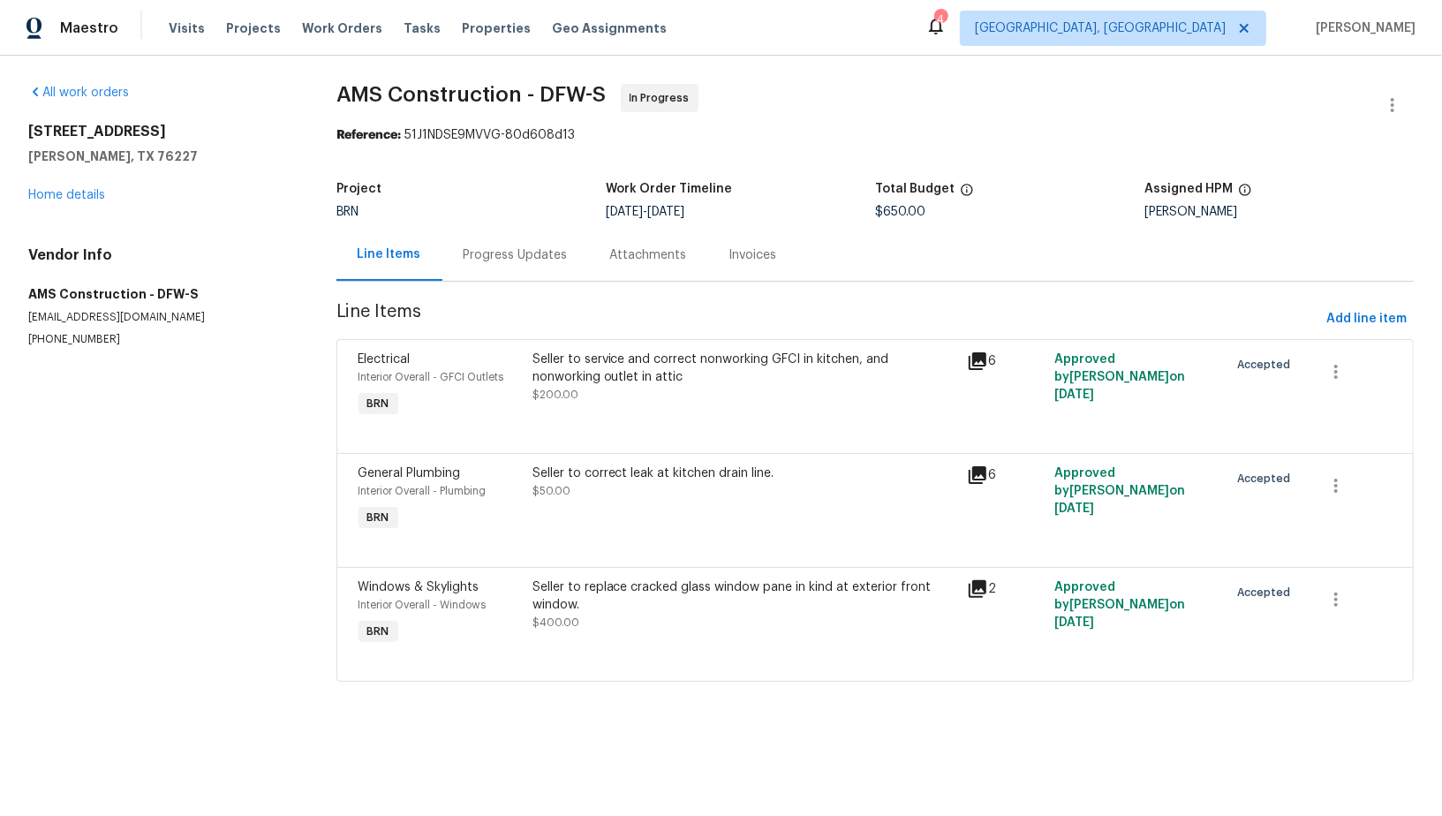
click at [574, 371] on div "Seller to service and correct nonworking GFCI in kitchen, and nonworking outlet…" at bounding box center [745, 368] width 425 height 35
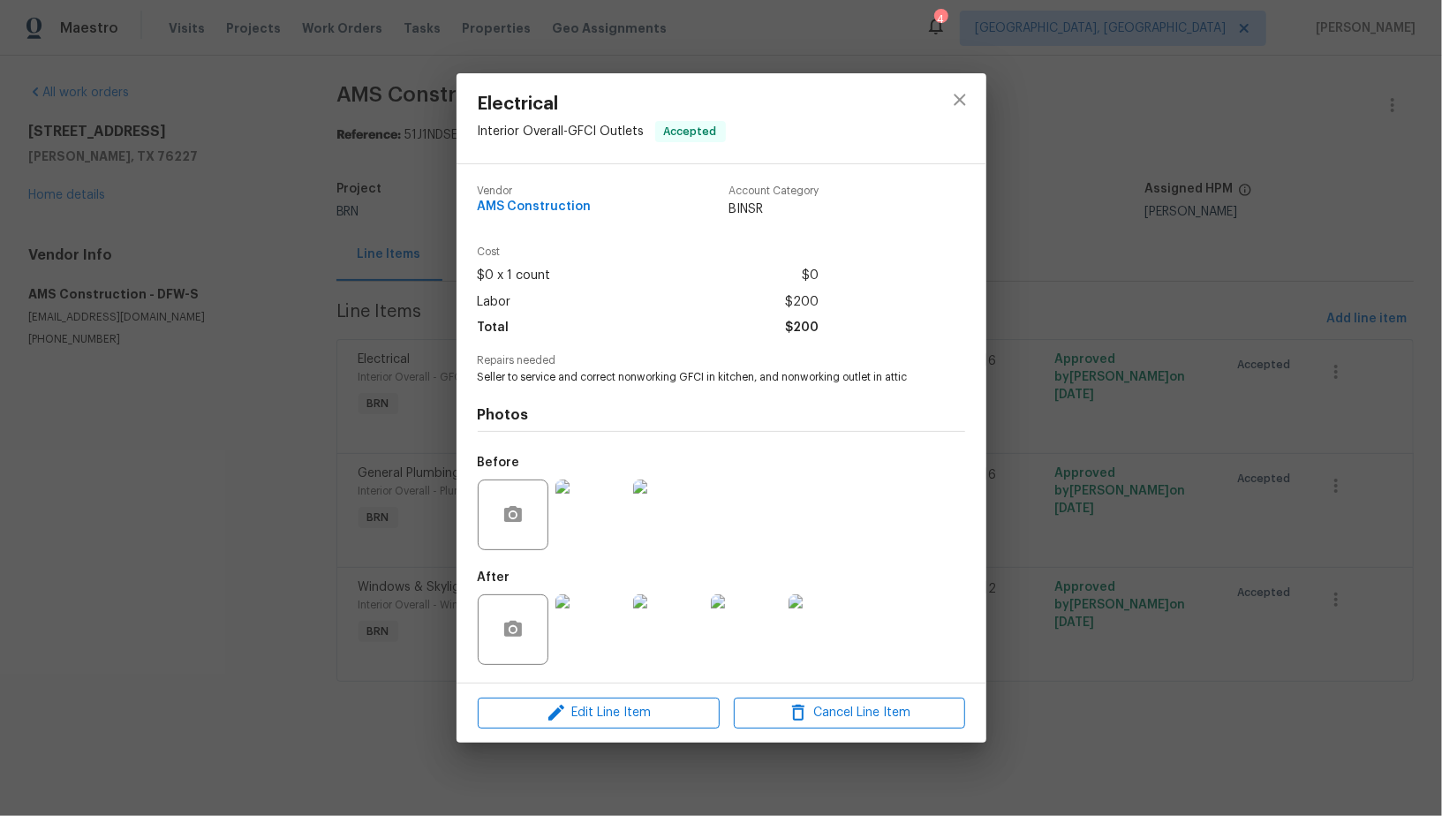
click at [572, 636] on img at bounding box center [591, 629] width 71 height 71
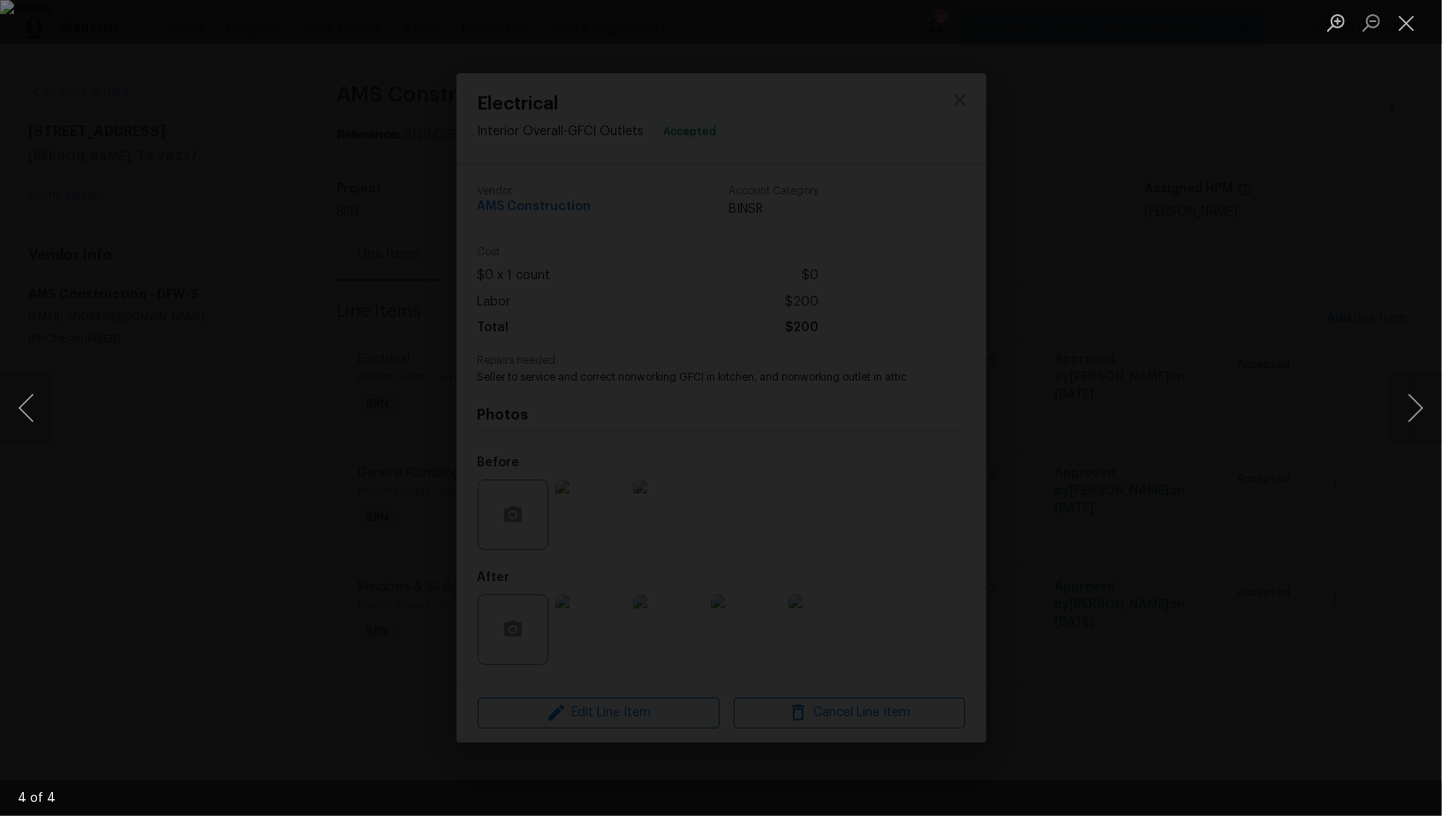
click at [1188, 522] on div "Lightbox" at bounding box center [721, 408] width 1442 height 816
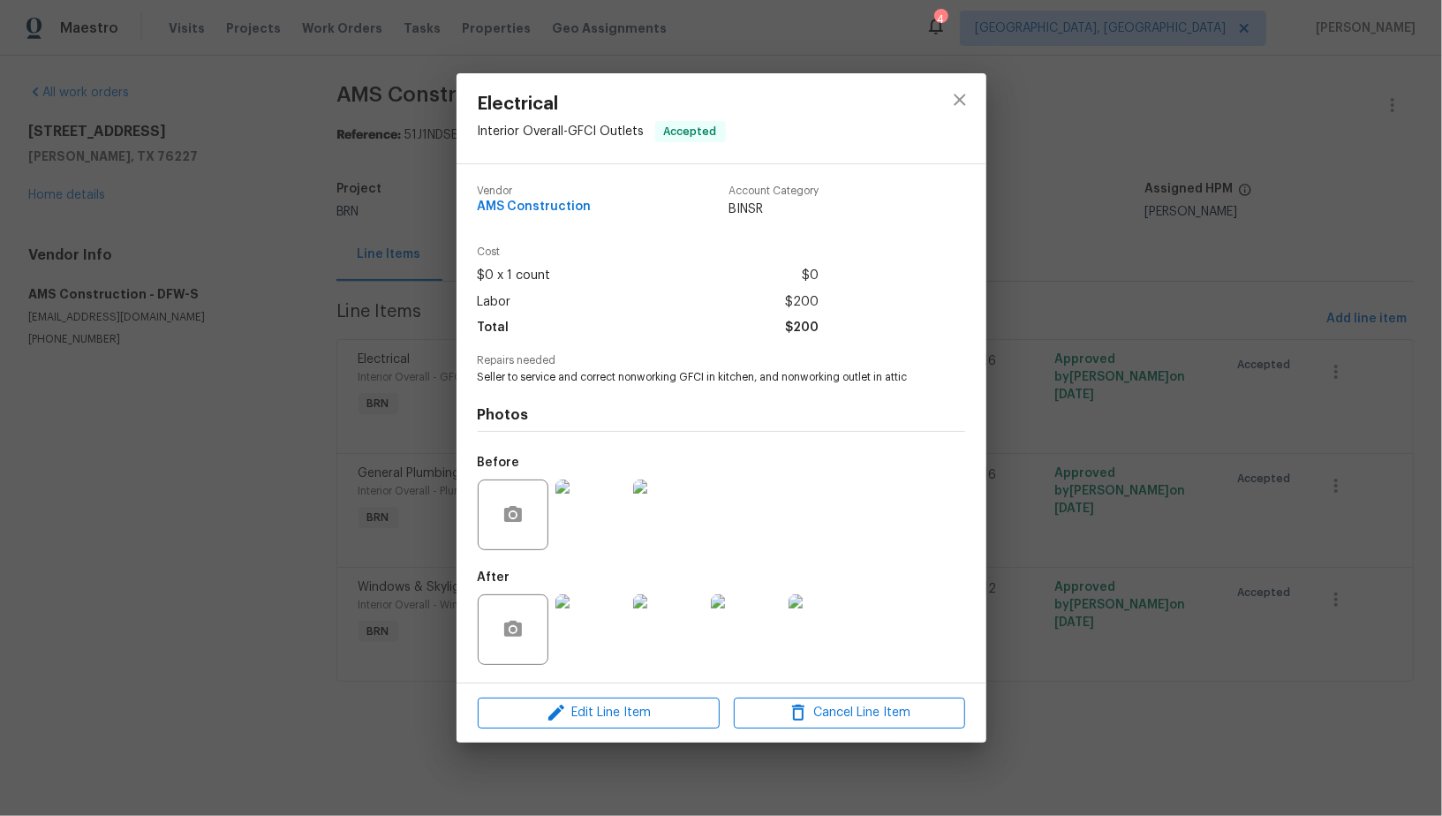
click at [619, 528] on img at bounding box center [591, 515] width 71 height 71
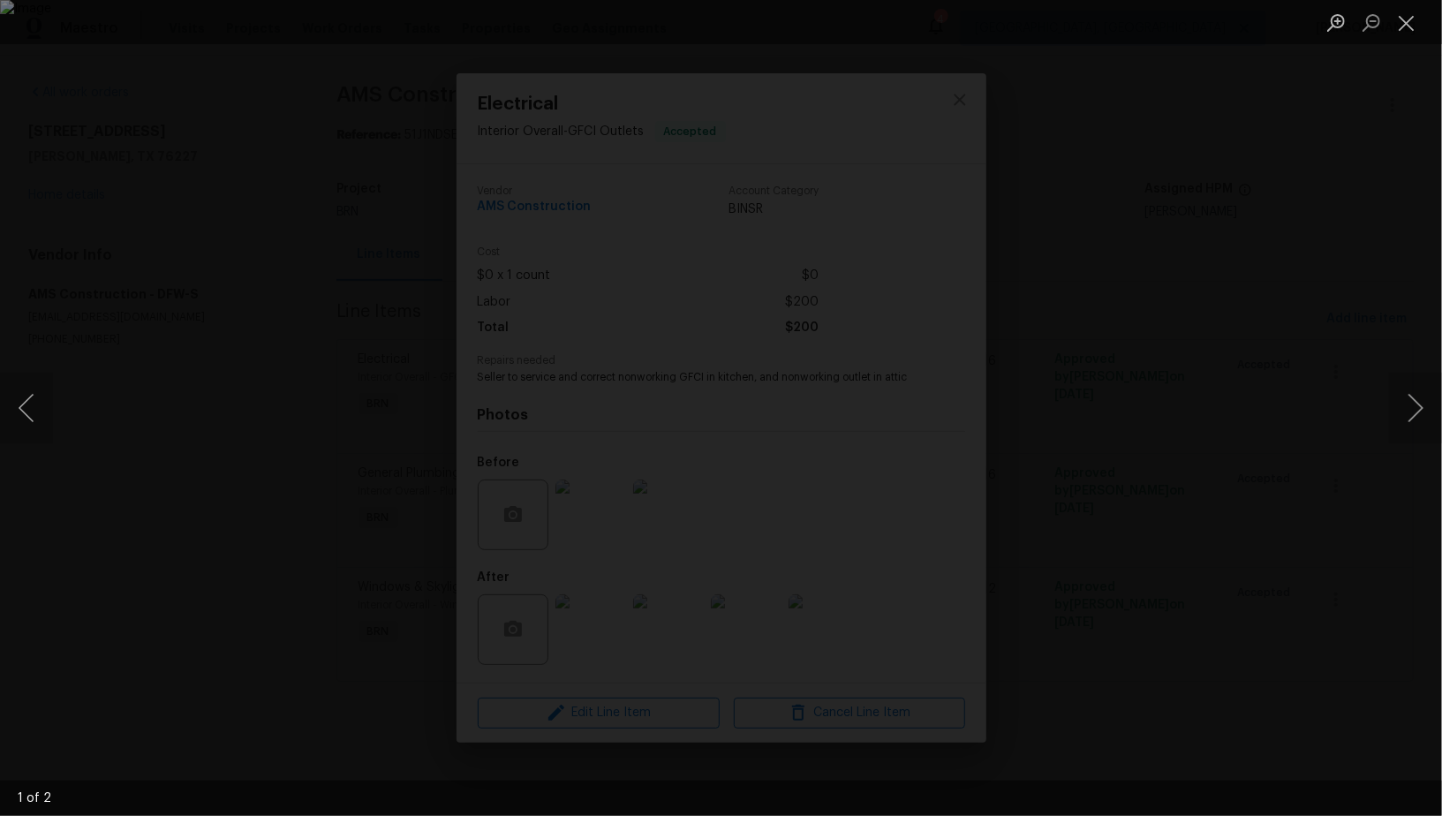
click at [1321, 523] on div "Lightbox" at bounding box center [721, 408] width 1442 height 816
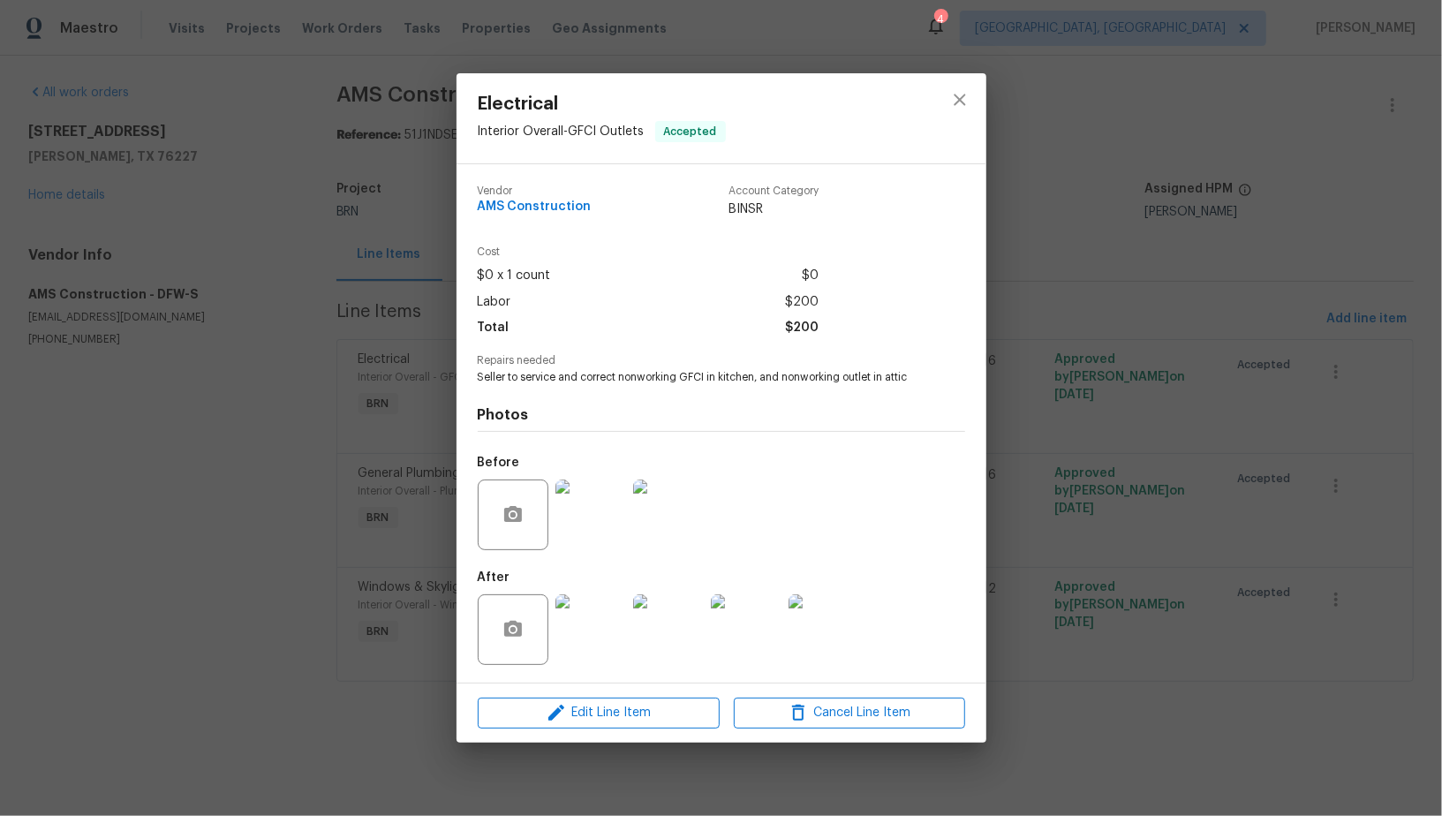
click at [768, 655] on img at bounding box center [746, 629] width 71 height 71
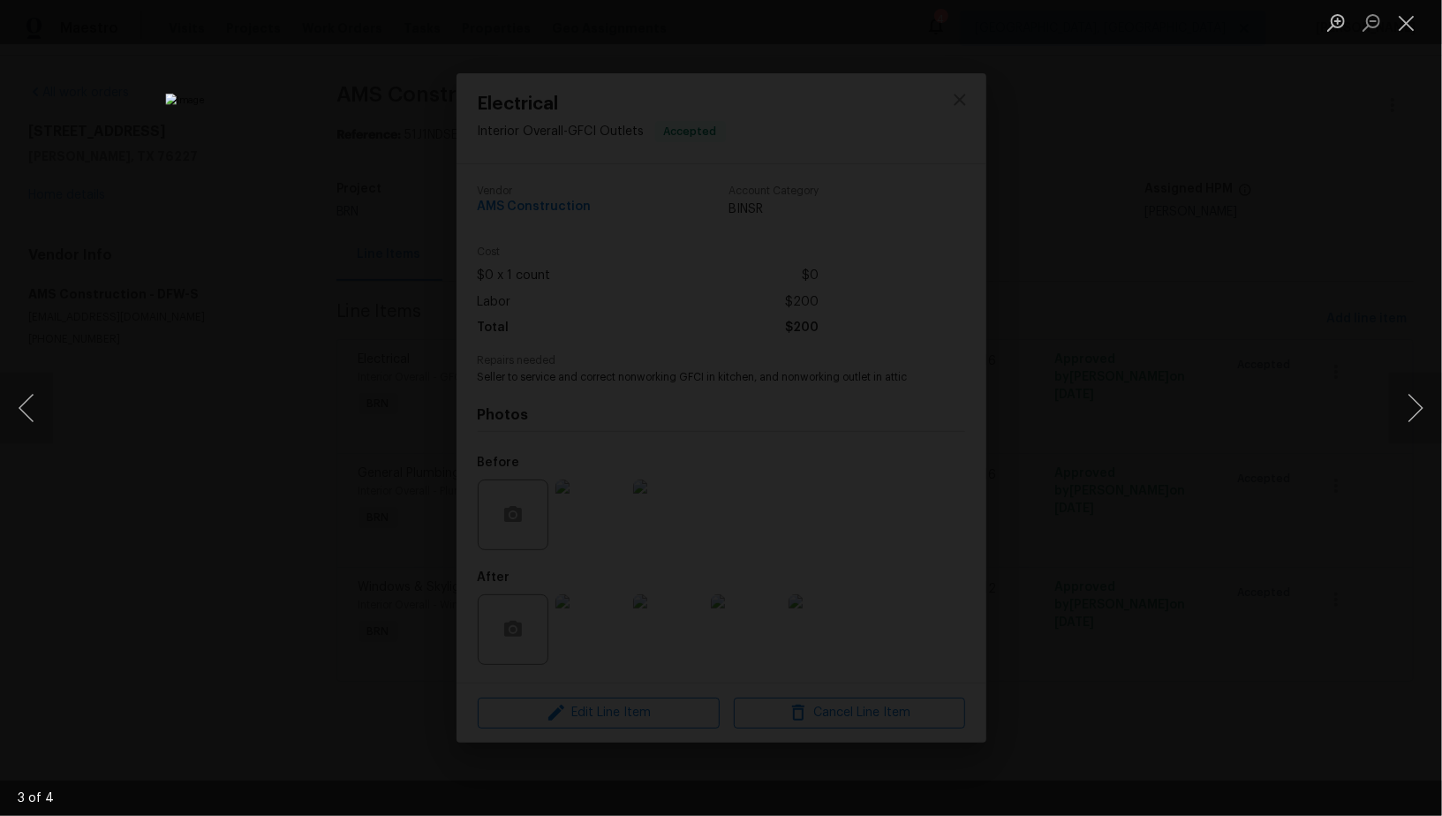
click at [294, 396] on div "Lightbox" at bounding box center [721, 408] width 1442 height 816
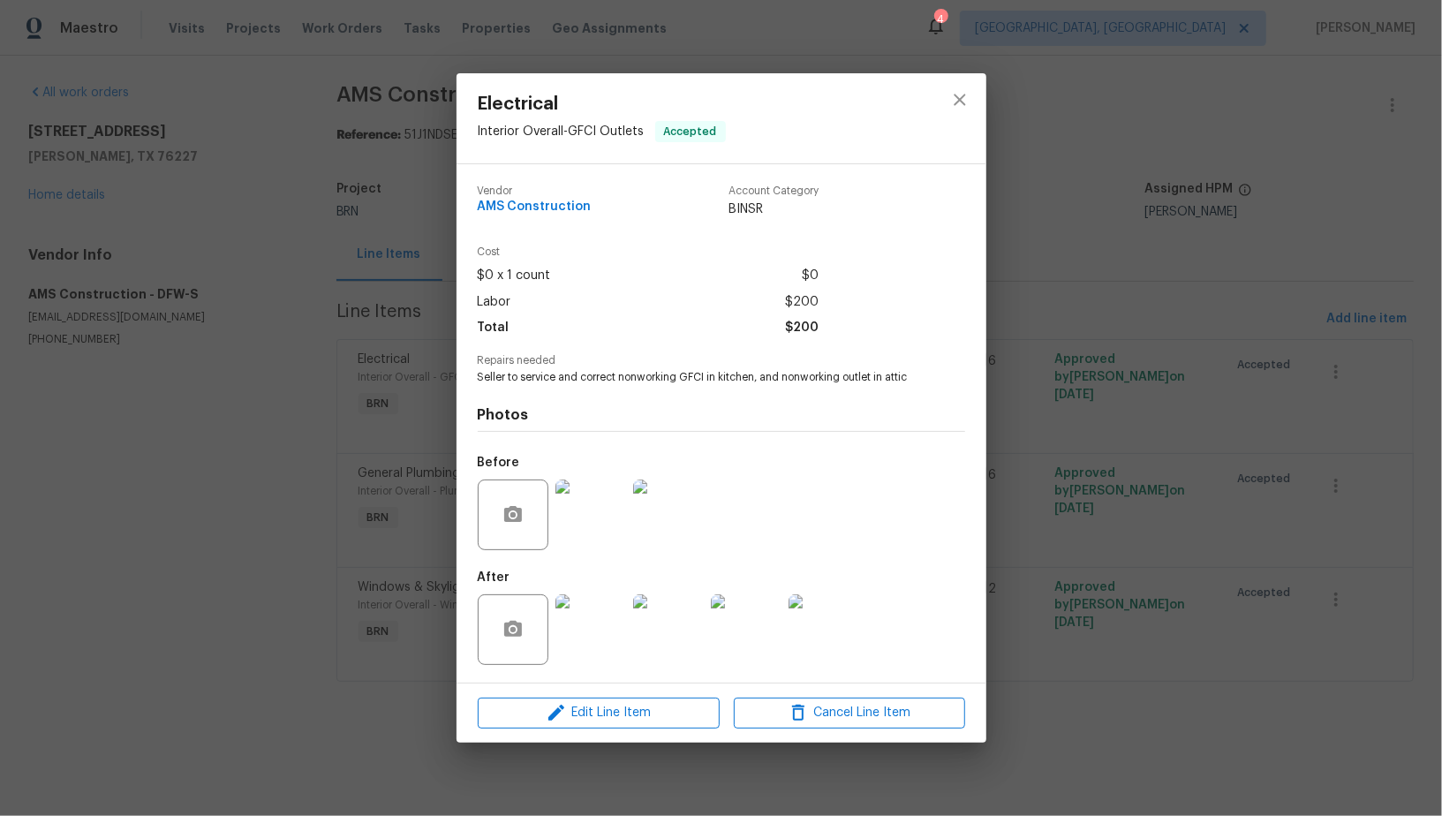
click at [294, 396] on div "Electrical Interior Overall - GFCI Outlets Accepted Vendor AMS Construction Acc…" at bounding box center [721, 408] width 1442 height 816
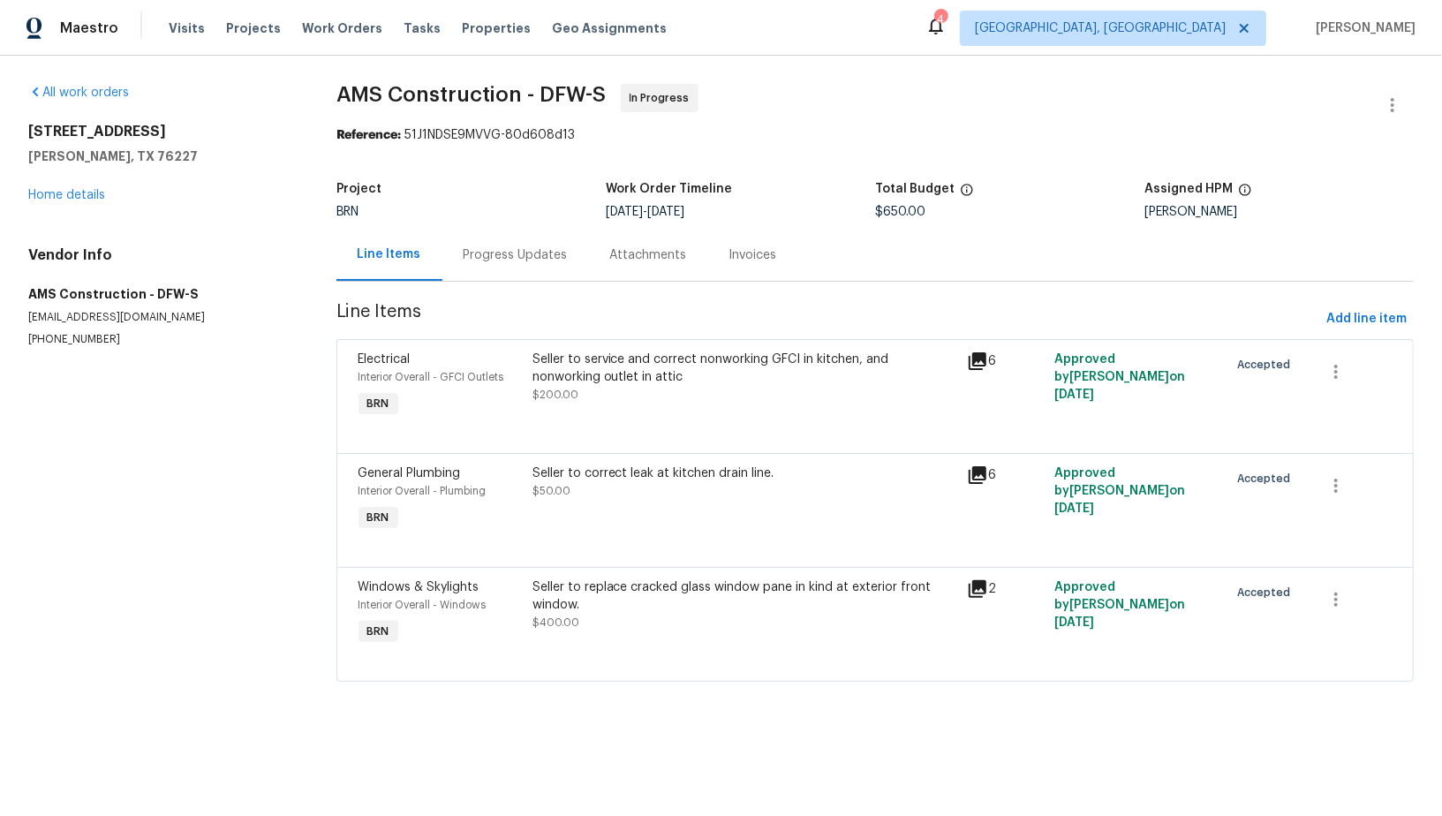
click at [437, 258] on div "Line Items" at bounding box center [390, 255] width 106 height 52
click at [476, 262] on div "Progress Updates" at bounding box center [516, 255] width 104 height 18
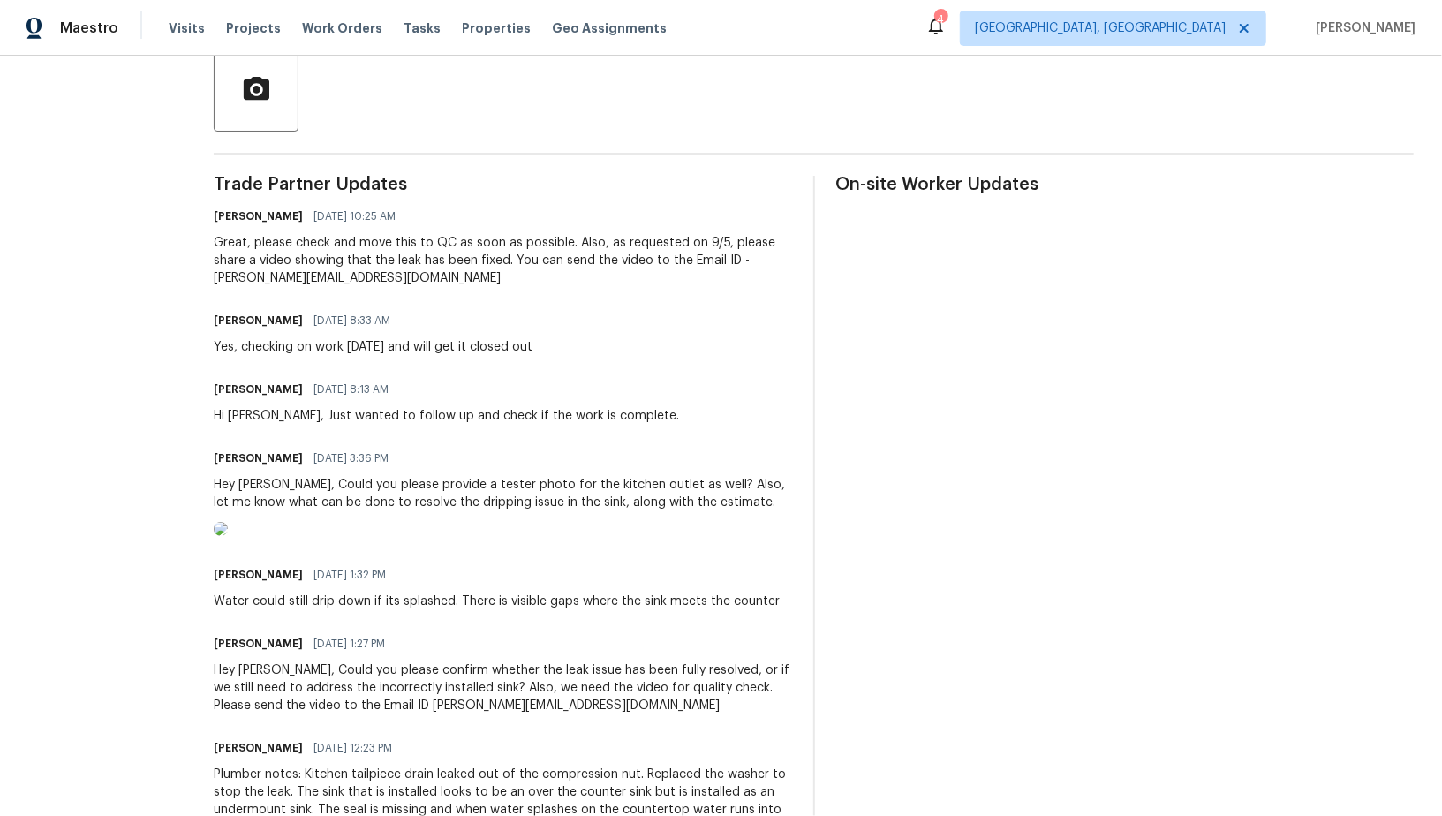
scroll to position [459, 0]
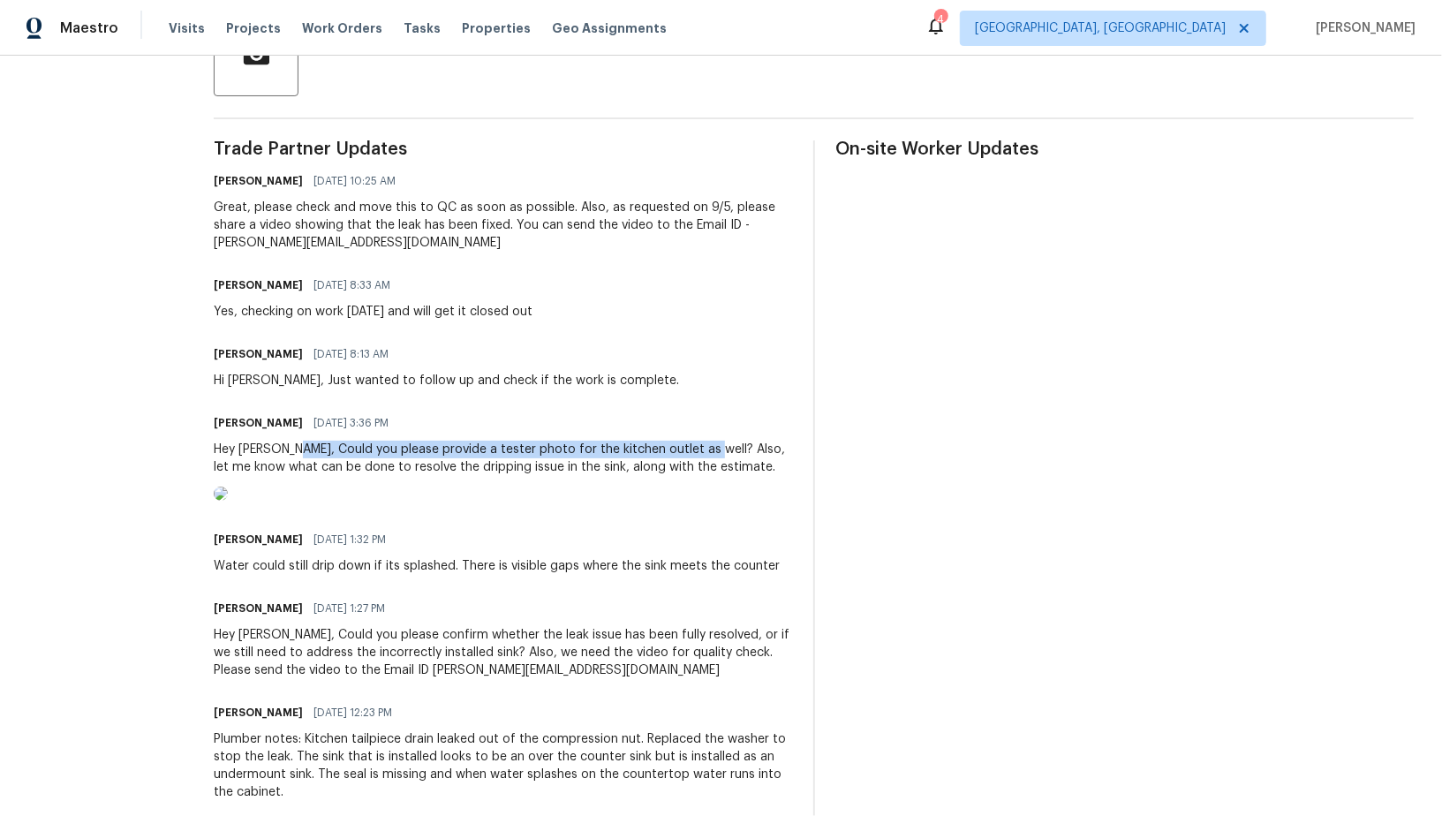
drag, startPoint x: 296, startPoint y: 445, endPoint x: 700, endPoint y: 452, distance: 404.6
click at [700, 452] on div "Hey [PERSON_NAME], Could you please provide a tester photo for the kitchen outl…" at bounding box center [503, 458] width 578 height 35
copy div "Could you please provide a tester photo for the kitchen outlet as well?"
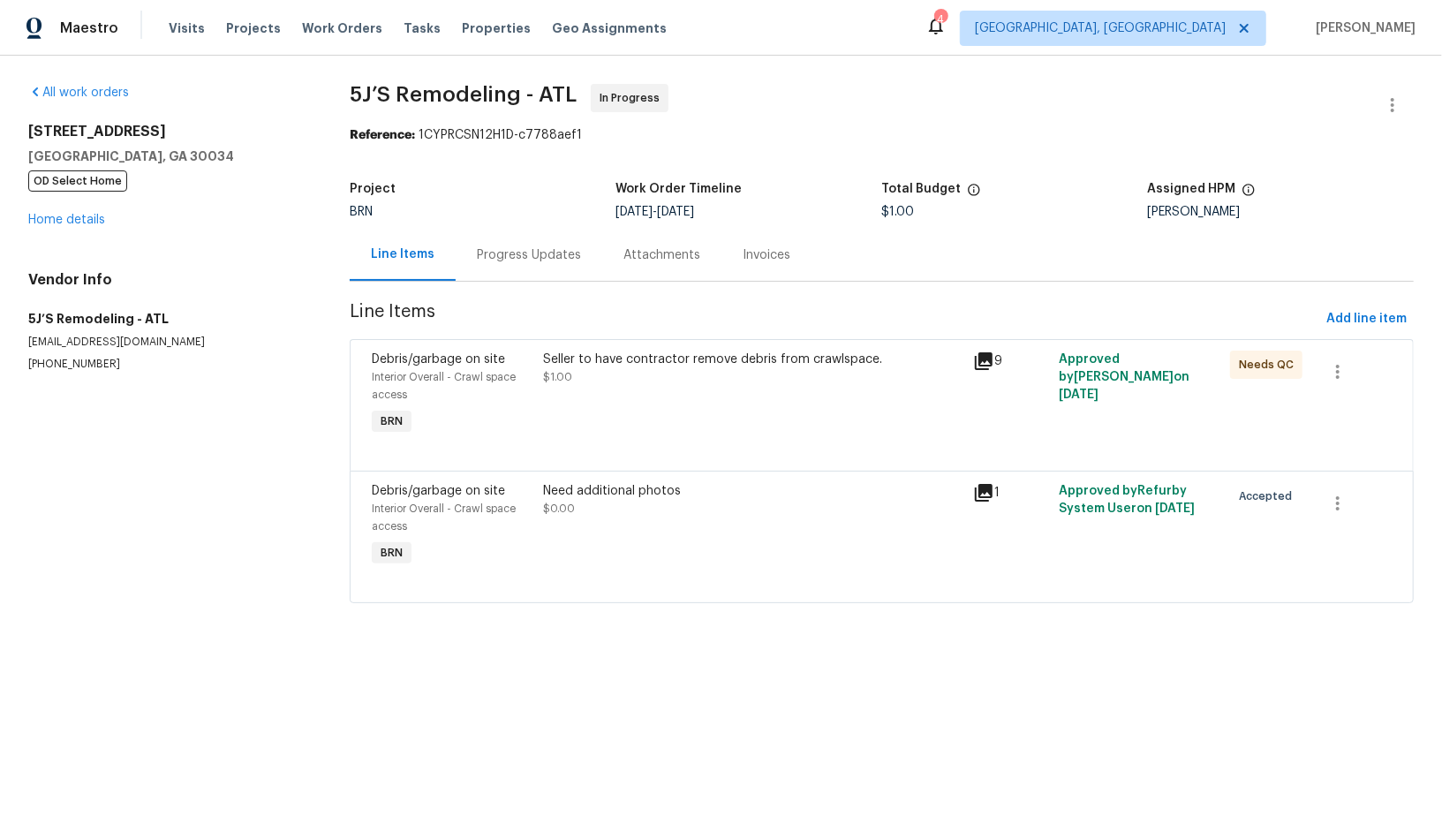
click at [661, 397] on div "Seller to have contractor remove debris from crawlspace. $1.00" at bounding box center [753, 394] width 429 height 99
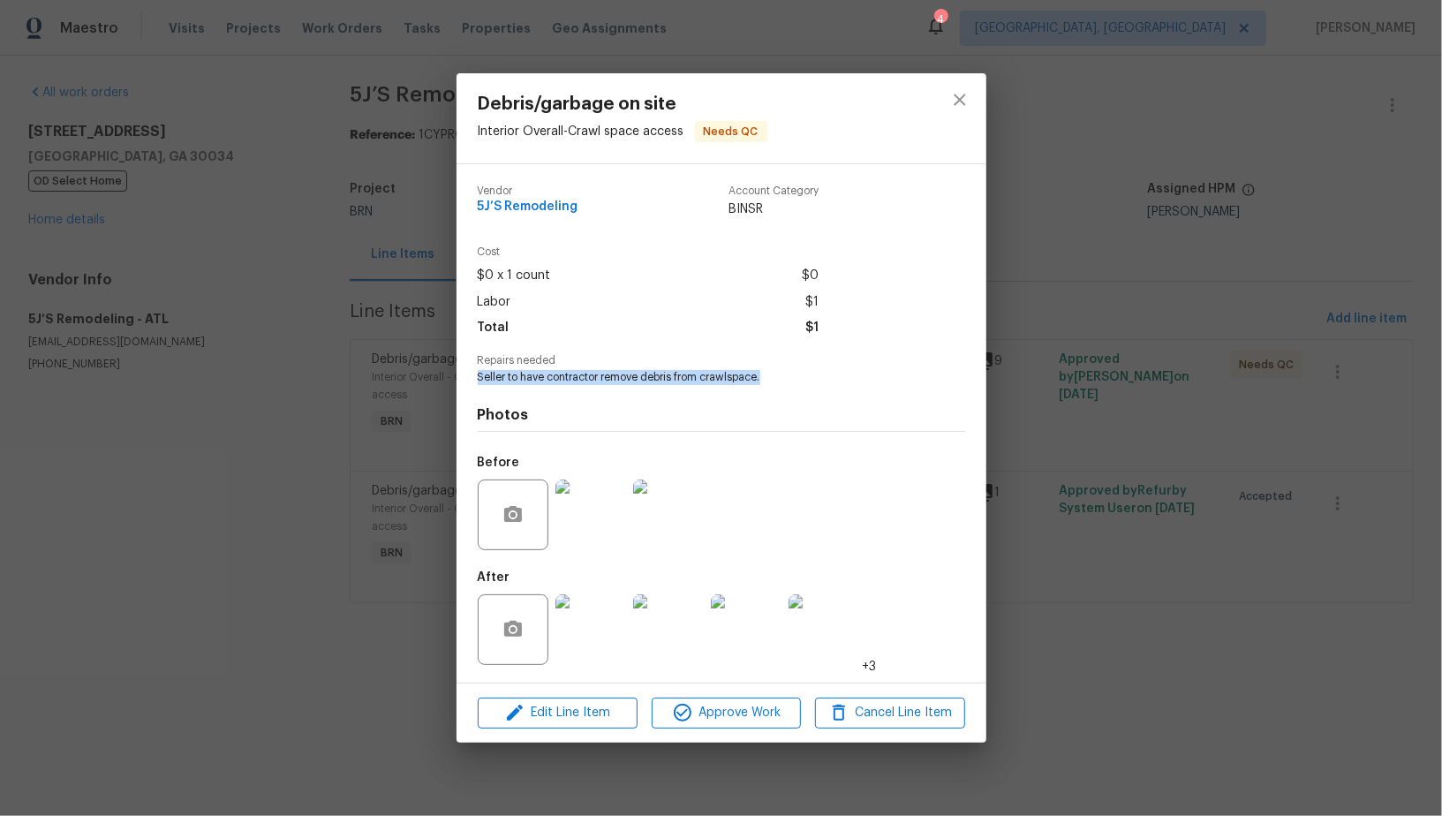
drag, startPoint x: 460, startPoint y: 383, endPoint x: 853, endPoint y: 383, distance: 393.1
click at [853, 383] on div "Vendor 5J’S Remodeling Account Category BINSR Cost $0 x 1 count $0 Labor $1 Tot…" at bounding box center [722, 423] width 530 height 518
copy span "Seller to have contractor remove debris from crawlspace."
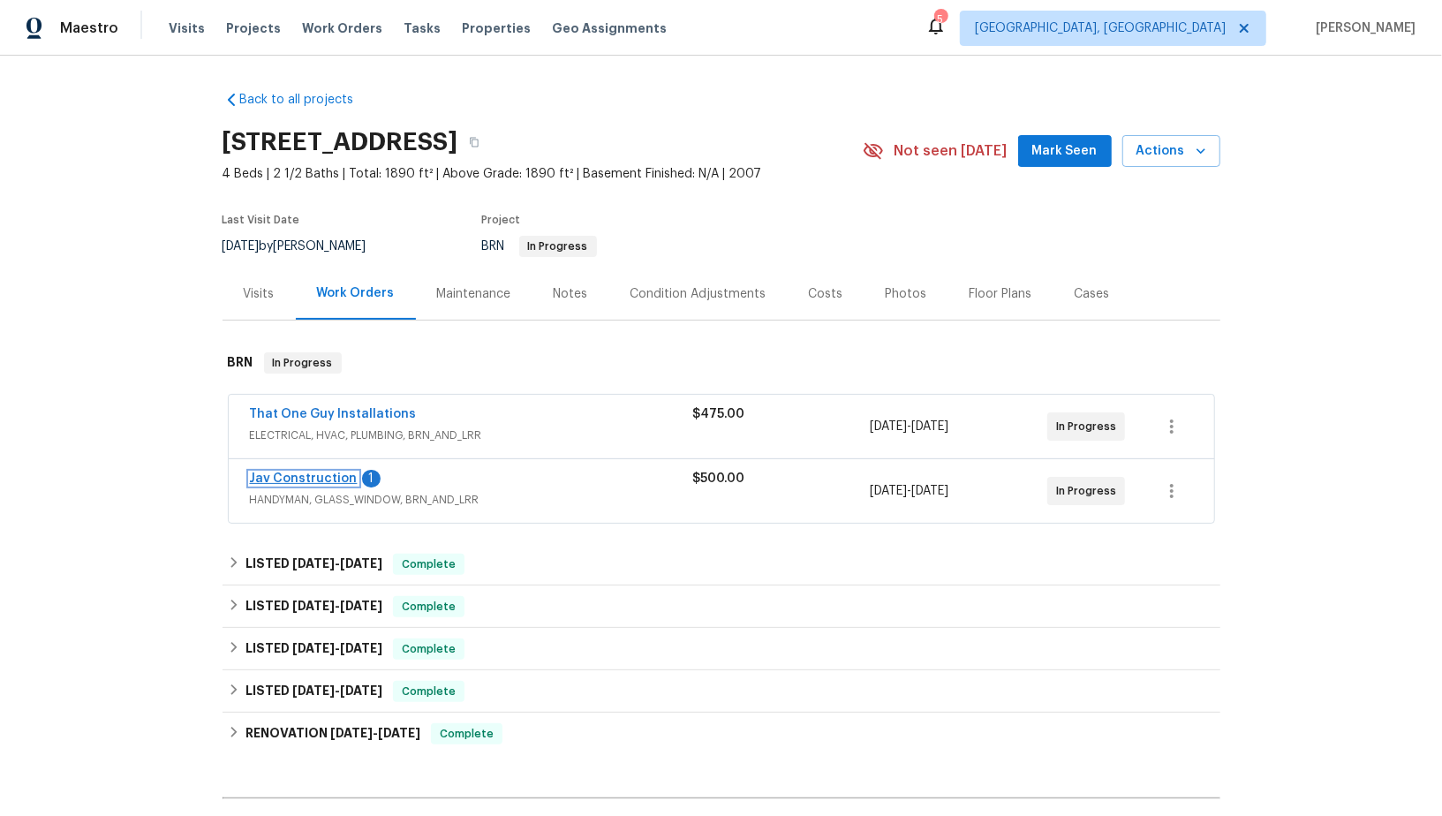
click at [312, 478] on link "Jav Construction" at bounding box center [304, 479] width 108 height 12
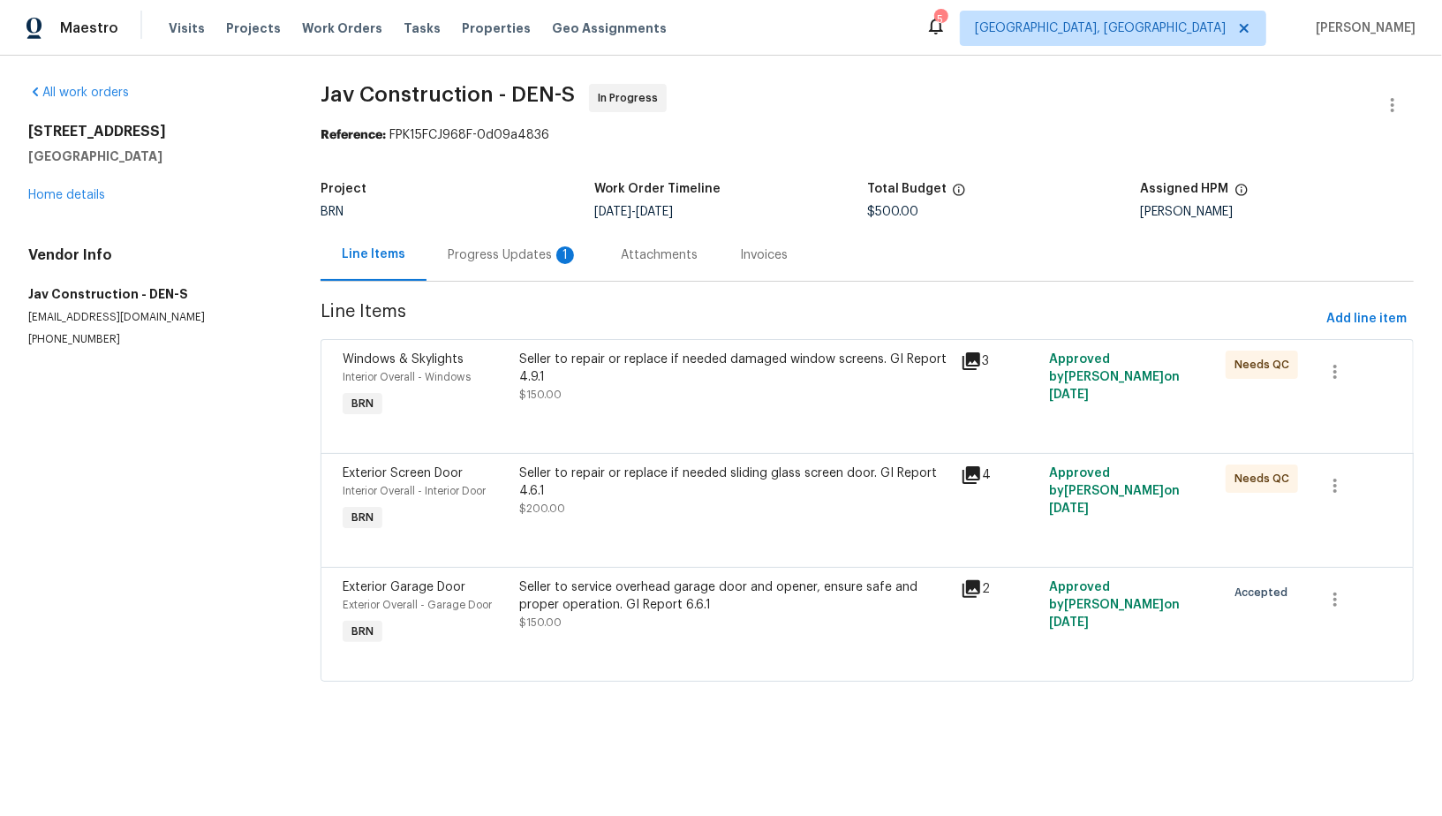
click at [496, 266] on div "Progress Updates 1" at bounding box center [513, 255] width 173 height 52
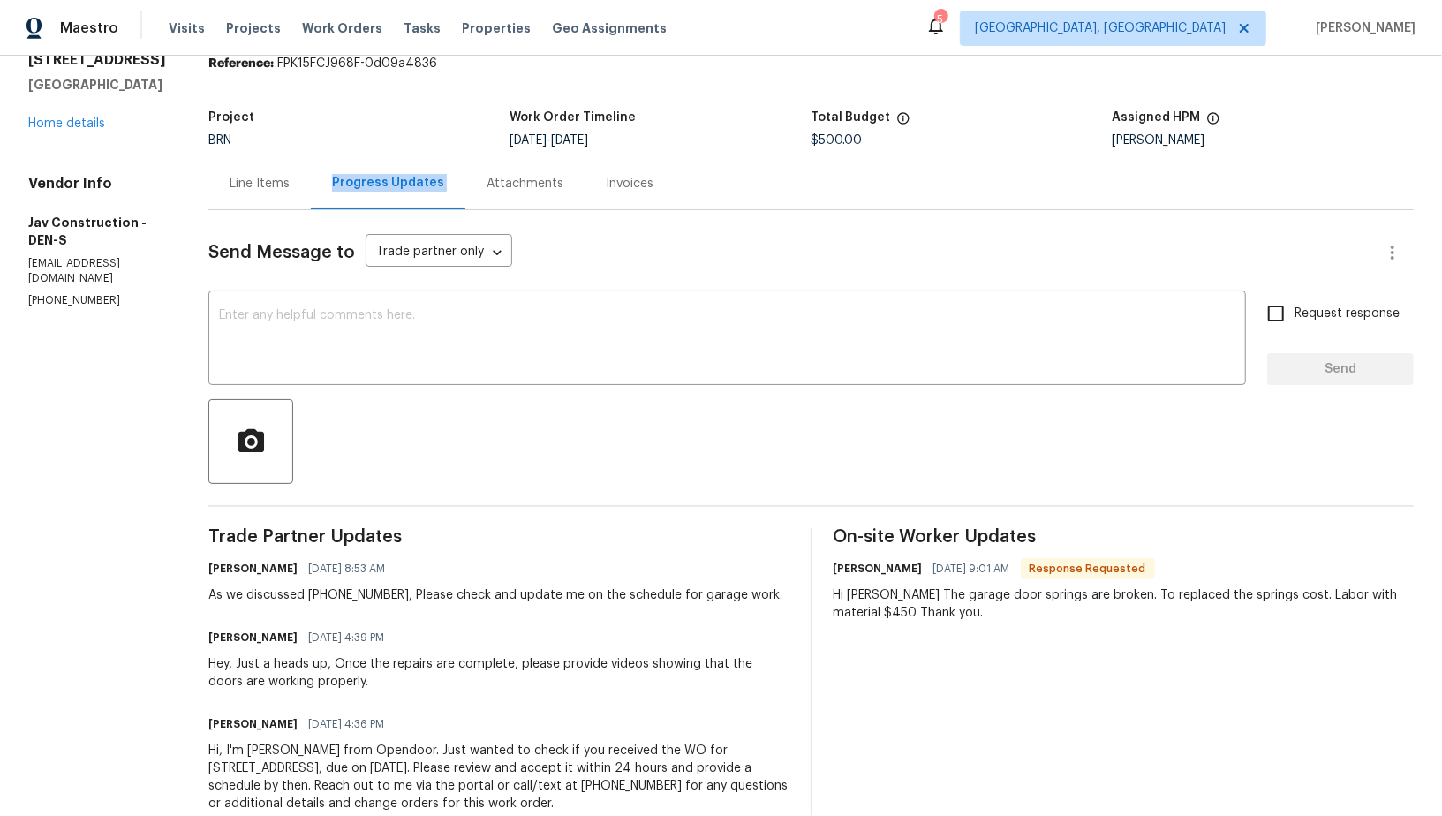
scroll to position [64, 0]
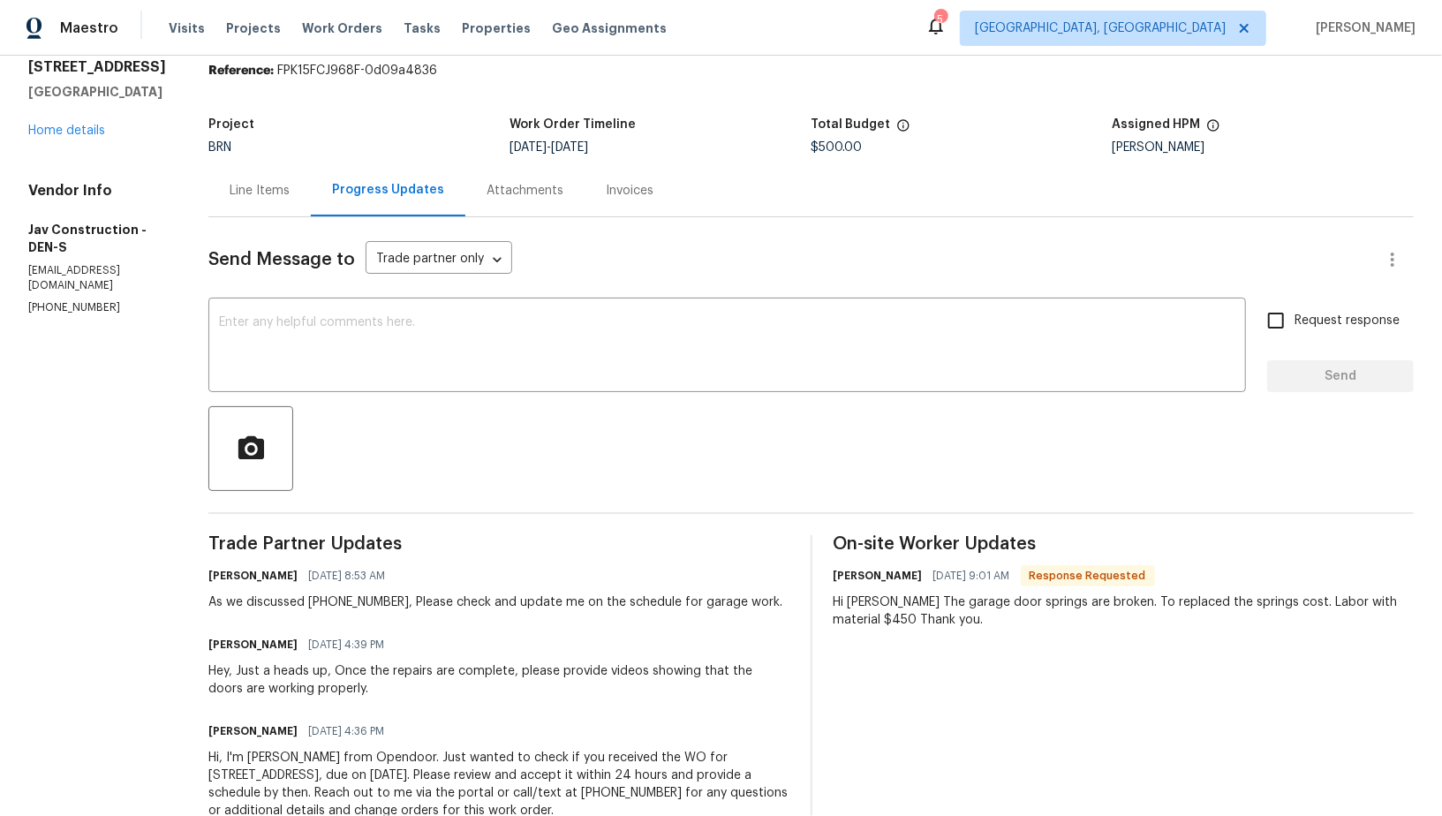
click at [279, 190] on div "Line Items" at bounding box center [259, 190] width 102 height 52
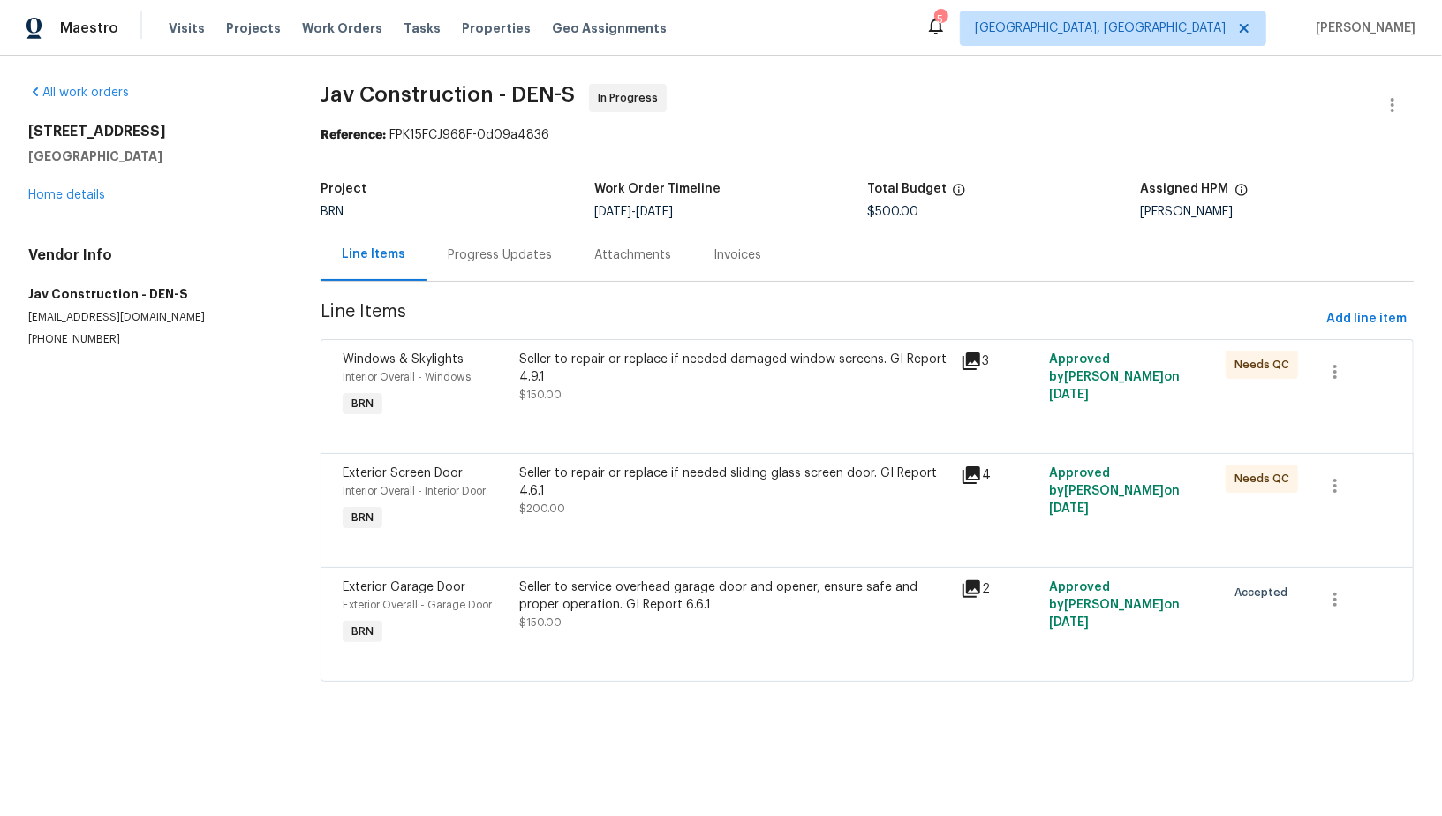
click at [657, 599] on div "Seller to service overhead garage door and opener, ensure safe and proper opera…" at bounding box center [734, 596] width 431 height 35
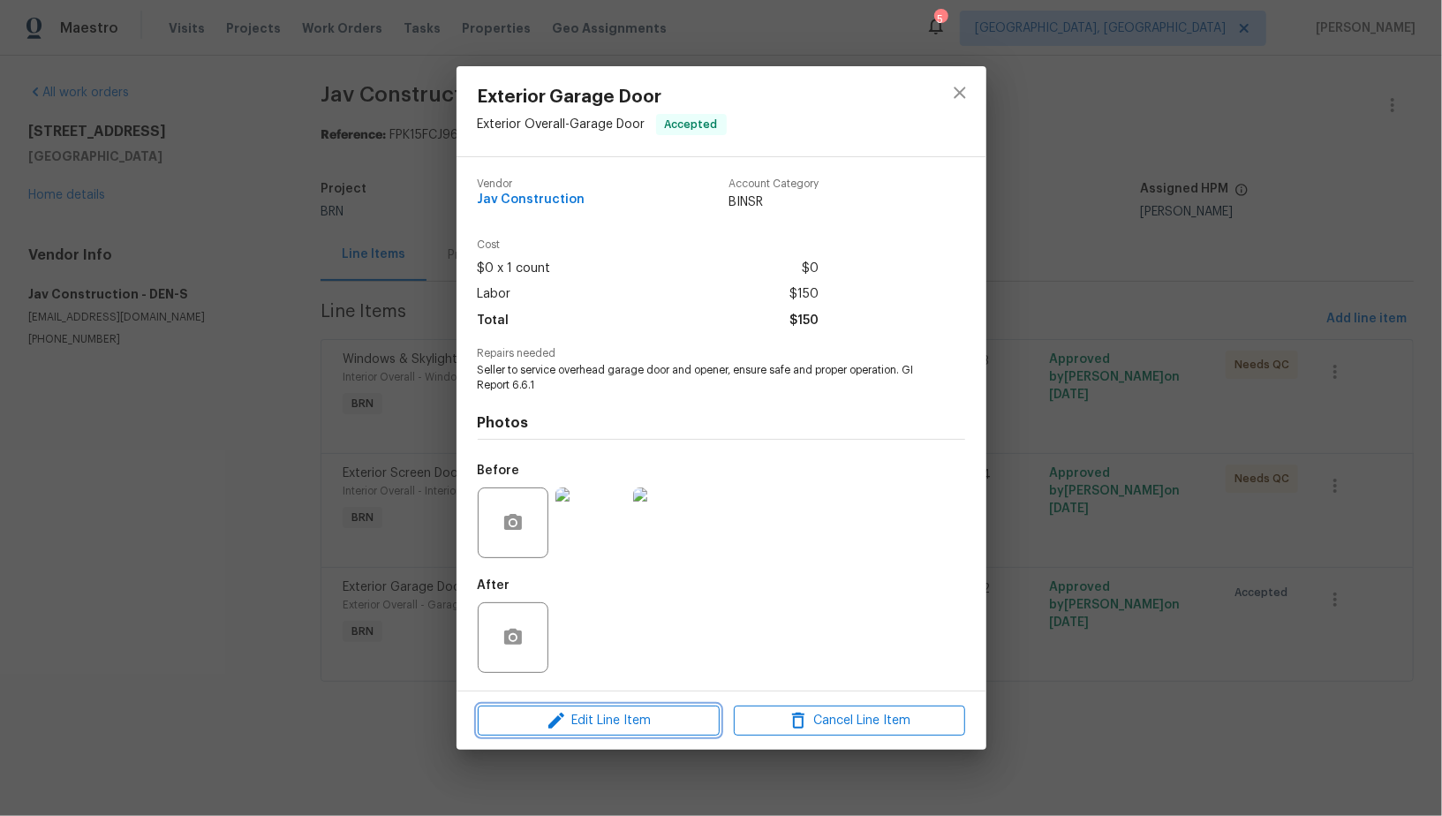
click at [611, 725] on span "Edit Line Item" at bounding box center [598, 721] width 231 height 22
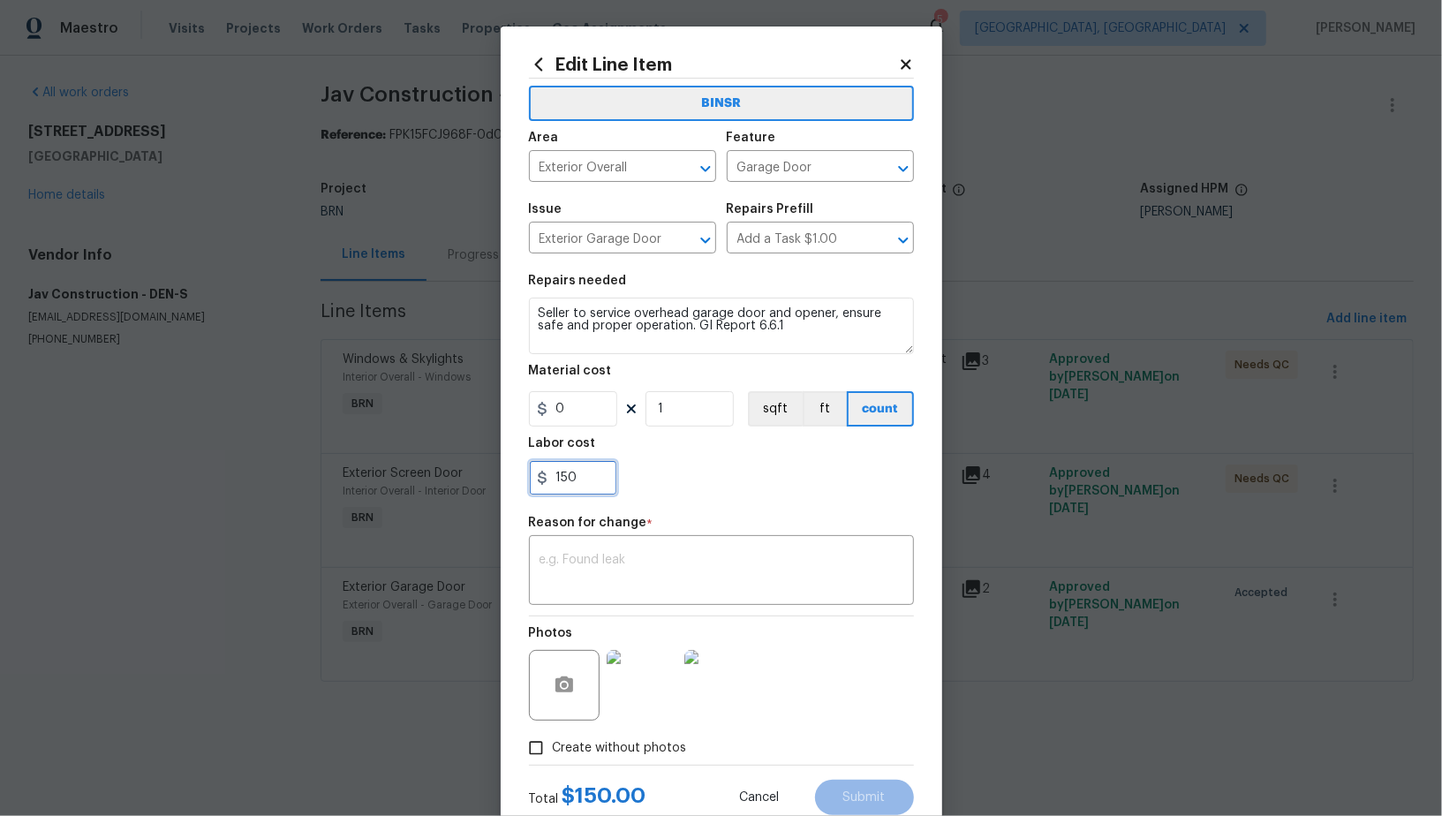
click at [597, 479] on input "150" at bounding box center [573, 477] width 88 height 35
type input "450"
click at [639, 569] on textarea at bounding box center [722, 572] width 364 height 37
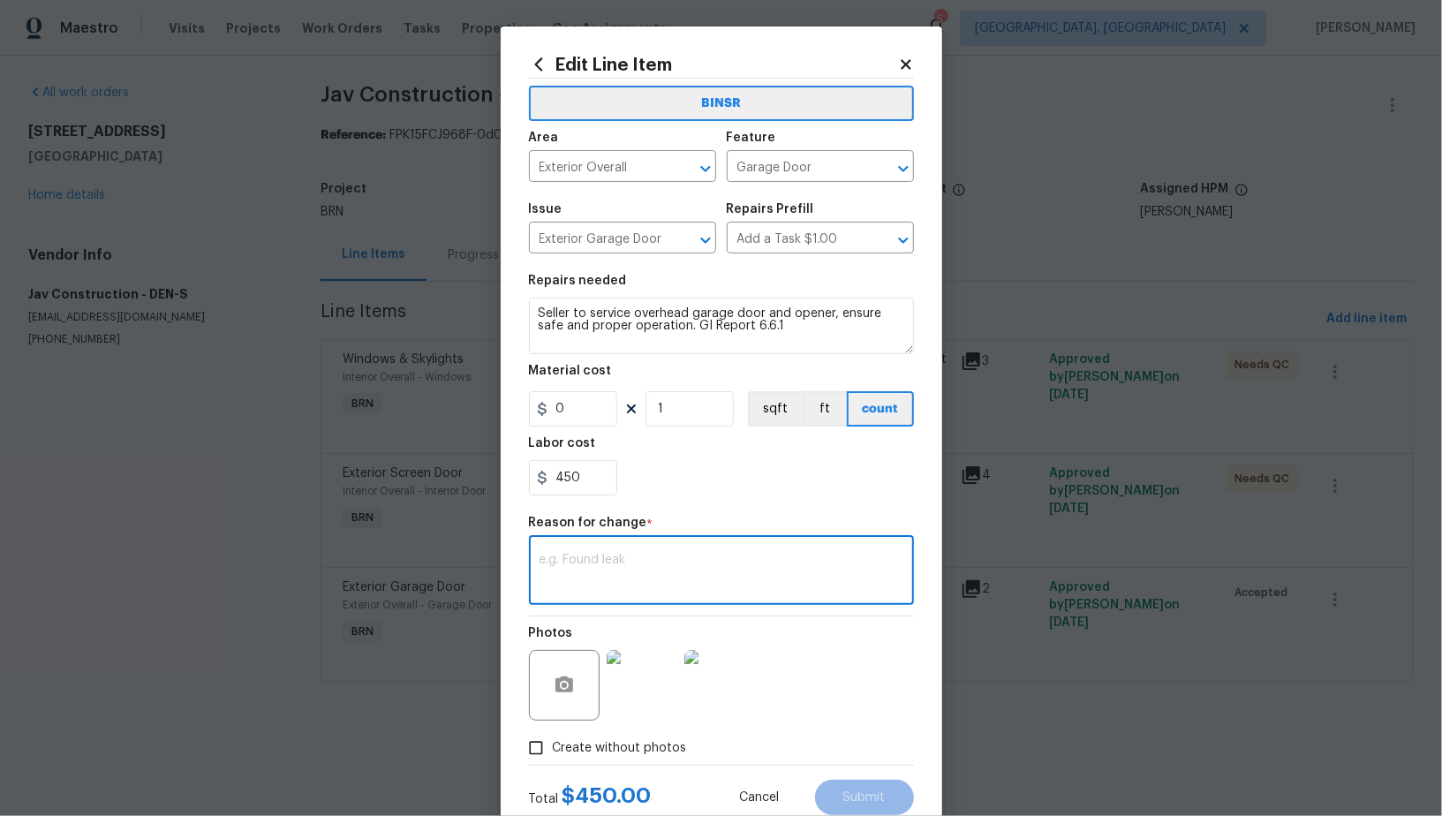
paste textarea "(PR) Updated per vendors final cost."
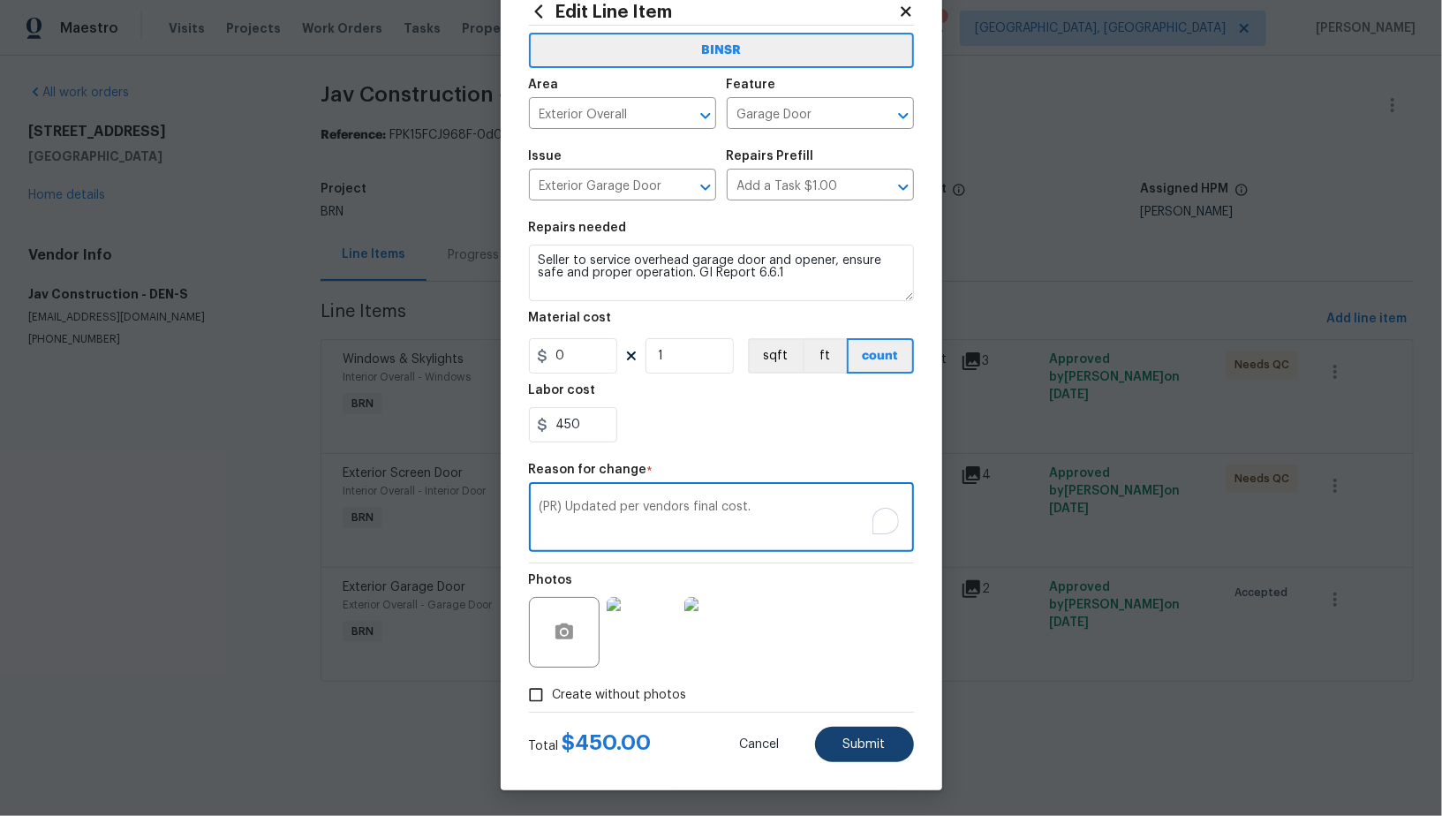
type textarea "(PR) Updated per vendors final cost."
click at [844, 743] on span "Submit" at bounding box center [865, 744] width 42 height 13
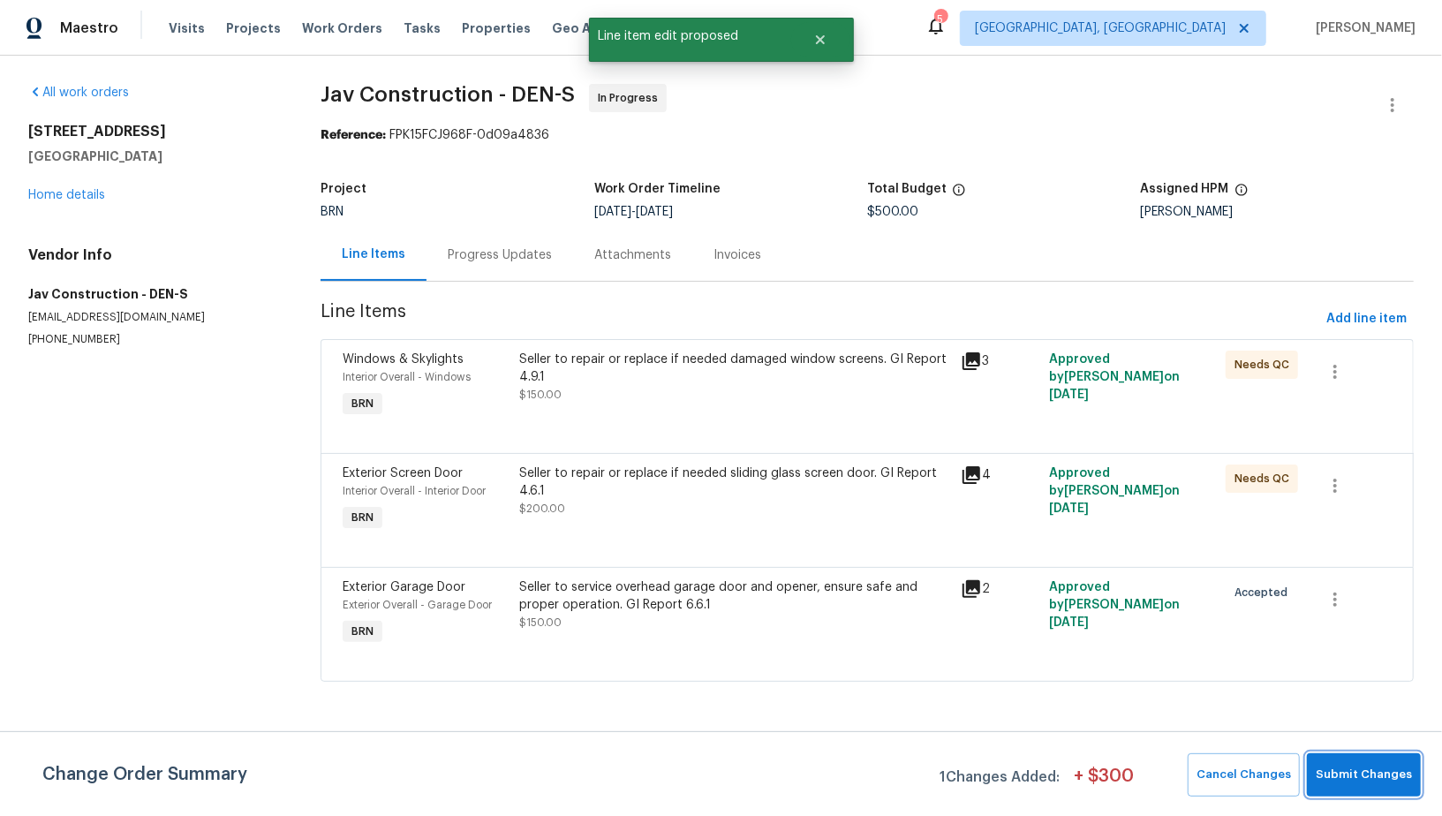
click at [1367, 776] on span "Submit Changes" at bounding box center [1364, 775] width 96 height 20
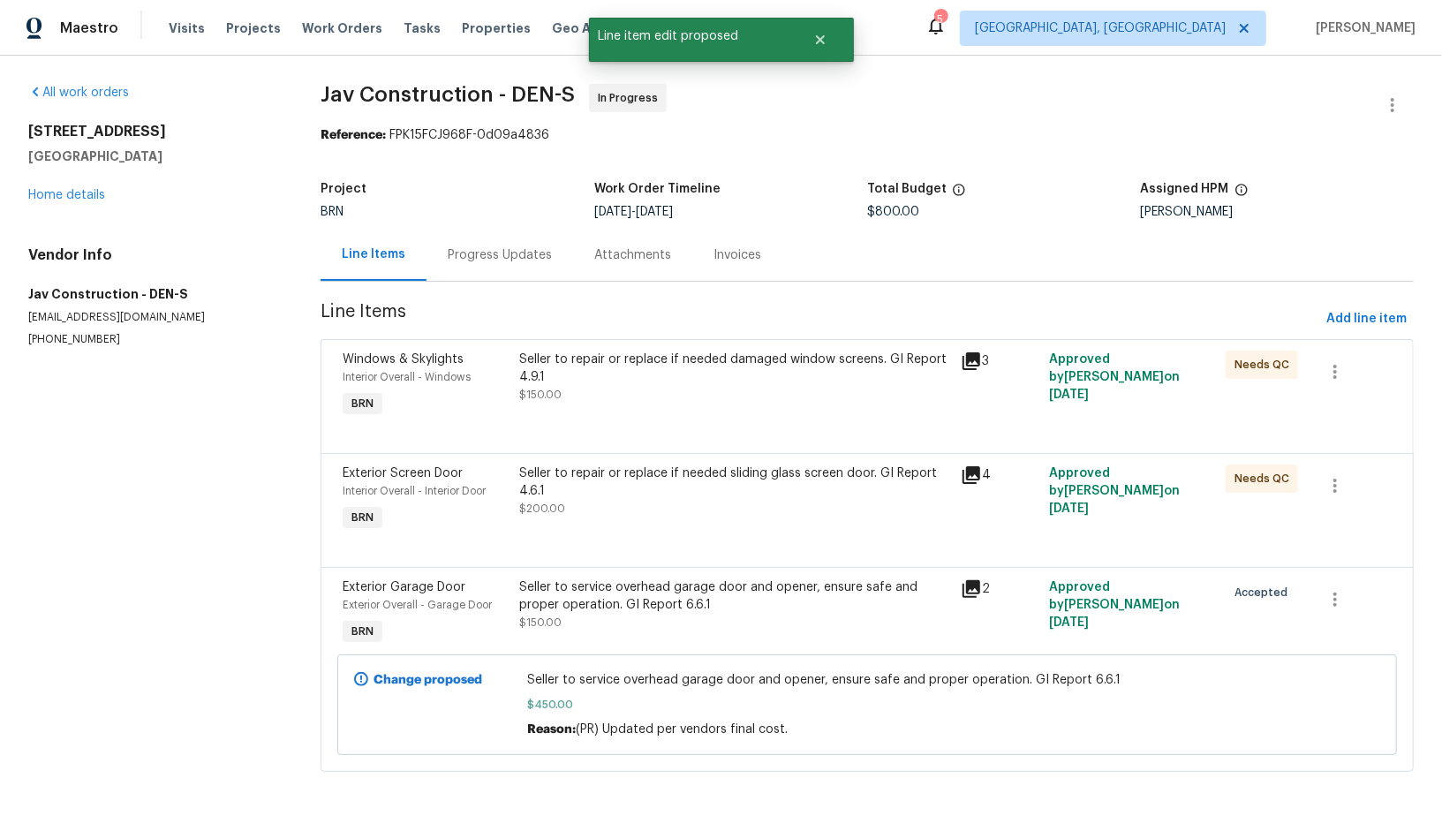
click at [501, 287] on section "Jav Construction - DEN-S In Progress Reference: FPK15FCJ968F-0d09a4836 Project …" at bounding box center [868, 438] width 1094 height 709
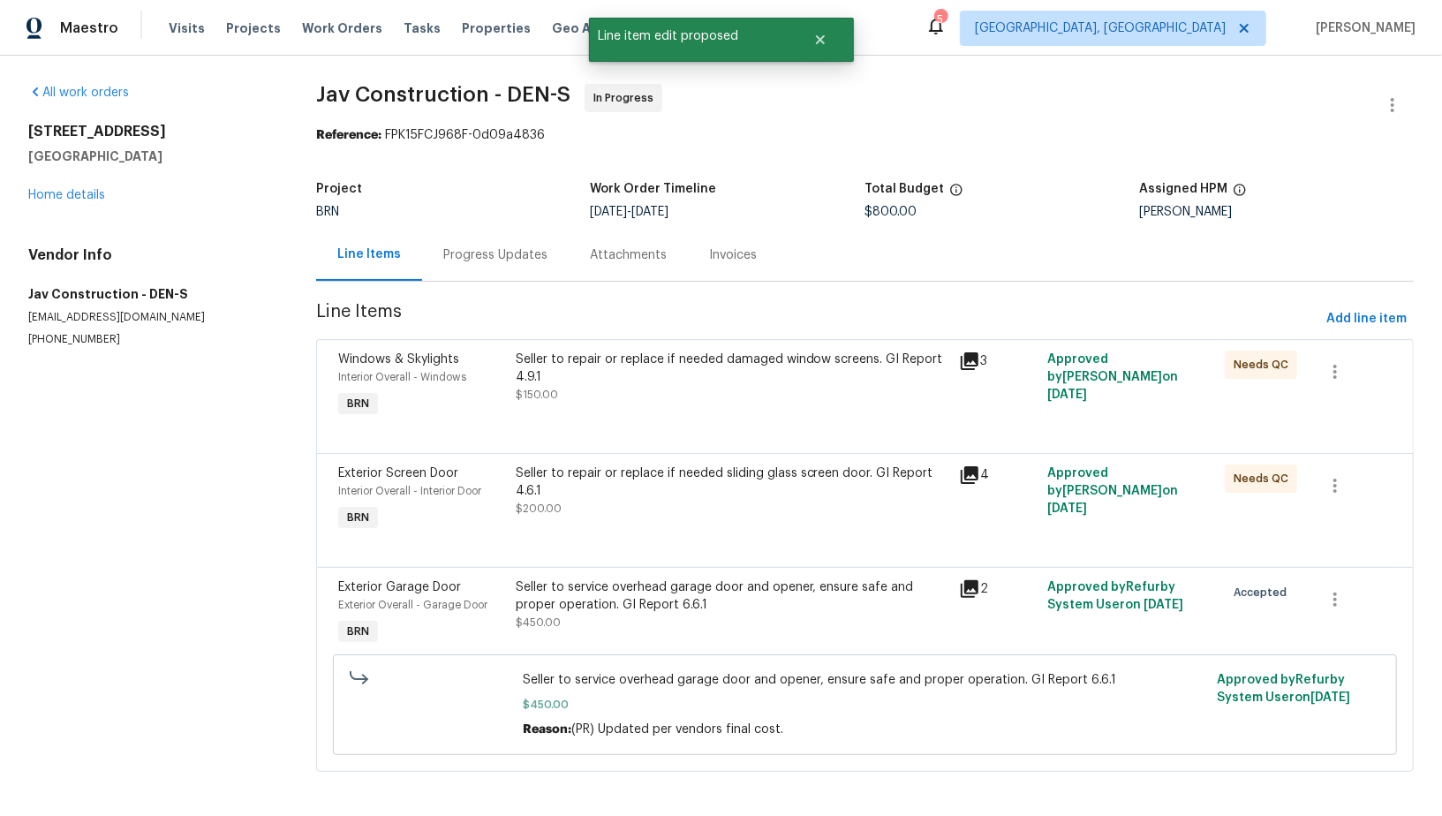
click at [501, 267] on div "Progress Updates" at bounding box center [495, 255] width 147 height 52
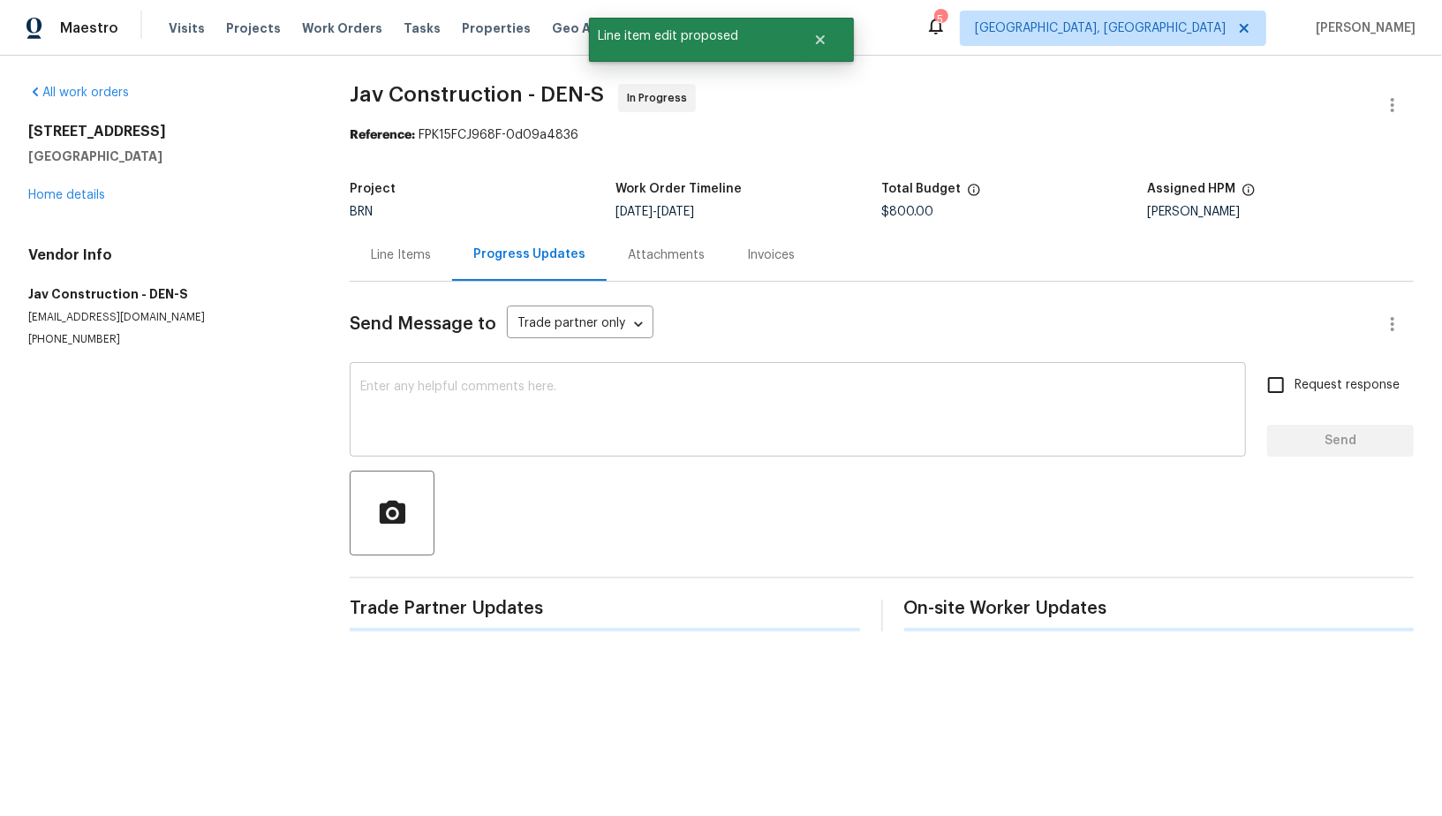
click at [534, 430] on textarea at bounding box center [797, 412] width 875 height 62
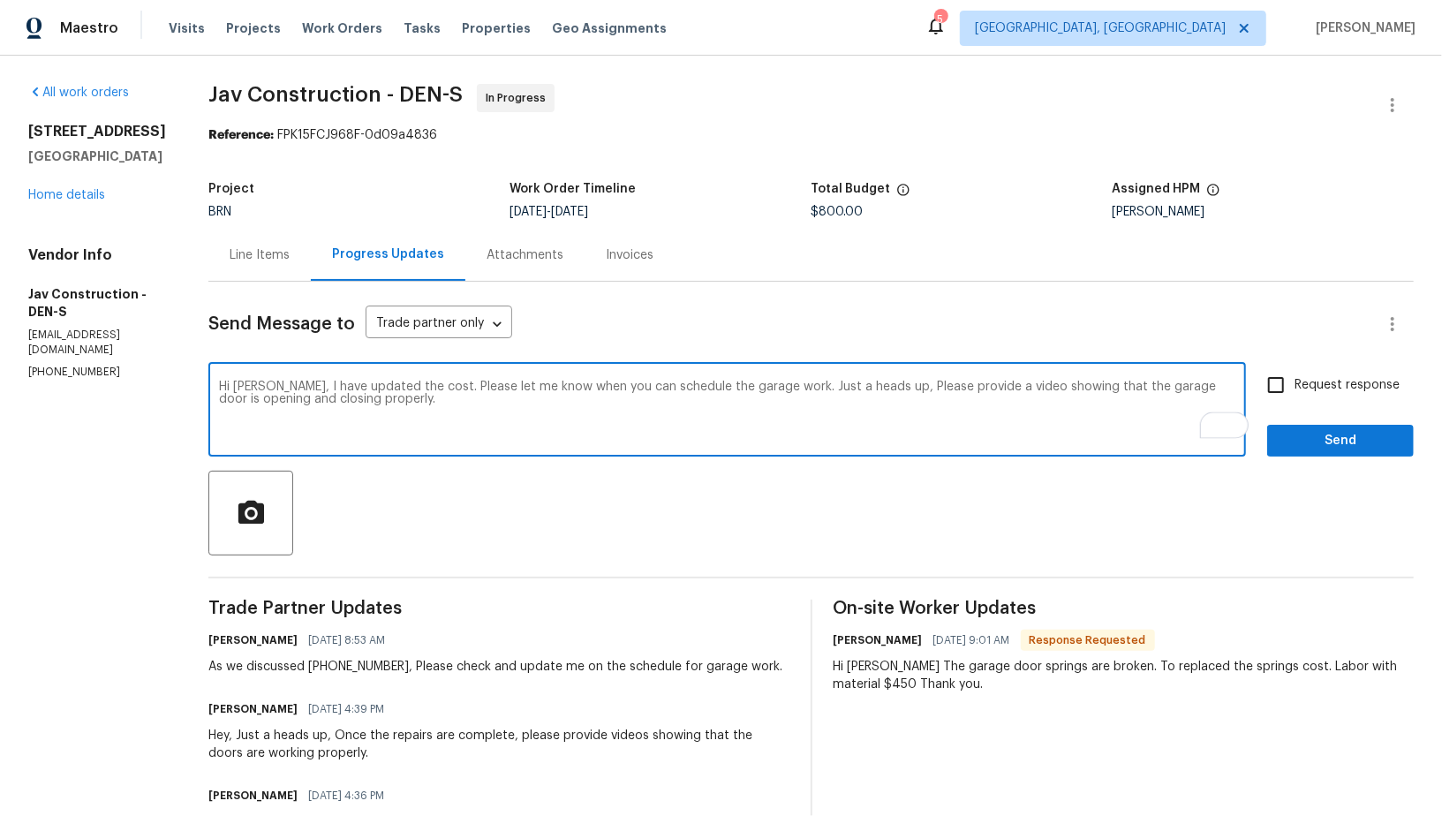
click at [859, 389] on textarea "Hi Victor, I have updated the cost. Please let me know when you can schedule th…" at bounding box center [727, 412] width 1017 height 62
type textarea "Hi Victor, I have updated the cost. Please let me know when you can schedule th…"
click at [488, 325] on body "Maestro Visits Projects Work Orders Tasks Properties Geo Assignments 5 Albuquer…" at bounding box center [721, 408] width 1442 height 816
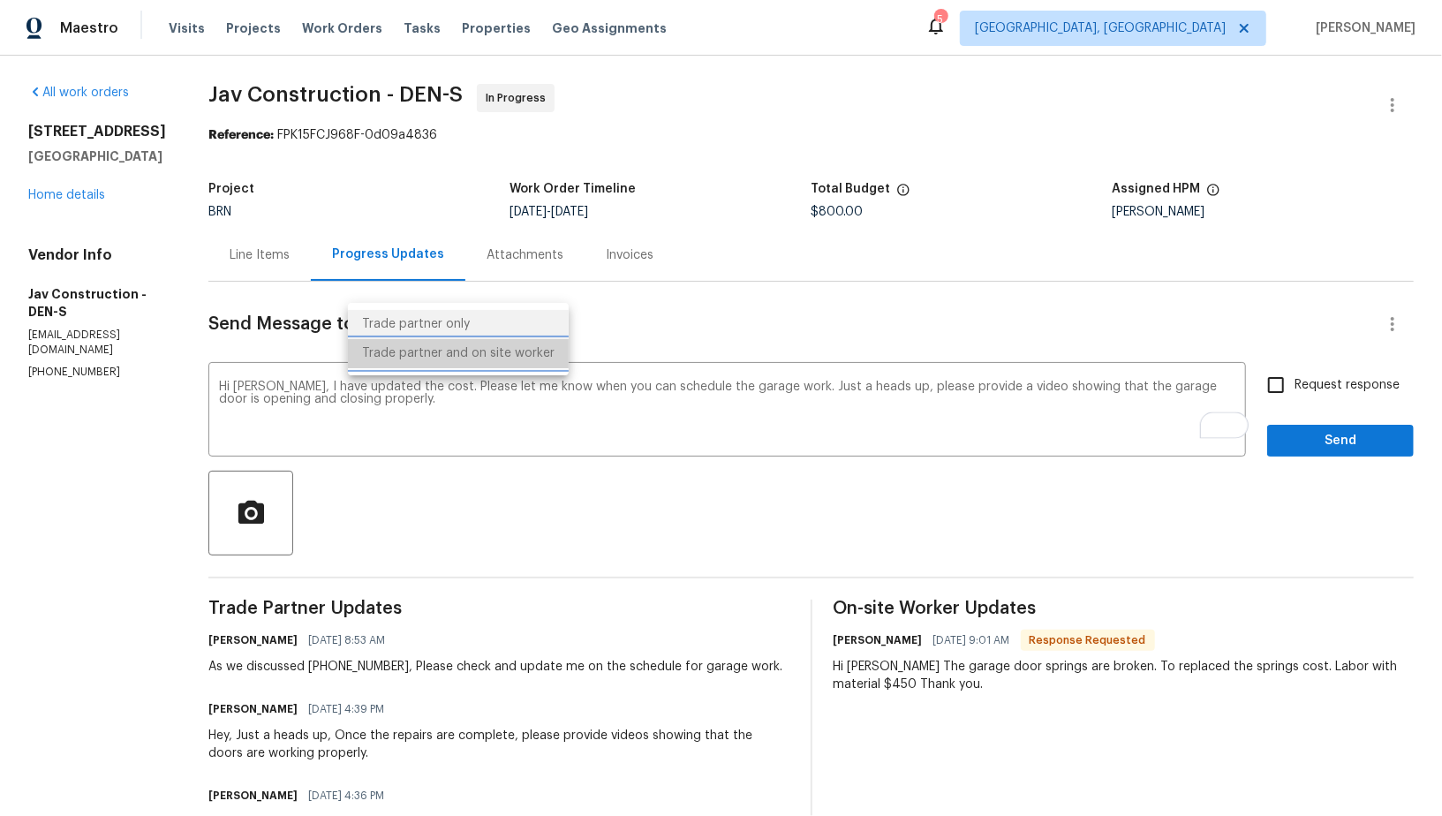
click at [476, 362] on li "Trade partner and on site worker" at bounding box center [458, 353] width 221 height 29
type input "Trade Partner and On-Site Worker"
click at [1290, 394] on input "Request response" at bounding box center [1276, 385] width 37 height 37
checkbox input "true"
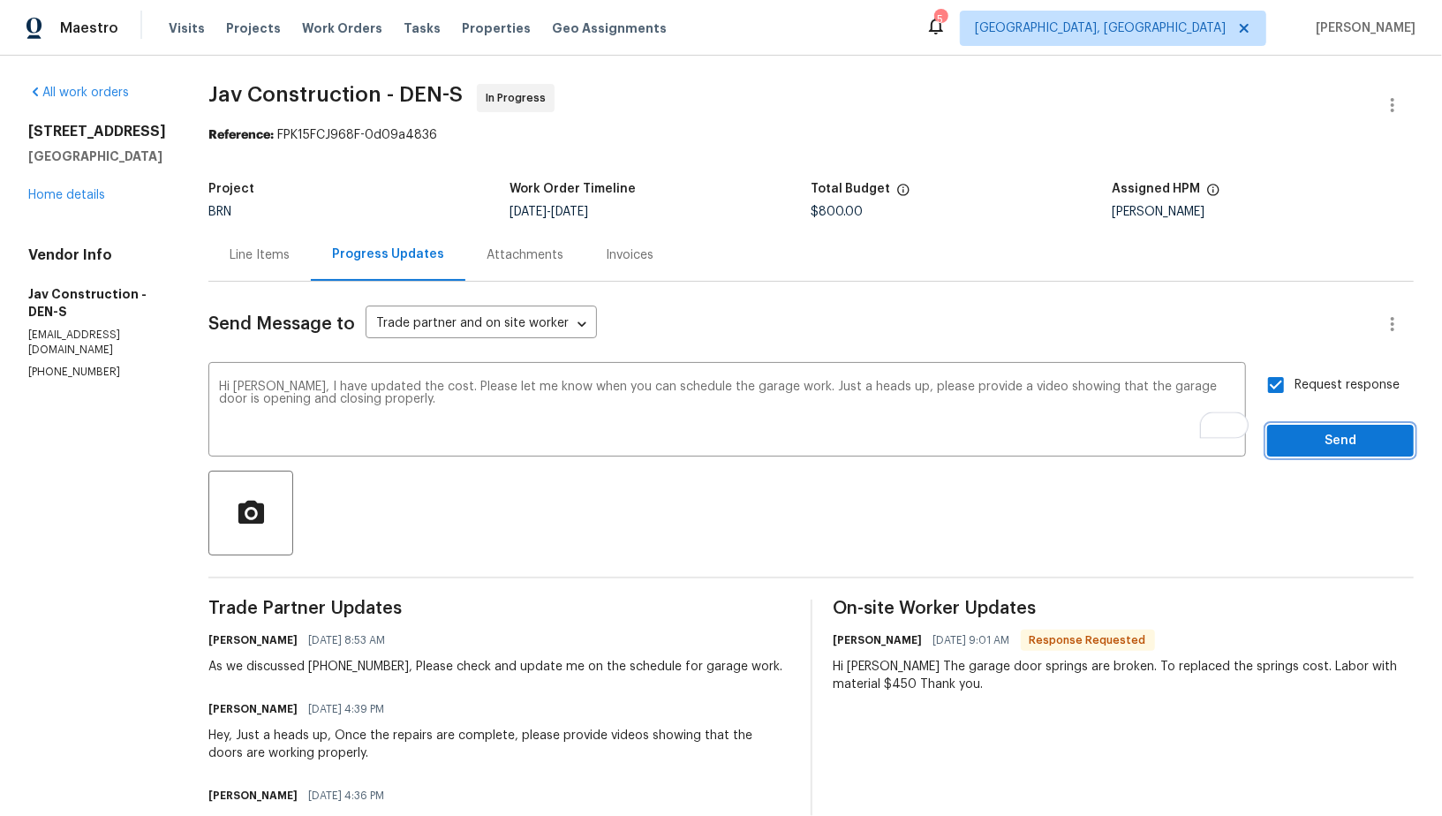
click at [1297, 436] on span "Send" at bounding box center [1341, 441] width 118 height 22
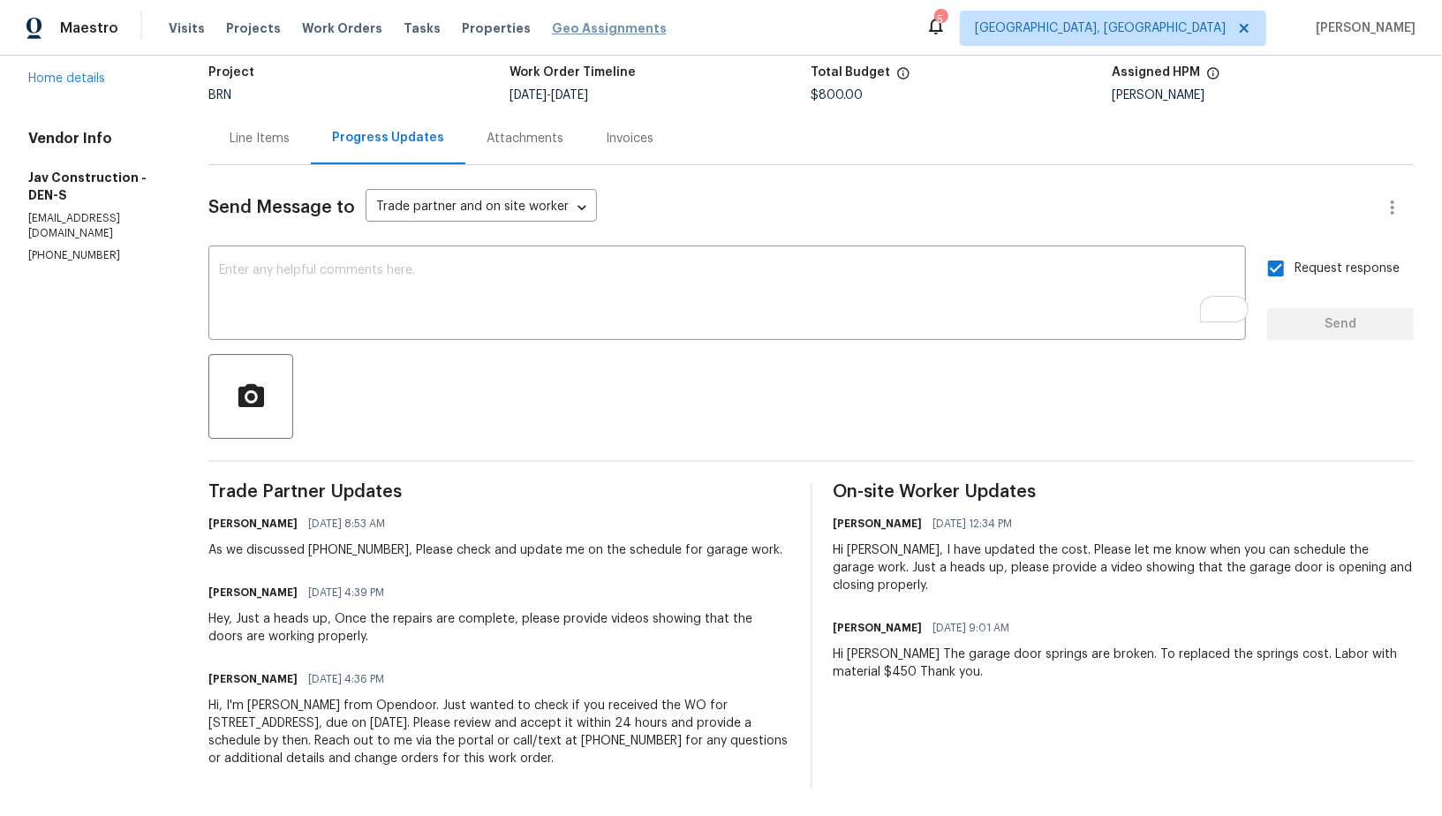
scroll to position [117, 0]
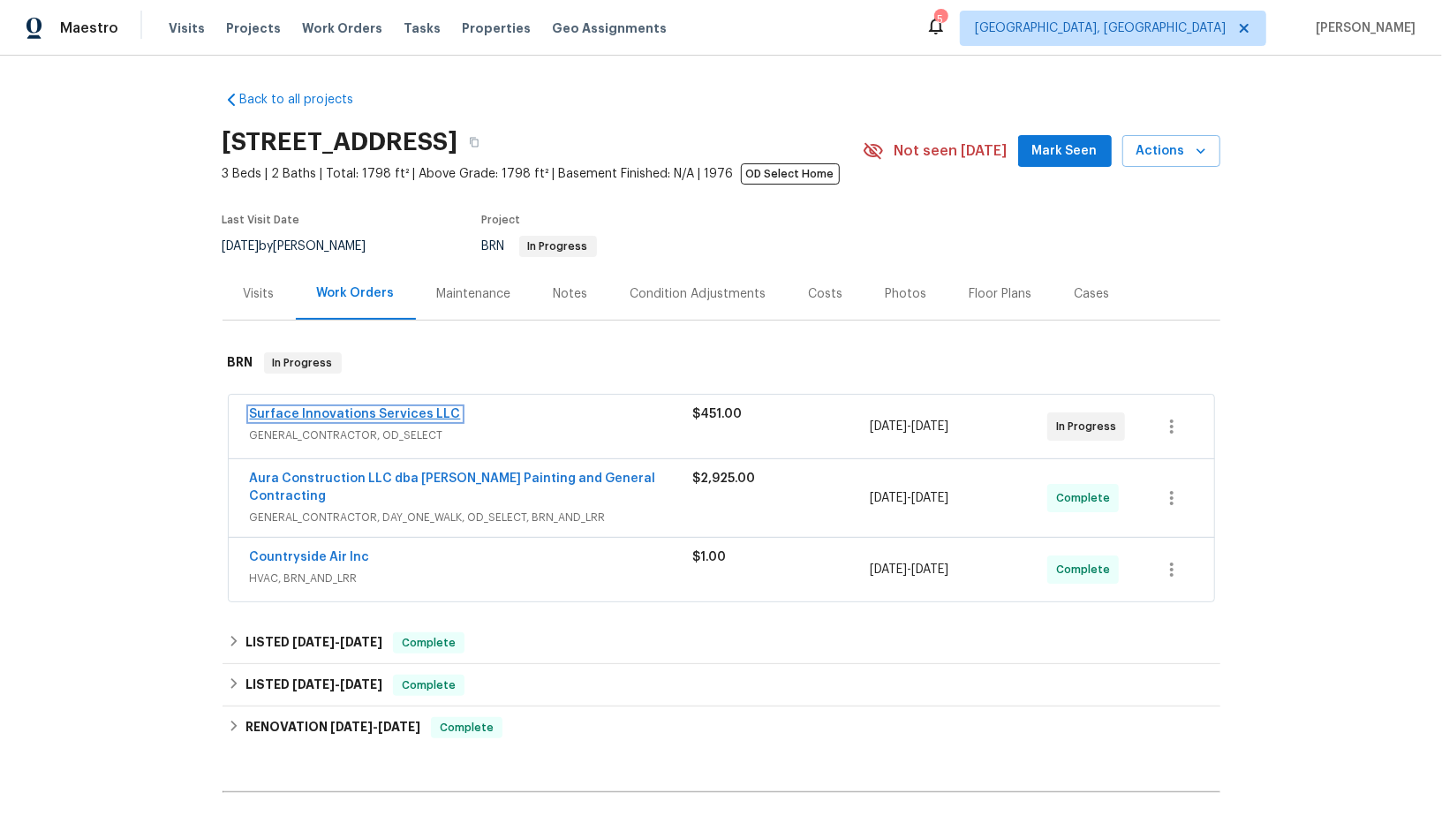
click at [319, 417] on link "Surface Innovations Services LLC" at bounding box center [355, 414] width 211 height 12
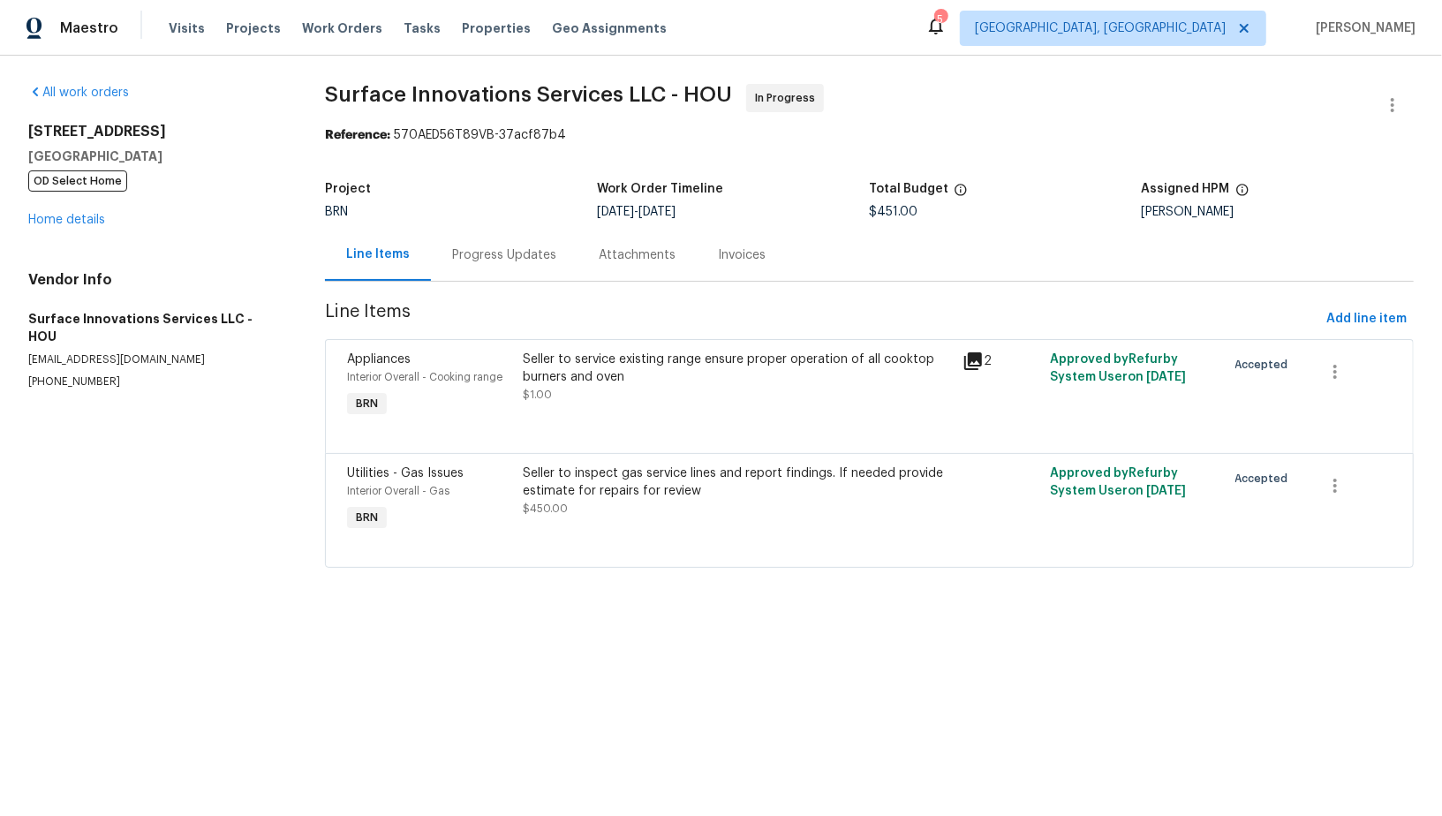
click at [115, 375] on p "[PHONE_NUMBER]" at bounding box center [155, 382] width 254 height 15
drag, startPoint x: 115, startPoint y: 362, endPoint x: 0, endPoint y: 361, distance: 114.8
click at [0, 361] on div "All work orders [STREET_ADDRESS] OD Select Home Home details Vendor Info Surfac…" at bounding box center [721, 337] width 1442 height 562
copy p "[PHONE_NUMBER]"
click at [113, 375] on p "[PHONE_NUMBER]" at bounding box center [155, 382] width 254 height 15
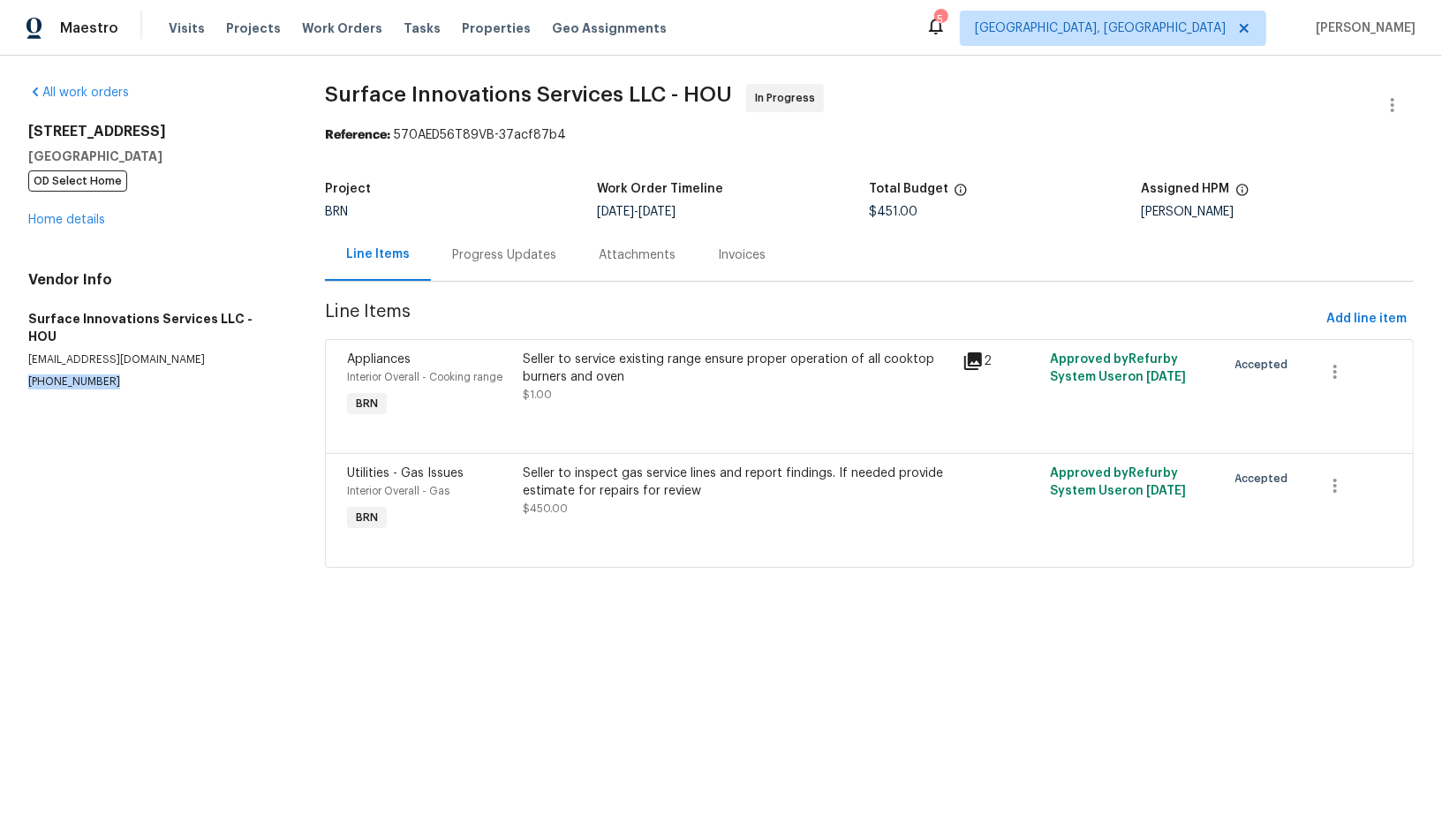
drag, startPoint x: 113, startPoint y: 362, endPoint x: 8, endPoint y: 363, distance: 105.1
click at [8, 363] on div "All work orders [STREET_ADDRESS] OD Select Home Home details Vendor Info Surfac…" at bounding box center [721, 337] width 1442 height 562
click at [503, 253] on div "Progress Updates" at bounding box center [504, 255] width 104 height 18
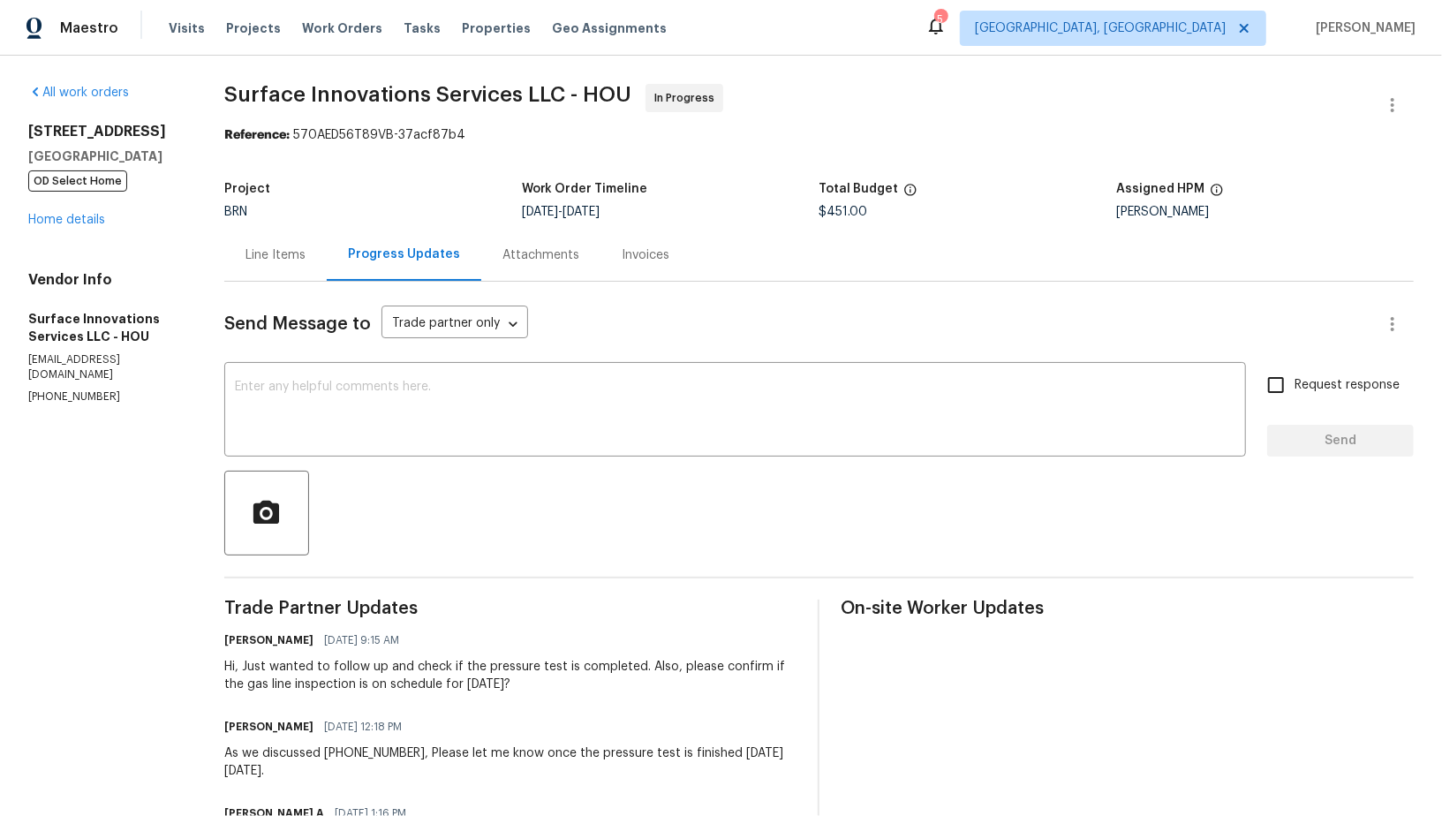
click at [327, 270] on div "Line Items" at bounding box center [275, 255] width 102 height 52
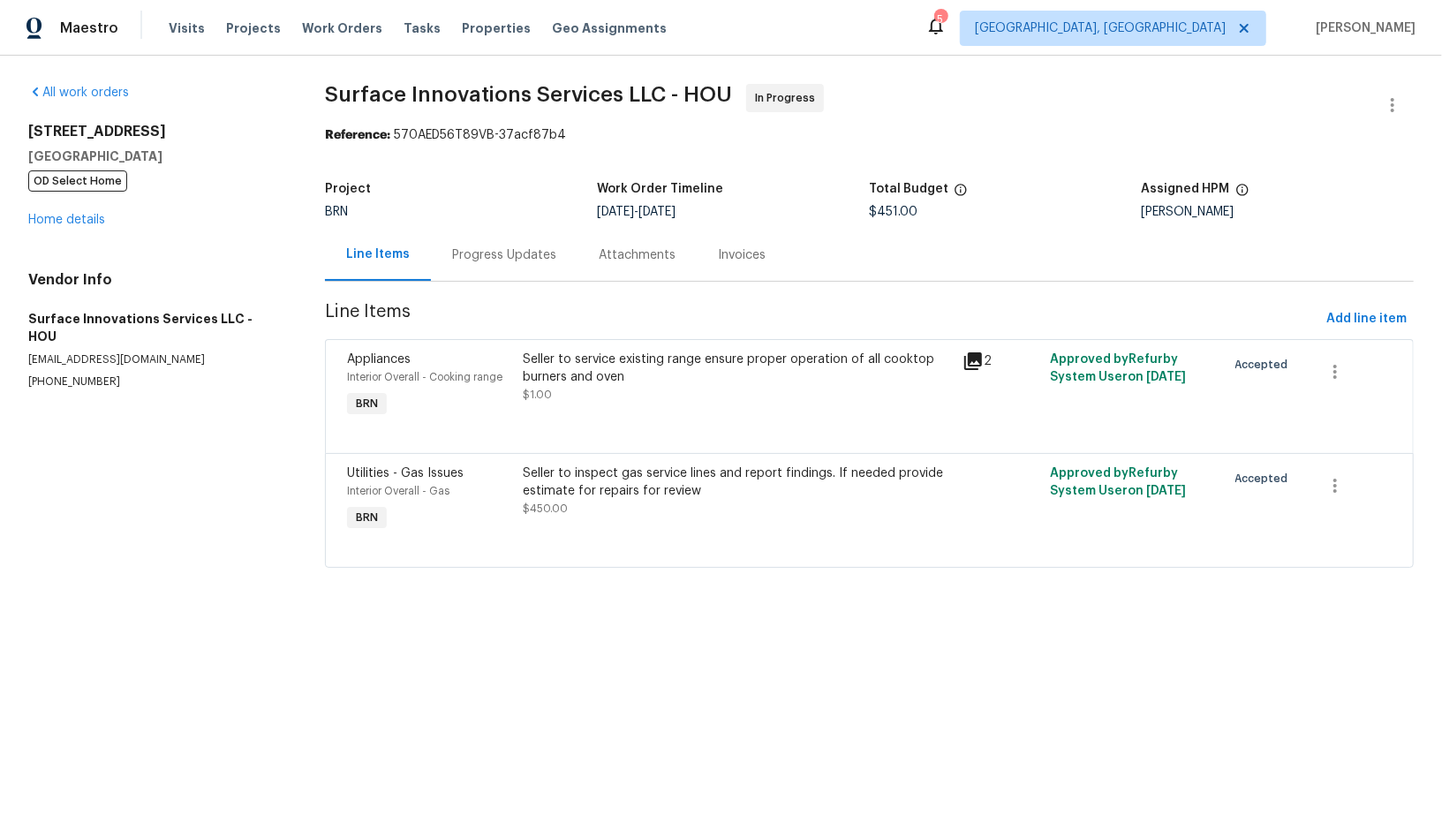
click at [521, 262] on div "Progress Updates" at bounding box center [504, 255] width 104 height 18
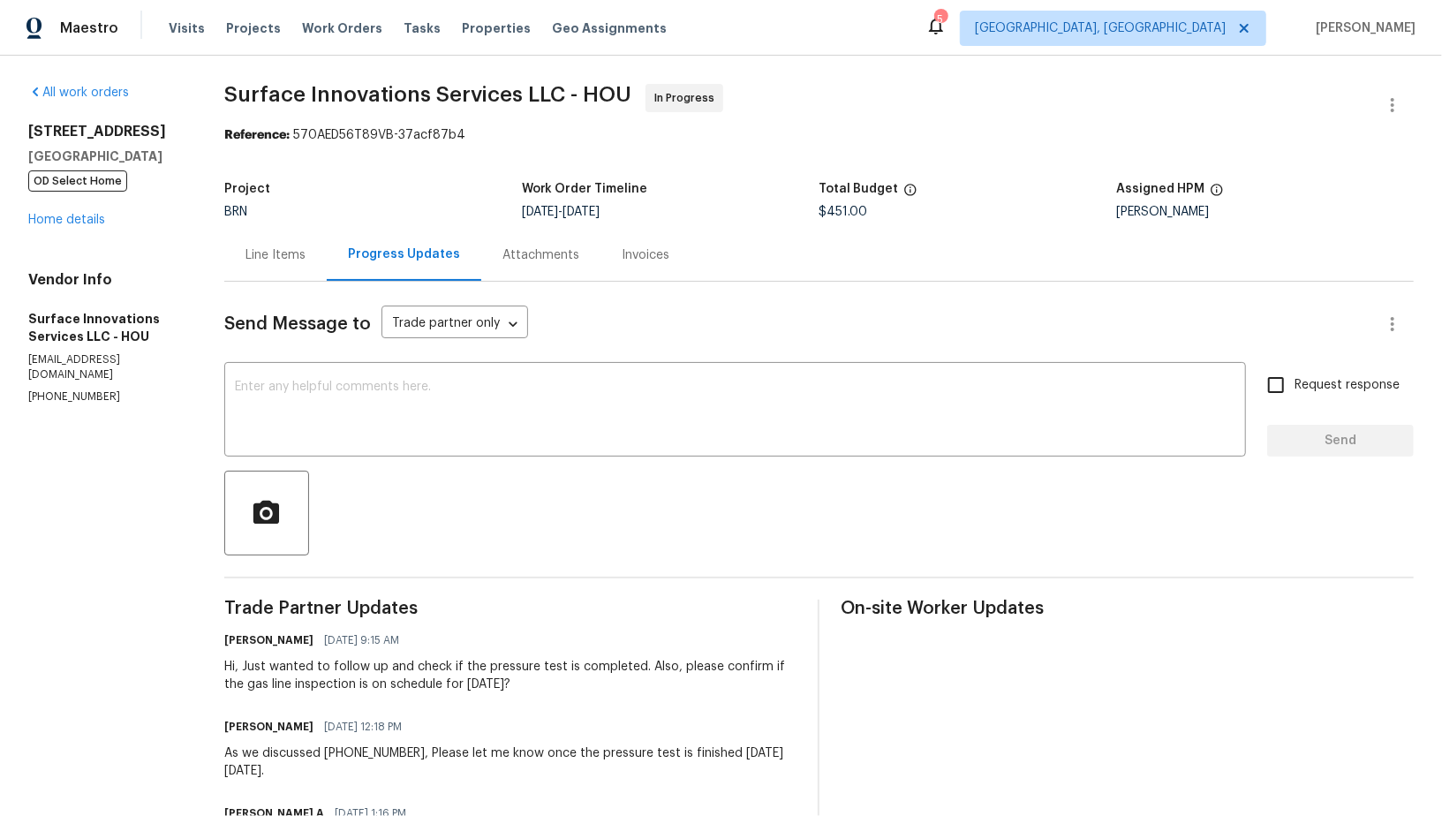
click at [325, 266] on div "Line Items" at bounding box center [275, 255] width 102 height 52
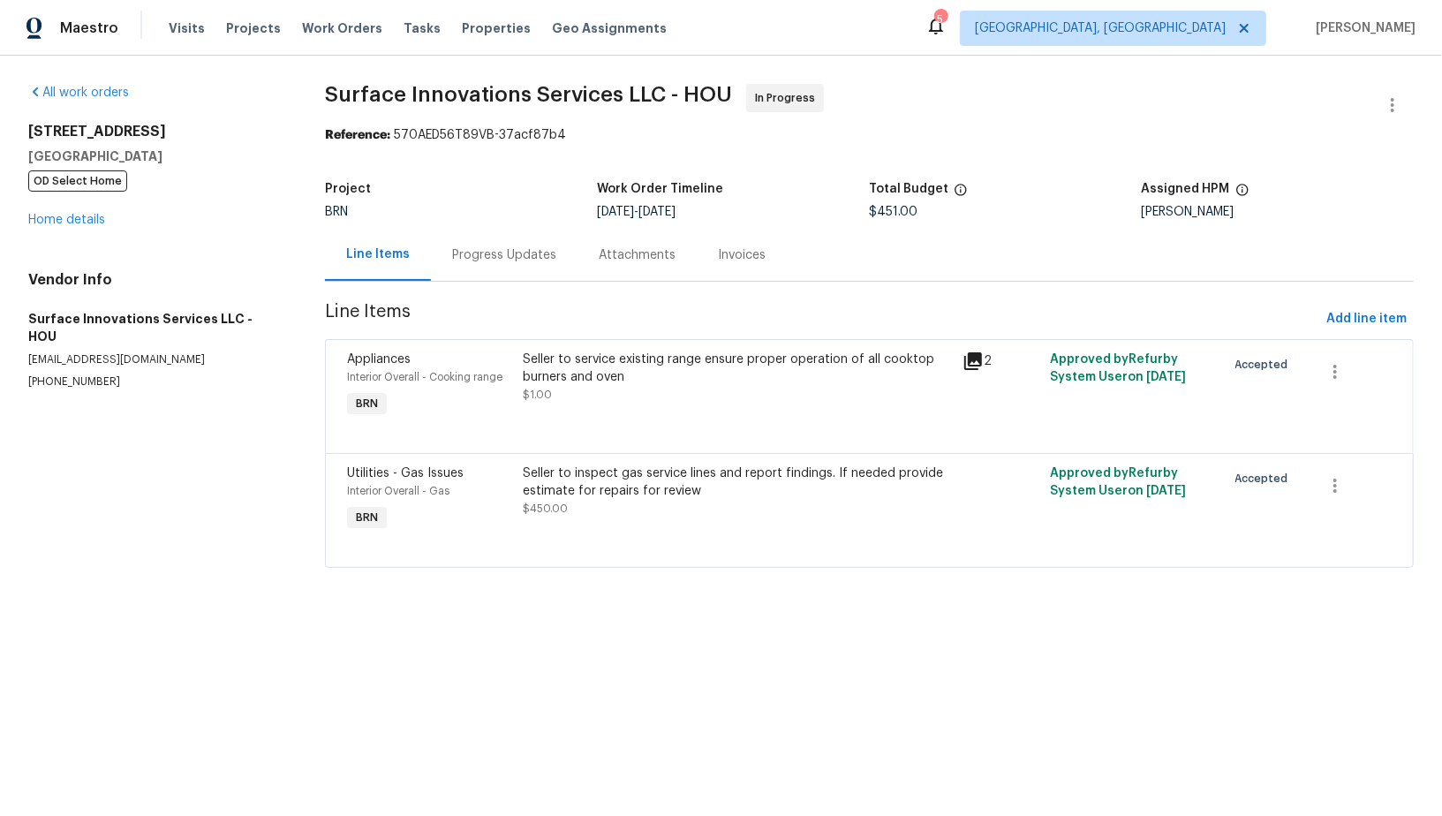
click at [515, 309] on span "Line Items" at bounding box center [822, 319] width 995 height 33
click at [497, 275] on div "Progress Updates" at bounding box center [504, 255] width 147 height 52
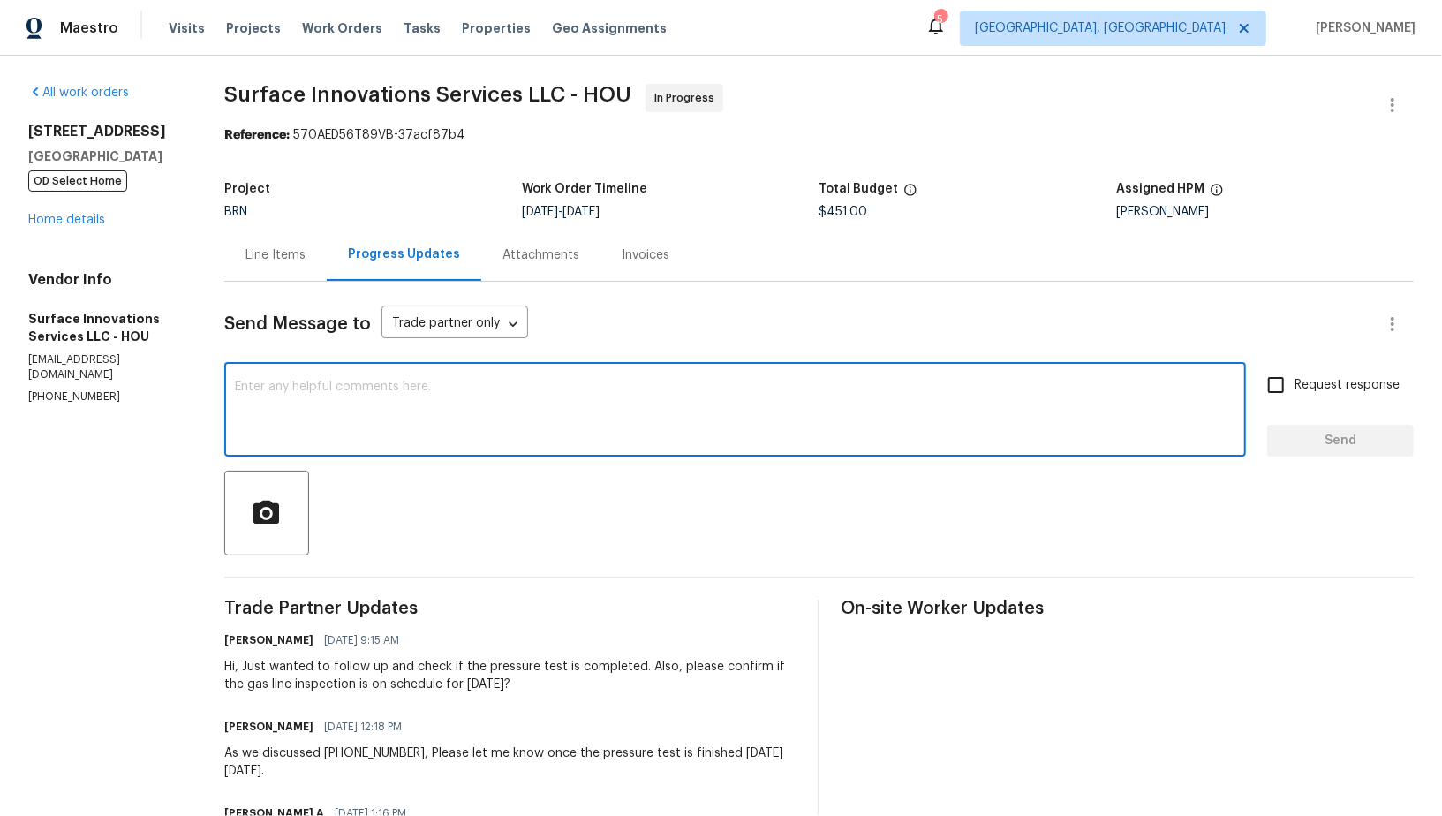
click at [742, 417] on textarea at bounding box center [735, 412] width 1001 height 62
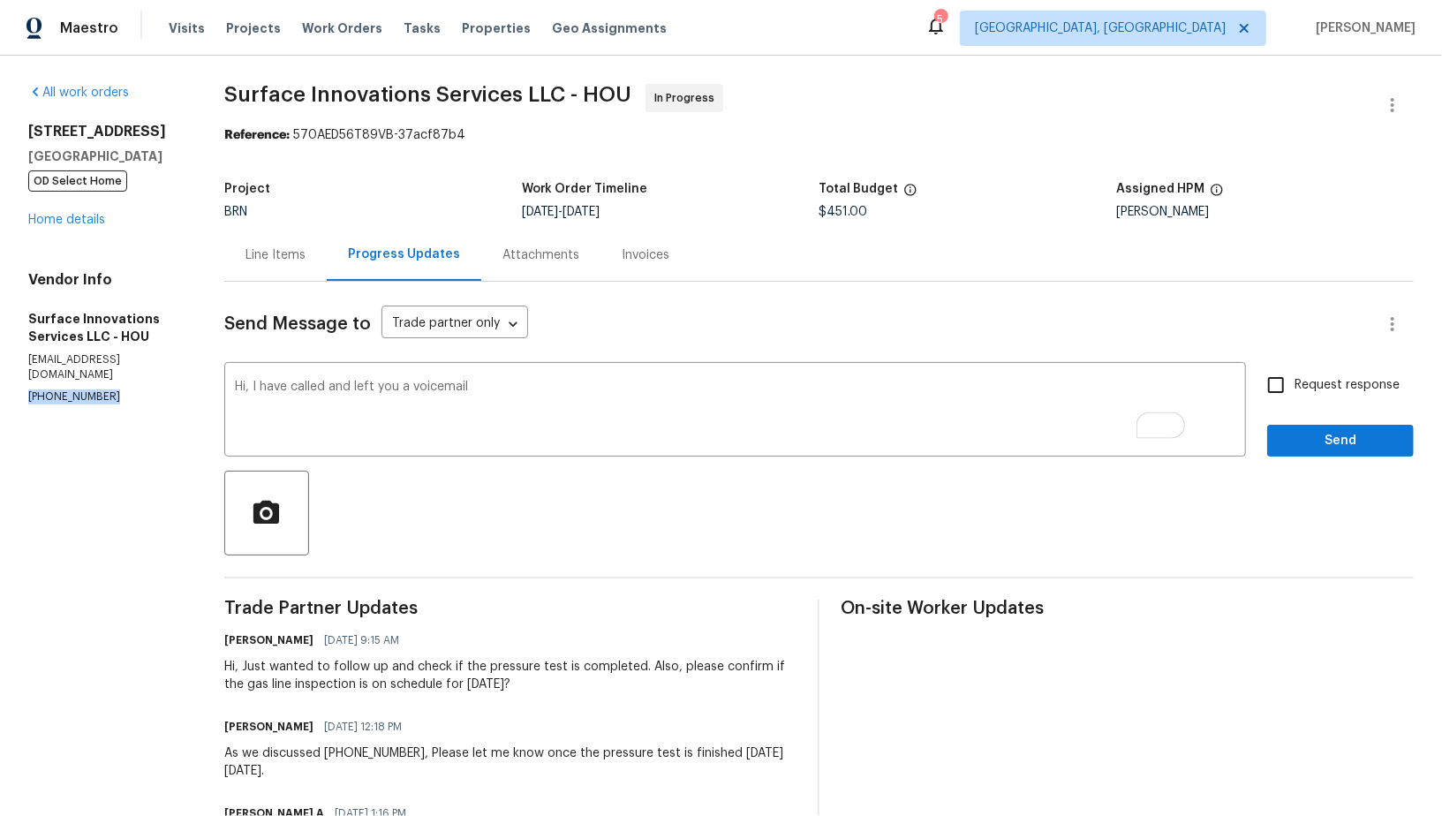
drag, startPoint x: 102, startPoint y: 380, endPoint x: 0, endPoint y: 375, distance: 102.6
click at [0, 375] on div "All work orders 16450 Havenhurst Dr Houston, TX 77059 OD Select Home Home detai…" at bounding box center [721, 789] width 1442 height 1466
copy p "(832) 212-3987"
click at [536, 389] on textarea "Hi, I have called and left you a voicemail" at bounding box center [735, 412] width 1001 height 62
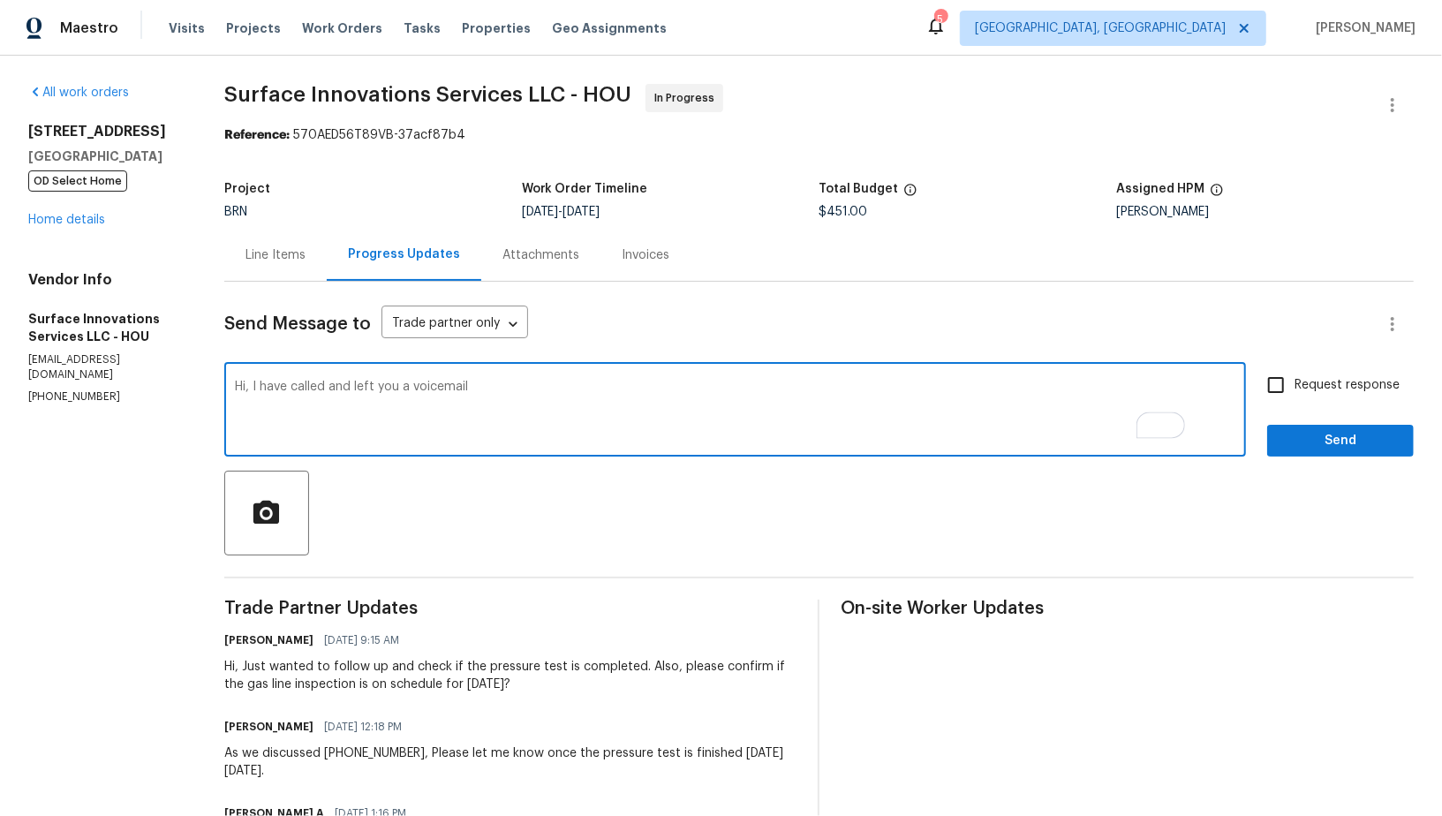
paste textarea "(832) 212-3987"
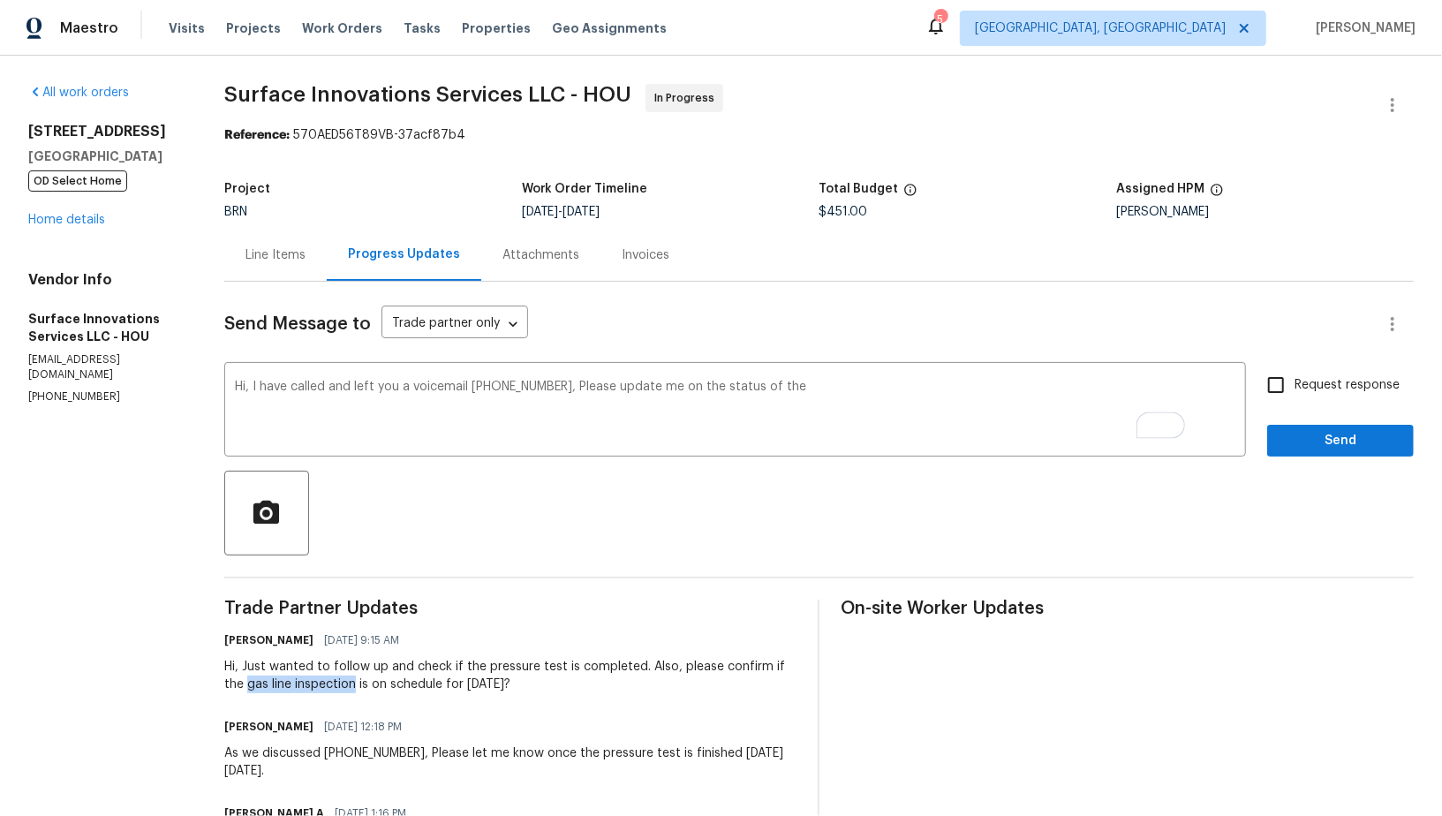
drag, startPoint x: 294, startPoint y: 685, endPoint x: 405, endPoint y: 685, distance: 110.4
click at [405, 685] on div "Hi, Just wanted to follow up and check if the pressure test is completed. Also,…" at bounding box center [510, 675] width 573 height 35
copy div "gas line inspection"
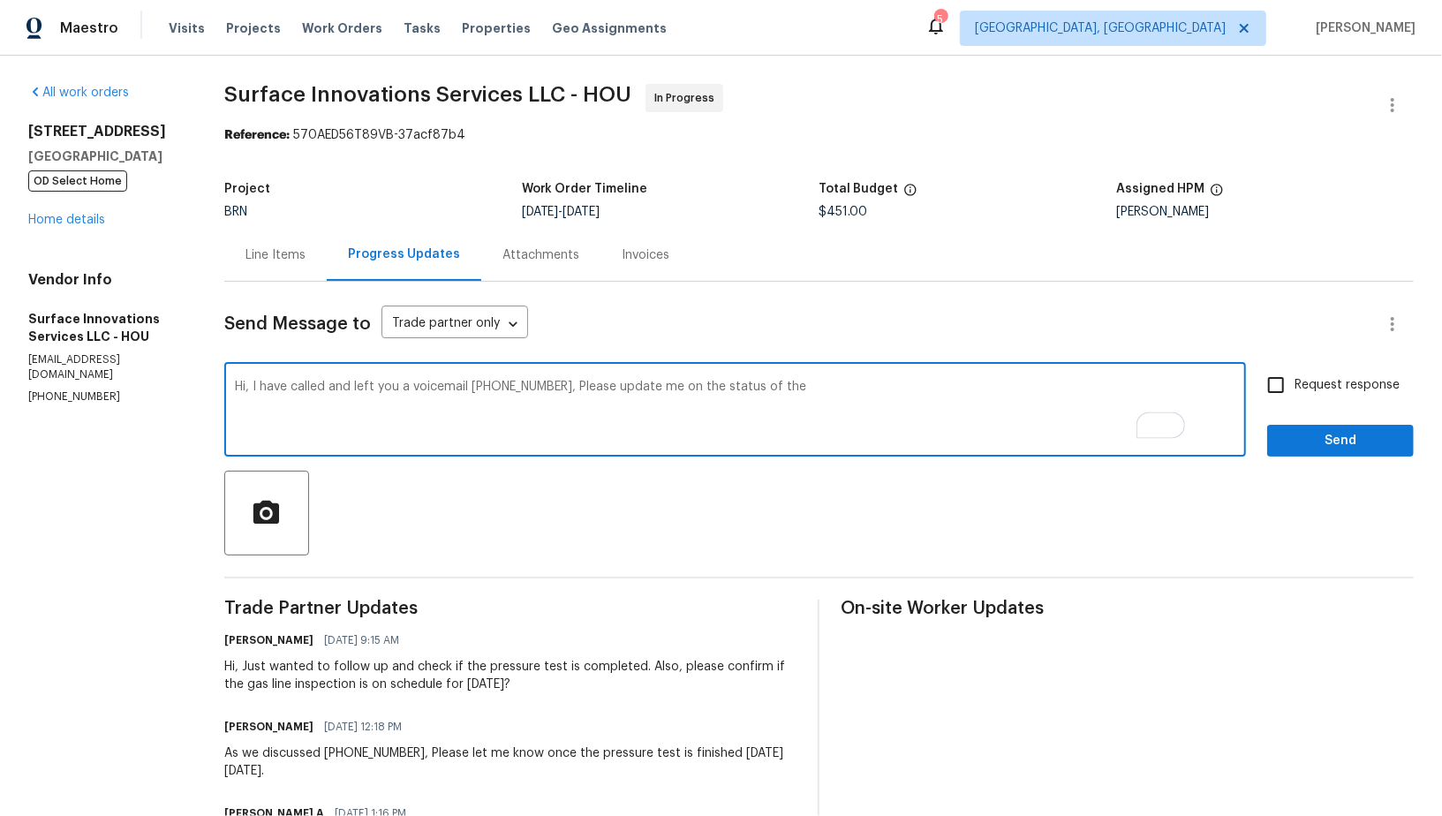
click at [843, 402] on textarea "Hi, I have called and left you a voicemail (832) 212-3987, Please update me on …" at bounding box center [735, 412] width 1001 height 62
paste textarea "gas line inspection"
click at [1095, 388] on textarea "Hi, I have called and left you a voicemail (832) 212-3987, Please update me on …" at bounding box center [735, 412] width 1001 height 62
type textarea "Hi, I have called and left you a voicemail (832) 212-3987, Please update me on …"
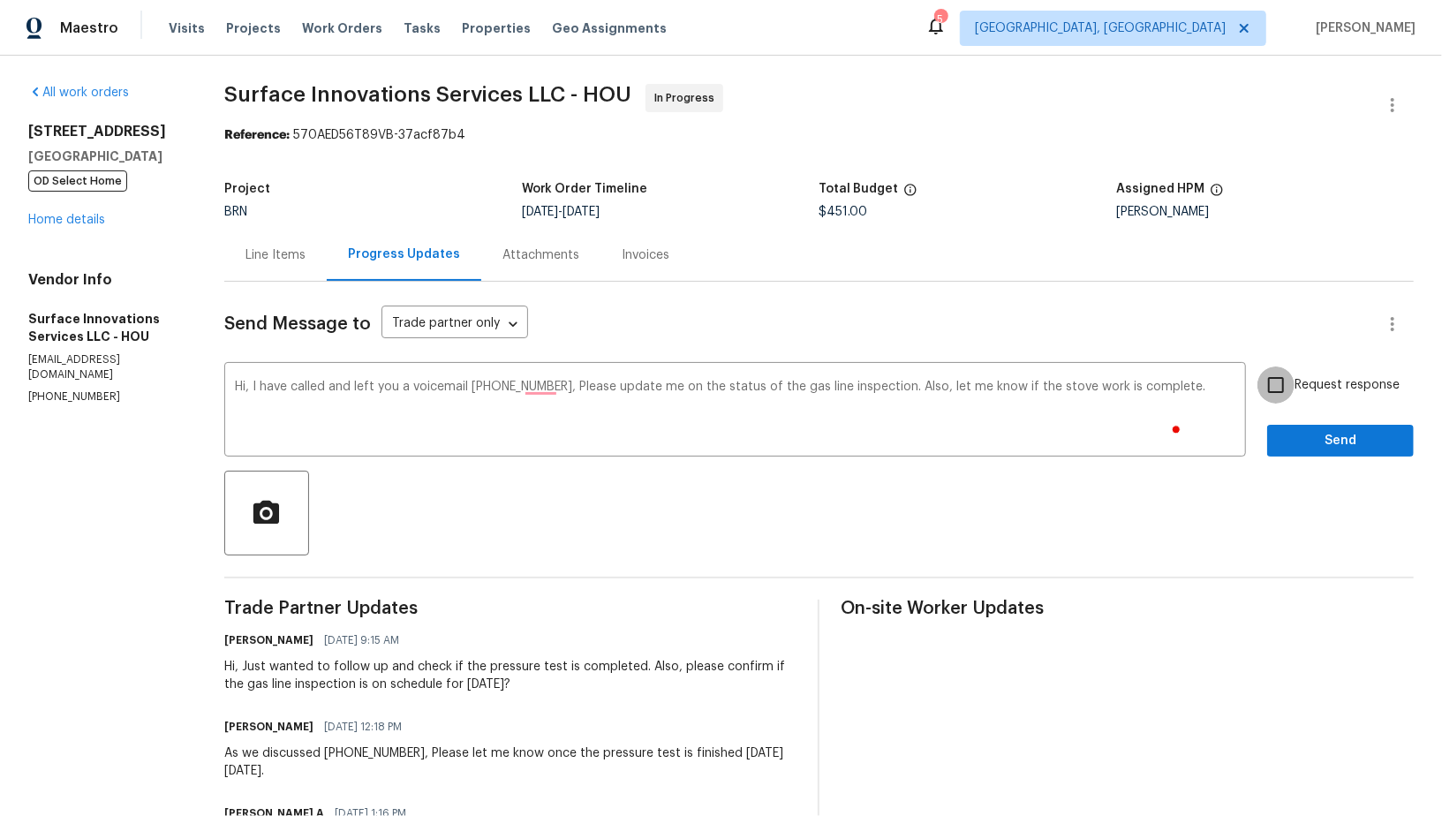
click at [1291, 379] on input "Request response" at bounding box center [1276, 385] width 37 height 37
checkbox input "true"
click at [1313, 443] on span "Send" at bounding box center [1341, 441] width 118 height 22
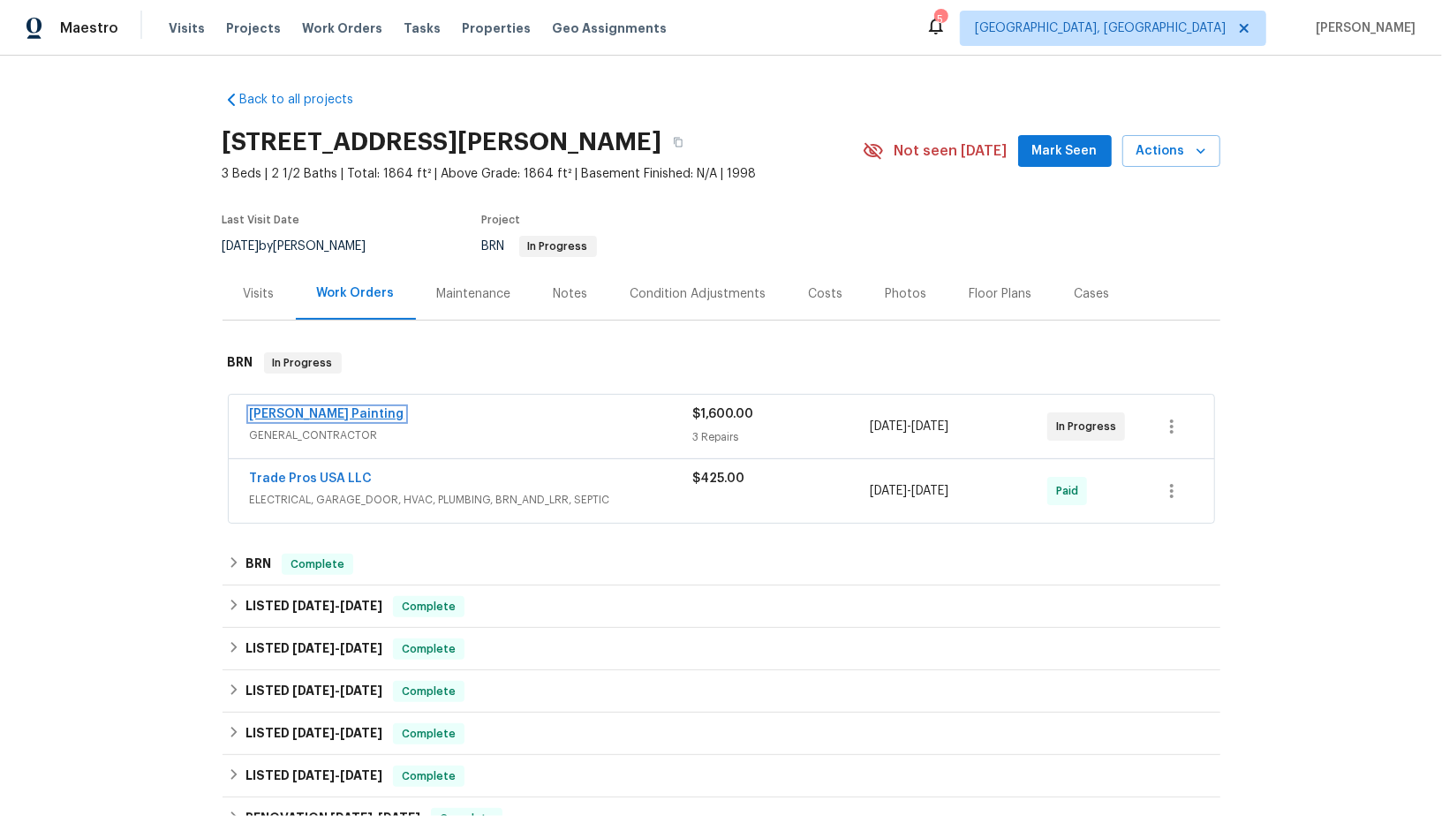
click at [303, 410] on link "[PERSON_NAME] Painting" at bounding box center [327, 414] width 155 height 12
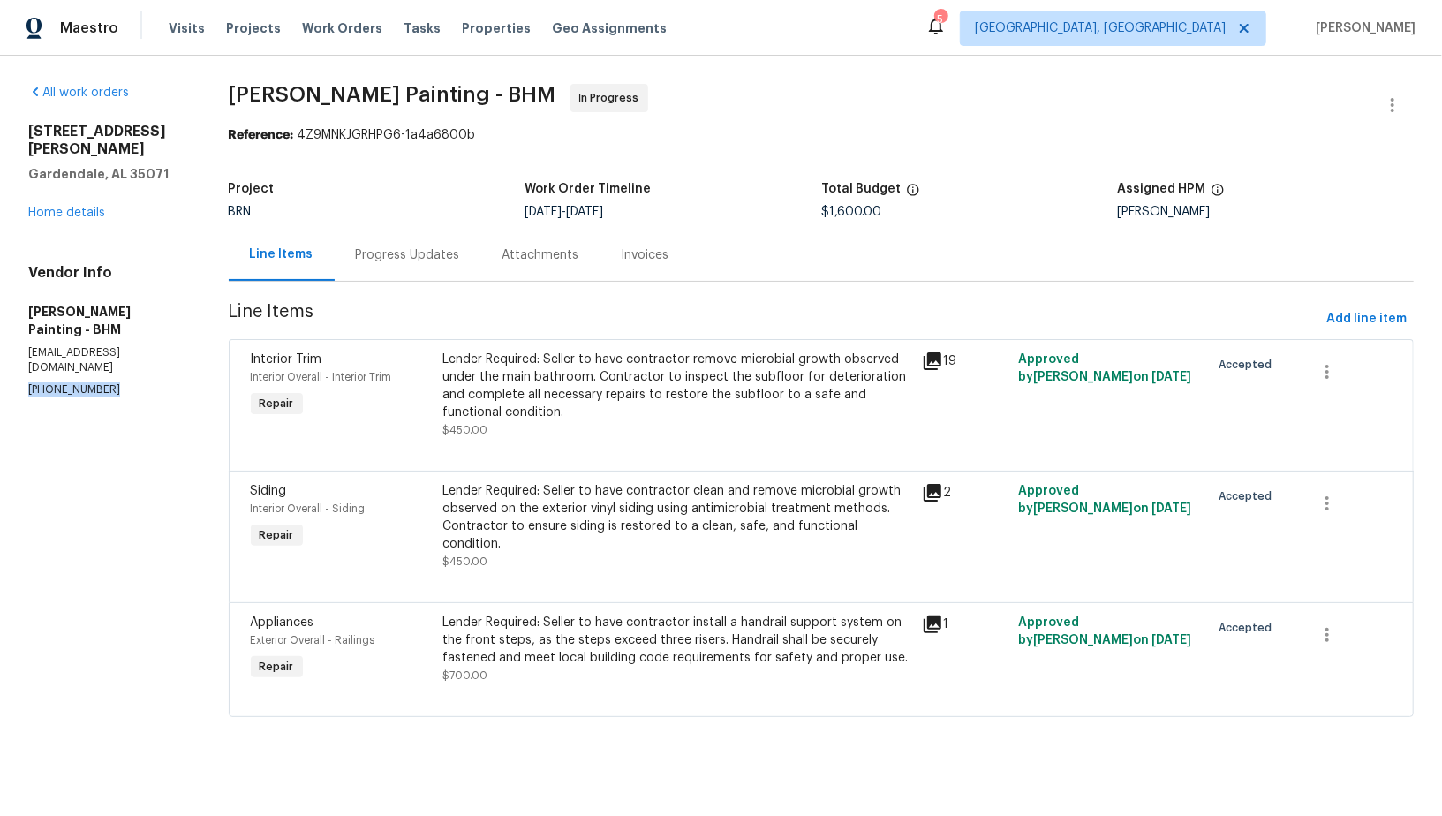
drag, startPoint x: 118, startPoint y: 343, endPoint x: 19, endPoint y: 344, distance: 99.8
click at [19, 344] on div "All work orders [STREET_ADDRESS][PERSON_NAME] Home details Vendor Info [PERSON_…" at bounding box center [721, 411] width 1442 height 711
copy p "[PHONE_NUMBER]"
click at [115, 382] on p "[PHONE_NUMBER]" at bounding box center [107, 389] width 158 height 15
drag, startPoint x: 113, startPoint y: 341, endPoint x: 0, endPoint y: 341, distance: 113.1
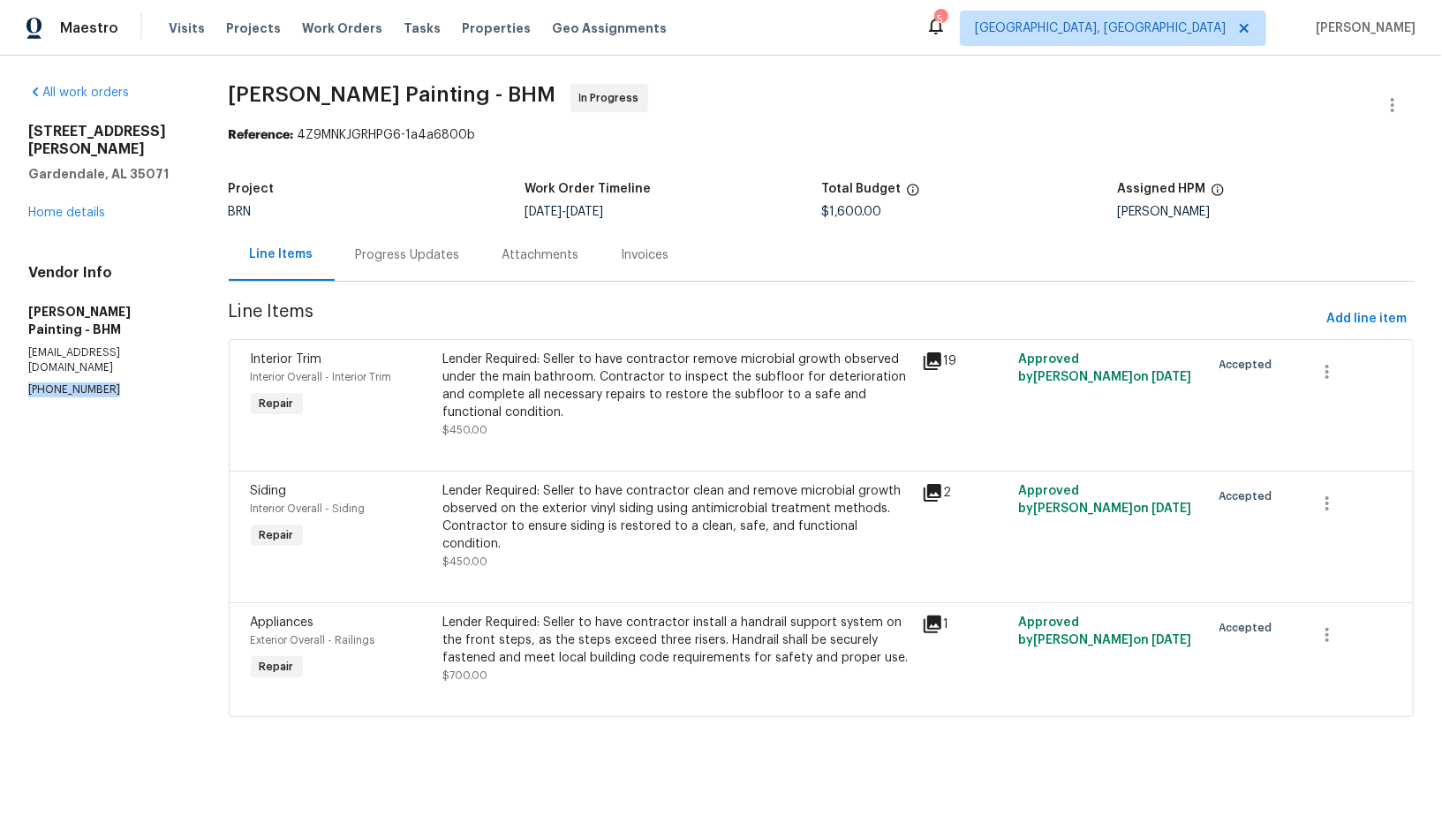
click at [0, 341] on div "All work orders [STREET_ADDRESS][PERSON_NAME] Home details Vendor Info [PERSON_…" at bounding box center [721, 411] width 1442 height 711
copy p "[PHONE_NUMBER]"
click at [429, 254] on div "Progress Updates" at bounding box center [408, 255] width 104 height 18
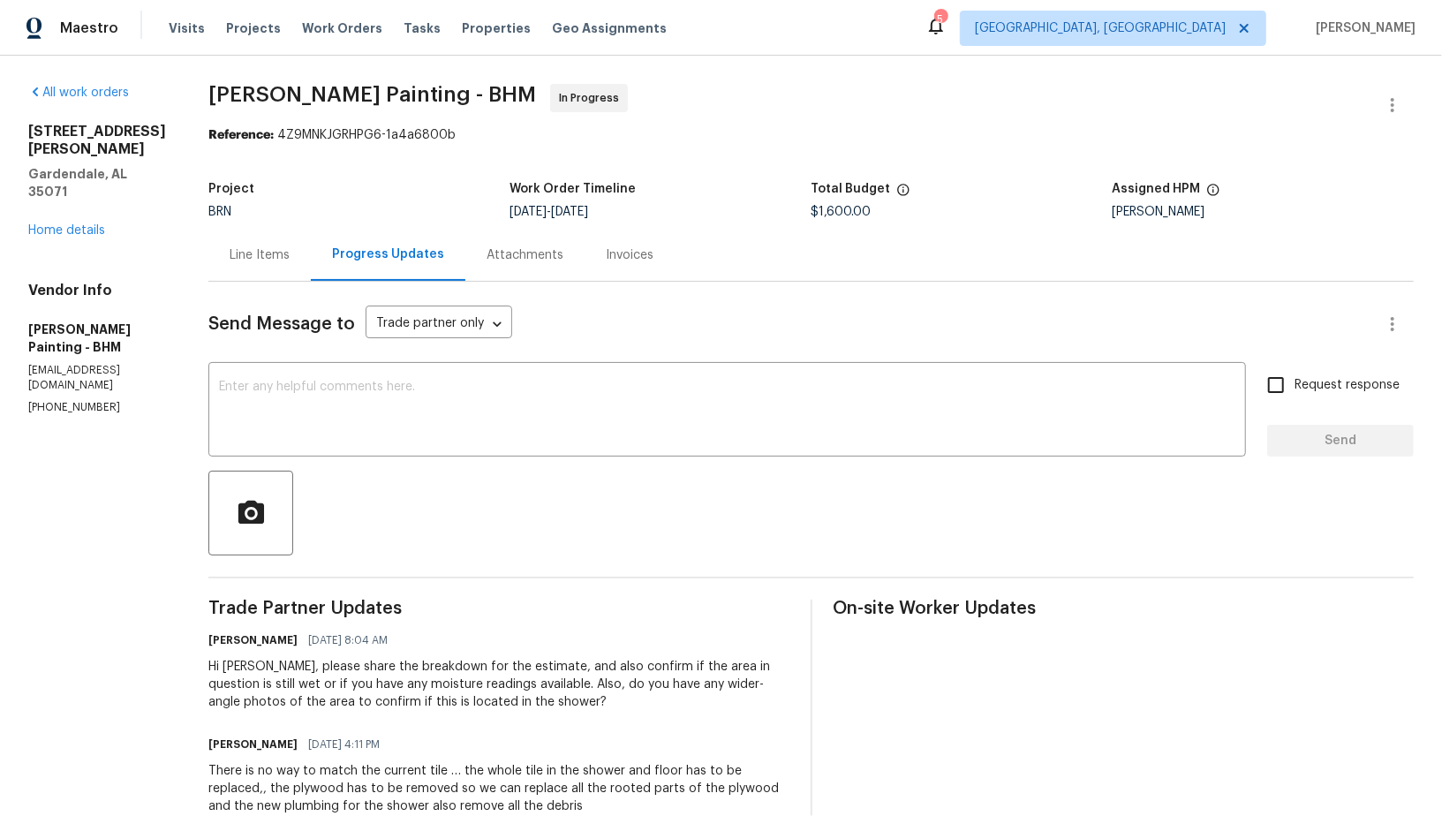
click at [290, 260] on div "Line Items" at bounding box center [260, 255] width 60 height 18
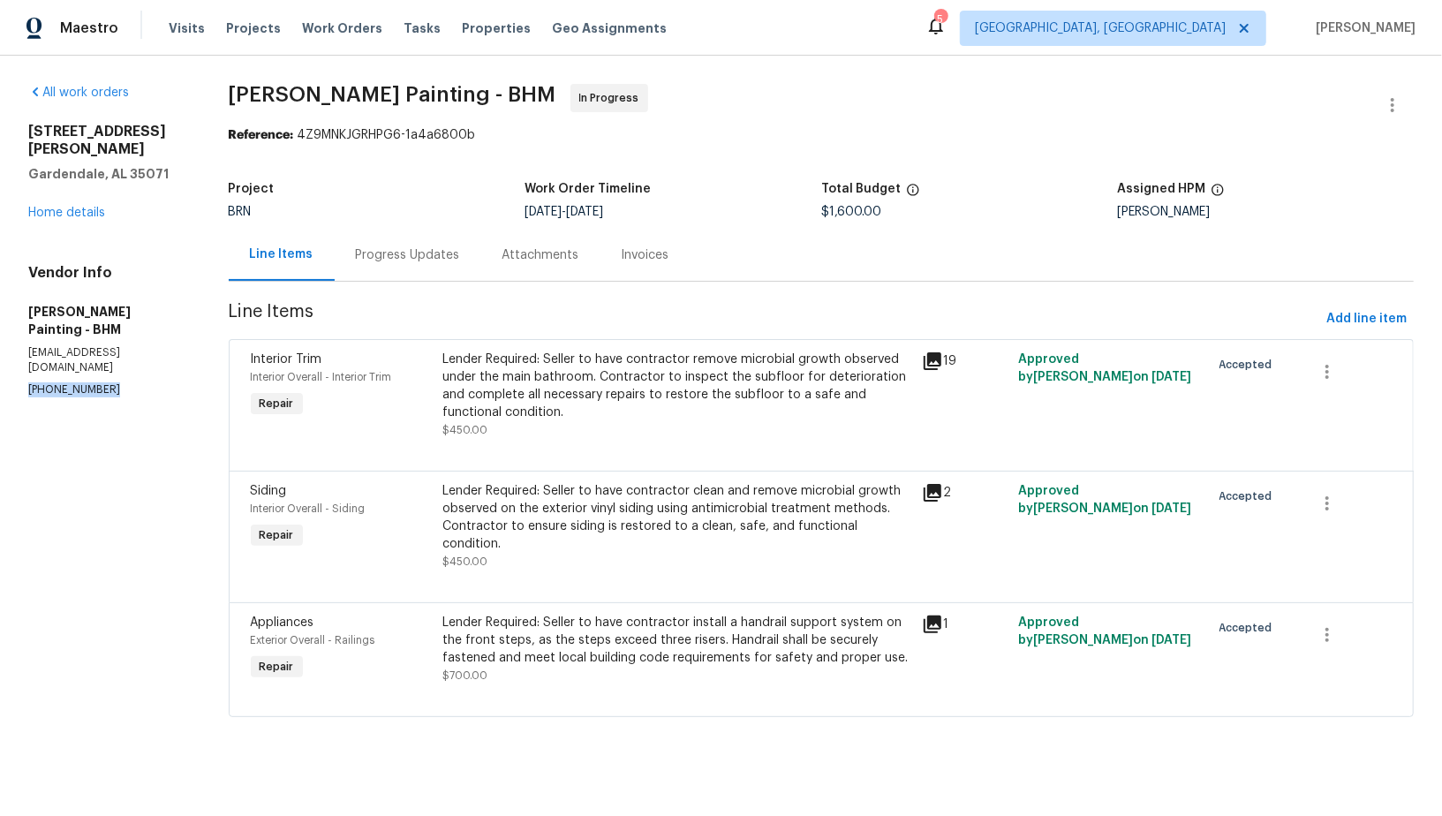
drag, startPoint x: 110, startPoint y: 339, endPoint x: 0, endPoint y: 337, distance: 110.4
click at [0, 337] on div "All work orders [STREET_ADDRESS][PERSON_NAME] Home details Vendor Info [PERSON_…" at bounding box center [721, 411] width 1442 height 711
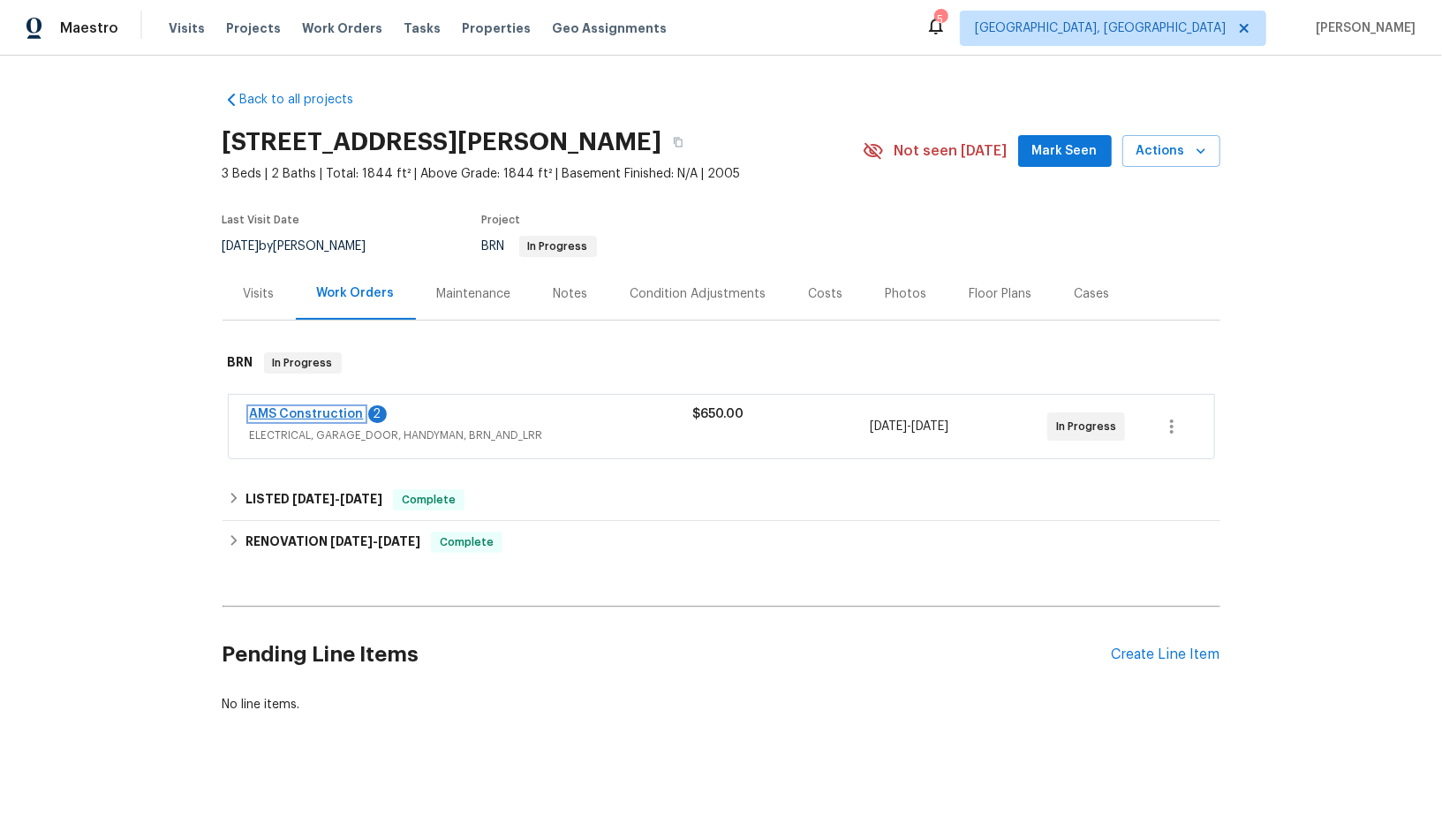
click at [306, 409] on link "AMS Construction" at bounding box center [307, 414] width 114 height 12
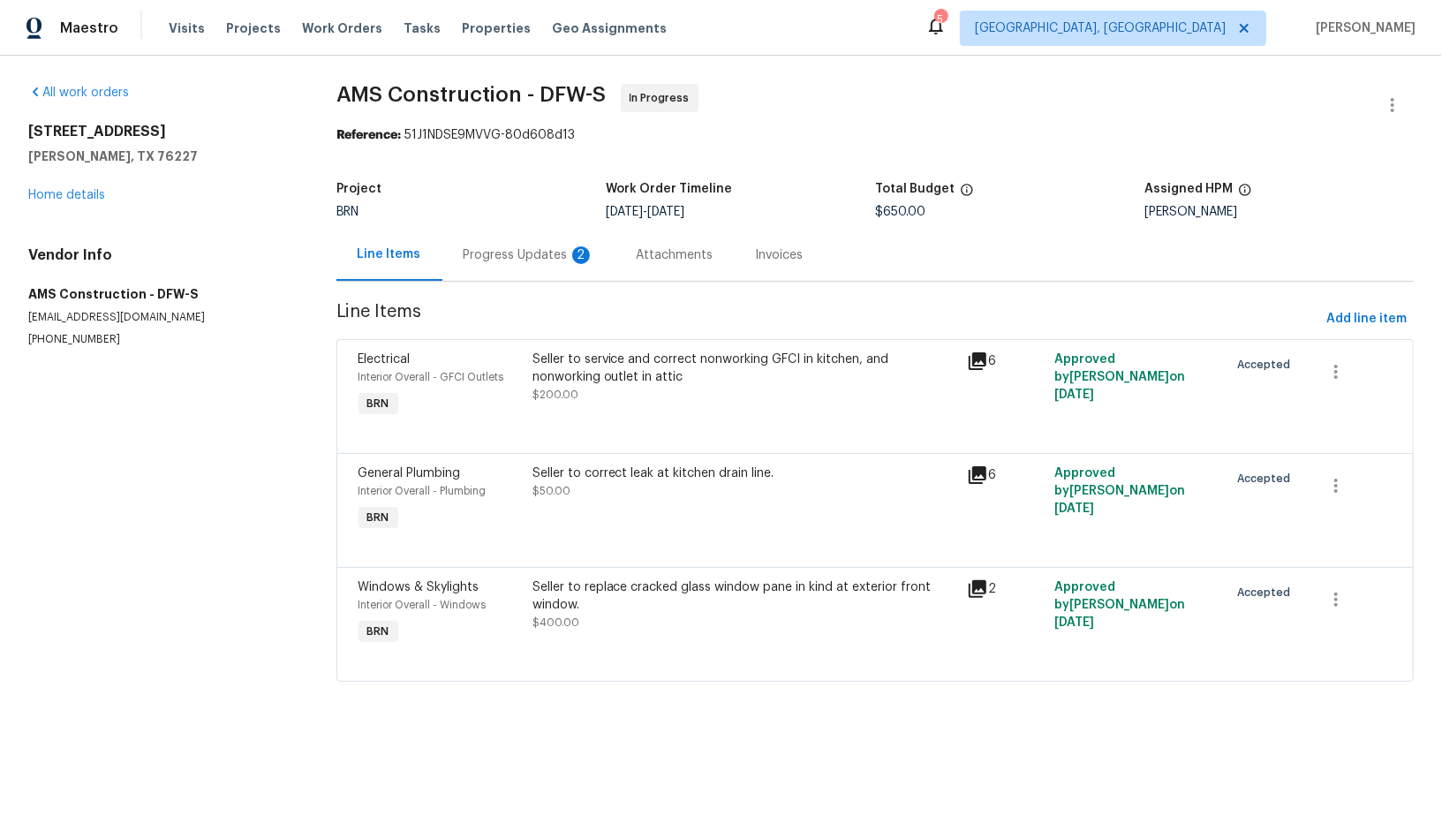
click at [483, 249] on div "Progress Updates 2" at bounding box center [529, 255] width 131 height 18
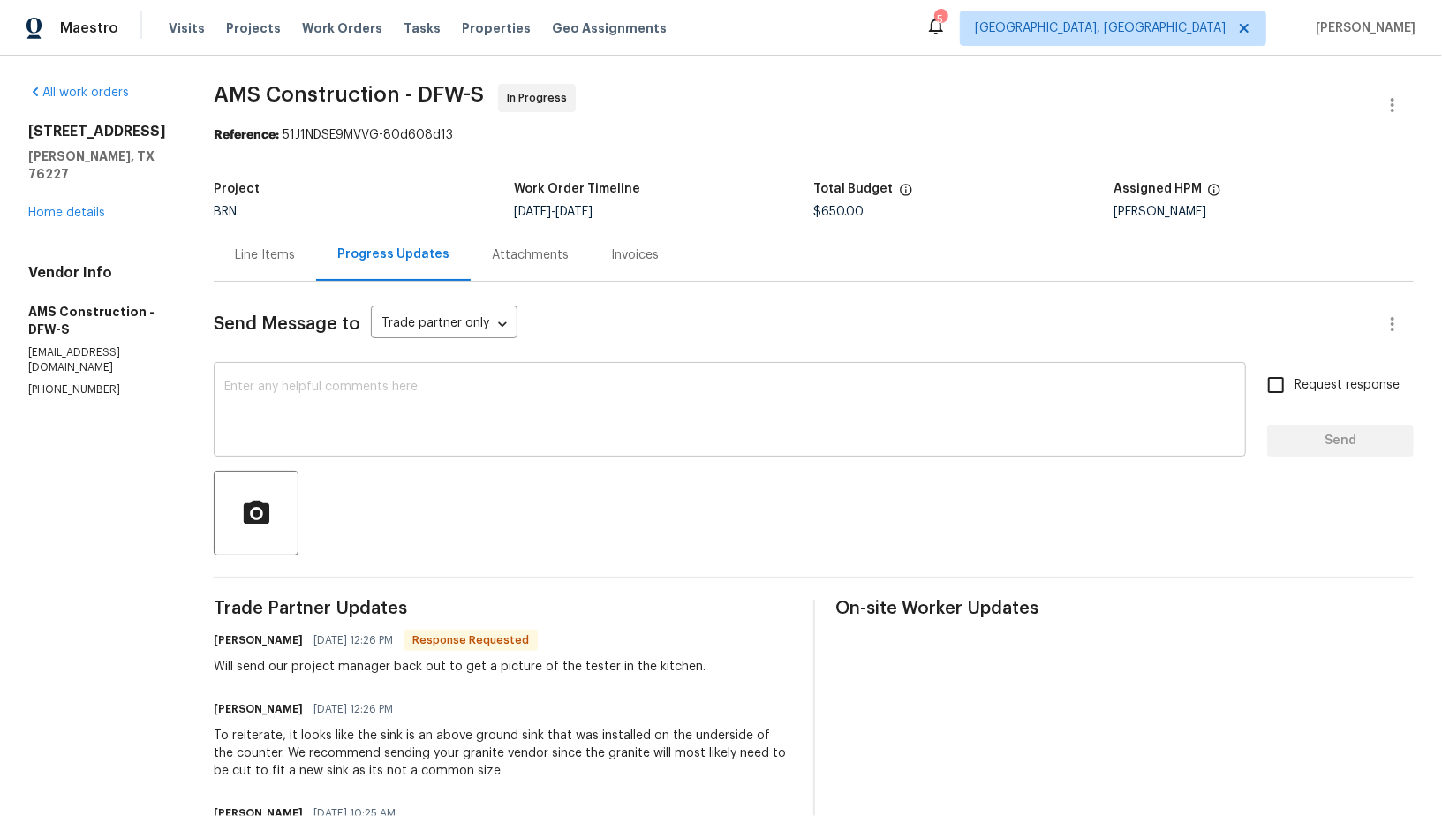
click at [307, 433] on textarea at bounding box center [729, 412] width 1011 height 62
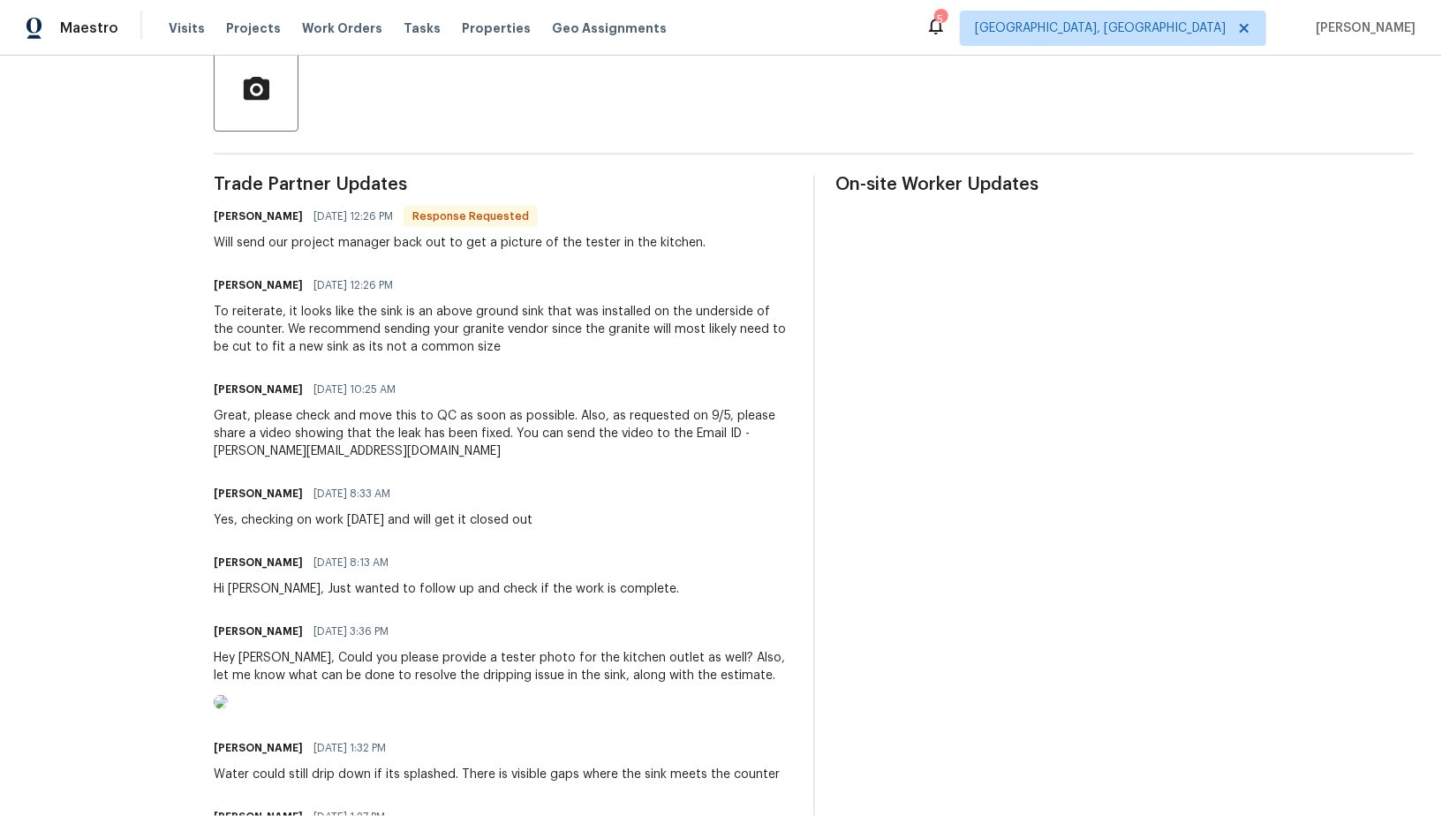
scroll to position [425, 0]
click at [337, 318] on div "To reiterate, it looks like the sink is an above ground sink that was installed…" at bounding box center [503, 328] width 578 height 53
click at [329, 314] on div "To reiterate, it looks like the sink is an above ground sink that was installed…" at bounding box center [503, 328] width 578 height 53
drag, startPoint x: 358, startPoint y: 309, endPoint x: 502, endPoint y: 323, distance: 144.7
click at [506, 323] on div "To reiterate, it looks like the sink is an above ground sink that was installed…" at bounding box center [503, 328] width 578 height 53
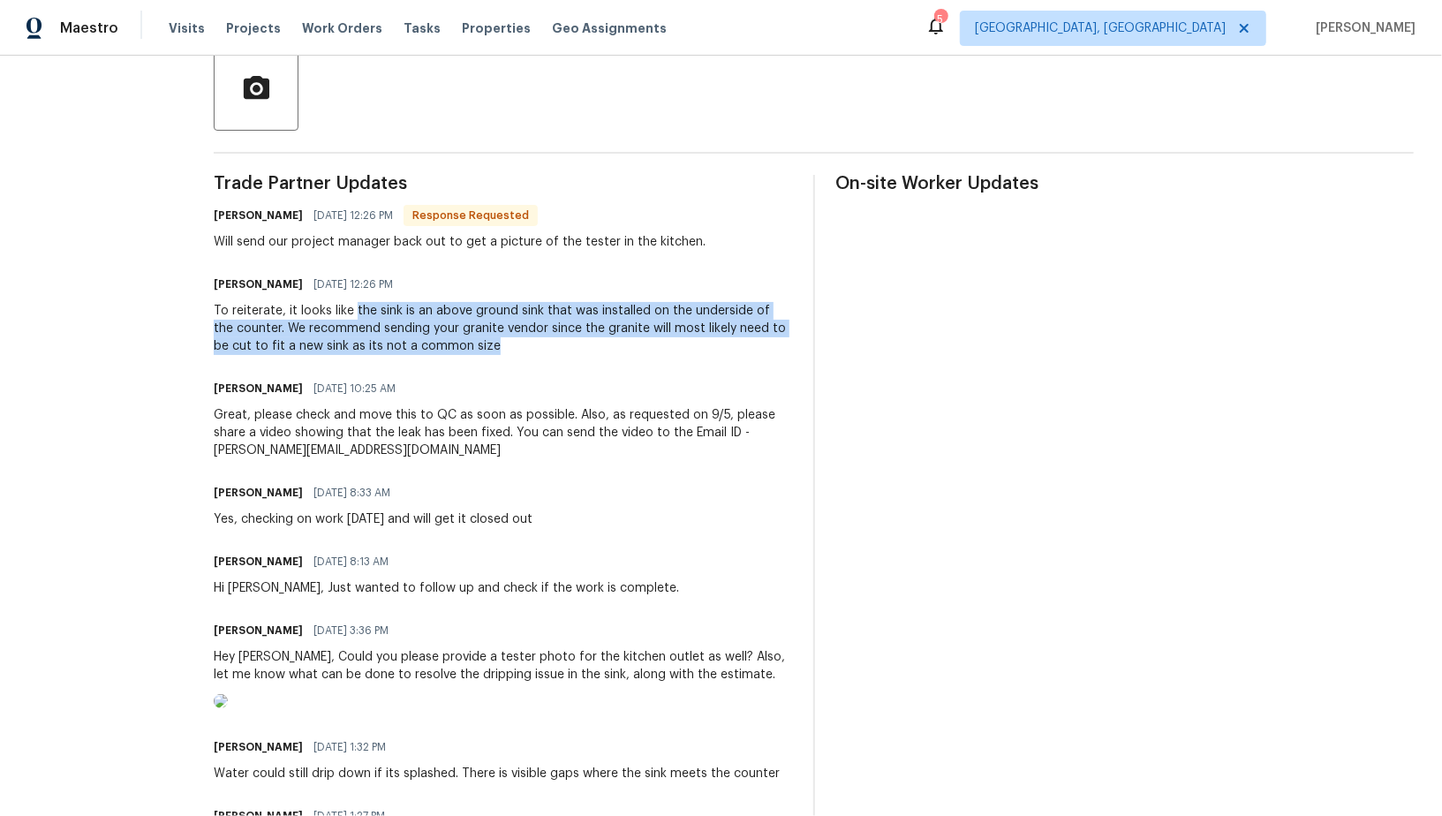
drag, startPoint x: 354, startPoint y: 308, endPoint x: 625, endPoint y: 345, distance: 273.7
click at [625, 345] on div "To reiterate, it looks like the sink is an above ground sink that was installed…" at bounding box center [503, 328] width 578 height 53
copy div "the sink is an above ground sink that was installed on the underside of the cou…"
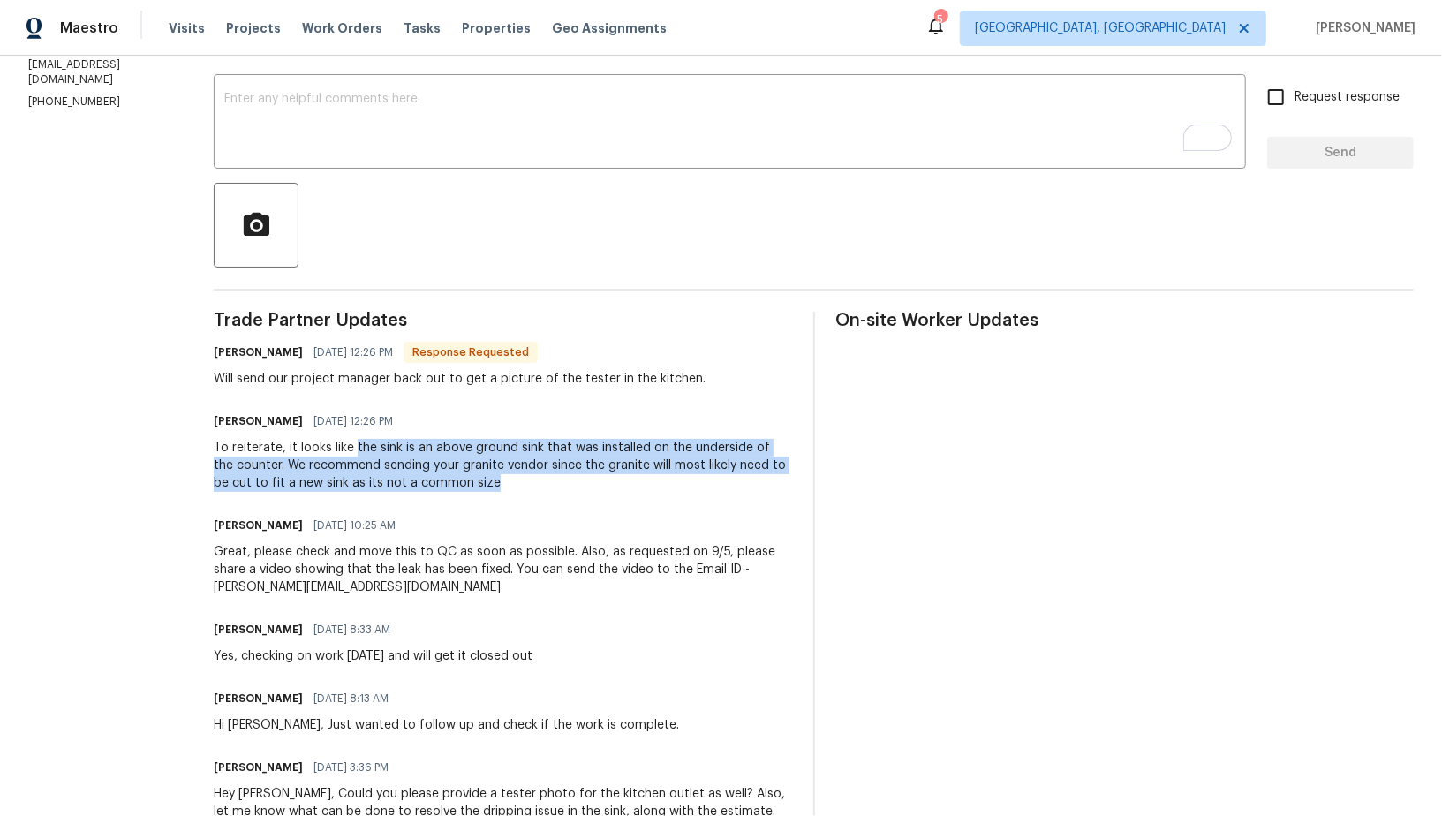
scroll to position [153, 0]
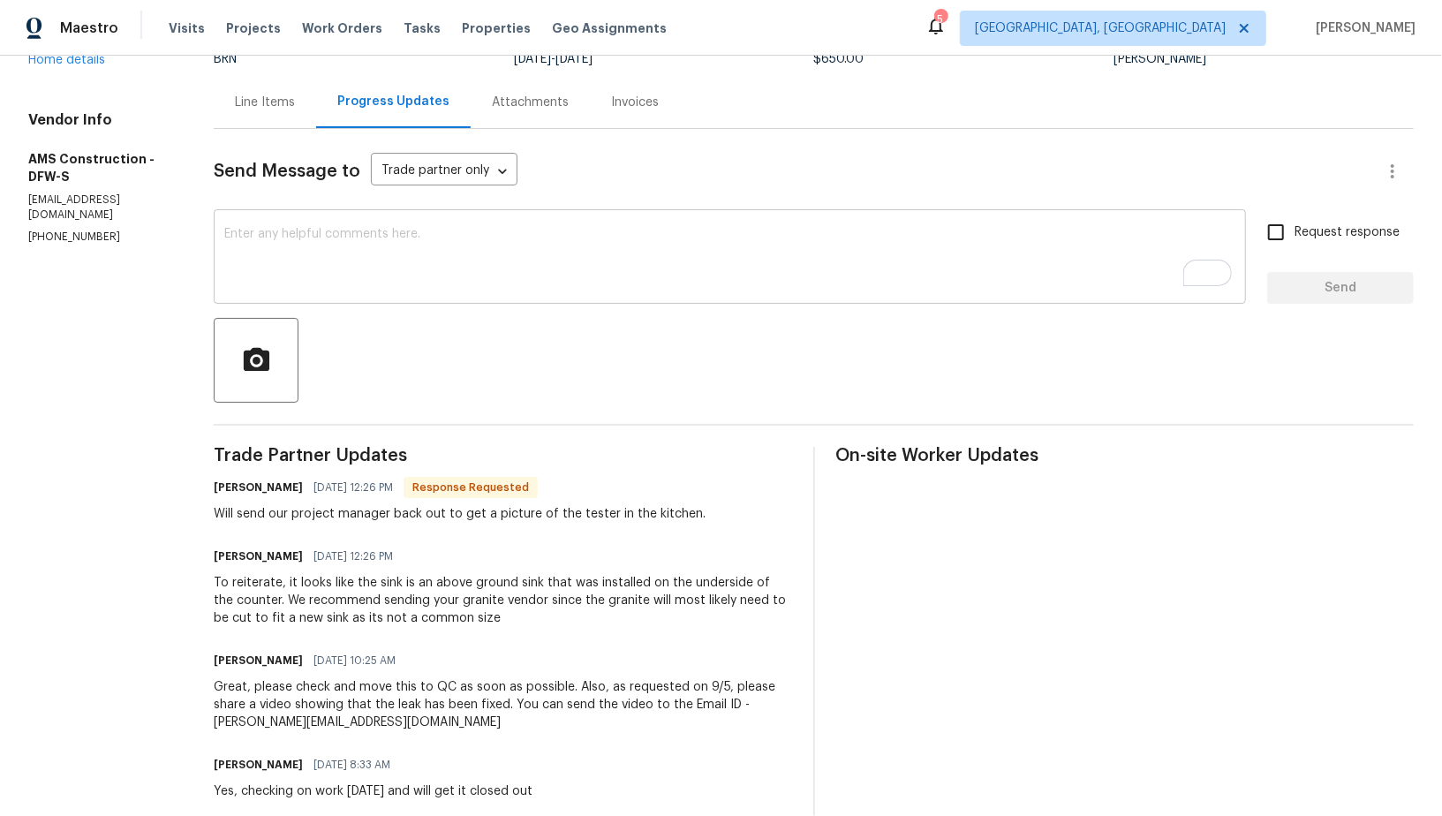
click at [300, 234] on textarea "To enrich screen reader interactions, please activate Accessibility in Grammarl…" at bounding box center [729, 259] width 1011 height 62
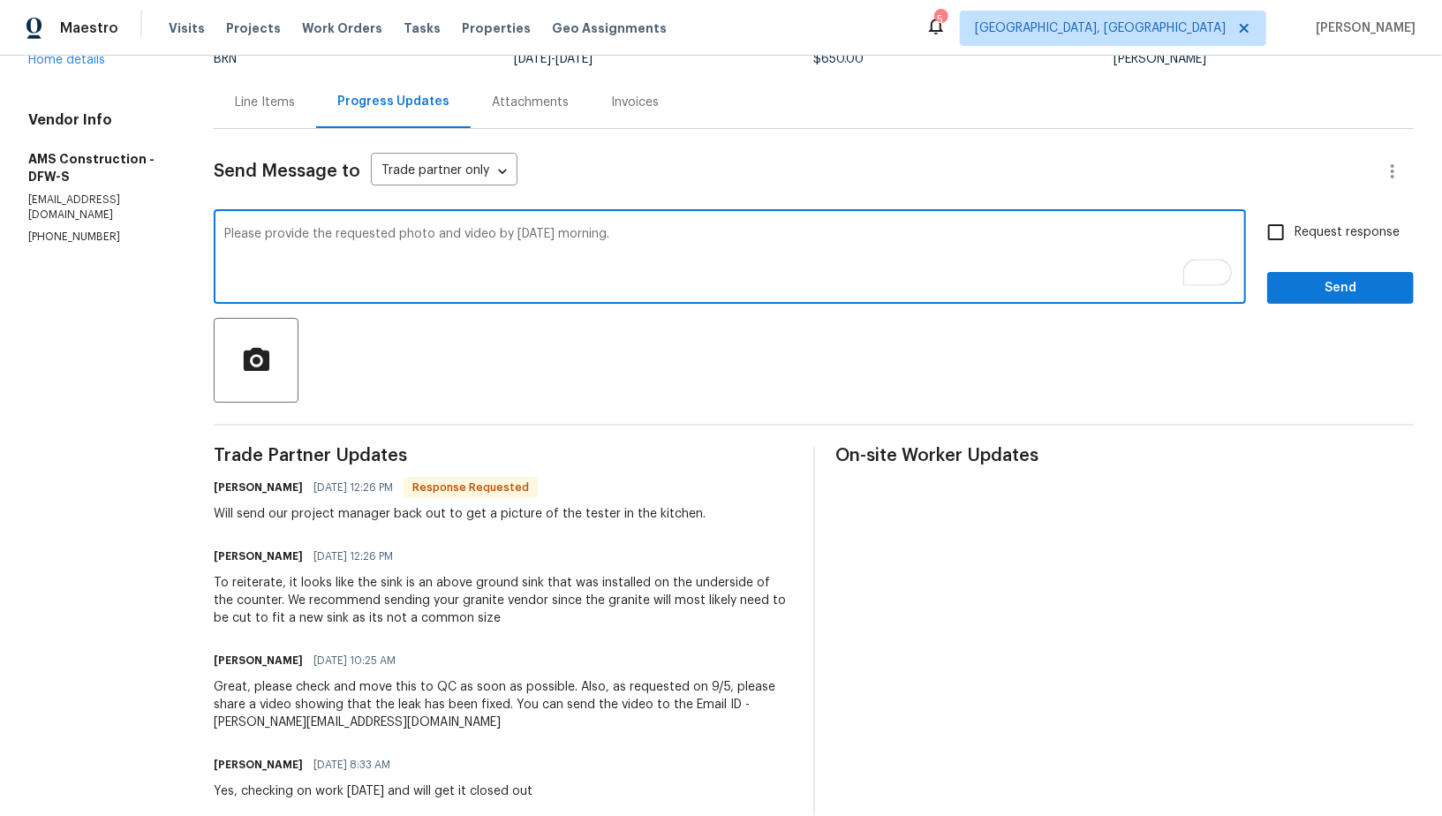
type textarea "Please provide the requested photo and video by tomorrow morning."
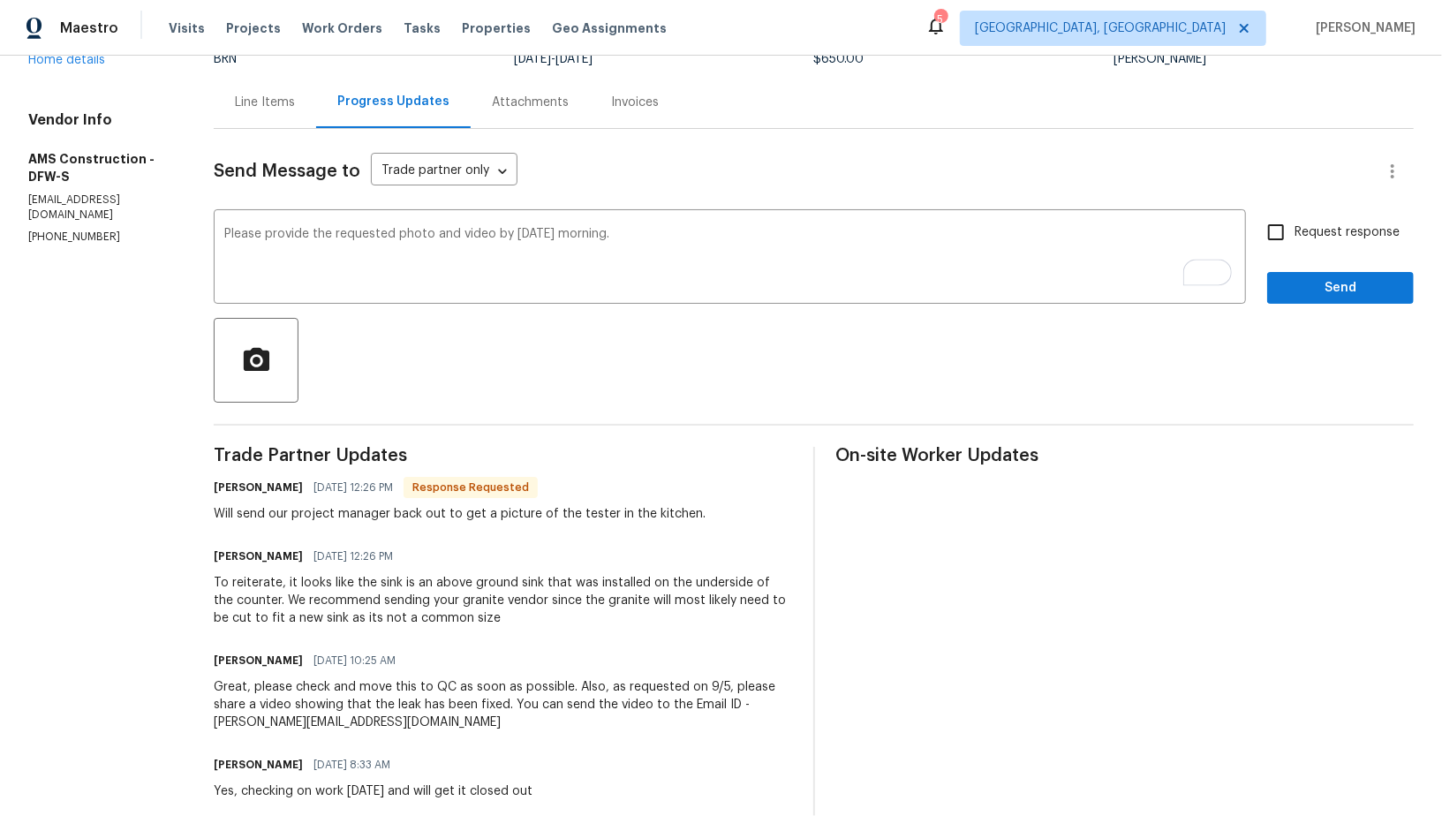
click at [1253, 247] on div "Please provide the requested photo and video by tomorrow morning. x ​ Request r…" at bounding box center [814, 259] width 1200 height 90
click at [1278, 247] on input "Request response" at bounding box center [1276, 232] width 37 height 37
checkbox input "true"
click at [1288, 294] on span "Send" at bounding box center [1341, 288] width 118 height 22
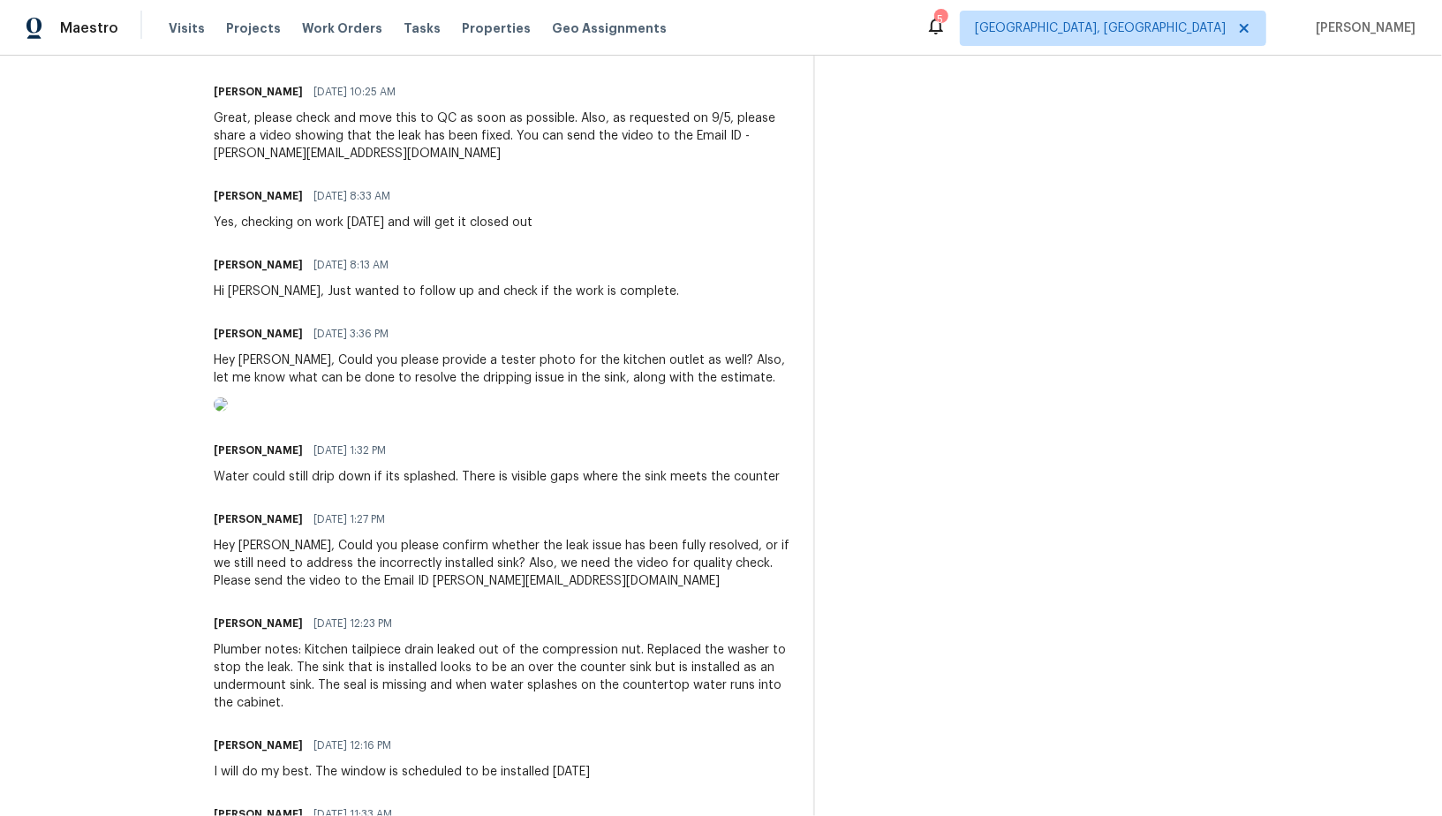
scroll to position [0, 0]
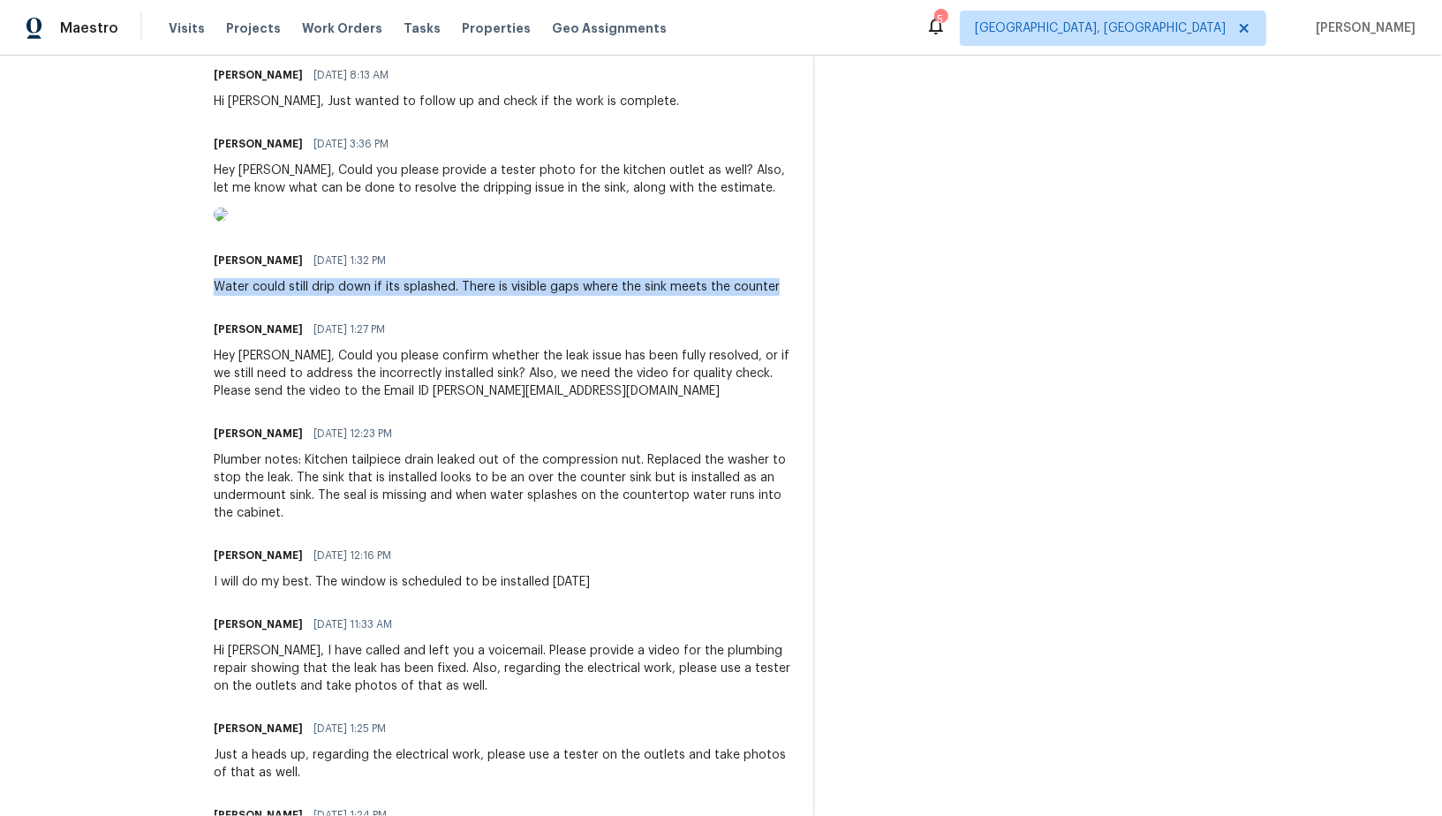
drag, startPoint x: 214, startPoint y: 363, endPoint x: 788, endPoint y: 370, distance: 574.2
click at [788, 370] on div "All work orders 9903 Cedarcrest Dr AUBREY, TX 76227 Home details Vendor Info AM…" at bounding box center [721, 229] width 1442 height 2309
copy div "Water could still drip down if its splashed. There is visible gaps where the si…"
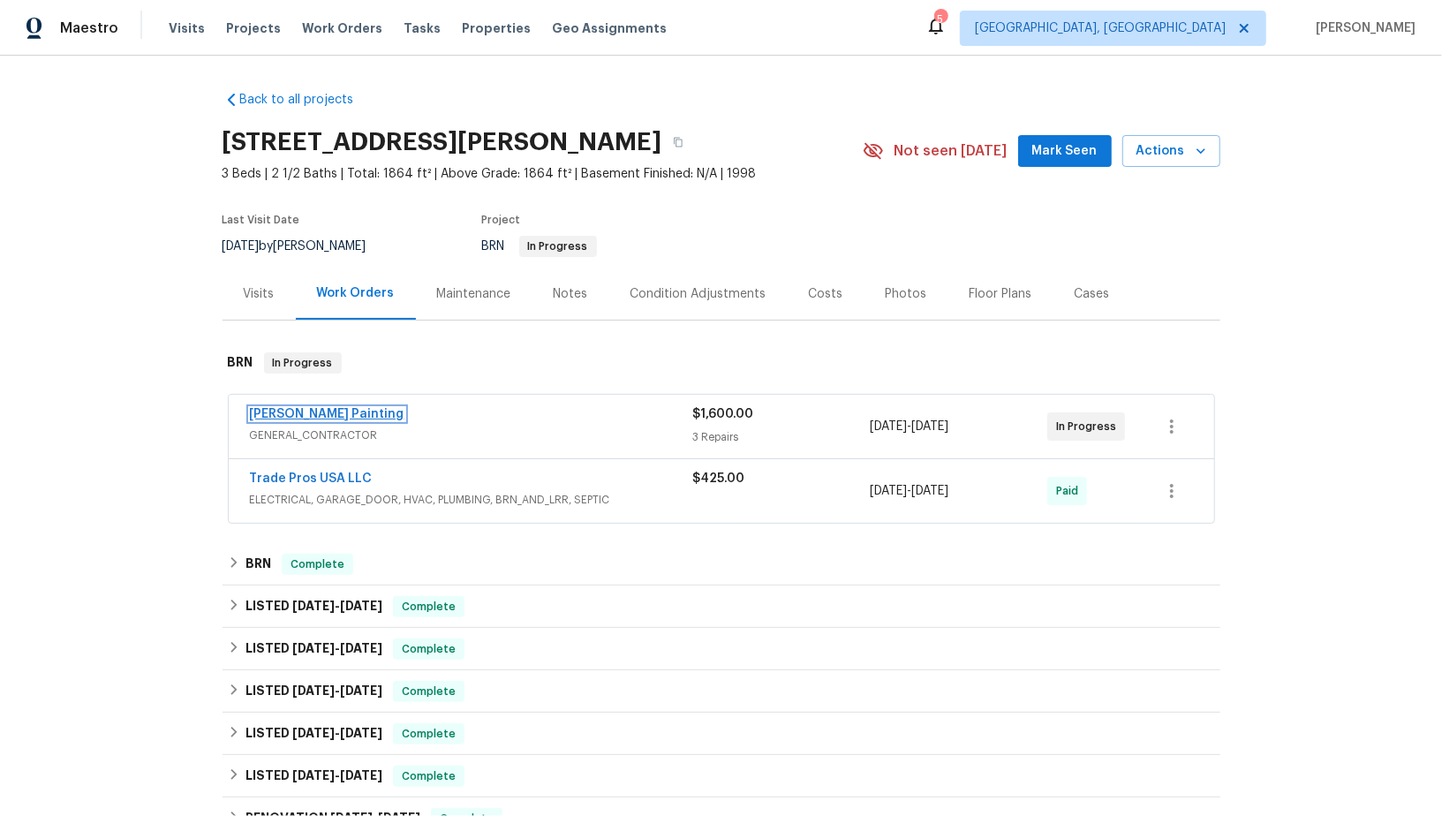
click at [287, 412] on link "[PERSON_NAME] Painting" at bounding box center [327, 414] width 155 height 12
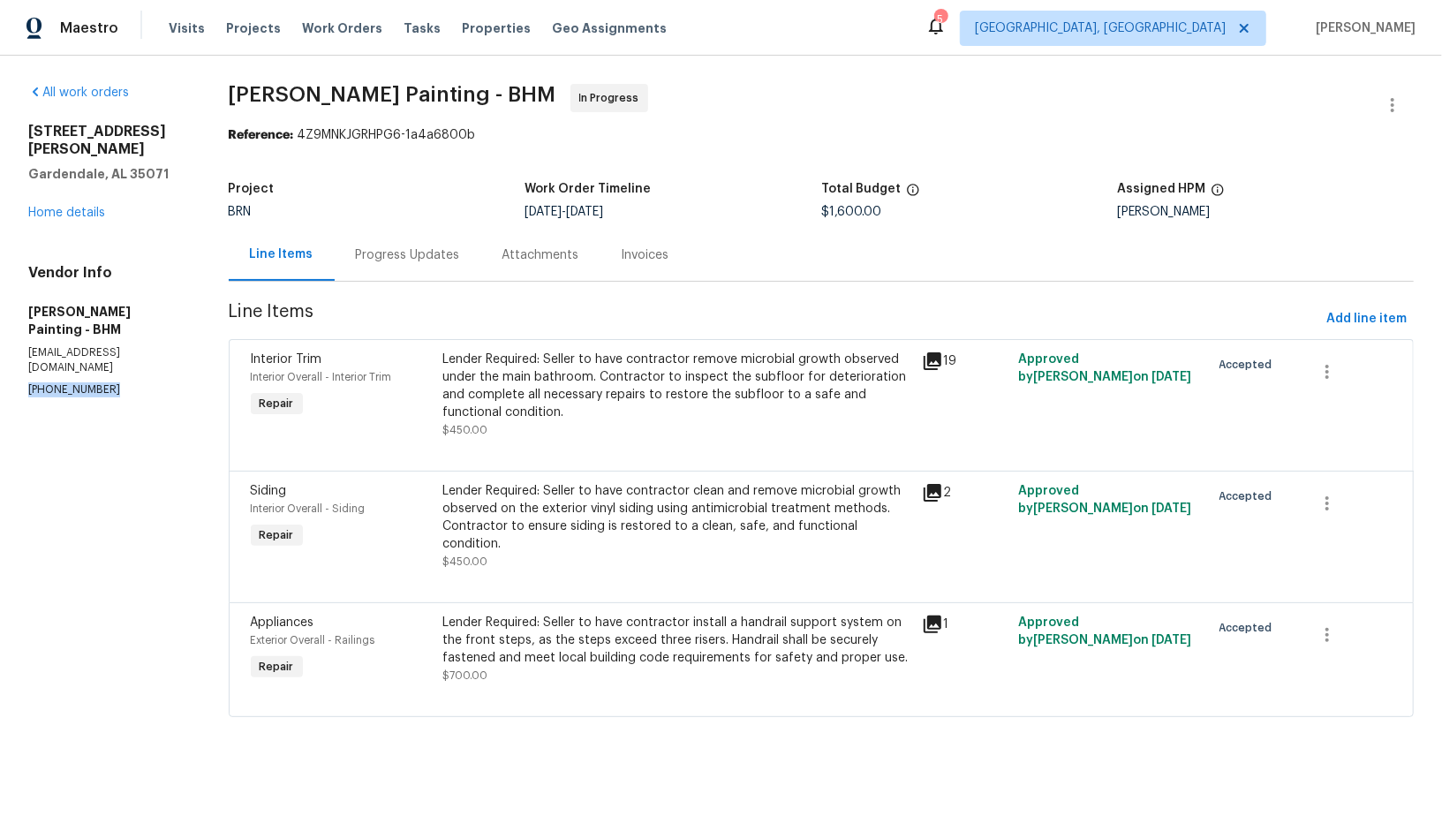
drag, startPoint x: 108, startPoint y: 341, endPoint x: 0, endPoint y: 339, distance: 107.8
click at [0, 339] on div "All work orders [STREET_ADDRESS][PERSON_NAME] Home details Vendor Info [PERSON_…" at bounding box center [721, 411] width 1442 height 711
copy p "[PHONE_NUMBER]"
click at [471, 267] on div "Progress Updates" at bounding box center [408, 255] width 147 height 52
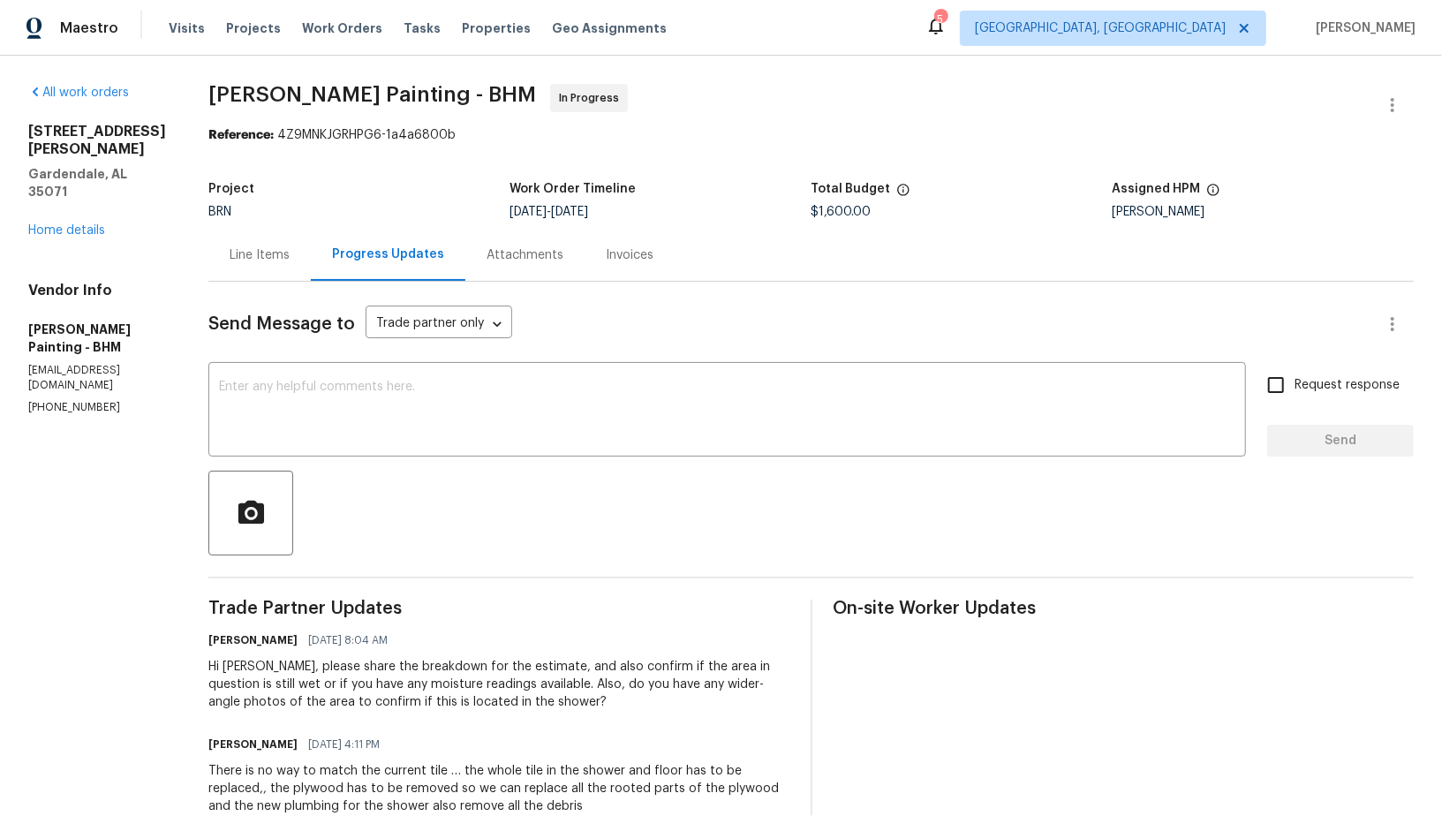
click at [311, 269] on div "Line Items" at bounding box center [259, 255] width 102 height 52
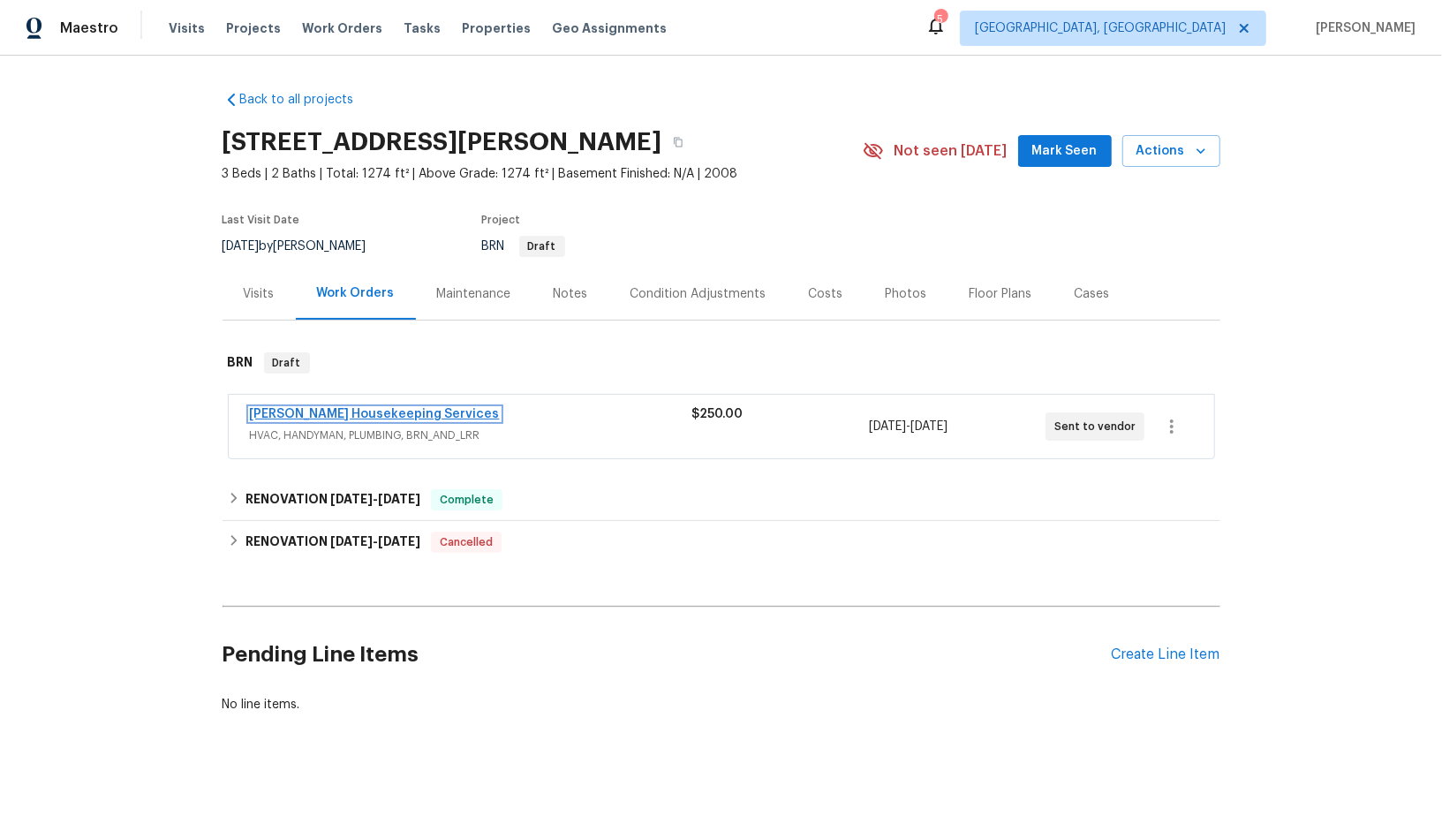
click at [373, 408] on link "[PERSON_NAME] Housekeeping Services" at bounding box center [375, 414] width 250 height 12
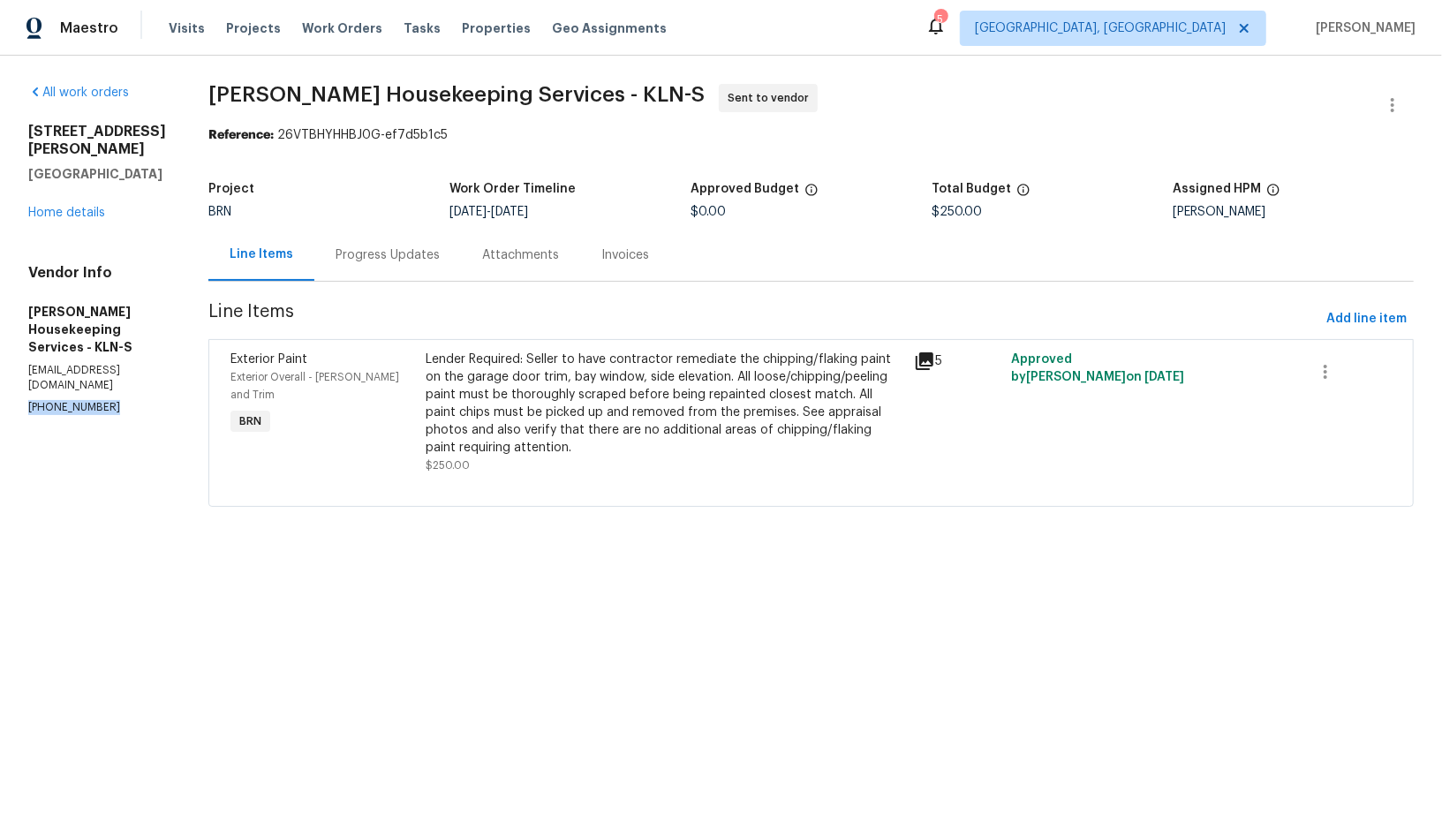
drag, startPoint x: 118, startPoint y: 359, endPoint x: 0, endPoint y: 359, distance: 118.4
click at [0, 359] on div "All work orders [STREET_ADDRESS][PERSON_NAME] Home details Vendor Info [PERSON_…" at bounding box center [721, 306] width 1442 height 501
copy p "[PHONE_NUMBER]"
click at [376, 265] on div "Progress Updates" at bounding box center [387, 255] width 147 height 52
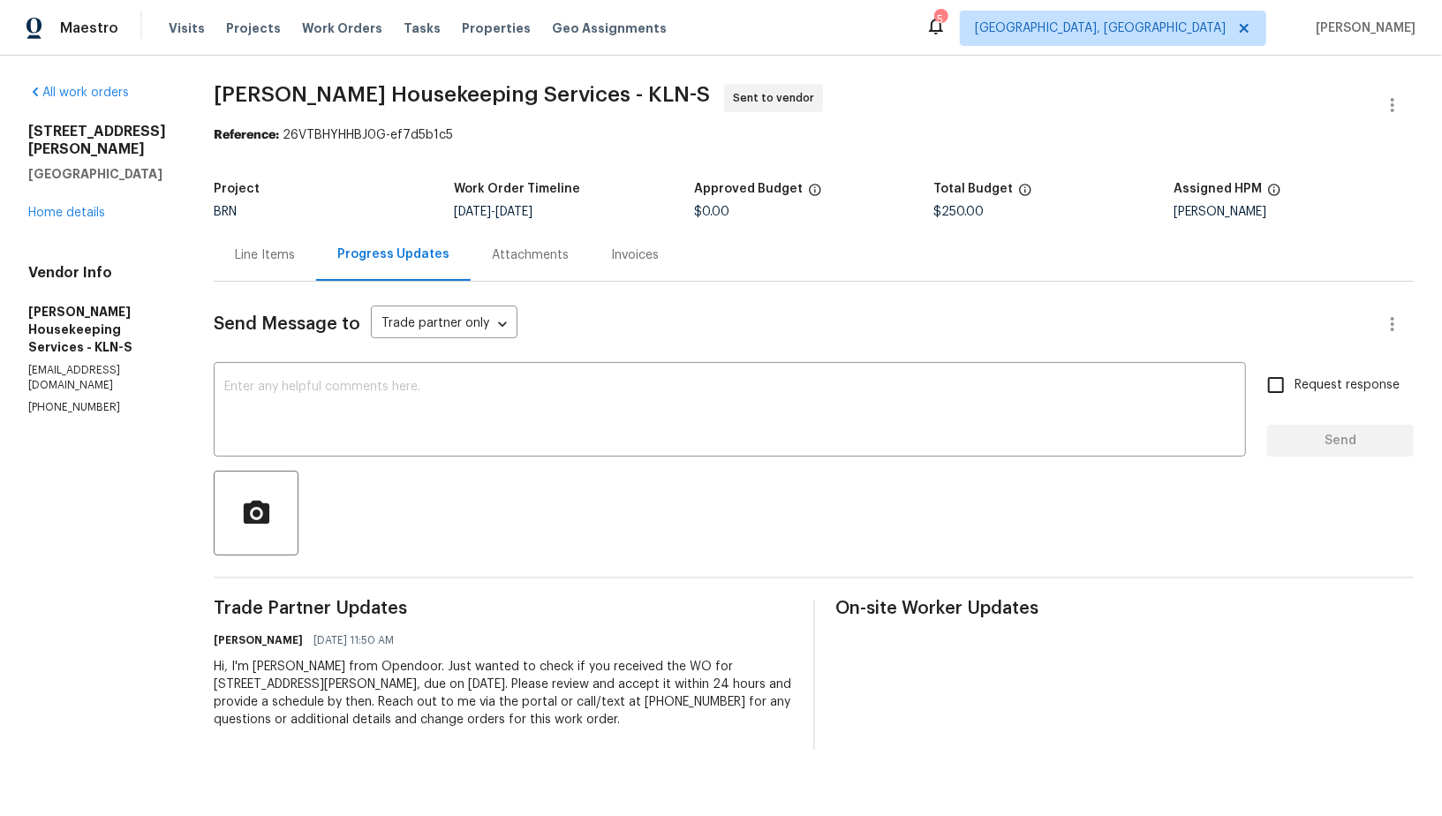
click at [289, 256] on div "Line Items" at bounding box center [265, 255] width 60 height 18
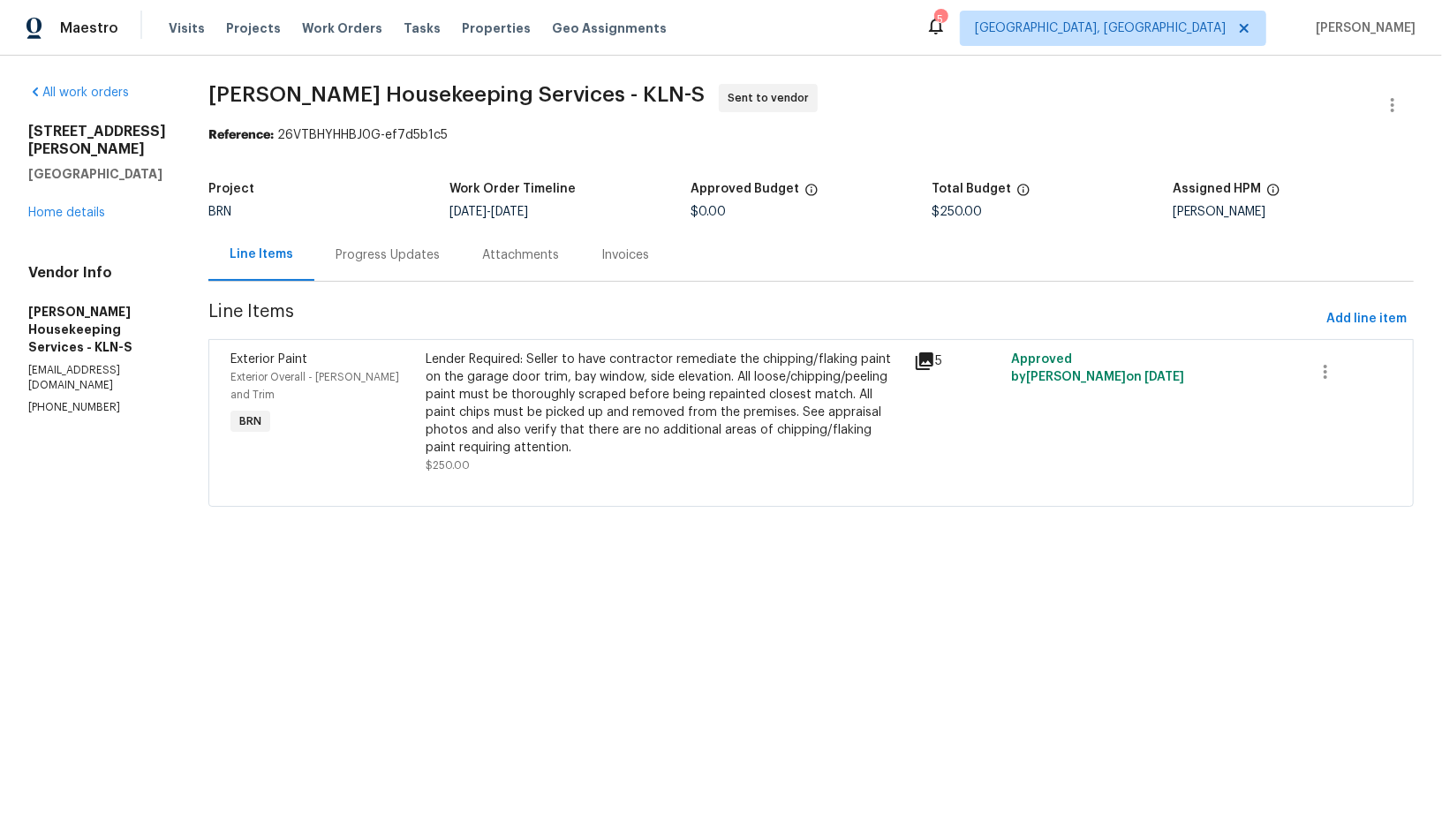
click at [381, 247] on div "Progress Updates" at bounding box center [388, 255] width 104 height 18
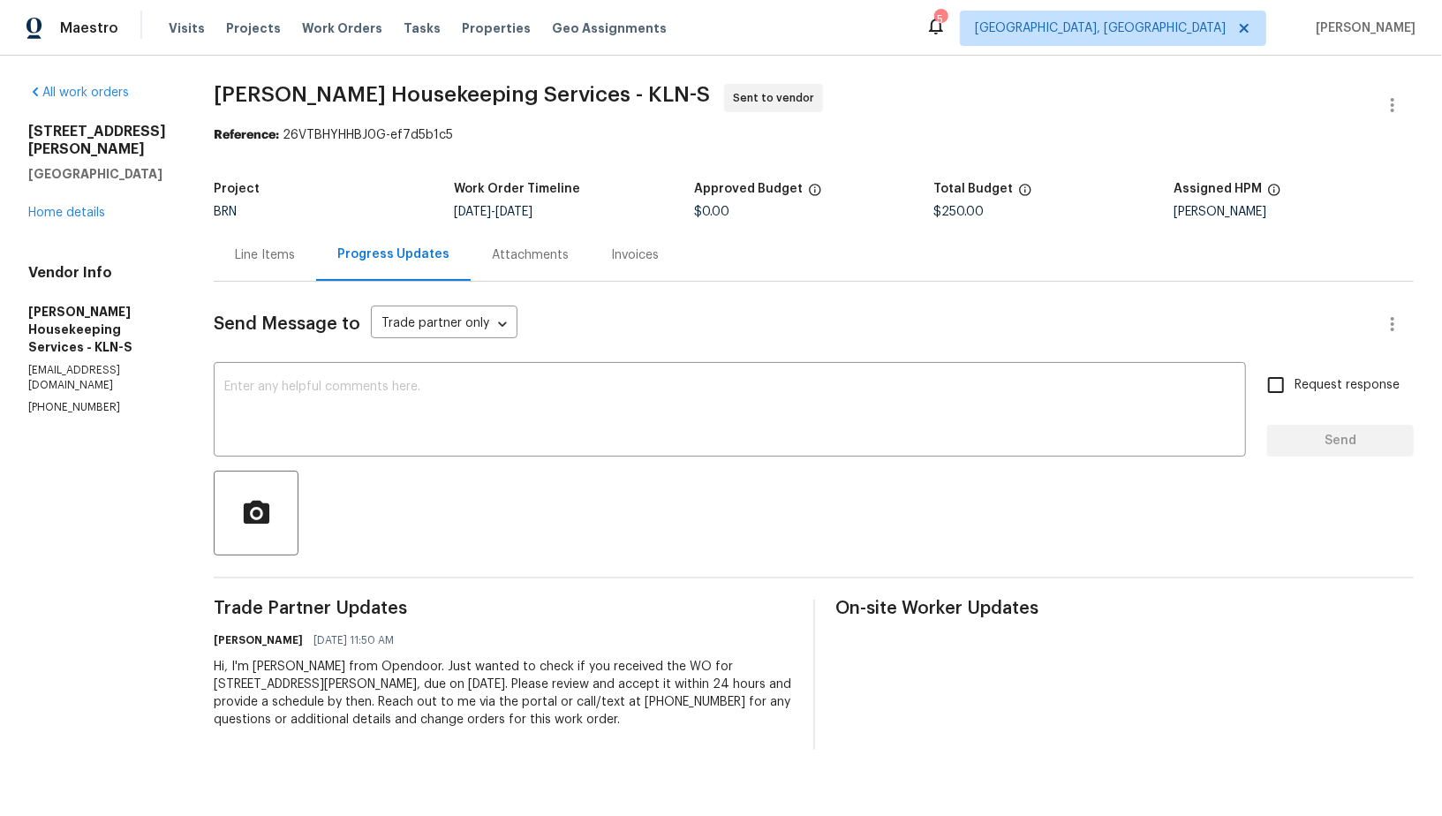
click at [316, 277] on div "Line Items" at bounding box center [265, 255] width 102 height 52
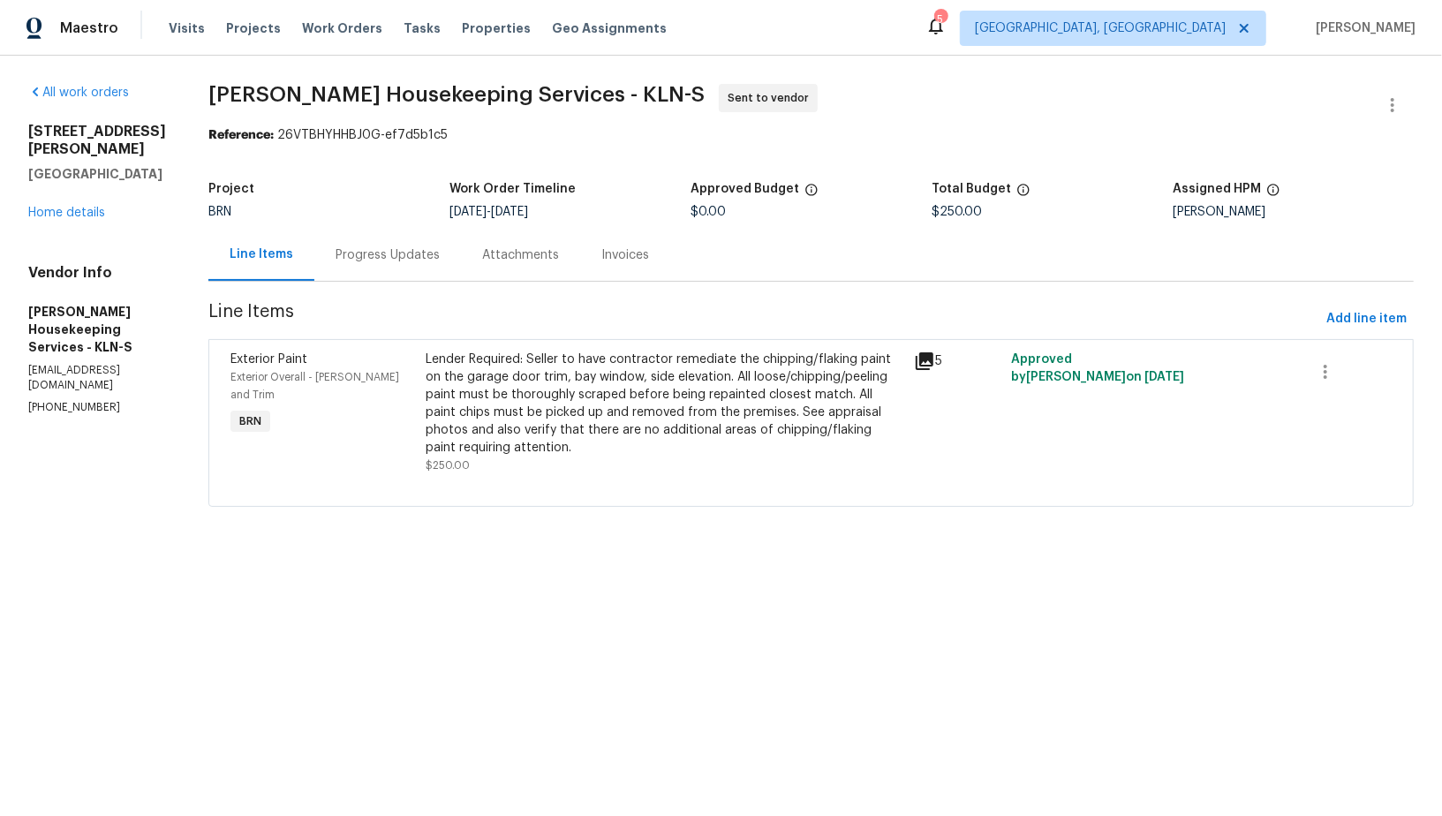
click at [396, 271] on div "Progress Updates" at bounding box center [387, 255] width 147 height 52
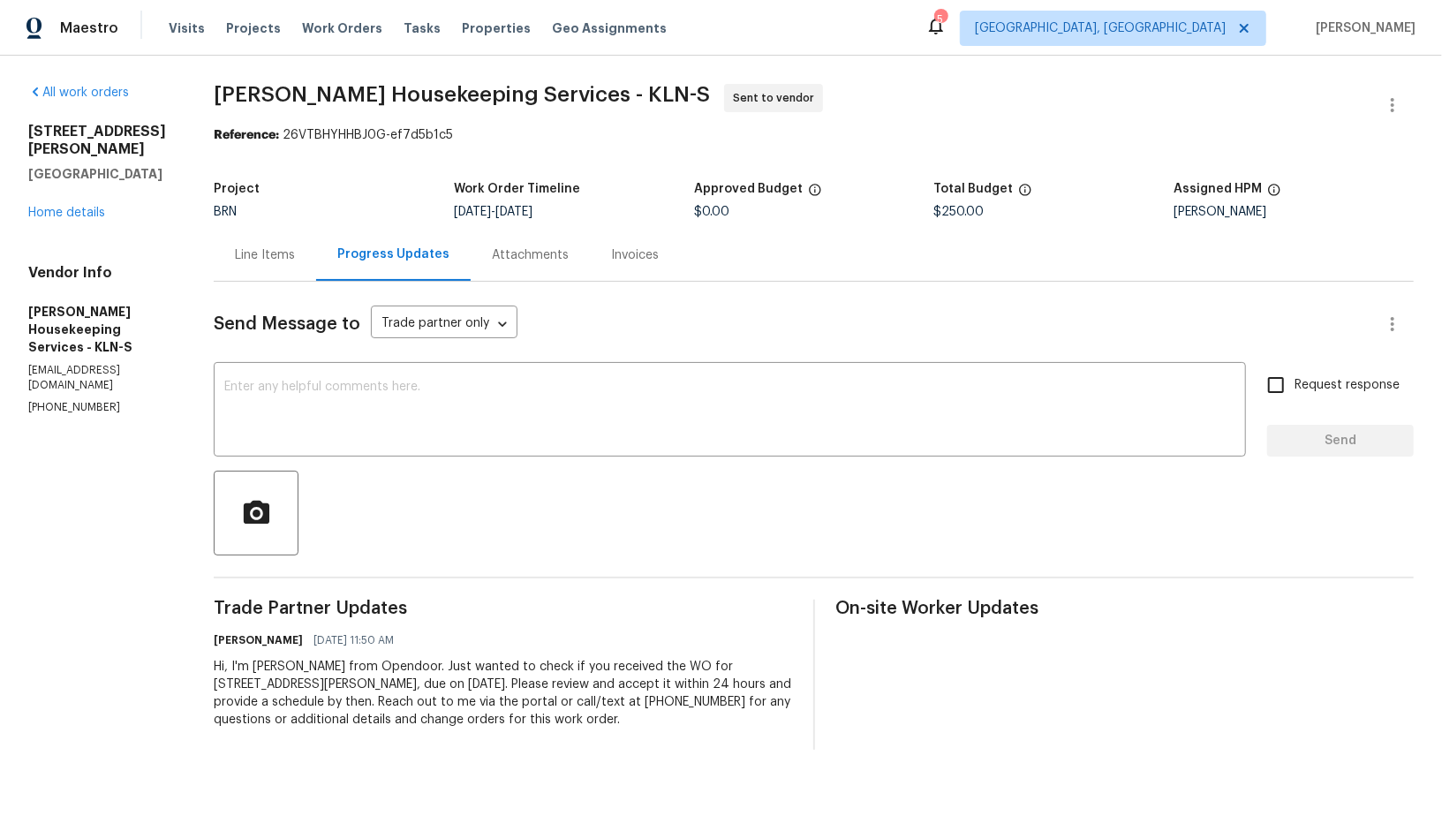
click at [49, 186] on div "[STREET_ADDRESS][PERSON_NAME] Home details" at bounding box center [99, 172] width 143 height 99
click at [57, 202] on div "[STREET_ADDRESS][PERSON_NAME] Home details" at bounding box center [99, 172] width 143 height 99
click at [57, 207] on link "Home details" at bounding box center [66, 213] width 77 height 12
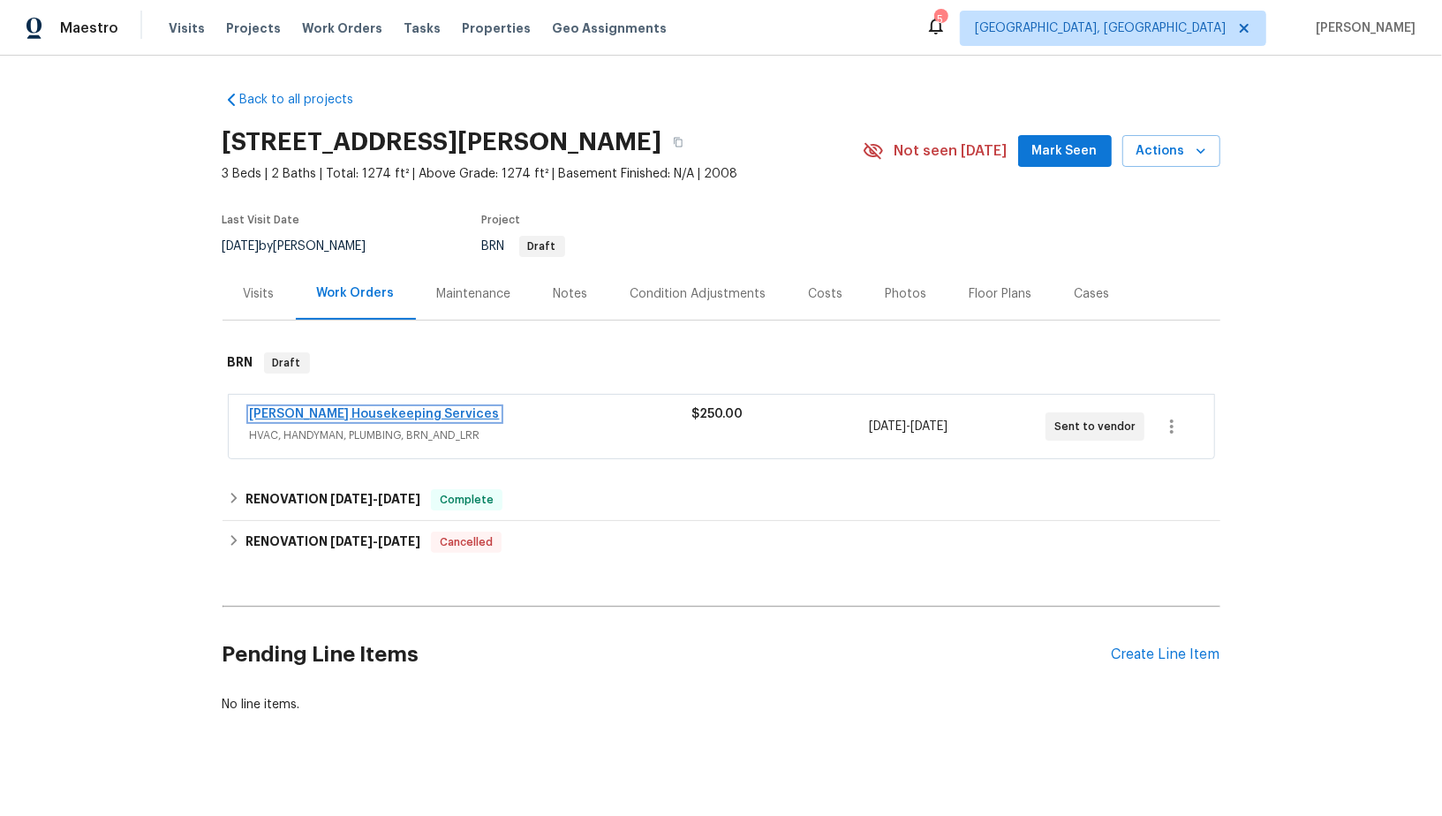
click at [319, 419] on link "[PERSON_NAME] Housekeeping Services" at bounding box center [375, 414] width 250 height 12
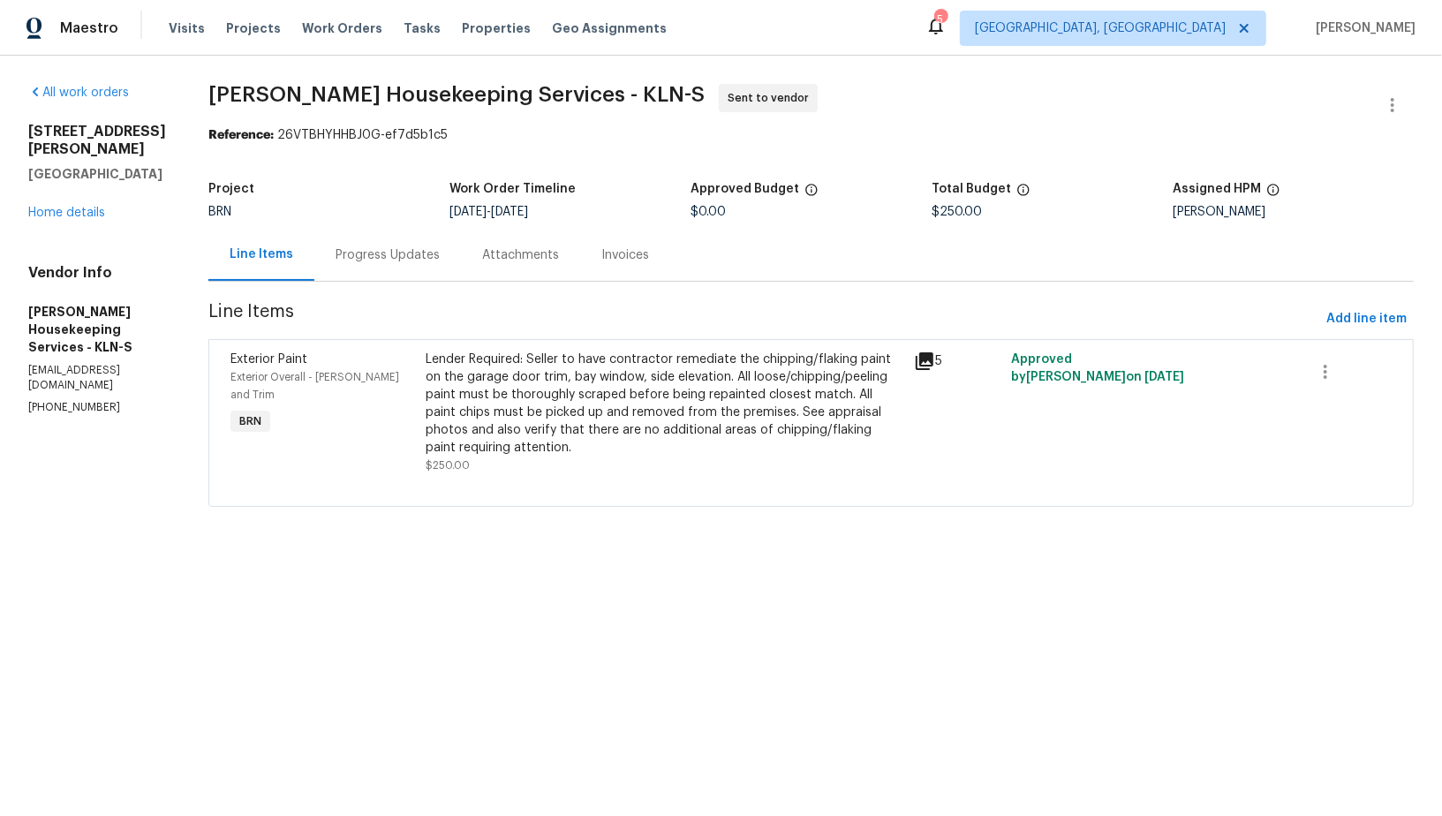
click at [591, 428] on div "Lender Required: Seller to have contractor remediate the chipping/flaking paint…" at bounding box center [665, 404] width 478 height 106
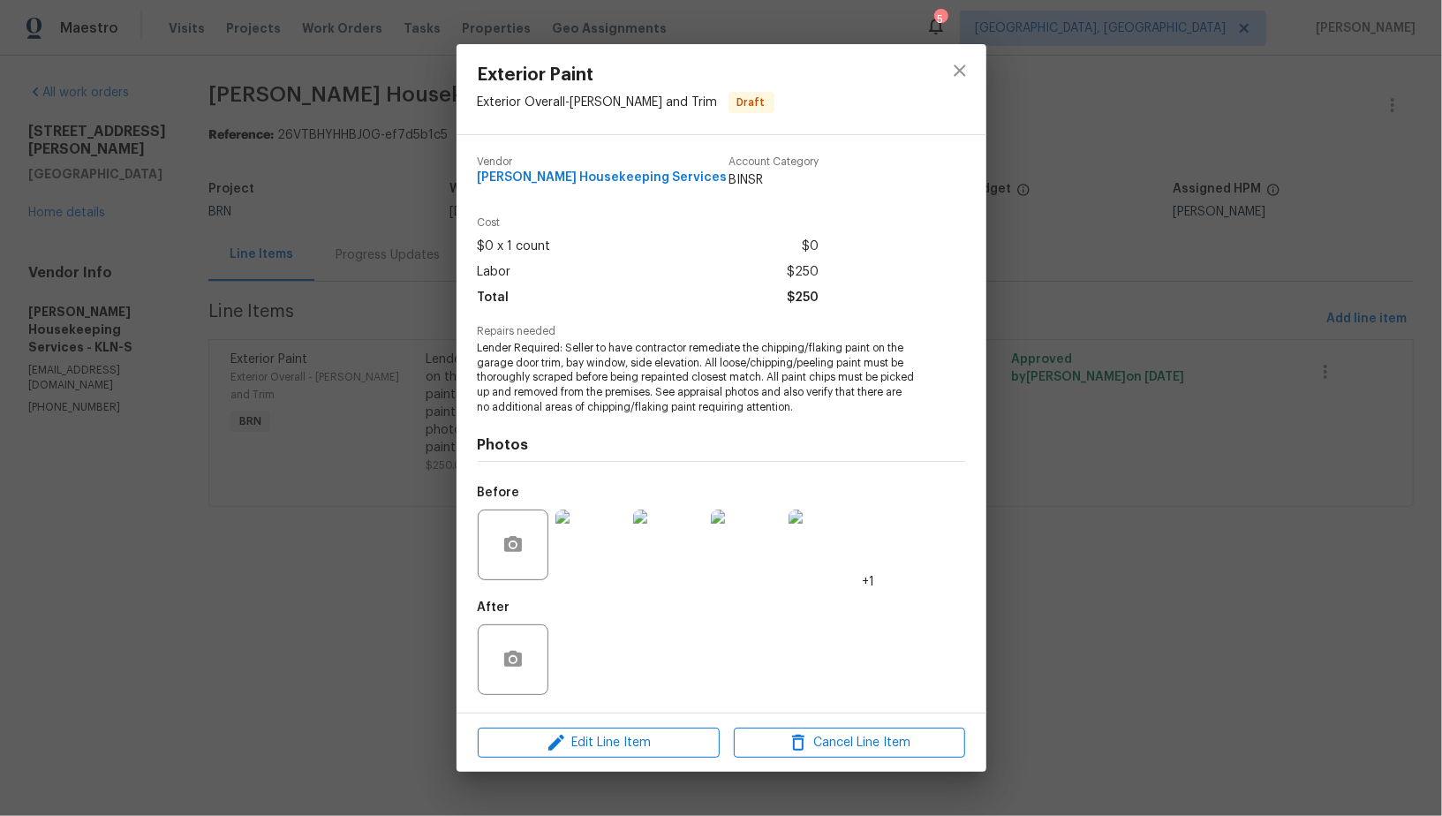
click at [210, 428] on div "Exterior Paint Exterior Overall - [PERSON_NAME] and Trim Draft Vendor [PERSON_N…" at bounding box center [721, 408] width 1442 height 816
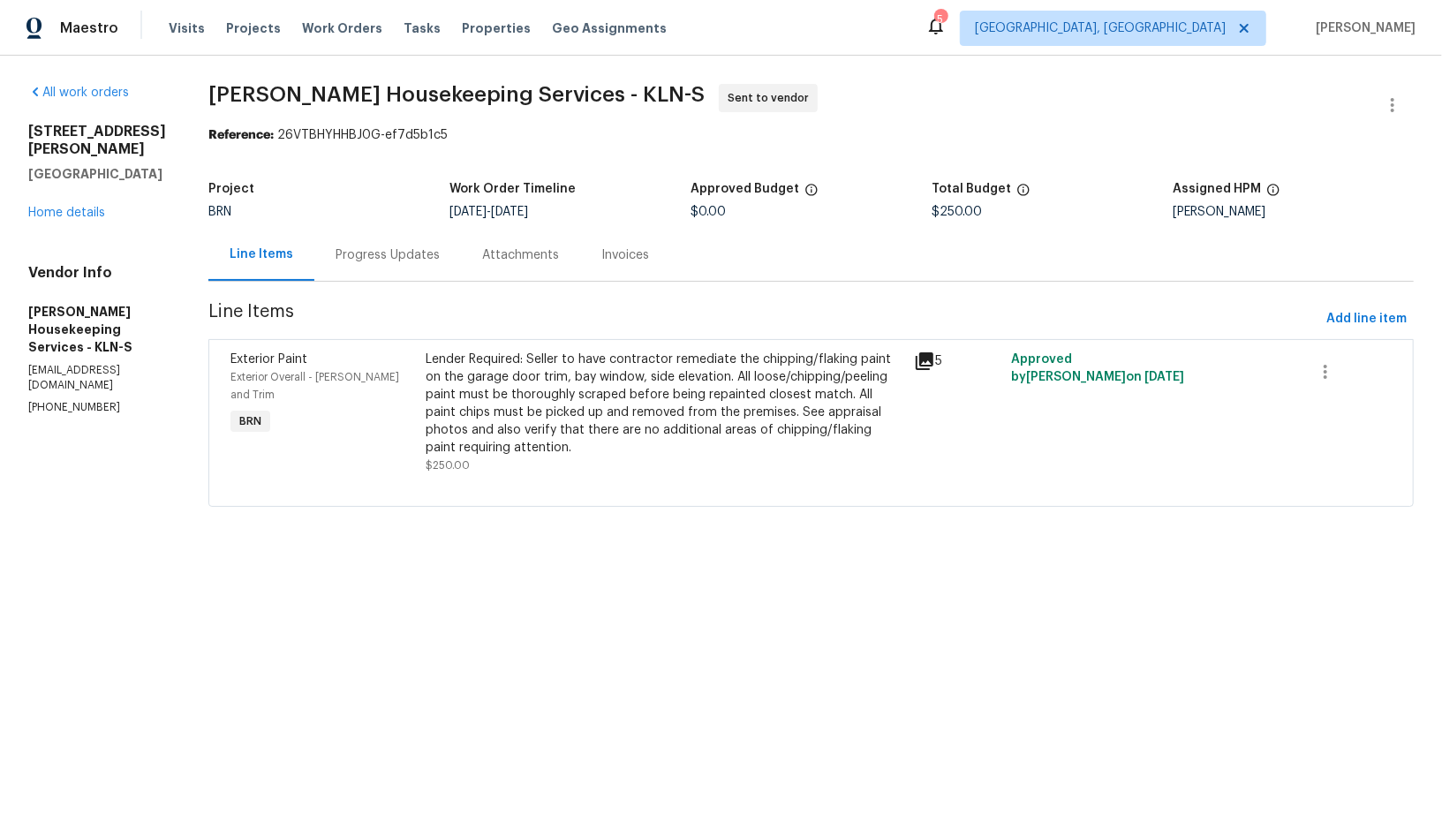
click at [69, 400] on p "[PHONE_NUMBER]" at bounding box center [97, 407] width 138 height 15
click at [55, 400] on p "[PHONE_NUMBER]" at bounding box center [97, 407] width 138 height 15
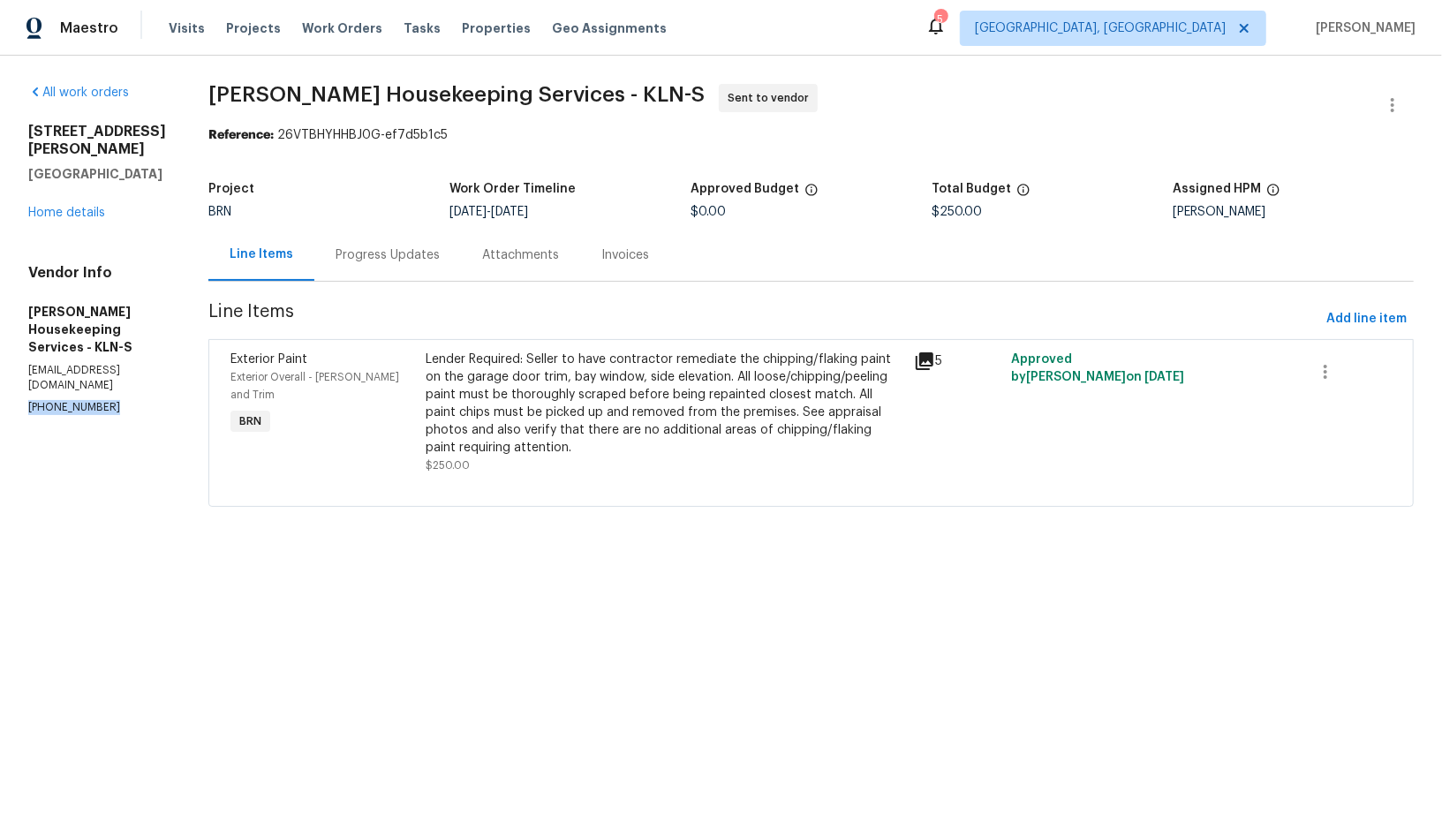
click at [55, 400] on p "[PHONE_NUMBER]" at bounding box center [97, 407] width 138 height 15
click at [371, 245] on div "Progress Updates" at bounding box center [387, 255] width 147 height 52
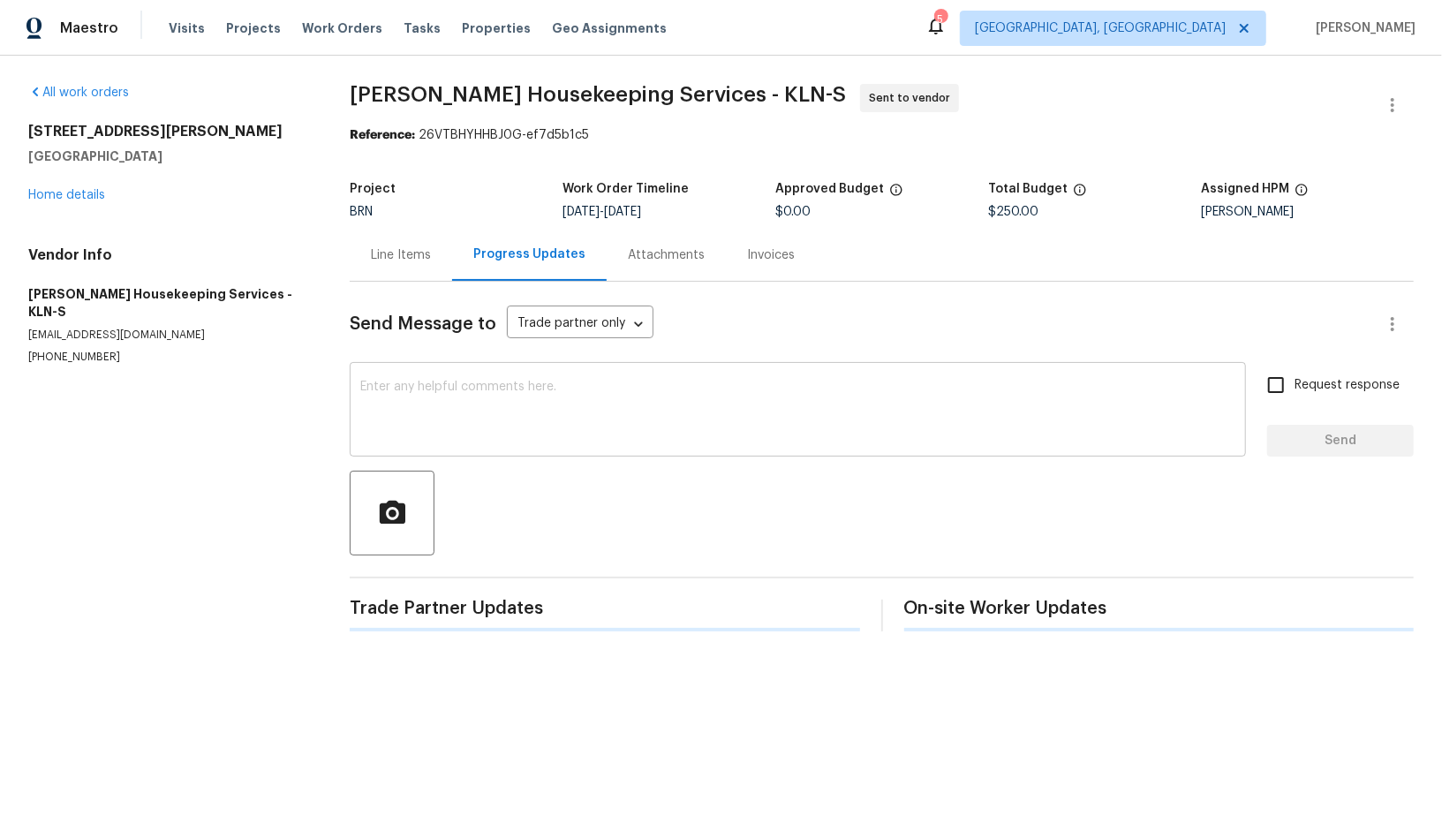
click at [403, 381] on textarea at bounding box center [797, 412] width 875 height 62
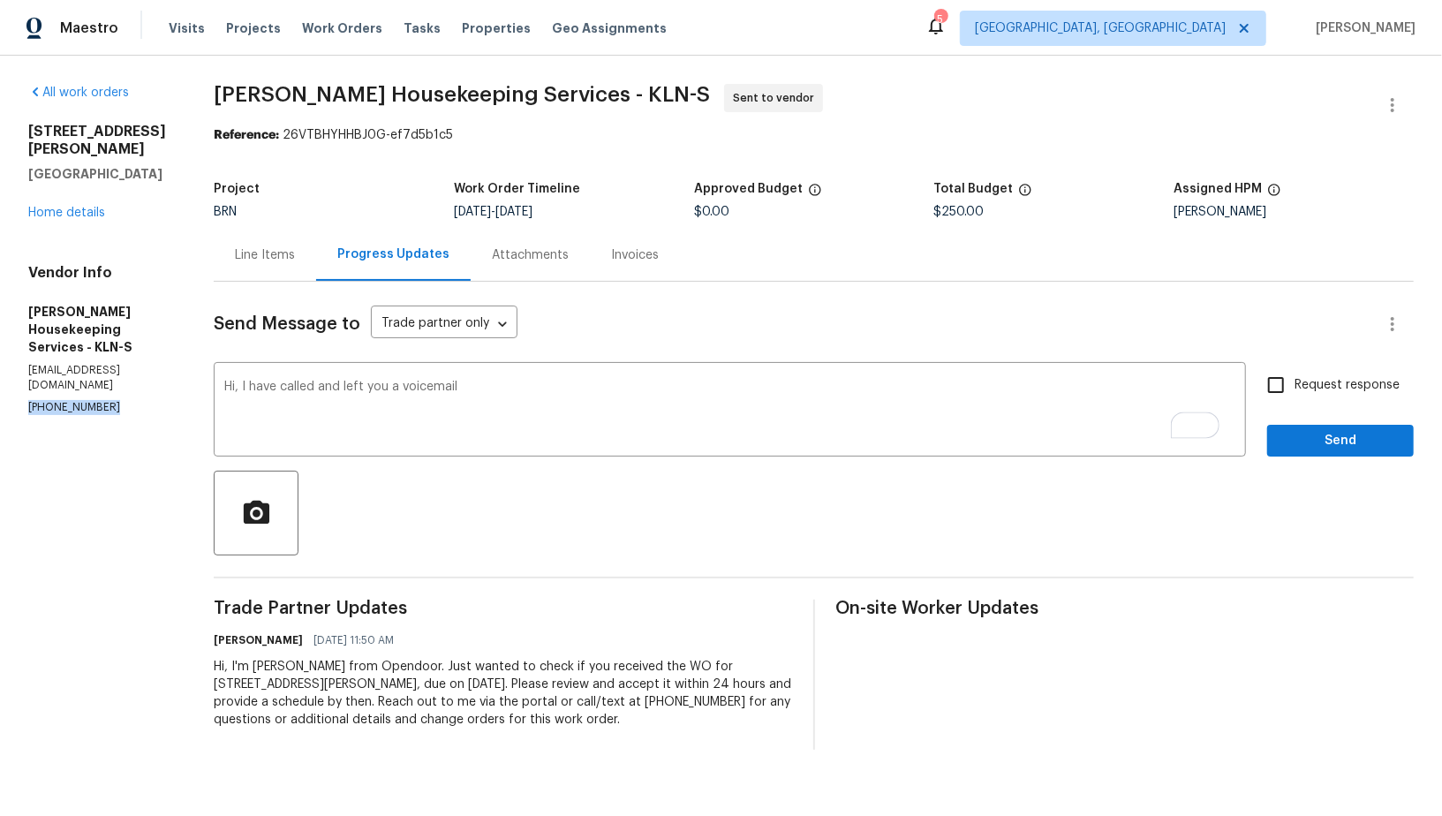
drag, startPoint x: 118, startPoint y: 364, endPoint x: 0, endPoint y: 364, distance: 118.4
click at [0, 364] on div "All work orders [STREET_ADDRESS][PERSON_NAME] Home details Vendor Info [PERSON_…" at bounding box center [721, 417] width 1442 height 723
copy p "[PHONE_NUMBER]"
click at [521, 403] on textarea "Hi, I have called and left you a voicemail" at bounding box center [729, 412] width 1011 height 62
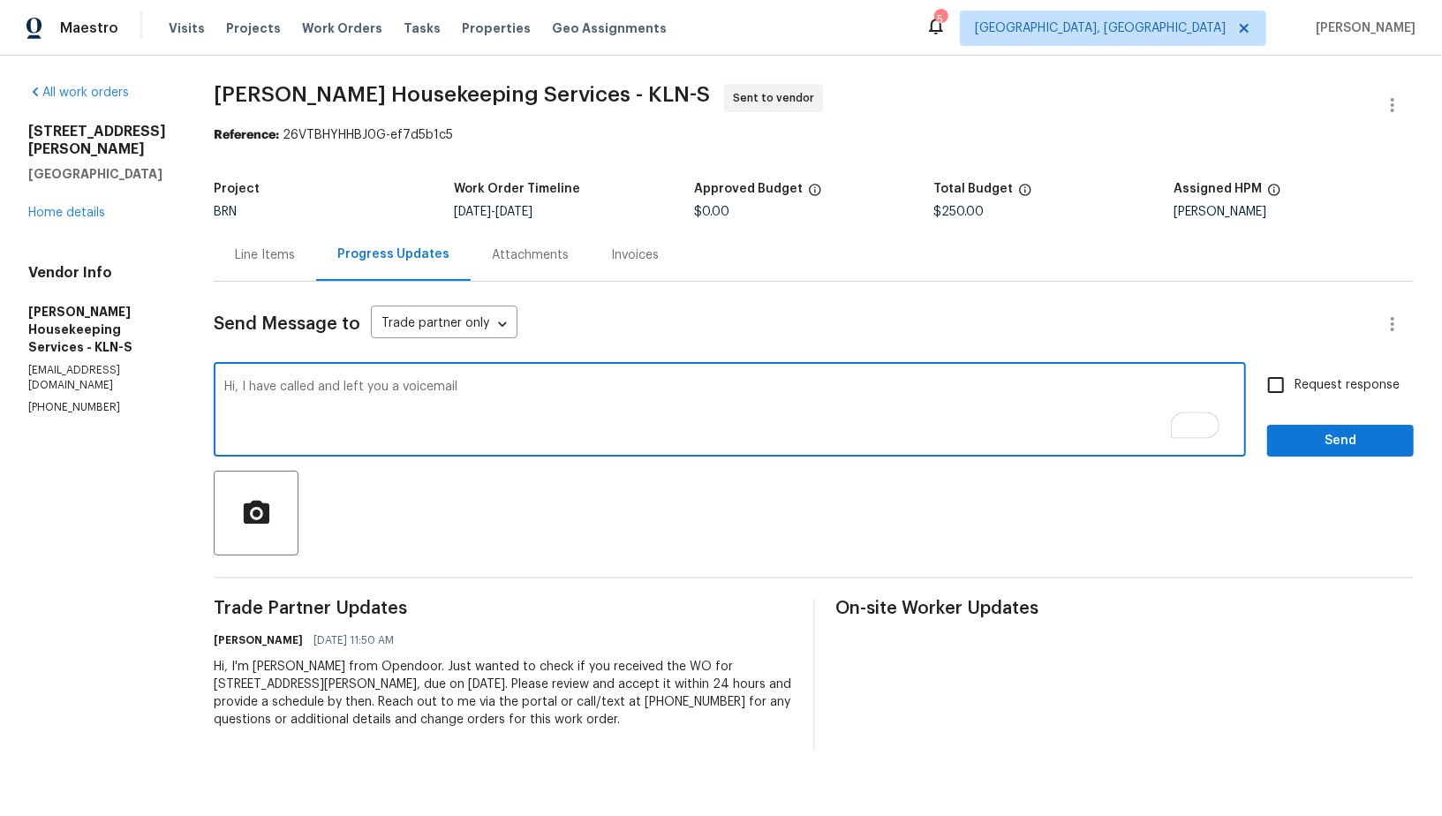
paste textarea "[PHONE_NUMBER]"
drag, startPoint x: 569, startPoint y: 390, endPoint x: 795, endPoint y: 393, distance: 226.2
click at [795, 393] on textarea "Hi, I have called and left you a voicemail [PHONE_NUMBER], Please" at bounding box center [729, 412] width 1011 height 62
paste textarea "This property is closing [DATE]. Could you please check and let me know if you …"
type textarea "Hi, I have called and left you a voicemail [PHONE_NUMBER], This property is clo…"
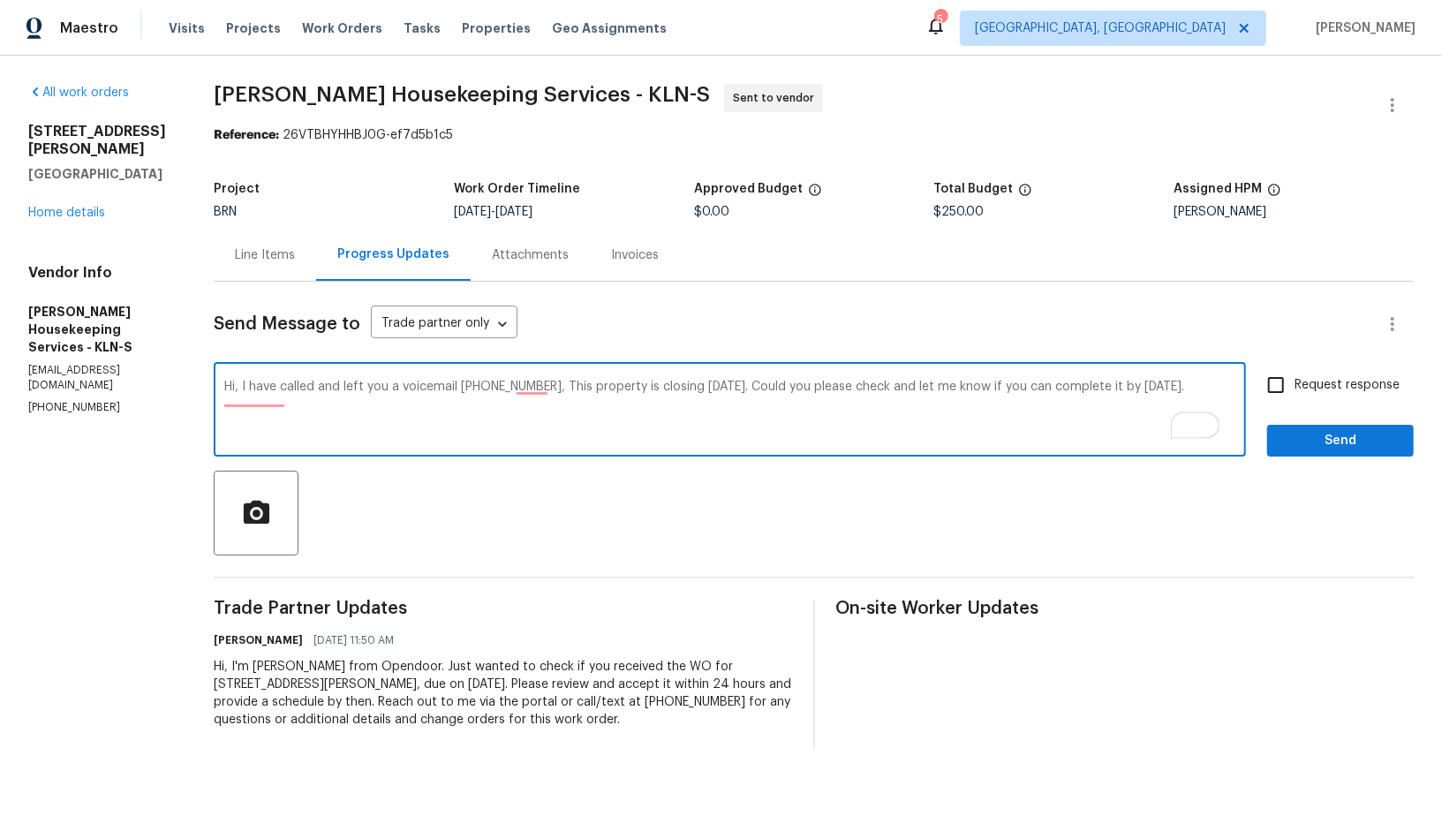
click at [1268, 386] on input "Request response" at bounding box center [1276, 385] width 37 height 37
checkbox input "true"
click at [258, 396] on textarea "Hi, I have called and left you a voicemail [PHONE_NUMBER], This property is clo…" at bounding box center [729, 412] width 1011 height 62
type textarea "Hi, I have called and left you a voicemail [PHONE_NUMBER], This property is clo…"
click at [1354, 436] on span "Send" at bounding box center [1341, 441] width 118 height 22
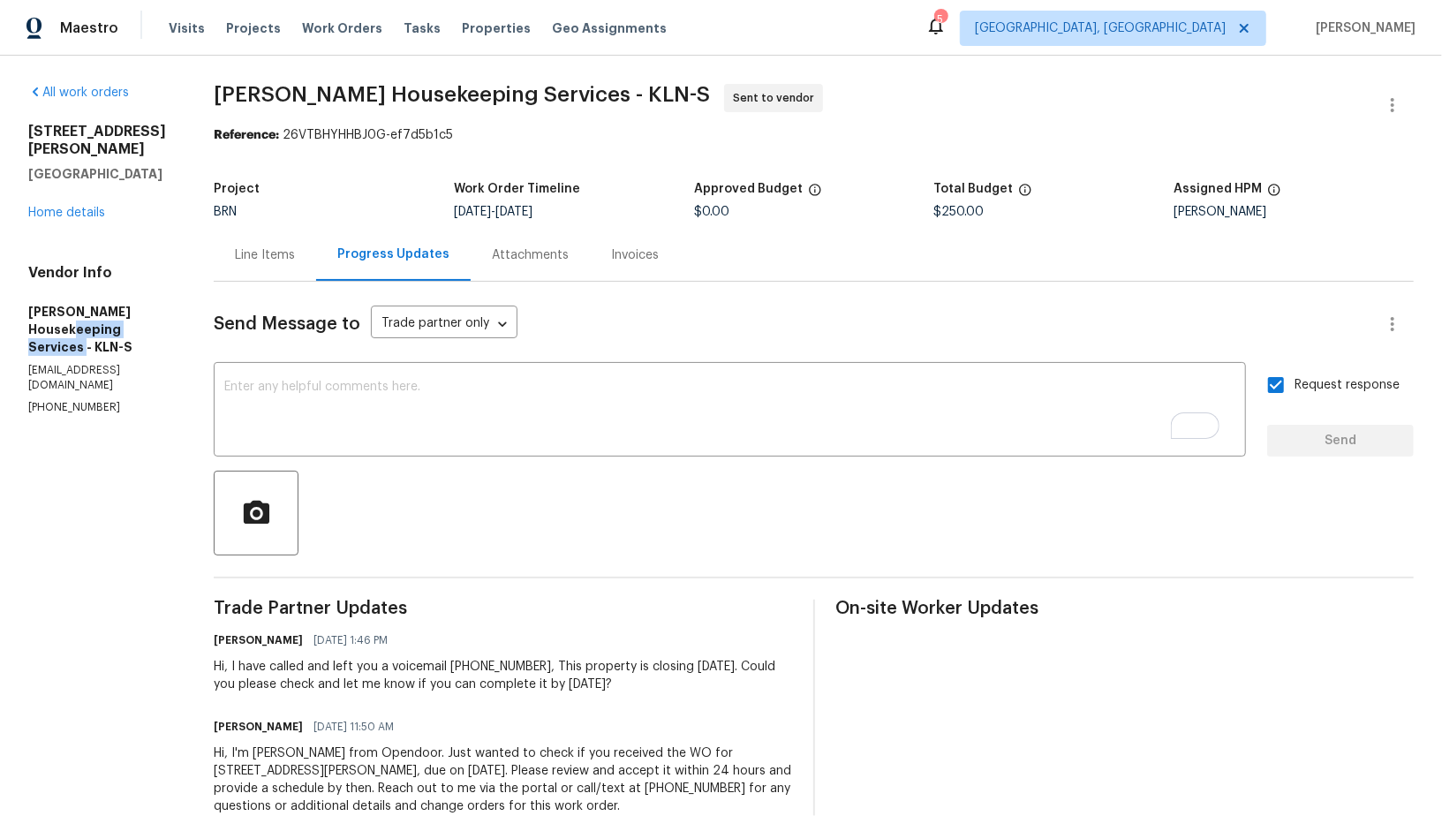
drag, startPoint x: 12, startPoint y: 306, endPoint x: 175, endPoint y: 305, distance: 162.5
click at [175, 305] on div "All work orders [STREET_ADDRESS][PERSON_NAME] Home details Vendor Info [PERSON_…" at bounding box center [721, 460] width 1442 height 809
drag, startPoint x: 4, startPoint y: 293, endPoint x: 178, endPoint y: 293, distance: 174.0
click at [178, 293] on div "All work orders [STREET_ADDRESS][PERSON_NAME] Home details Vendor Info [PERSON_…" at bounding box center [721, 460] width 1442 height 809
copy h5 "[PERSON_NAME] Housekeeping"
